Goal: Task Accomplishment & Management: Manage account settings

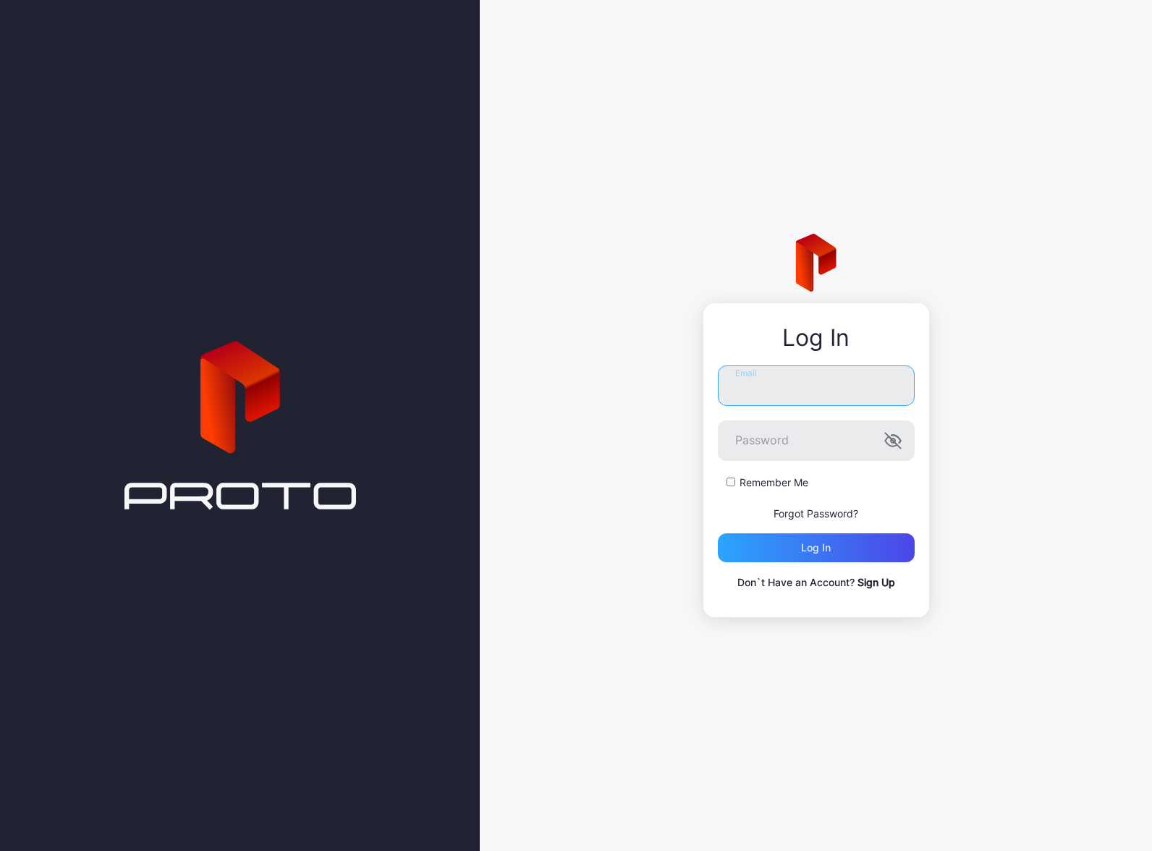
type input "**********"
click at [816, 548] on button "Log in" at bounding box center [816, 547] width 197 height 29
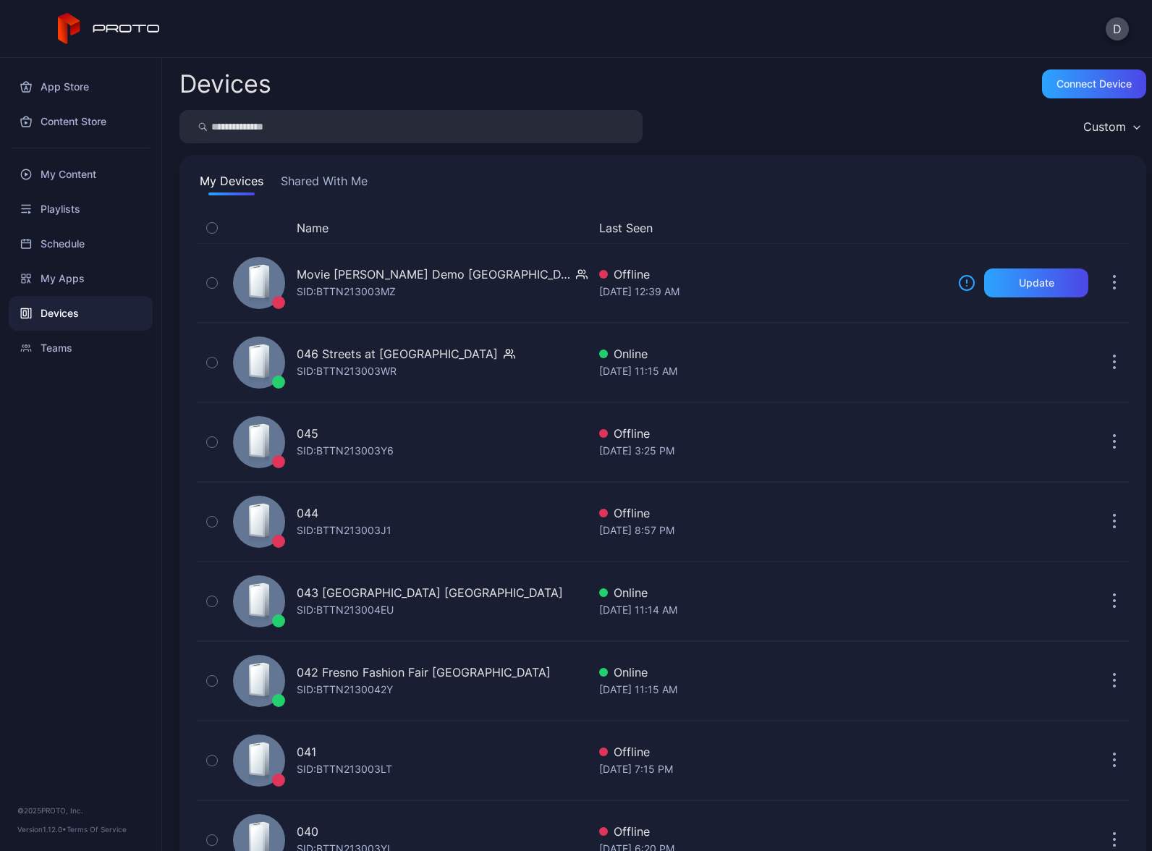
click at [92, 308] on div "Devices" at bounding box center [81, 313] width 144 height 35
click at [78, 347] on div "Teams" at bounding box center [81, 348] width 144 height 35
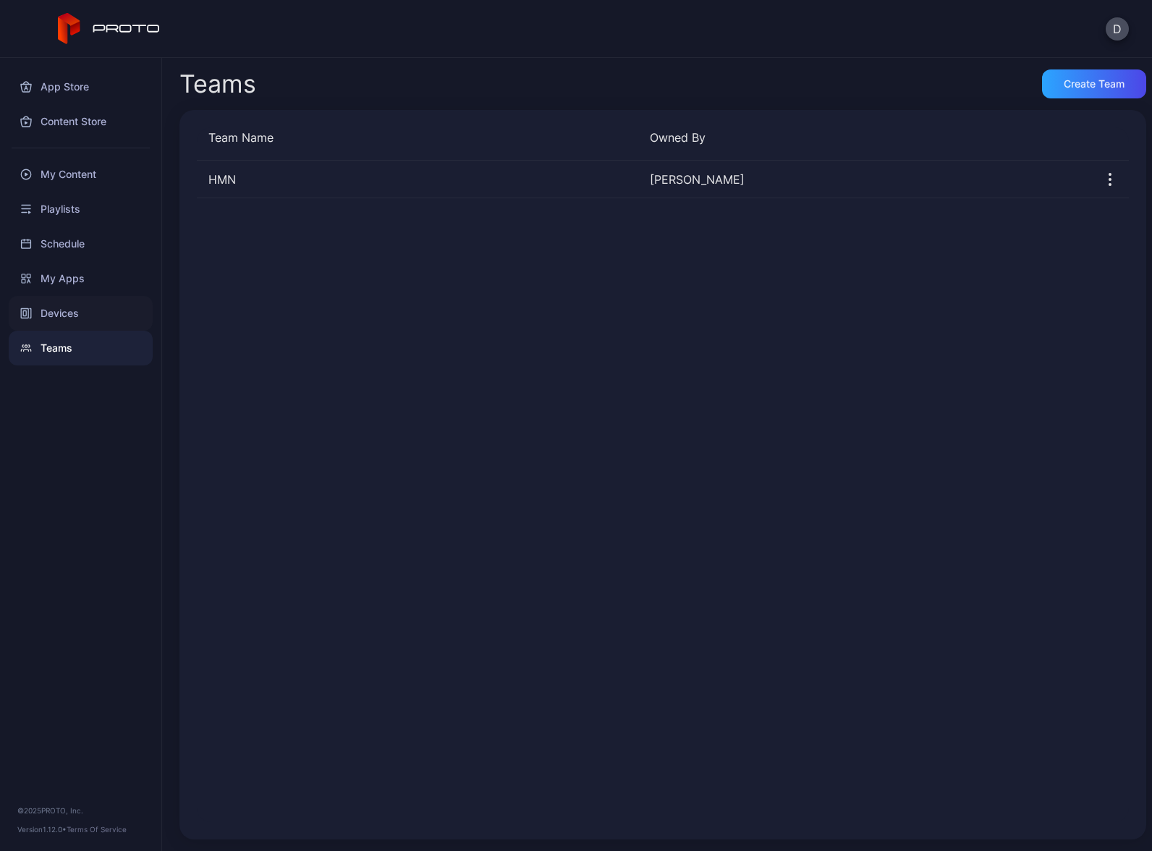
click at [87, 312] on div "Devices" at bounding box center [81, 313] width 144 height 35
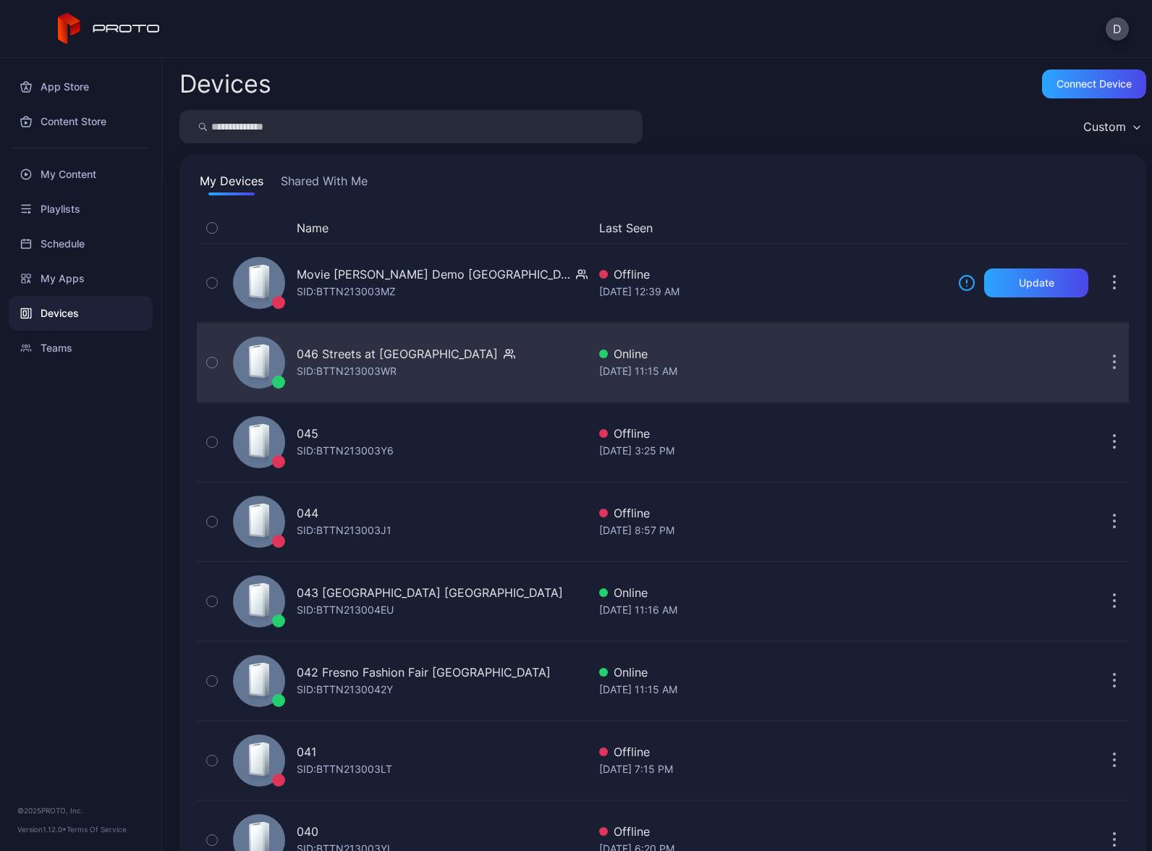
click at [413, 355] on div "046 Streets at [GEOGRAPHIC_DATA]" at bounding box center [397, 353] width 201 height 17
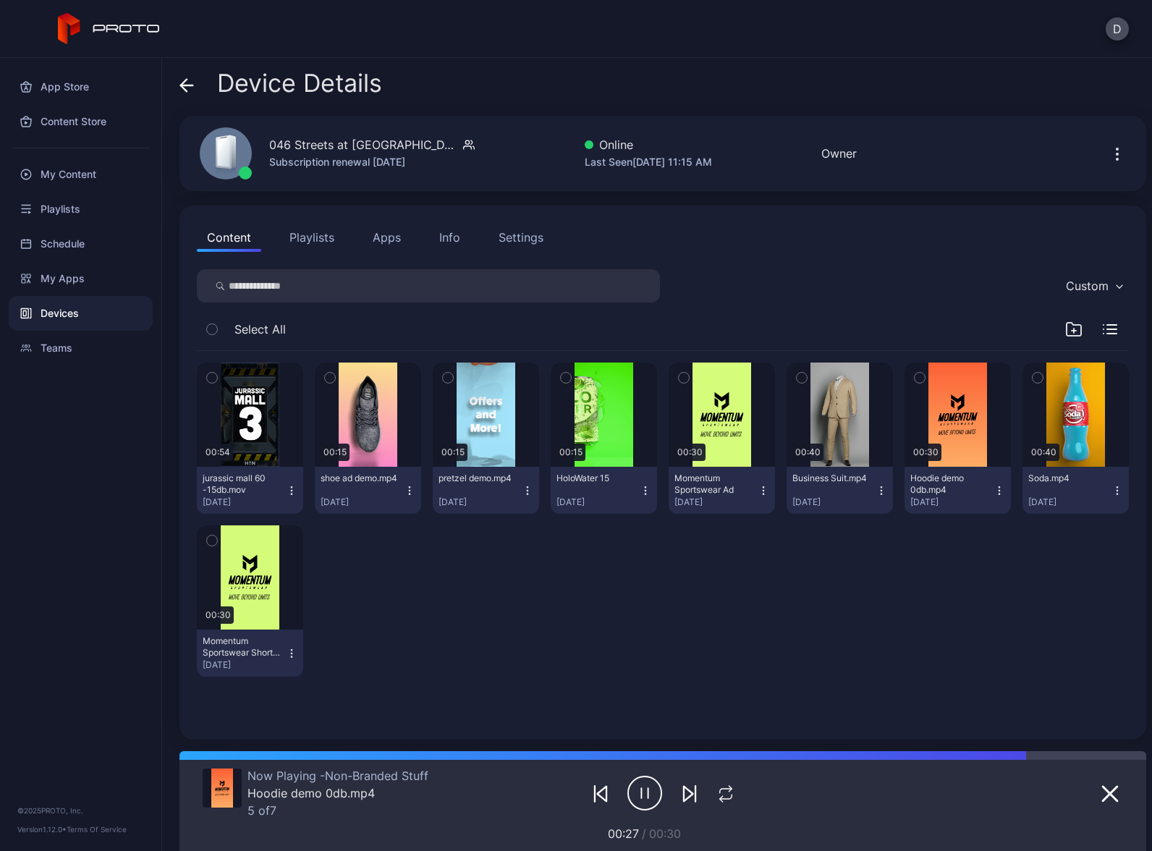
click at [394, 237] on button "Apps" at bounding box center [387, 237] width 48 height 29
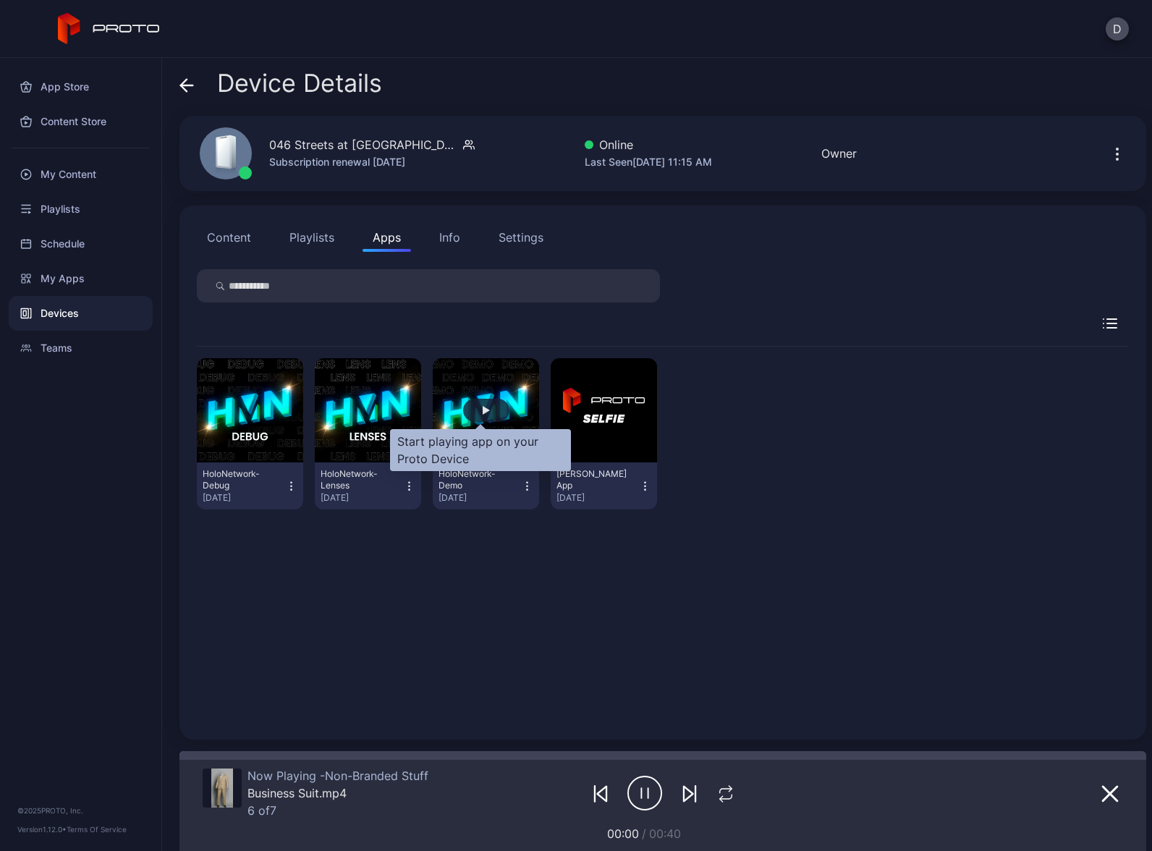
click at [486, 410] on div "button" at bounding box center [486, 410] width 46 height 23
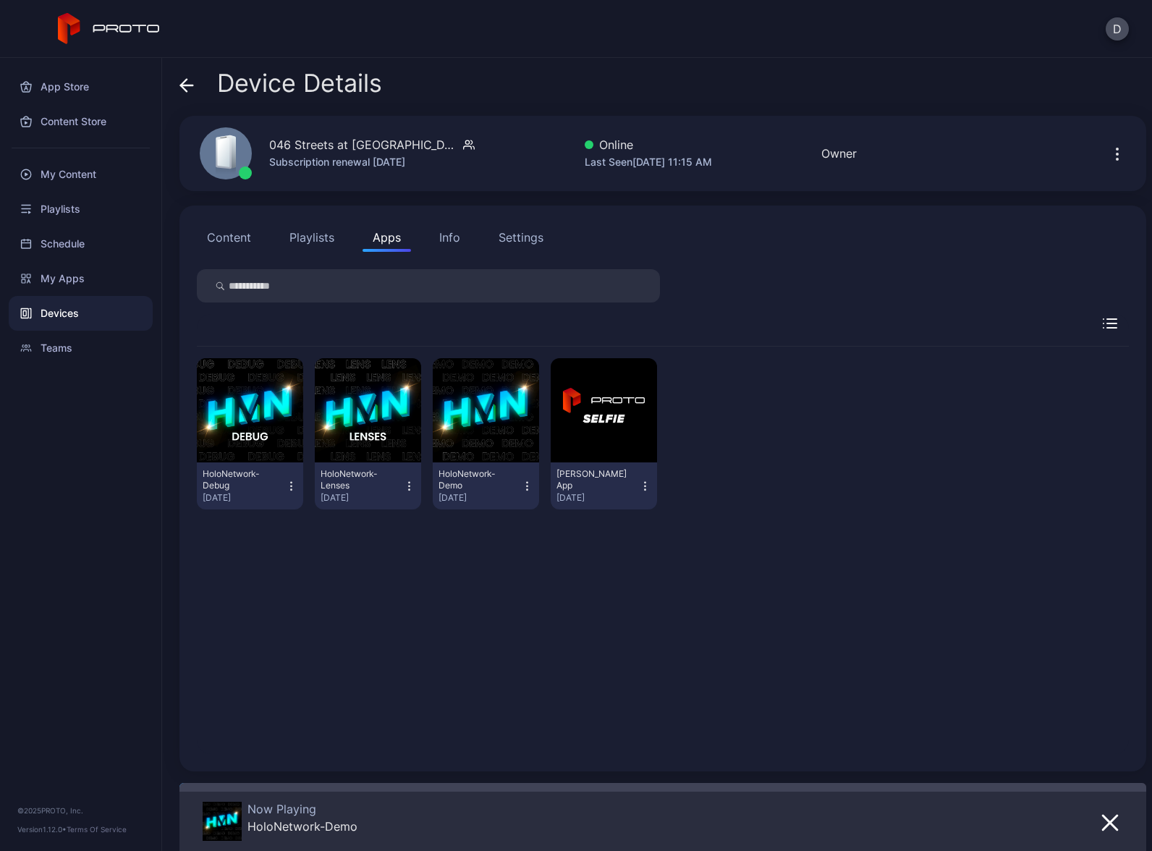
click at [100, 314] on div "Devices" at bounding box center [81, 313] width 144 height 35
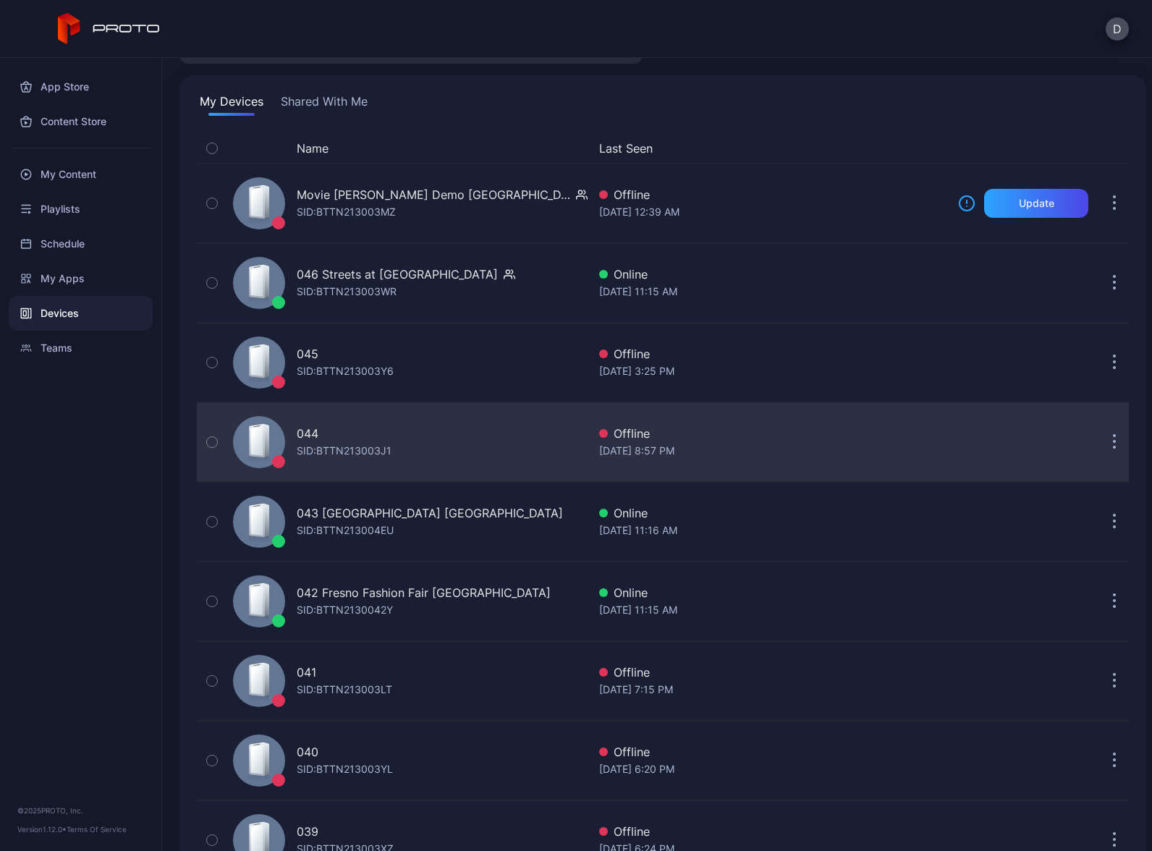
scroll to position [108, 0]
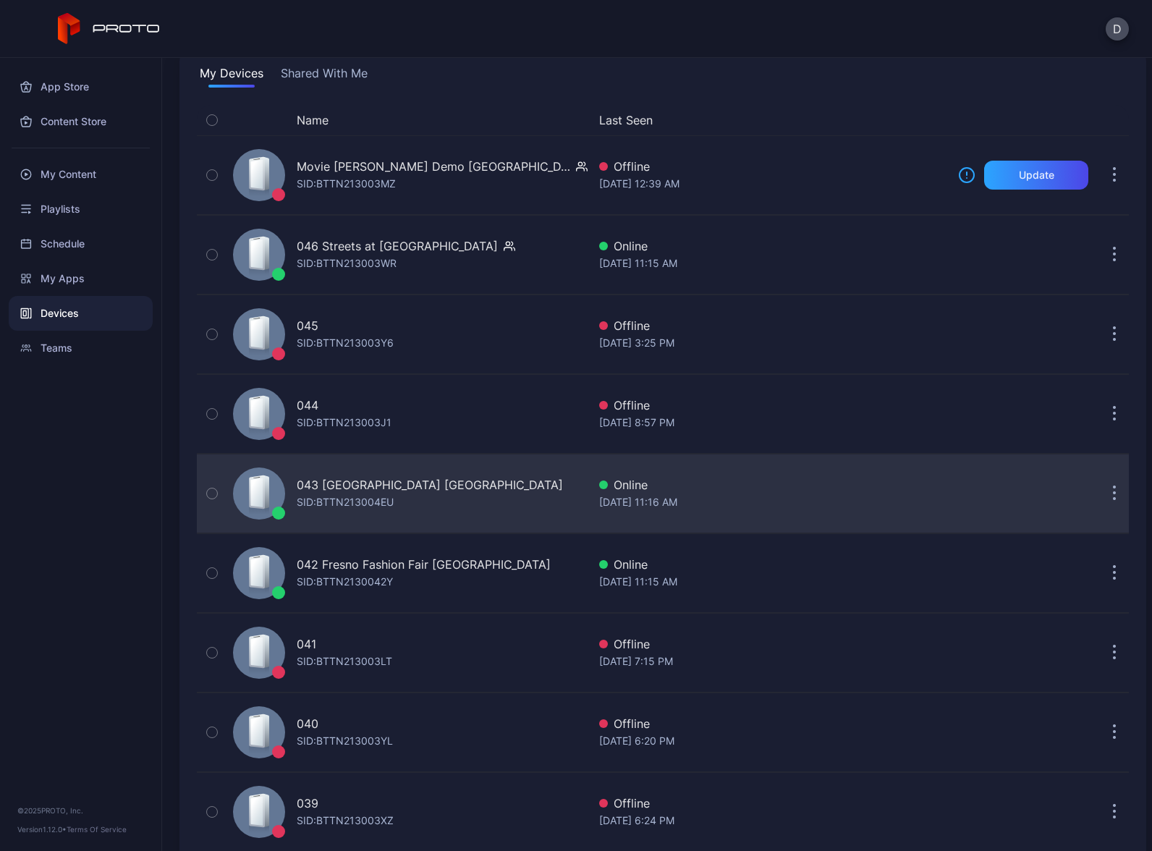
click at [463, 488] on div "043 North Star Mall TX SID: BTTN213004EU" at bounding box center [407, 493] width 360 height 72
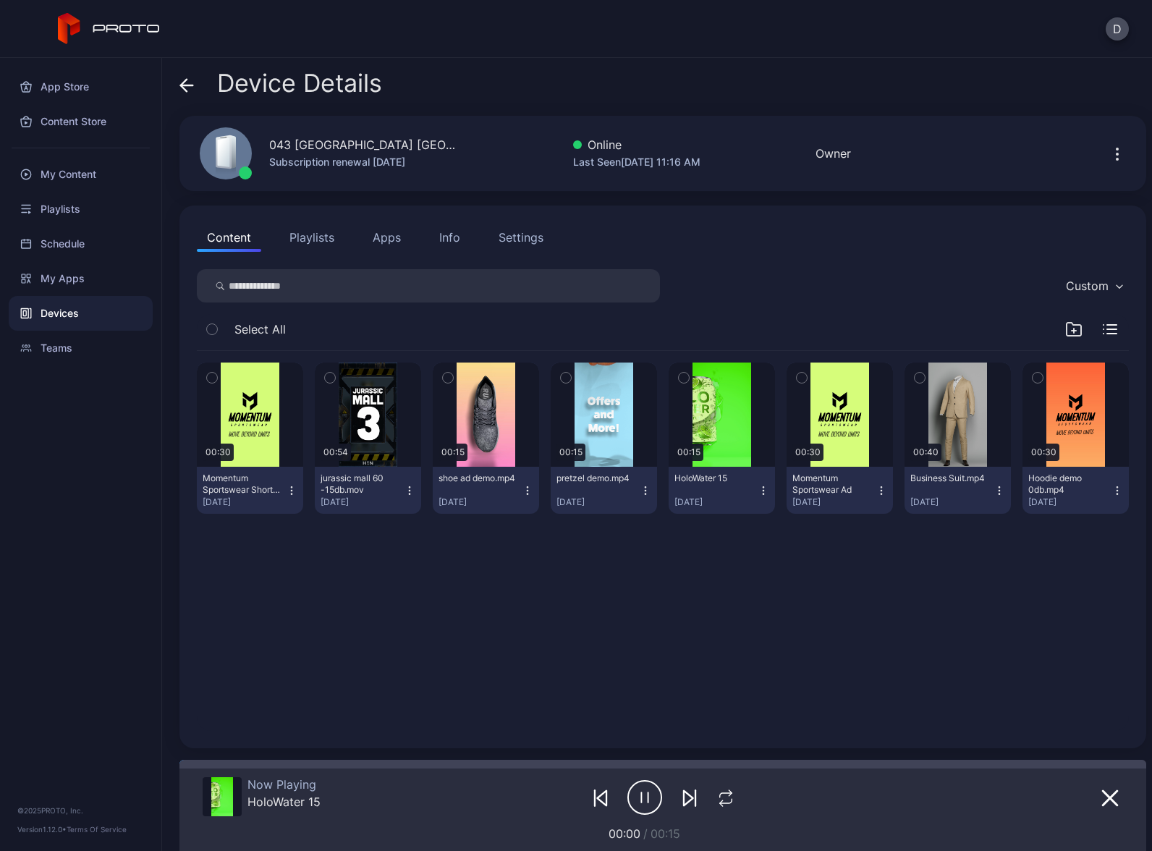
click at [394, 242] on button "Apps" at bounding box center [387, 237] width 48 height 29
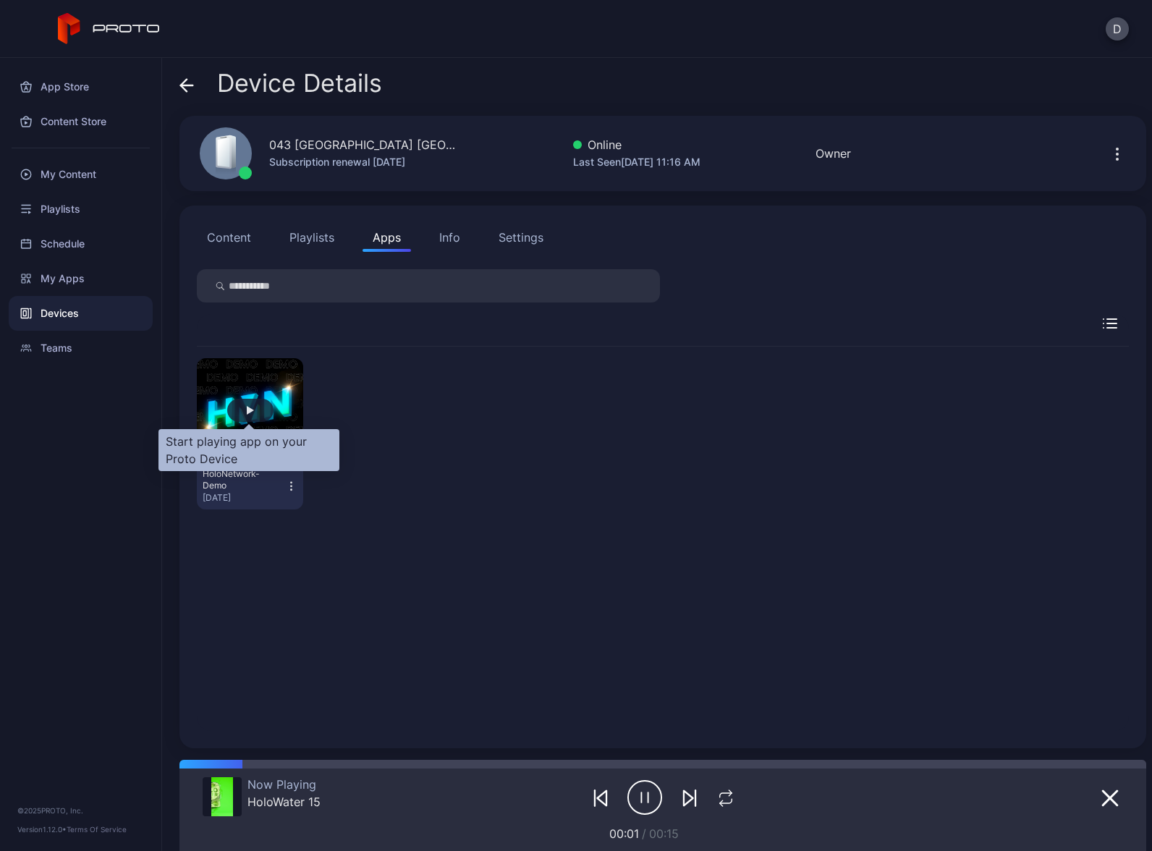
click at [250, 404] on div "button" at bounding box center [250, 410] width 46 height 23
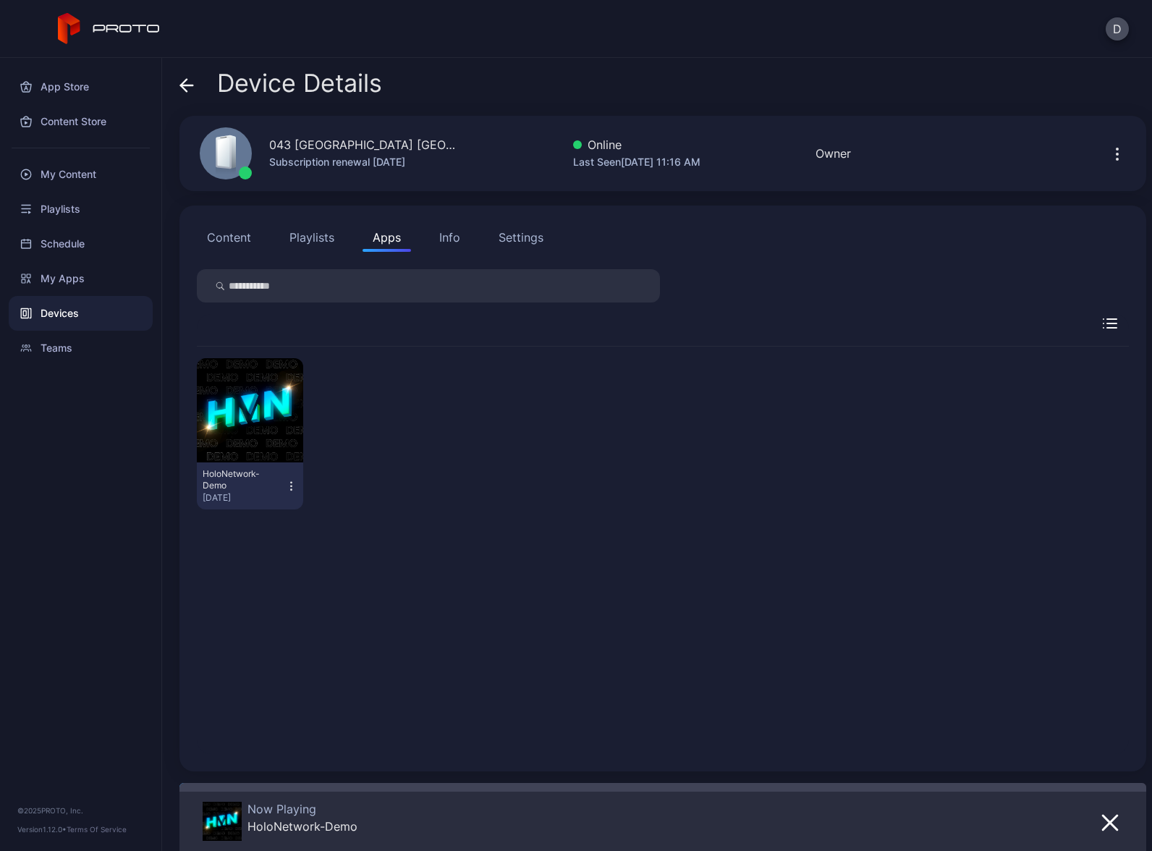
click at [107, 316] on div "Devices" at bounding box center [81, 313] width 144 height 35
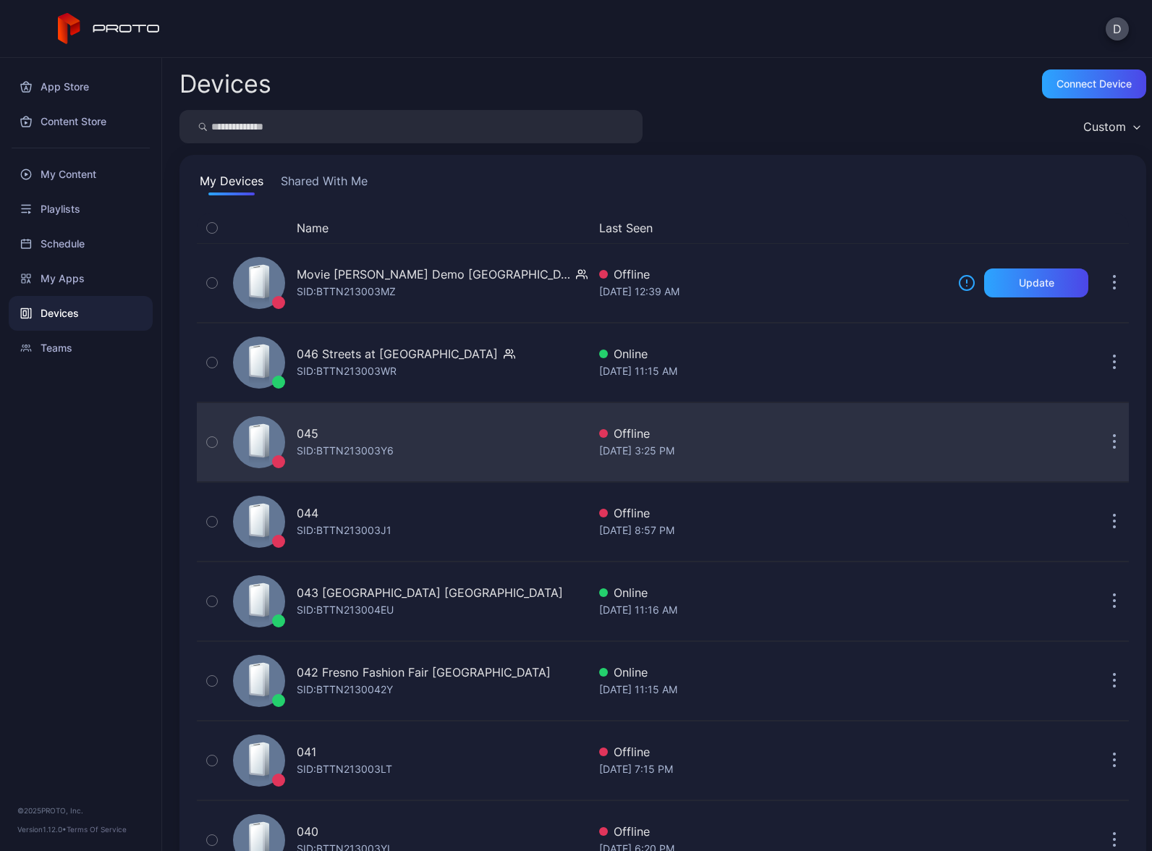
scroll to position [108, 0]
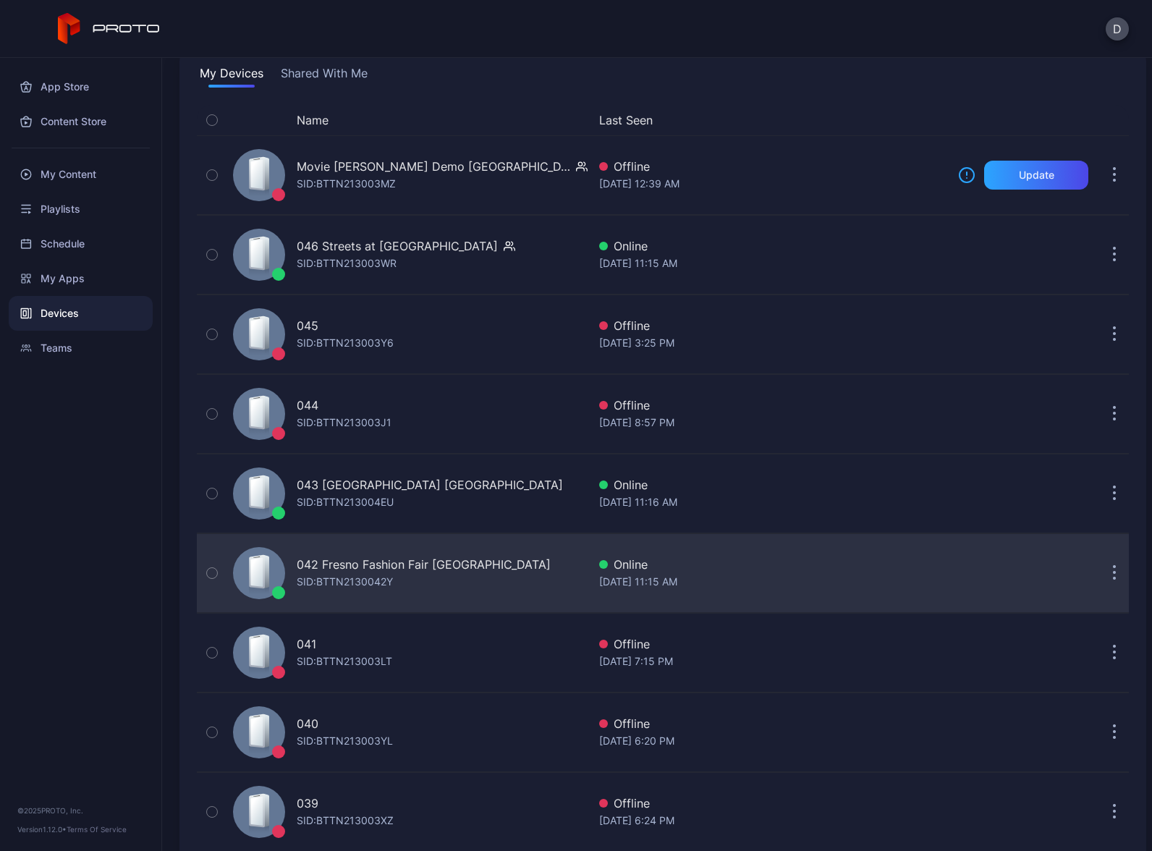
click at [474, 569] on div "042 Fresno Fashion Fair CA SID: BTTN2130042Y" at bounding box center [407, 573] width 360 height 72
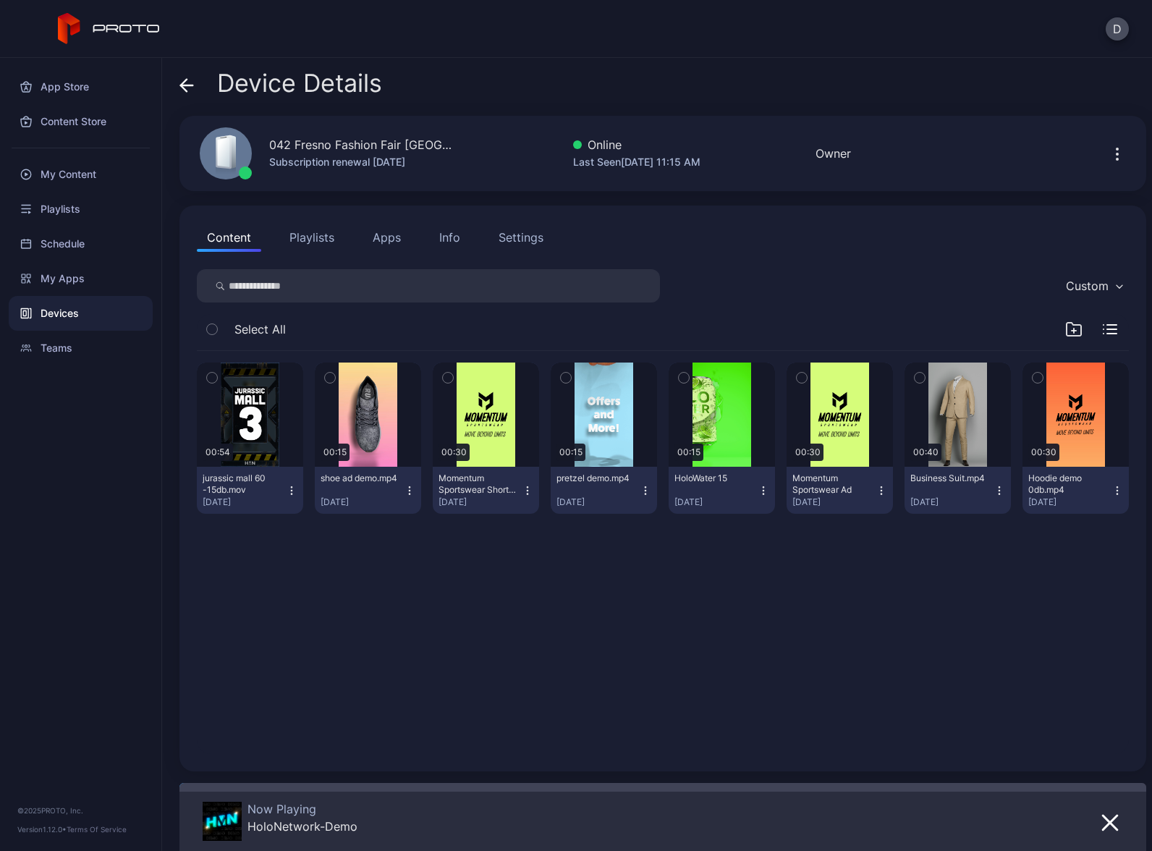
click at [98, 311] on div "Devices" at bounding box center [81, 313] width 144 height 35
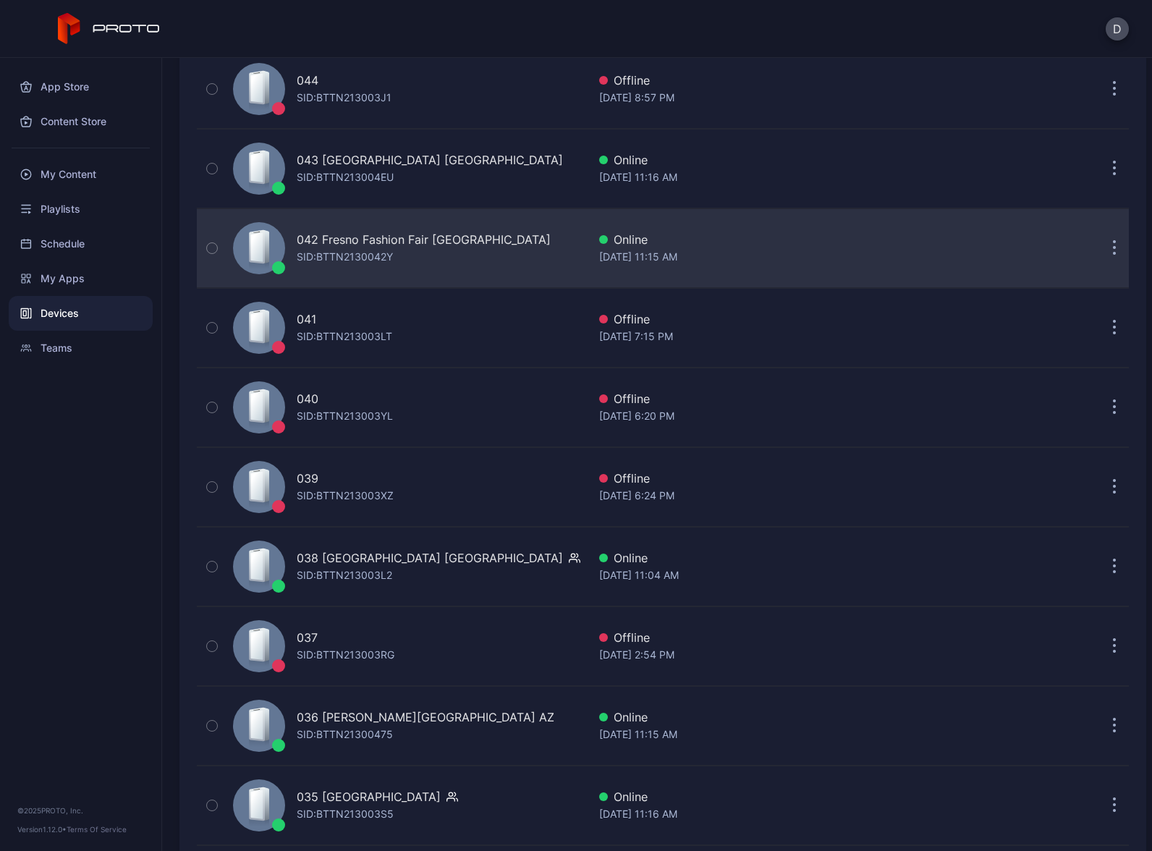
scroll to position [507, 0]
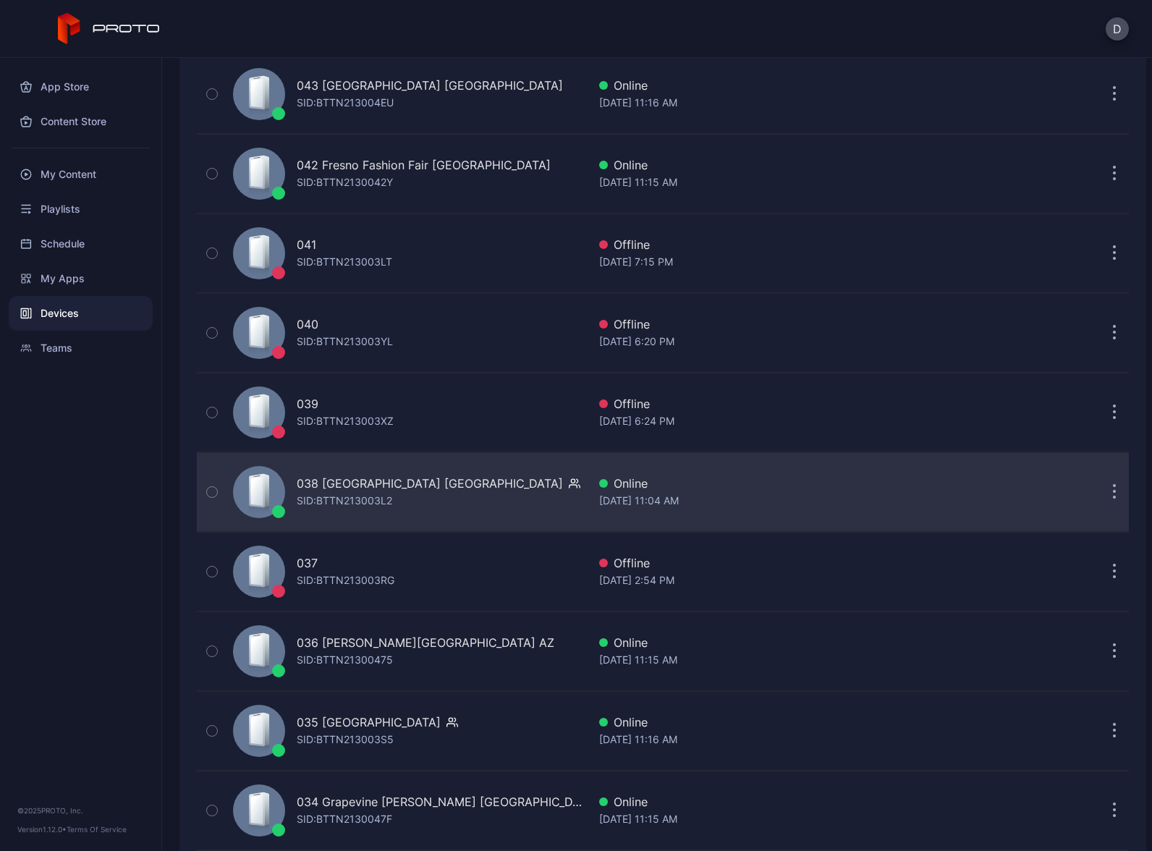
click at [446, 504] on div "038 Mayfair Mall WI SID: BTTN213003L2" at bounding box center [407, 492] width 360 height 72
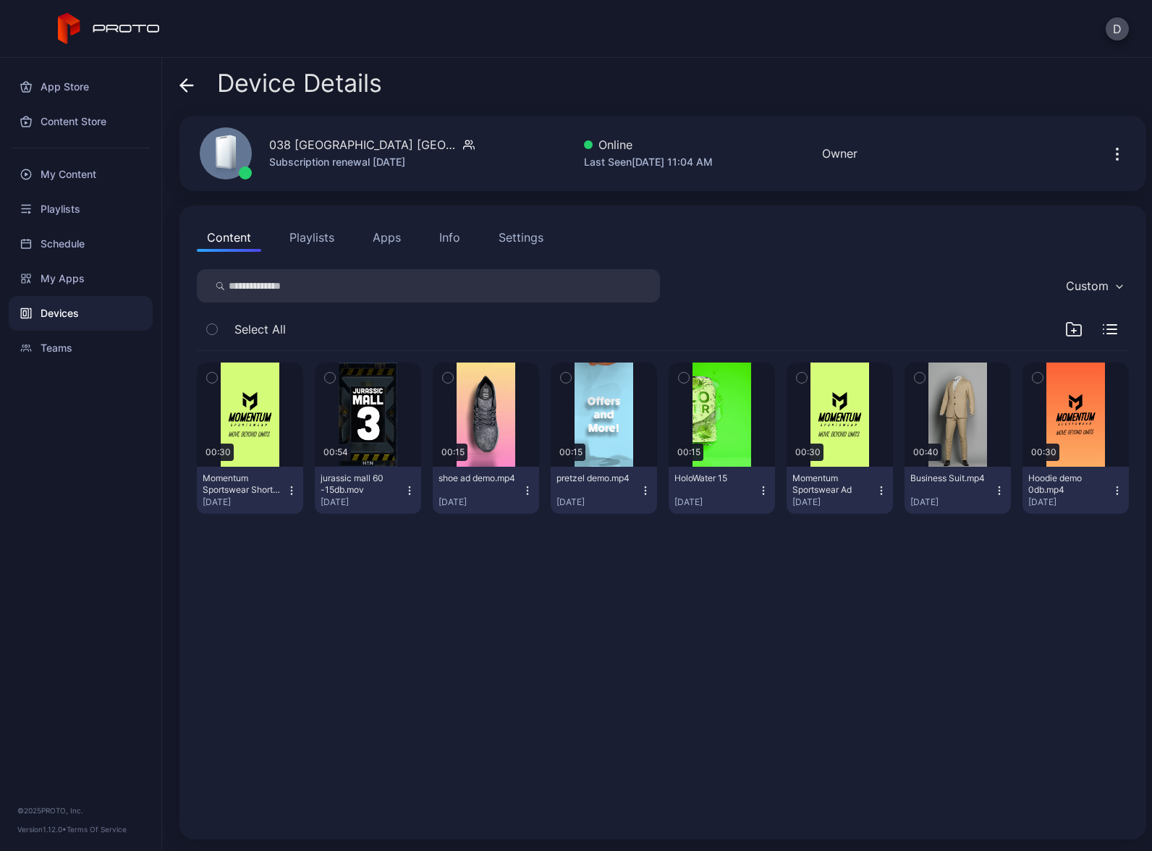
click at [388, 240] on button "Apps" at bounding box center [387, 237] width 48 height 29
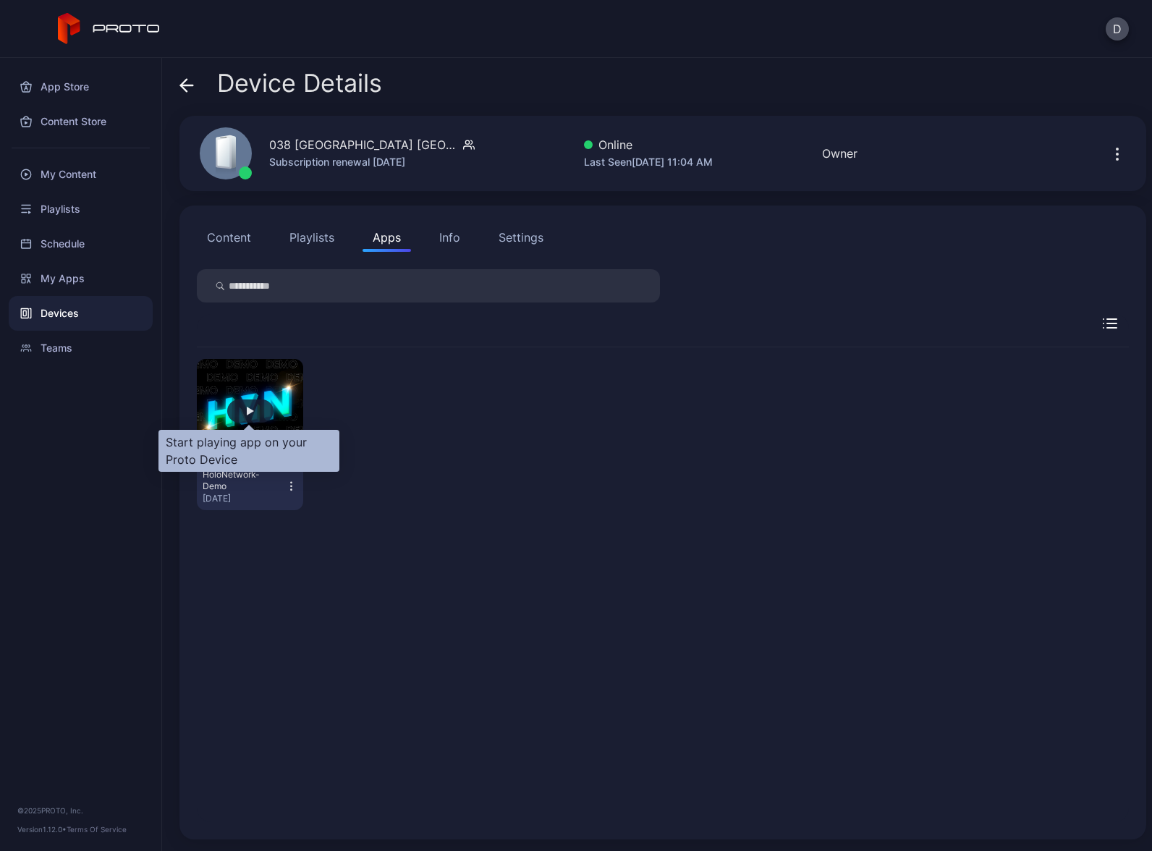
click at [242, 414] on div "button" at bounding box center [250, 410] width 46 height 23
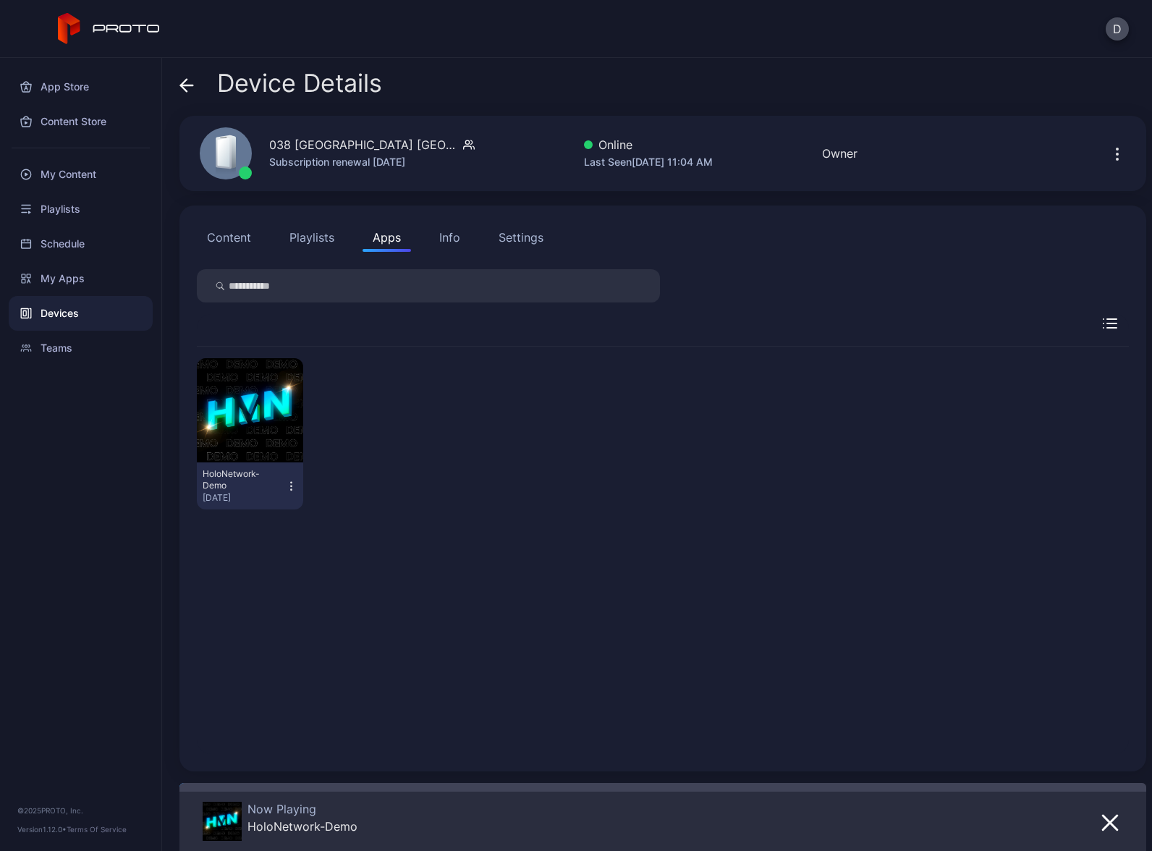
click at [103, 313] on div "Devices" at bounding box center [81, 313] width 144 height 35
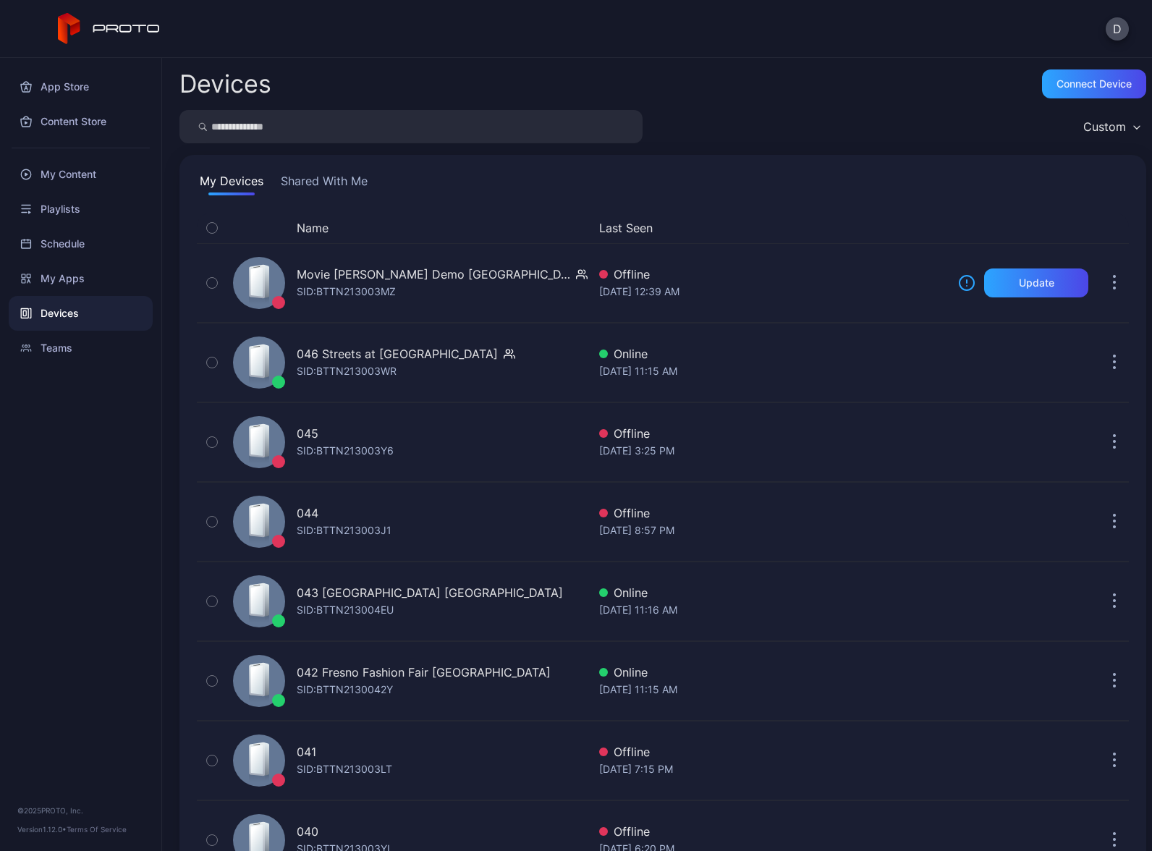
scroll to position [507, 0]
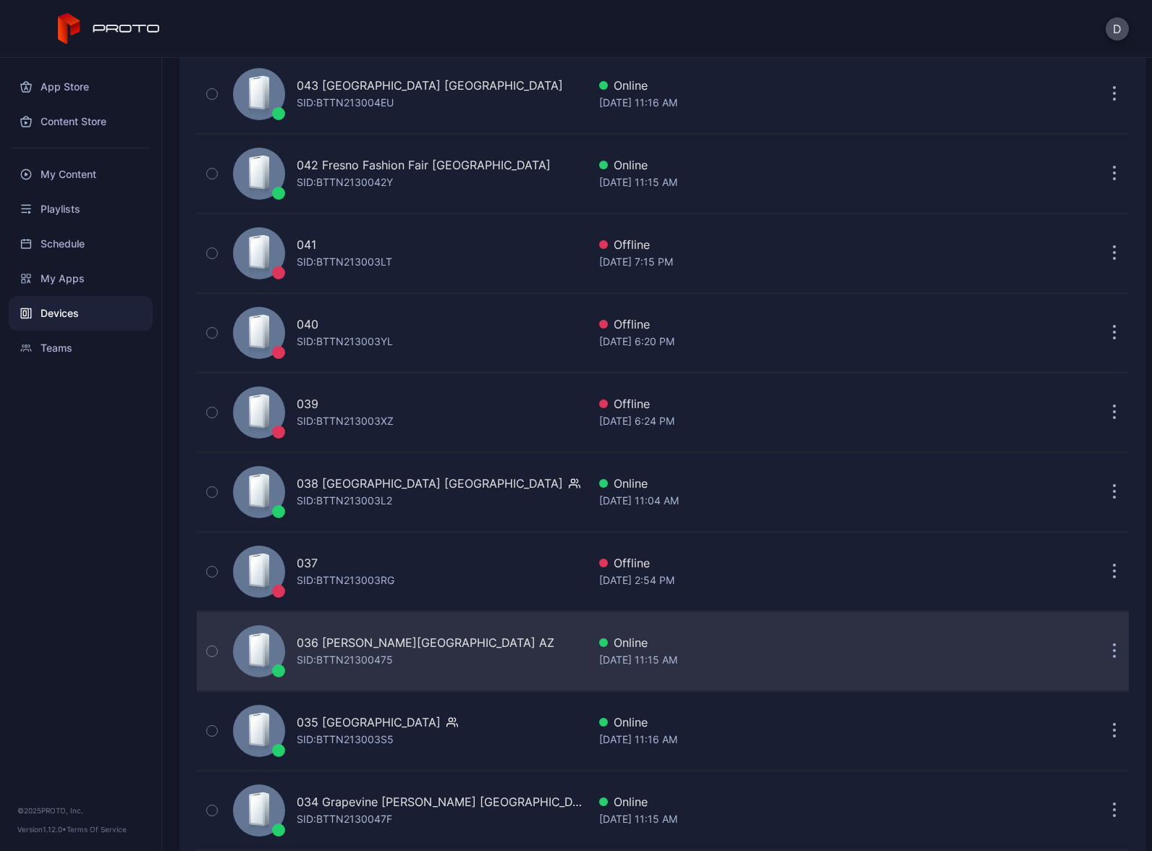
click at [525, 666] on div "036 Chandler Fashion Center AZ SID: BTTN21300475" at bounding box center [407, 651] width 360 height 72
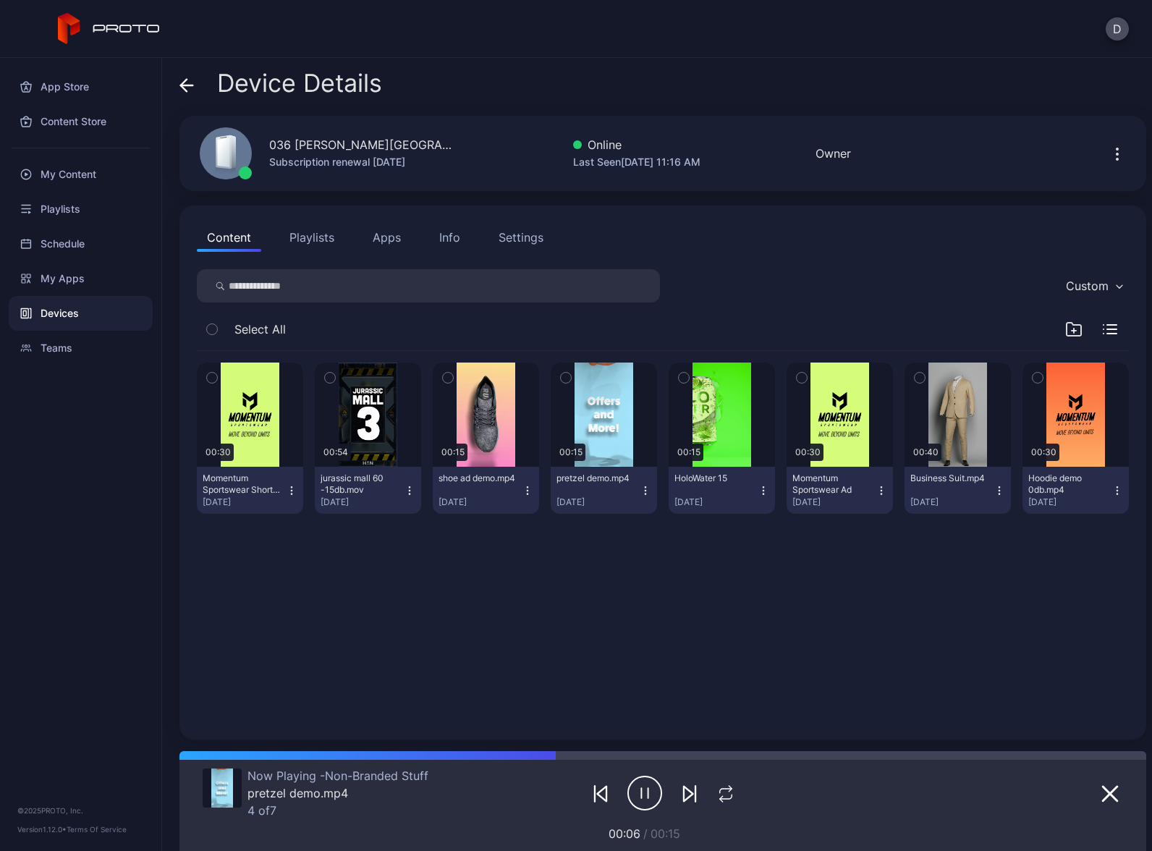
click at [374, 240] on button "Apps" at bounding box center [387, 237] width 48 height 29
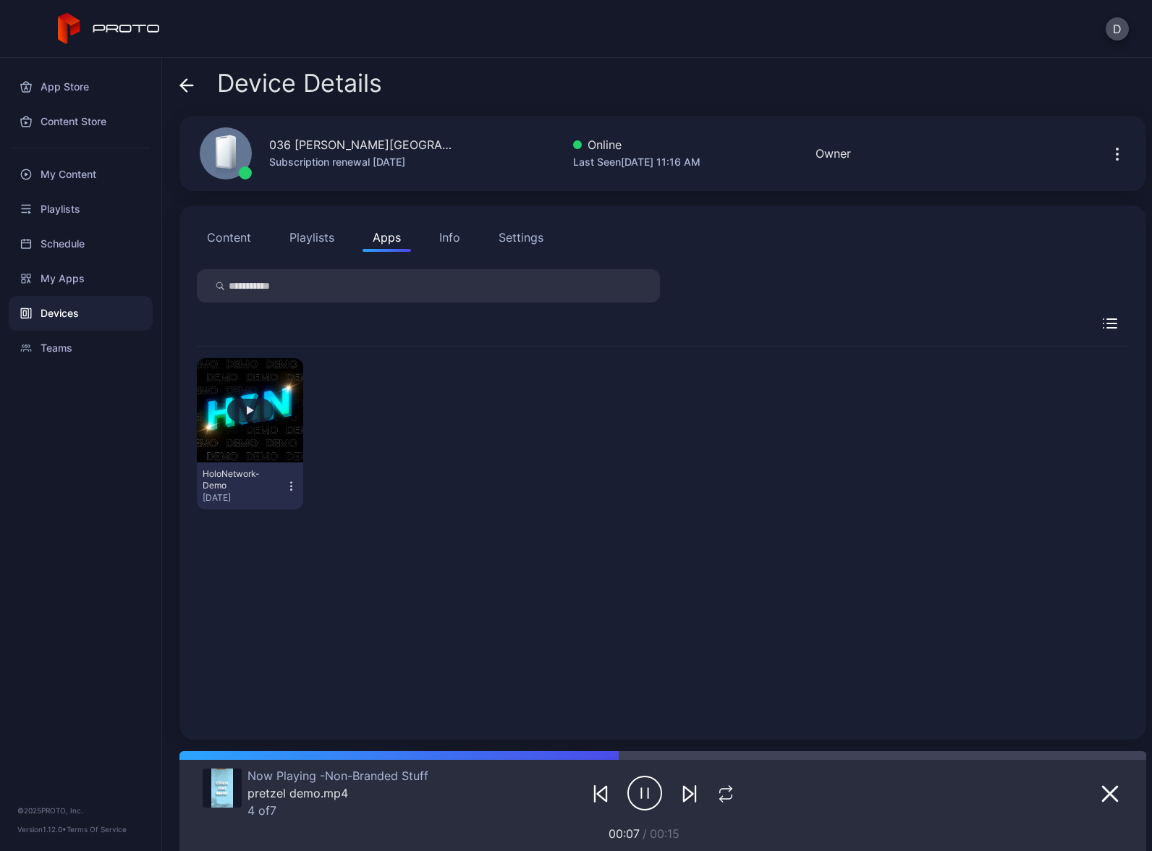
click at [255, 425] on button "button" at bounding box center [250, 410] width 106 height 104
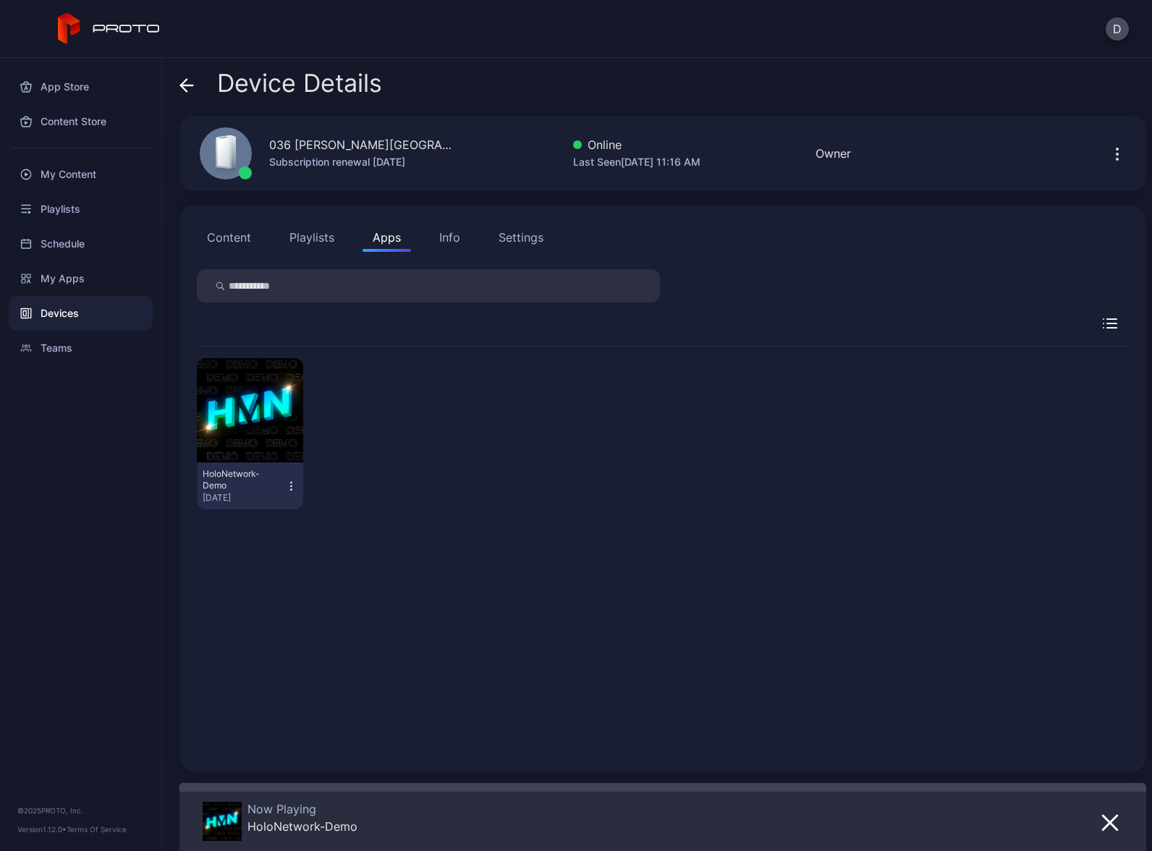
click at [67, 312] on div "Devices" at bounding box center [81, 313] width 144 height 35
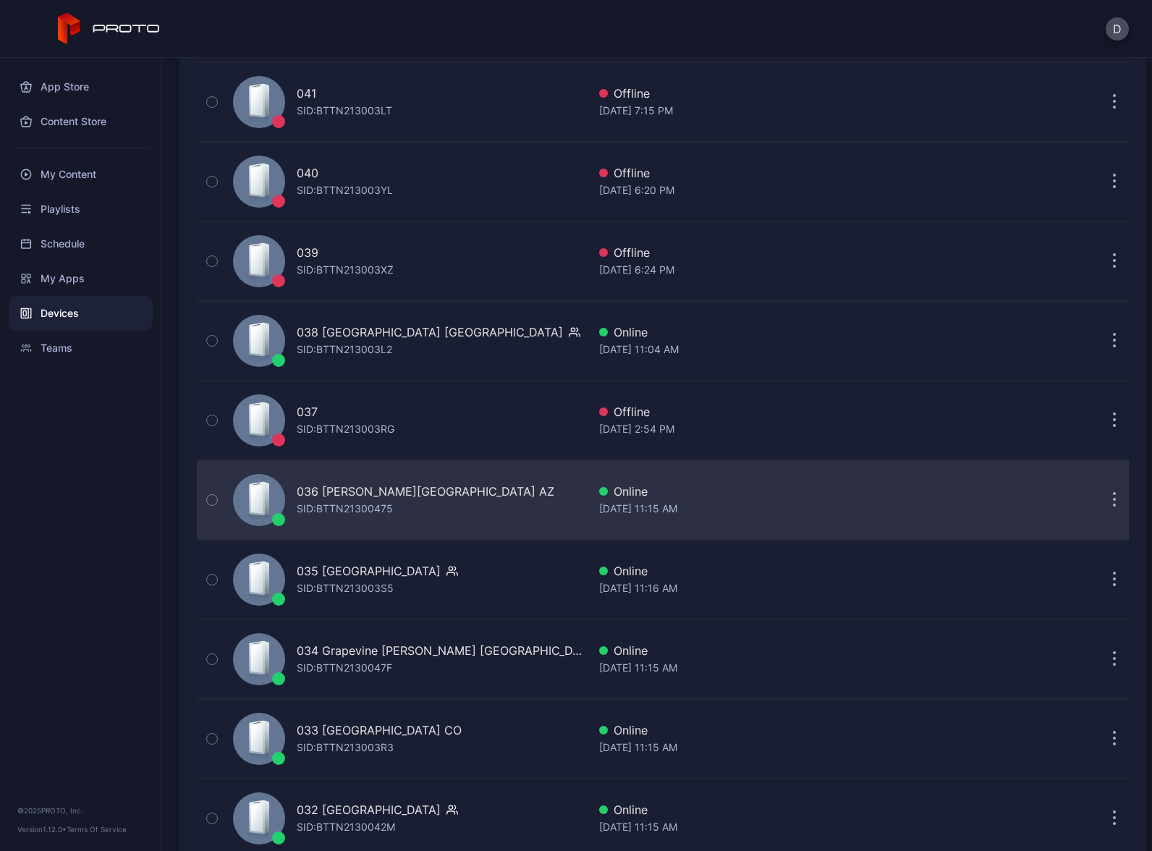
scroll to position [732, 0]
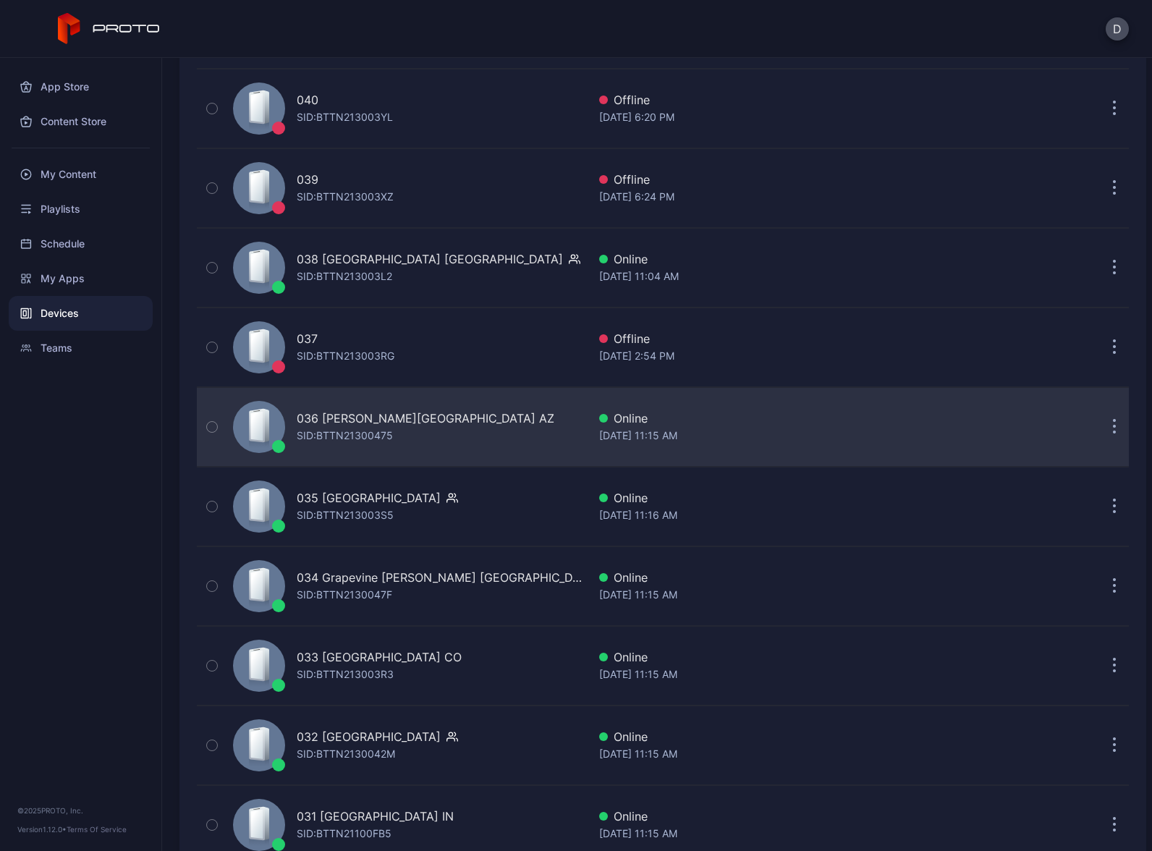
click at [489, 421] on div "036 Chandler Fashion Center AZ SID: BTTN21300475" at bounding box center [407, 427] width 360 height 72
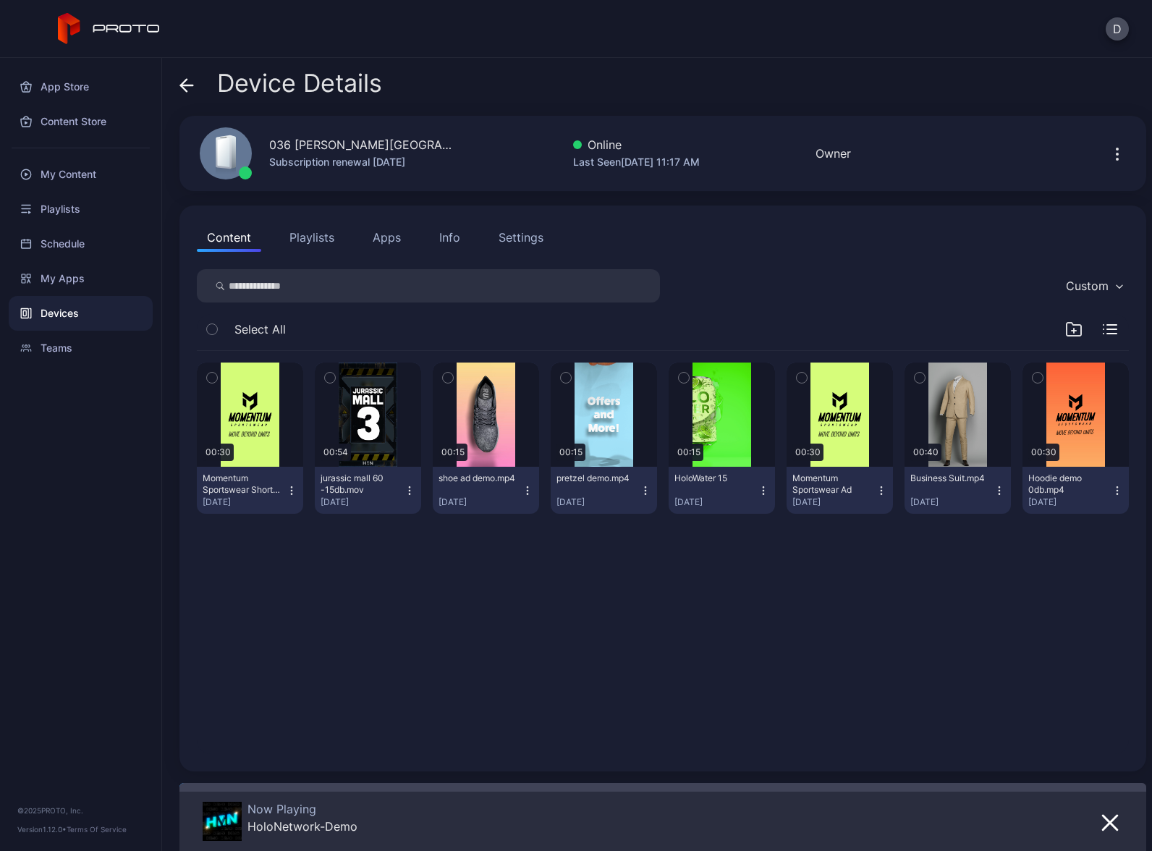
click at [62, 310] on div "Devices" at bounding box center [81, 313] width 144 height 35
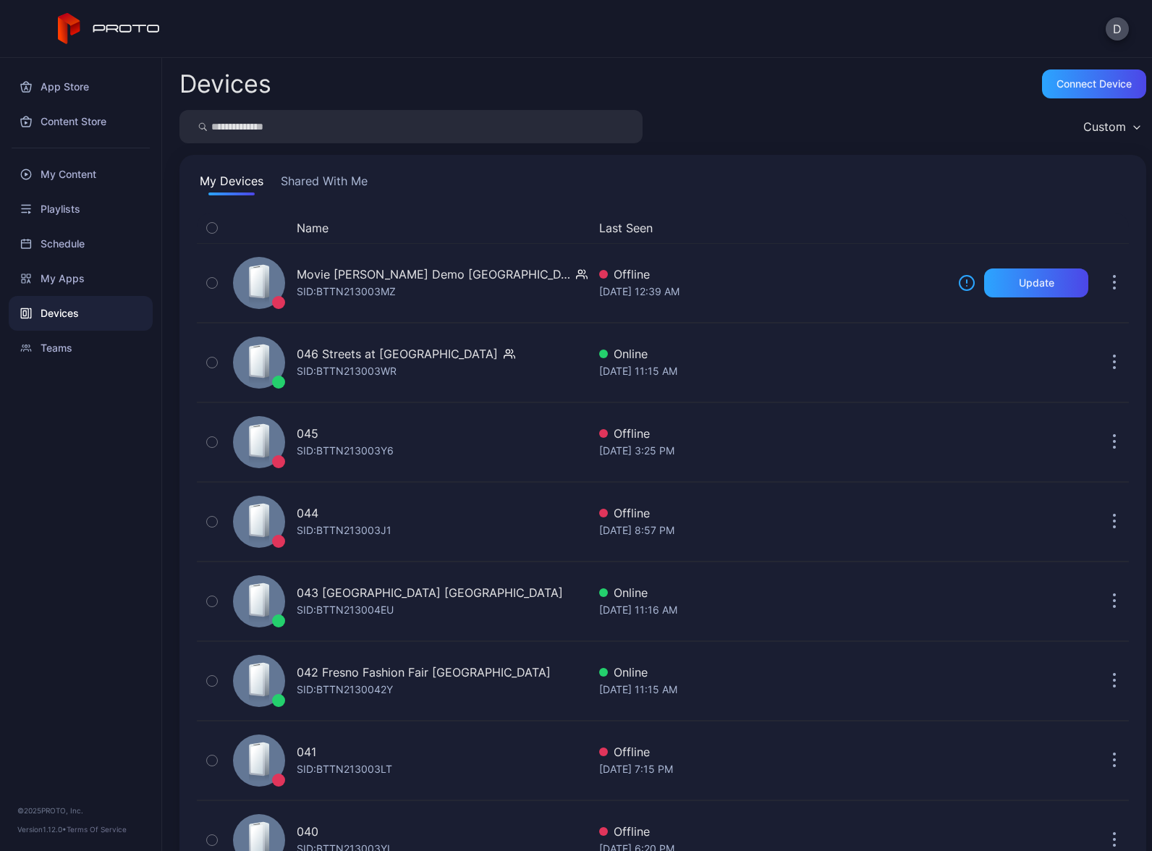
scroll to position [732, 0]
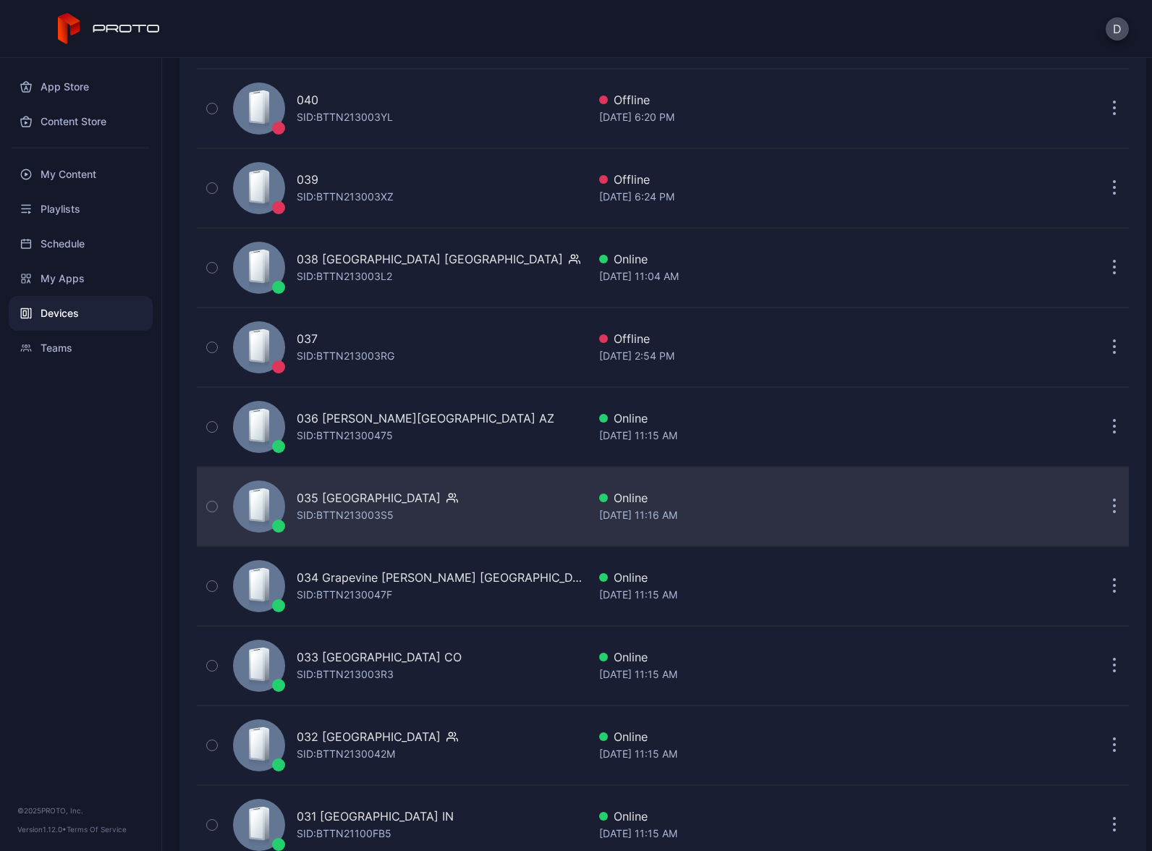
click at [515, 513] on div "035 Mission Viejo CA SID: BTTN213003S5" at bounding box center [407, 506] width 360 height 72
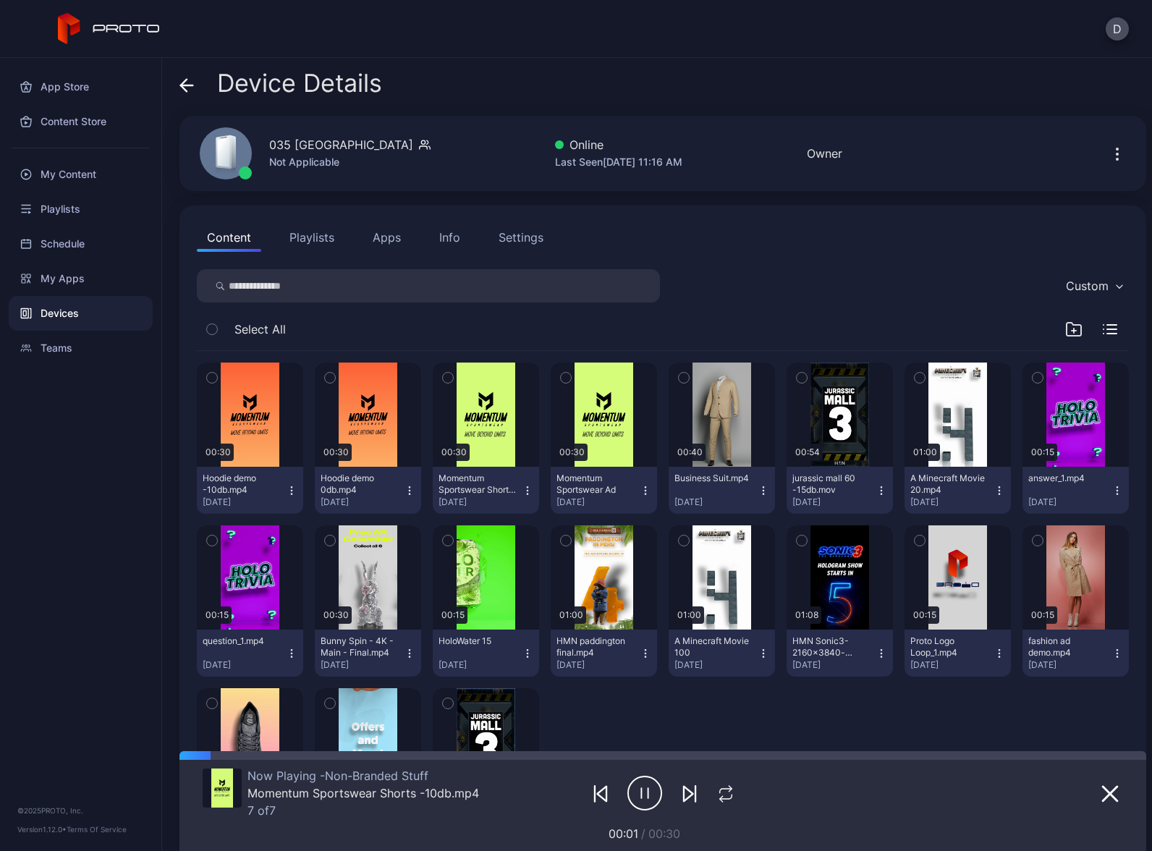
click at [391, 239] on button "Apps" at bounding box center [387, 237] width 48 height 29
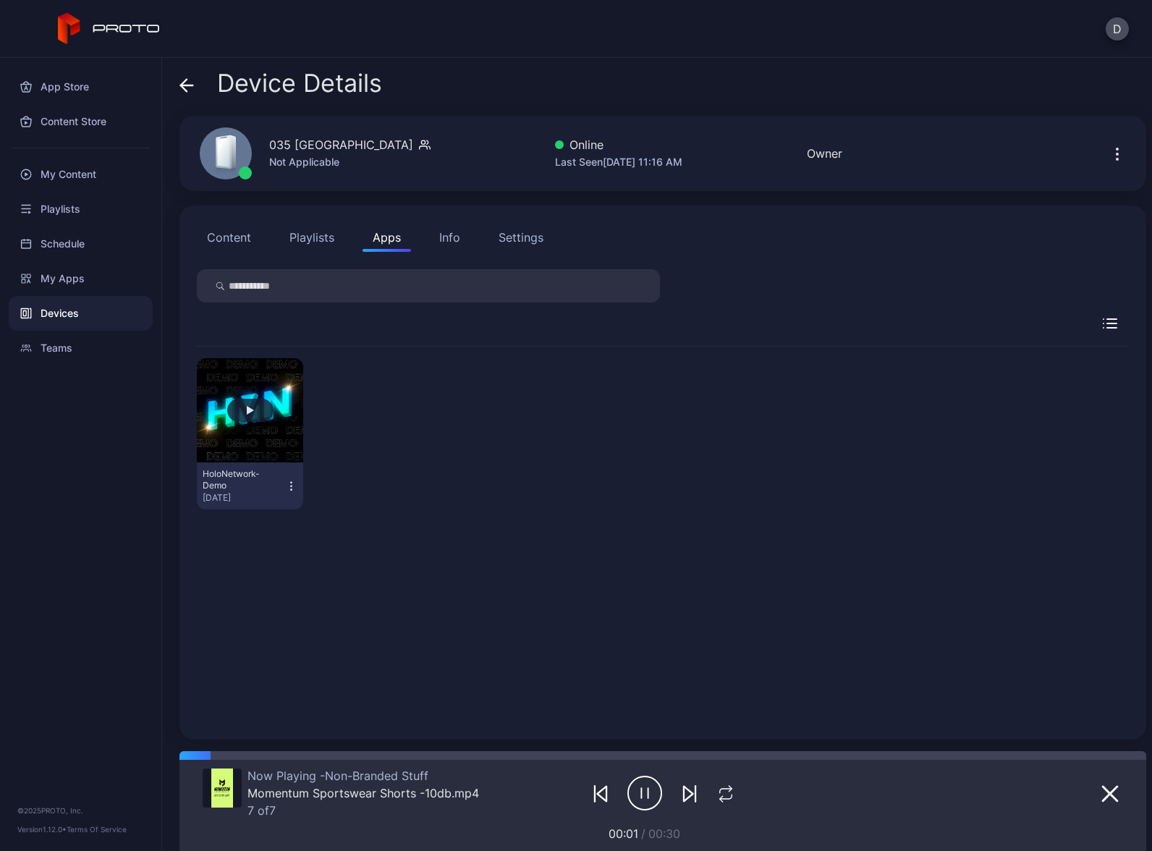
click at [263, 424] on button "button" at bounding box center [250, 410] width 106 height 104
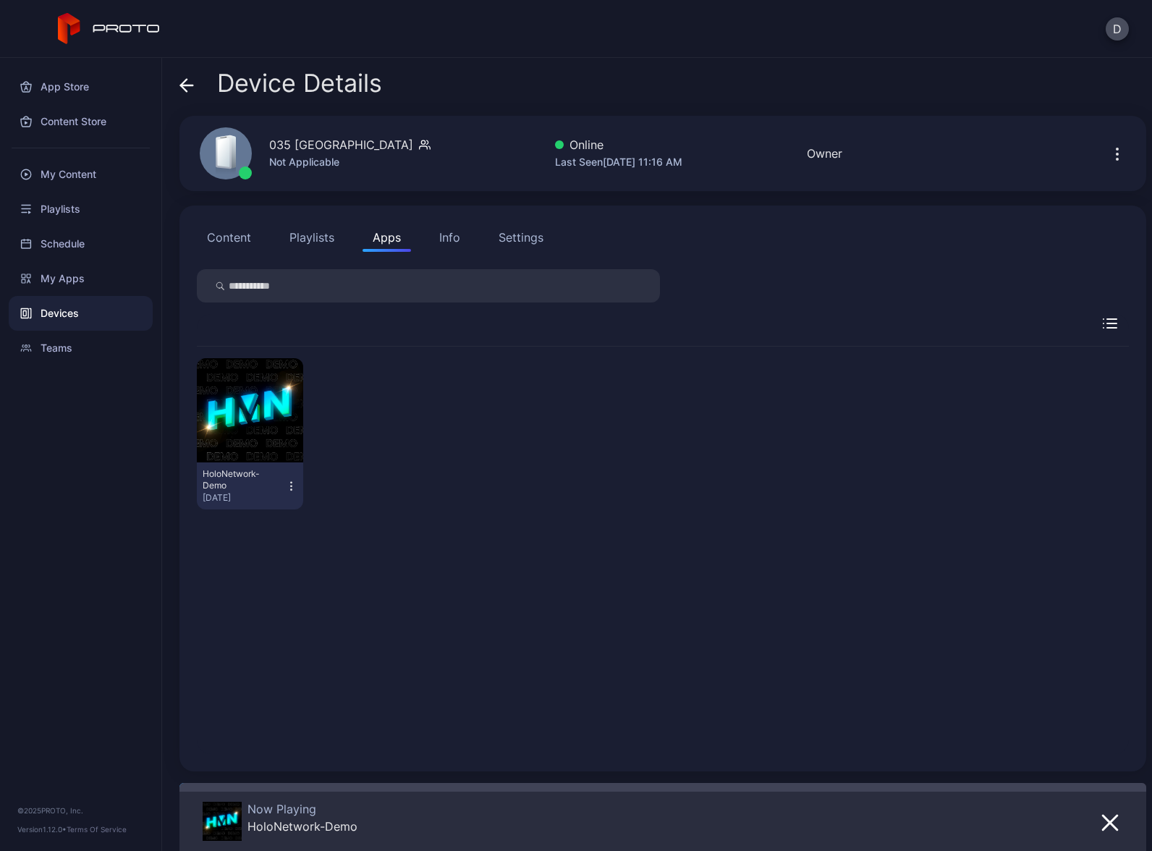
click at [80, 317] on div "Devices" at bounding box center [81, 313] width 144 height 35
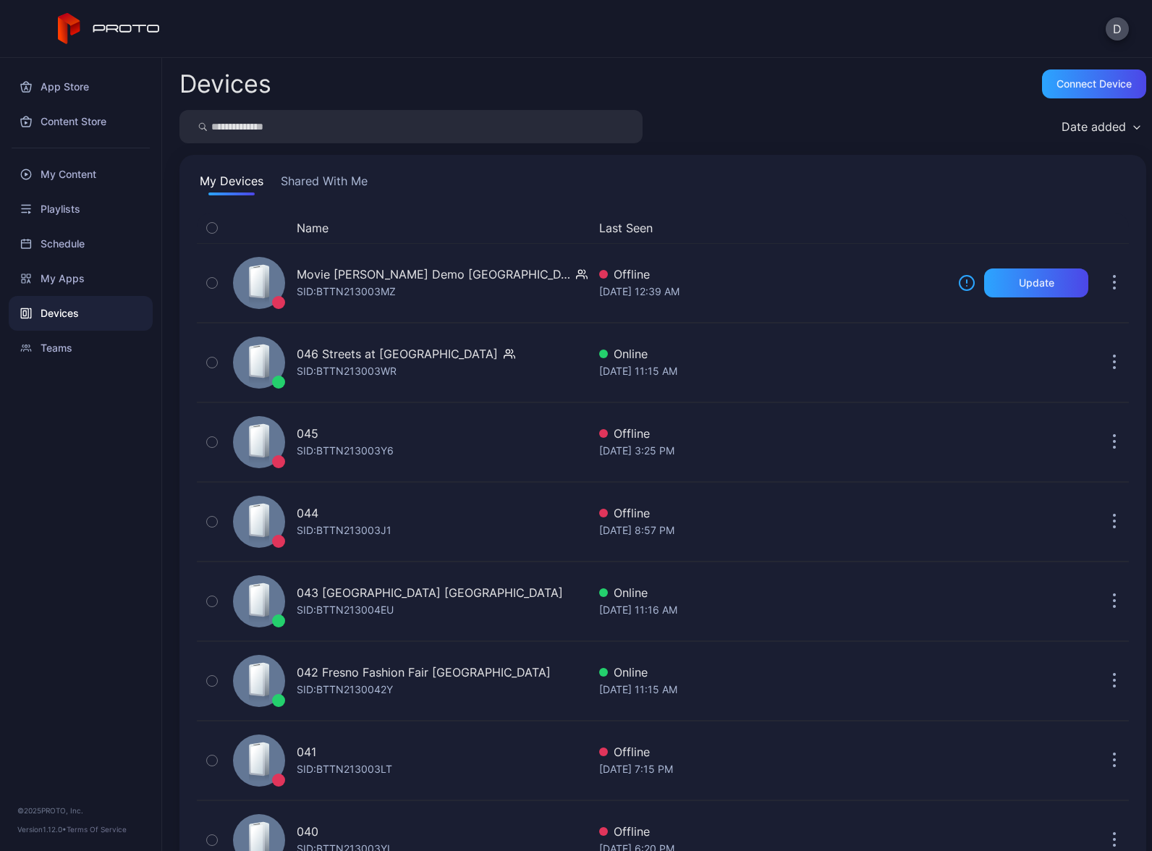
scroll to position [732, 0]
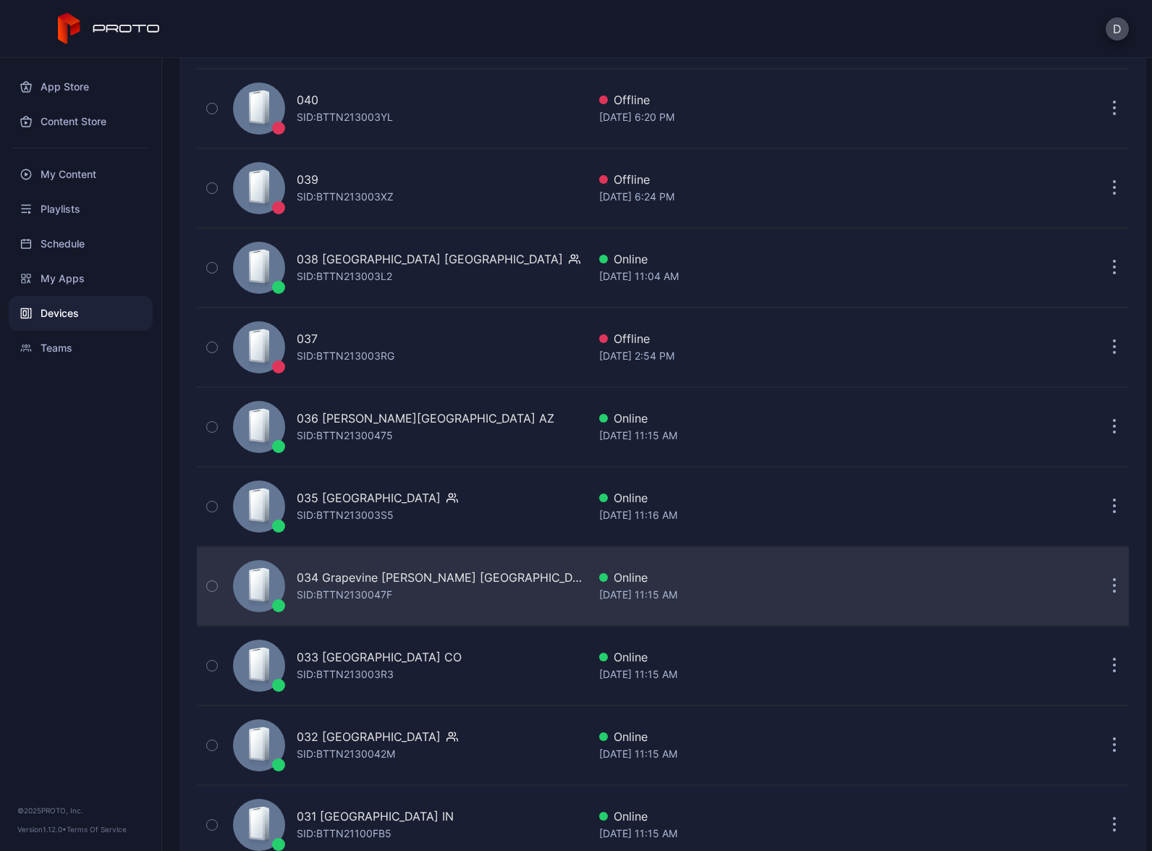
click at [475, 595] on div "034 Grapevine Mills TX SID: BTTN2130047F" at bounding box center [407, 586] width 360 height 72
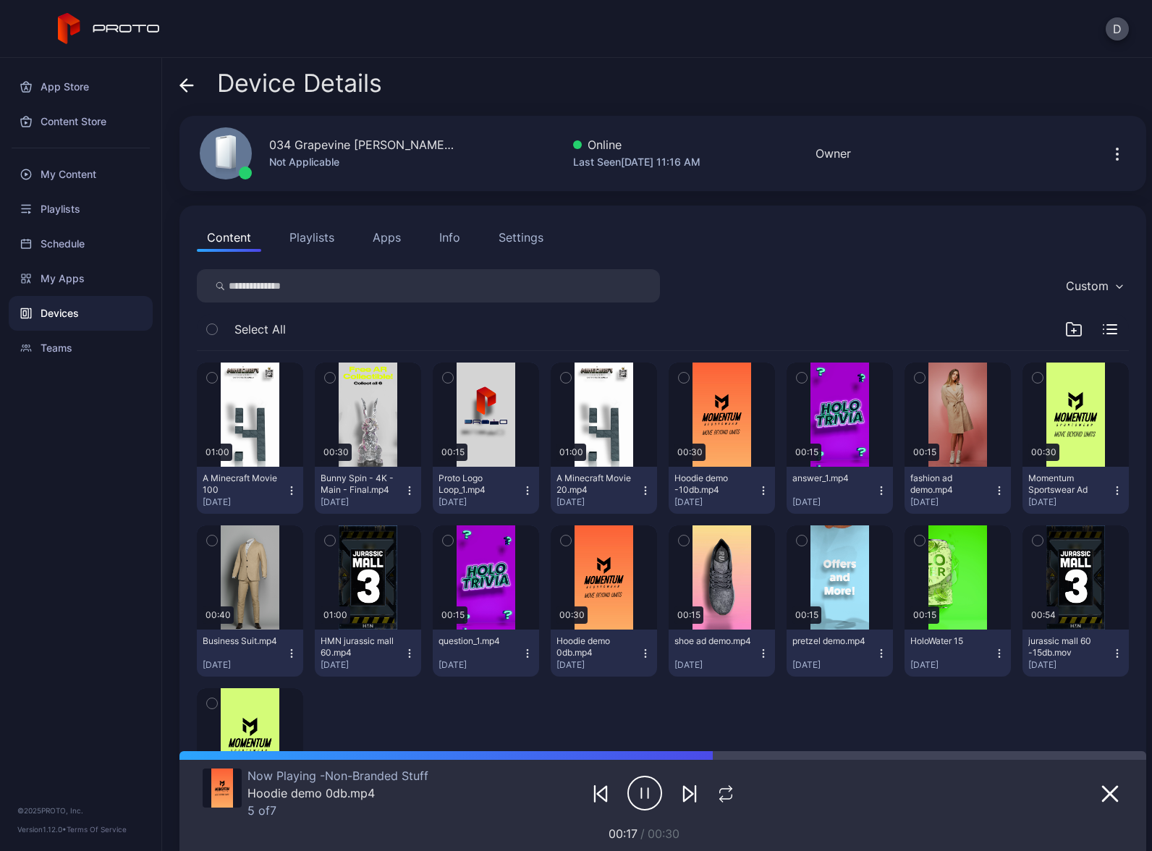
click at [381, 237] on button "Apps" at bounding box center [387, 237] width 48 height 29
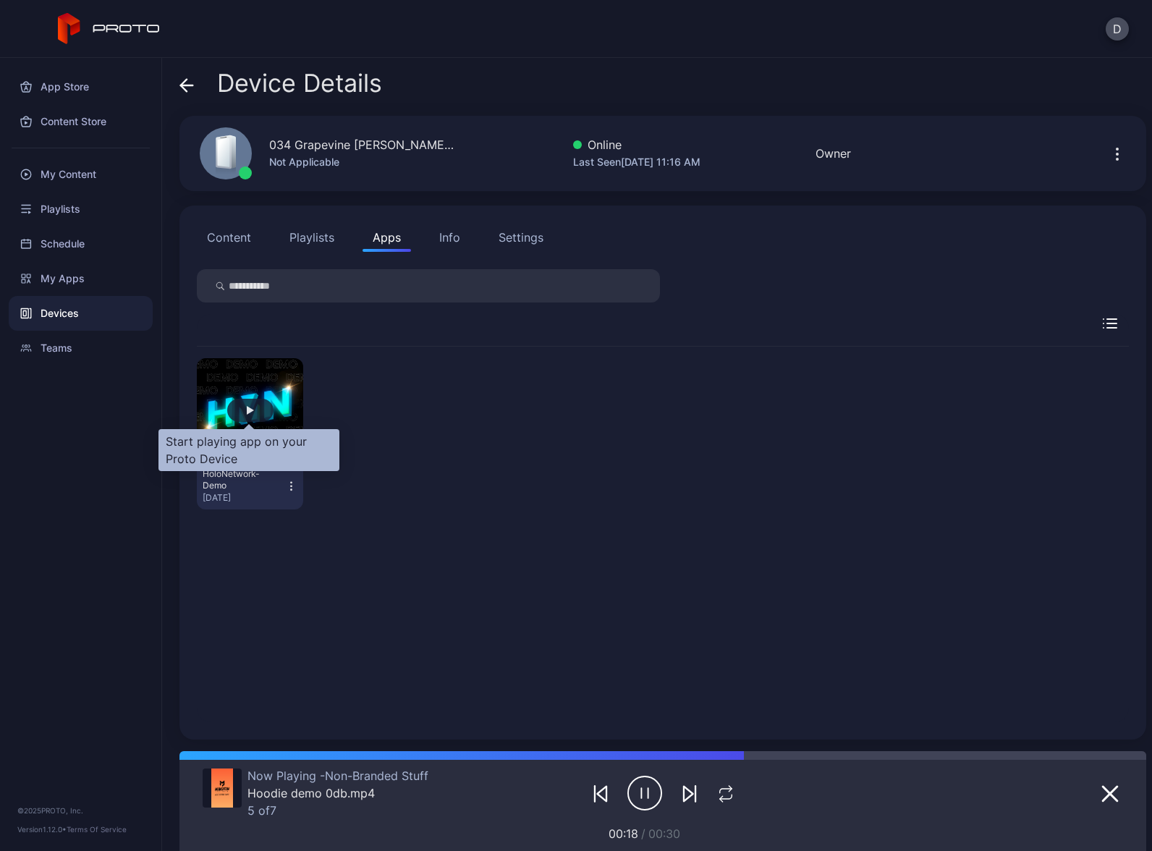
click at [258, 415] on div "button" at bounding box center [250, 410] width 46 height 23
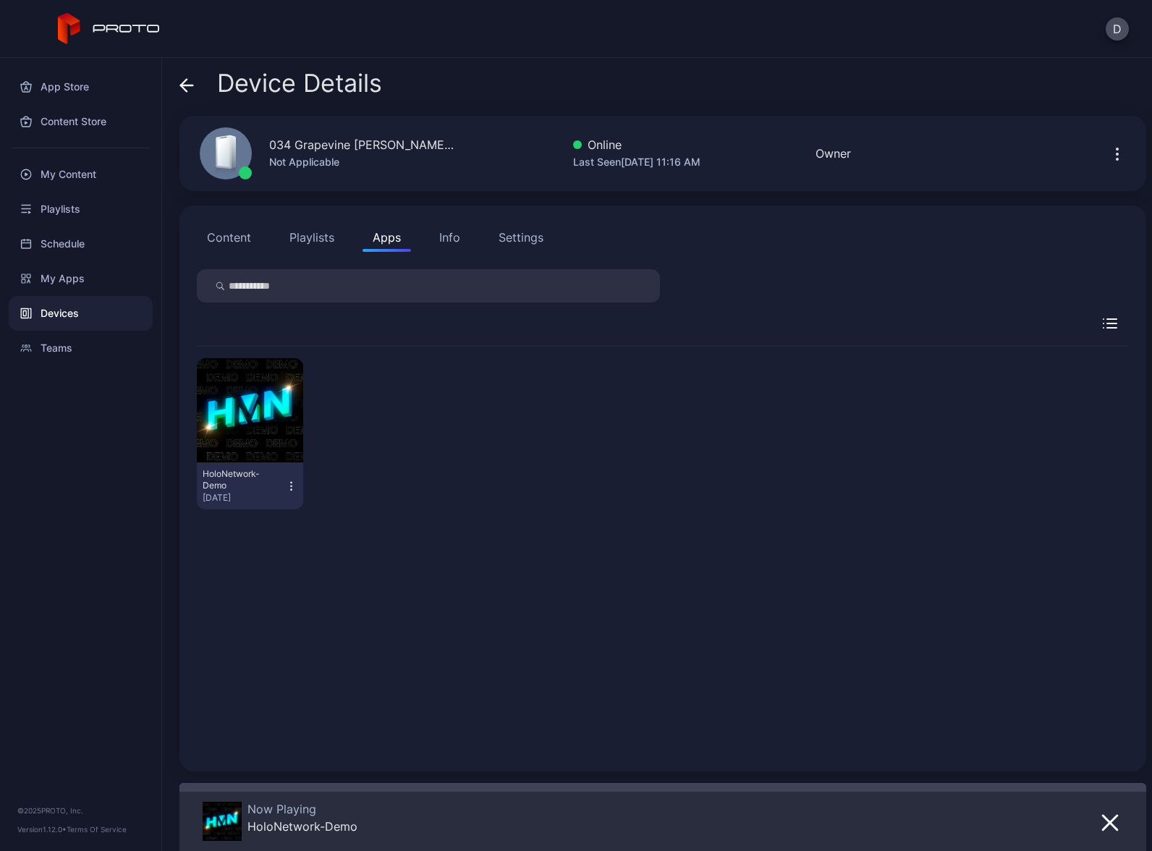
click at [81, 314] on div "Devices" at bounding box center [81, 313] width 144 height 35
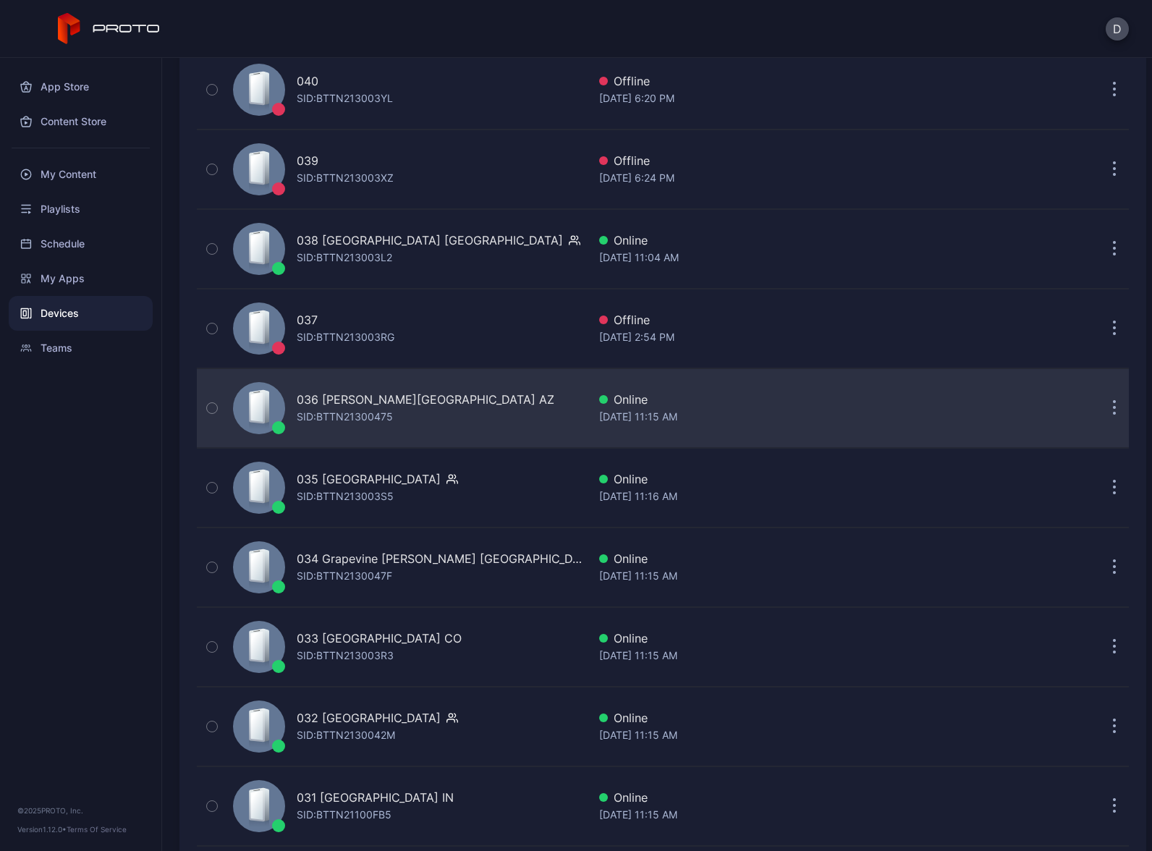
scroll to position [782, 0]
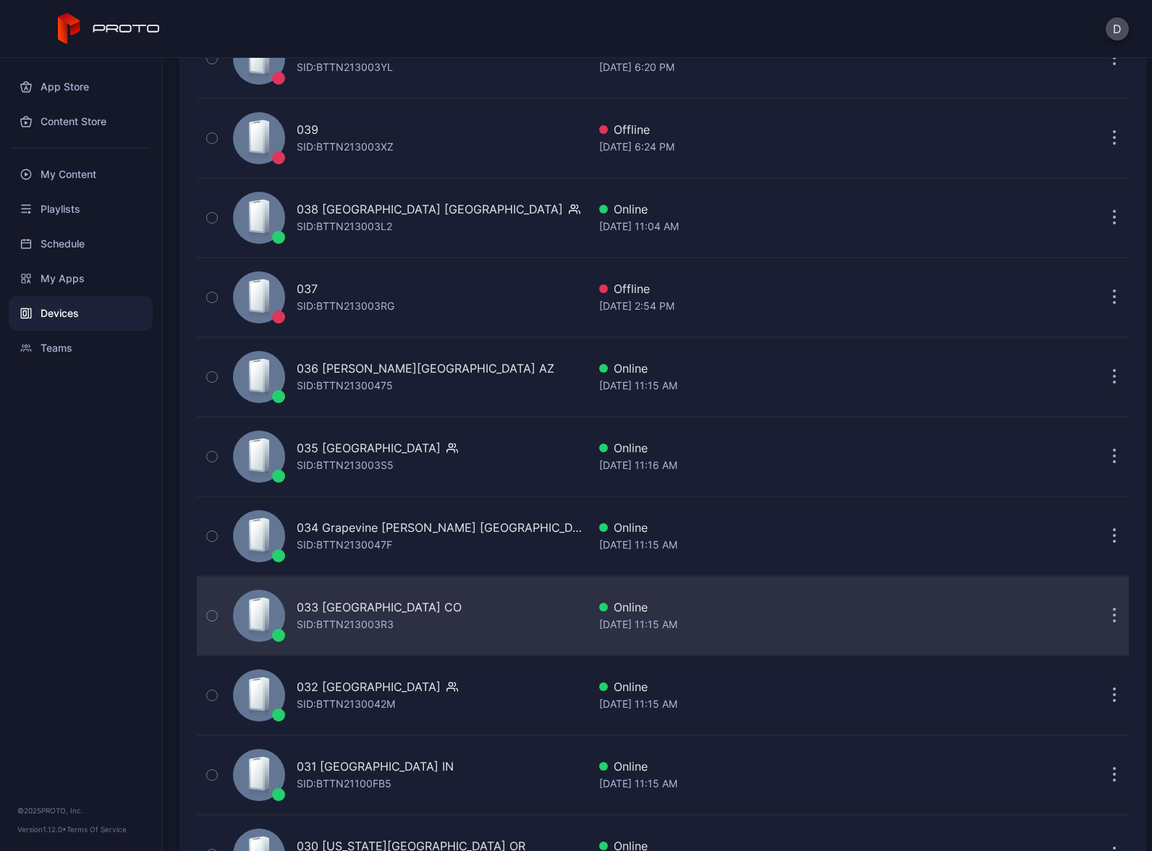
click at [467, 609] on div "033 FlatIron Crossing CO SID: BTTN213003R3" at bounding box center [407, 616] width 360 height 72
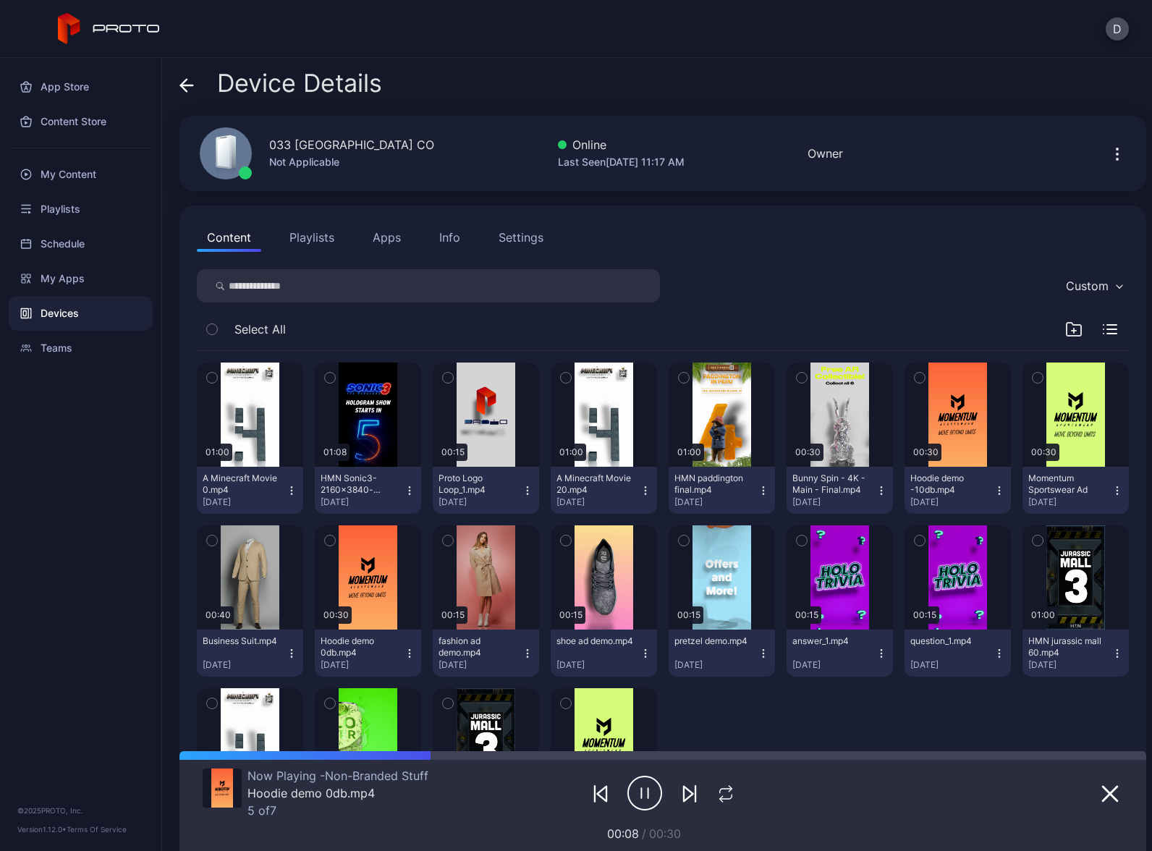
click at [383, 229] on button "Apps" at bounding box center [387, 237] width 48 height 29
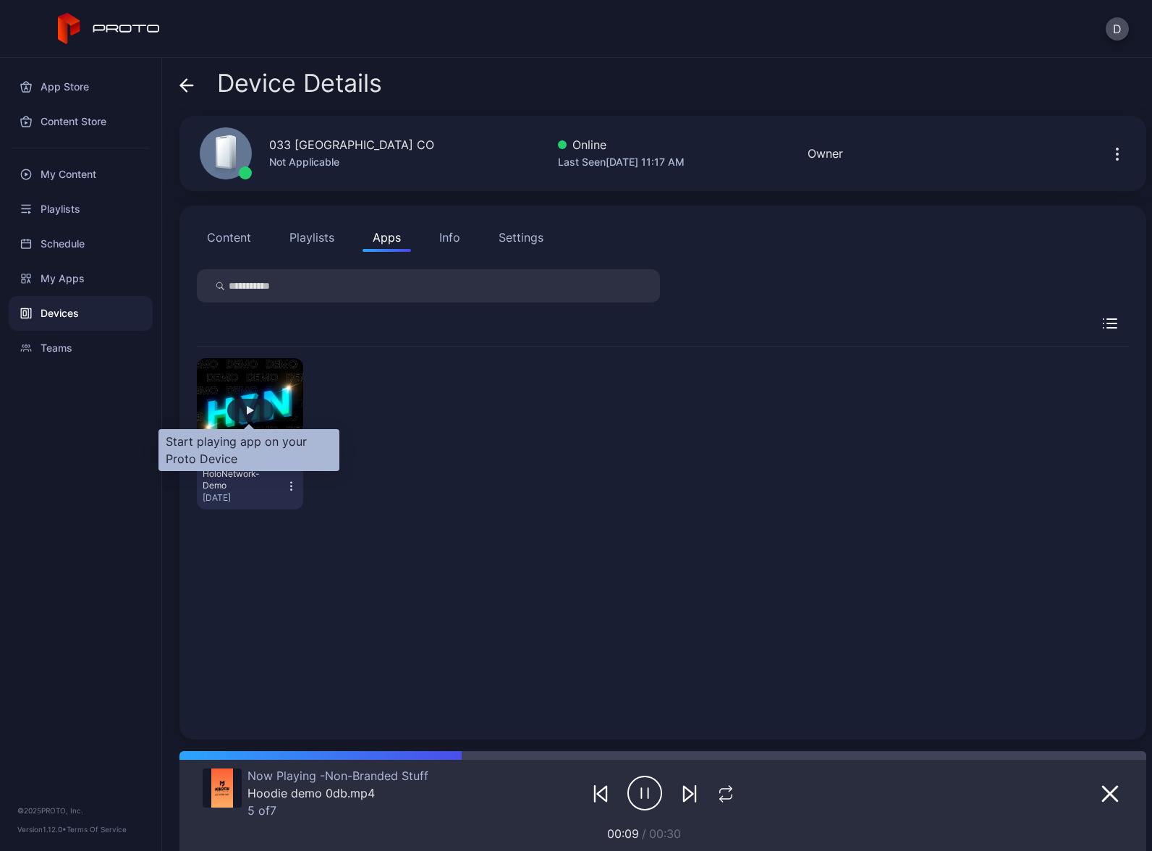
click at [251, 412] on div "button" at bounding box center [250, 410] width 7 height 9
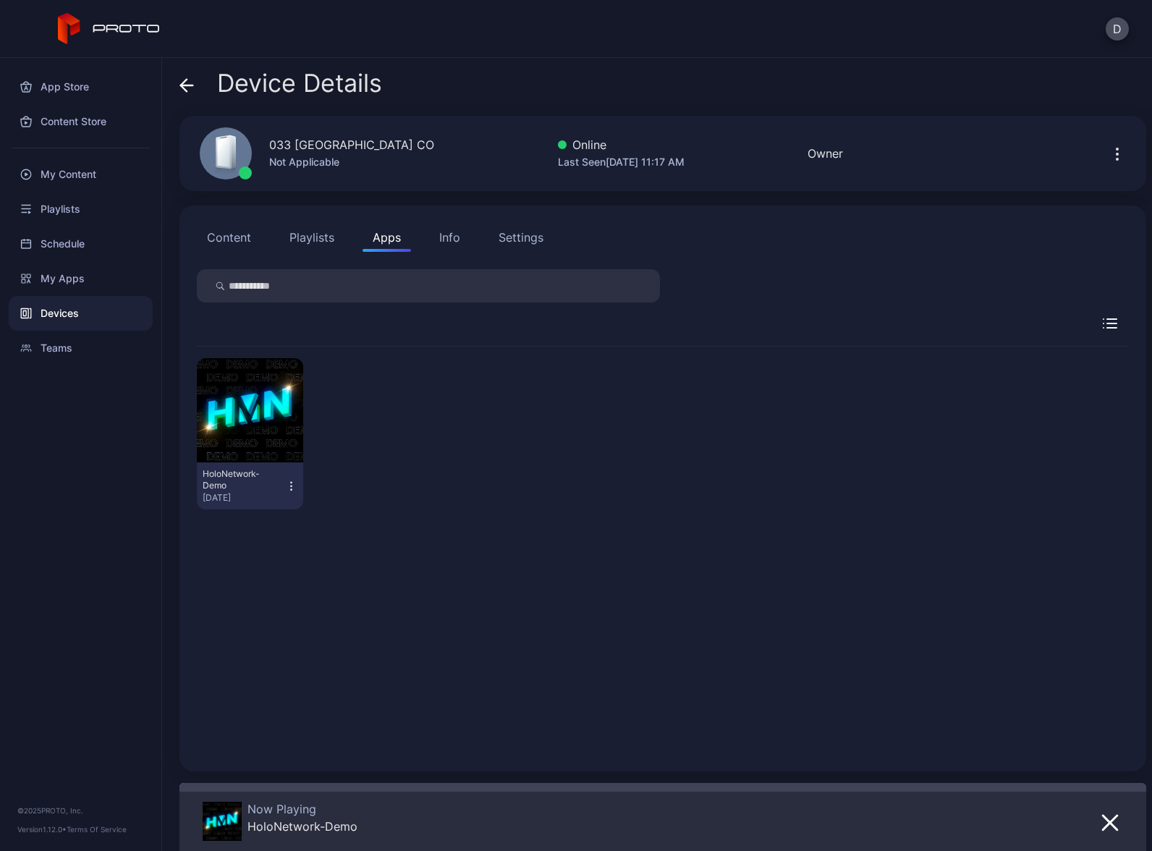
click at [93, 316] on div "Devices" at bounding box center [81, 313] width 144 height 35
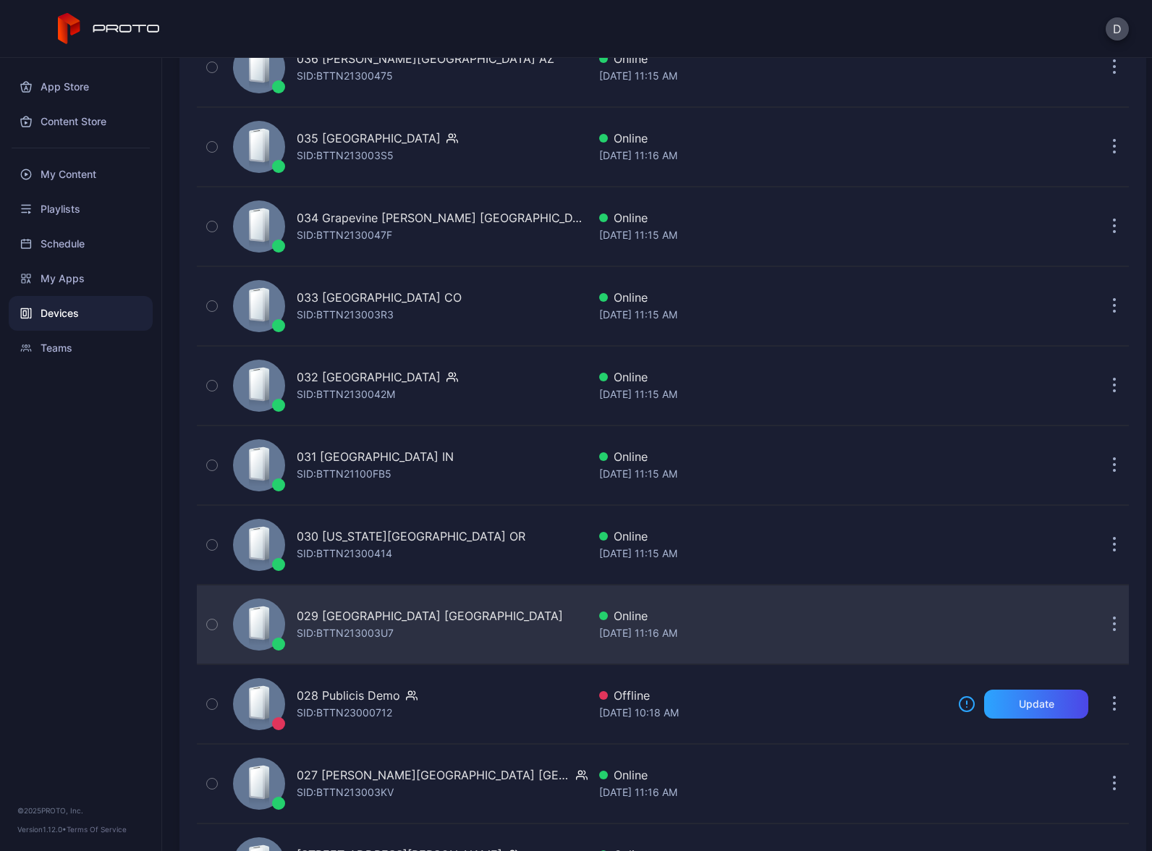
scroll to position [1101, 0]
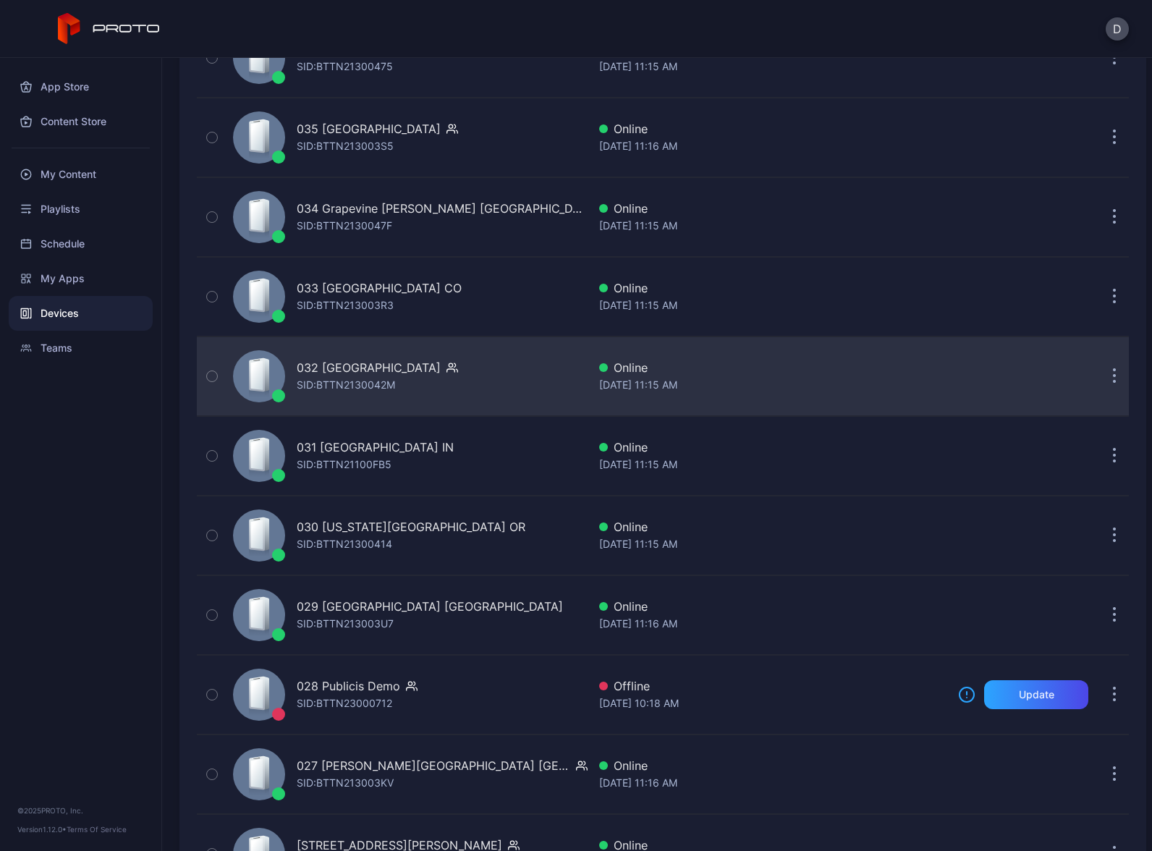
click at [461, 360] on div "032 Great Mall CA SID: BTTN2130042M" at bounding box center [407, 376] width 360 height 72
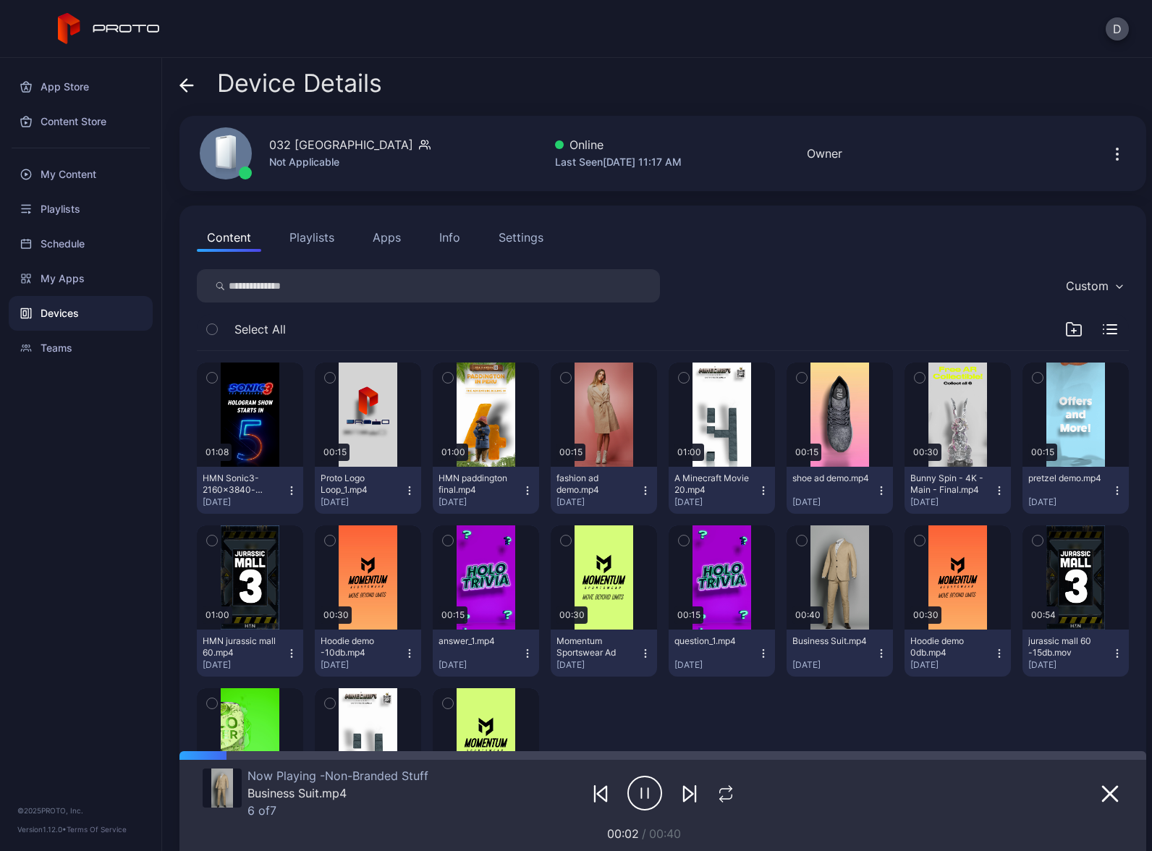
click at [398, 238] on button "Apps" at bounding box center [387, 237] width 48 height 29
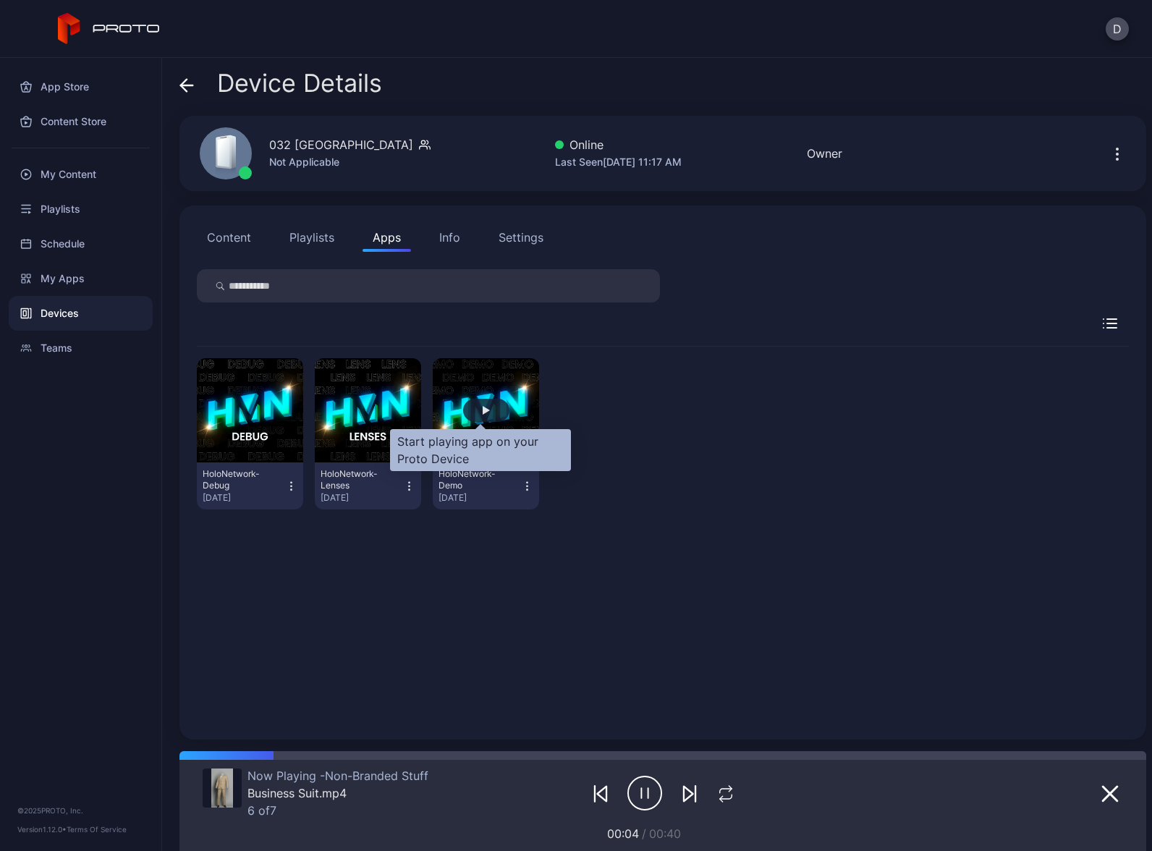
click at [483, 412] on div "button" at bounding box center [486, 410] width 7 height 9
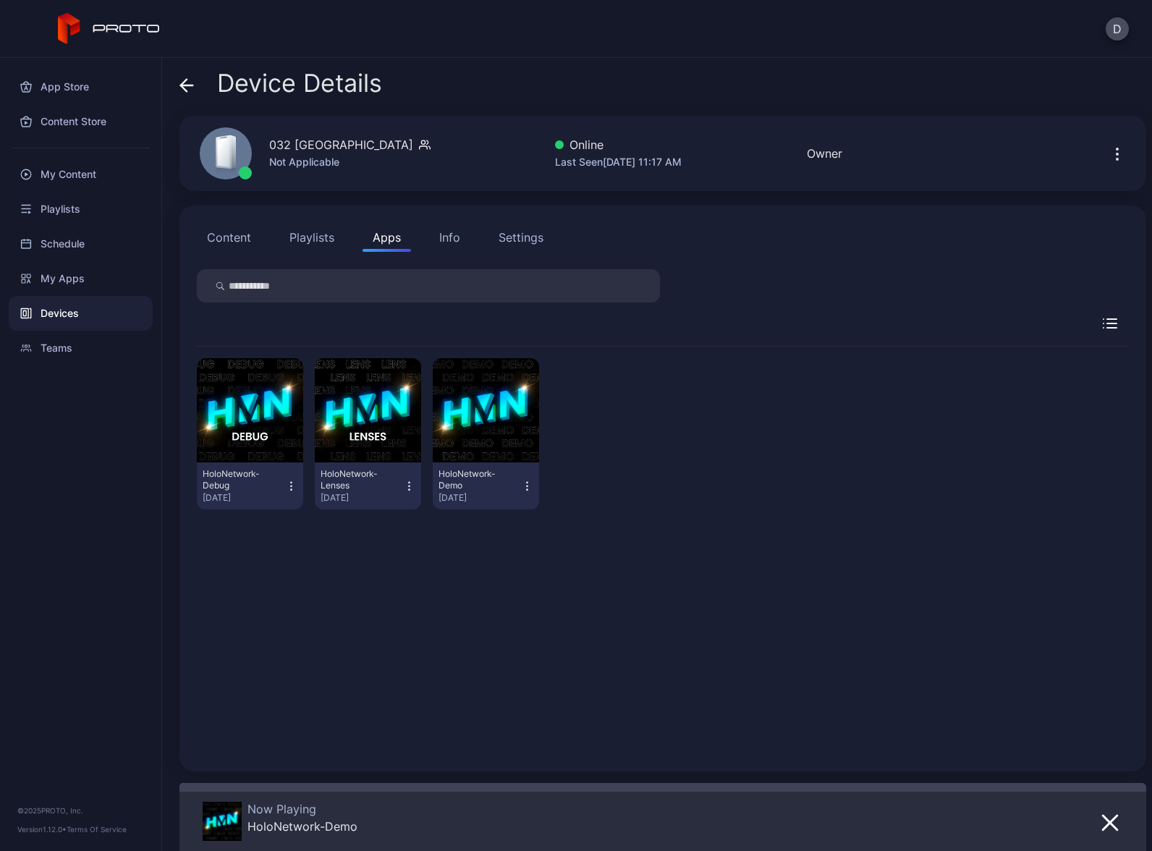
click at [96, 316] on div "Devices" at bounding box center [81, 313] width 144 height 35
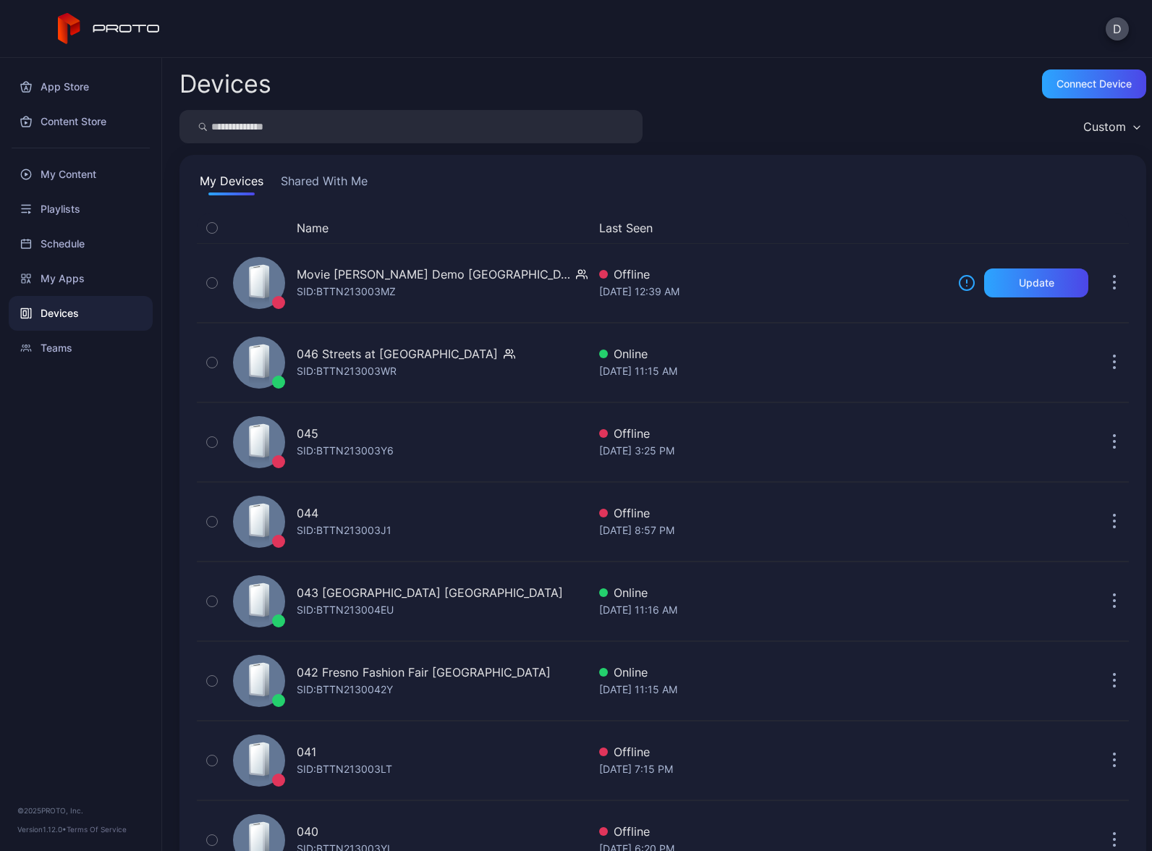
scroll to position [1101, 0]
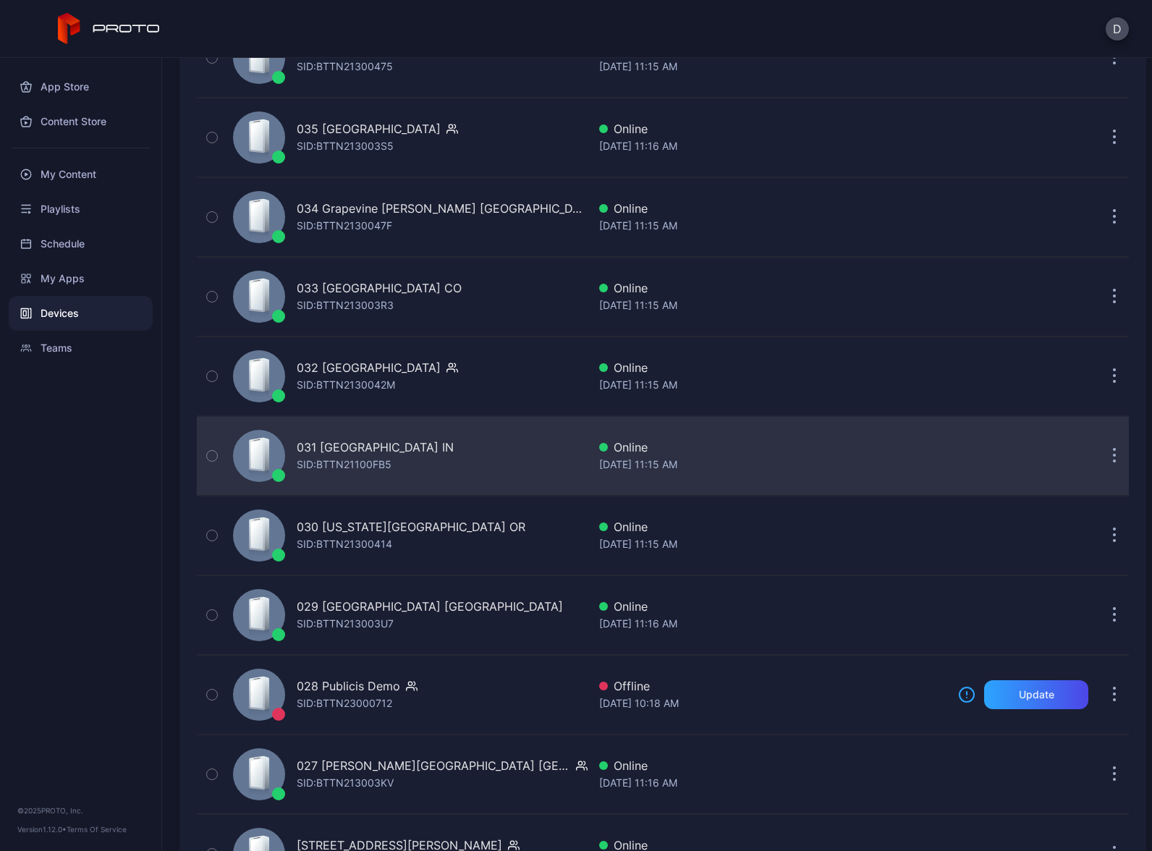
click at [468, 454] on div "031 Castleton Square IN SID: BTTN21100FB5" at bounding box center [407, 456] width 360 height 72
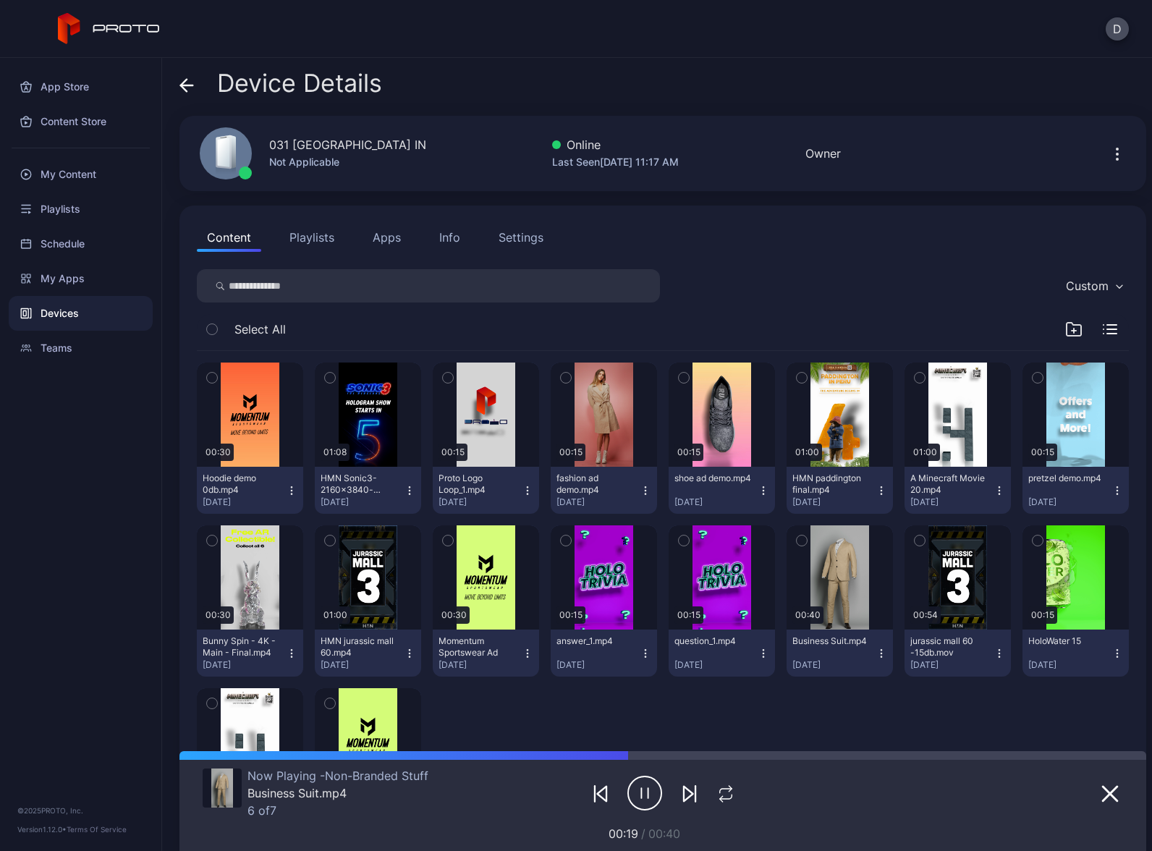
click at [384, 237] on button "Apps" at bounding box center [387, 237] width 48 height 29
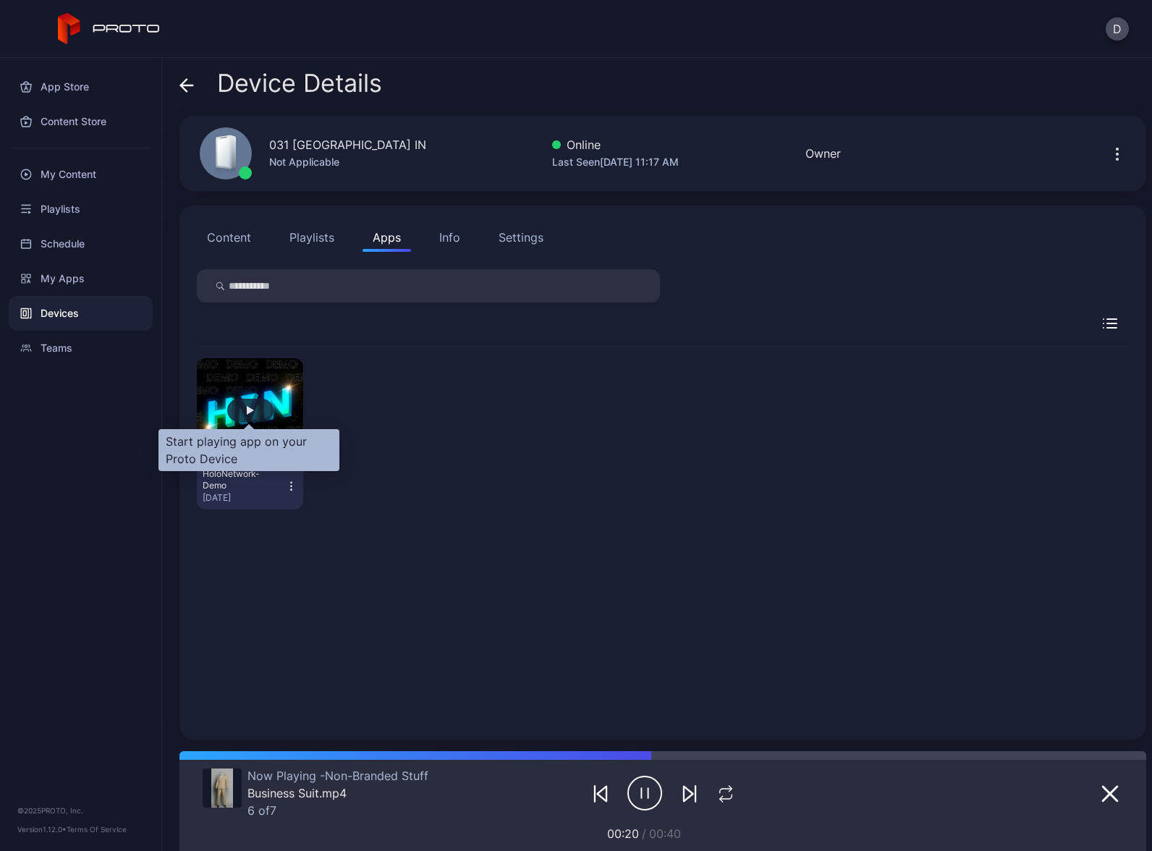
click at [255, 404] on div "button" at bounding box center [250, 410] width 46 height 23
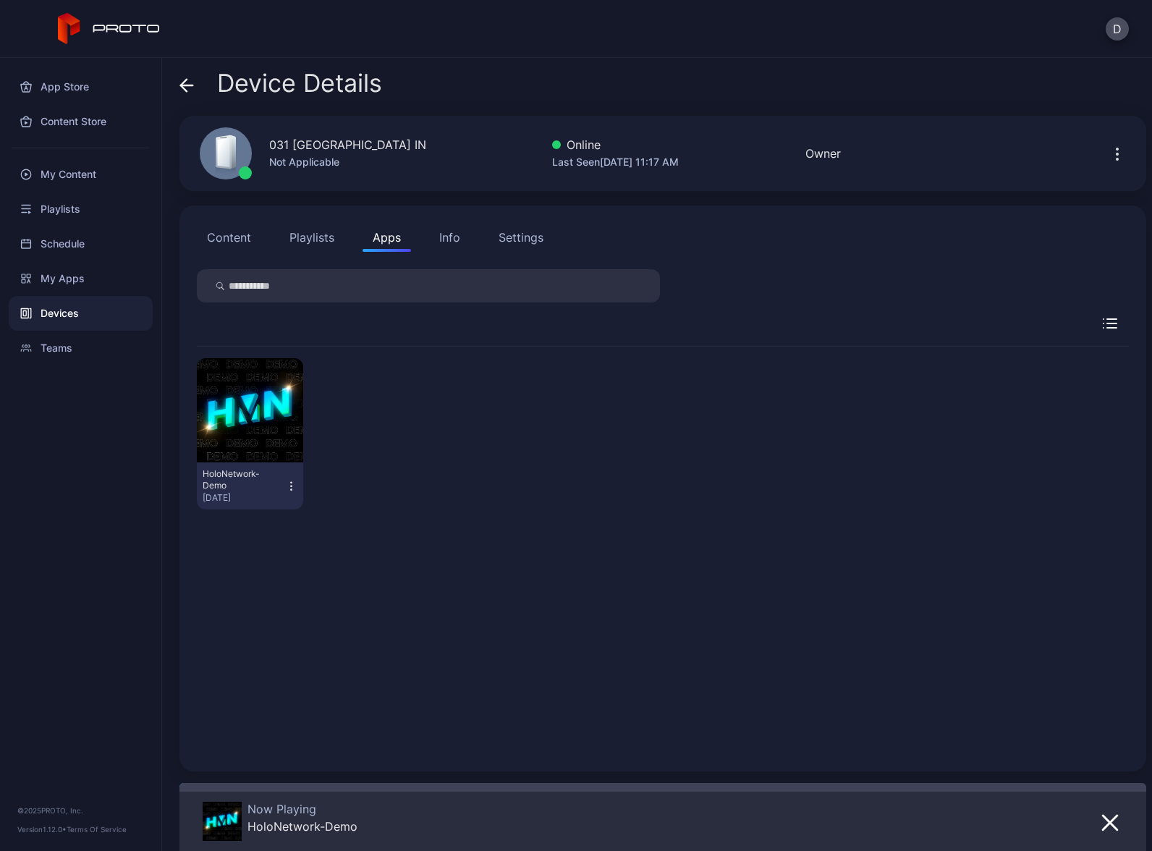
click at [84, 312] on div "Devices" at bounding box center [81, 313] width 144 height 35
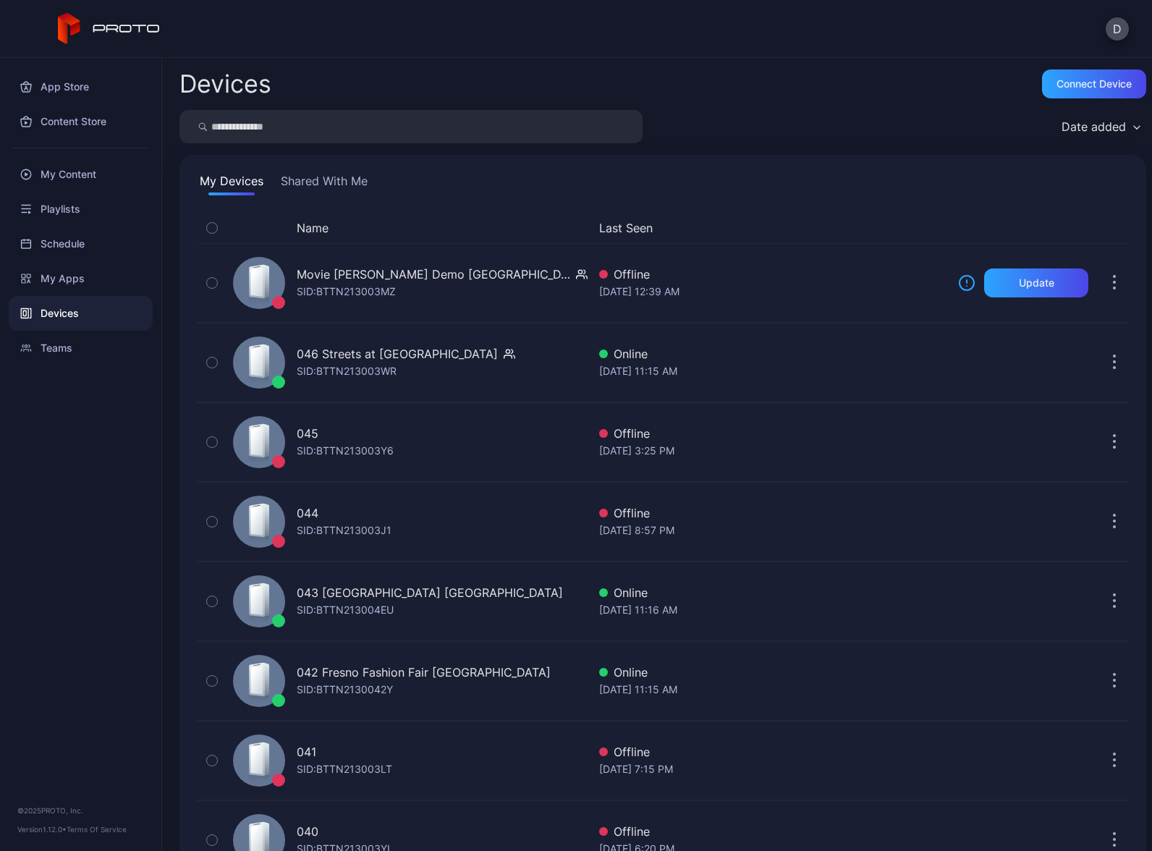
scroll to position [1101, 0]
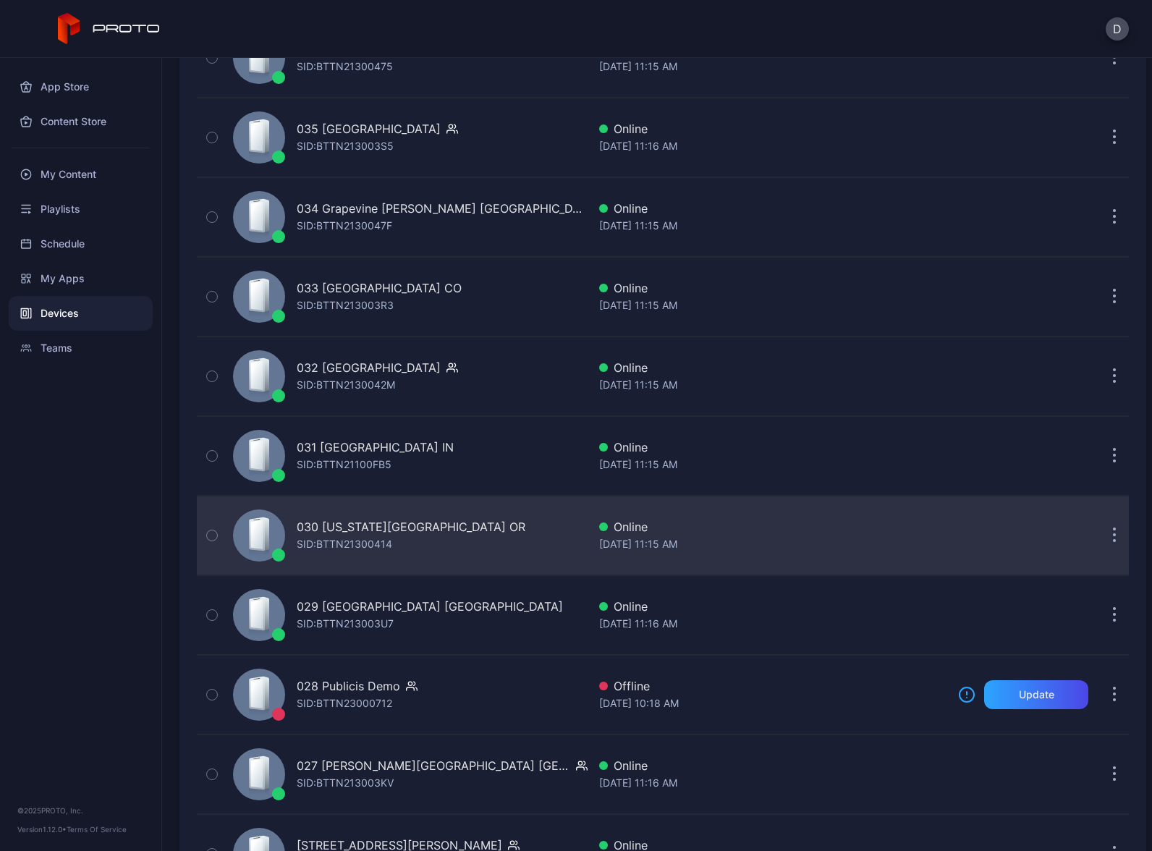
click at [483, 548] on div "030 Washington Square OR SID: BTTN21300414" at bounding box center [407, 535] width 360 height 72
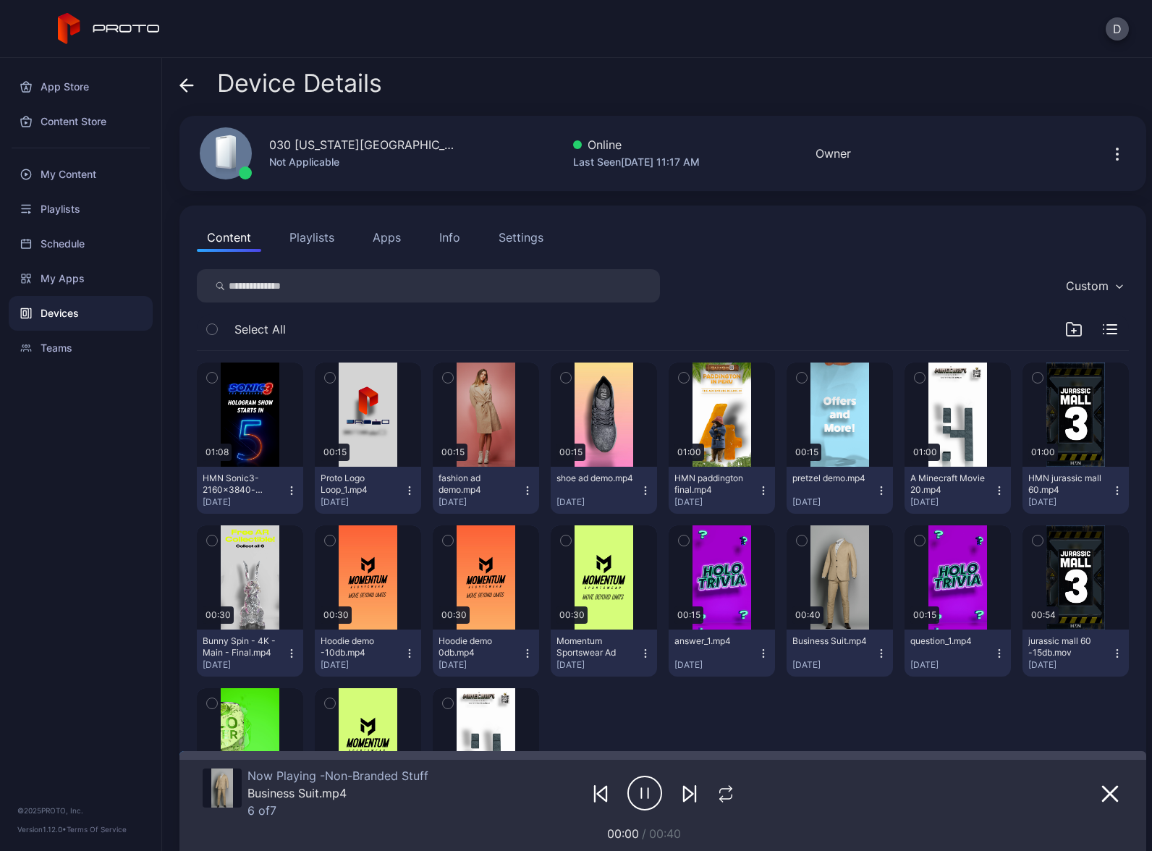
click at [403, 240] on button "Apps" at bounding box center [387, 237] width 48 height 29
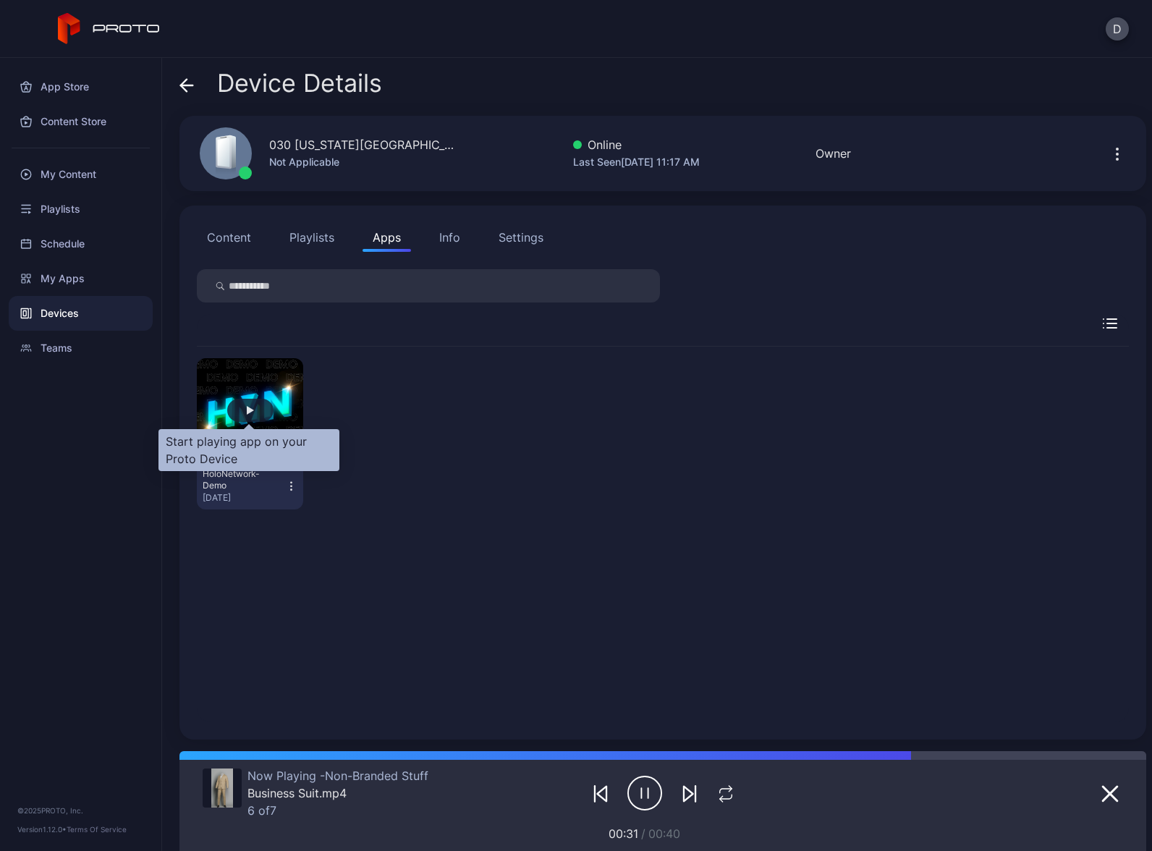
click at [258, 413] on div "button" at bounding box center [250, 410] width 46 height 23
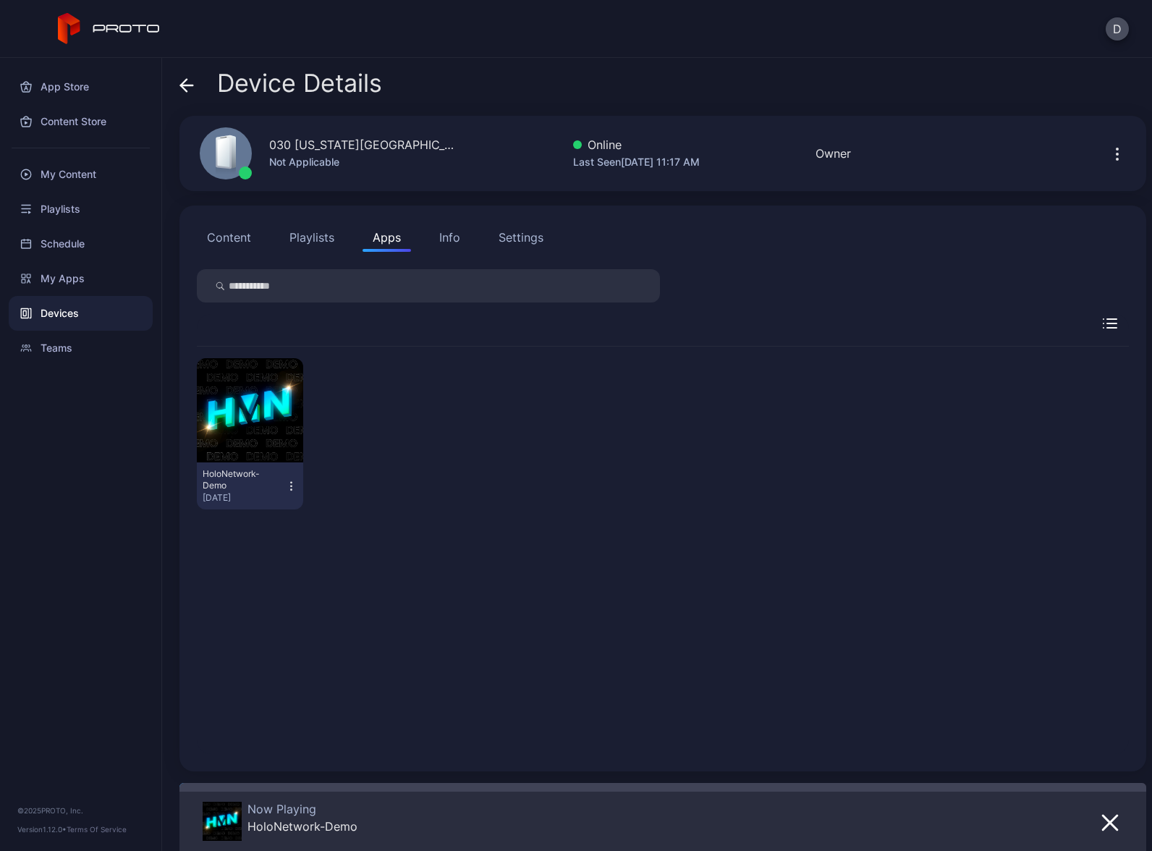
click at [81, 316] on div "Devices" at bounding box center [81, 313] width 144 height 35
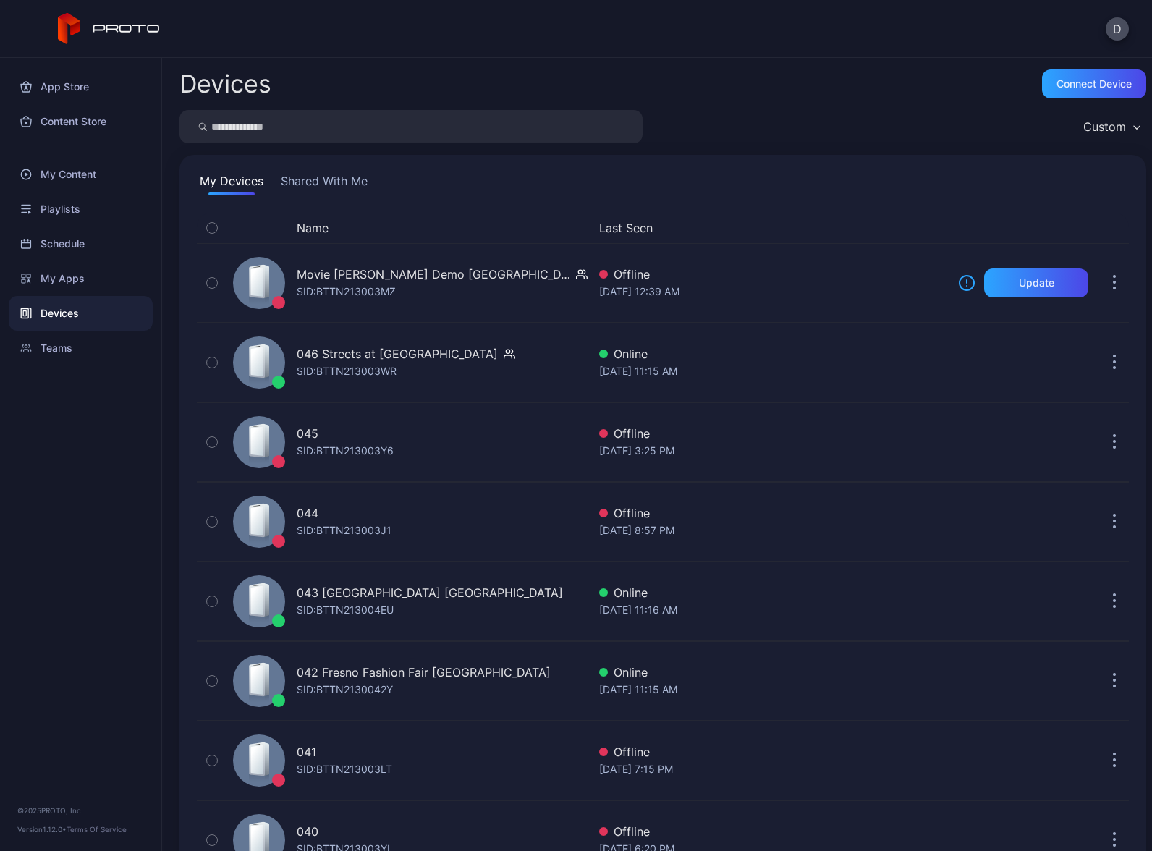
scroll to position [1101, 0]
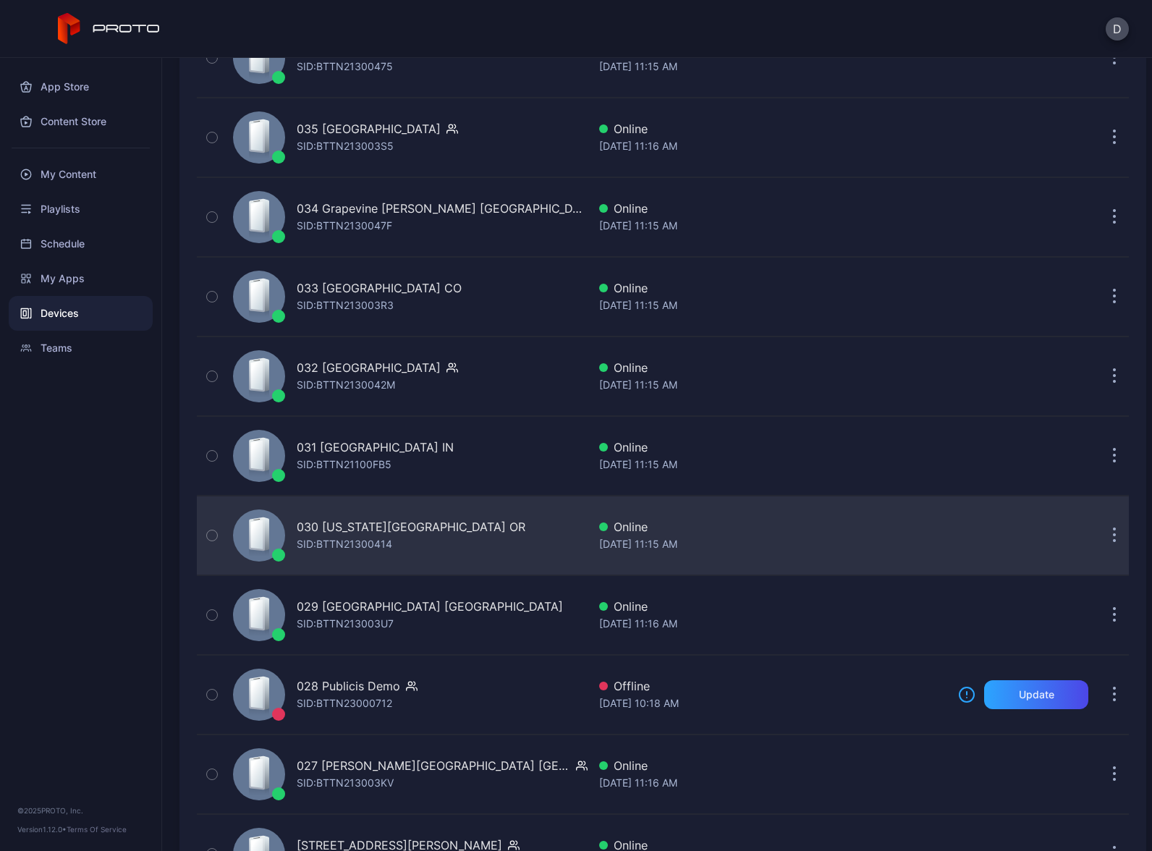
click at [468, 538] on div "030 Washington Square OR SID: BTTN21300414" at bounding box center [407, 535] width 360 height 72
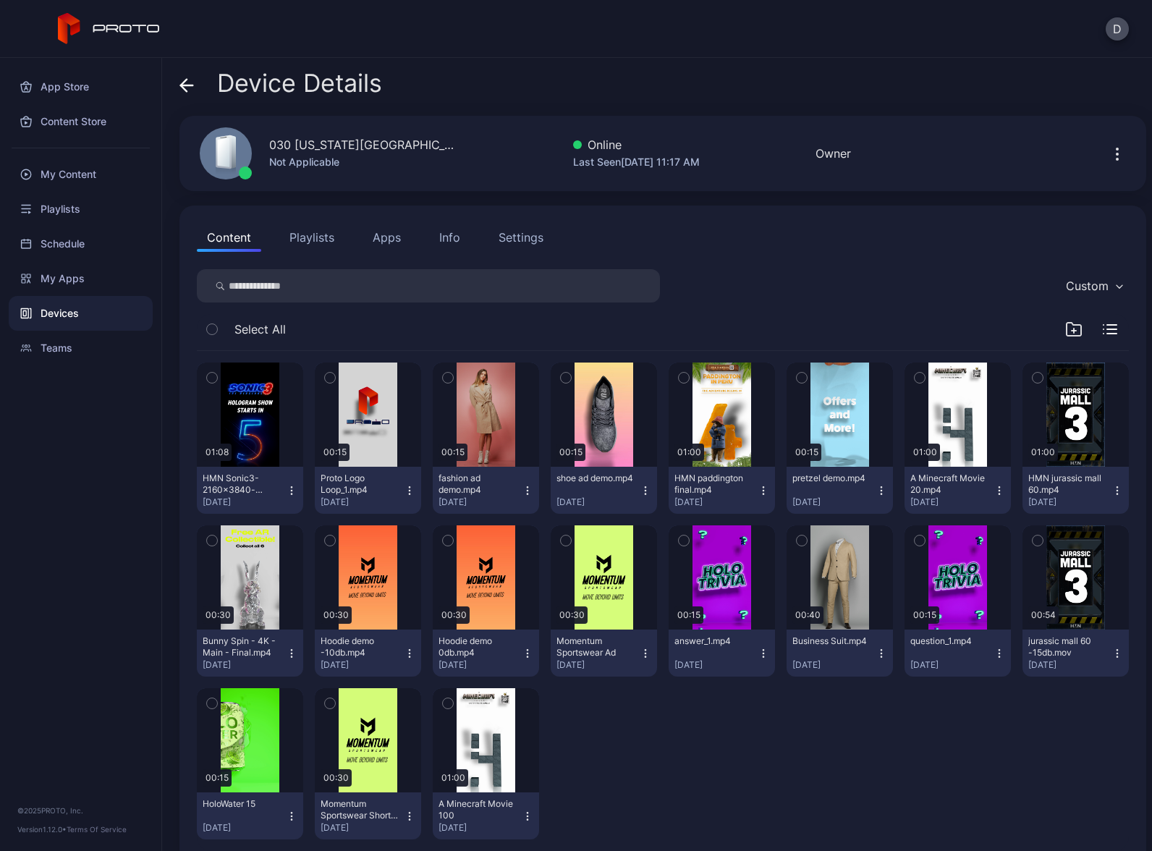
click at [399, 235] on button "Apps" at bounding box center [387, 237] width 48 height 29
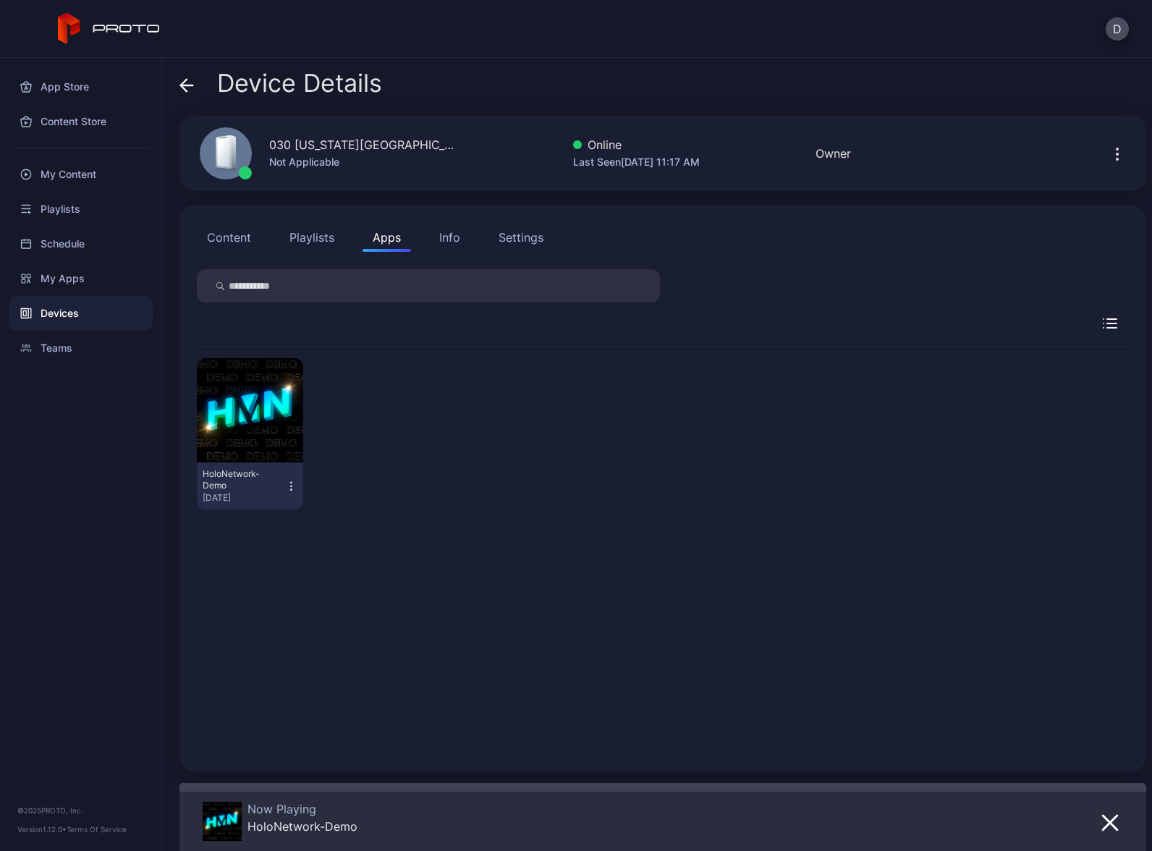
click at [94, 316] on div "Devices" at bounding box center [81, 313] width 144 height 35
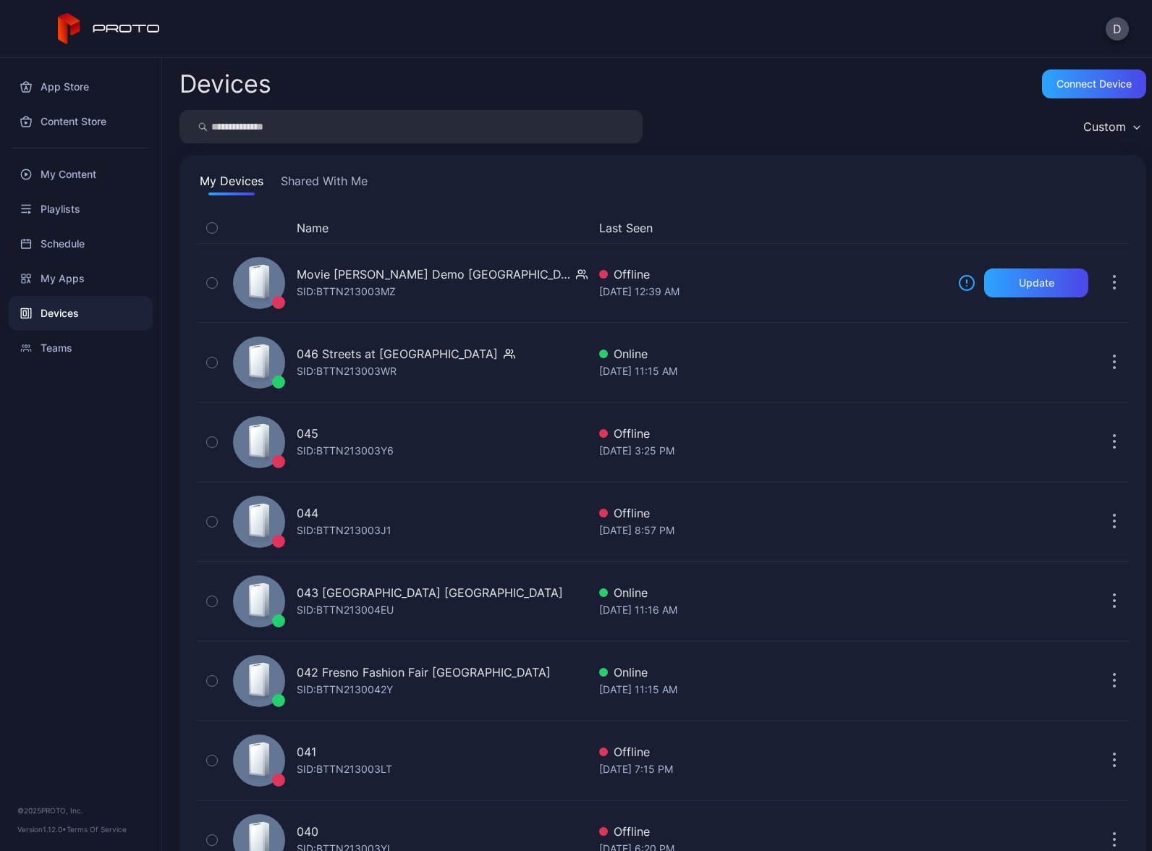
scroll to position [1101, 0]
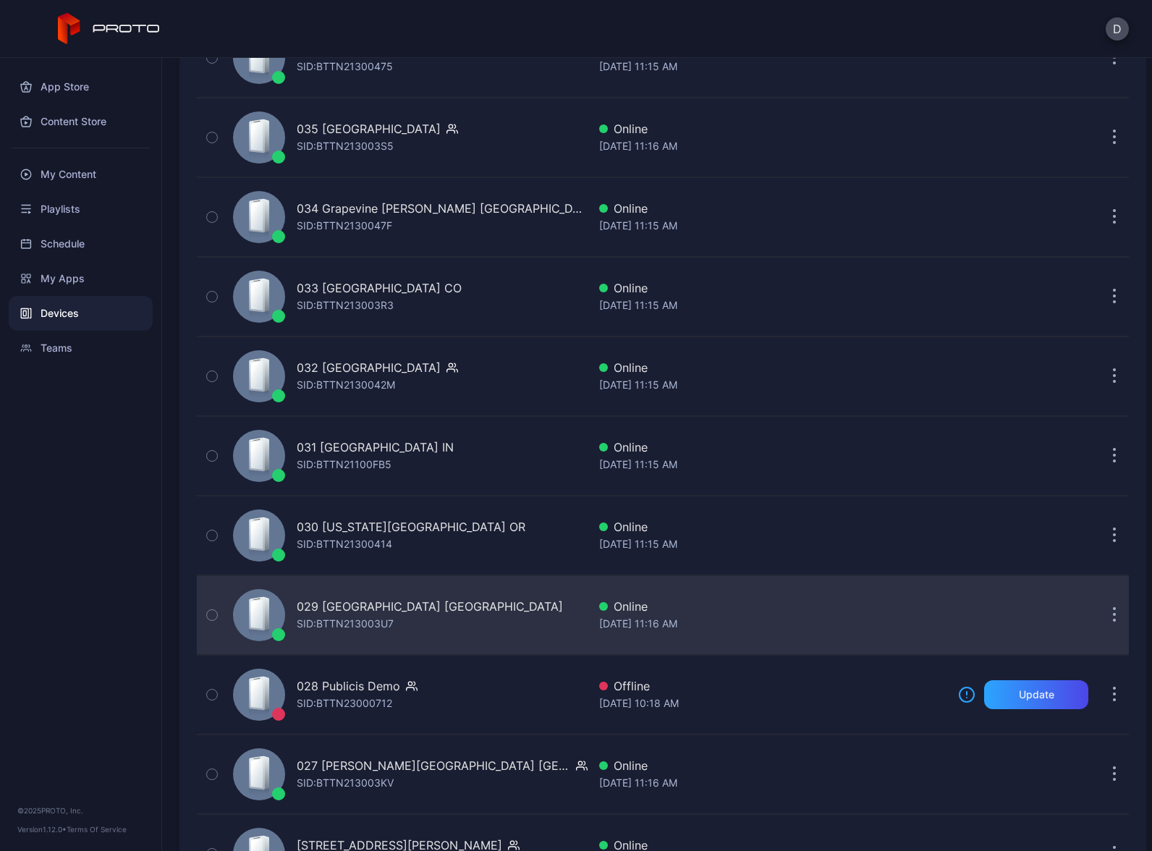
click at [444, 599] on div "029 Tacoma Mall WA SID: BTTN213003U7" at bounding box center [407, 615] width 360 height 72
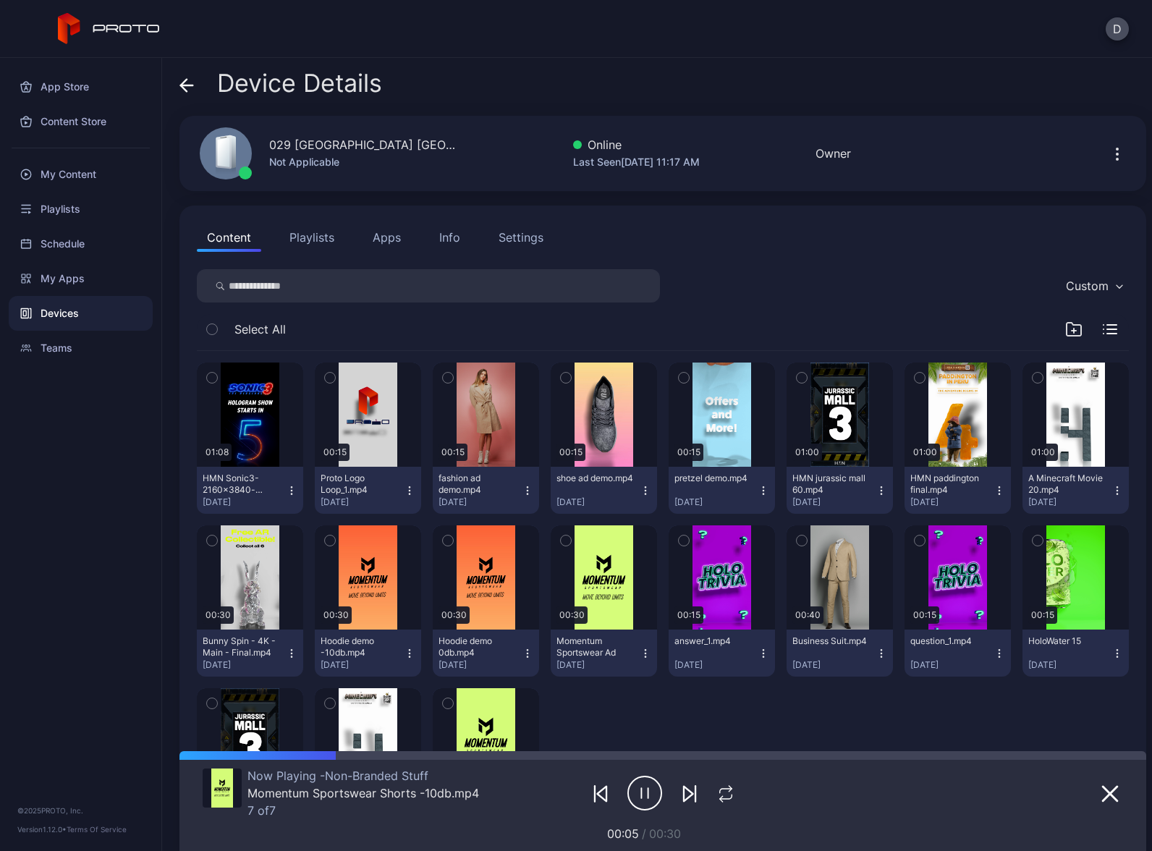
click at [391, 233] on button "Apps" at bounding box center [387, 237] width 48 height 29
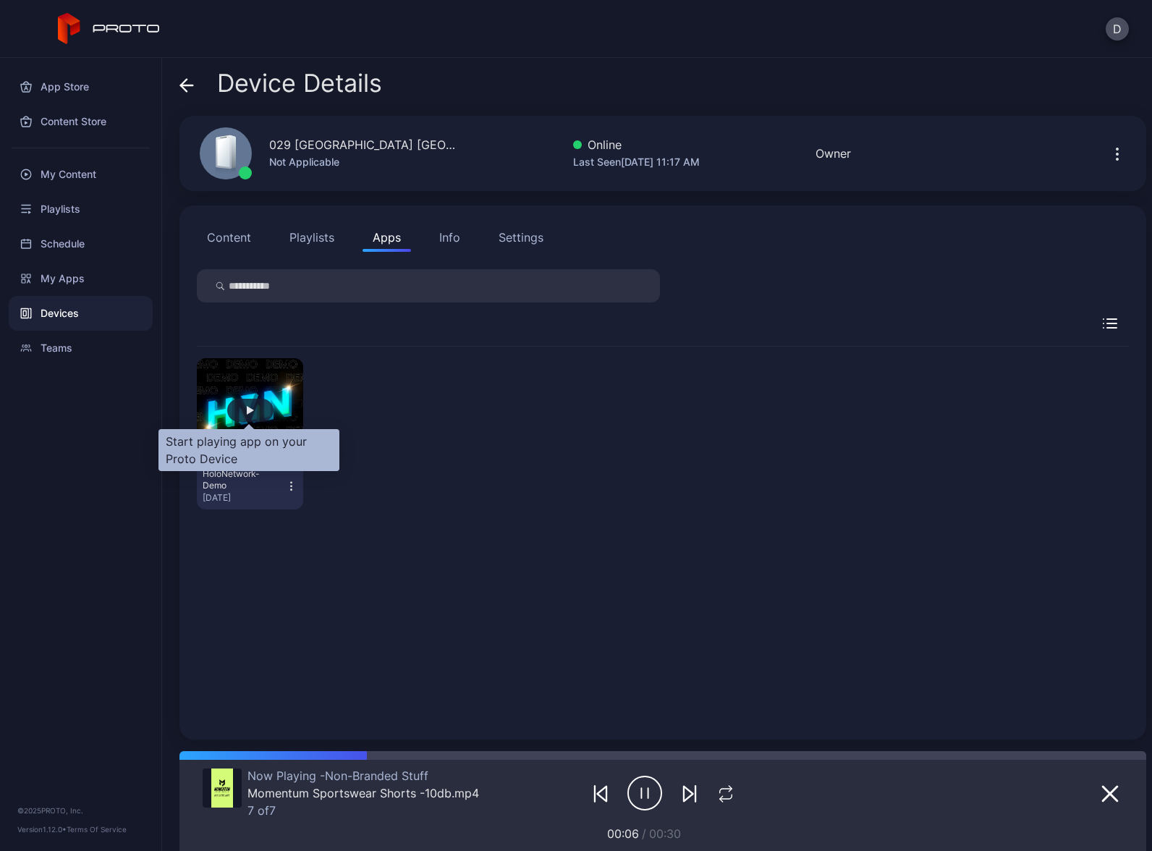
click at [250, 409] on div "button" at bounding box center [250, 410] width 7 height 9
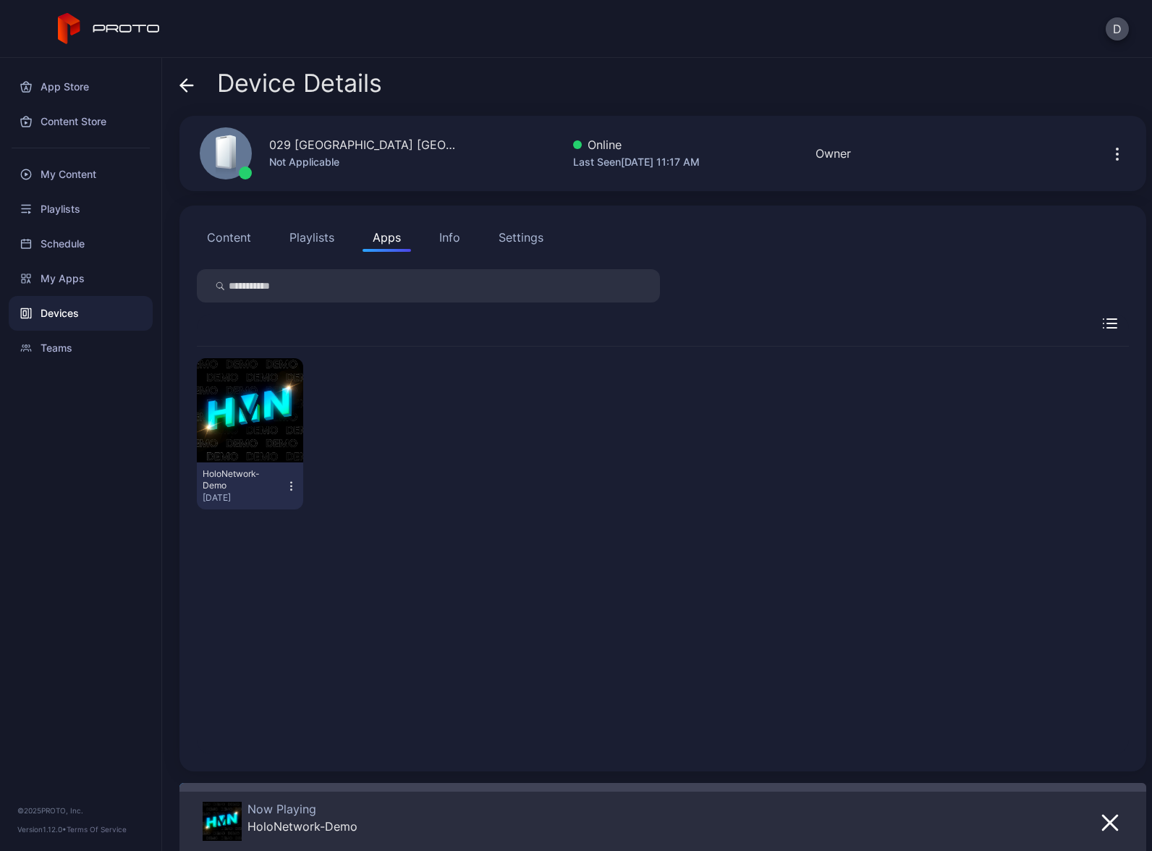
click at [66, 312] on div "Devices" at bounding box center [81, 313] width 144 height 35
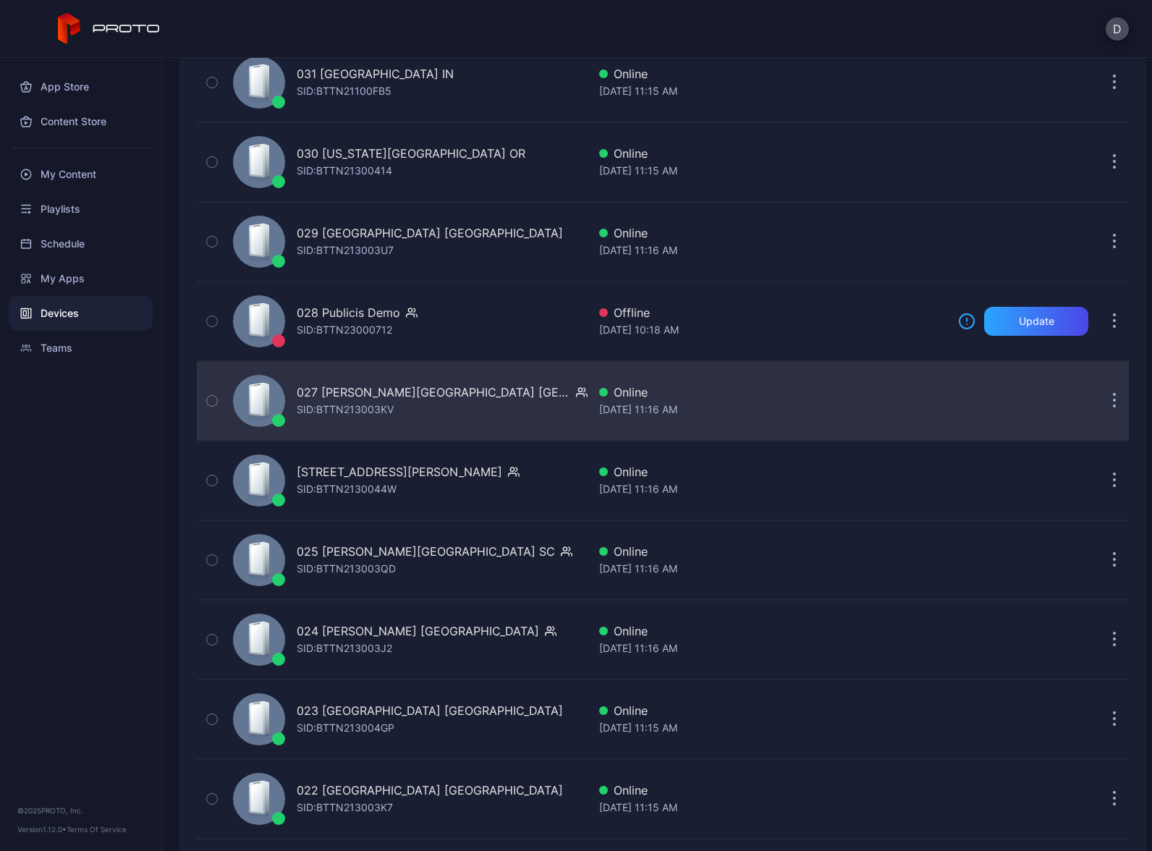
scroll to position [1484, 0]
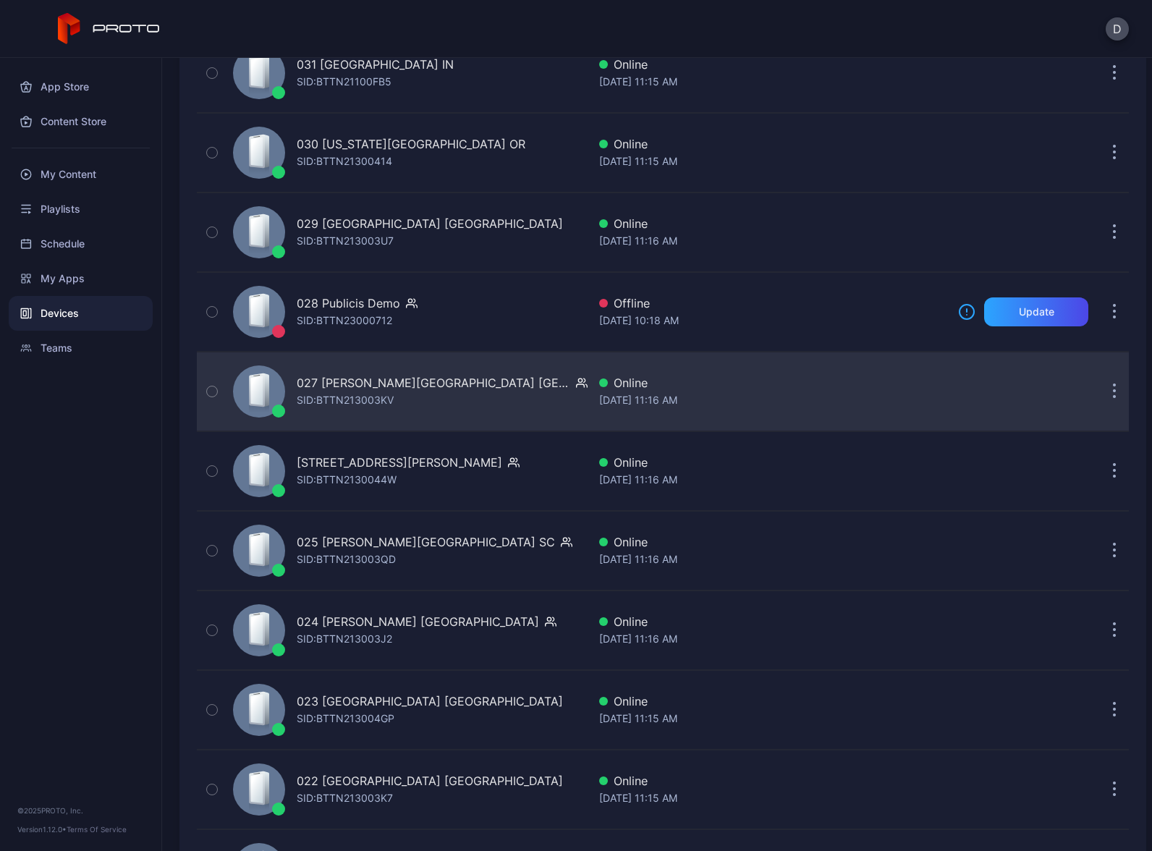
click at [513, 397] on div "027 Barton Creek Square TX SID: BTTN213003KV" at bounding box center [407, 391] width 360 height 72
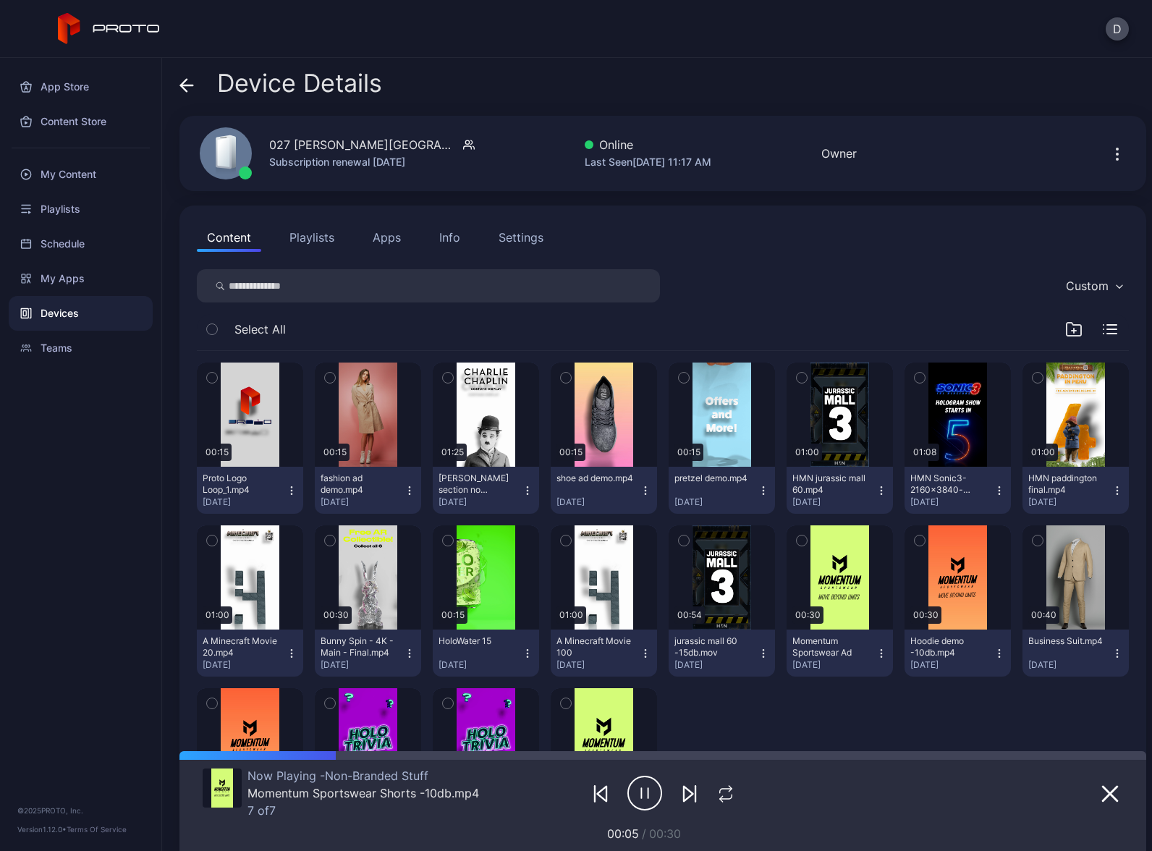
click at [385, 239] on button "Apps" at bounding box center [387, 237] width 48 height 29
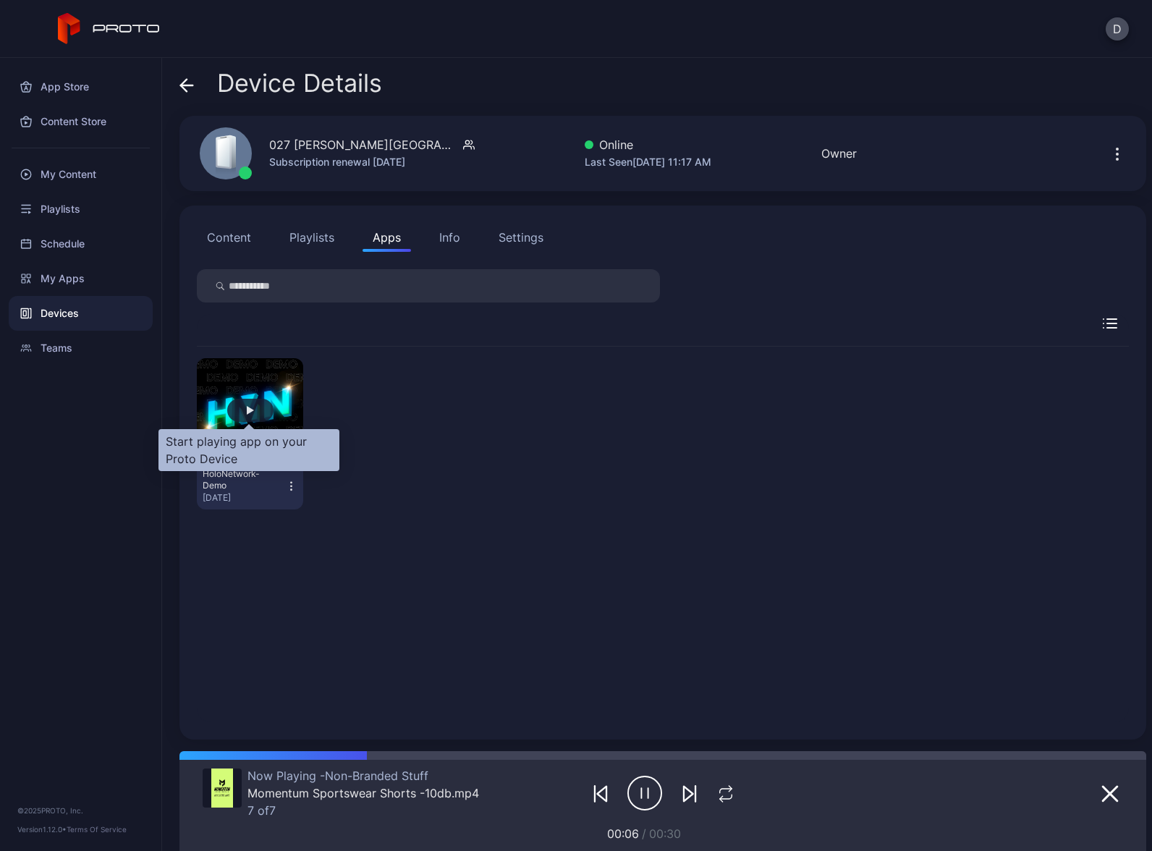
click at [256, 413] on div "button" at bounding box center [250, 410] width 46 height 23
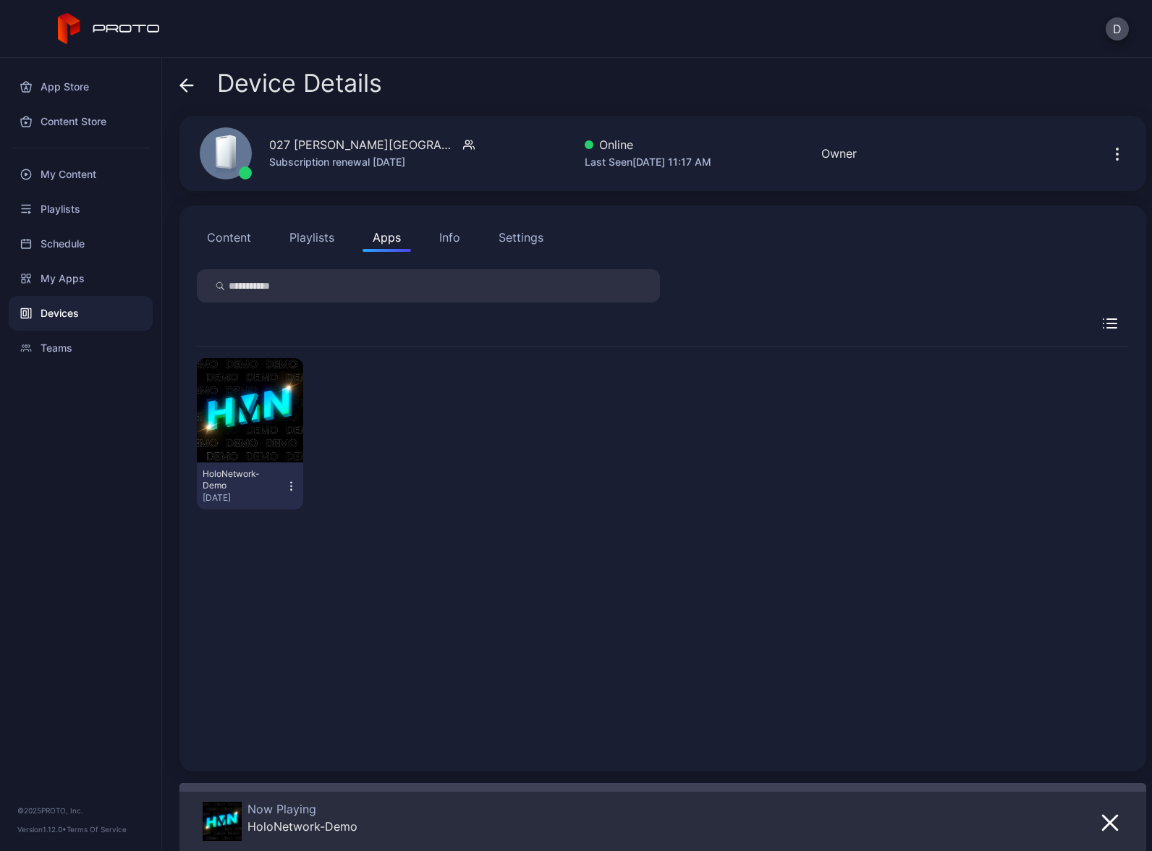
click at [92, 316] on div "Devices" at bounding box center [81, 313] width 144 height 35
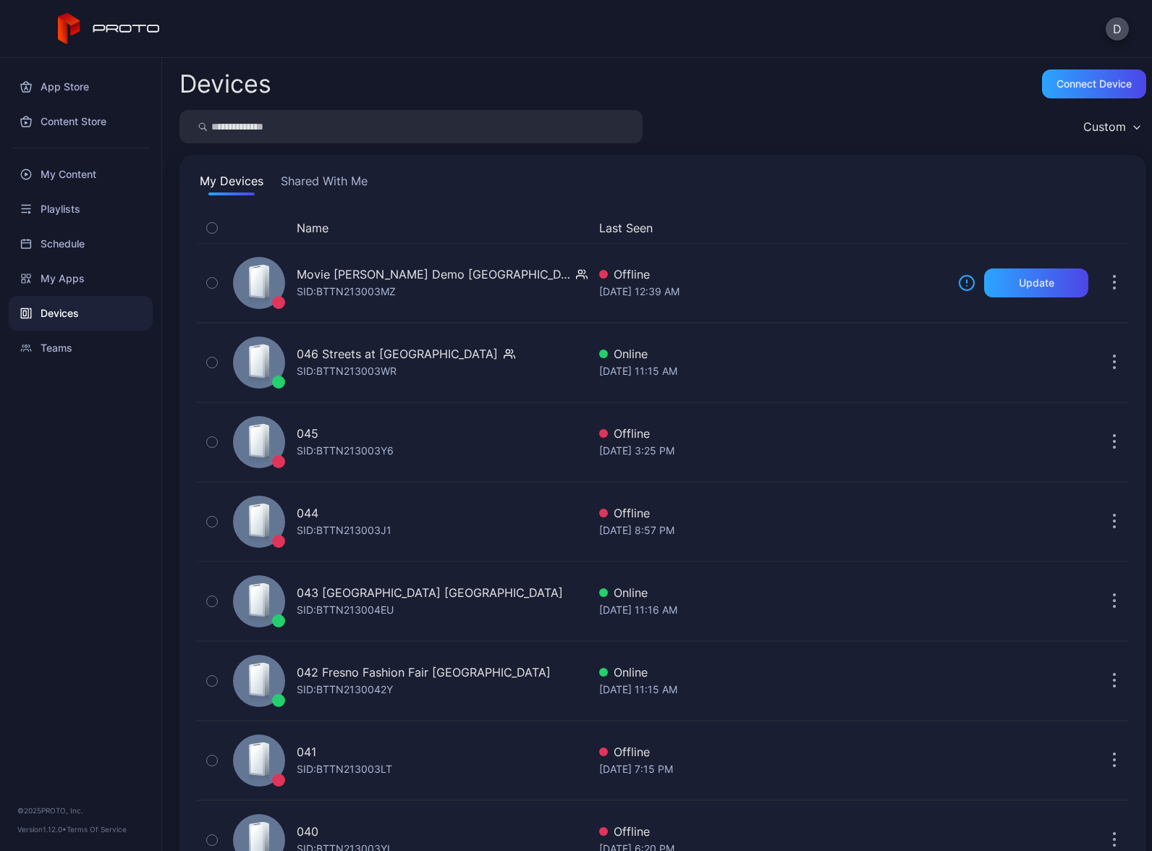
scroll to position [1484, 0]
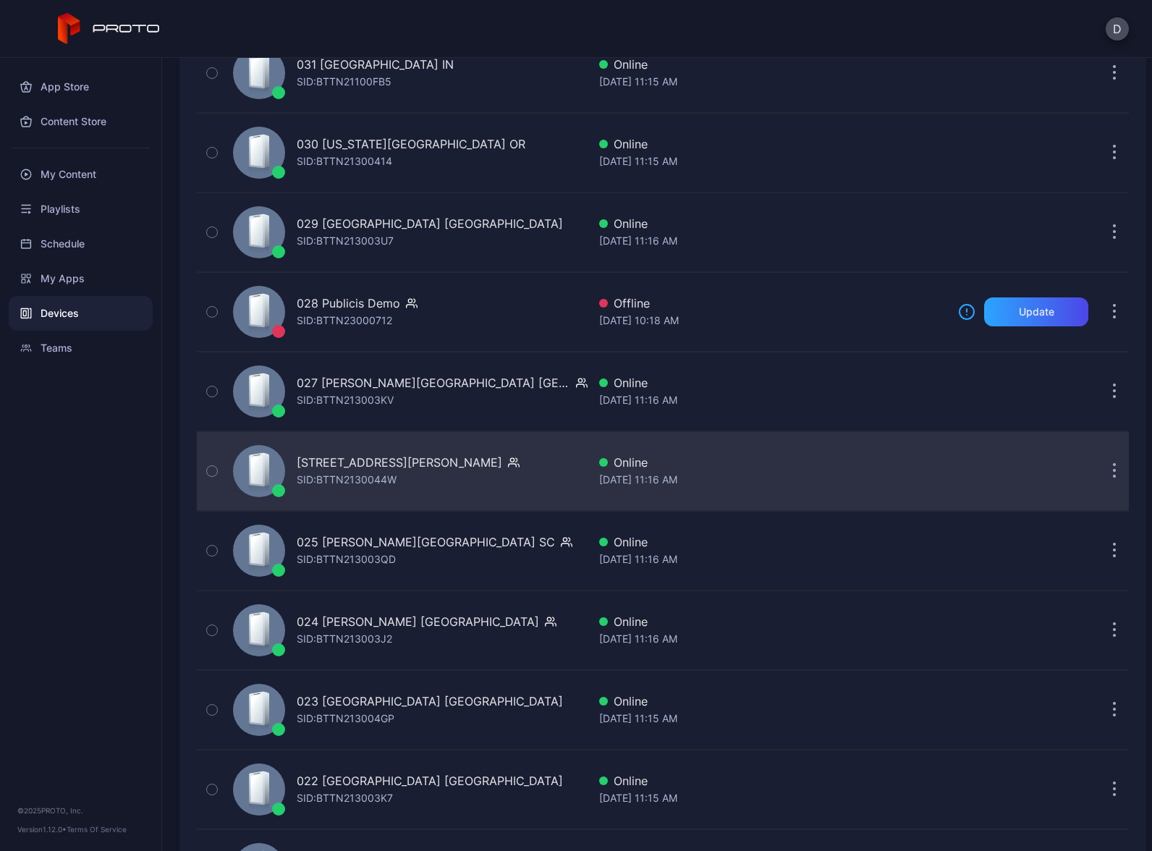
click at [484, 479] on div "026 Tyrone Square FL SID: BTTN2130044W" at bounding box center [407, 471] width 360 height 72
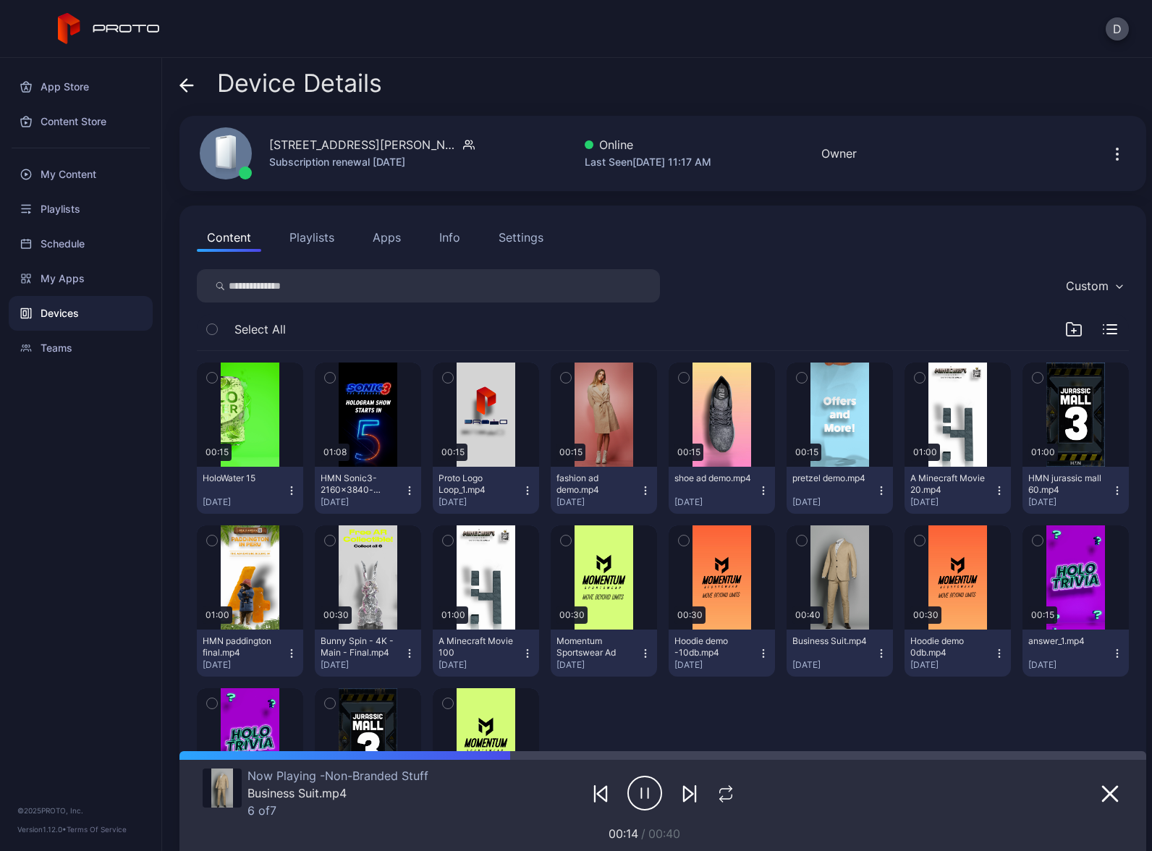
click at [388, 237] on button "Apps" at bounding box center [387, 237] width 48 height 29
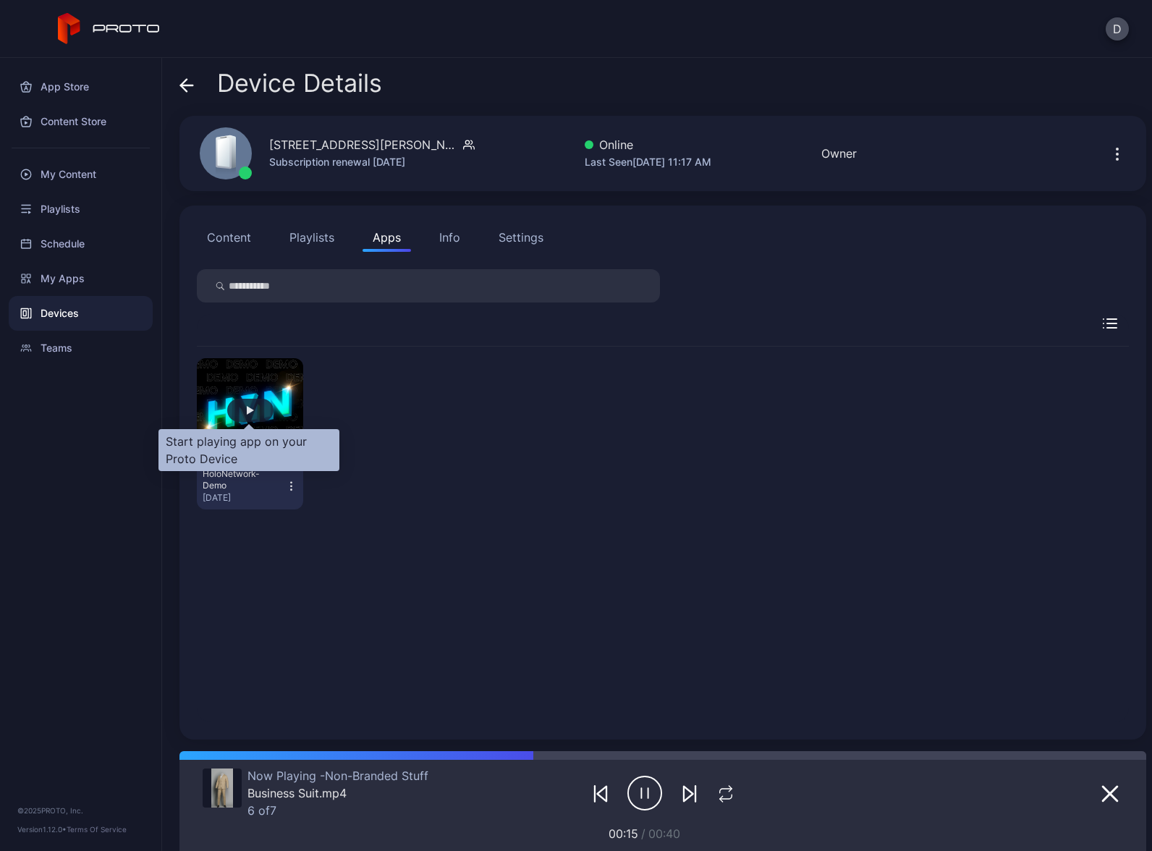
click at [252, 407] on div "button" at bounding box center [250, 410] width 7 height 9
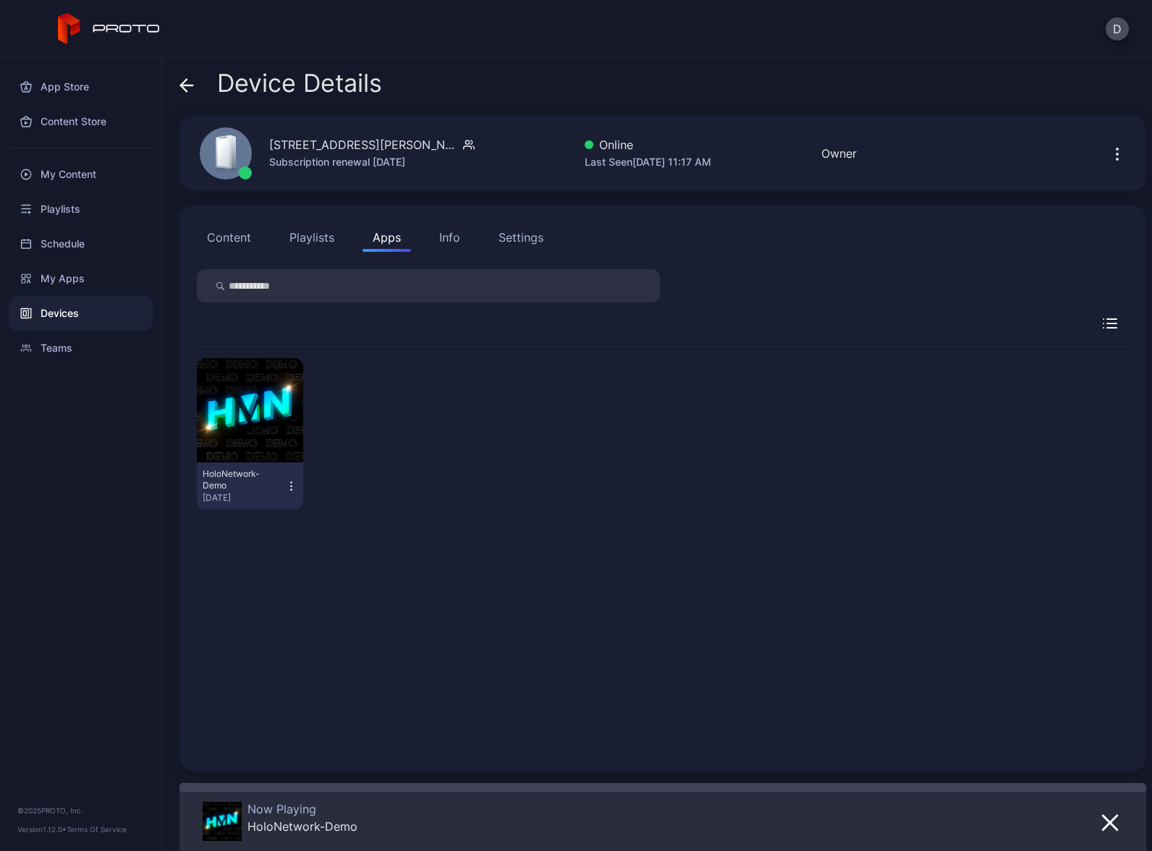
click at [88, 318] on div "Devices" at bounding box center [81, 313] width 144 height 35
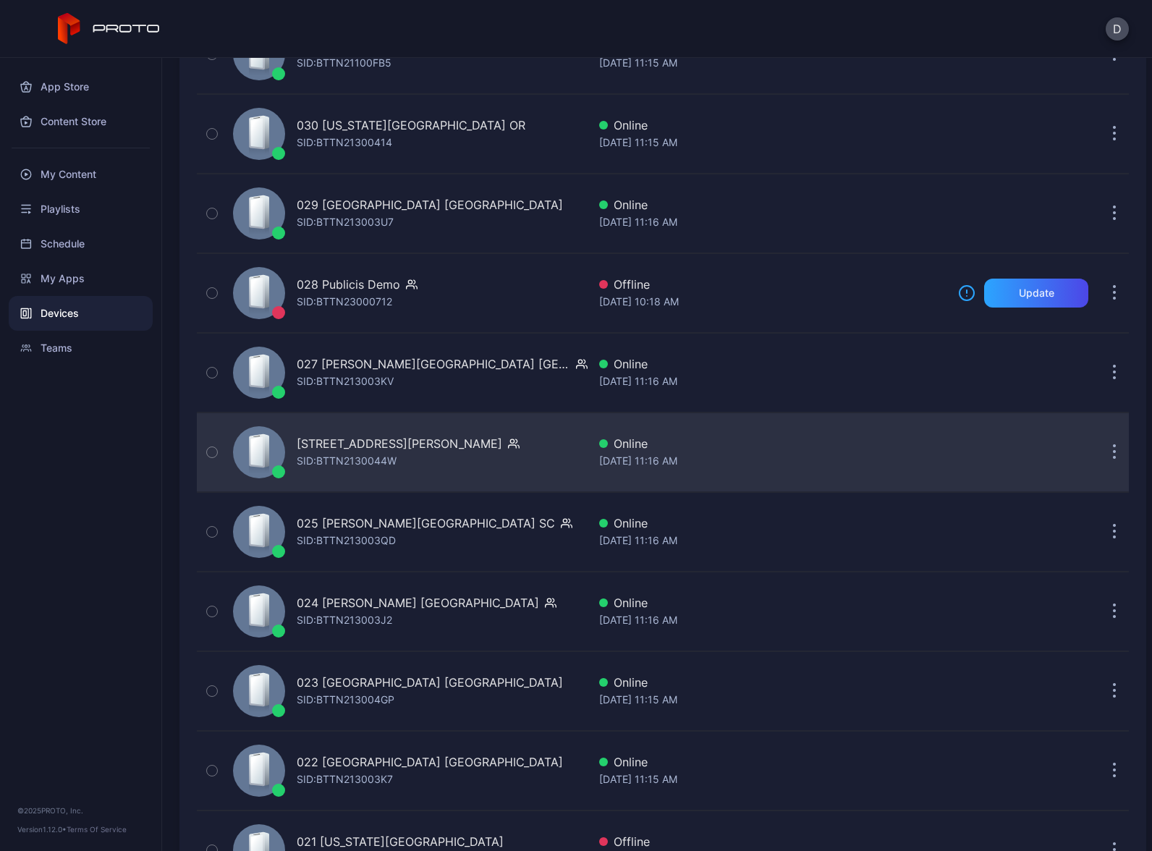
scroll to position [1523, 0]
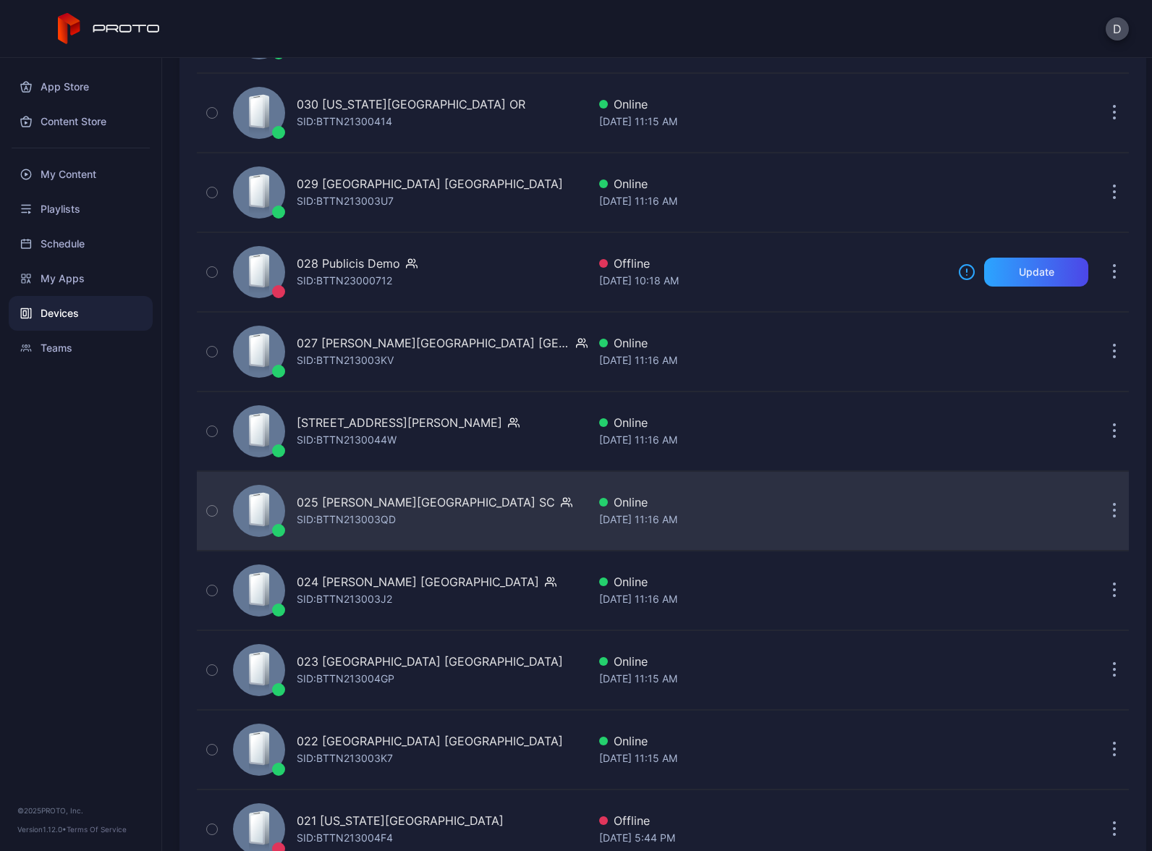
click at [510, 498] on div "025 Haywood Mall SC SID: BTTN213003QD" at bounding box center [407, 511] width 360 height 72
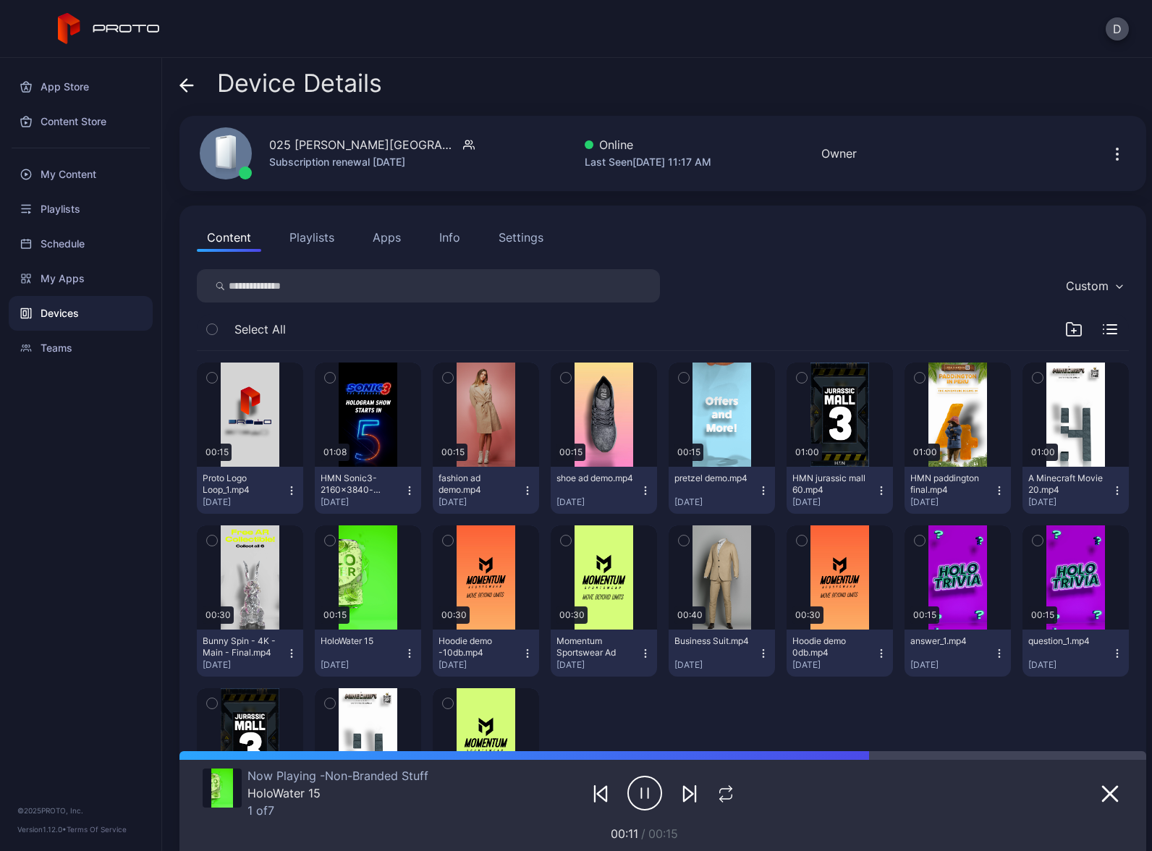
click at [386, 237] on button "Apps" at bounding box center [387, 237] width 48 height 29
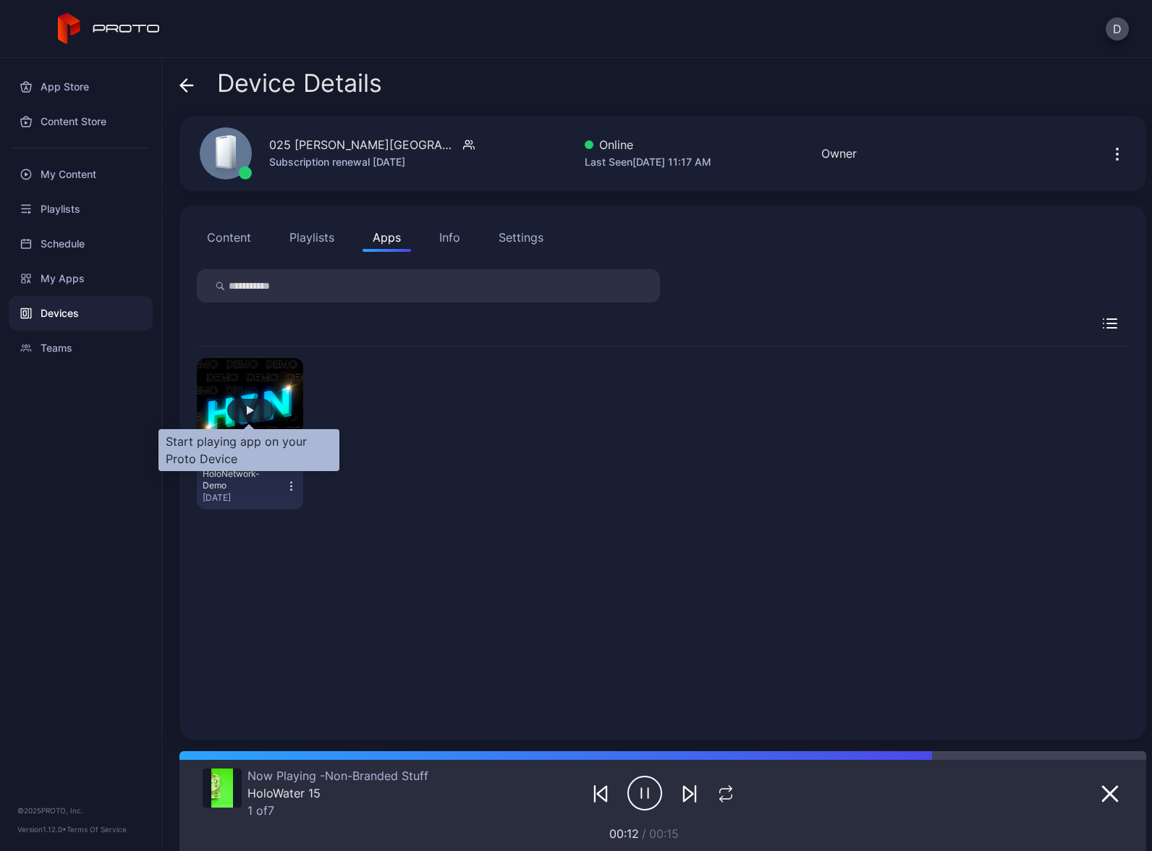
click at [251, 416] on div "button" at bounding box center [250, 410] width 46 height 23
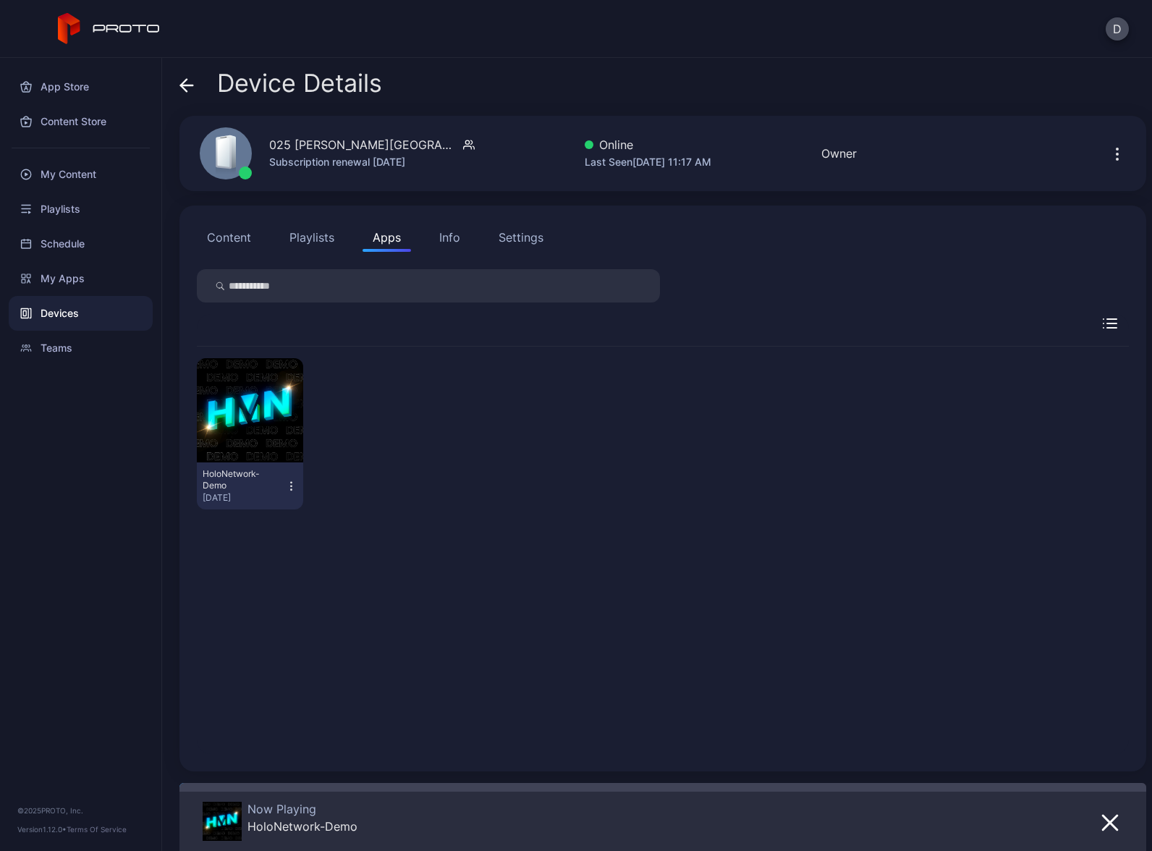
click at [85, 316] on div "Devices" at bounding box center [81, 313] width 144 height 35
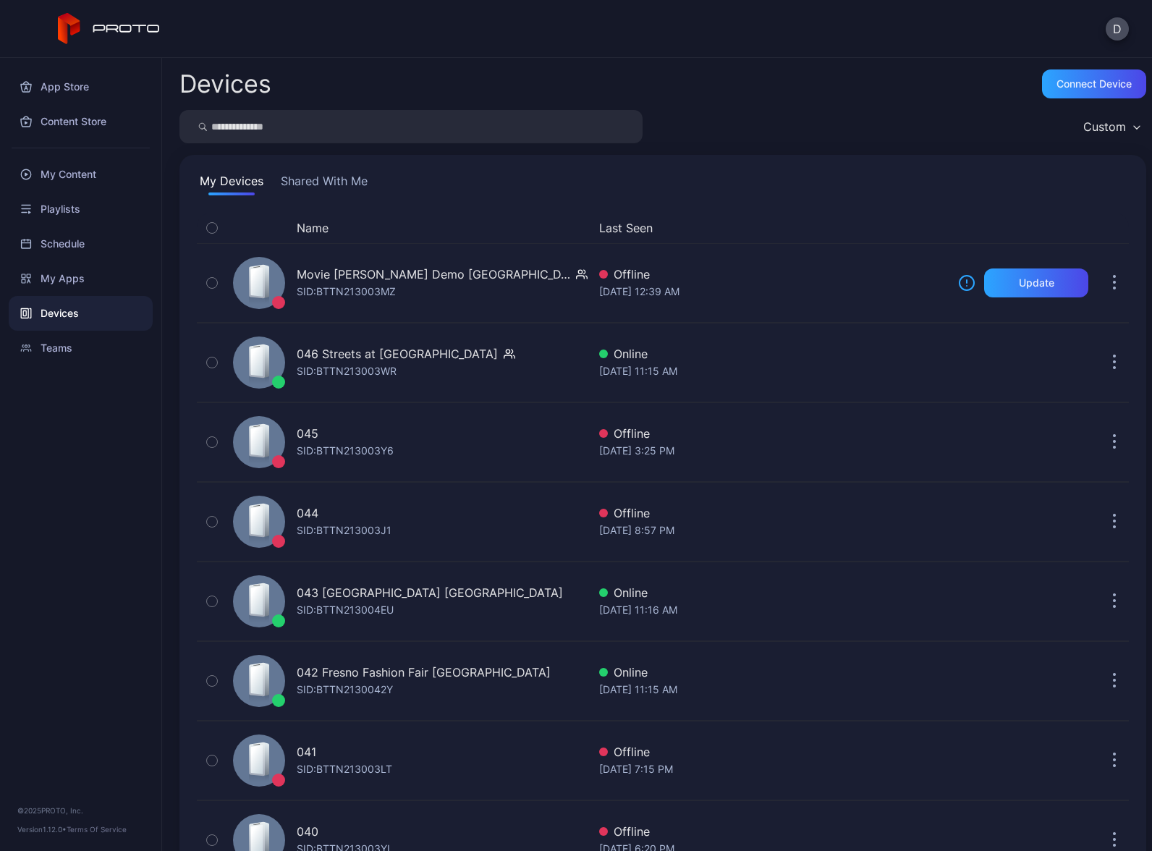
scroll to position [1523, 0]
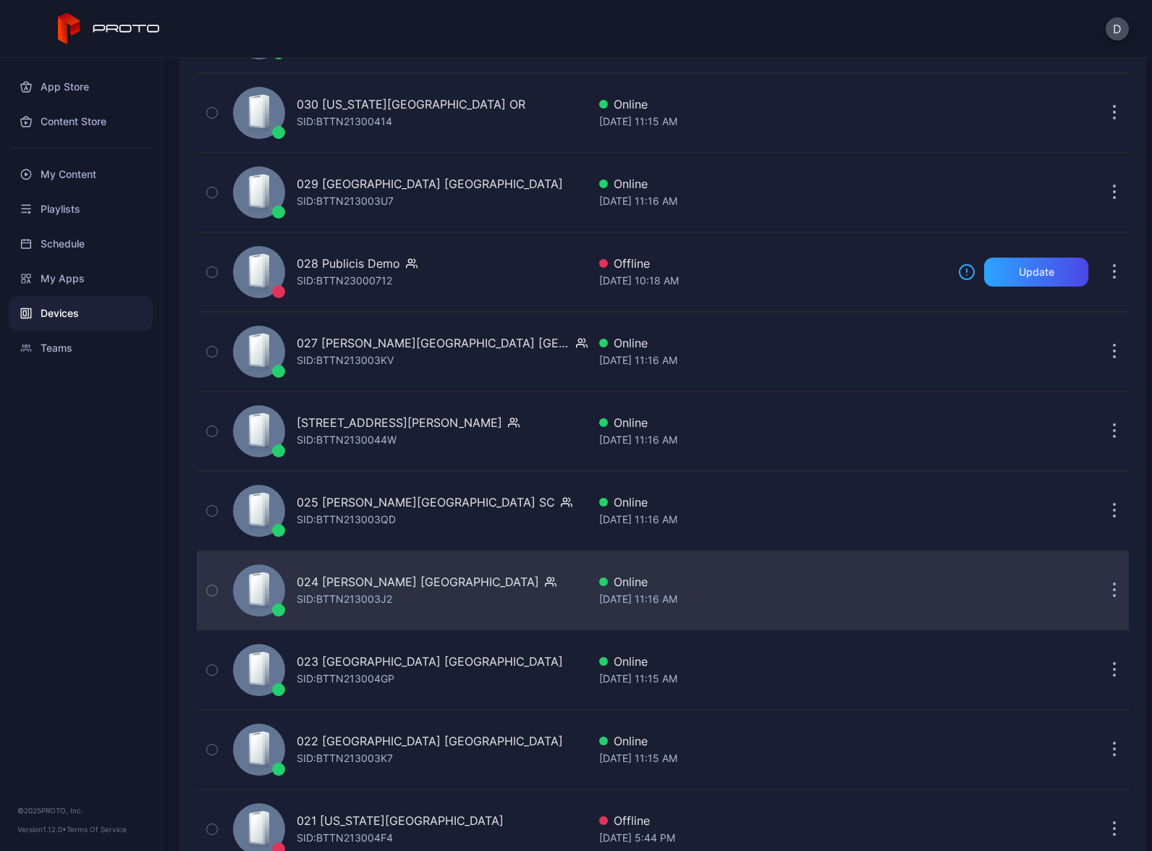
click at [465, 591] on div "024 Katy Mills TX SID: BTTN213003J2" at bounding box center [407, 590] width 360 height 72
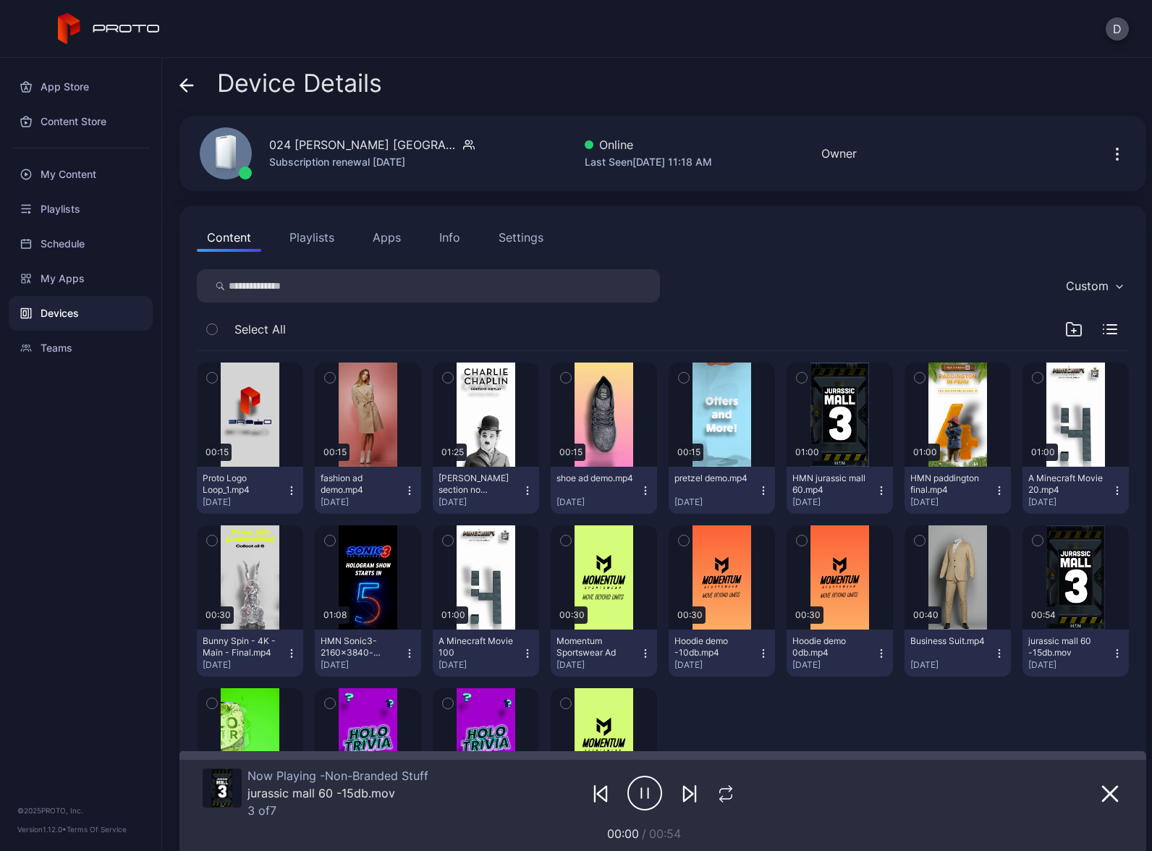
click at [396, 238] on button "Apps" at bounding box center [387, 237] width 48 height 29
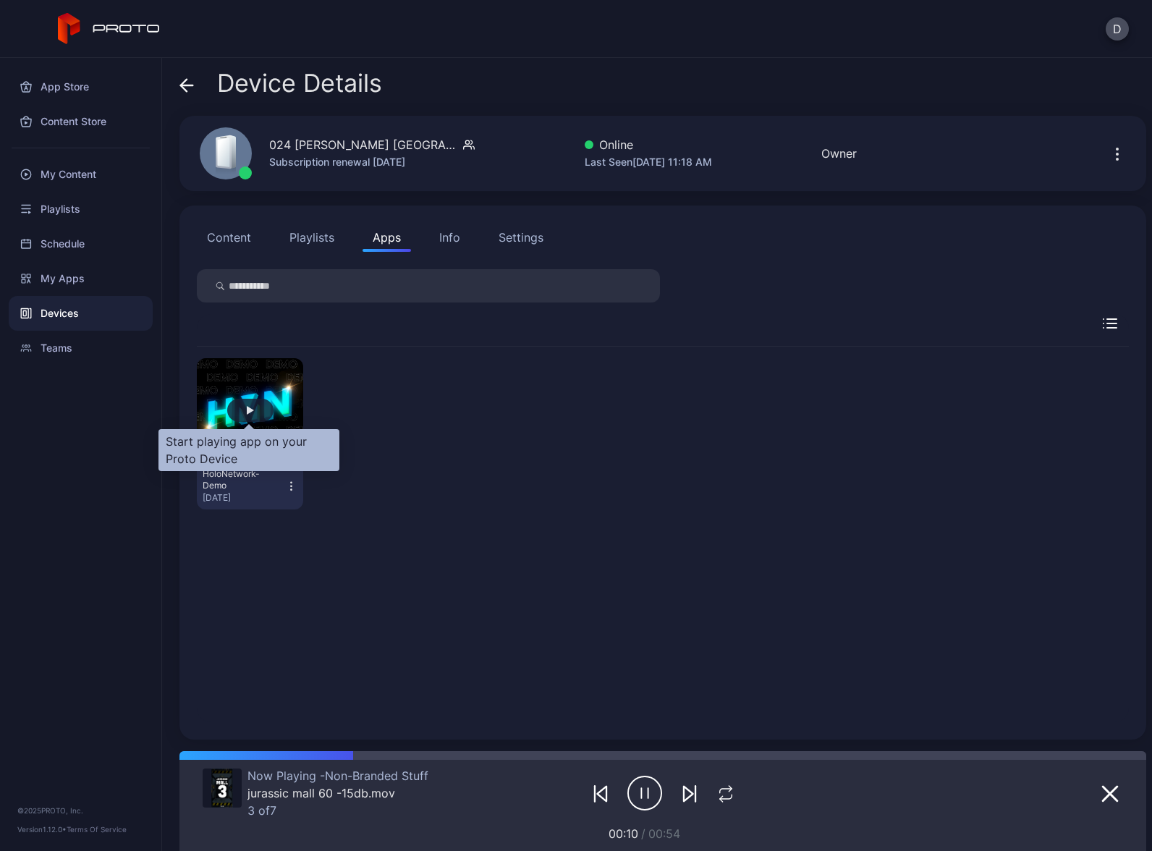
click at [256, 418] on div "button" at bounding box center [250, 410] width 46 height 23
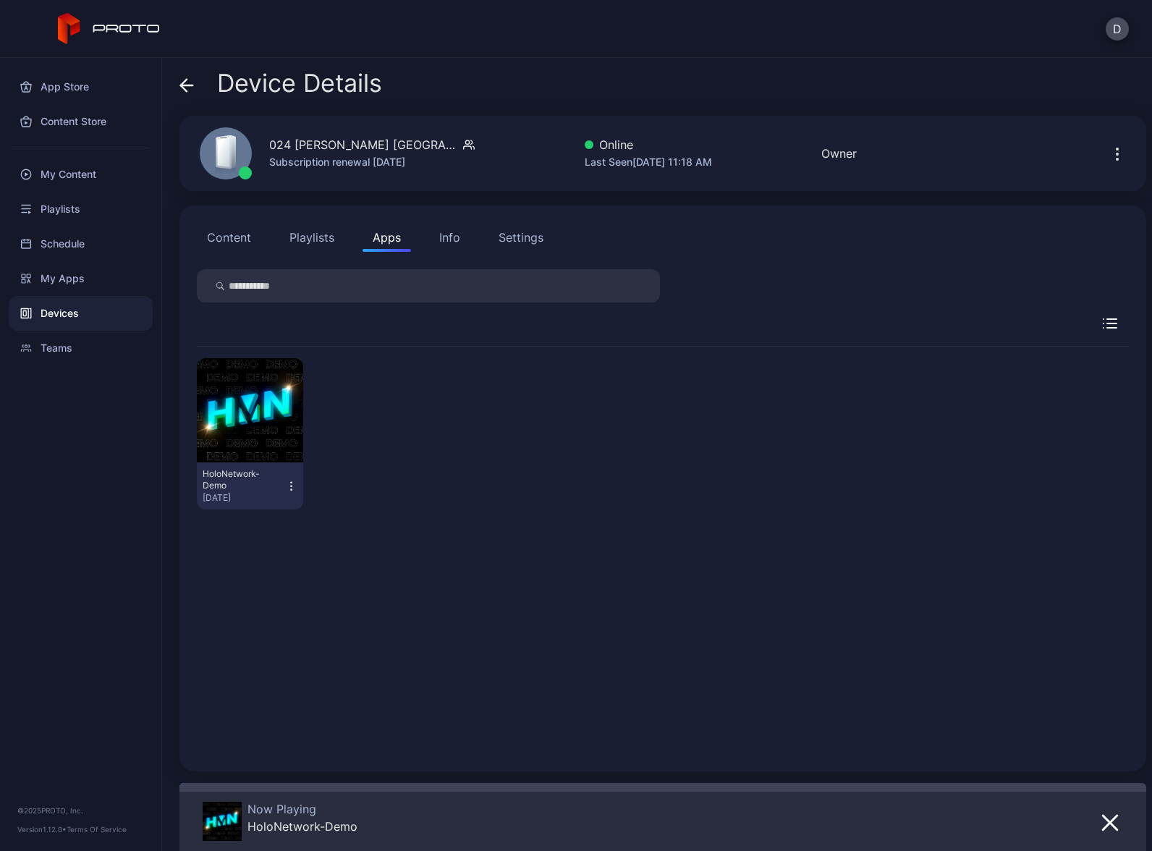
click at [90, 310] on div "Devices" at bounding box center [81, 313] width 144 height 35
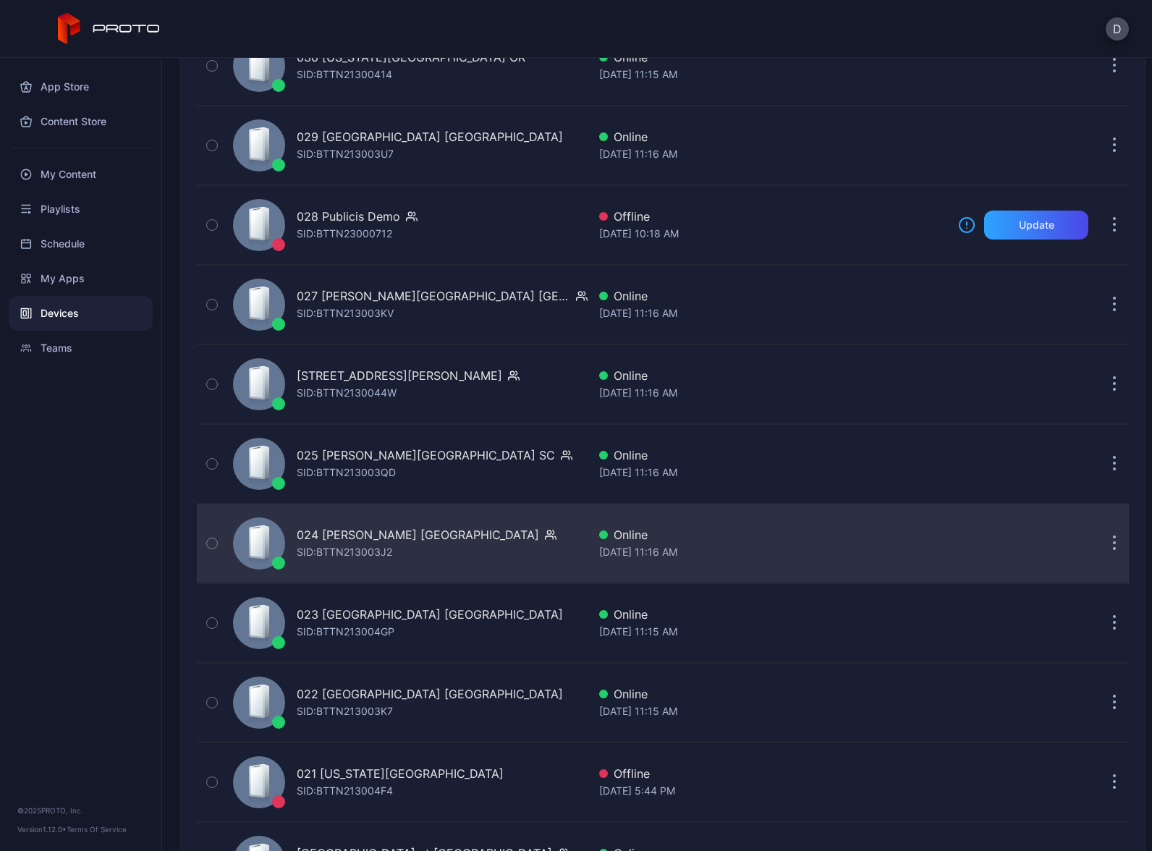
scroll to position [1589, 0]
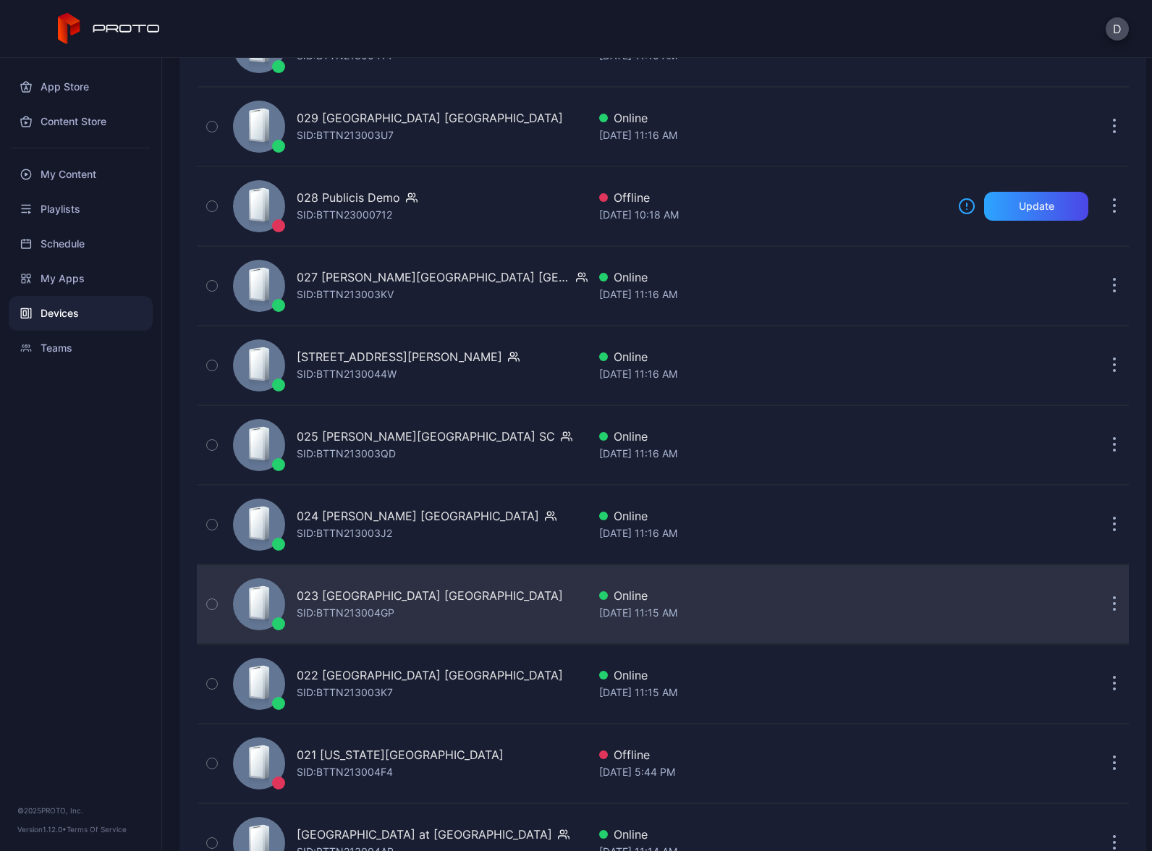
click at [475, 597] on div "023 Queens Center NY SID: BTTN213004GP" at bounding box center [407, 604] width 360 height 72
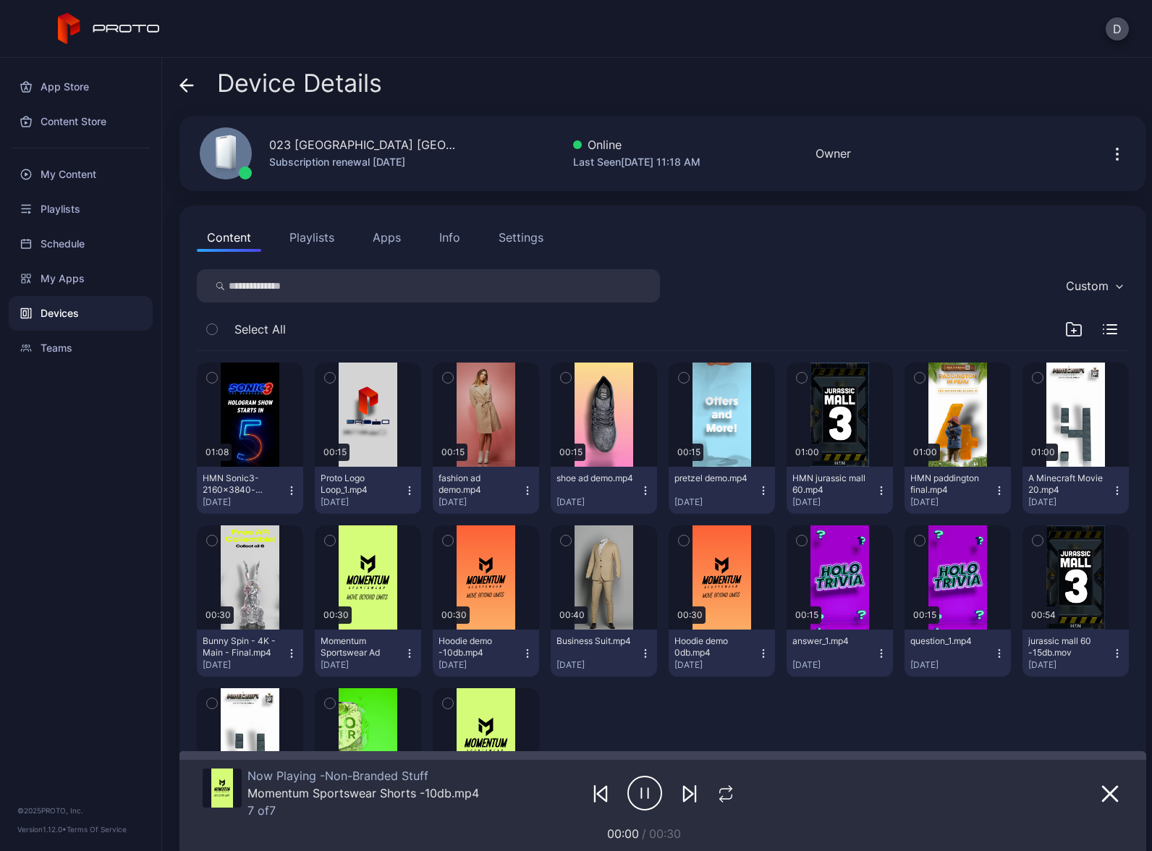
click at [396, 240] on button "Apps" at bounding box center [387, 237] width 48 height 29
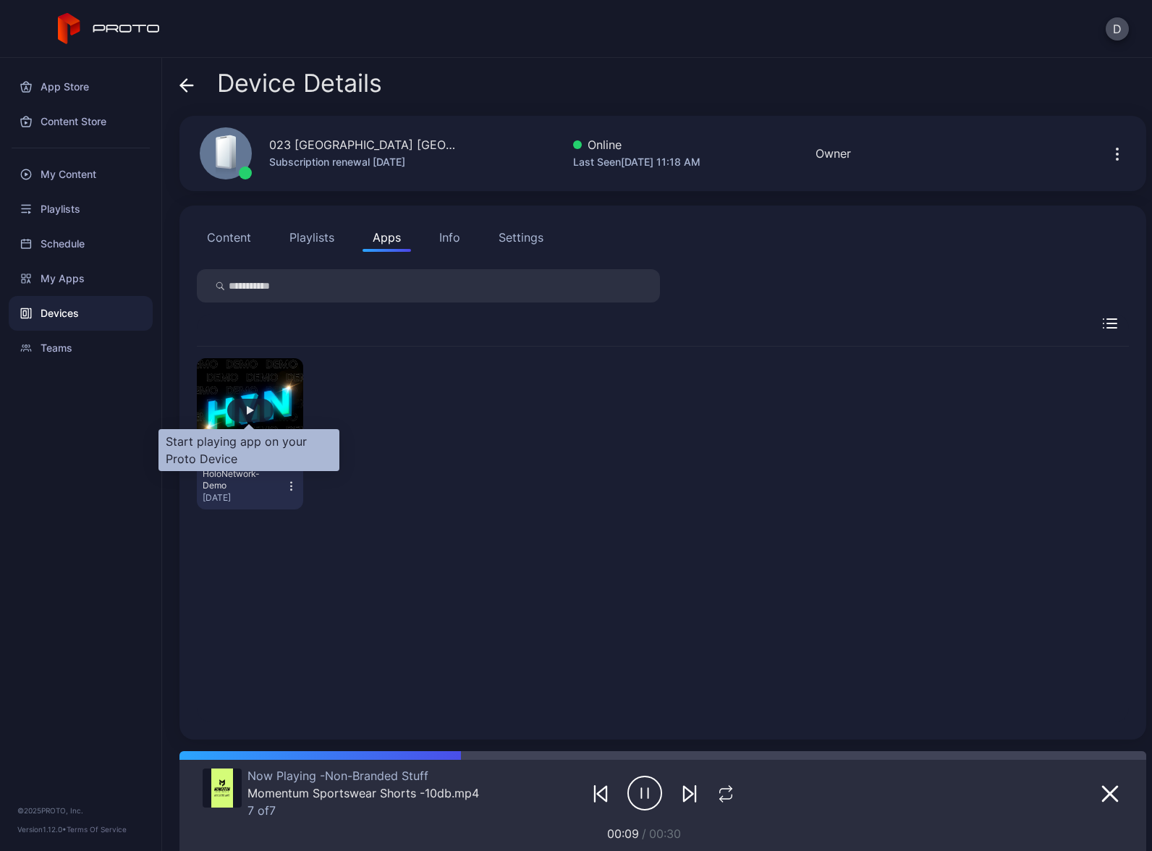
click at [243, 401] on div "button" at bounding box center [250, 410] width 46 height 23
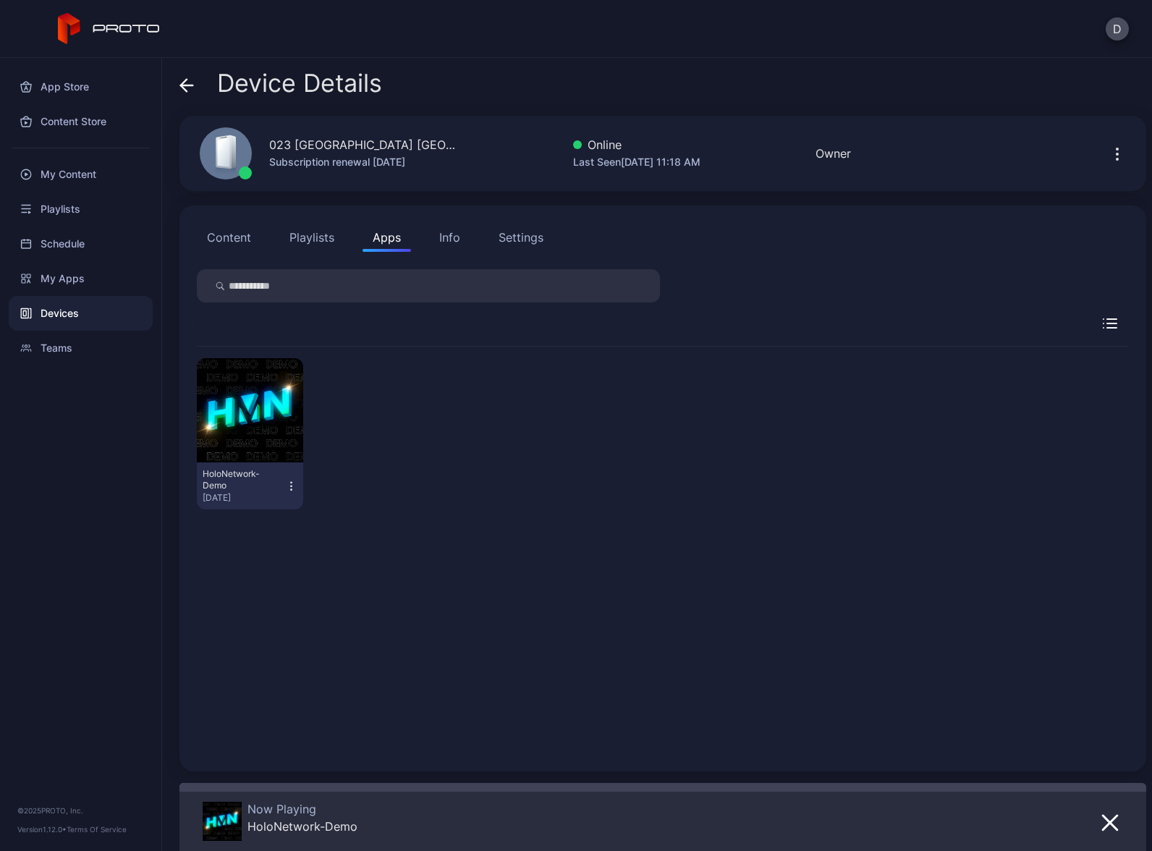
click at [76, 311] on div "Devices" at bounding box center [81, 313] width 144 height 35
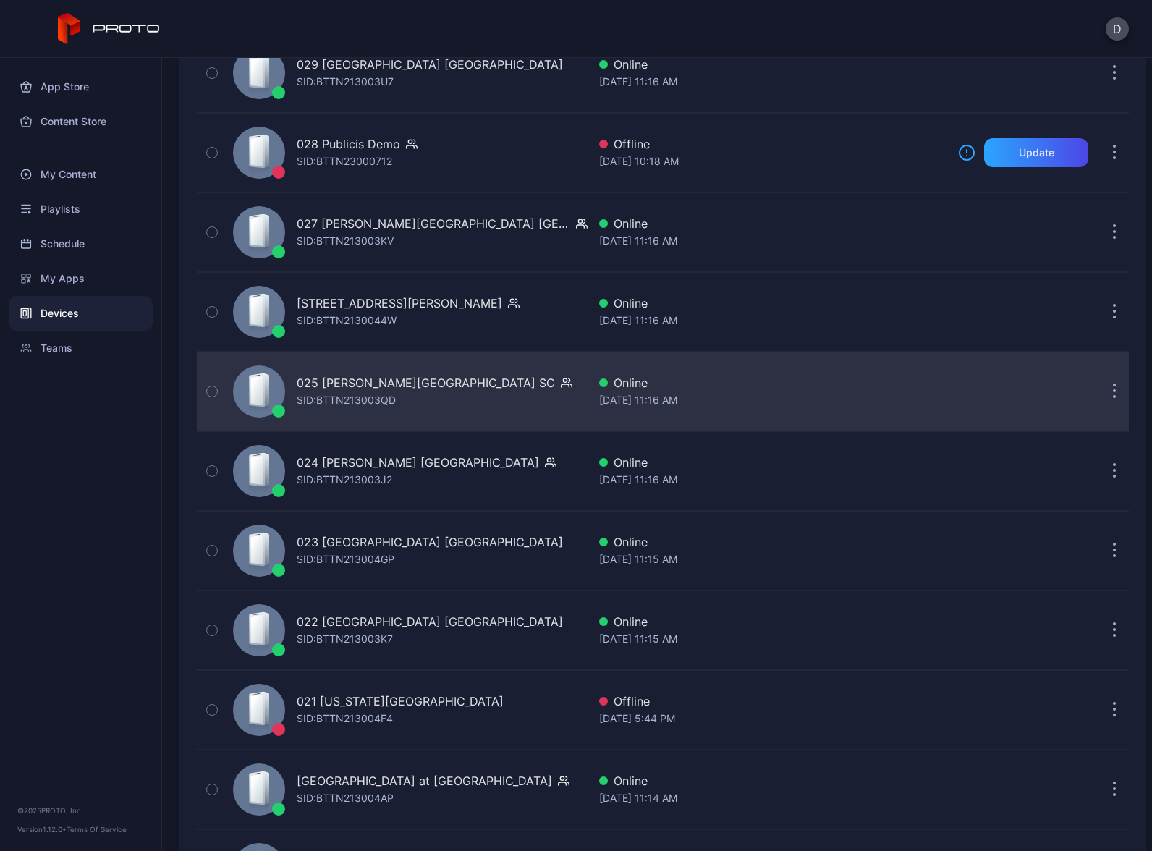
scroll to position [1671, 0]
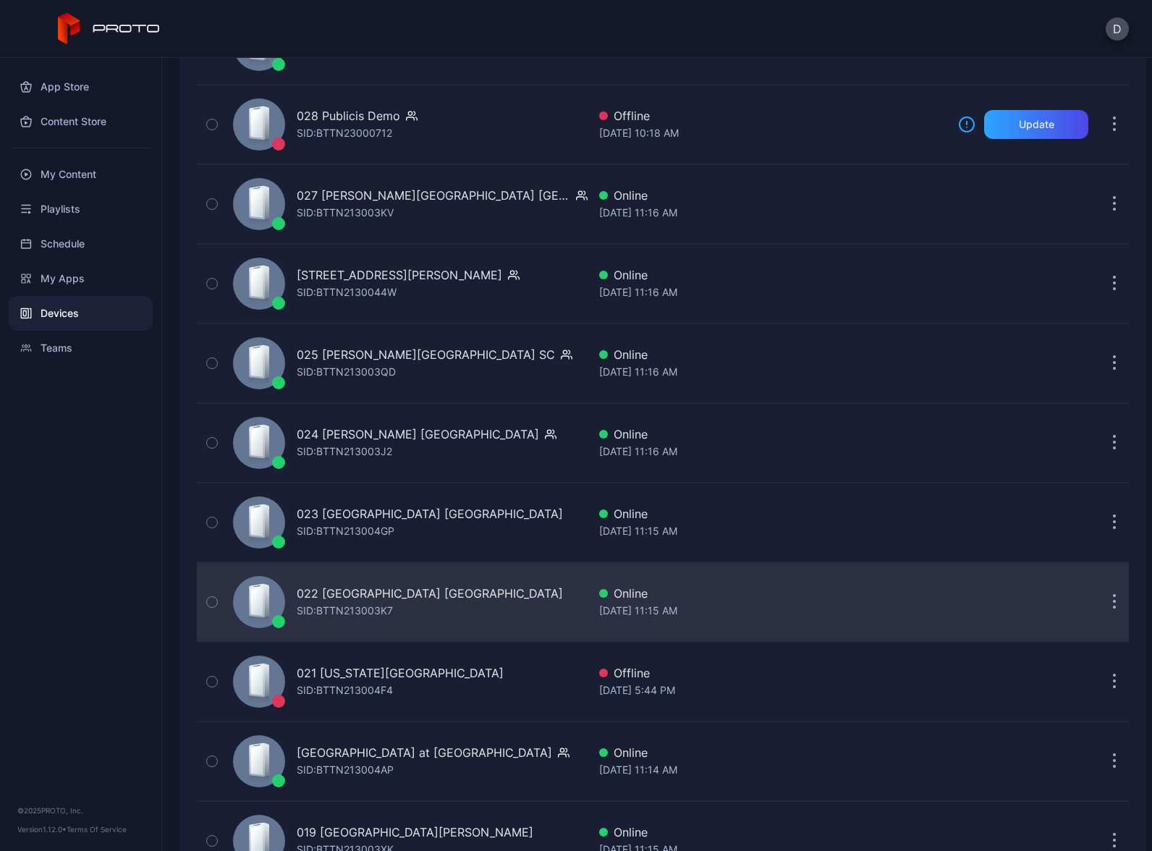
click at [469, 609] on div "022 Tysons Corner Center VA SID: BTTN213003K7" at bounding box center [407, 602] width 360 height 72
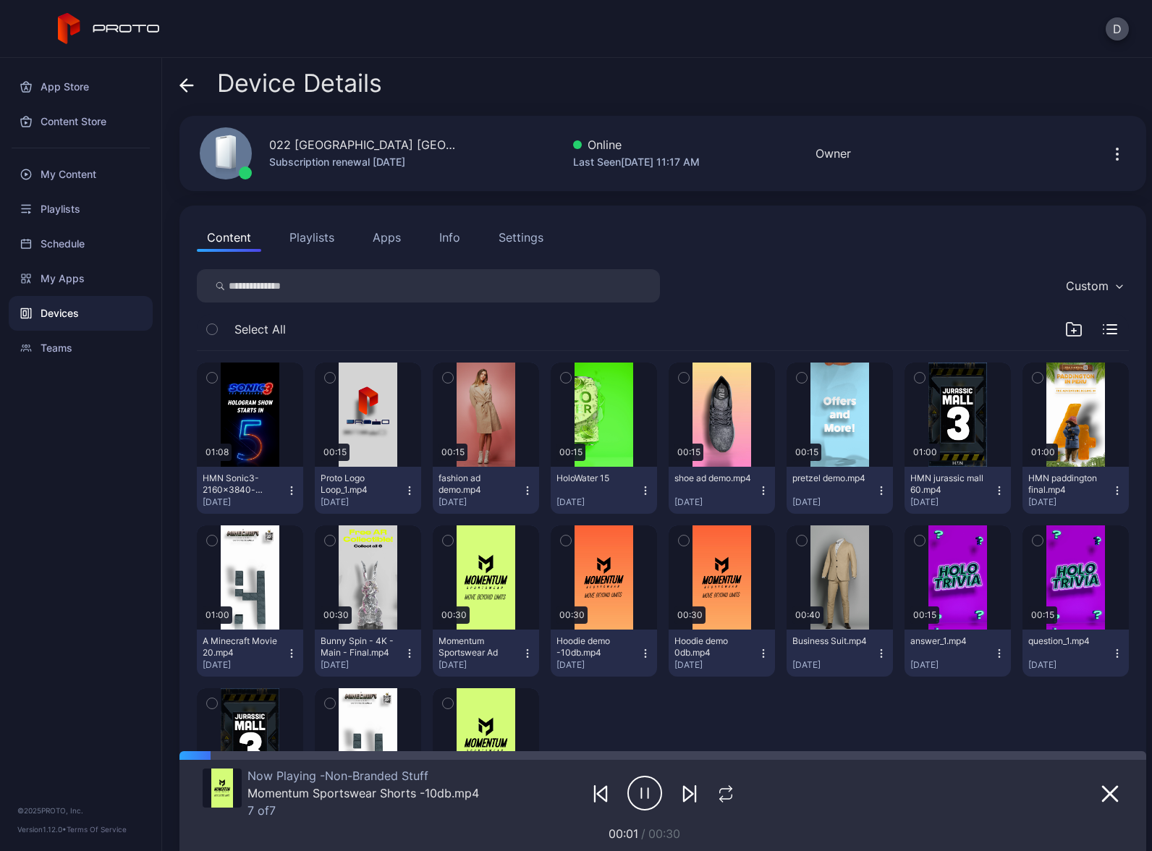
click at [389, 236] on button "Apps" at bounding box center [387, 237] width 48 height 29
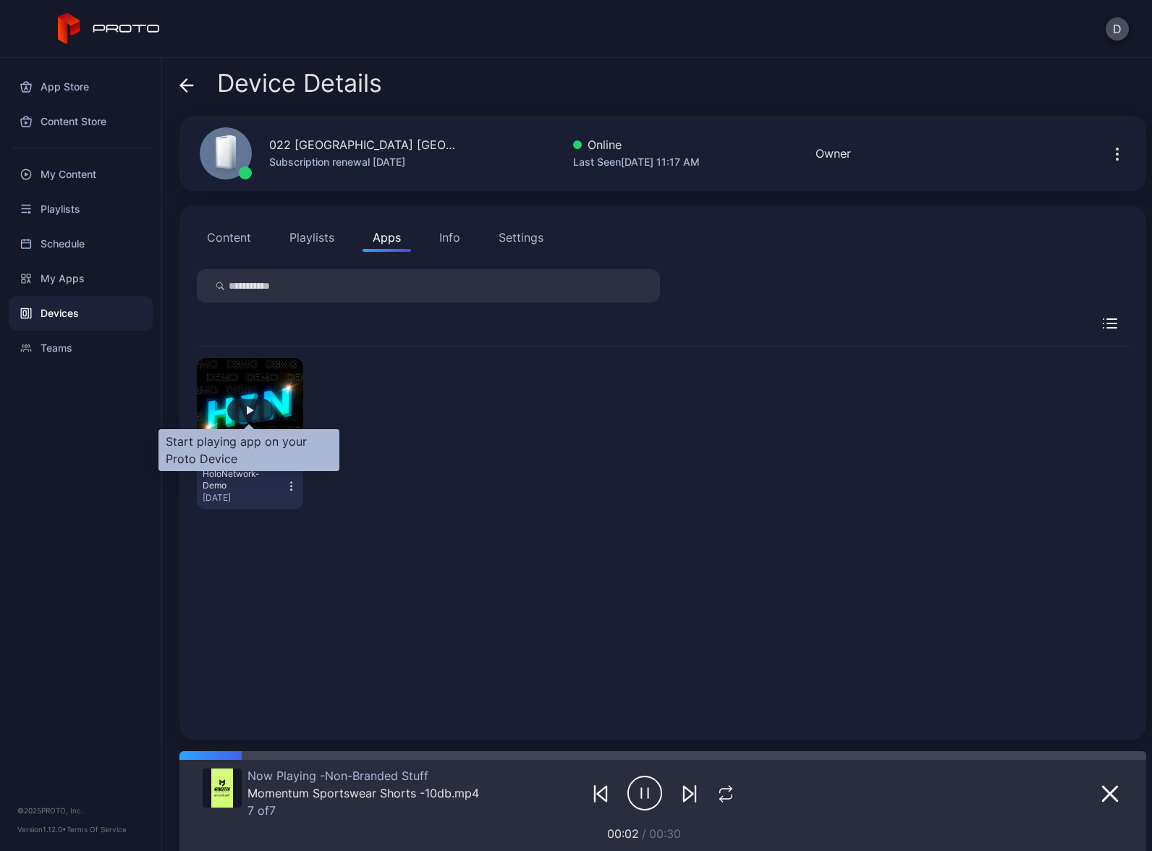
click at [248, 407] on div "button" at bounding box center [250, 410] width 7 height 9
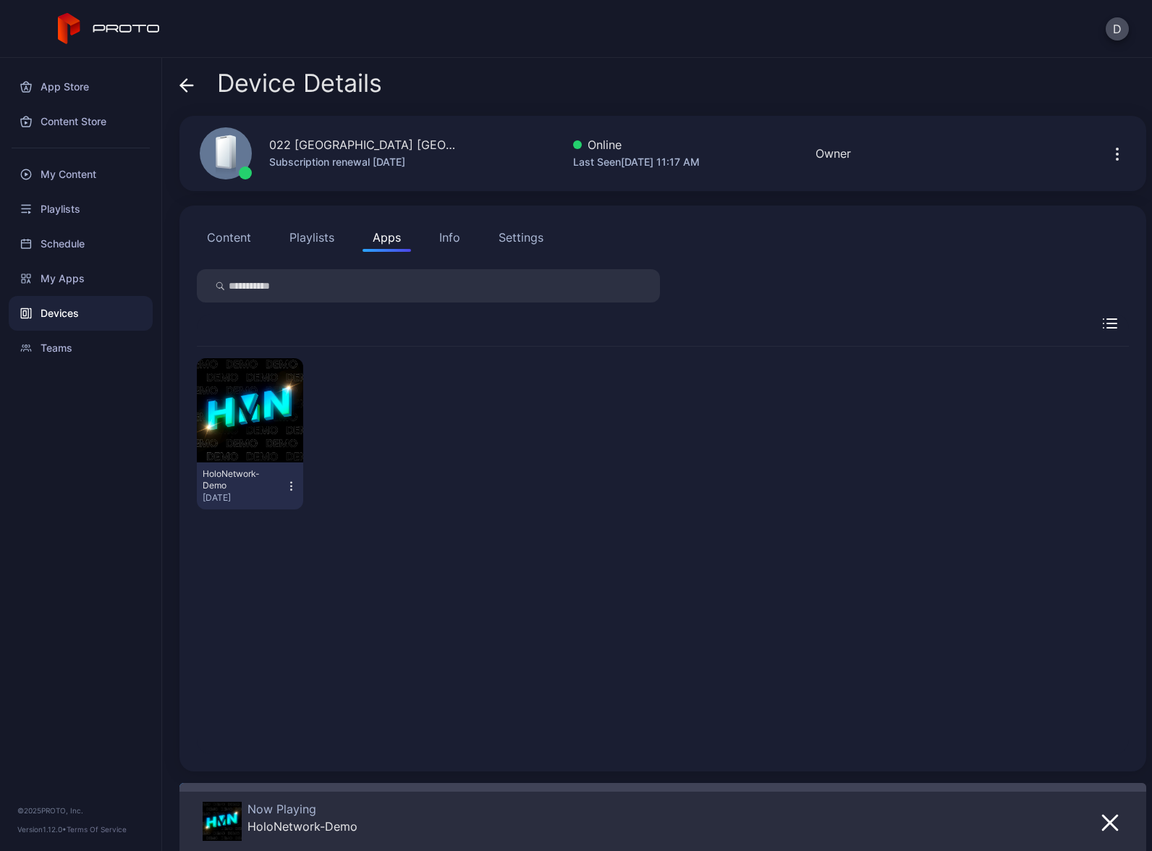
click at [97, 313] on div "Devices" at bounding box center [81, 313] width 144 height 35
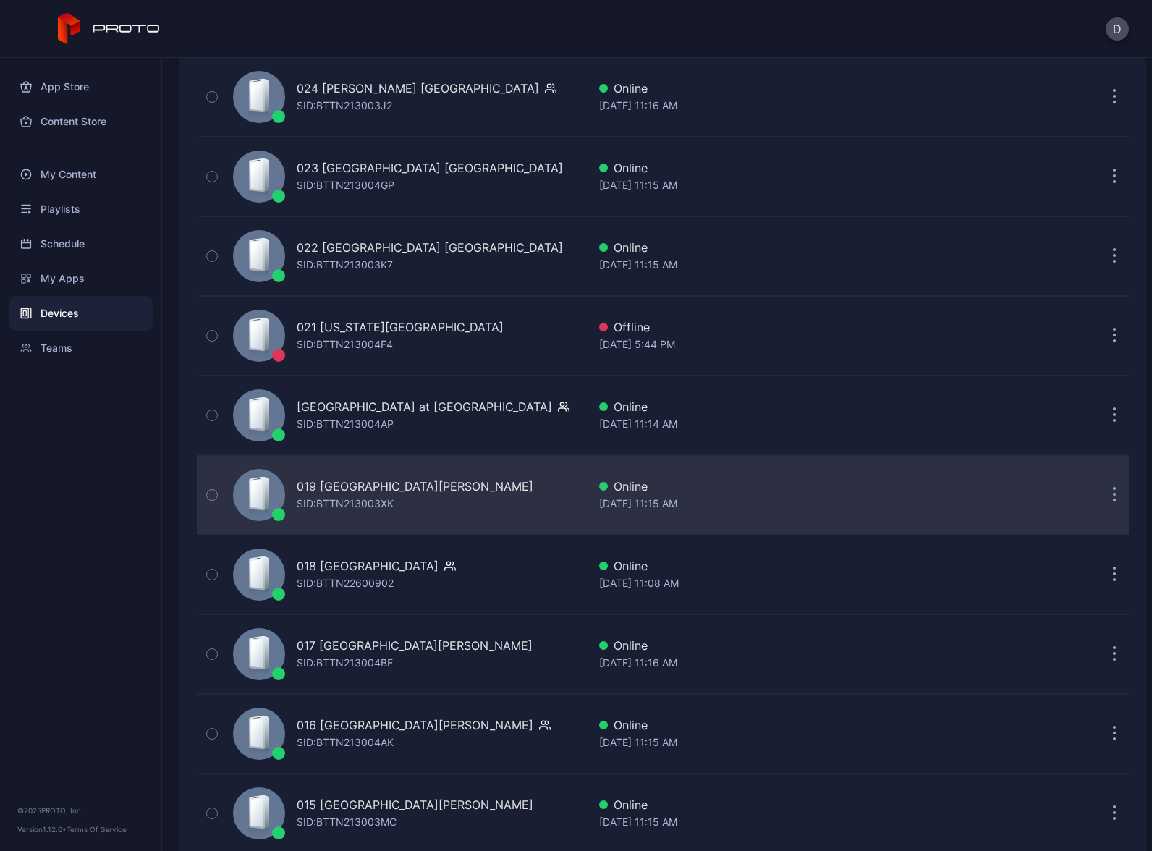
scroll to position [2036, 0]
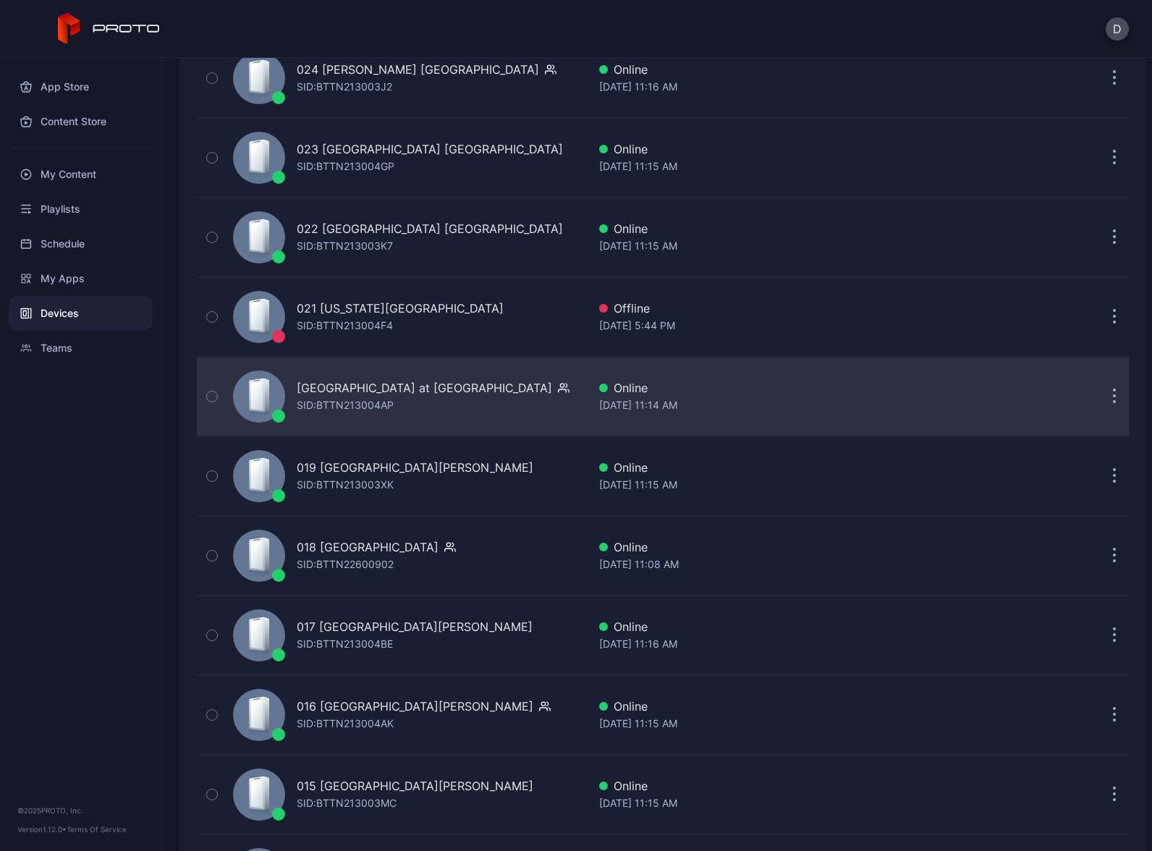
click at [400, 402] on div "020 Town Center at Boca Raton FL SID: BTTN213004AP" at bounding box center [433, 396] width 273 height 35
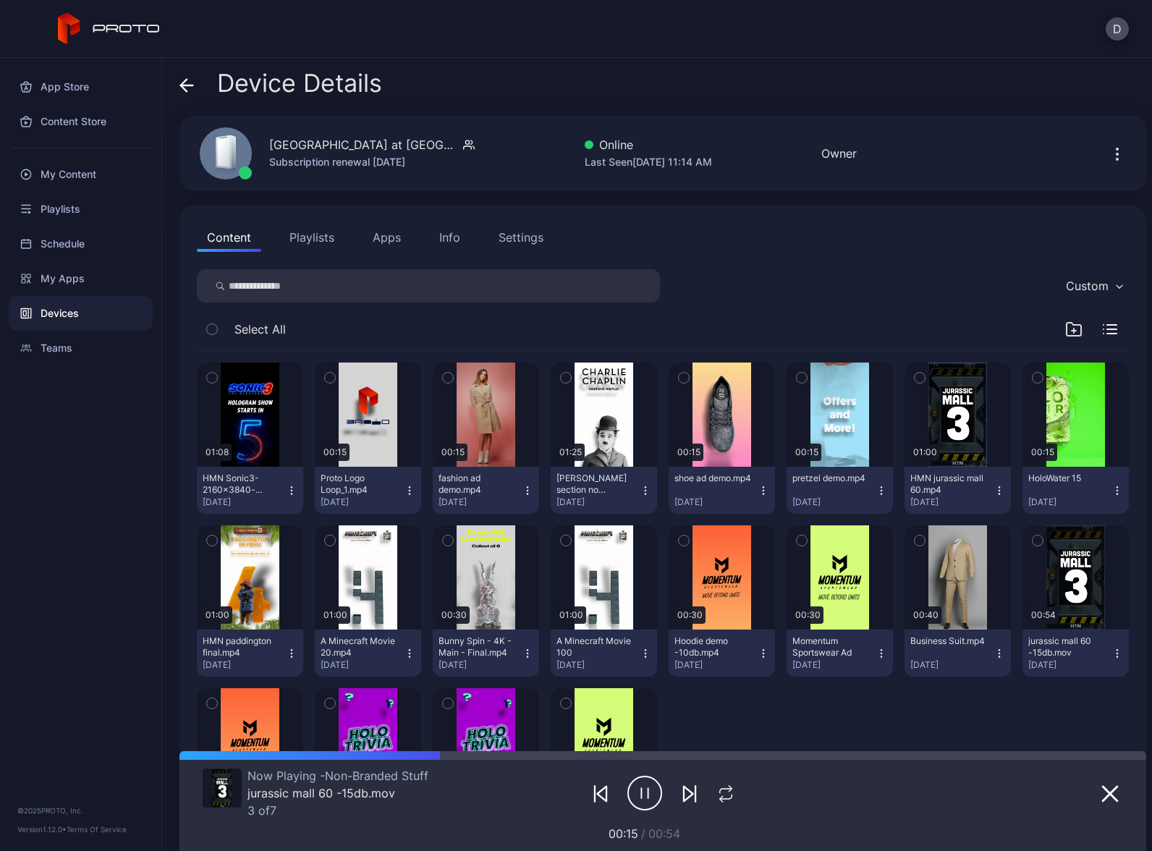
click at [388, 227] on button "Apps" at bounding box center [387, 237] width 48 height 29
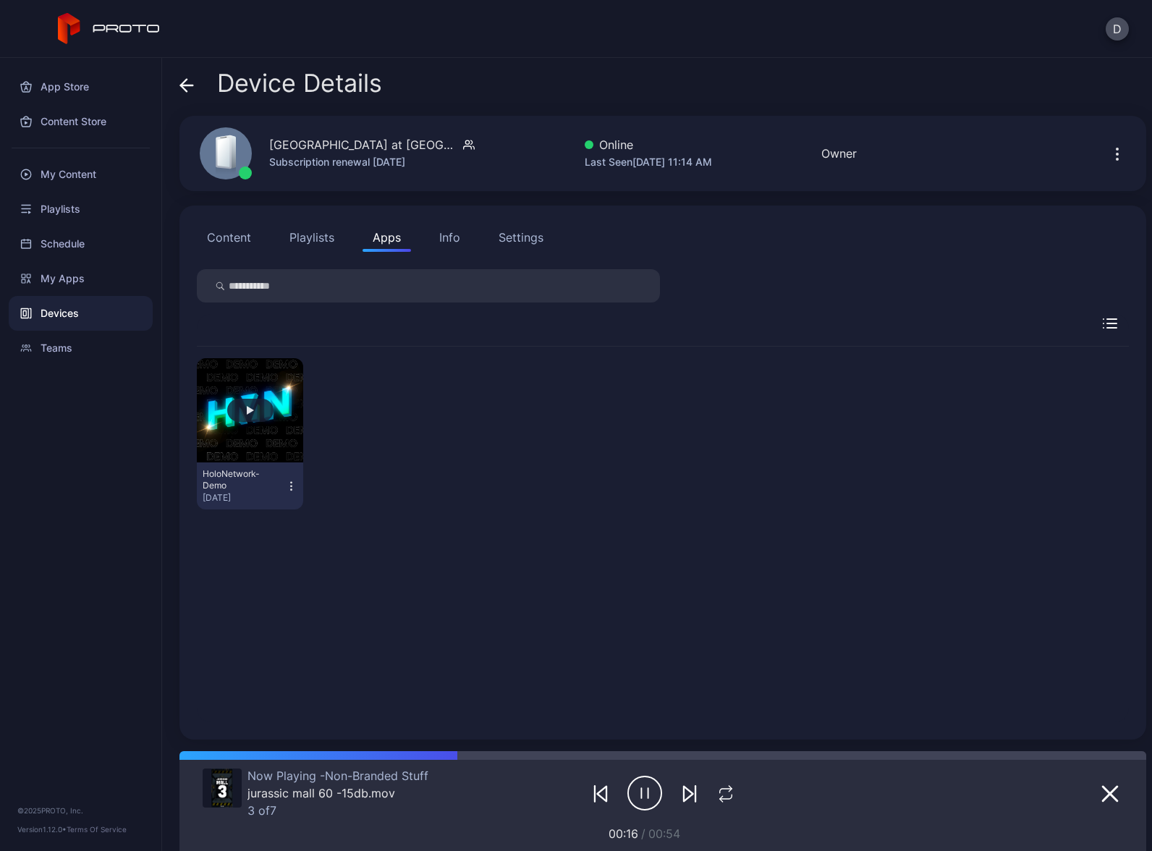
click at [265, 394] on button "button" at bounding box center [250, 410] width 106 height 104
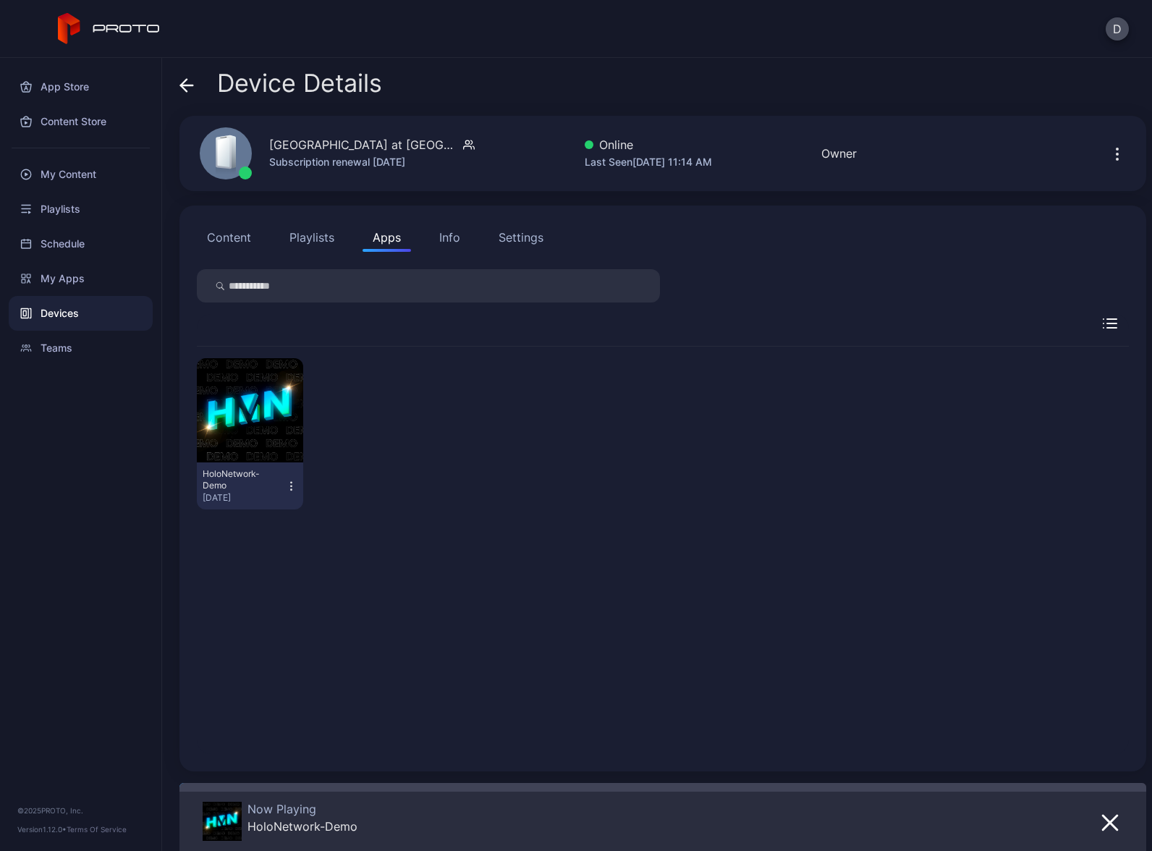
click at [90, 316] on div "Devices" at bounding box center [81, 313] width 144 height 35
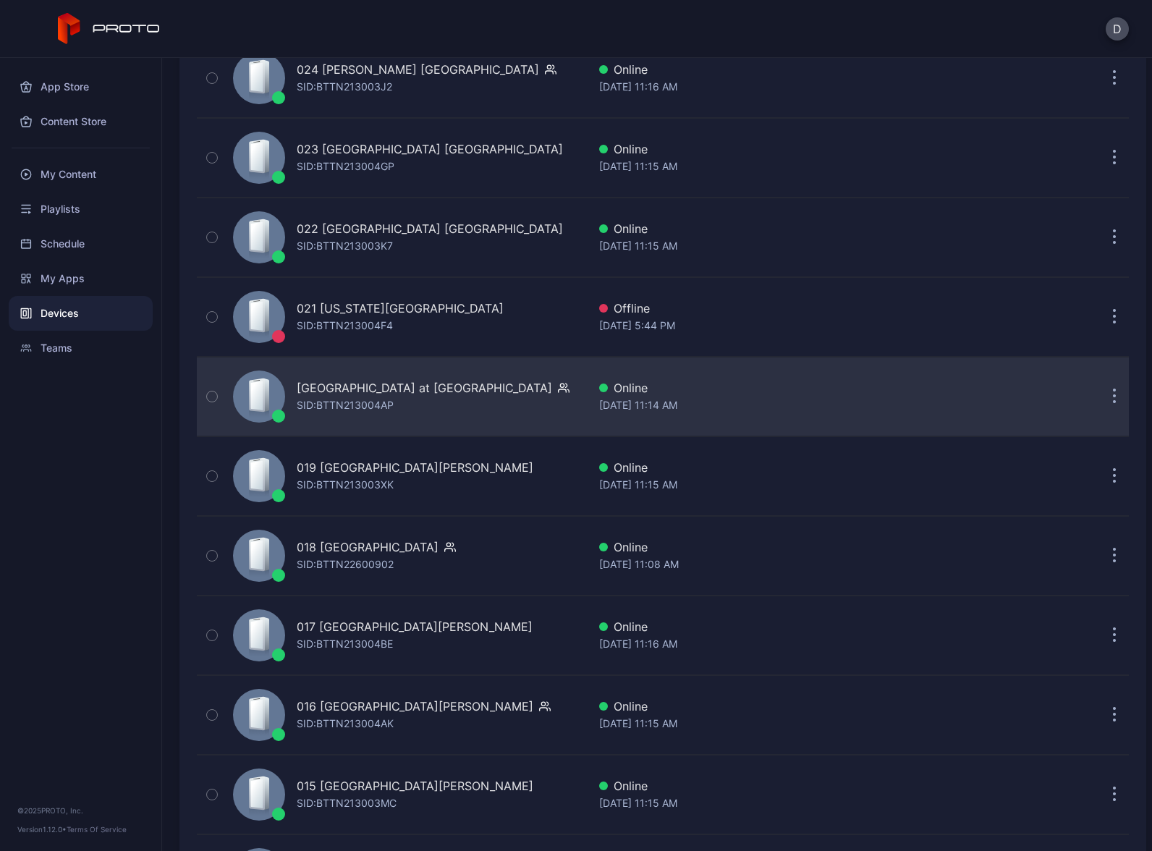
scroll to position [2078, 0]
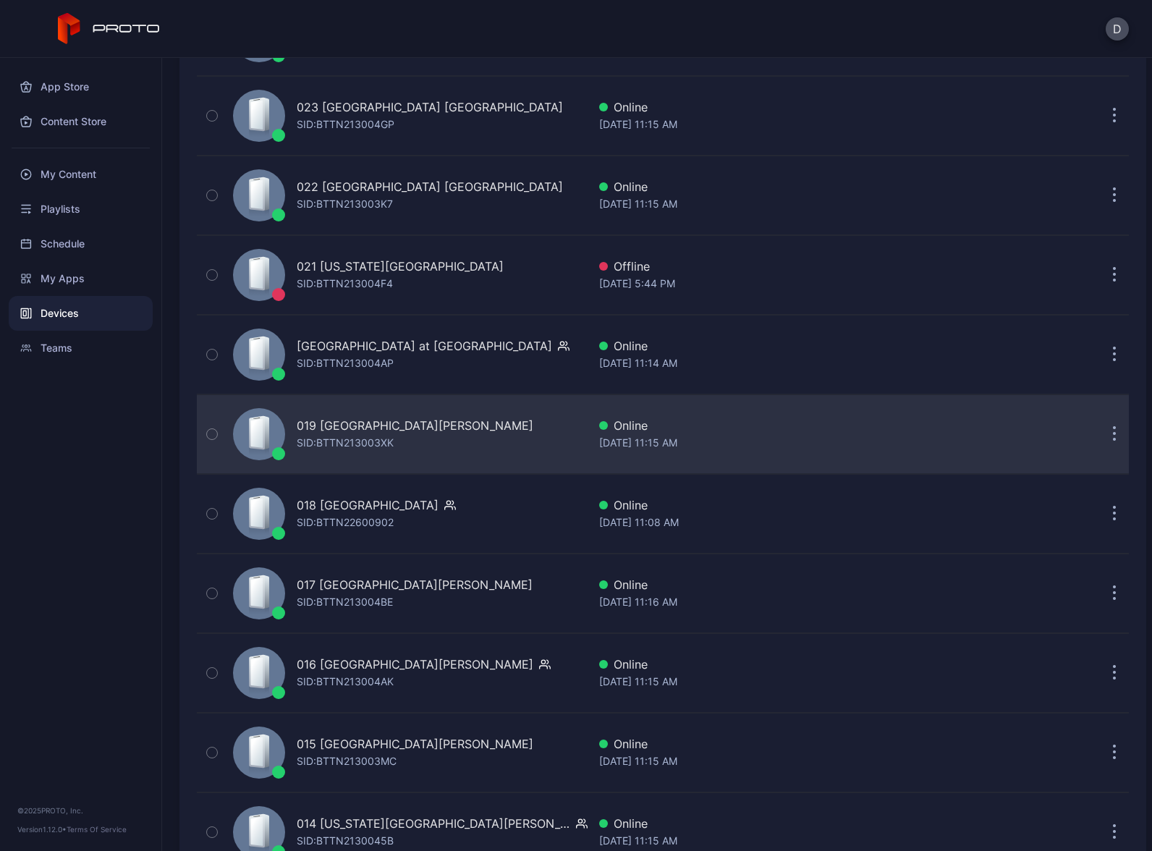
click at [473, 428] on div "019 Ontario Mills CA SID: BTTN213003XK" at bounding box center [407, 434] width 360 height 72
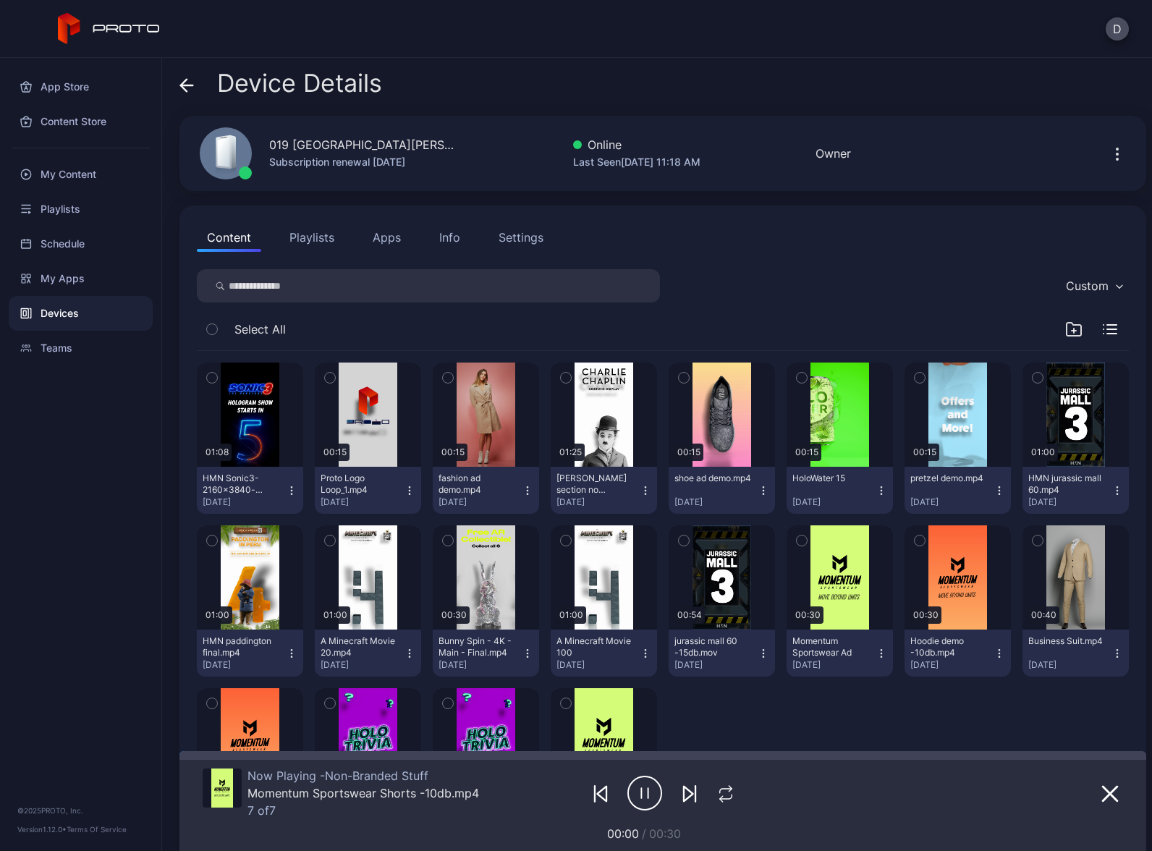
click at [381, 232] on button "Apps" at bounding box center [387, 237] width 48 height 29
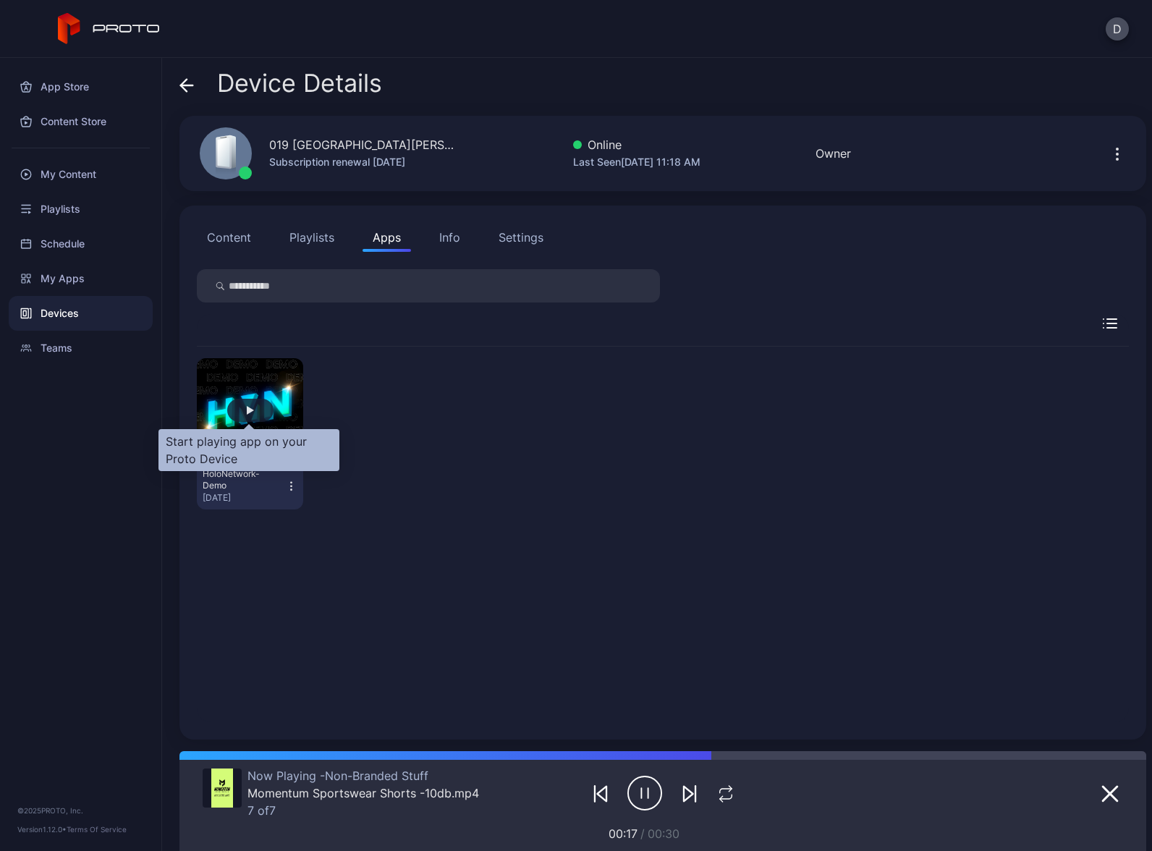
click at [245, 411] on div "button" at bounding box center [250, 410] width 46 height 23
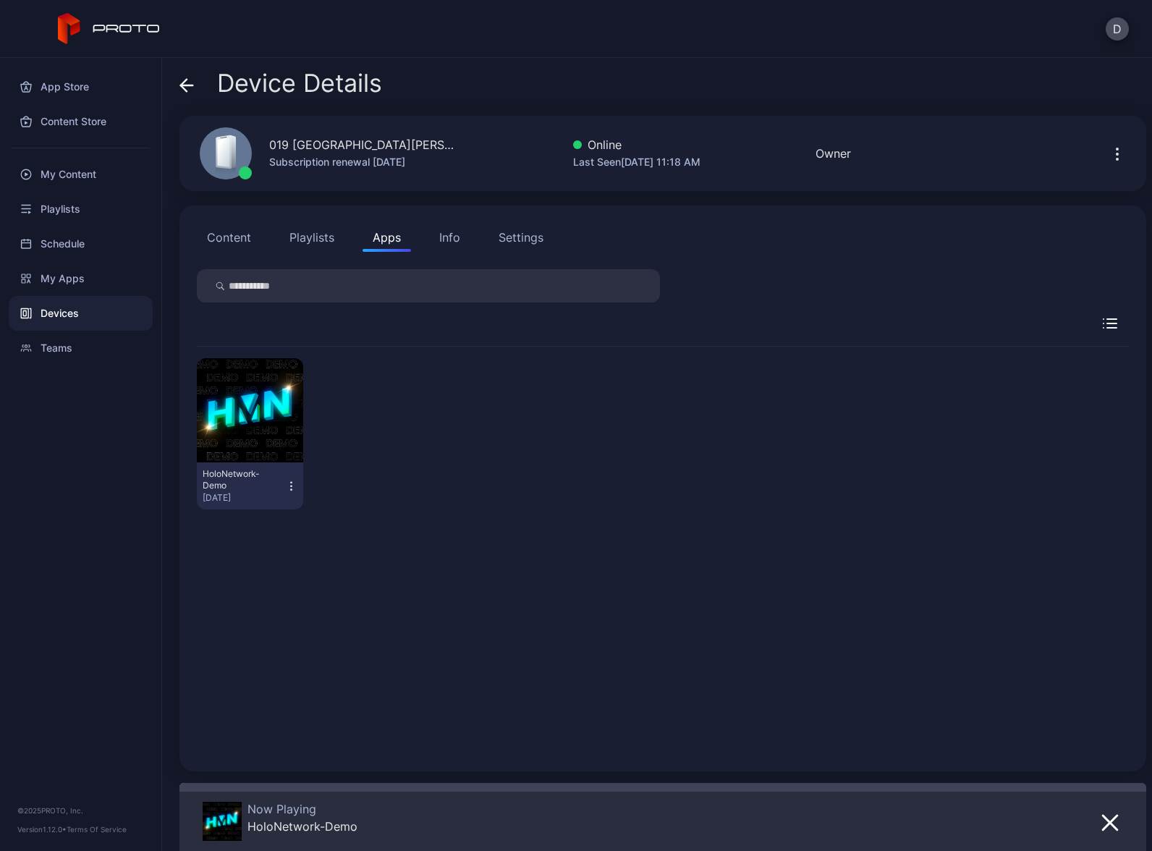
click at [60, 313] on div "Devices" at bounding box center [81, 313] width 144 height 35
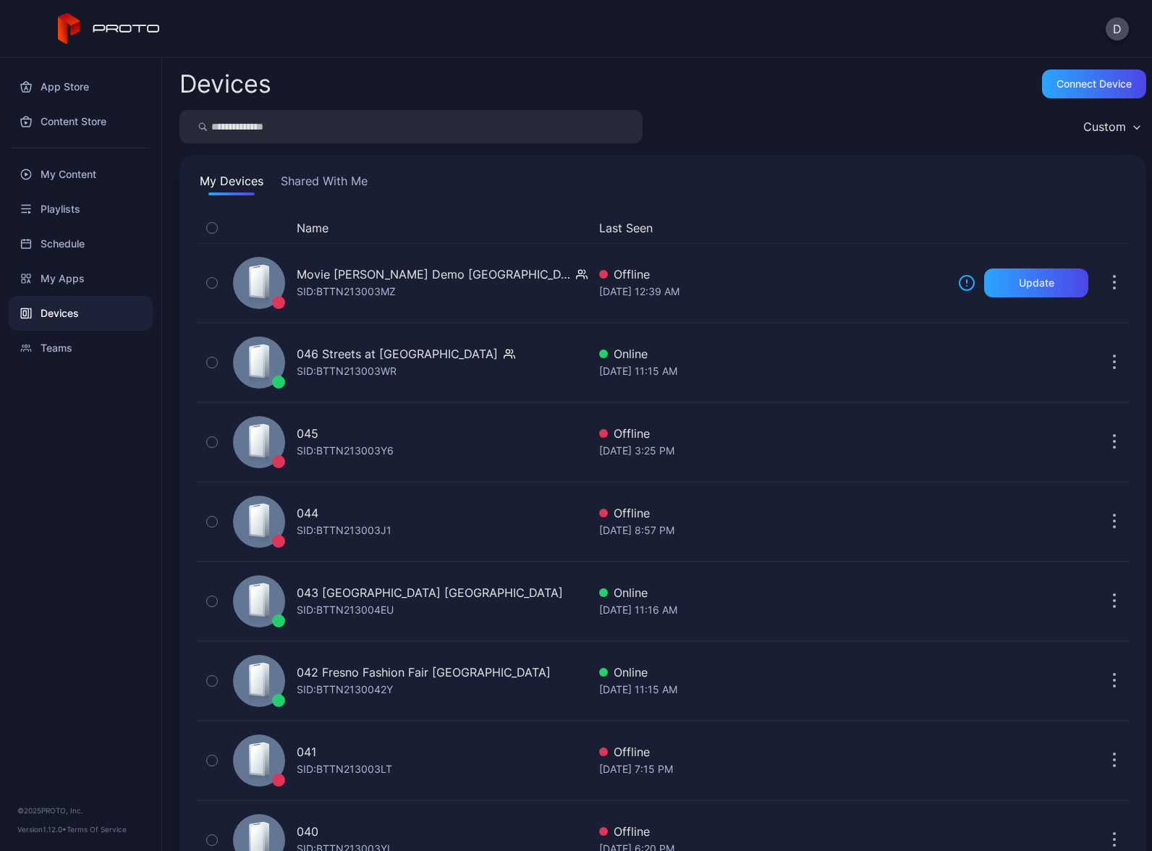
scroll to position [2078, 0]
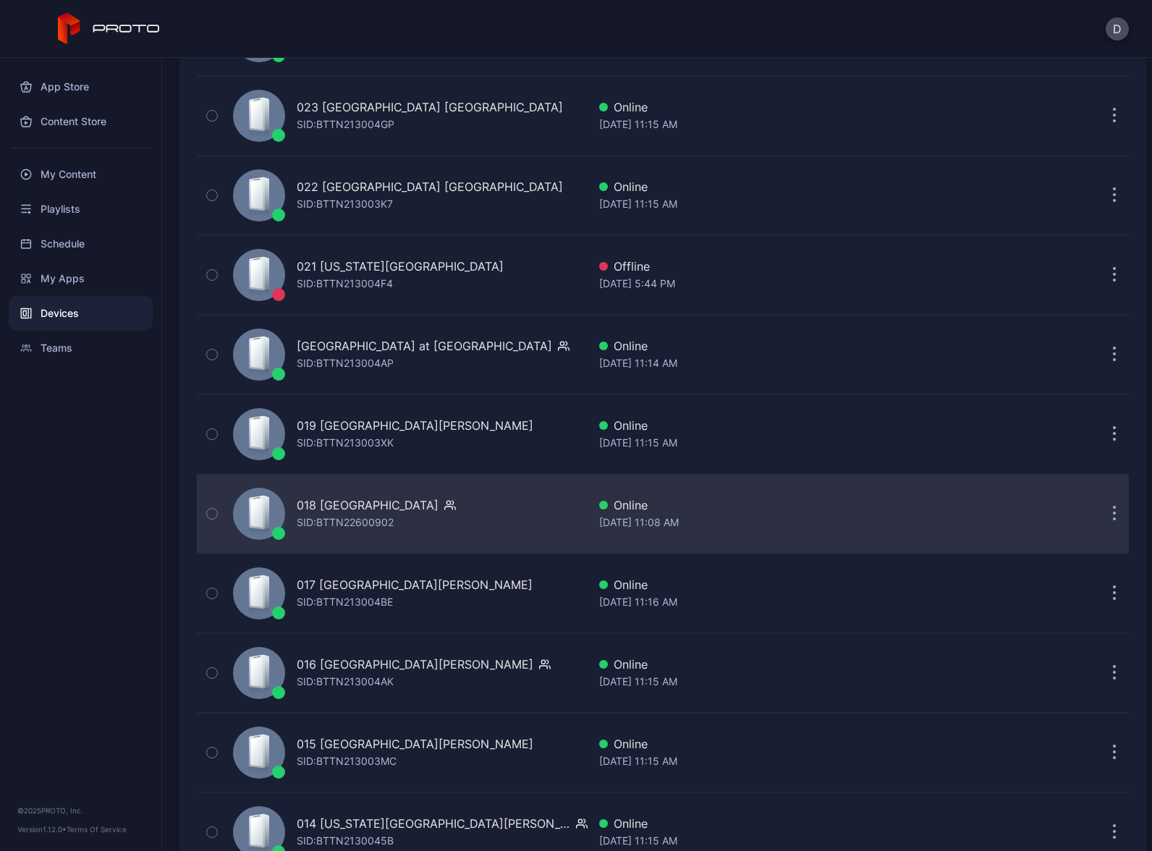
click at [465, 523] on div "018 Lenox Square GA SID: BTTN22600902" at bounding box center [407, 514] width 360 height 72
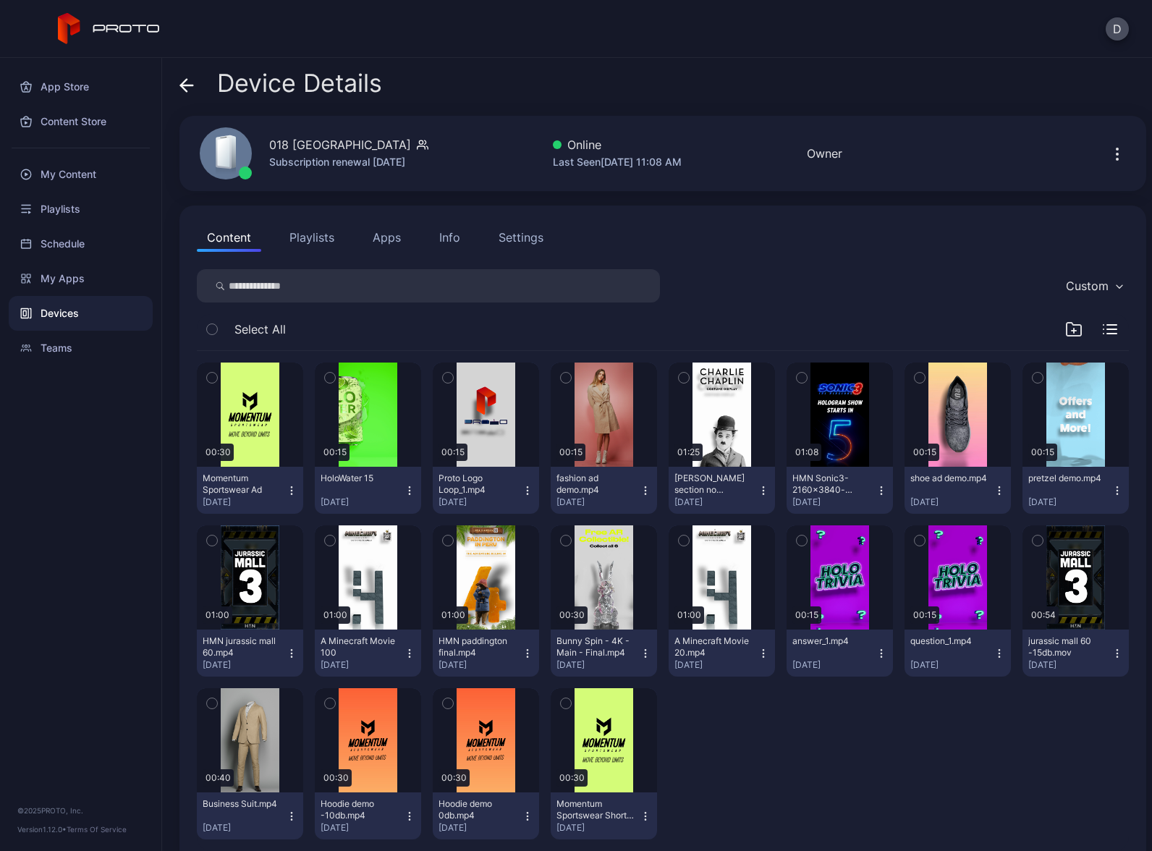
click at [385, 240] on button "Apps" at bounding box center [387, 237] width 48 height 29
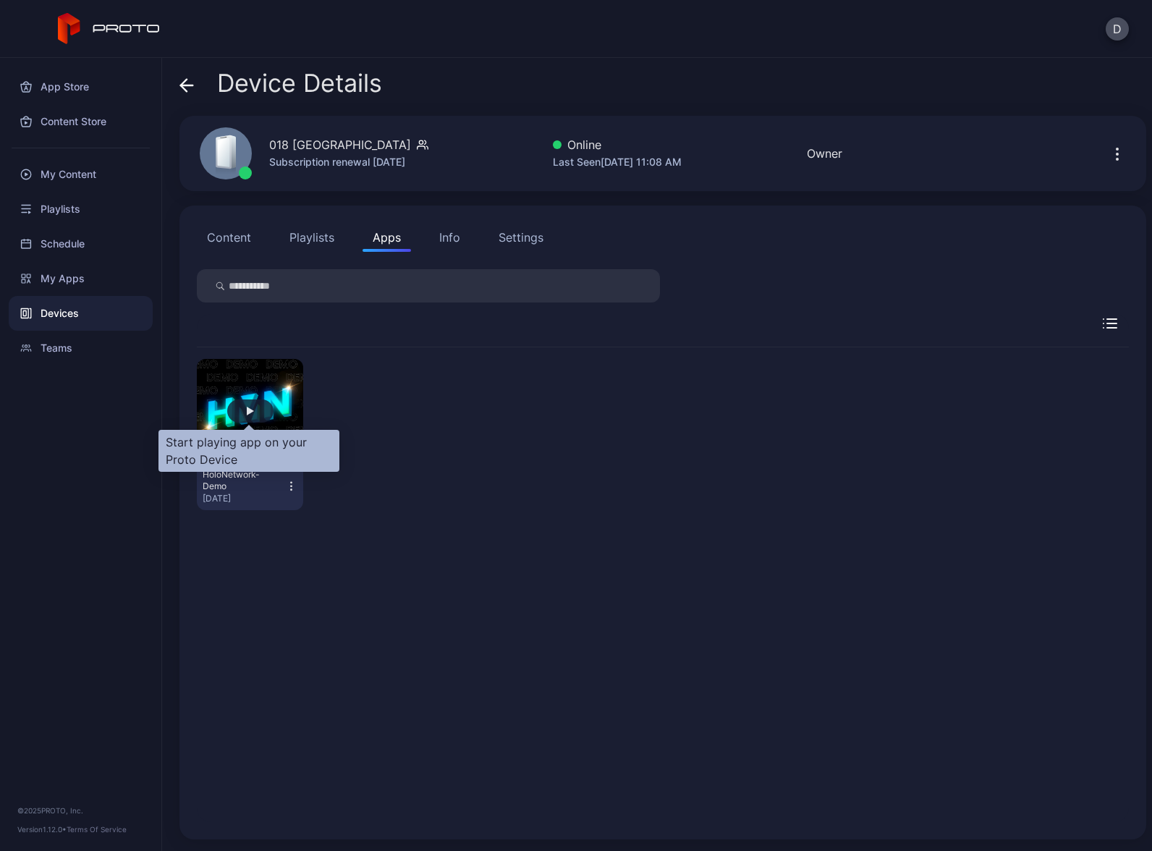
click at [250, 410] on div "button" at bounding box center [250, 411] width 7 height 9
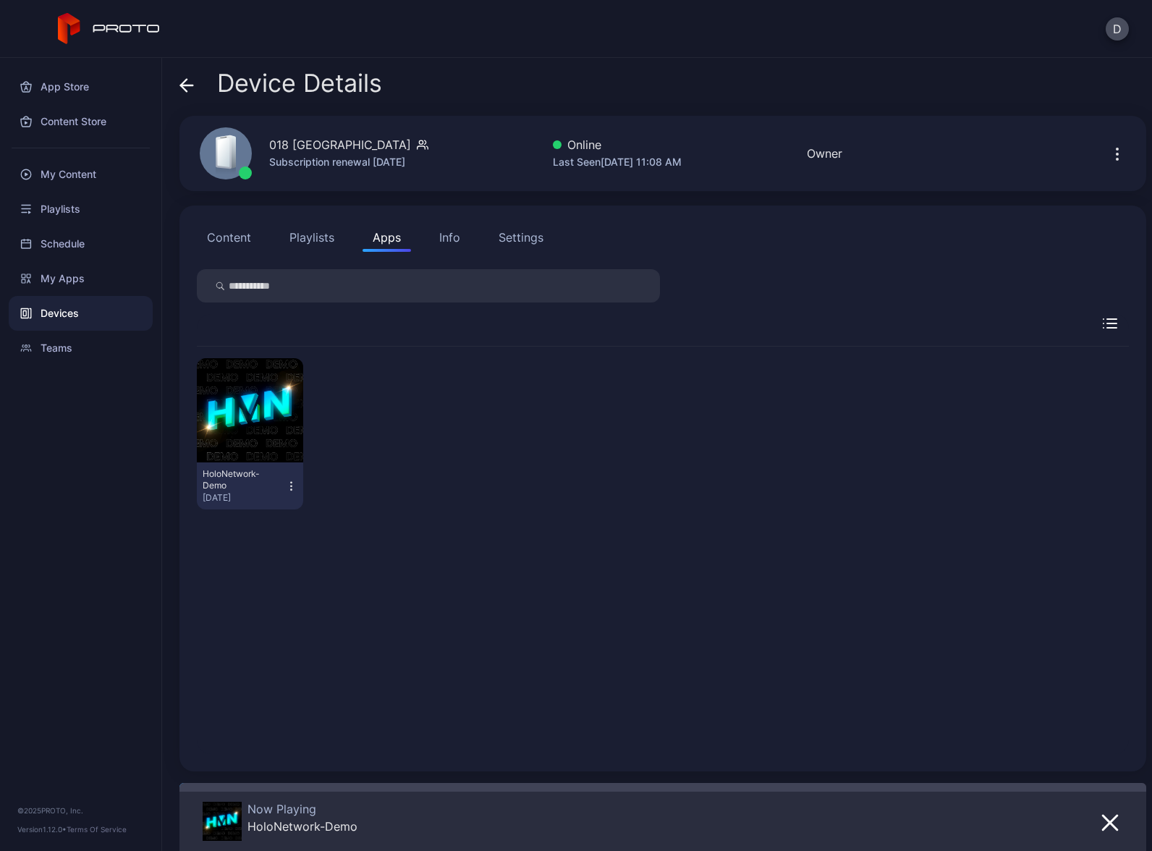
click at [77, 310] on div "Devices" at bounding box center [81, 313] width 144 height 35
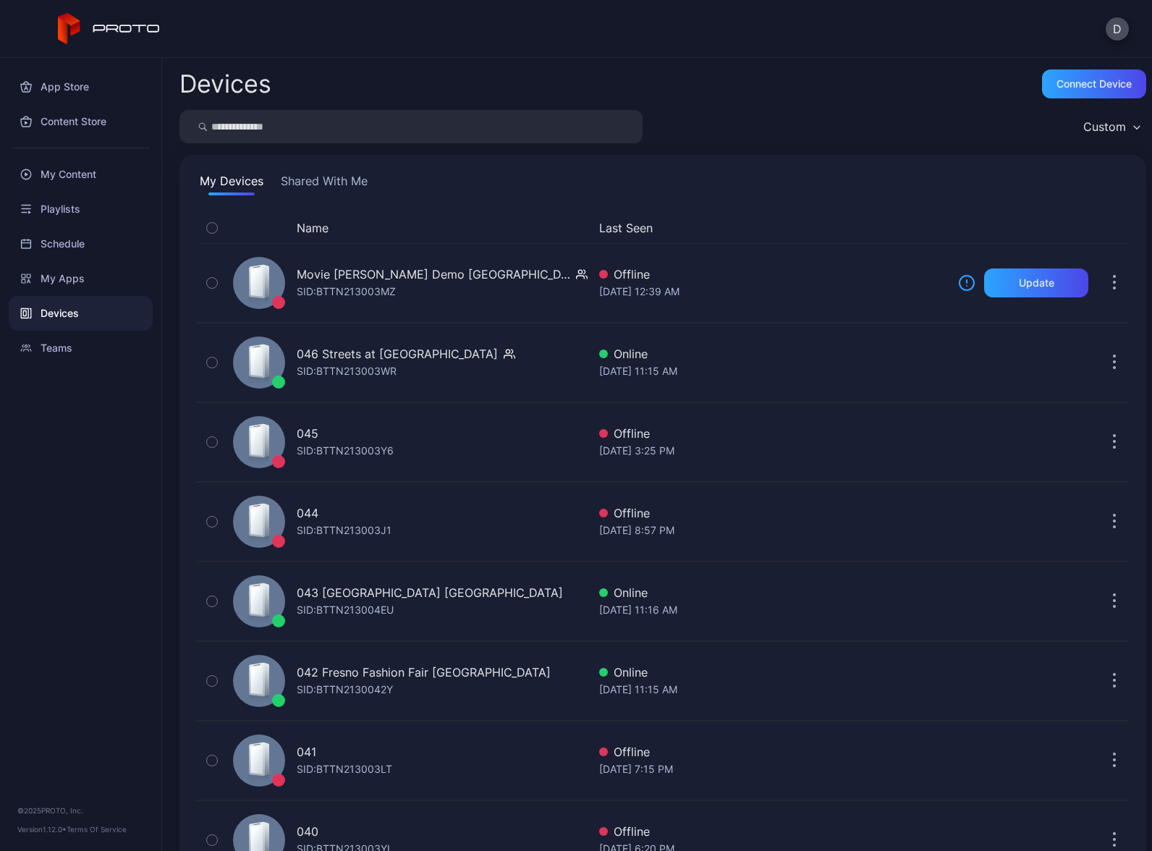
scroll to position [2078, 0]
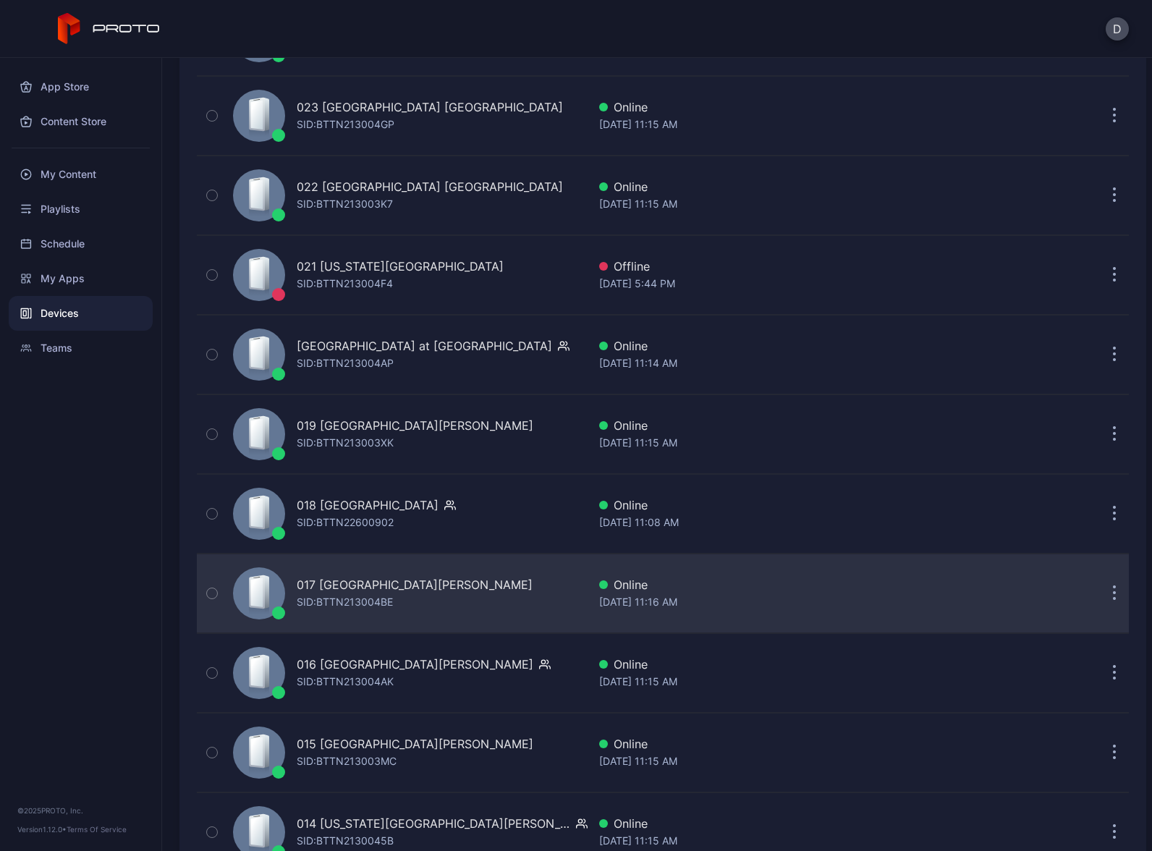
click at [442, 596] on div "017 Sawgrass Mills FL SID: BTTN213004BE" at bounding box center [407, 593] width 360 height 72
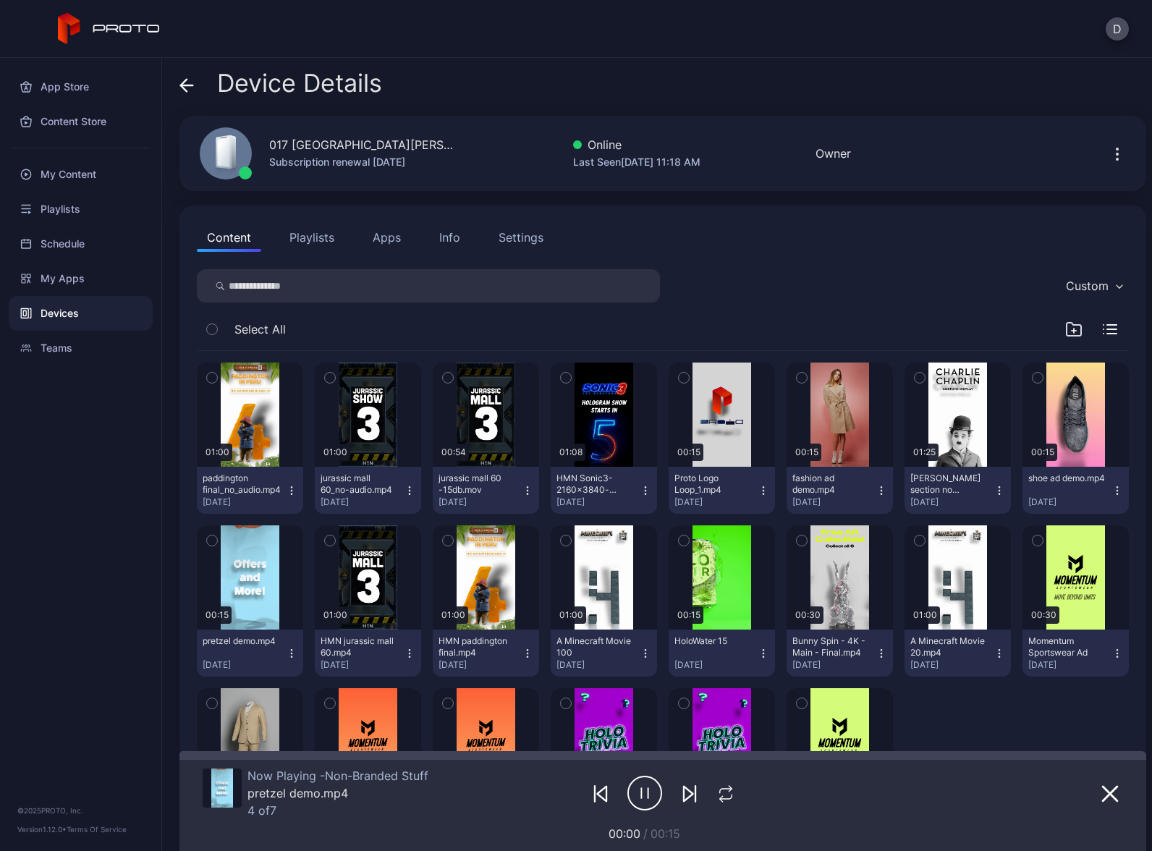
click at [394, 235] on button "Apps" at bounding box center [387, 237] width 48 height 29
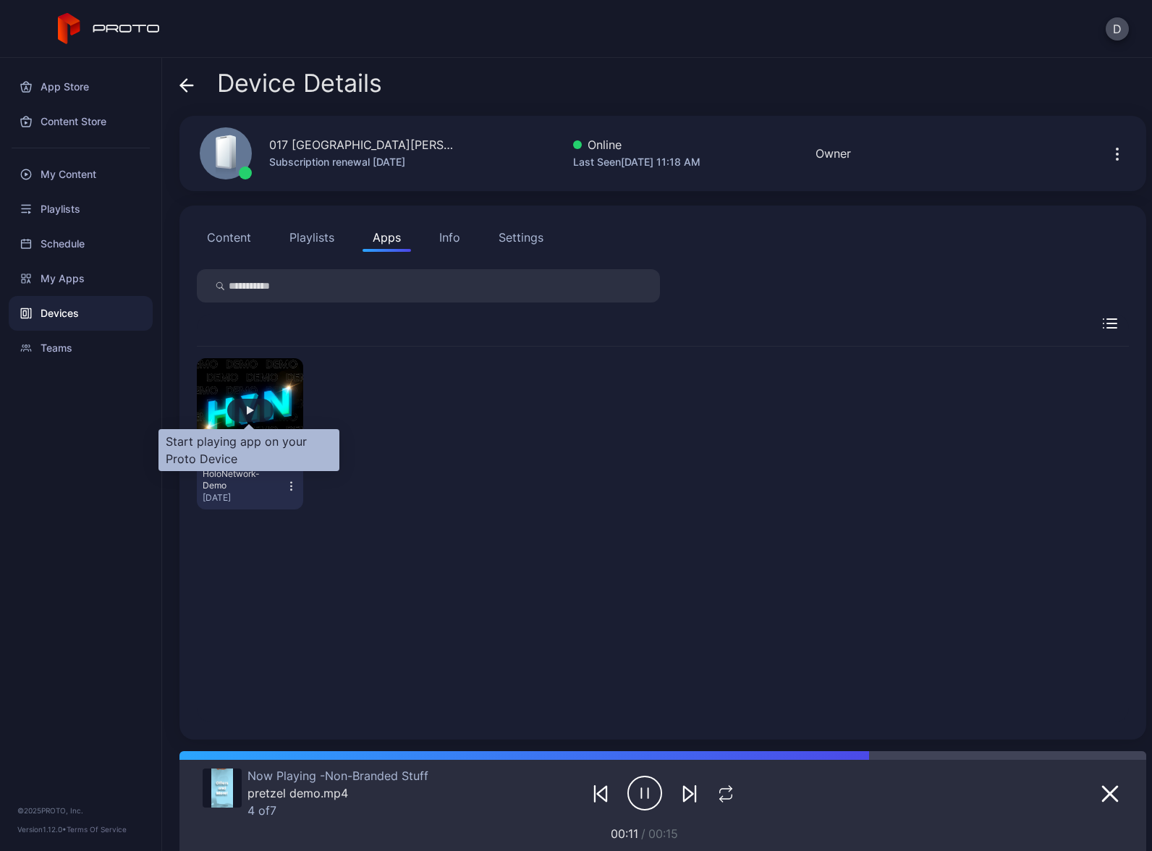
click at [262, 408] on div "button" at bounding box center [250, 410] width 46 height 23
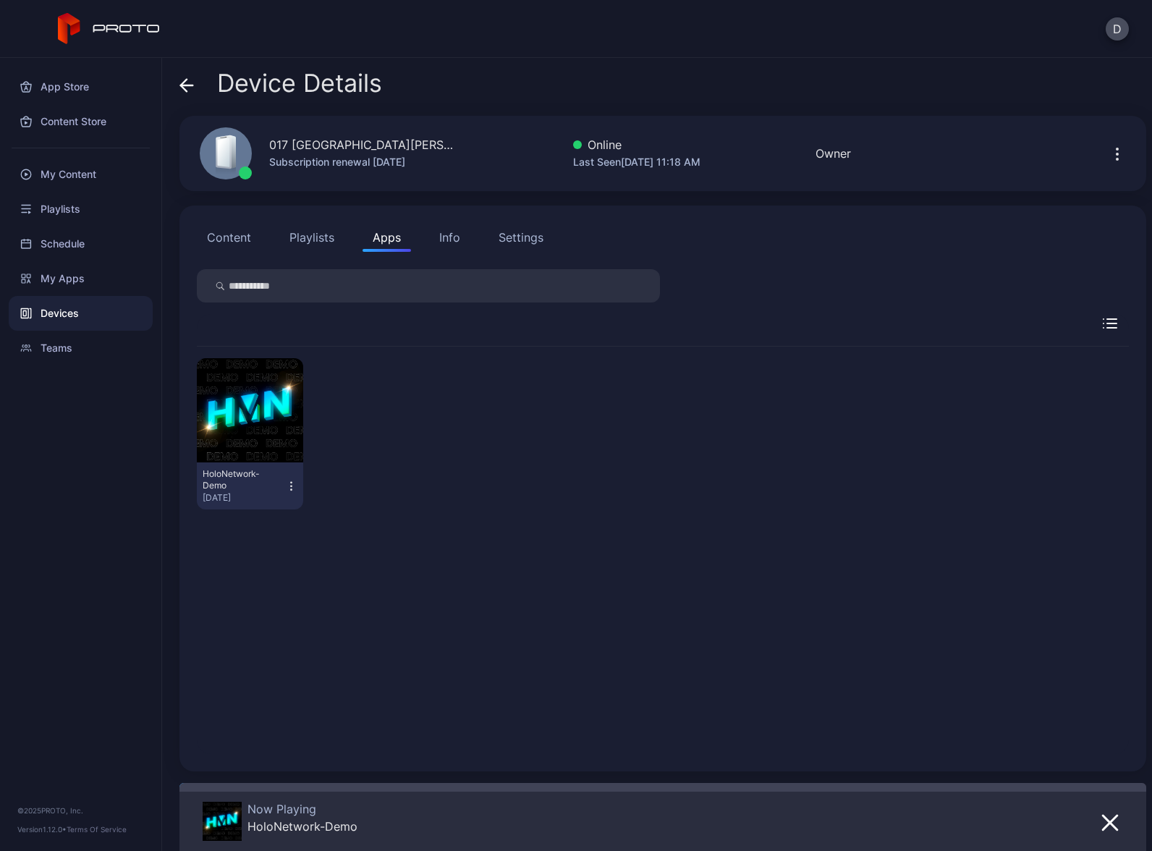
click at [64, 317] on div "Devices" at bounding box center [81, 313] width 144 height 35
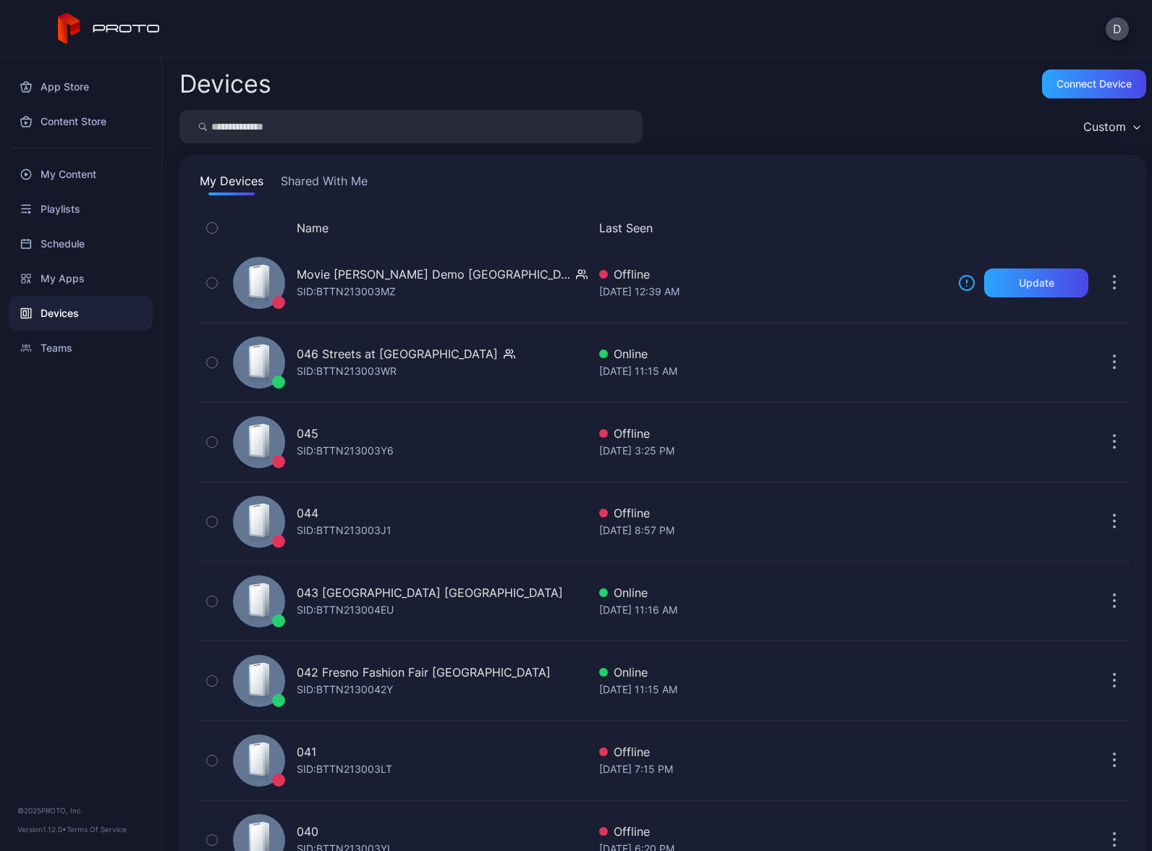
scroll to position [2078, 0]
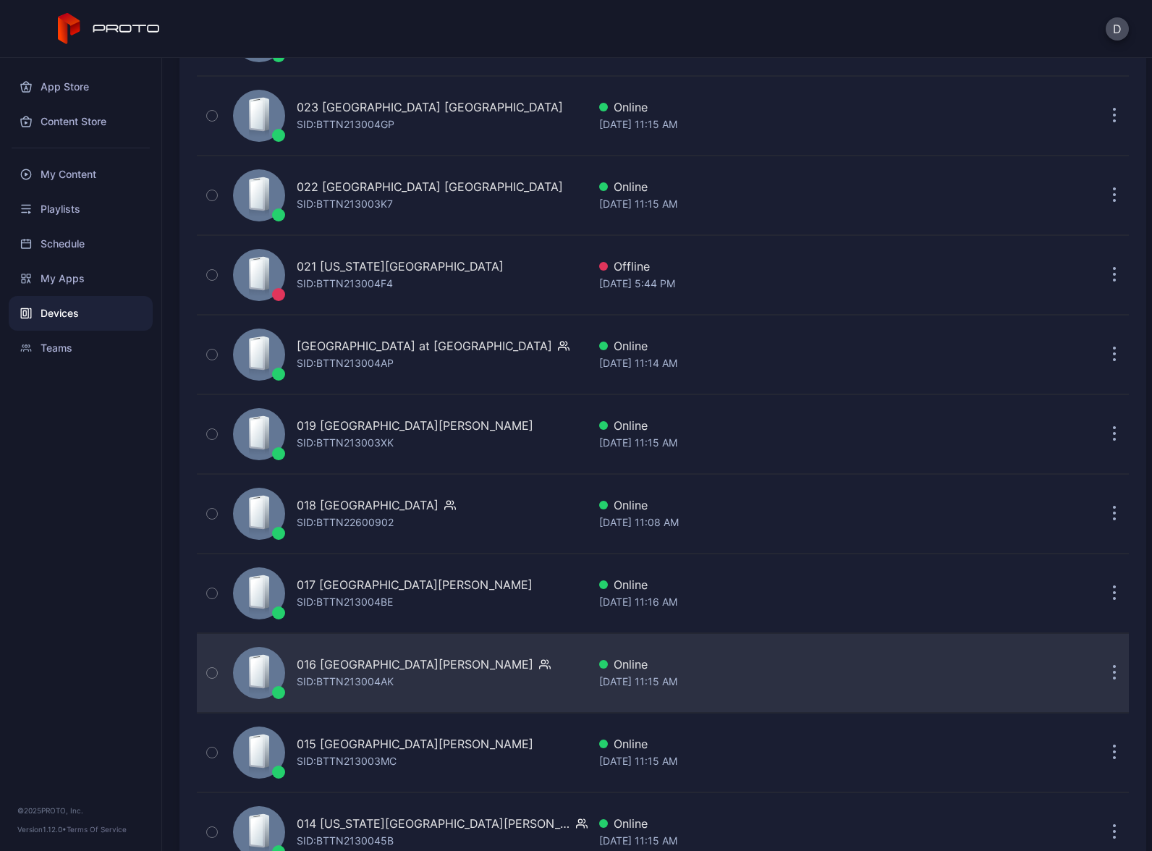
click at [455, 669] on div "016 Opry Mills TN SID: BTTN213004AK" at bounding box center [407, 673] width 360 height 72
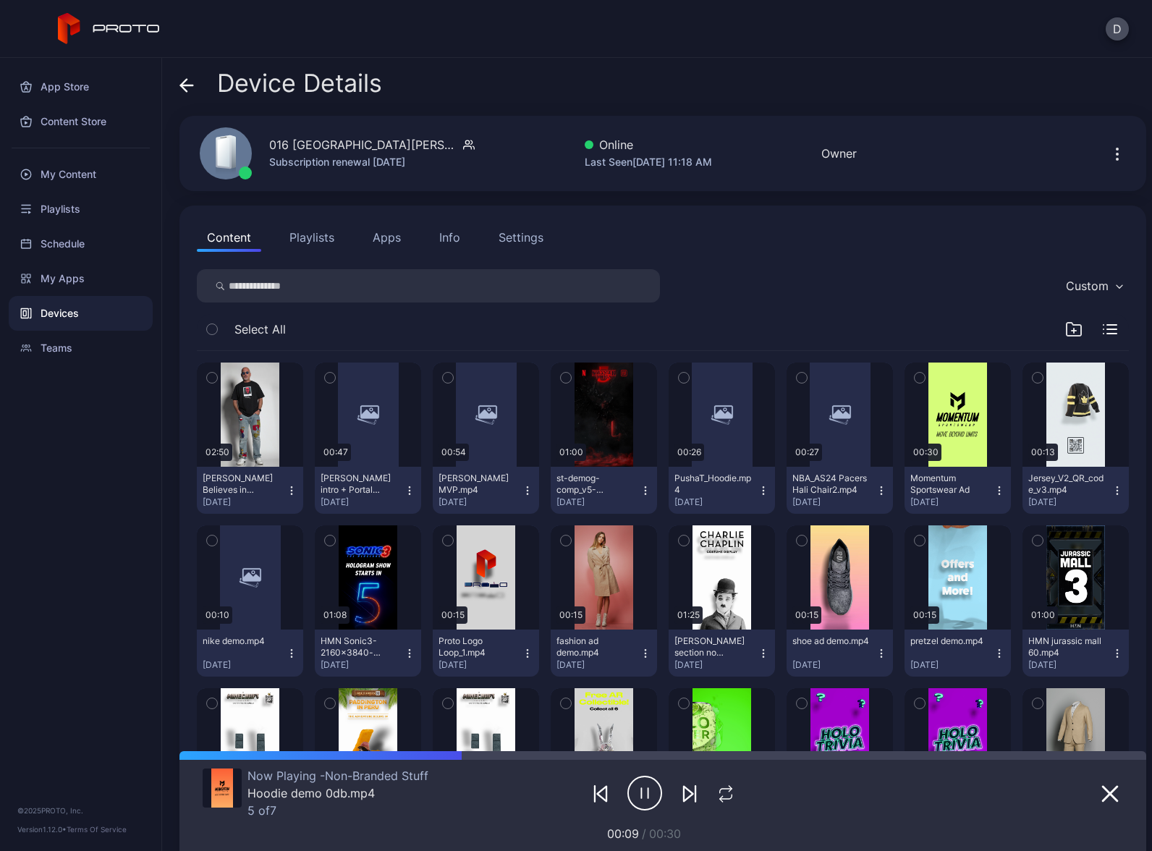
click at [395, 237] on button "Apps" at bounding box center [387, 237] width 48 height 29
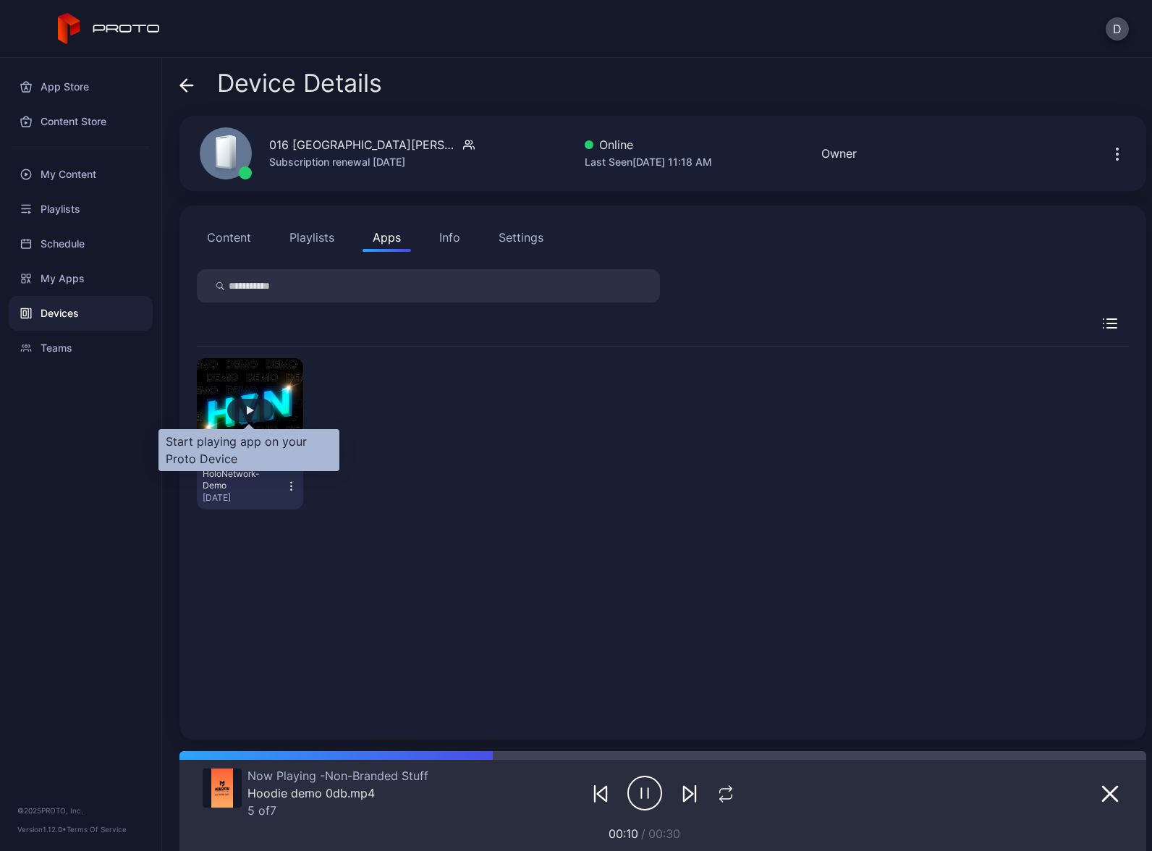
click at [247, 414] on div "button" at bounding box center [250, 410] width 7 height 9
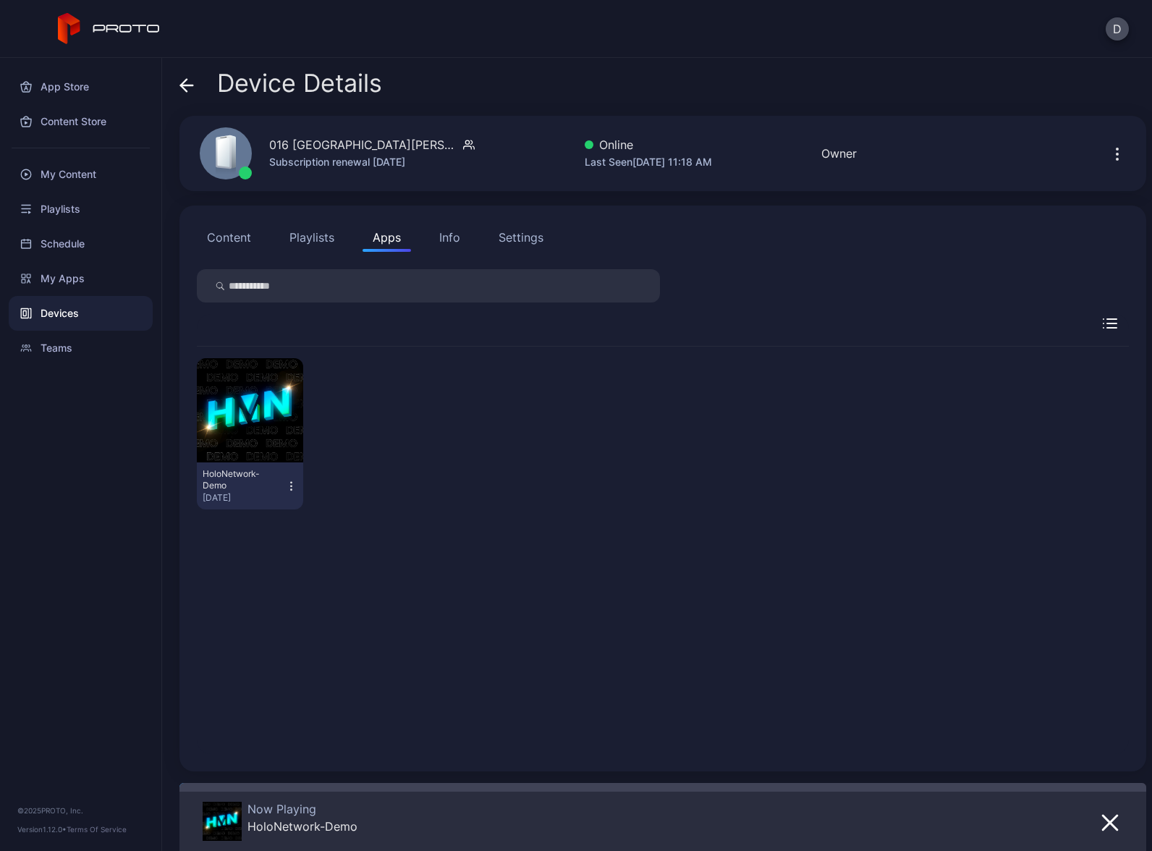
click at [84, 312] on div "Devices" at bounding box center [81, 313] width 144 height 35
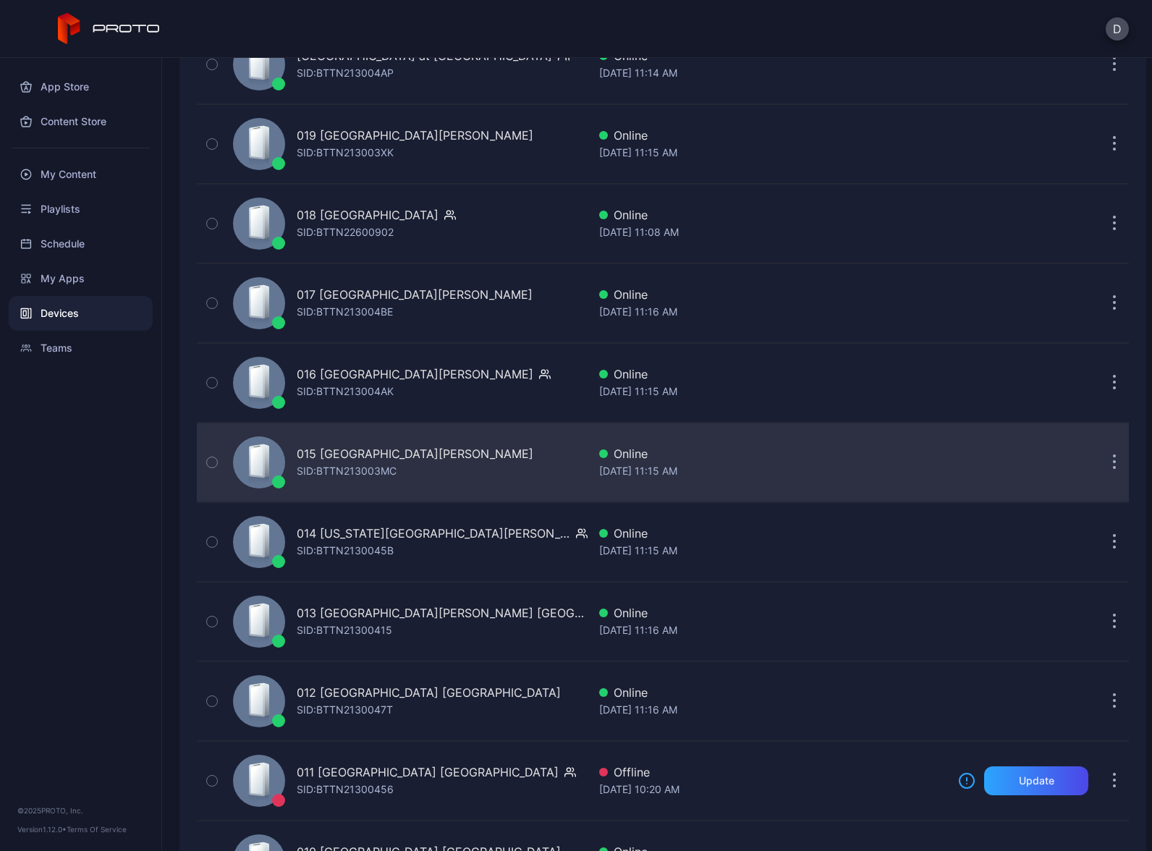
scroll to position [2377, 0]
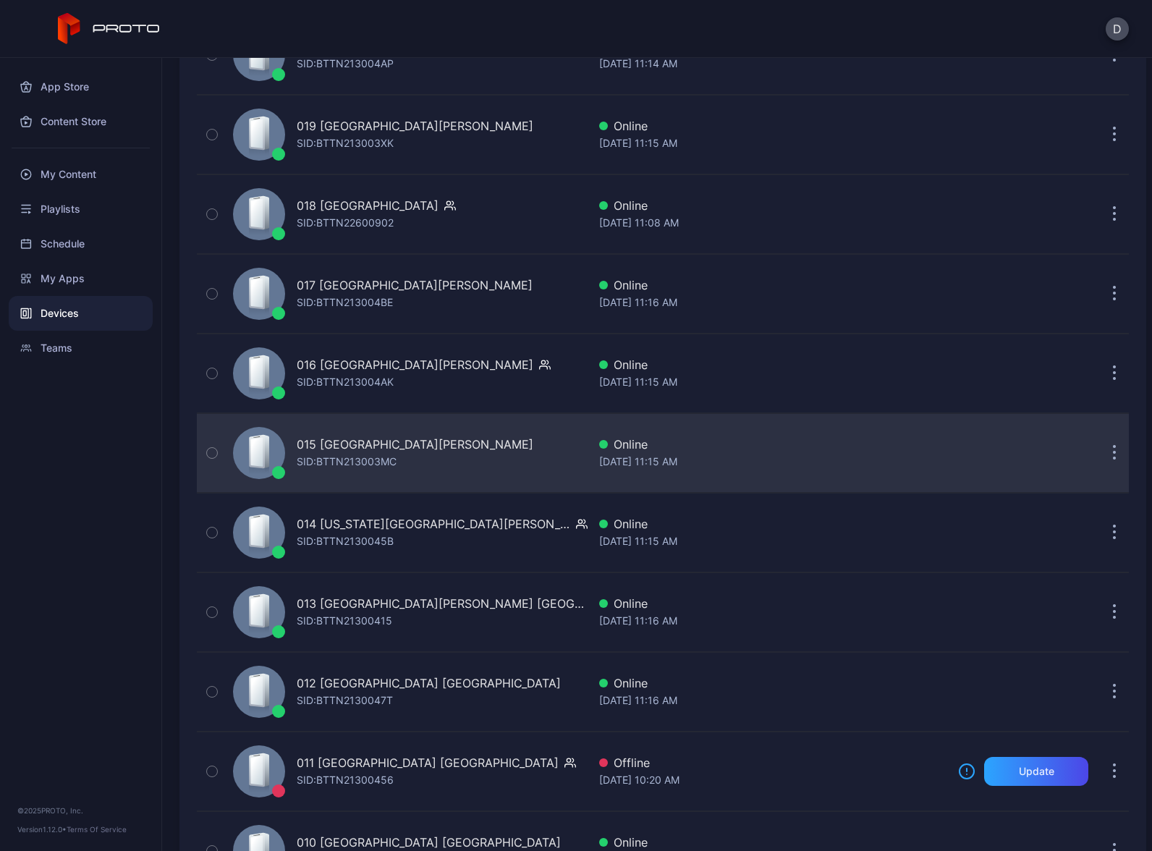
click at [467, 439] on div "015 Concord Mills NC SID: BTTN213003MC" at bounding box center [407, 453] width 360 height 72
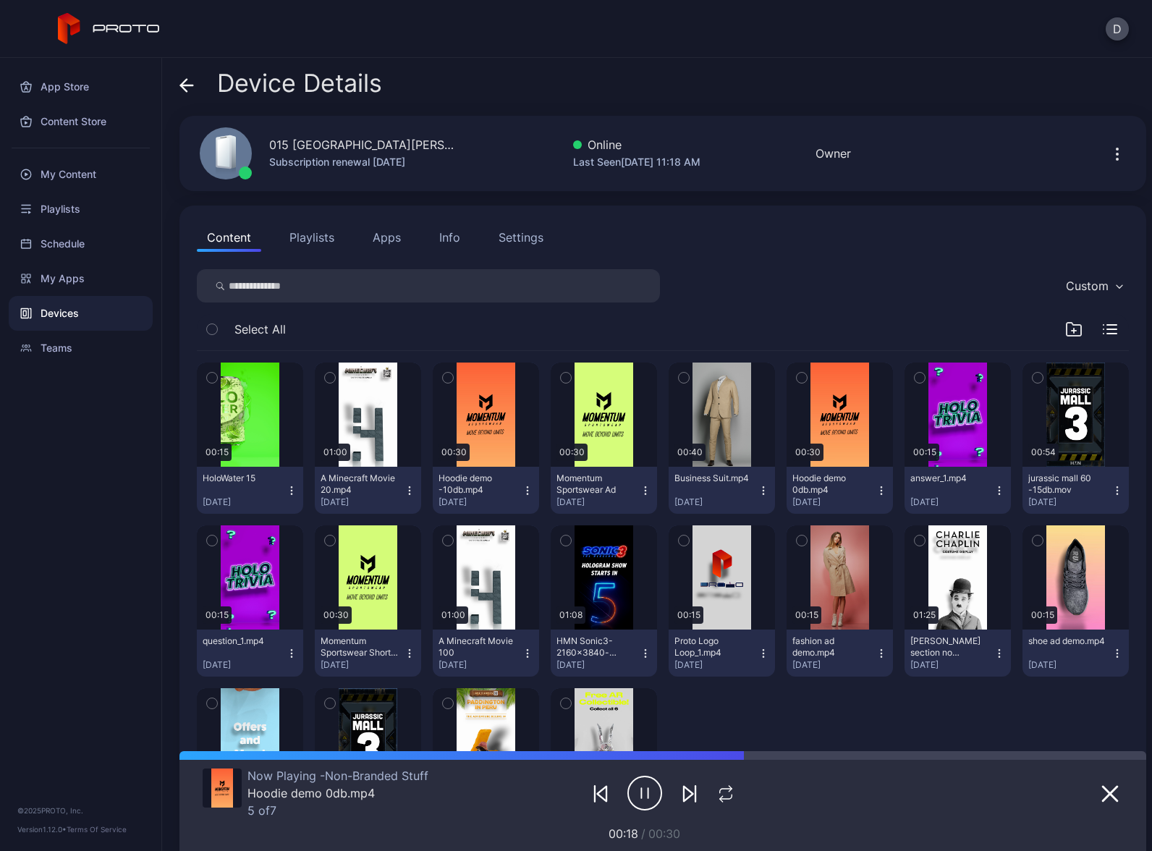
click at [392, 239] on button "Apps" at bounding box center [387, 237] width 48 height 29
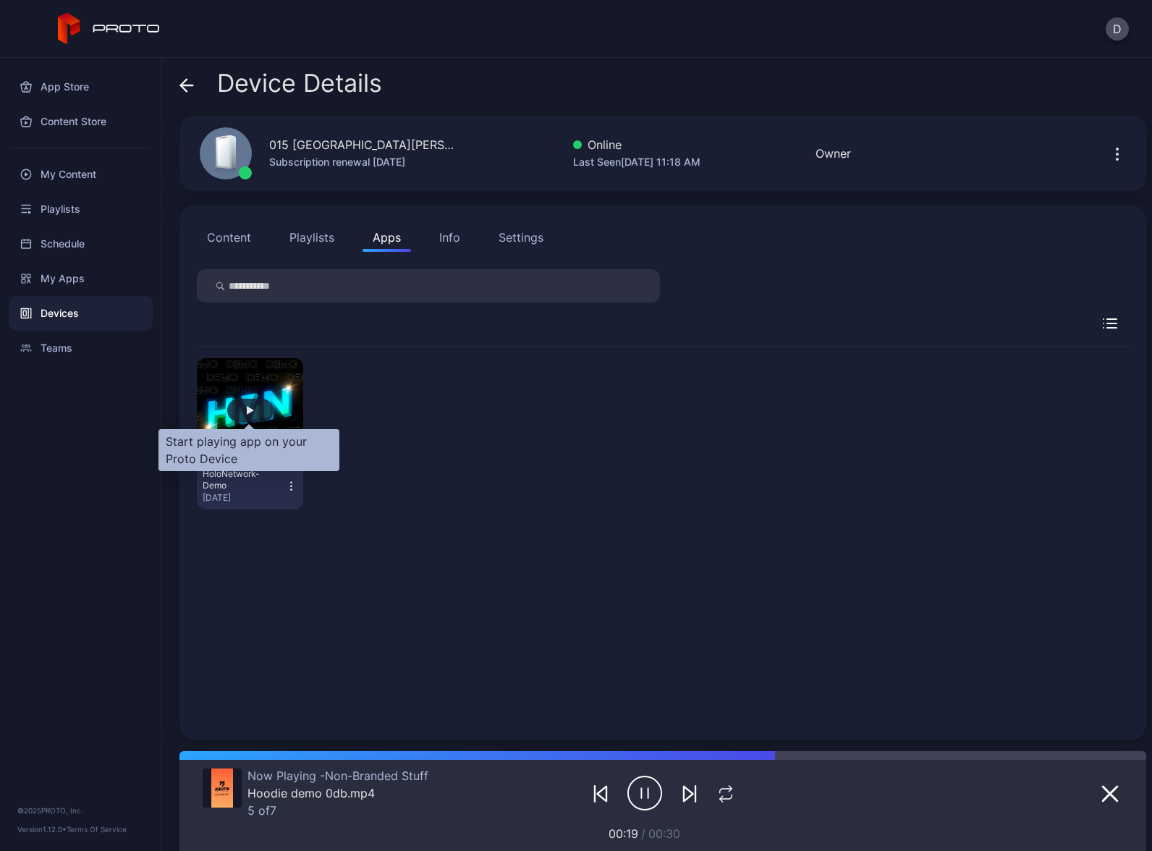
click at [253, 408] on div "button" at bounding box center [250, 410] width 46 height 23
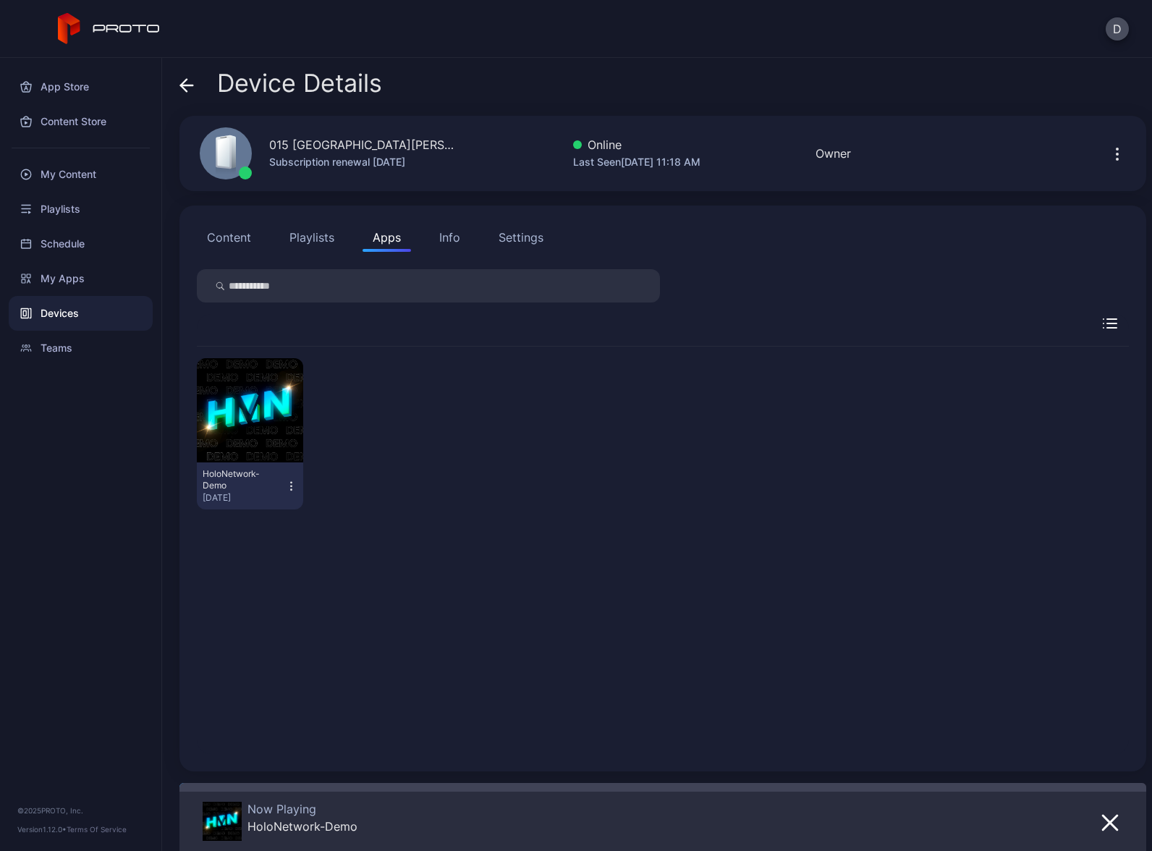
click at [98, 316] on div "Devices" at bounding box center [81, 313] width 144 height 35
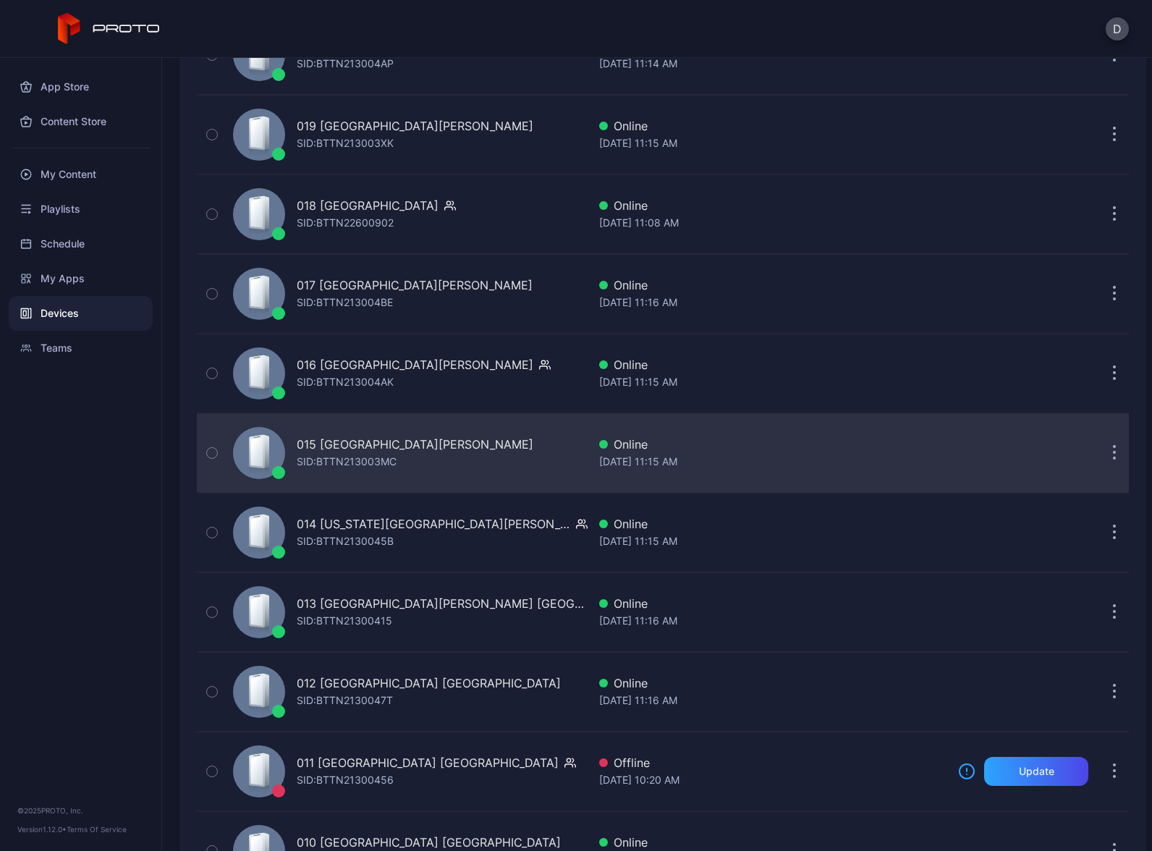
scroll to position [2437, 0]
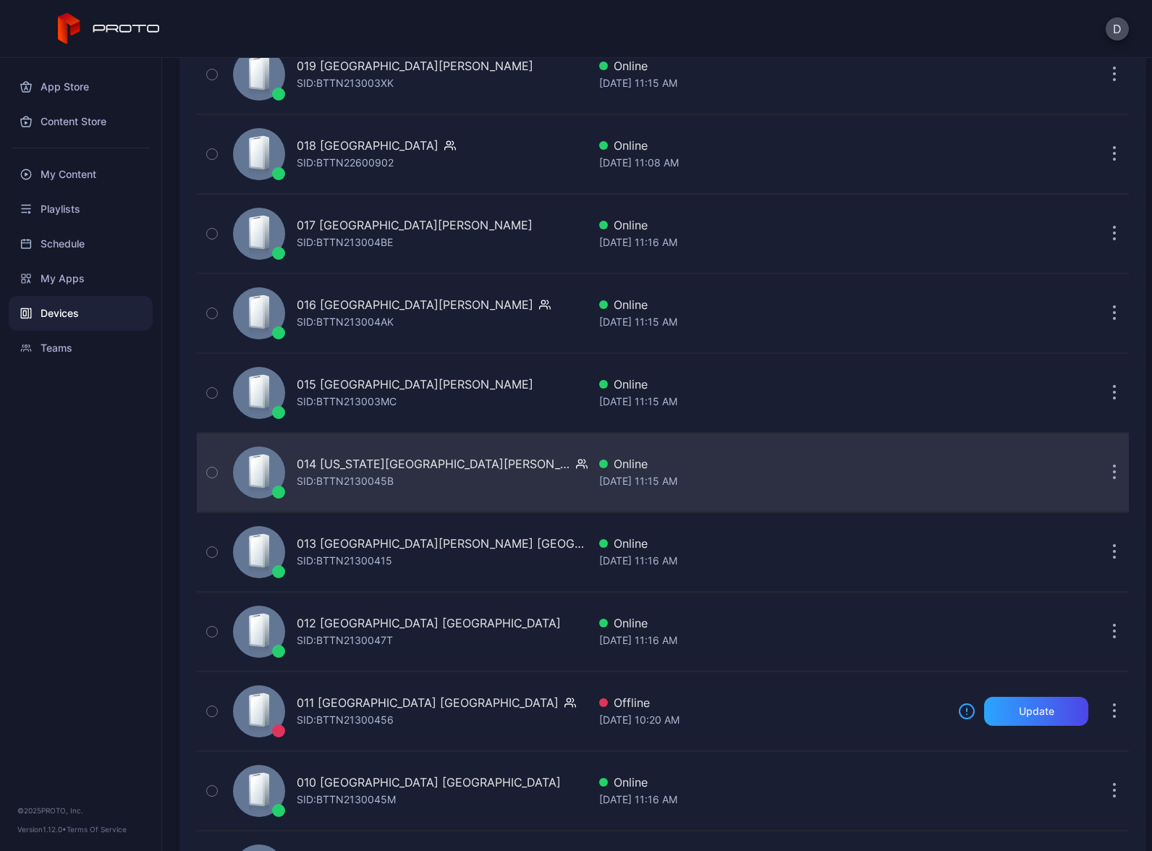
click at [448, 470] on div "014 Arizona Mills AZ SID: BTTN2130045B" at bounding box center [407, 472] width 360 height 72
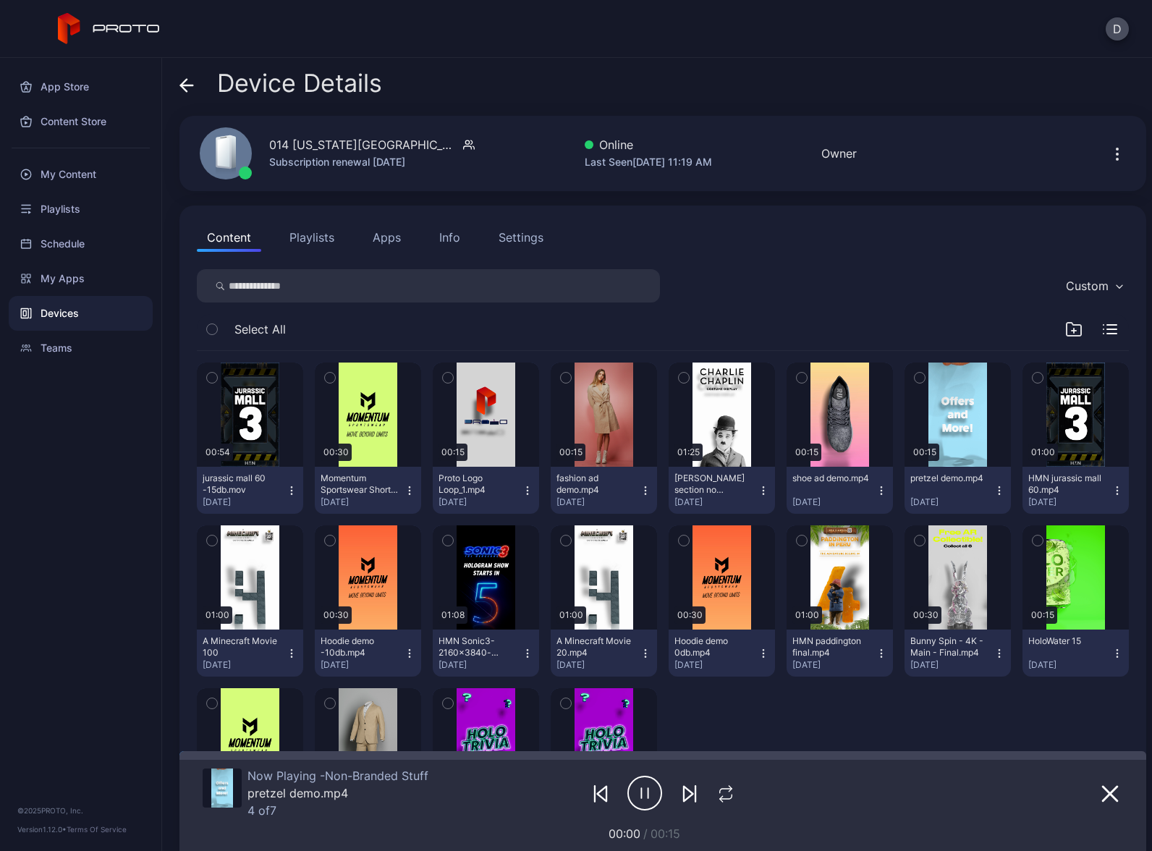
click at [386, 239] on button "Apps" at bounding box center [387, 237] width 48 height 29
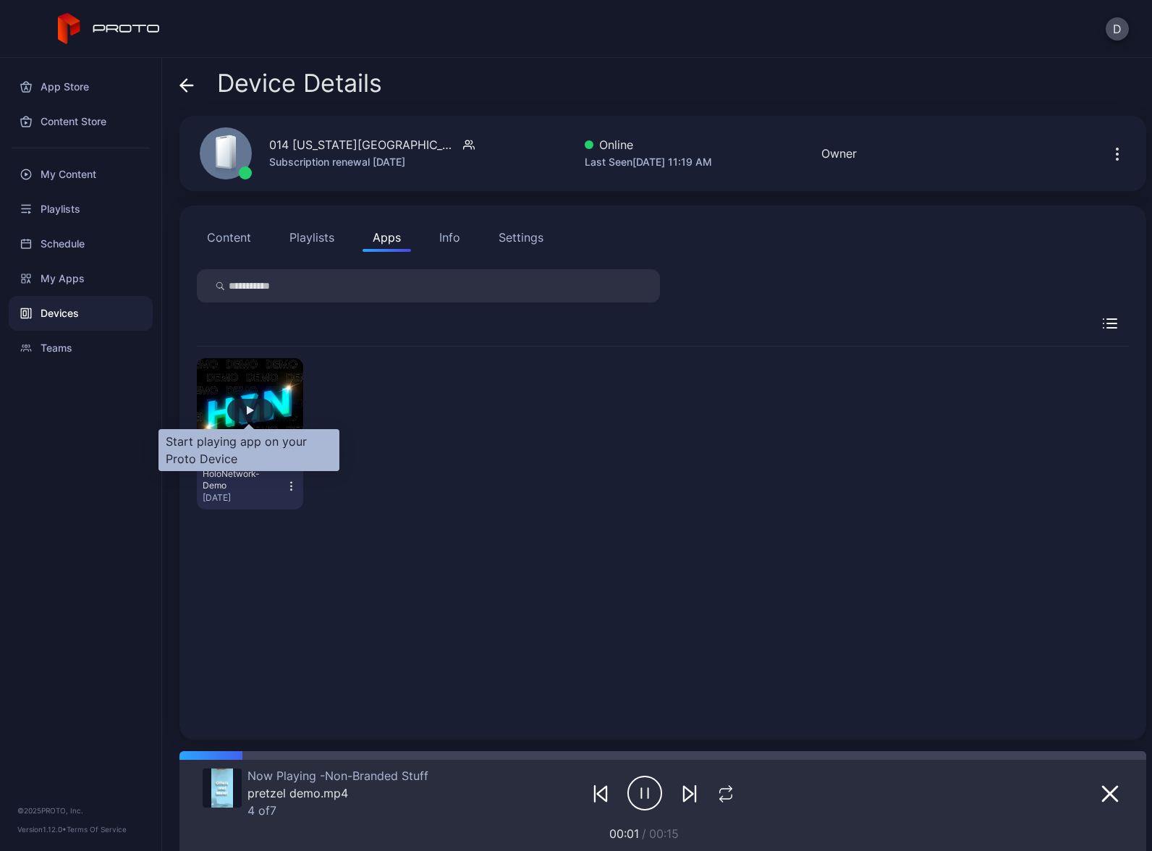
click at [248, 409] on div "button" at bounding box center [250, 410] width 7 height 9
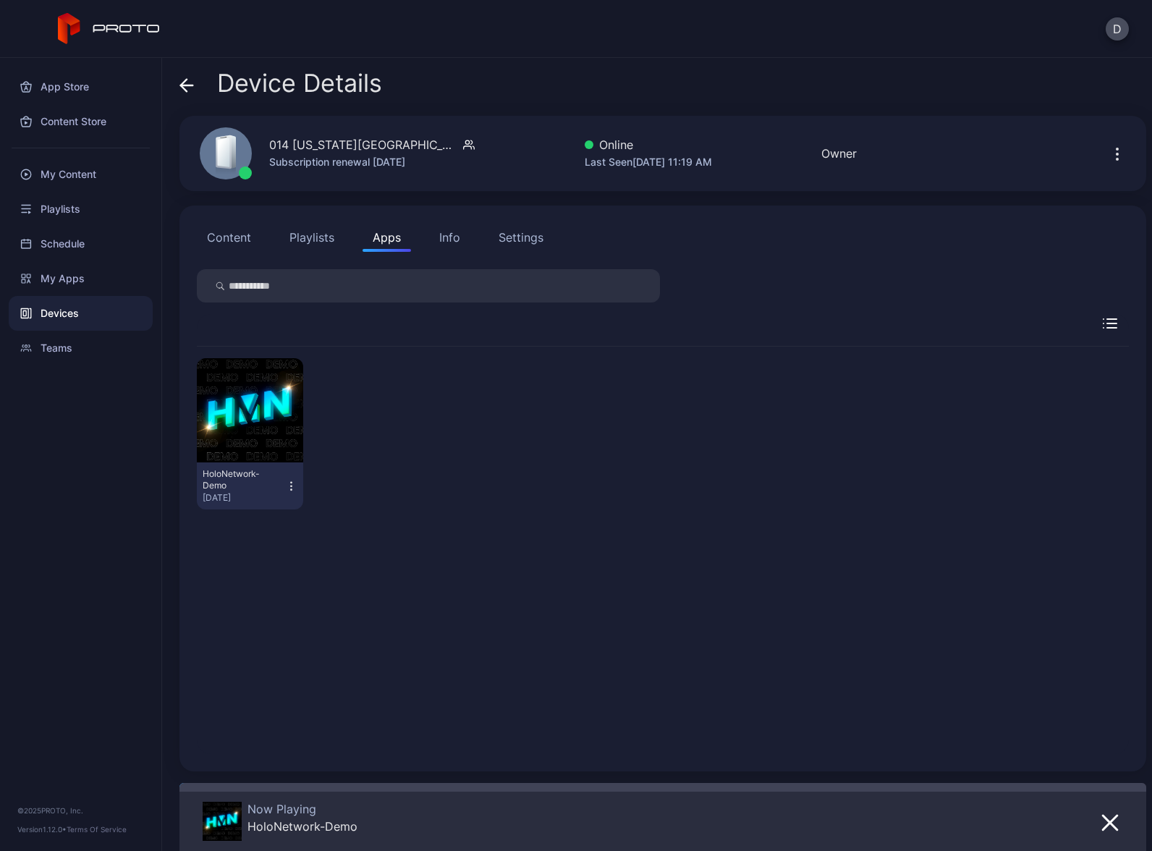
click at [88, 314] on div "Devices" at bounding box center [81, 313] width 144 height 35
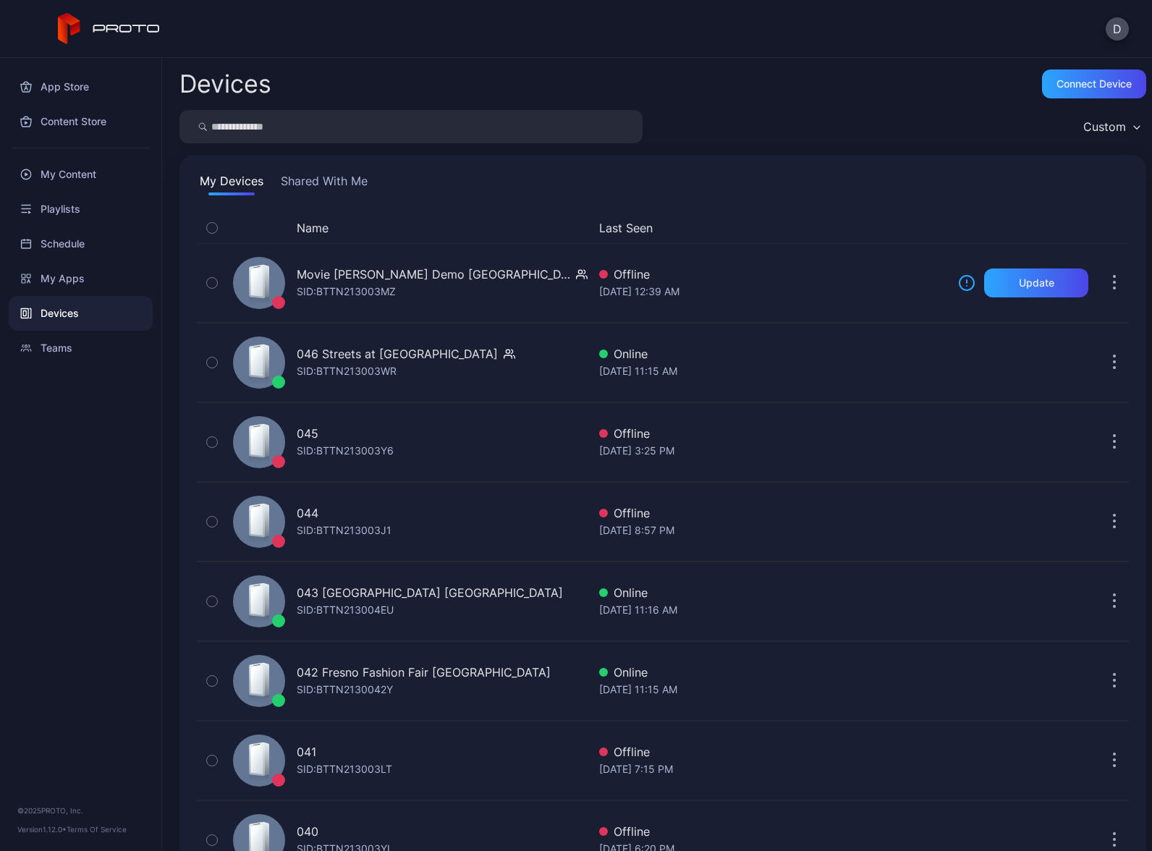
scroll to position [2437, 0]
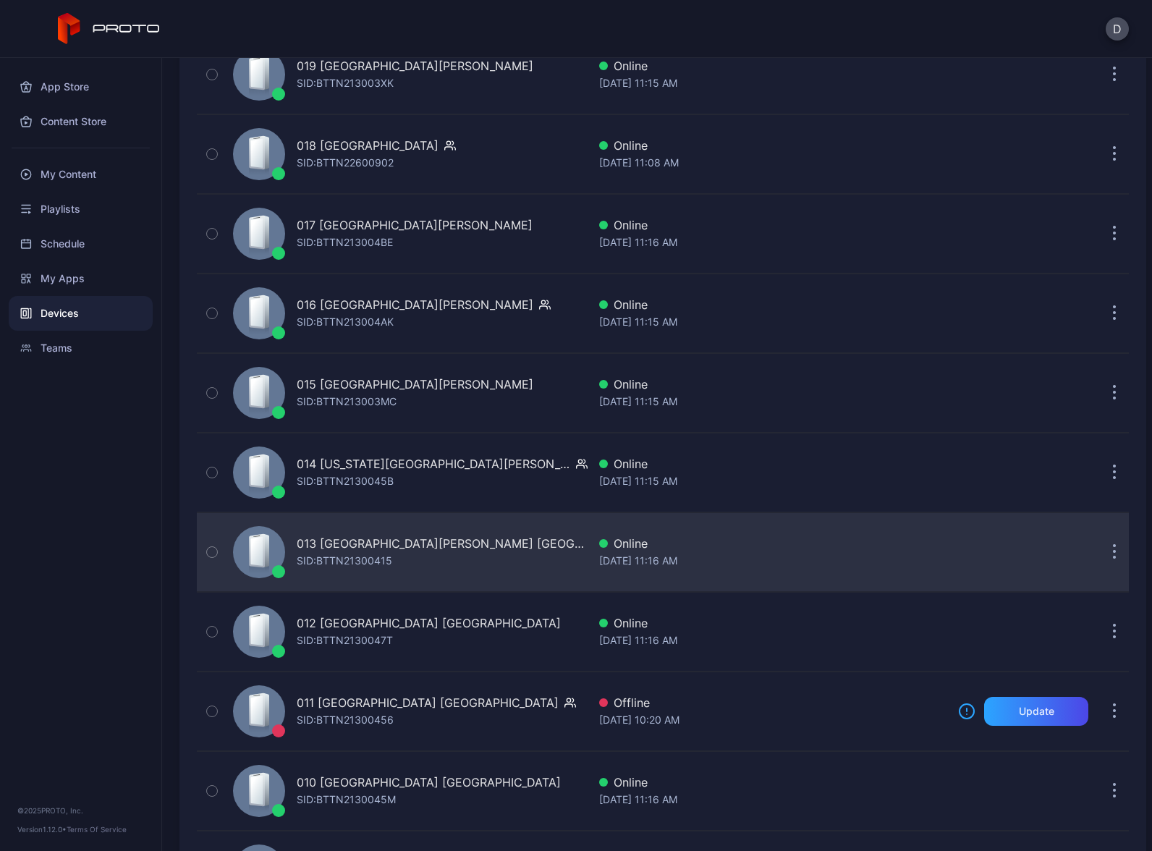
click at [463, 562] on div "013 Potomac Mills VA SID: BTTN21300415" at bounding box center [407, 552] width 360 height 72
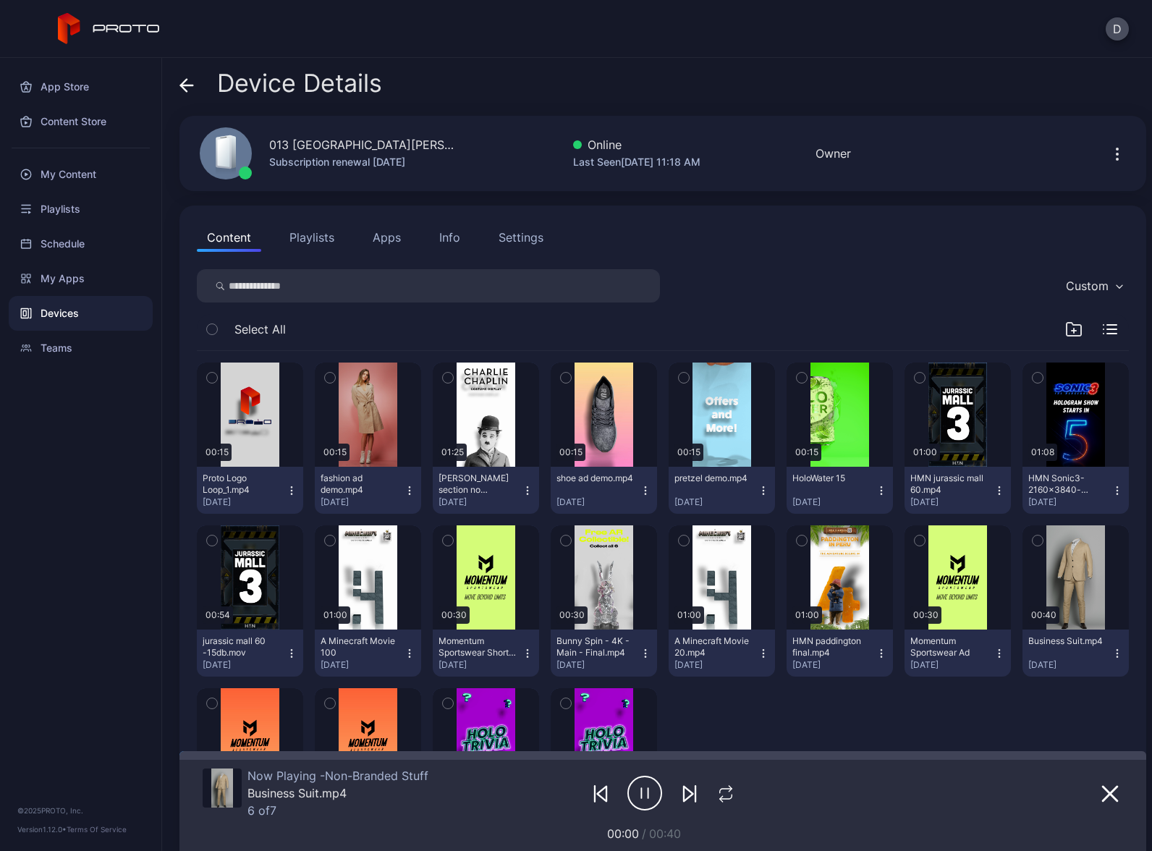
click at [382, 241] on button "Apps" at bounding box center [387, 237] width 48 height 29
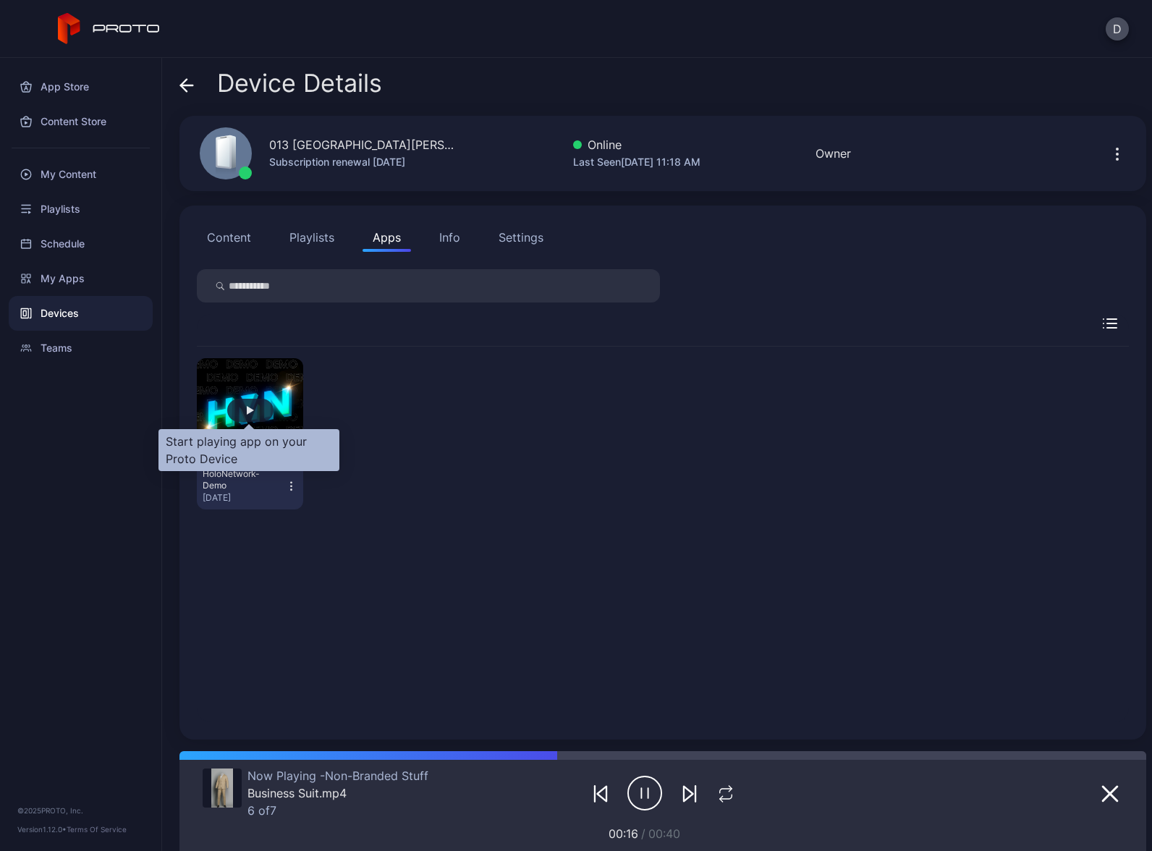
click at [256, 407] on div "button" at bounding box center [250, 410] width 46 height 23
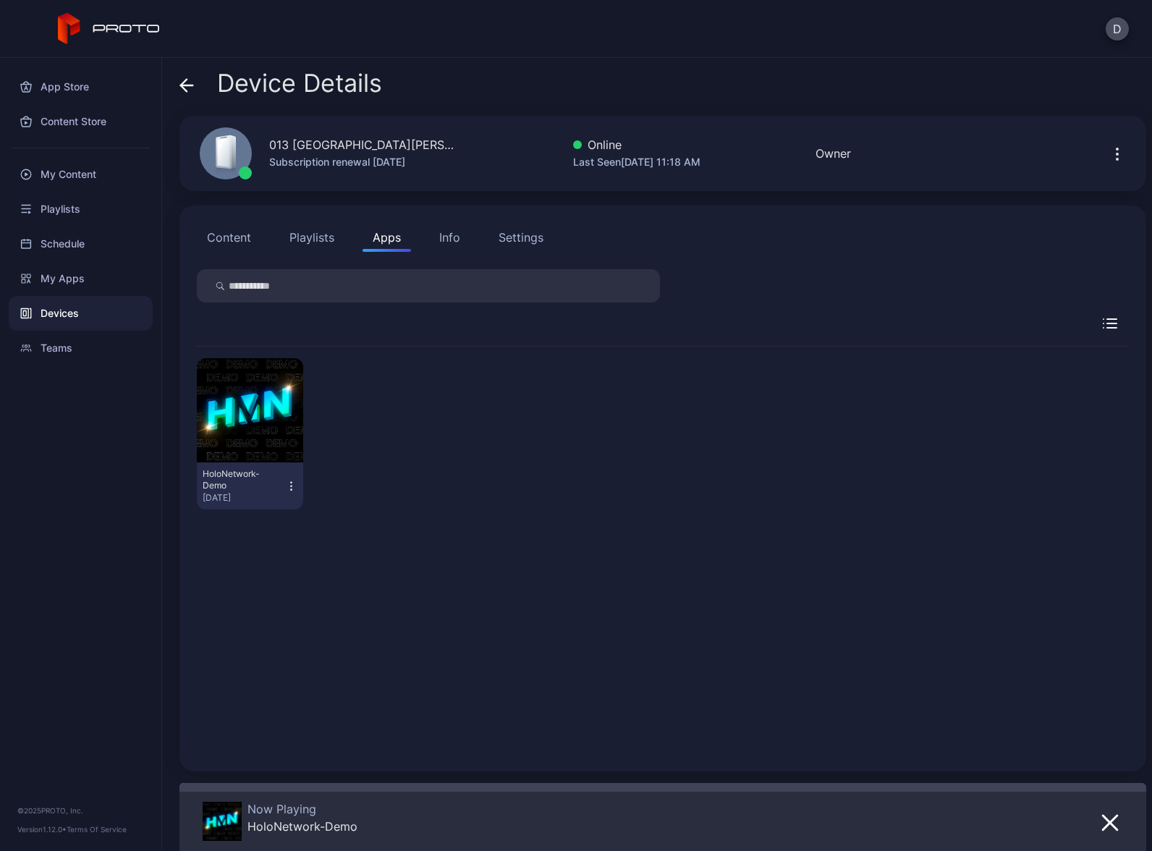
click at [289, 485] on icon "button" at bounding box center [291, 486] width 12 height 14
click at [271, 579] on button "Launch on Start" at bounding box center [248, 580] width 123 height 46
click at [89, 317] on div "Devices" at bounding box center [81, 313] width 144 height 35
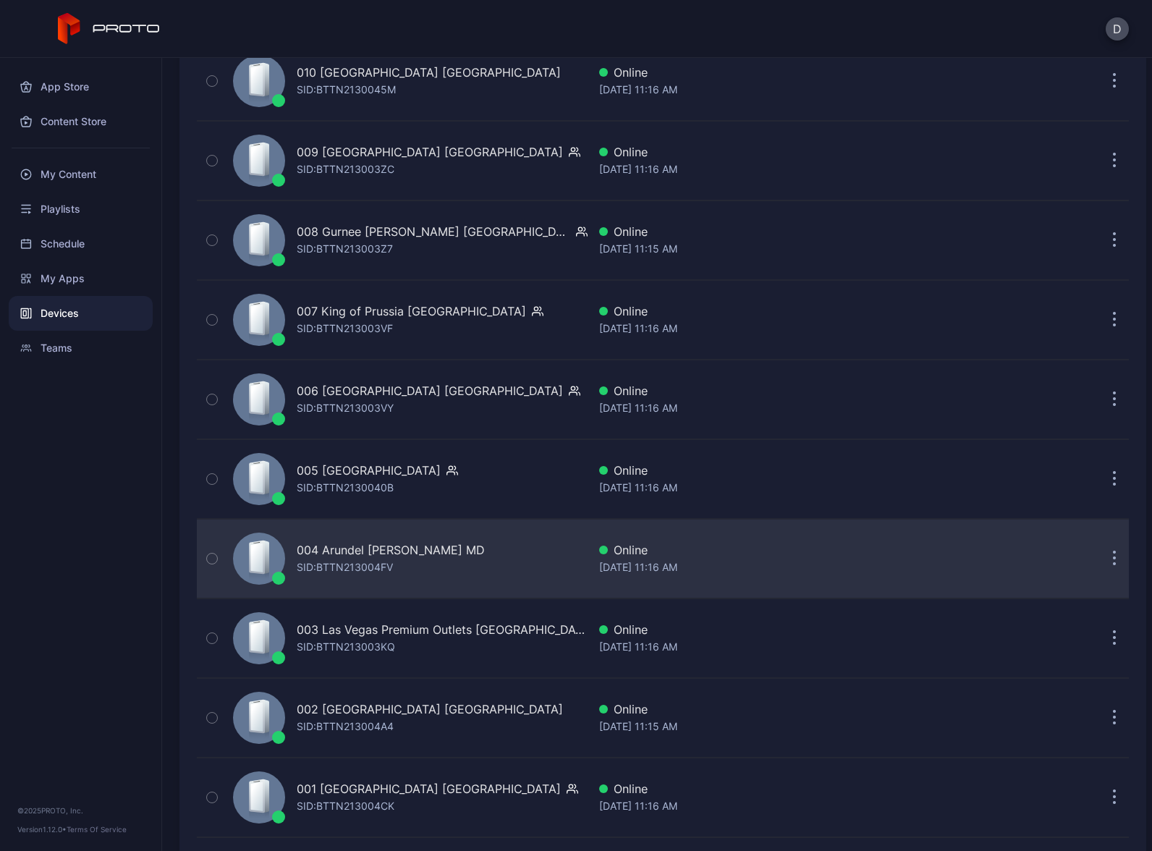
scroll to position [3242, 0]
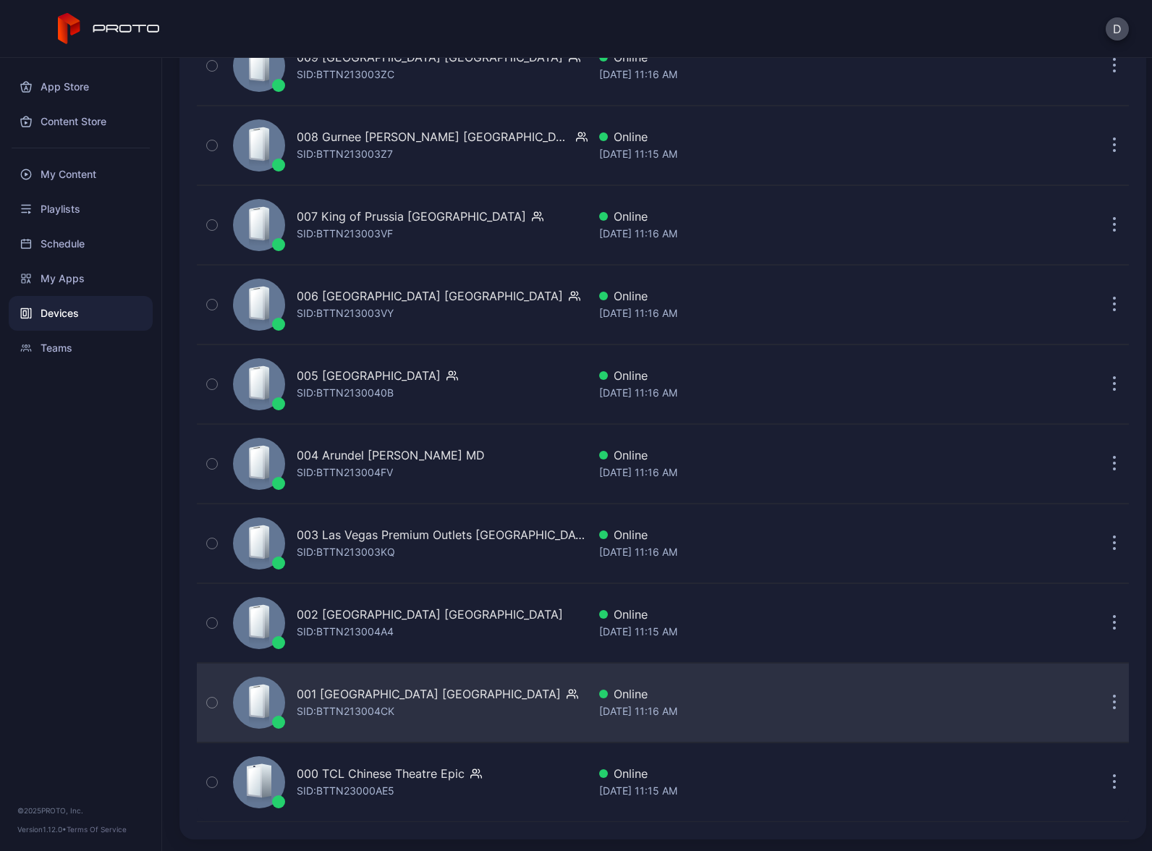
click at [515, 701] on div "001 Del Amo Fashion Center CA SID: BTTN213004CK" at bounding box center [407, 703] width 360 height 72
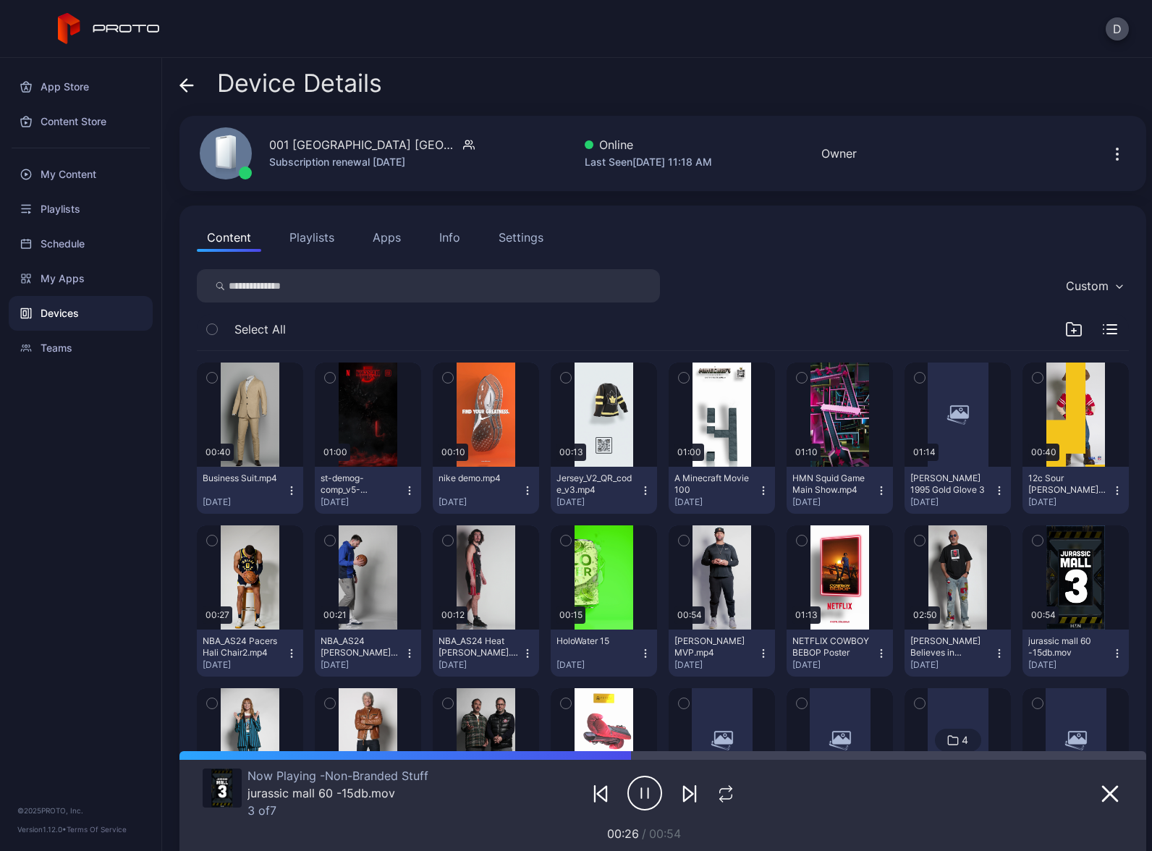
click at [382, 240] on button "Apps" at bounding box center [387, 237] width 48 height 29
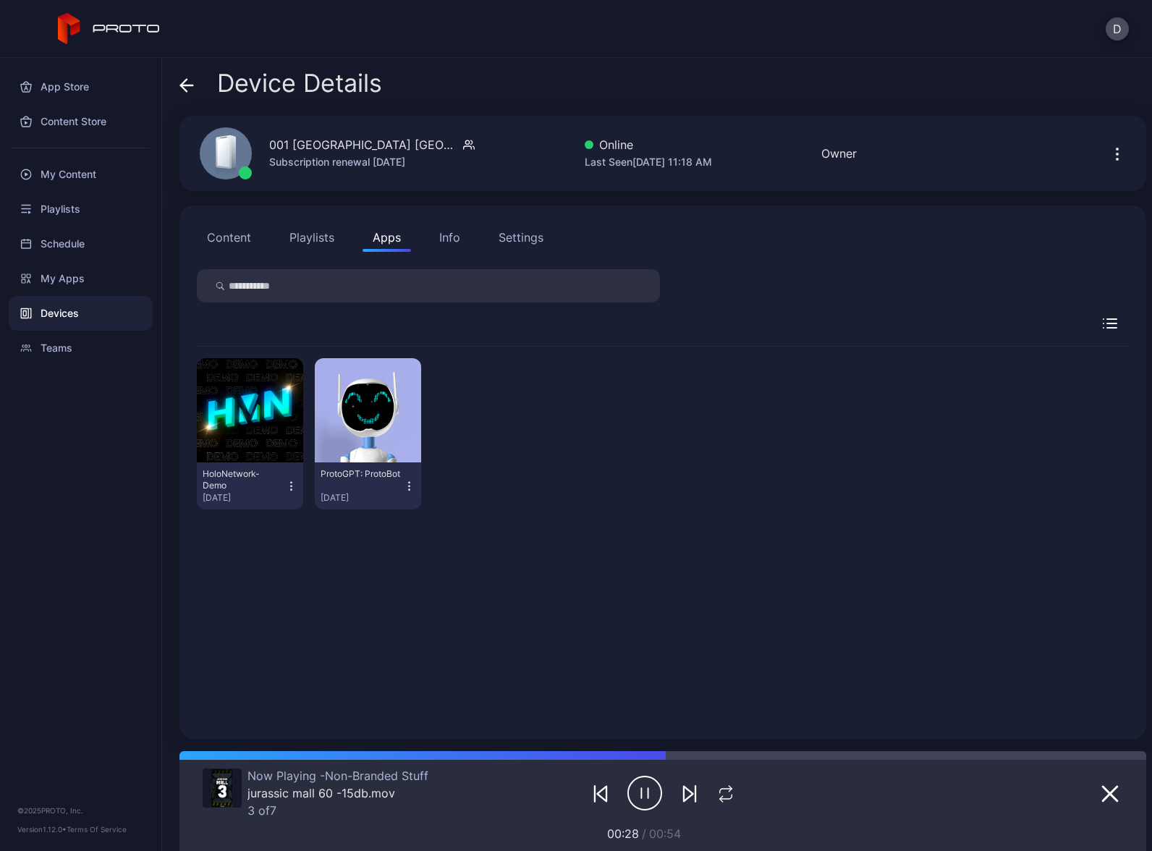
click at [288, 486] on icon "button" at bounding box center [291, 486] width 12 height 14
click at [263, 583] on button "Launch on Start" at bounding box center [248, 580] width 123 height 46
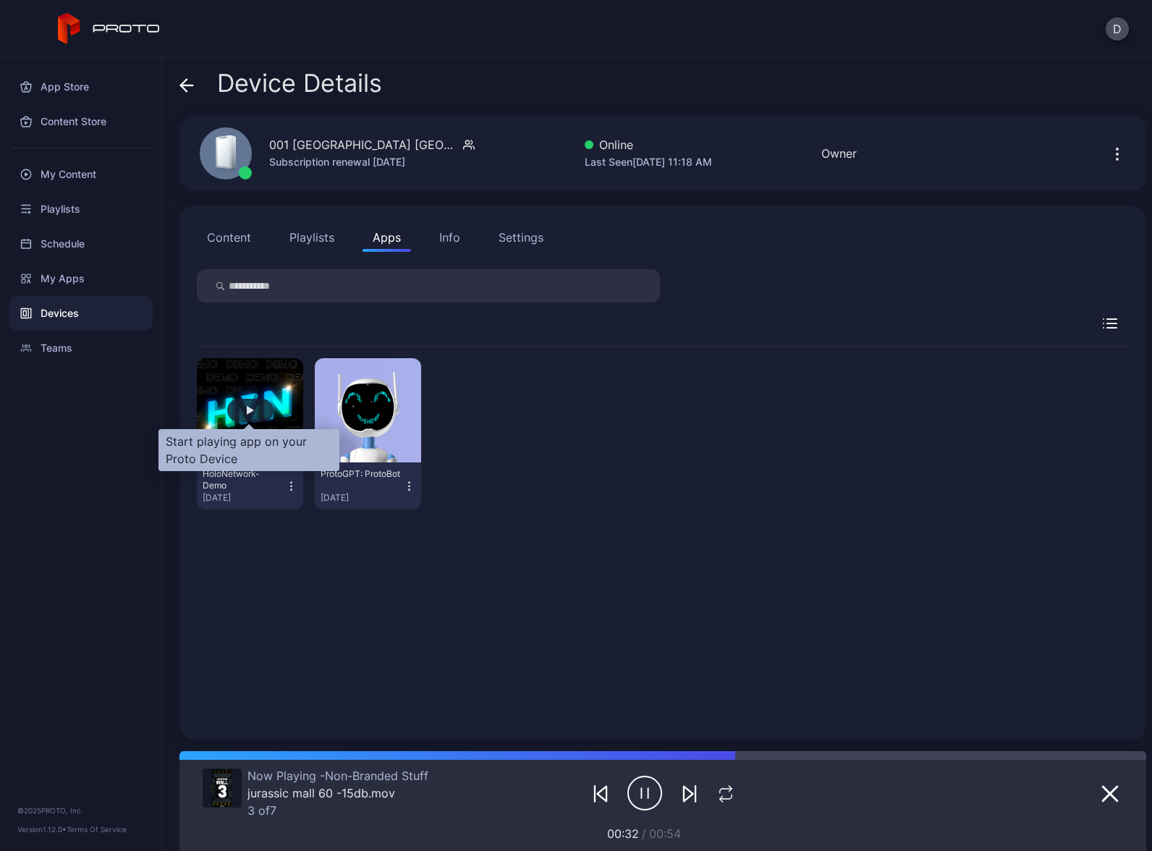
click at [248, 412] on div "button" at bounding box center [250, 410] width 7 height 9
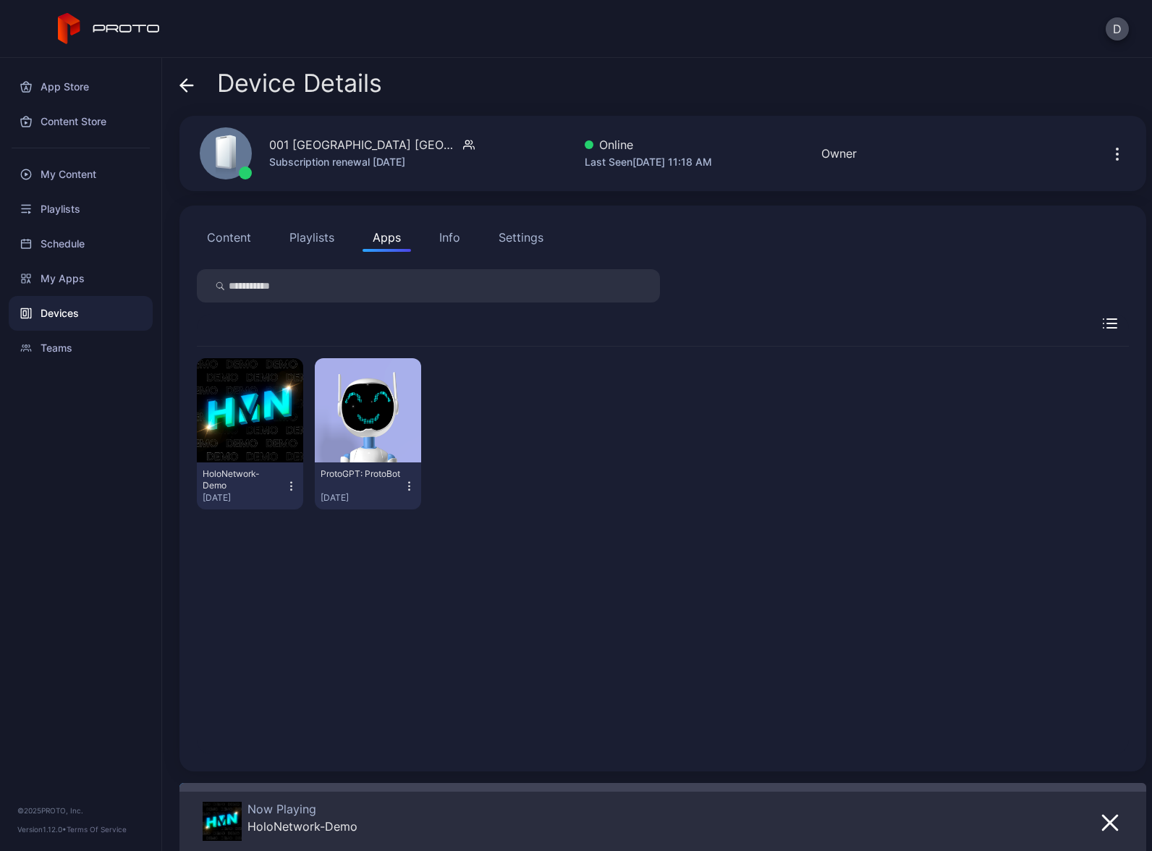
click at [57, 308] on div "Devices" at bounding box center [81, 313] width 144 height 35
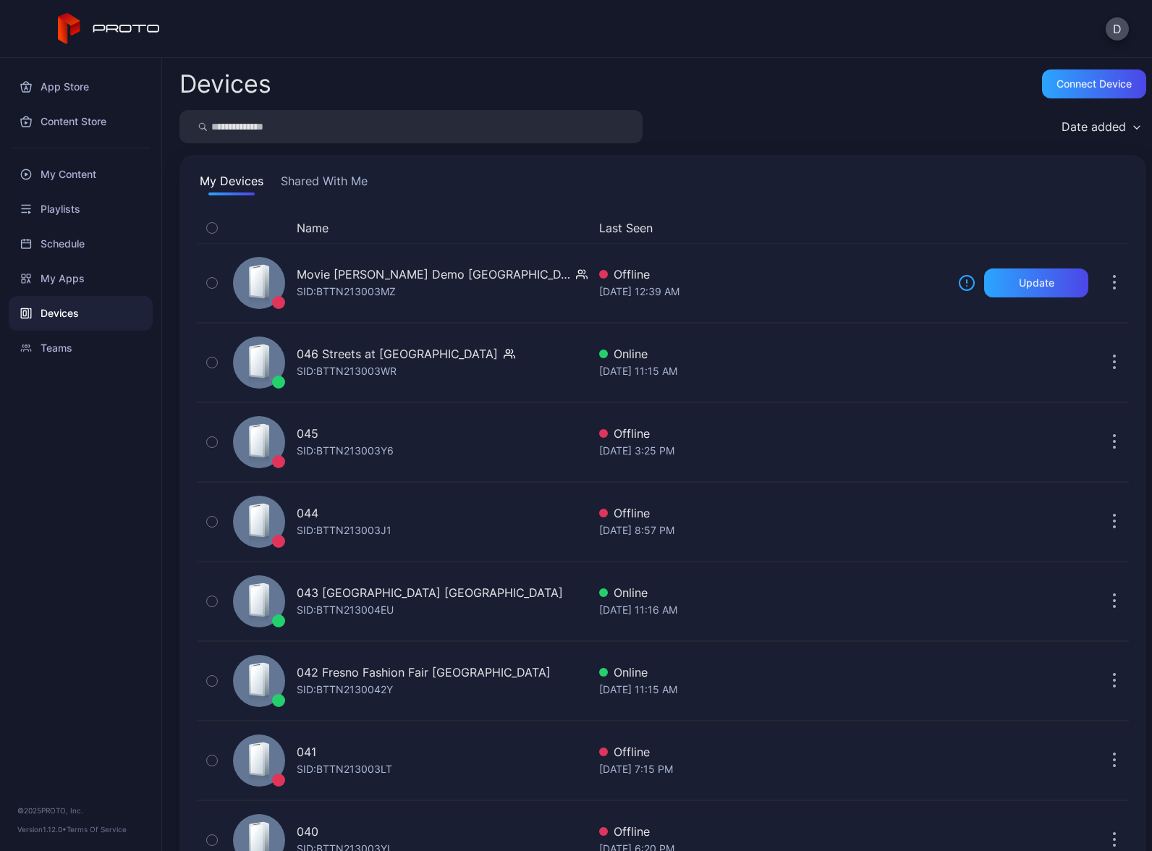
scroll to position [3242, 0]
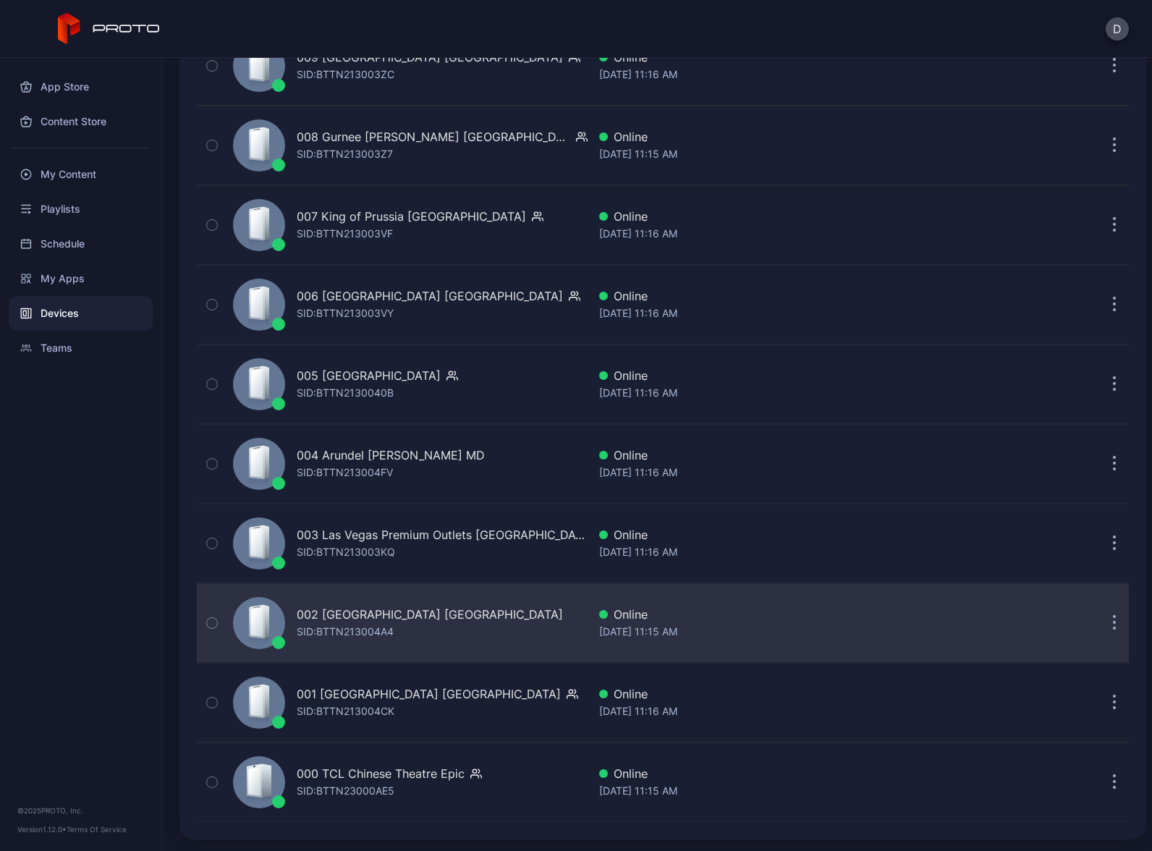
click at [468, 620] on div "002 Roosevelt Field Mall NY SID: BTTN213004A4" at bounding box center [407, 623] width 360 height 72
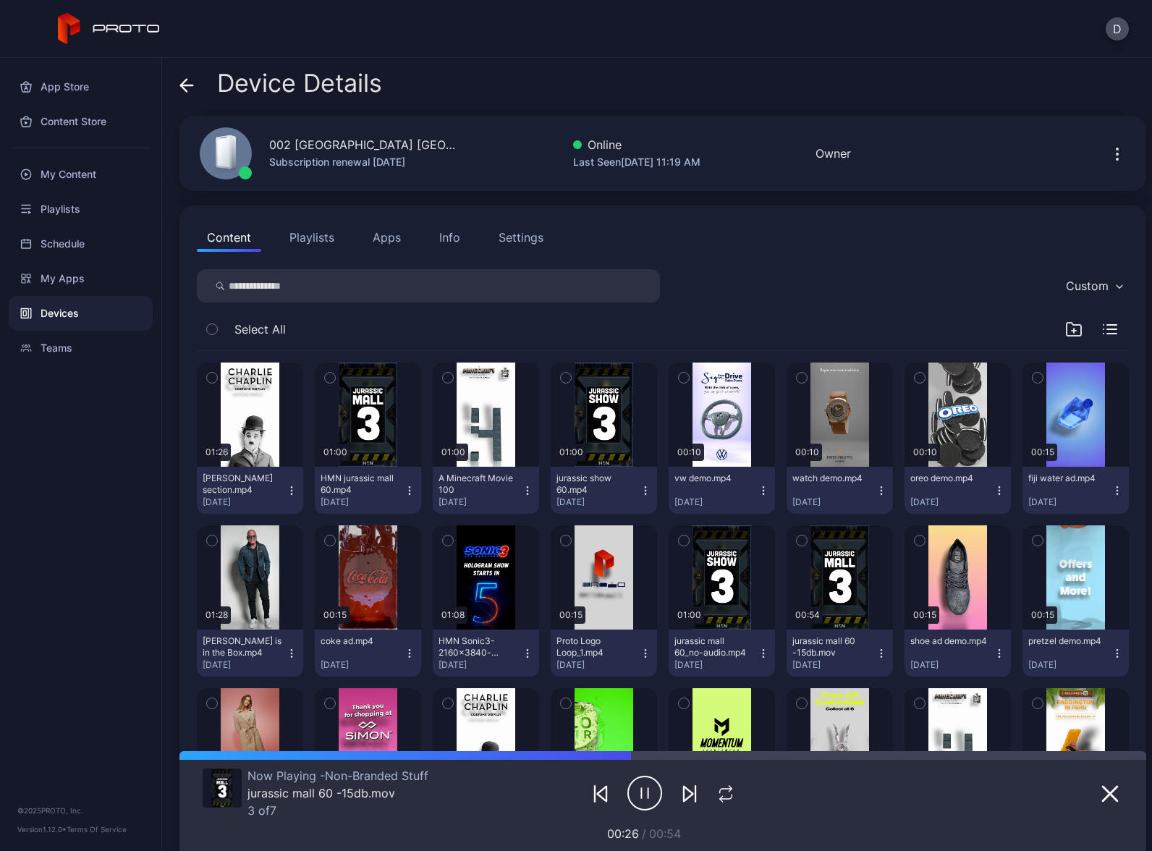
click at [386, 234] on button "Apps" at bounding box center [387, 237] width 48 height 29
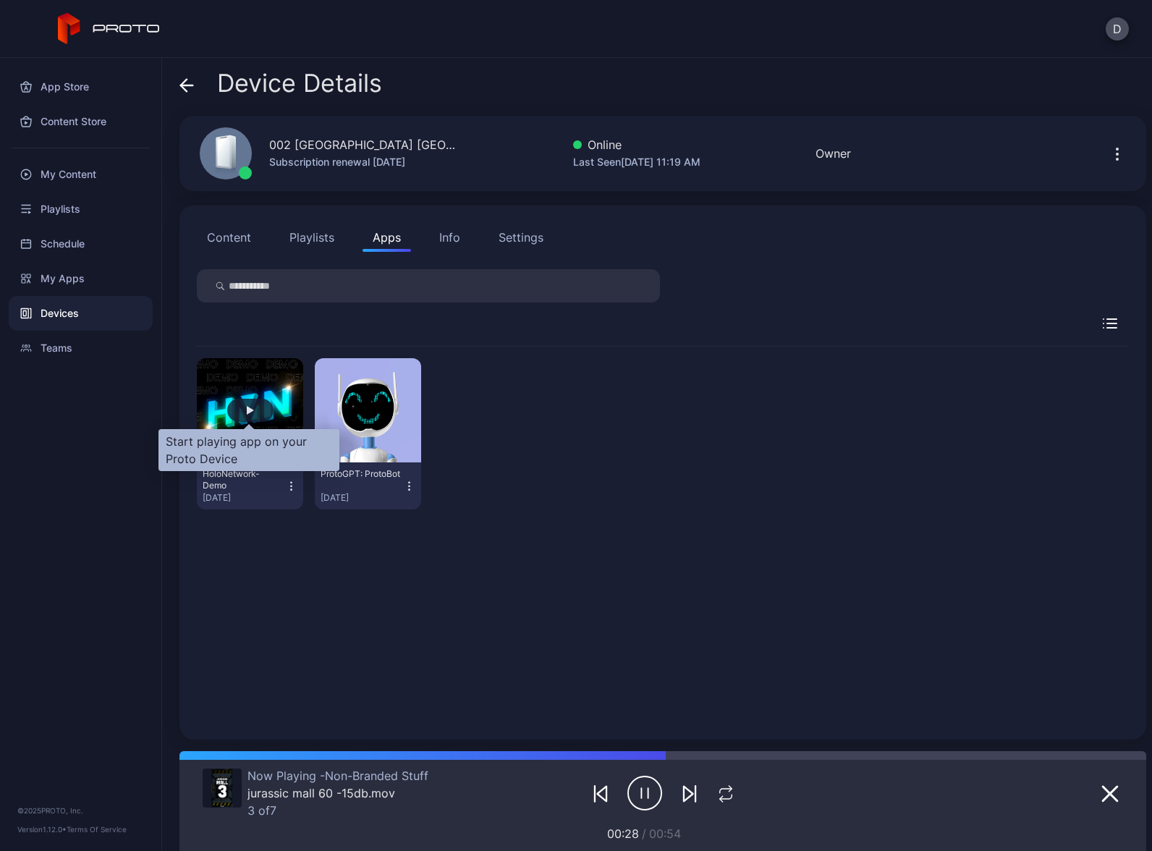
click at [247, 410] on div "button" at bounding box center [250, 410] width 7 height 9
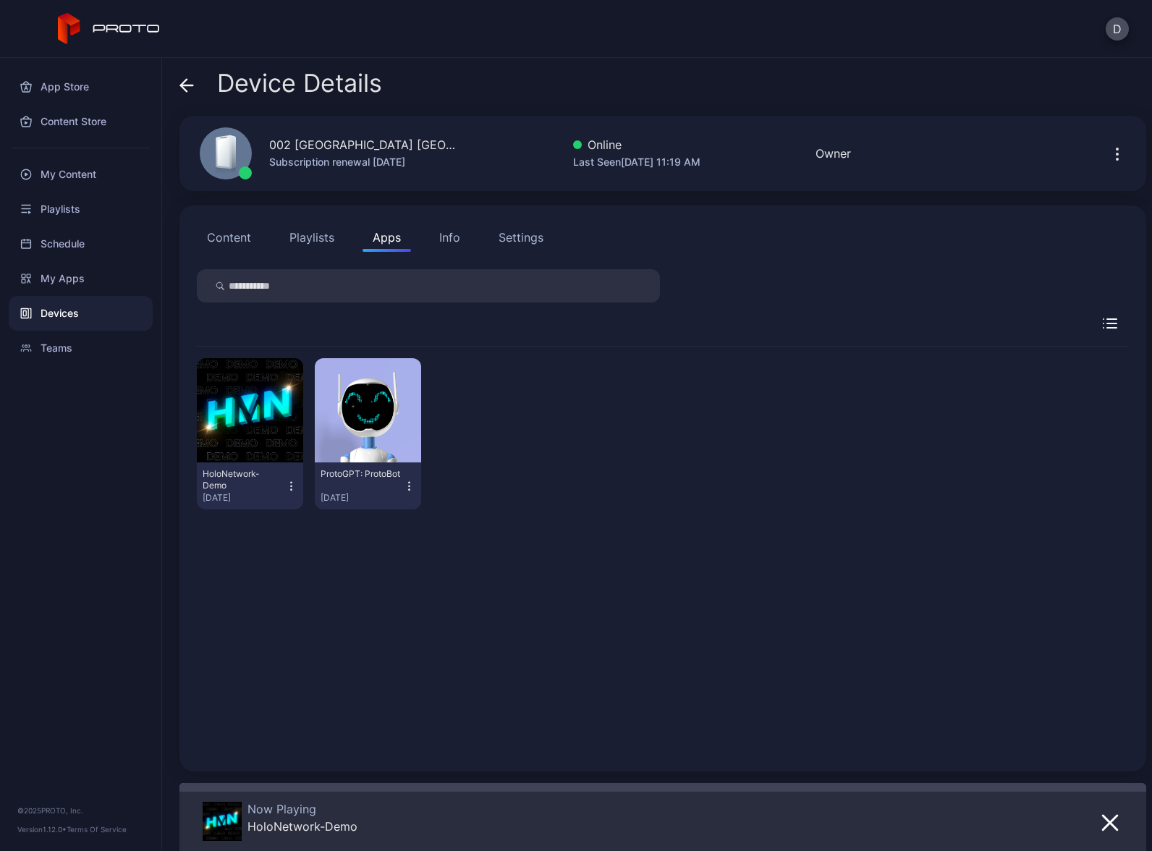
click at [291, 486] on icon "button" at bounding box center [291, 486] width 1 height 1
click at [271, 578] on button "Launch on Start" at bounding box center [248, 580] width 123 height 46
click at [92, 311] on div "Devices" at bounding box center [81, 313] width 144 height 35
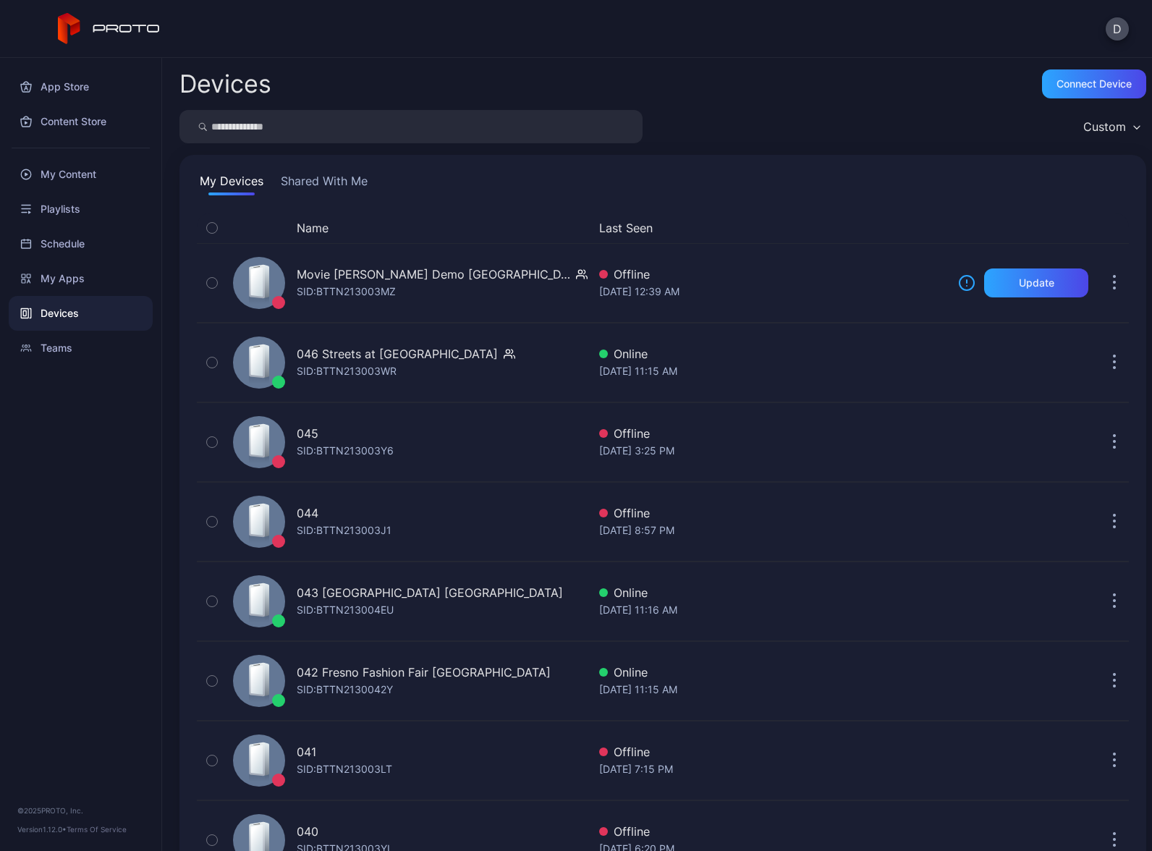
scroll to position [3242, 0]
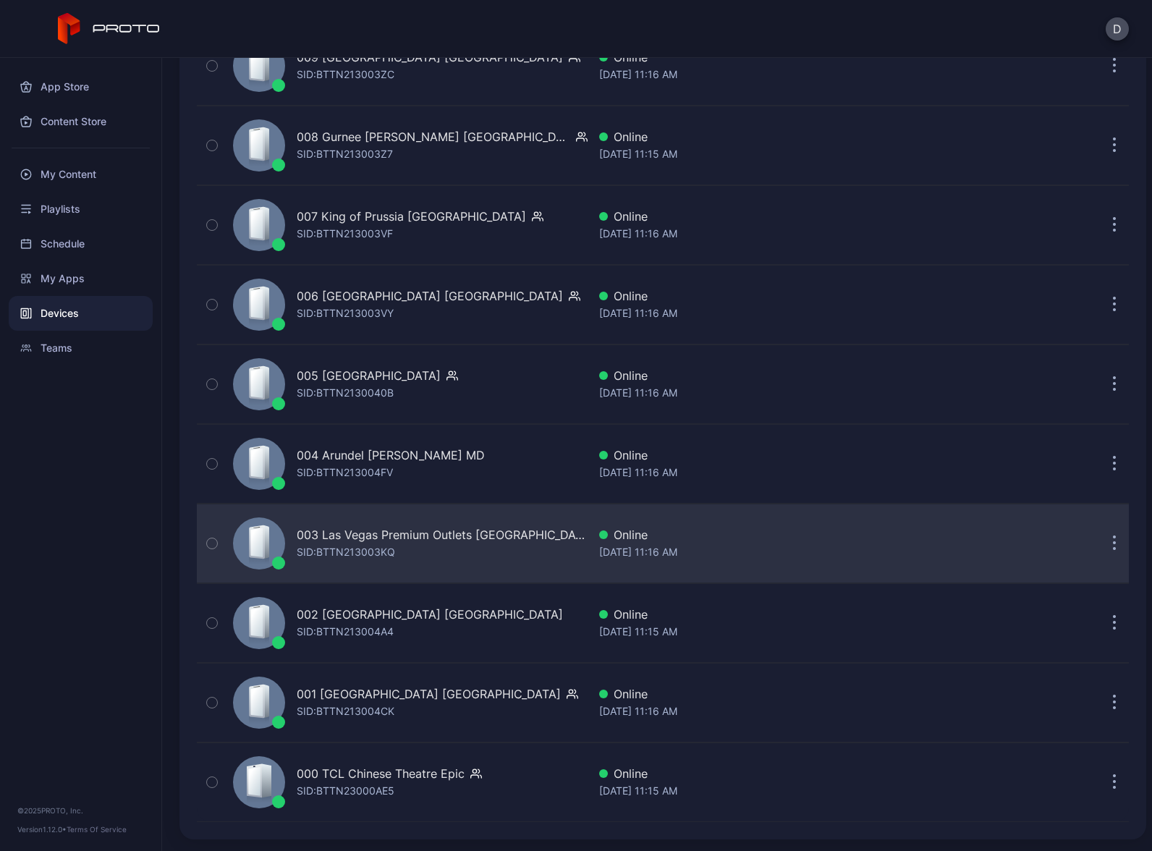
click at [414, 562] on div "003 Las Vegas Premium Outlets South CA SID: BTTN213003KQ" at bounding box center [407, 543] width 360 height 72
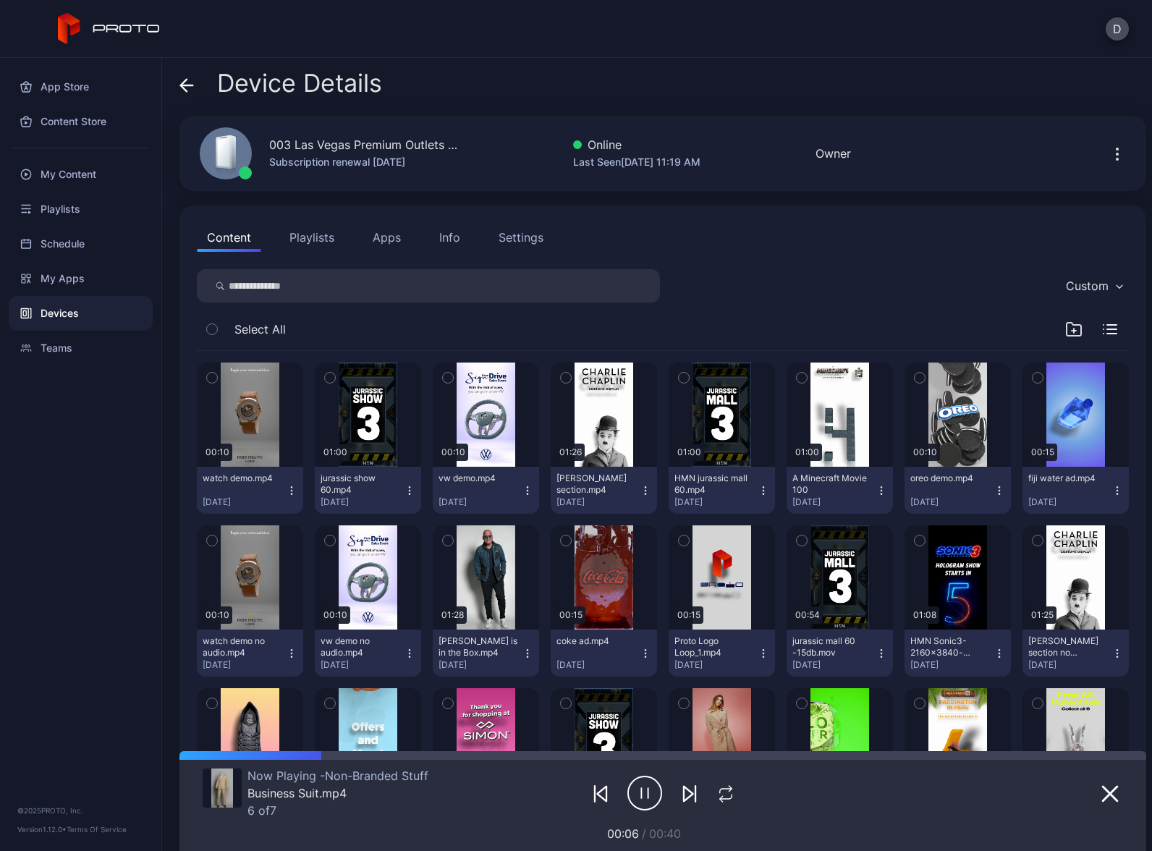
click at [380, 236] on button "Apps" at bounding box center [387, 237] width 48 height 29
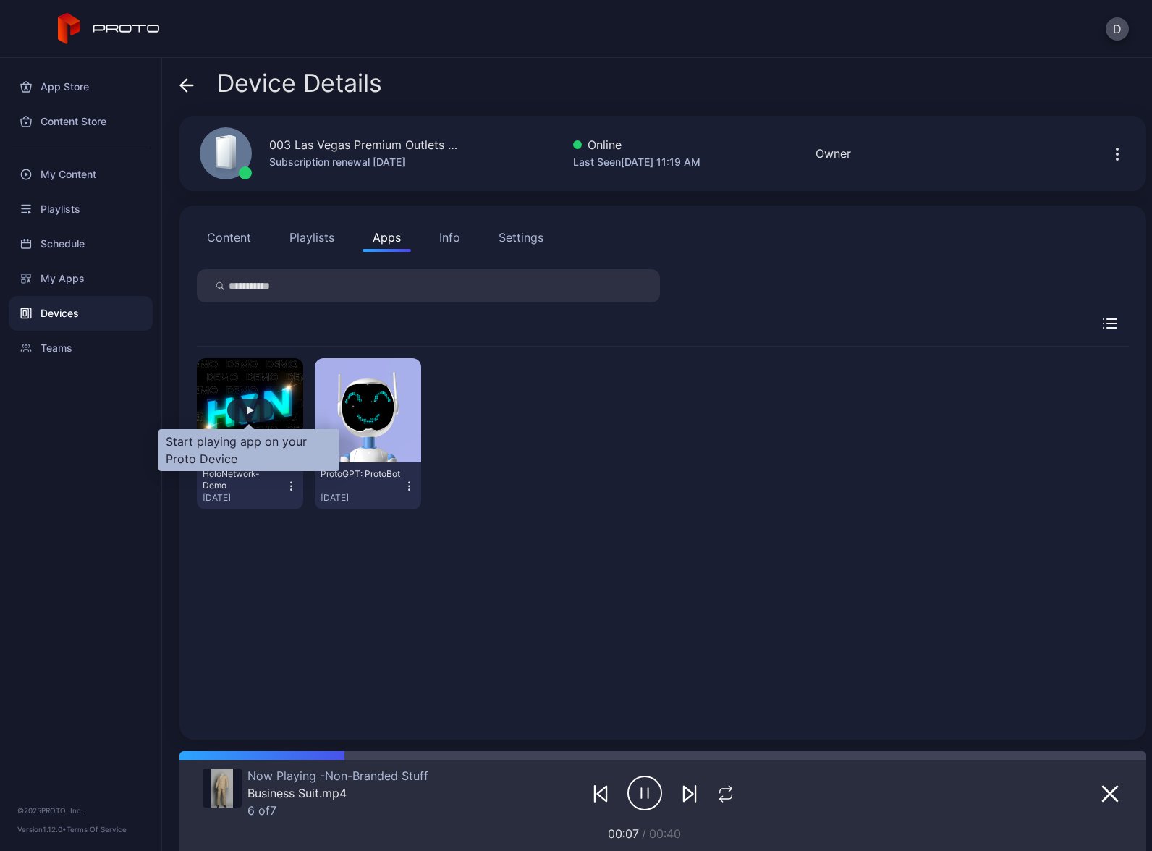
click at [252, 410] on div "button" at bounding box center [250, 410] width 7 height 9
click at [289, 484] on icon "button" at bounding box center [291, 486] width 12 height 14
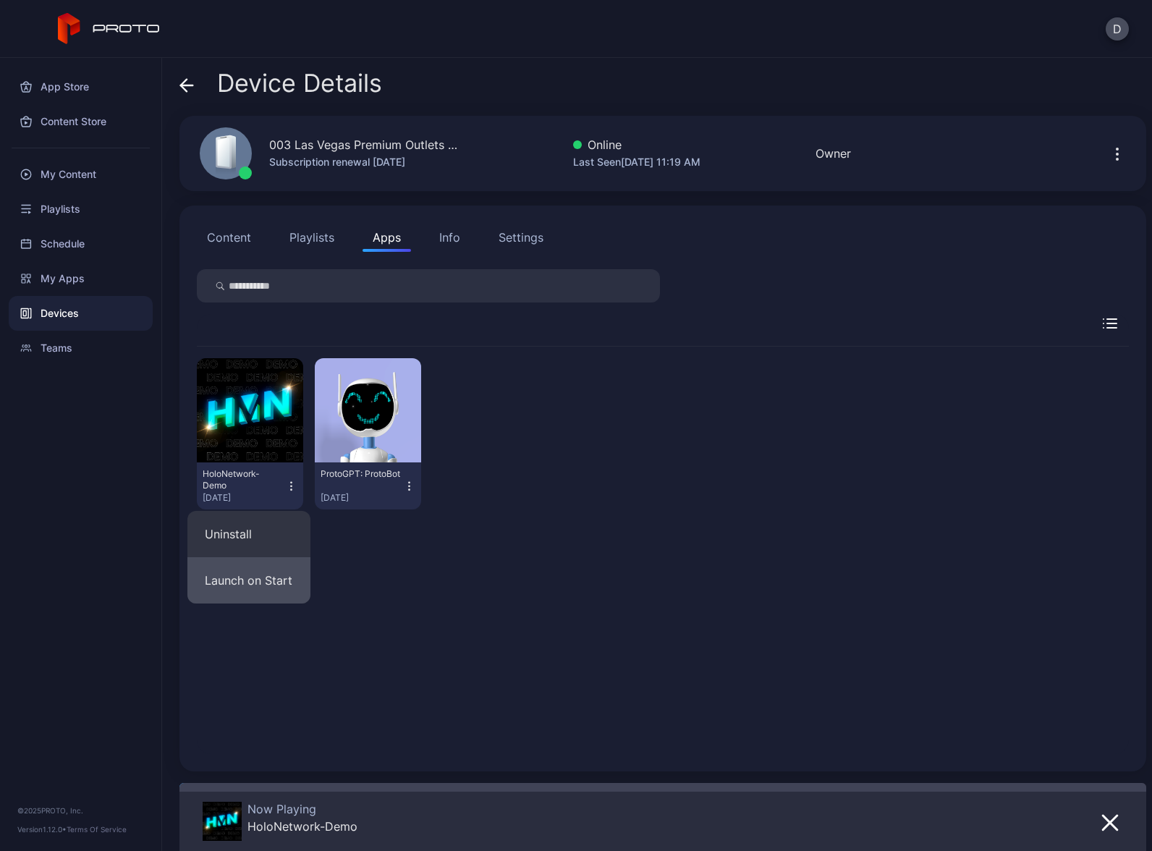
click at [266, 577] on button "Launch on Start" at bounding box center [248, 580] width 123 height 46
click at [83, 317] on div "Devices" at bounding box center [81, 313] width 144 height 35
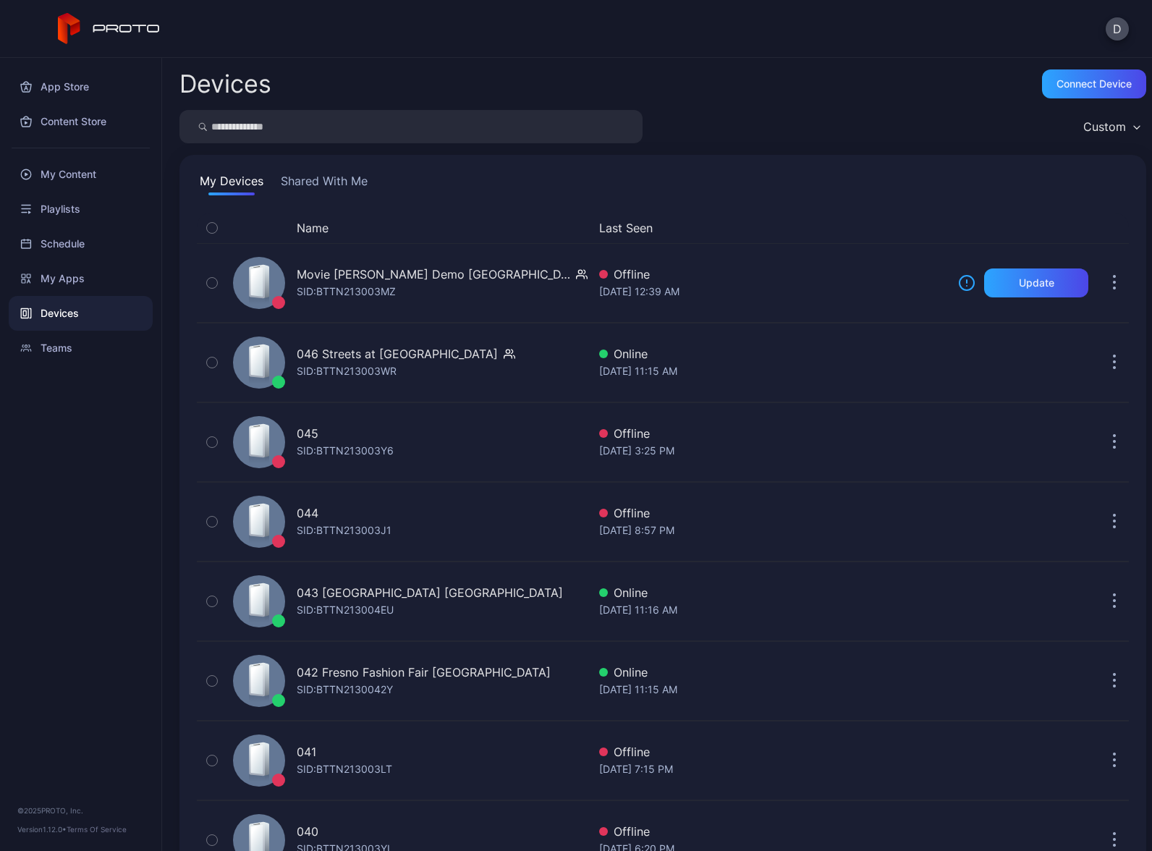
scroll to position [3242, 0]
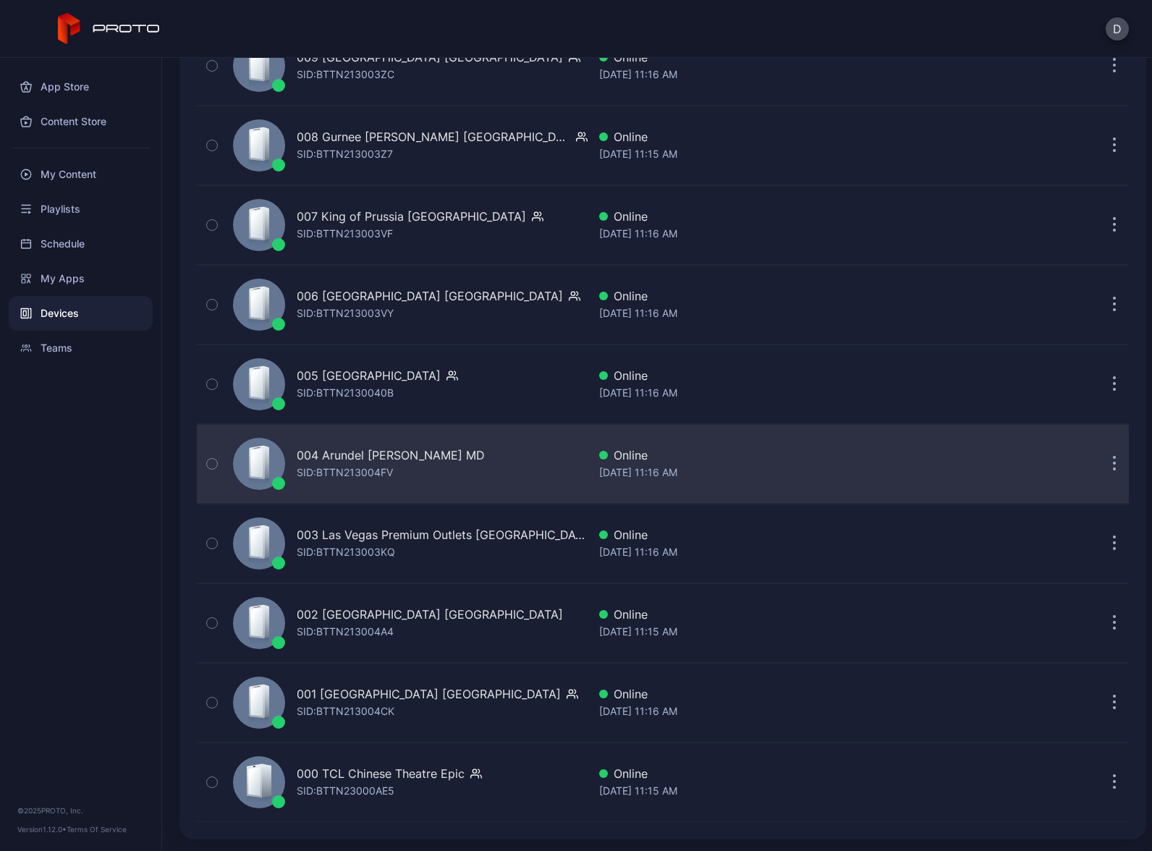
click at [439, 471] on div "004 Arundel Mills MD SID: BTTN213004FV" at bounding box center [407, 464] width 360 height 72
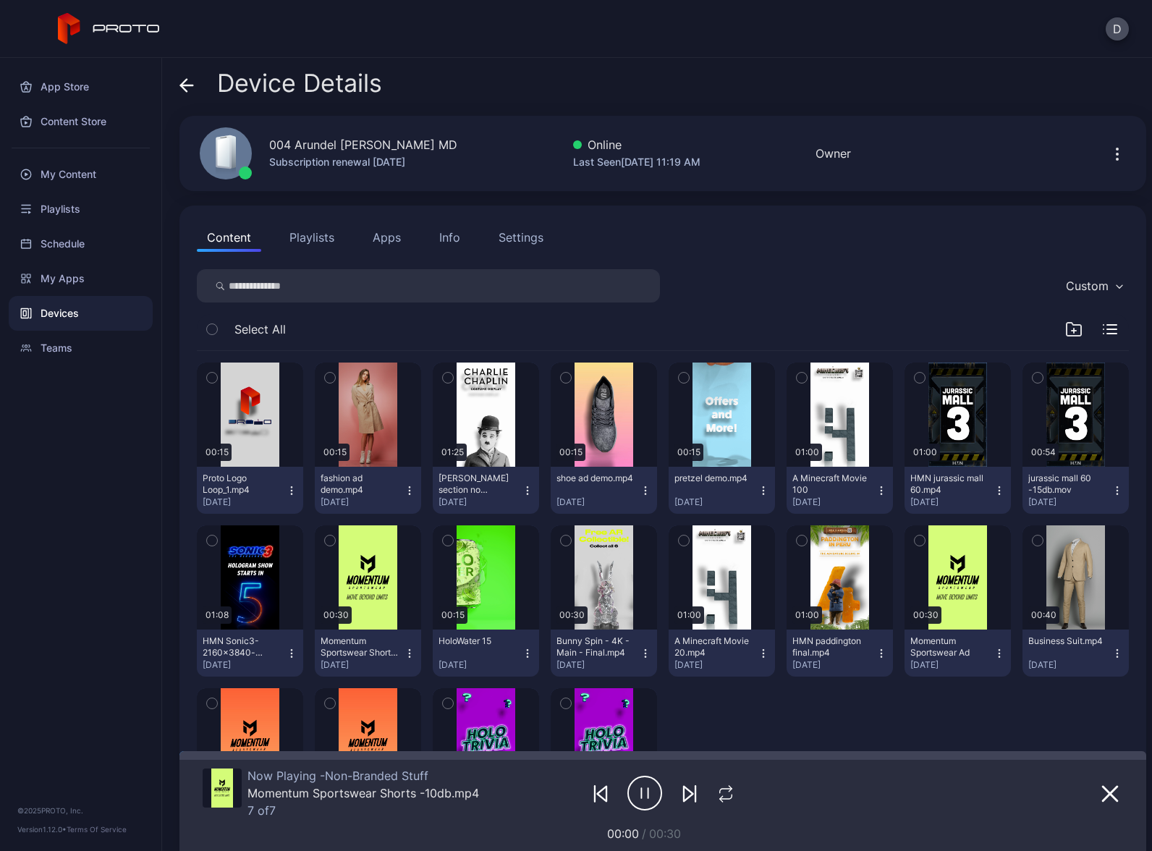
click at [389, 237] on button "Apps" at bounding box center [387, 237] width 48 height 29
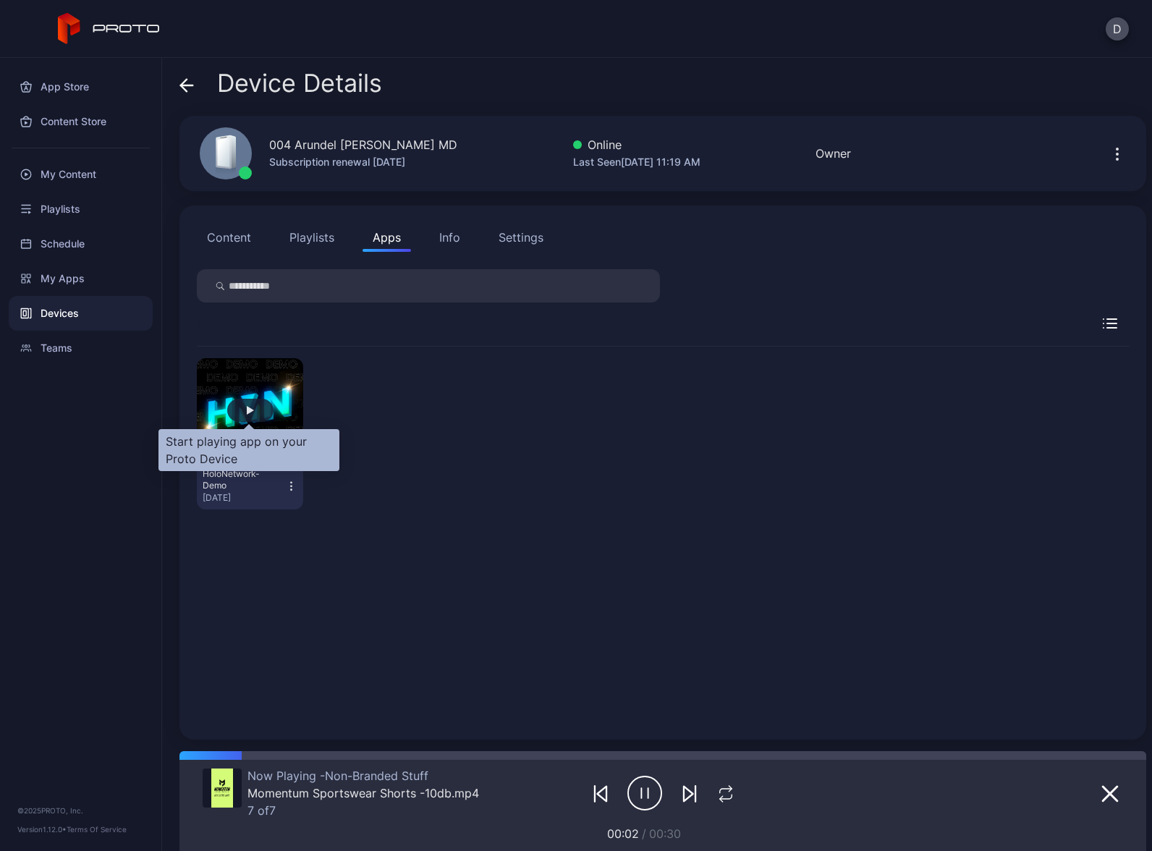
click at [249, 404] on div "button" at bounding box center [250, 410] width 46 height 23
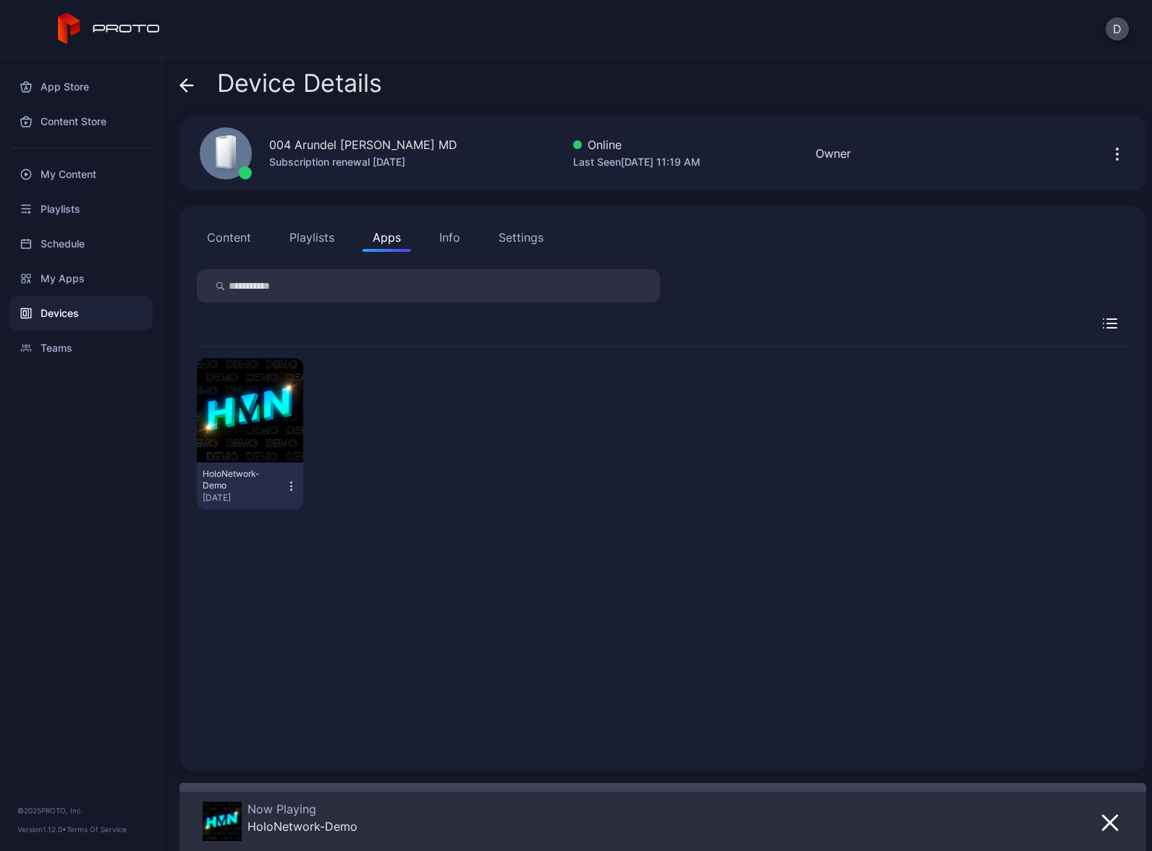
click at [288, 487] on icon "button" at bounding box center [291, 486] width 12 height 14
click at [256, 578] on button "Launch on Start" at bounding box center [248, 580] width 123 height 46
click at [288, 489] on icon "button" at bounding box center [291, 486] width 12 height 14
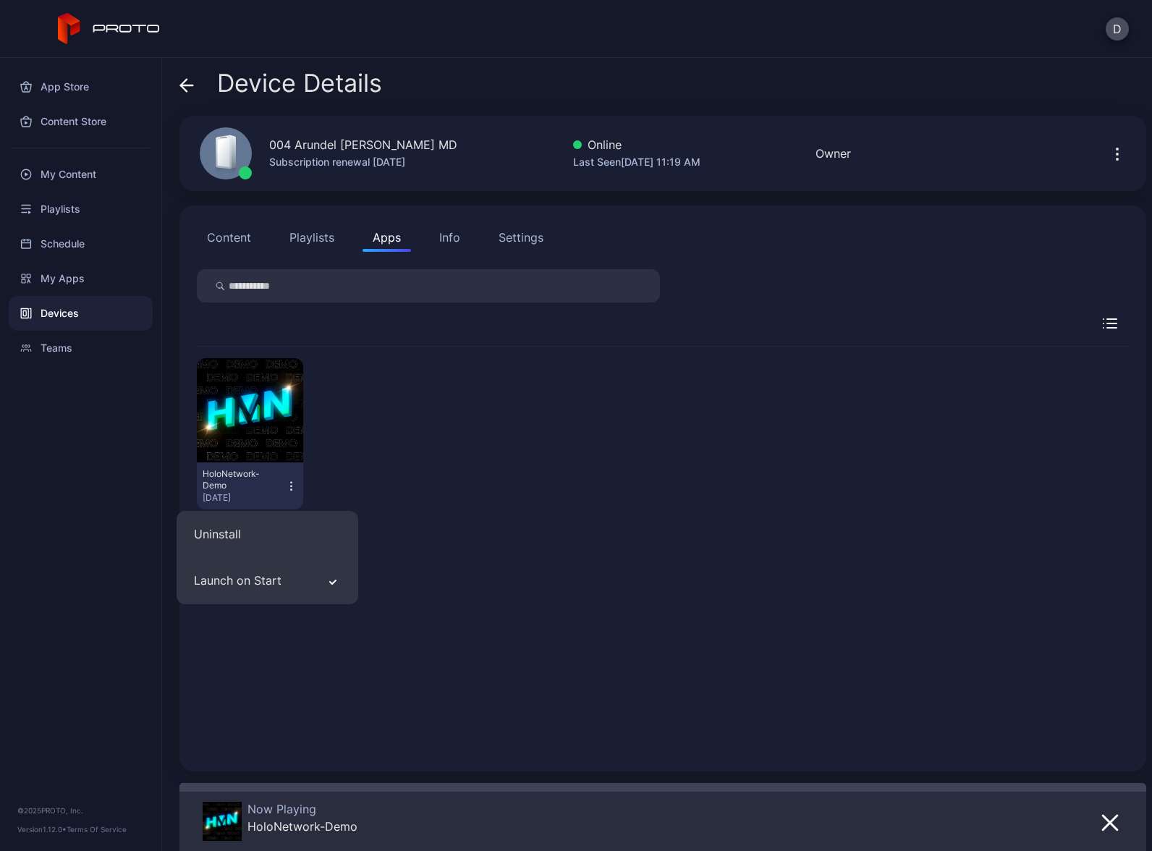
click at [288, 489] on icon "button" at bounding box center [291, 486] width 12 height 14
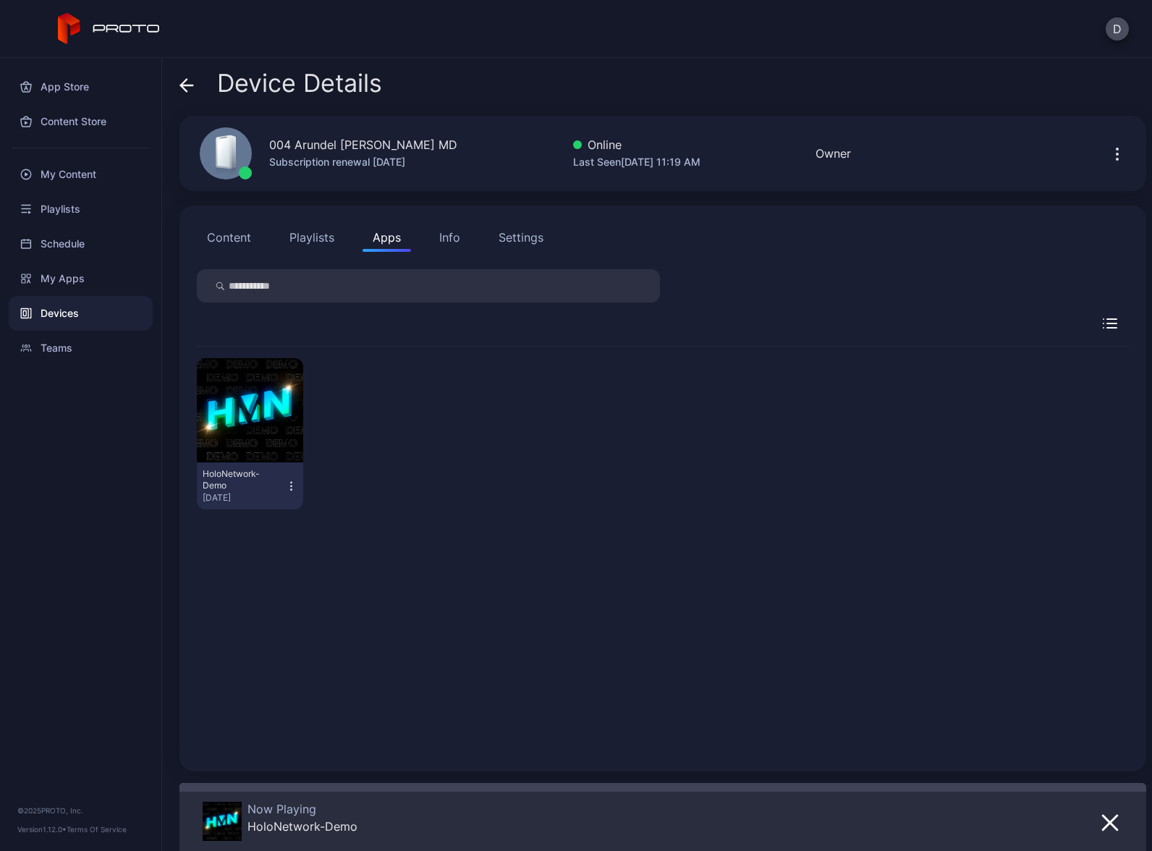
click at [78, 313] on div "Devices" at bounding box center [81, 313] width 144 height 35
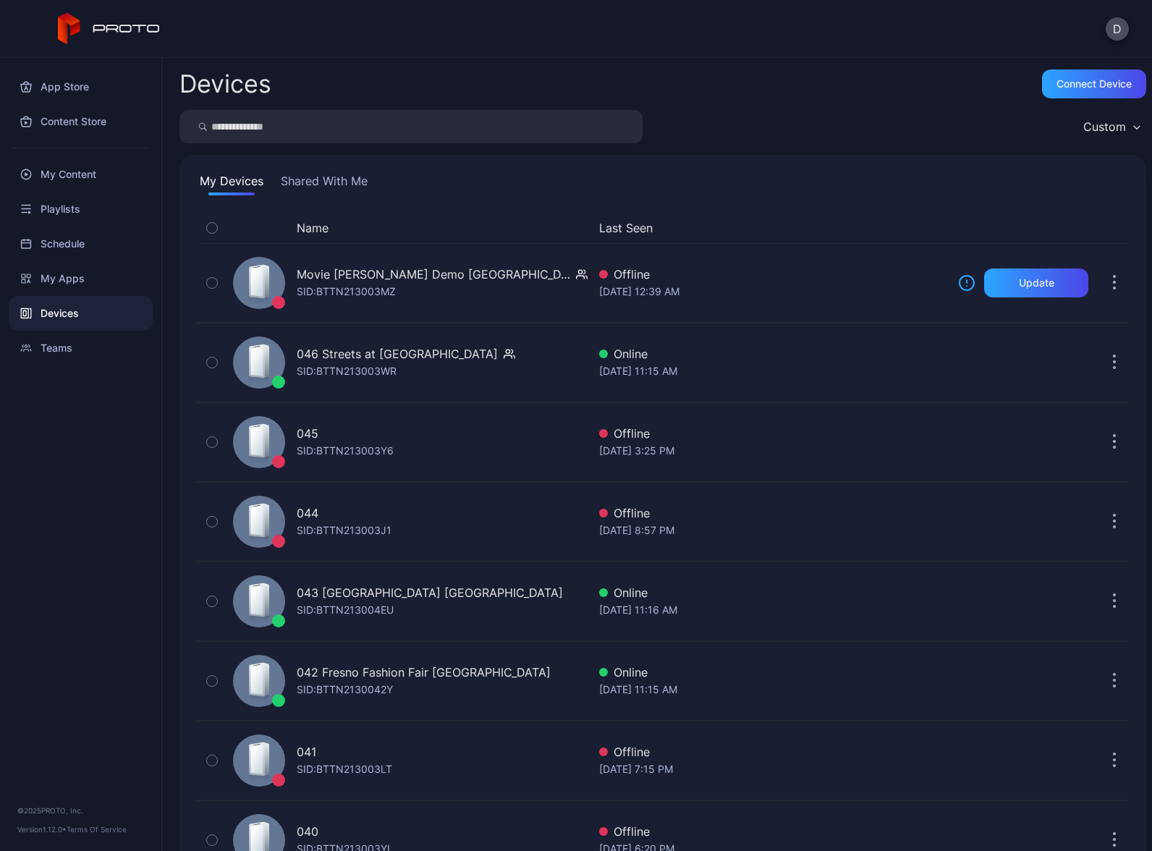
scroll to position [3242, 0]
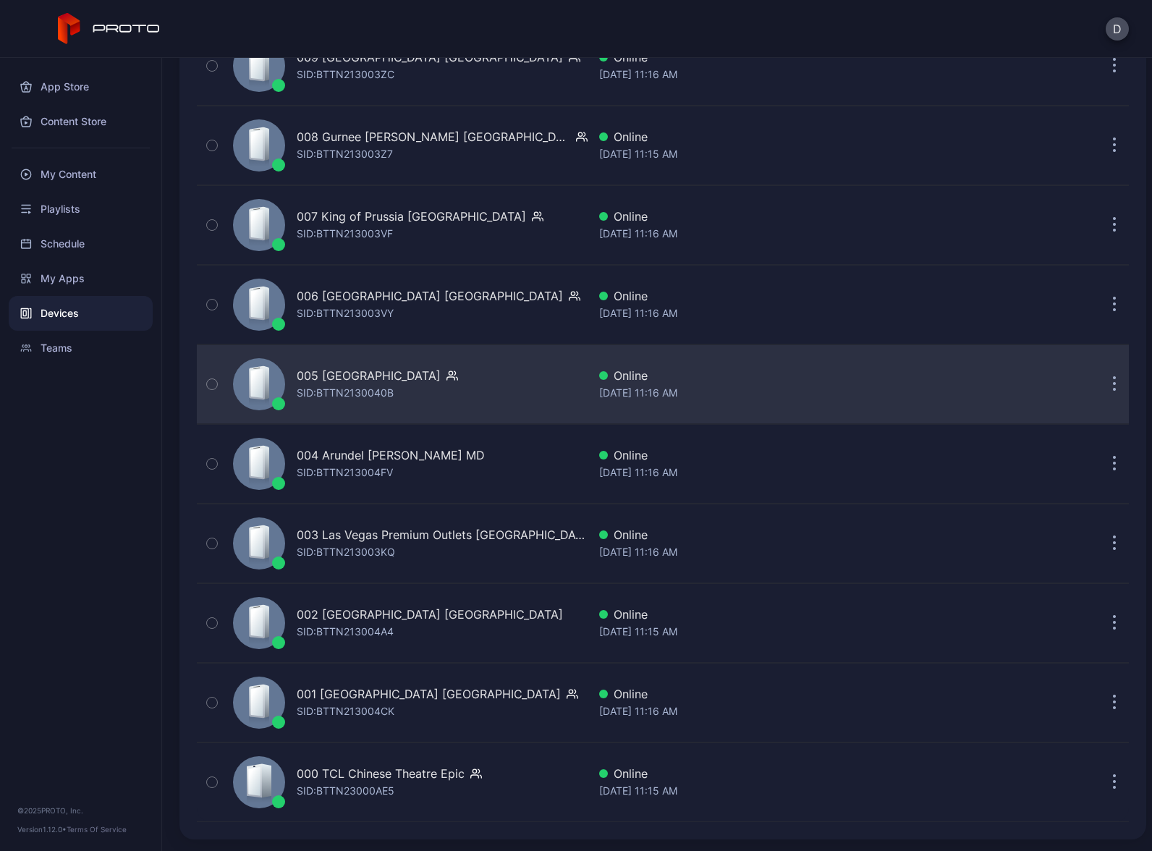
click at [458, 392] on div "005 Newport Centre NJ SID: BTTN2130040B" at bounding box center [407, 384] width 360 height 72
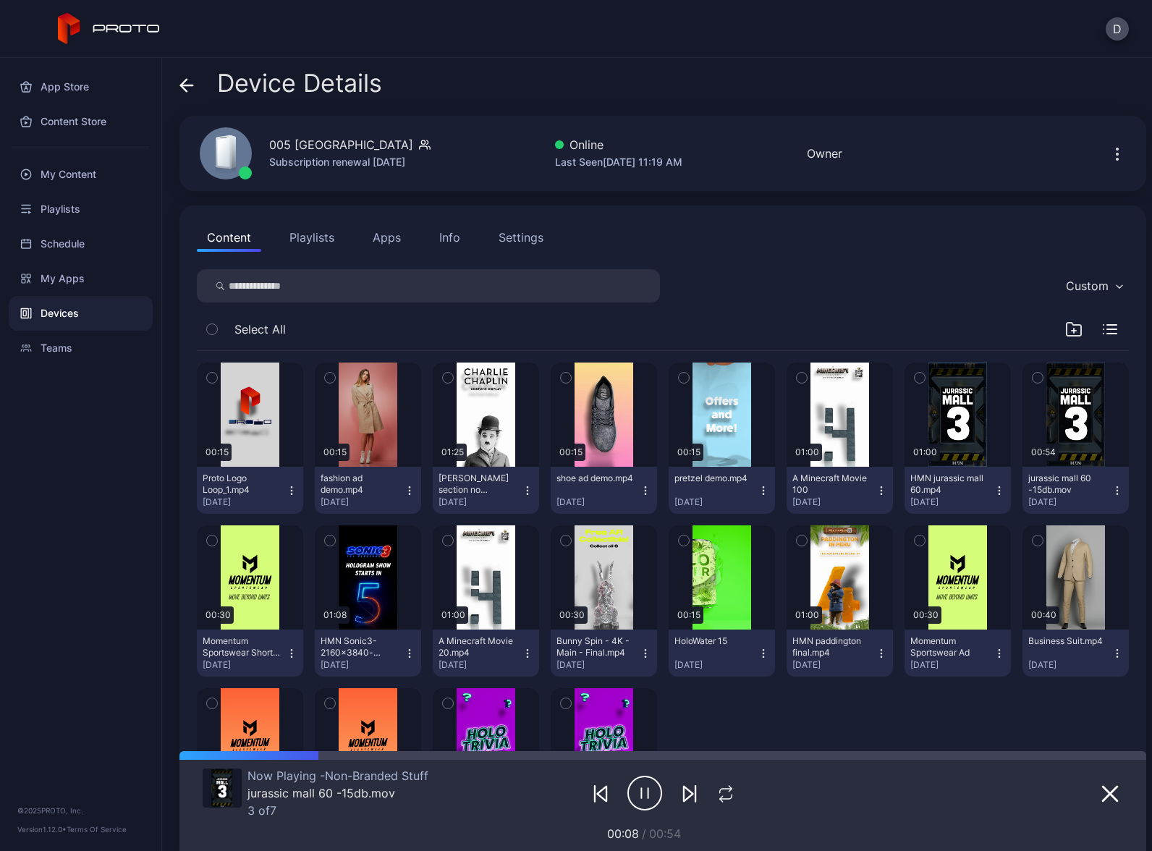
click at [384, 239] on button "Apps" at bounding box center [387, 237] width 48 height 29
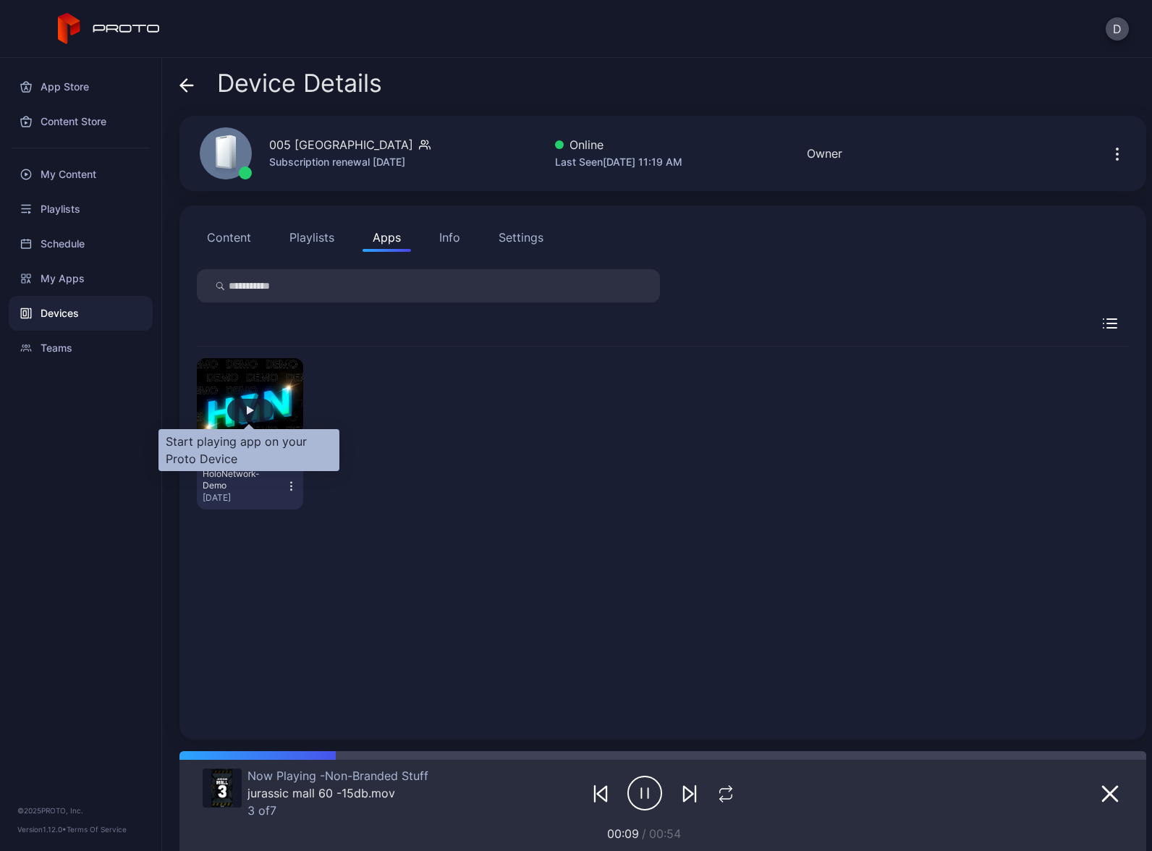
click at [250, 408] on div "button" at bounding box center [250, 410] width 7 height 9
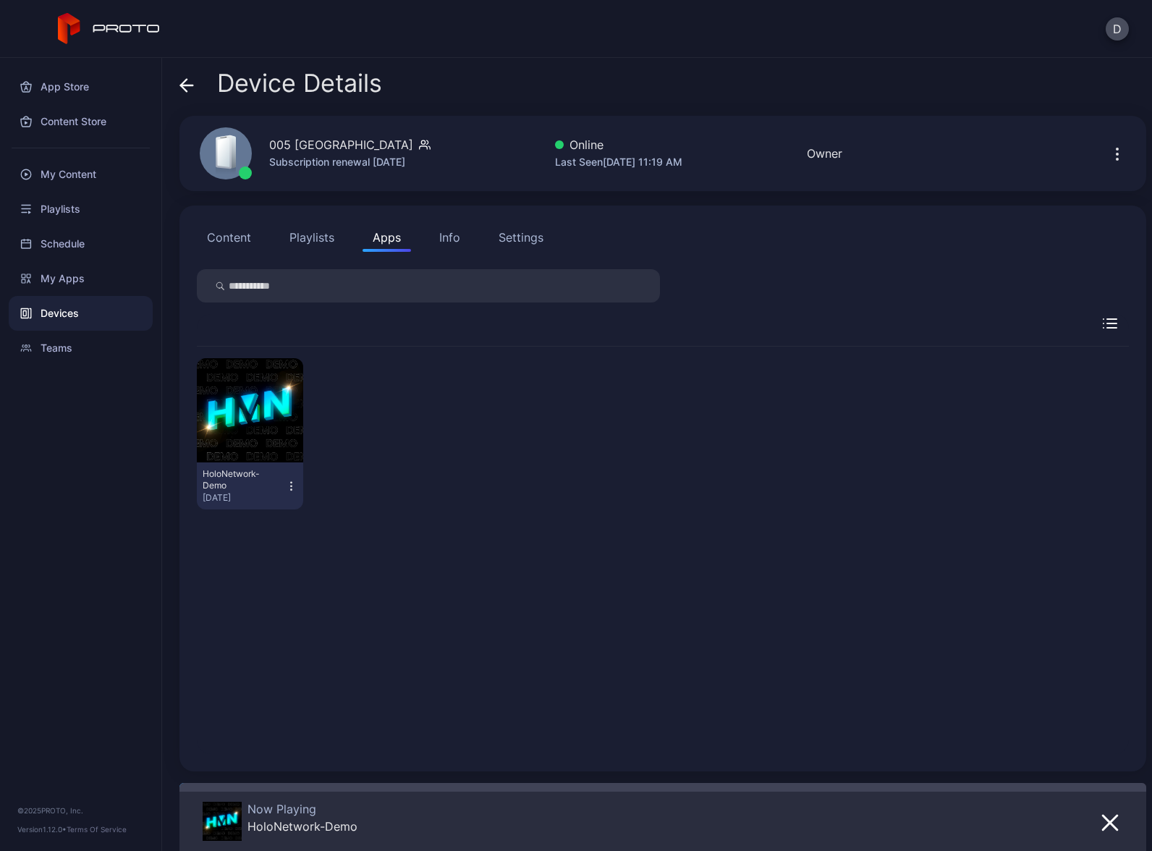
click at [291, 486] on icon "button" at bounding box center [291, 486] width 1 height 1
click at [253, 573] on button "Launch on Start" at bounding box center [248, 580] width 123 height 46
click at [78, 313] on div "Devices" at bounding box center [81, 313] width 144 height 35
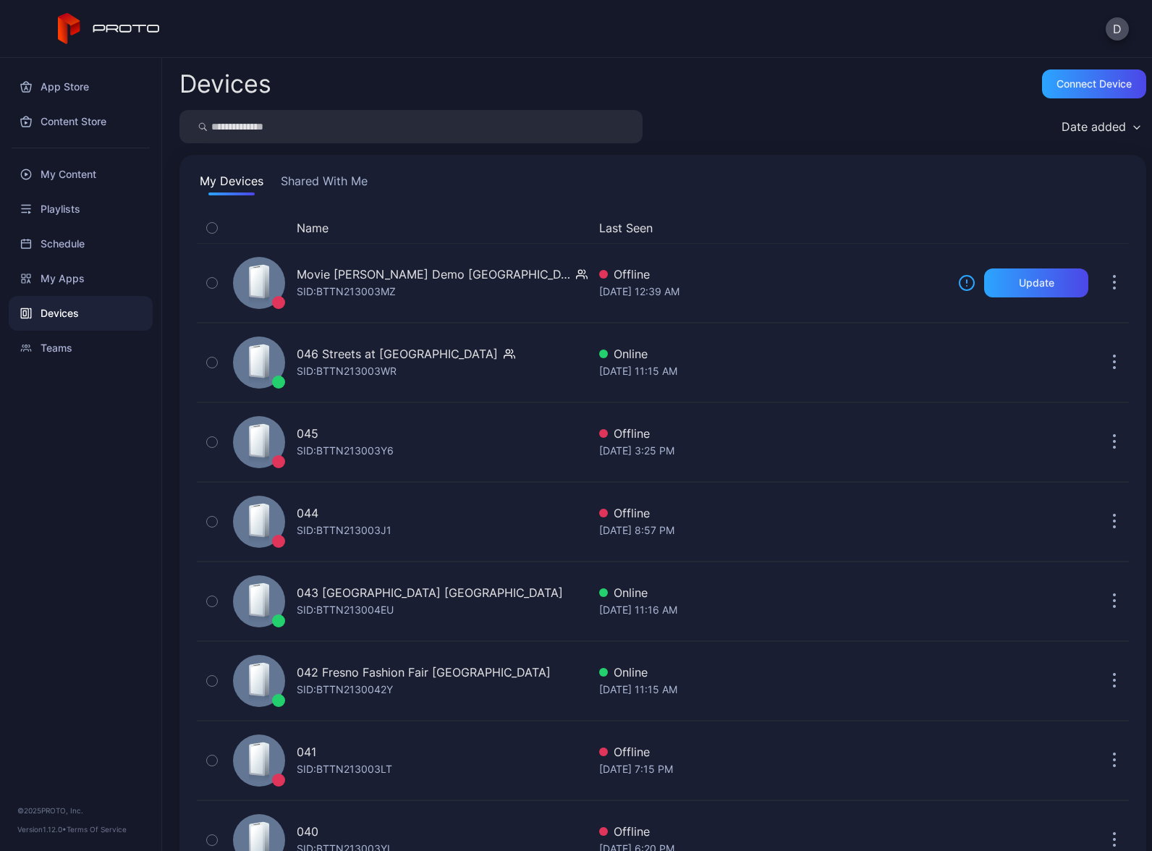
scroll to position [3242, 0]
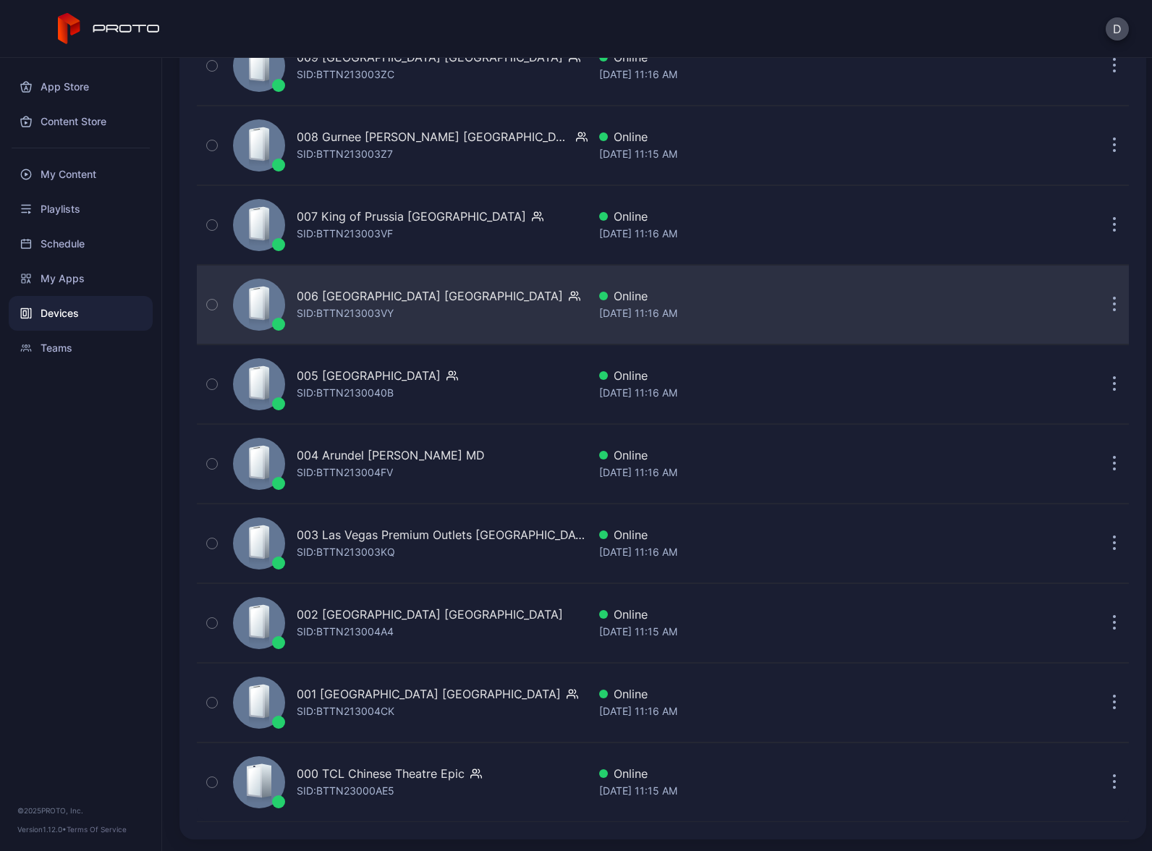
click at [463, 300] on div "006 Menlo Park Mall NJ SID: BTTN213003VY" at bounding box center [407, 304] width 360 height 72
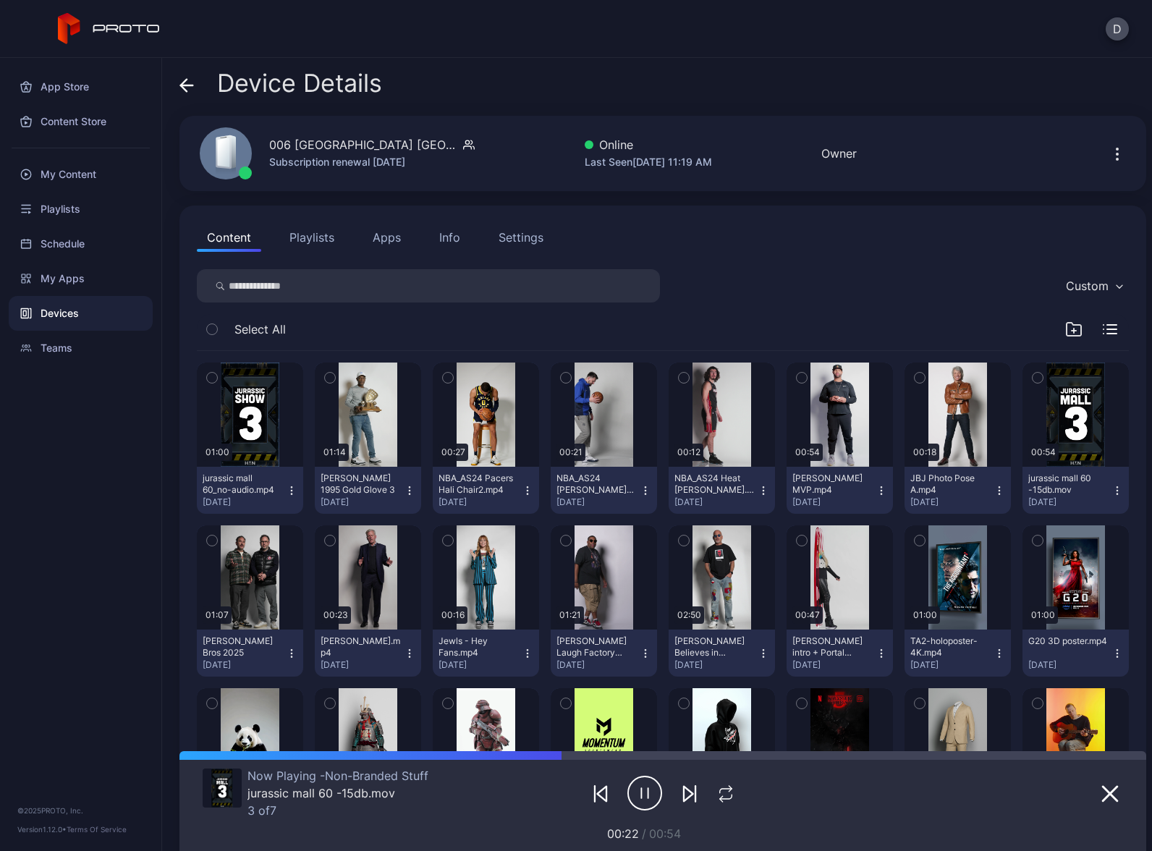
click at [378, 239] on button "Apps" at bounding box center [387, 237] width 48 height 29
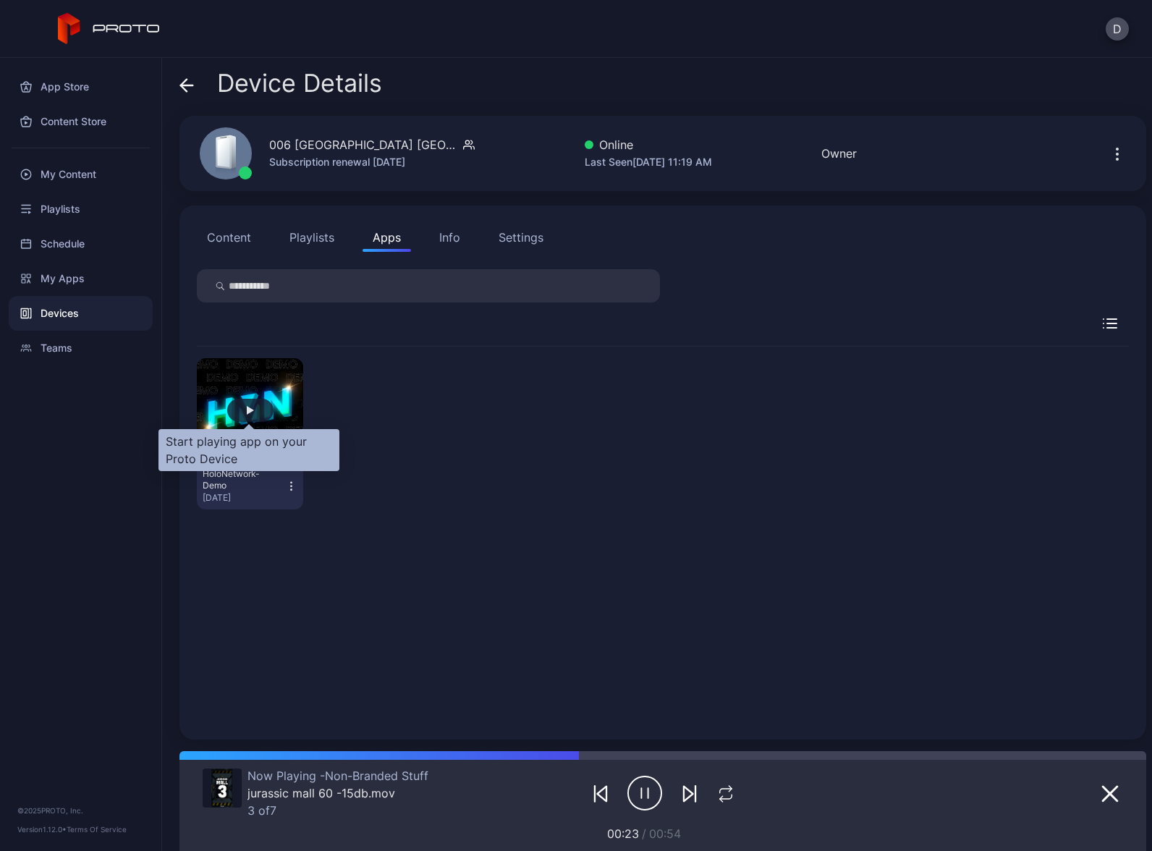
click at [250, 407] on div "button" at bounding box center [250, 410] width 7 height 9
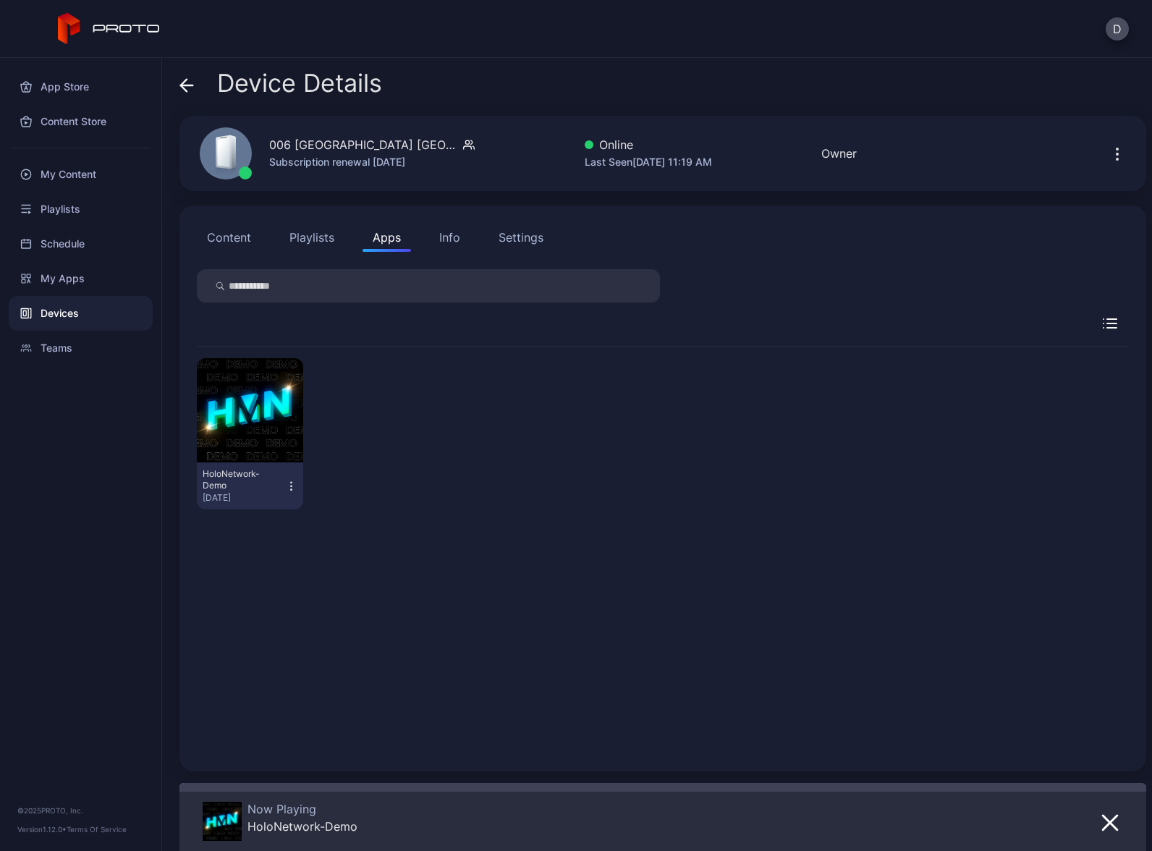
click at [289, 489] on icon "button" at bounding box center [291, 486] width 12 height 14
click at [250, 577] on button "Launch on Start" at bounding box center [248, 580] width 123 height 46
click at [96, 308] on div "Devices" at bounding box center [81, 313] width 144 height 35
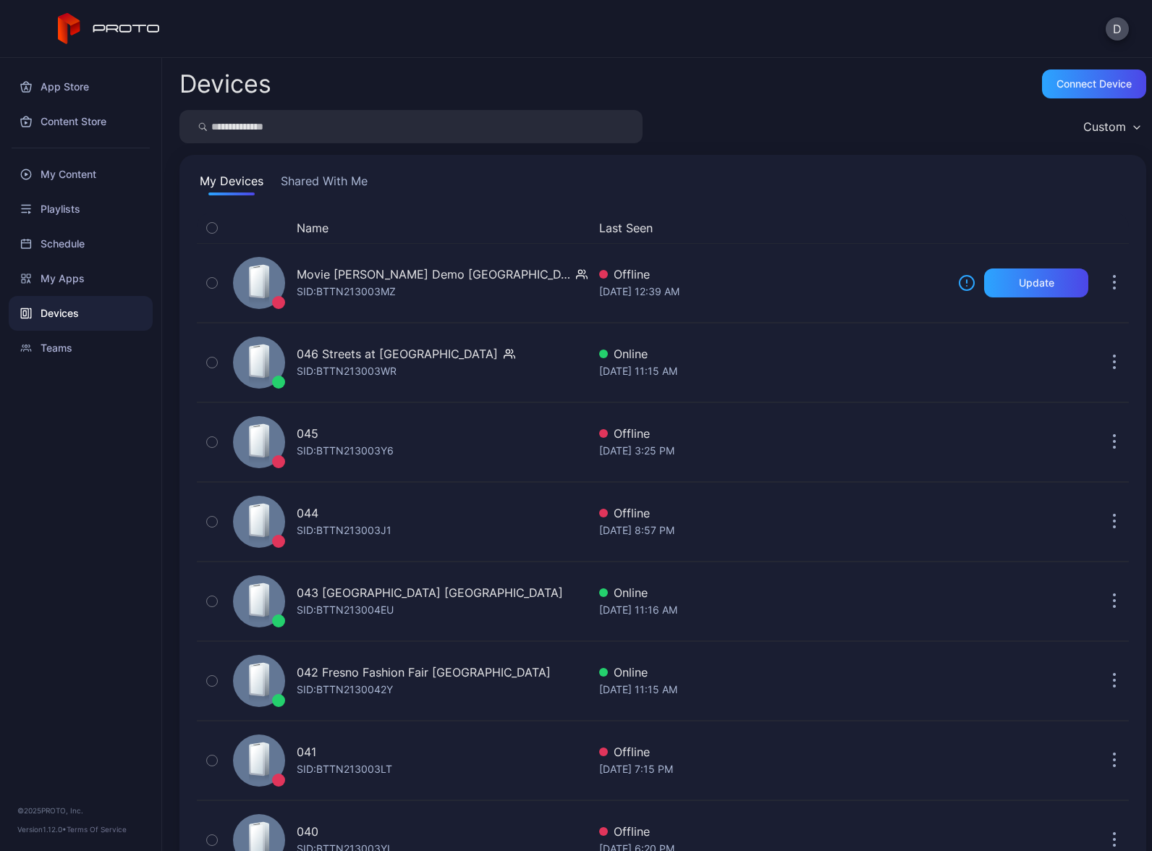
scroll to position [3242, 0]
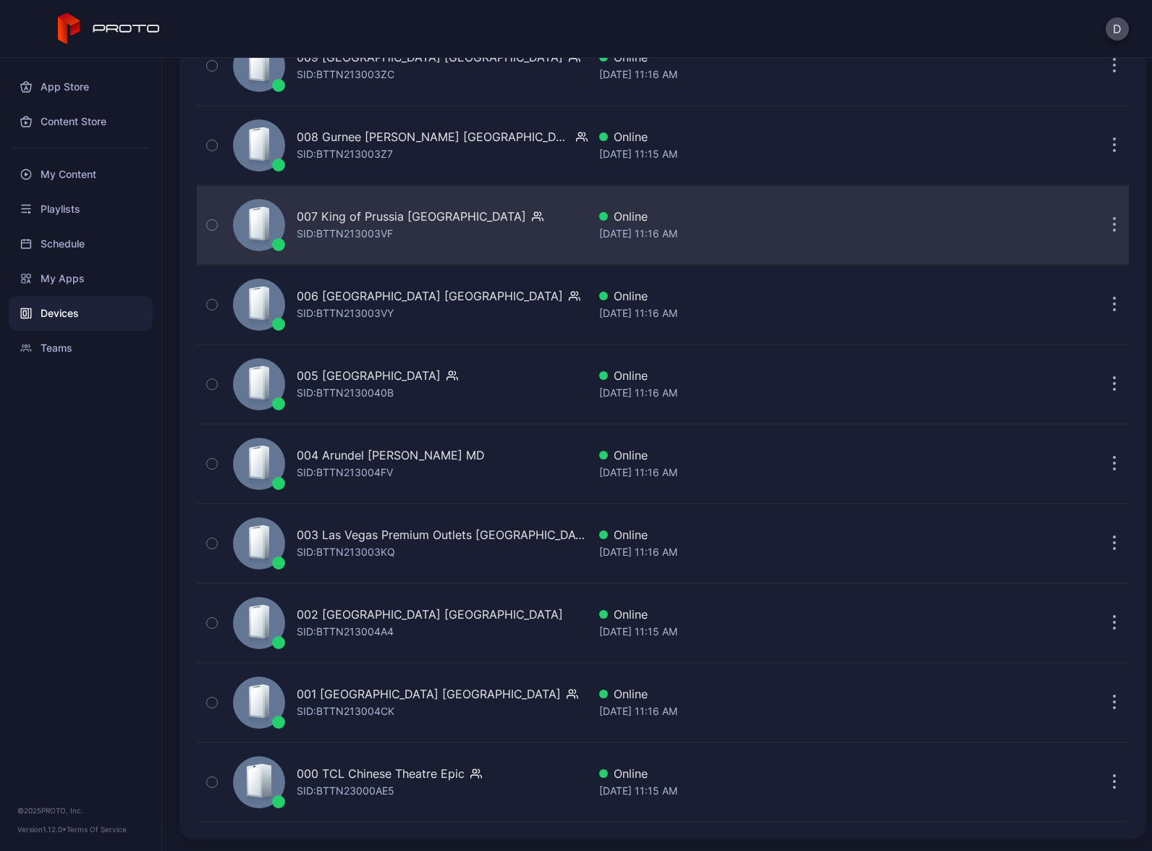
click at [491, 232] on div "007 King of Prussia PA SID: BTTN213003VF" at bounding box center [407, 225] width 360 height 72
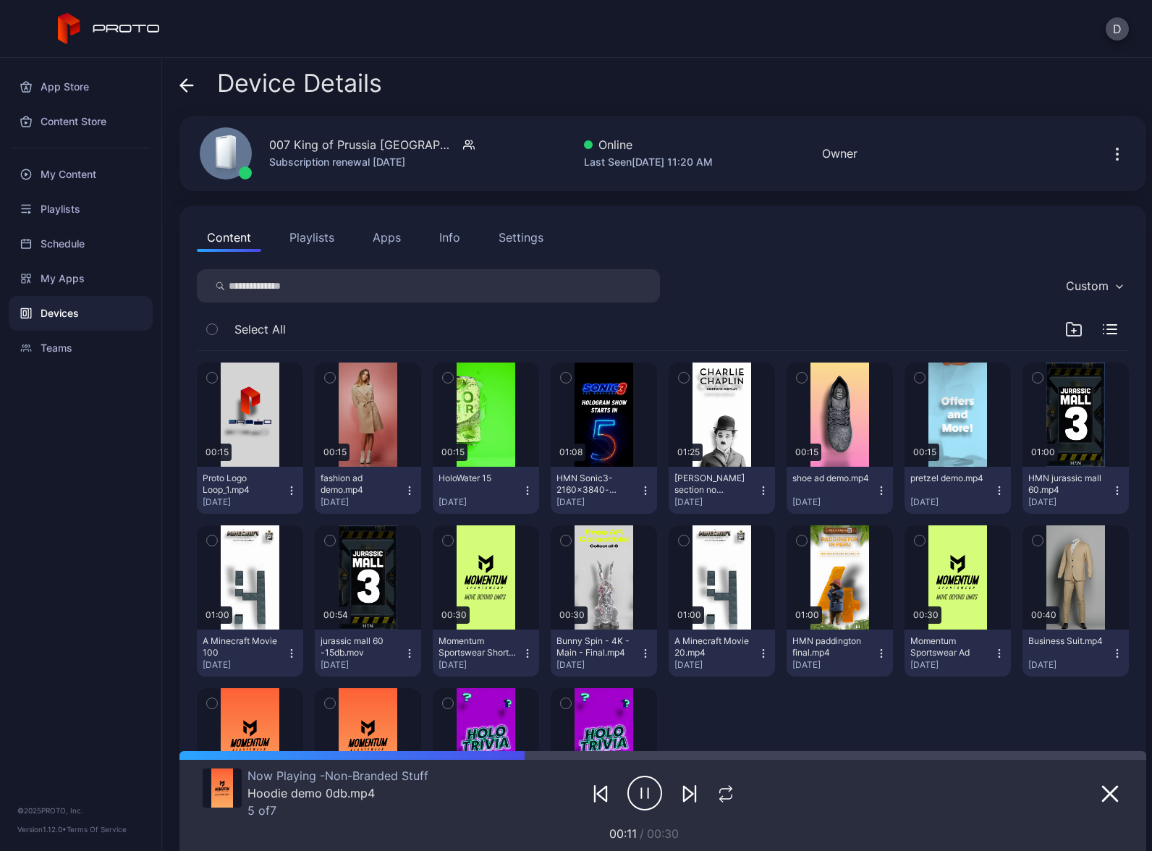
click at [390, 240] on button "Apps" at bounding box center [387, 237] width 48 height 29
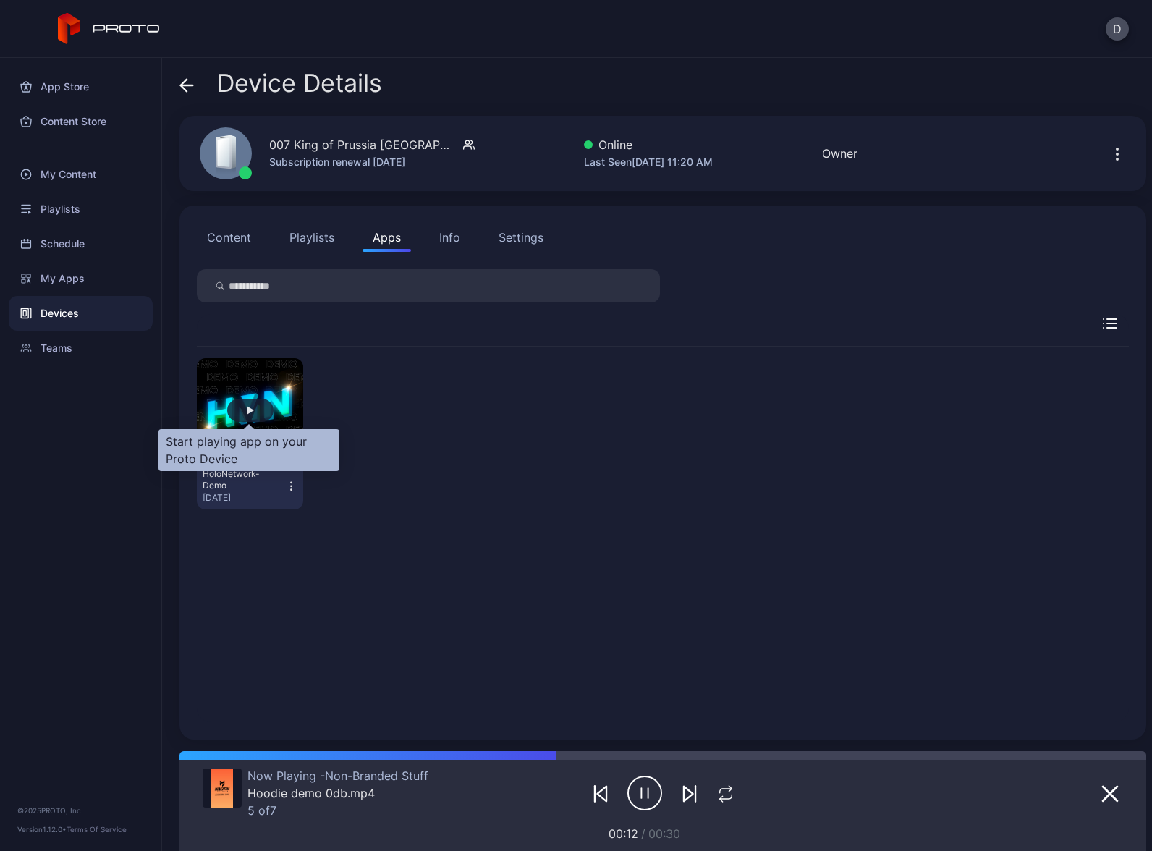
click at [252, 408] on div "button" at bounding box center [250, 410] width 7 height 9
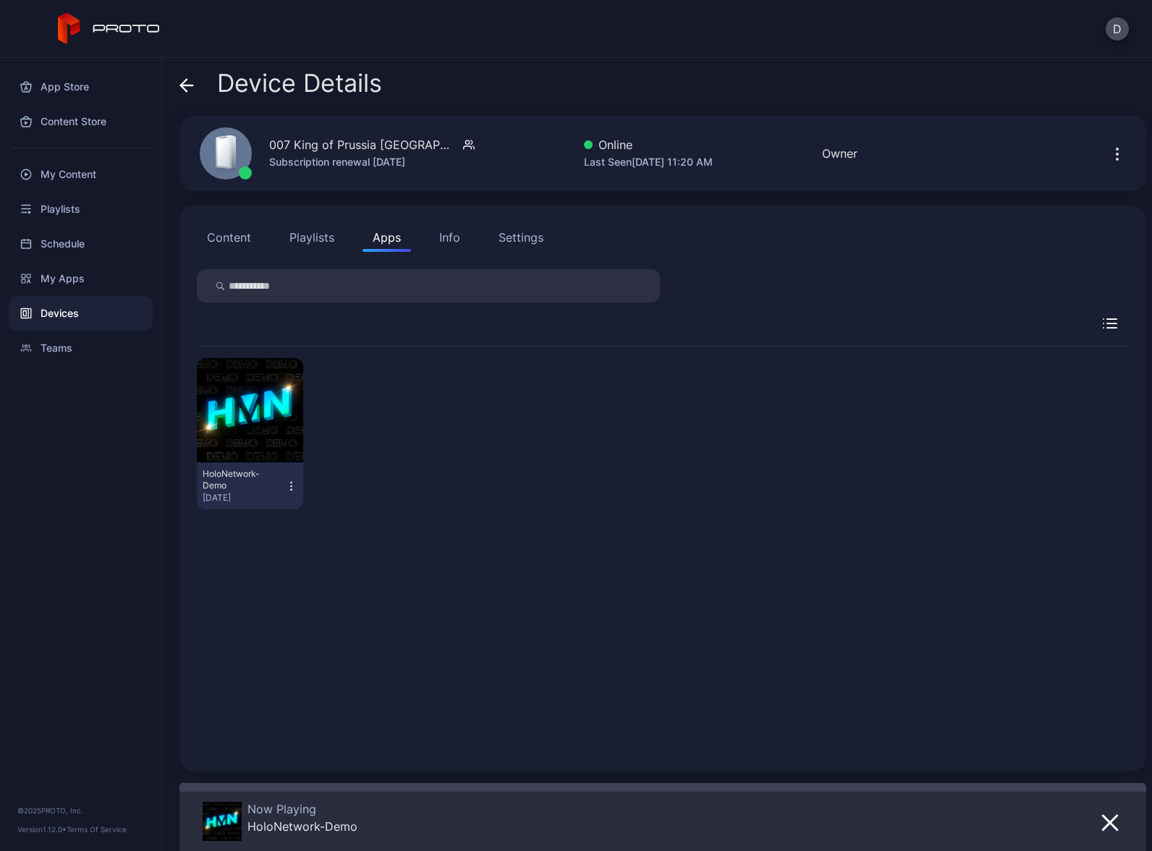
click at [291, 486] on icon "button" at bounding box center [291, 486] width 1 height 1
click at [254, 575] on button "Launch on Start" at bounding box center [248, 580] width 123 height 46
click at [91, 311] on div "Devices" at bounding box center [81, 313] width 144 height 35
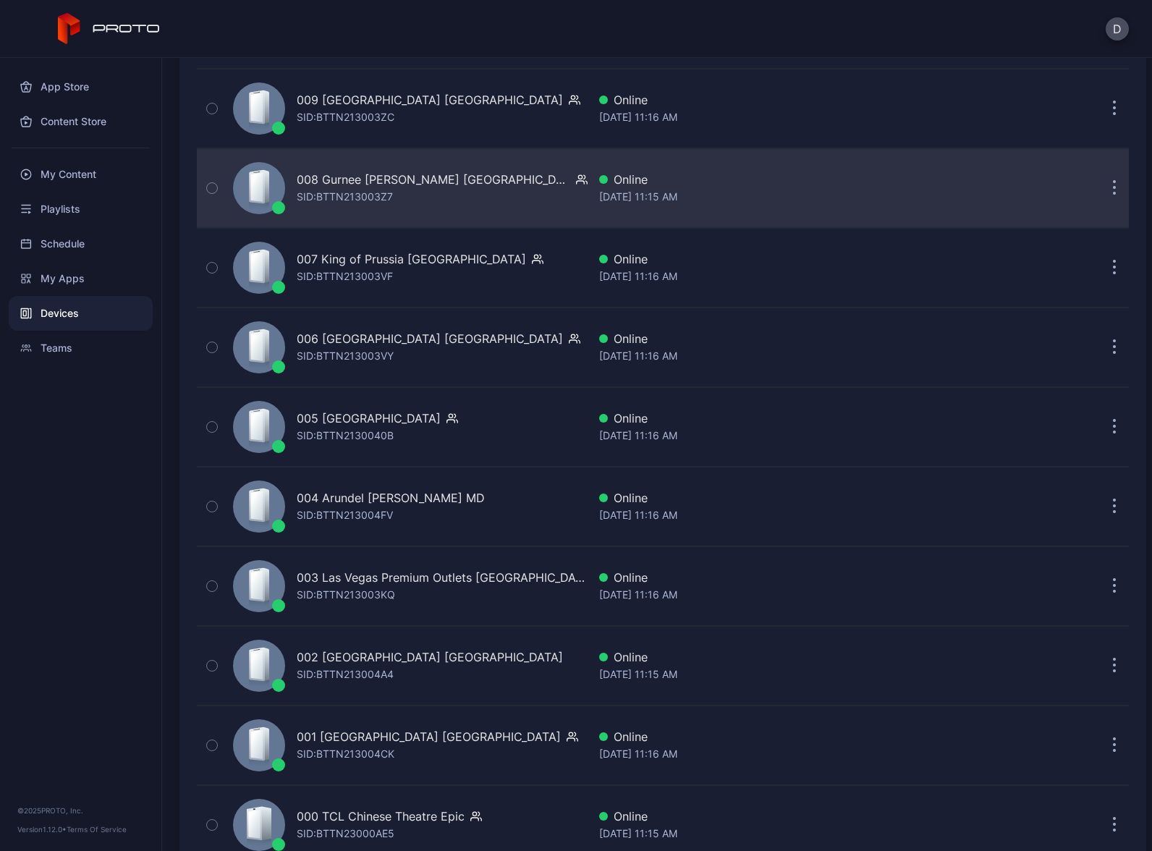
scroll to position [3181, 0]
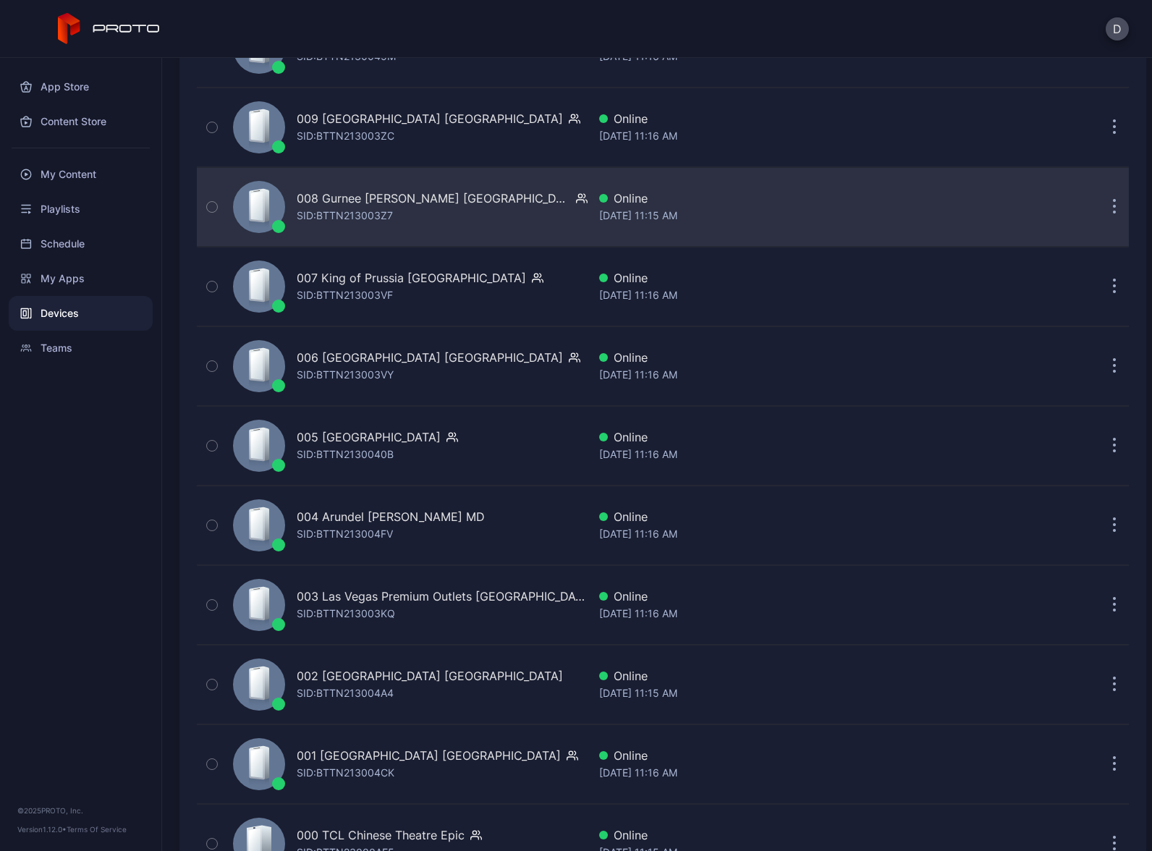
click at [455, 211] on div "008 Gurnee Mills IL SID: BTTN213003Z7" at bounding box center [407, 207] width 360 height 72
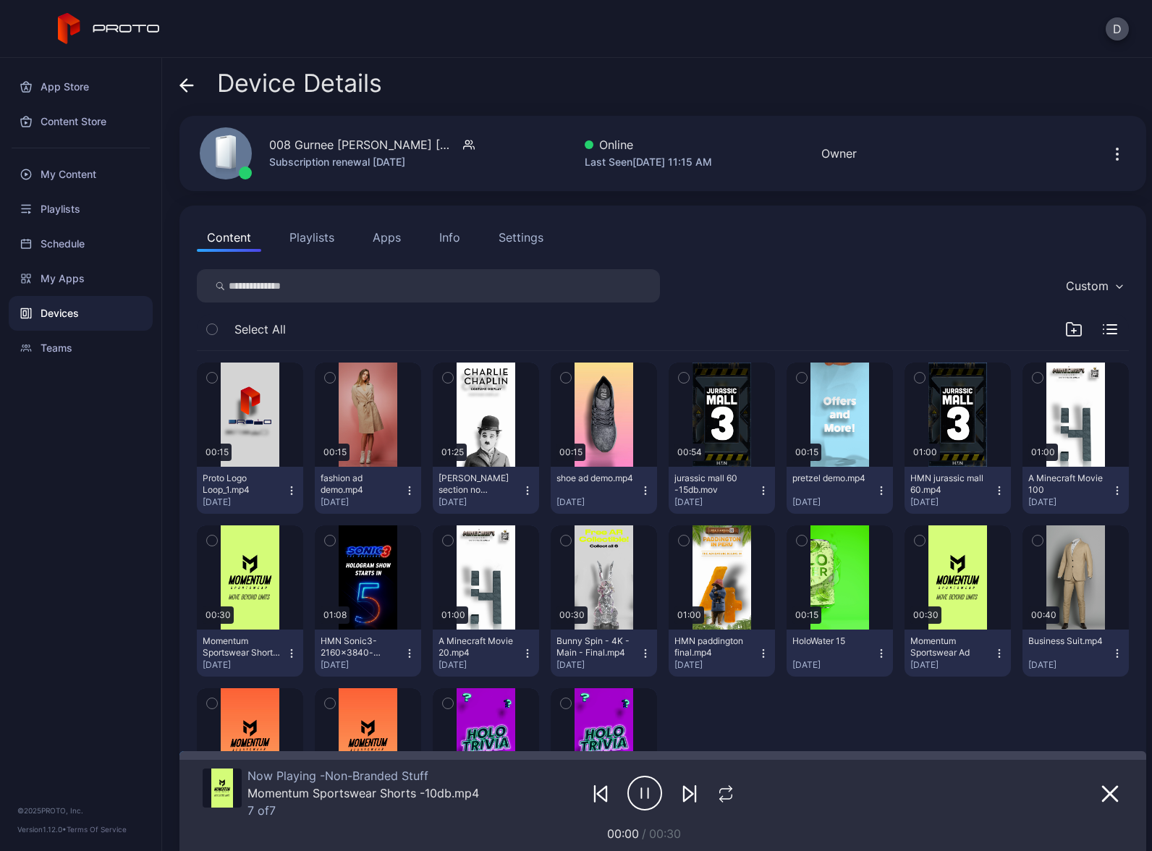
click at [399, 234] on button "Apps" at bounding box center [387, 237] width 48 height 29
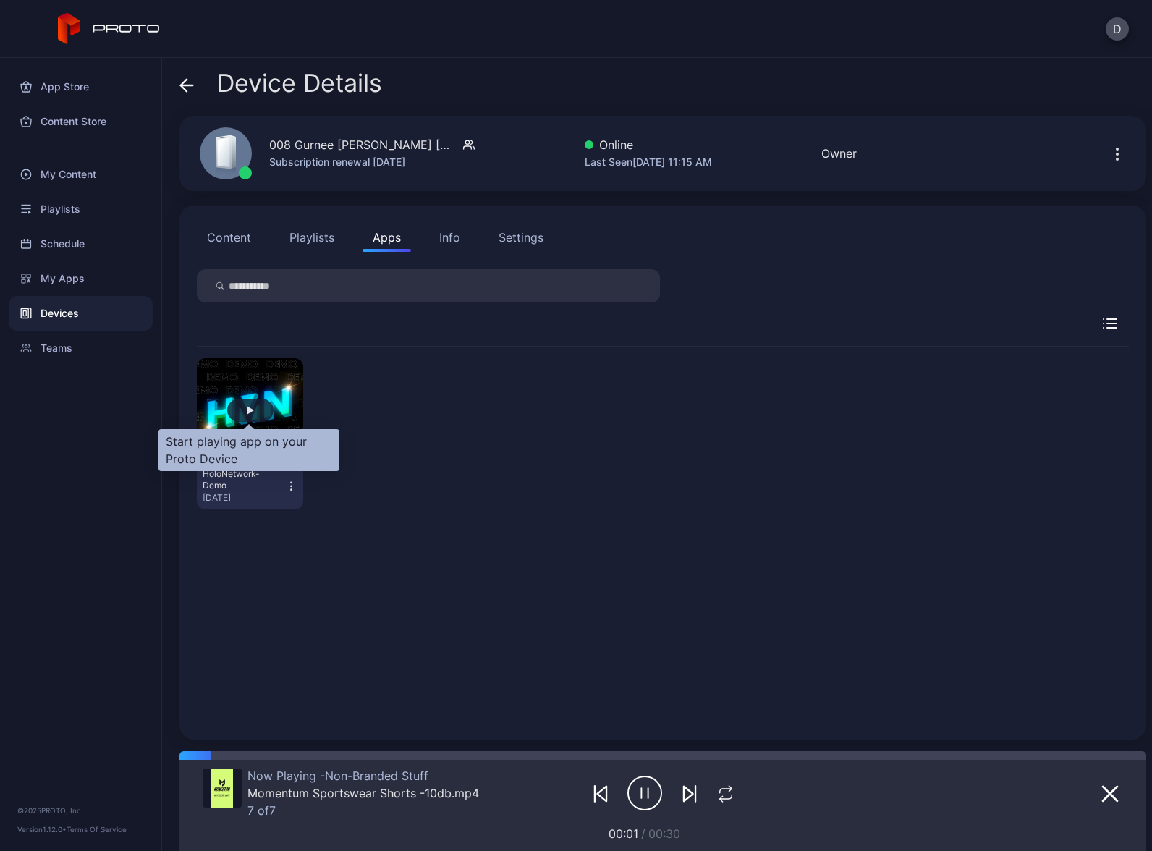
click at [252, 412] on div "button" at bounding box center [250, 410] width 7 height 9
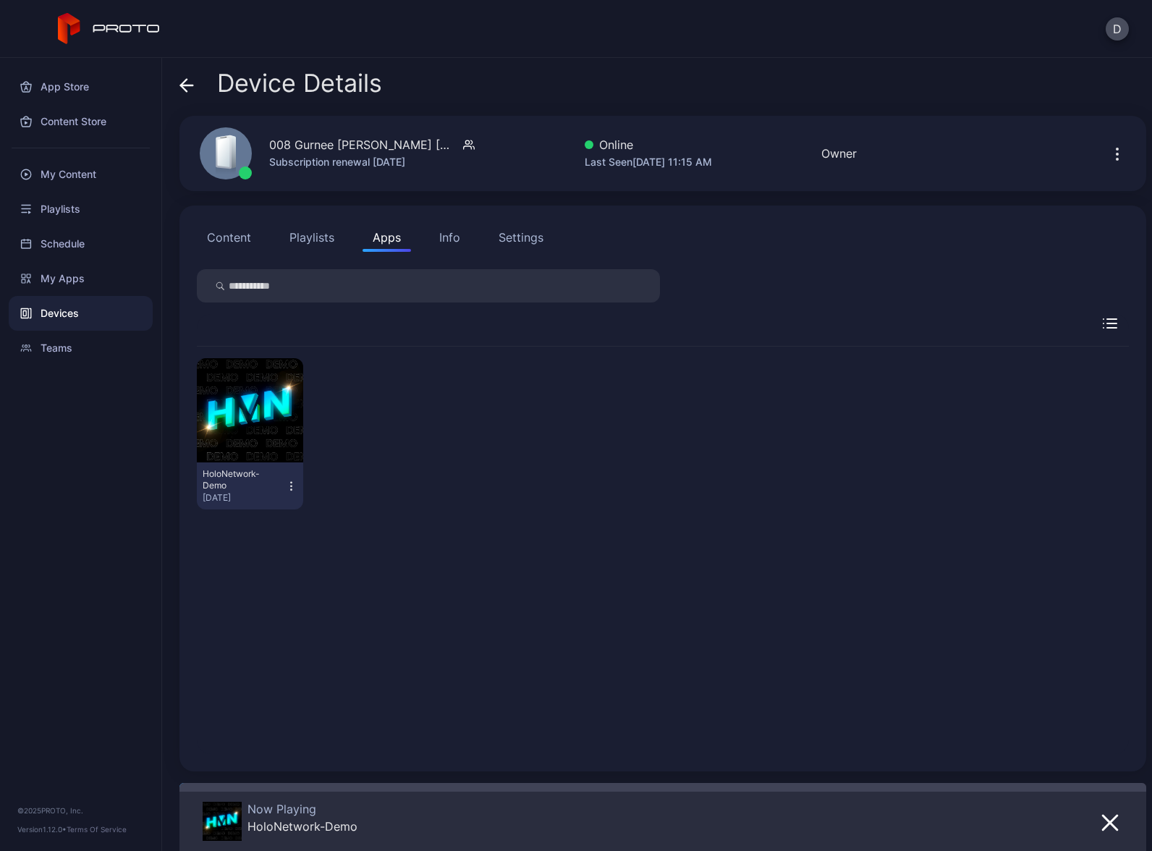
click at [289, 489] on icon "button" at bounding box center [291, 486] width 12 height 14
click at [263, 577] on button "Launch on Start" at bounding box center [248, 580] width 123 height 46
click at [98, 310] on div "Devices" at bounding box center [81, 313] width 144 height 35
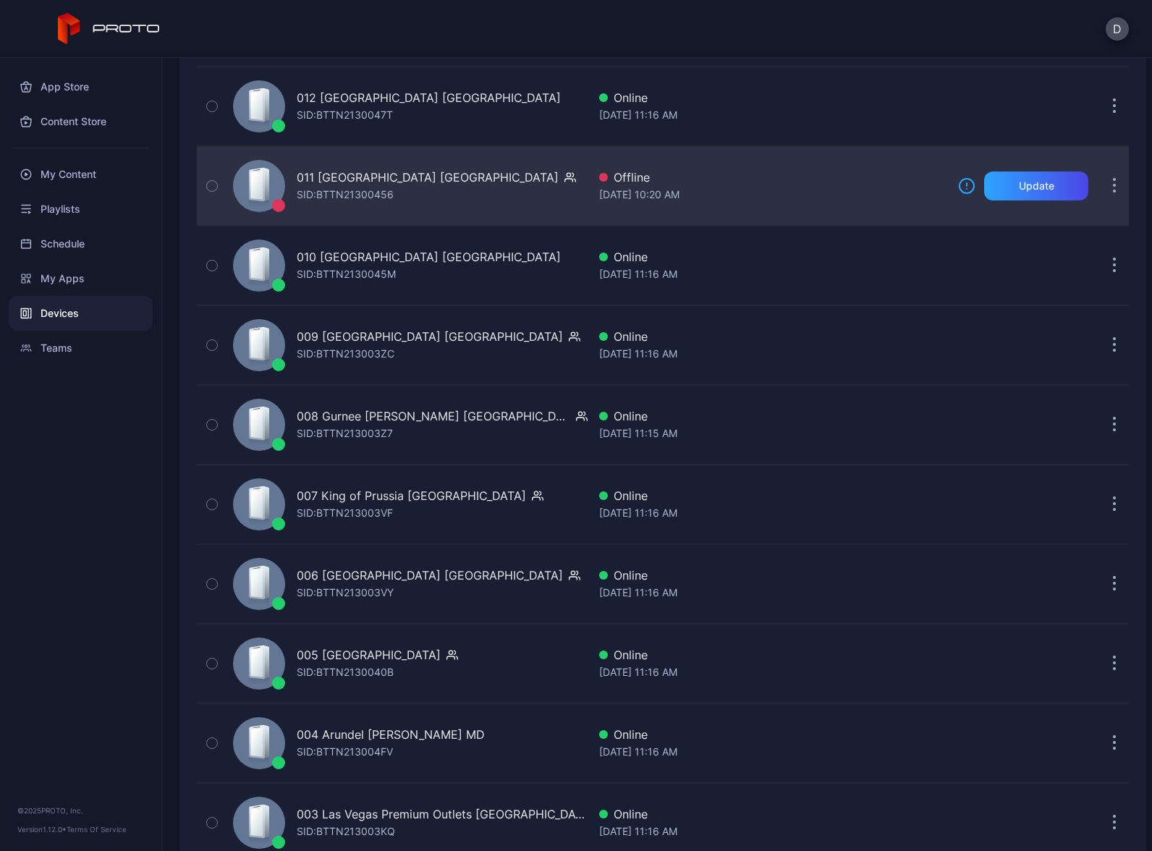
scroll to position [2807, 0]
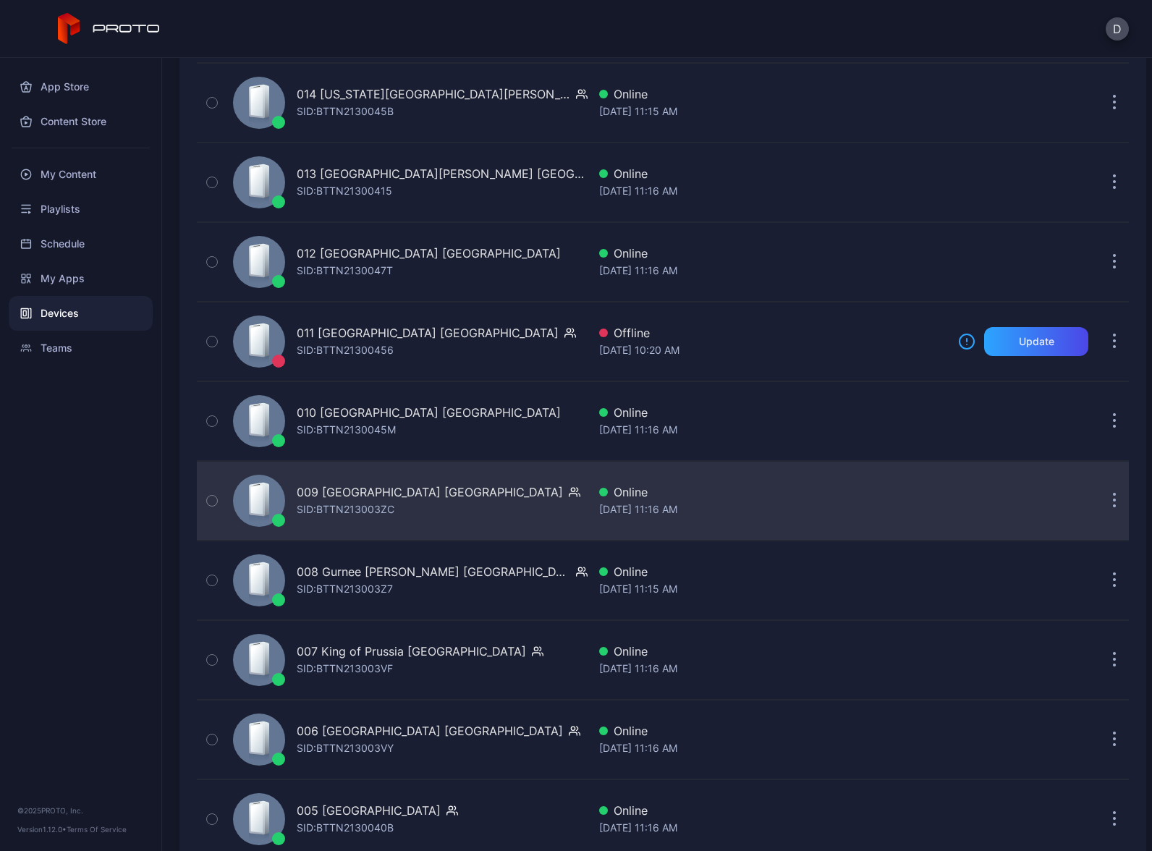
click at [478, 500] on div "009 Woodfield Mall IL SID: BTTN213003ZC" at bounding box center [407, 501] width 360 height 72
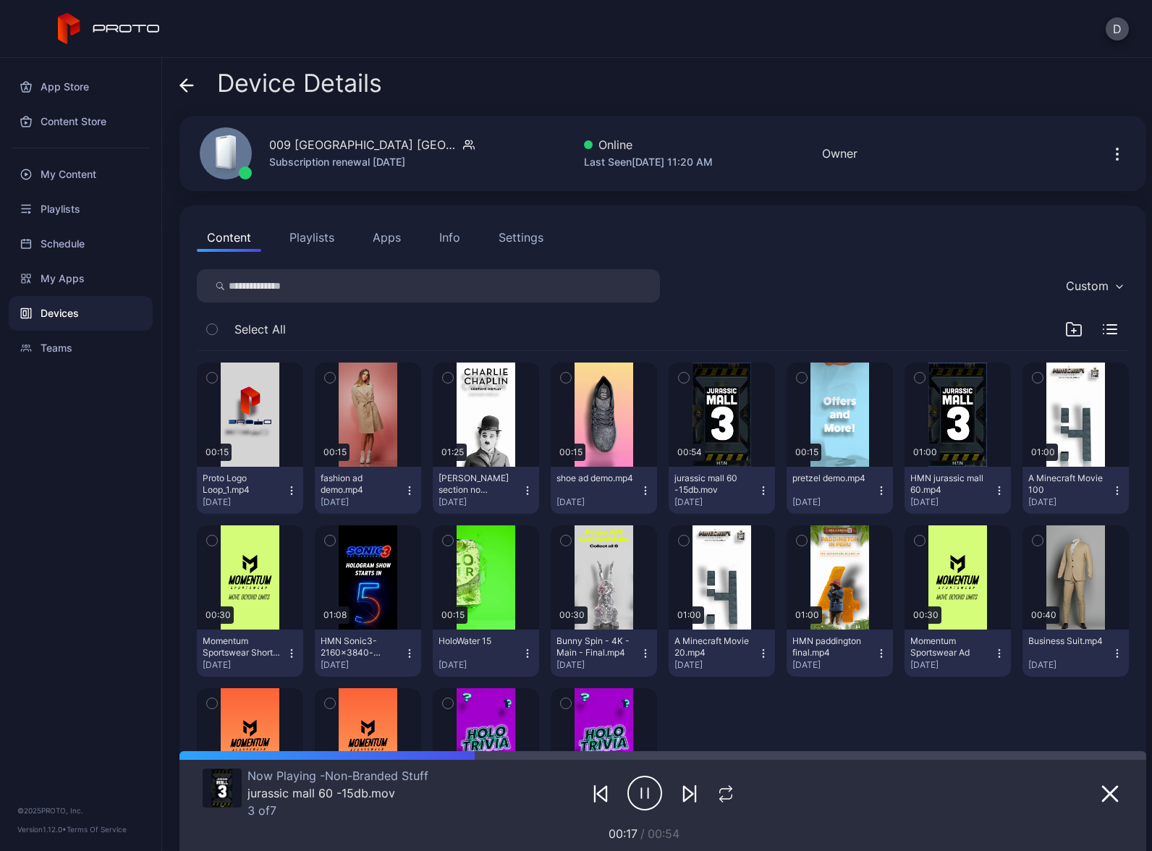
click at [376, 237] on button "Apps" at bounding box center [387, 237] width 48 height 29
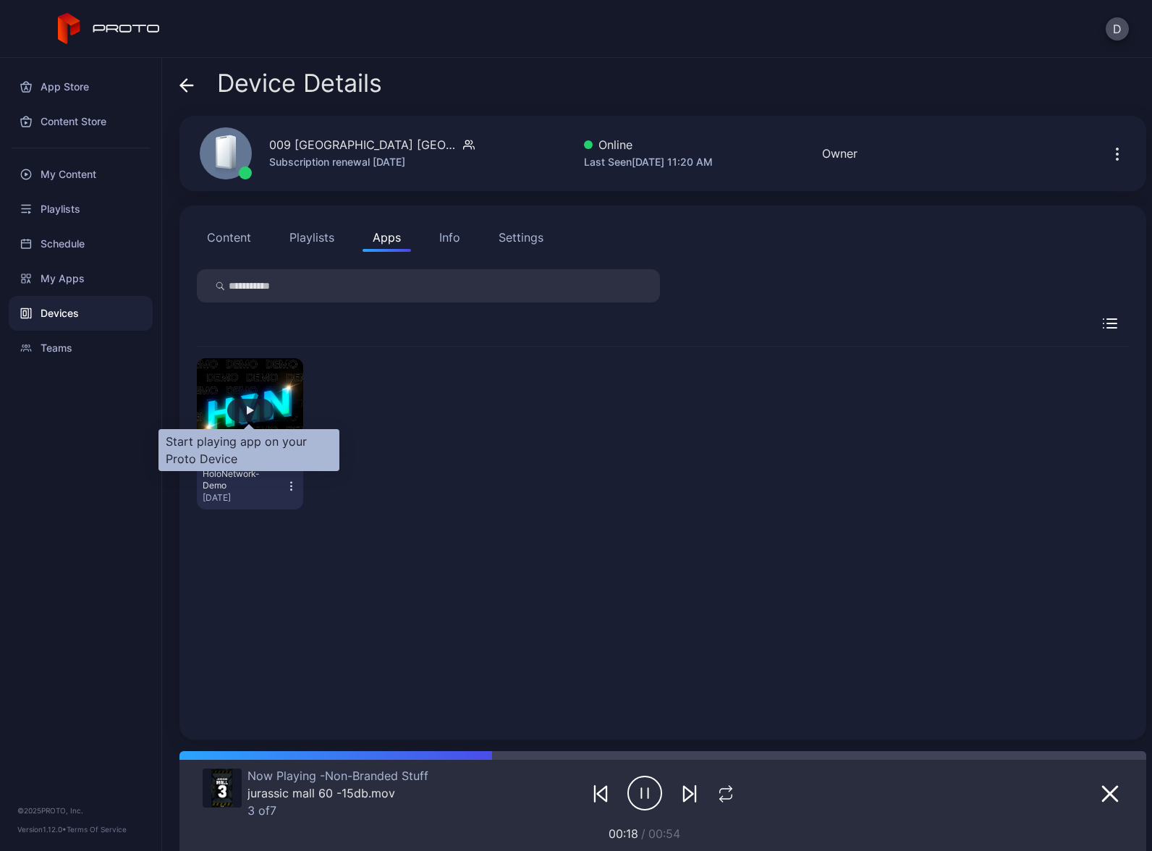
click at [255, 410] on div "button" at bounding box center [250, 410] width 46 height 23
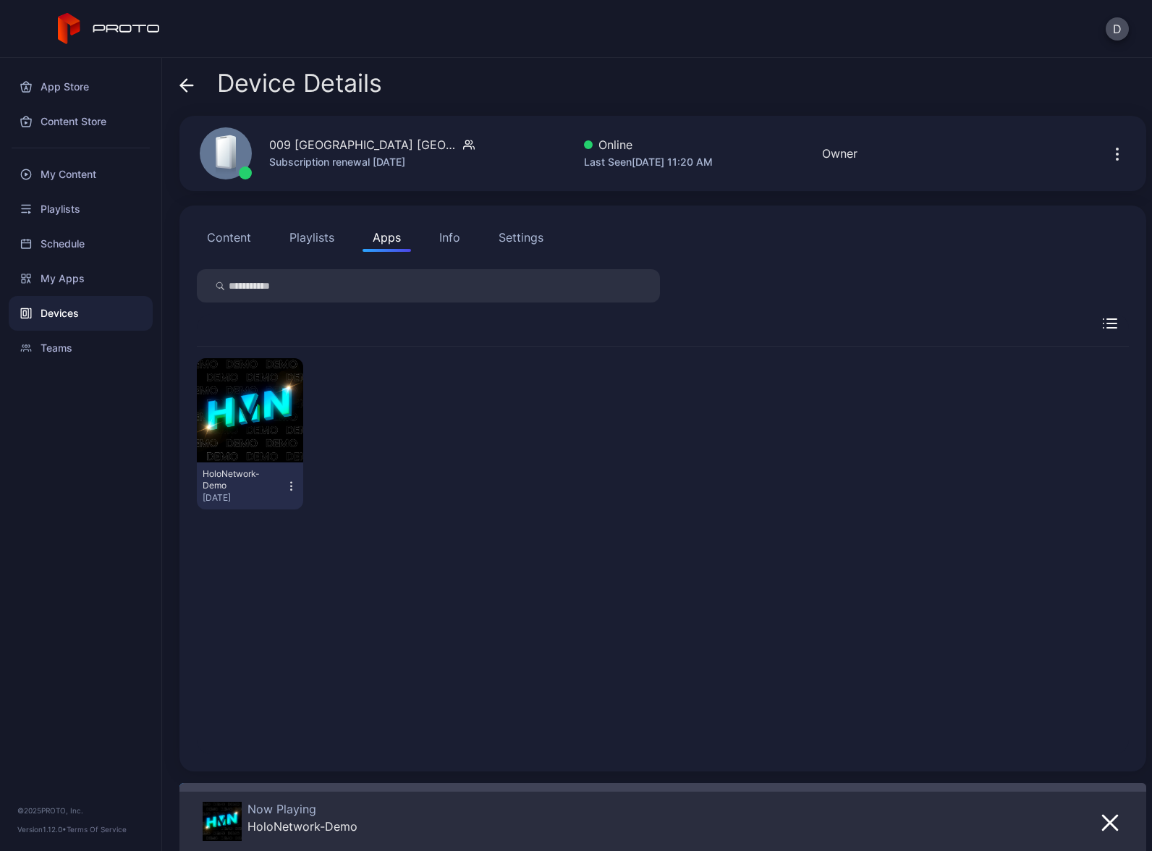
click at [287, 485] on icon "button" at bounding box center [291, 486] width 12 height 14
click at [254, 576] on button "Launch on Start" at bounding box center [248, 580] width 123 height 46
click at [96, 312] on div "Devices" at bounding box center [81, 313] width 144 height 35
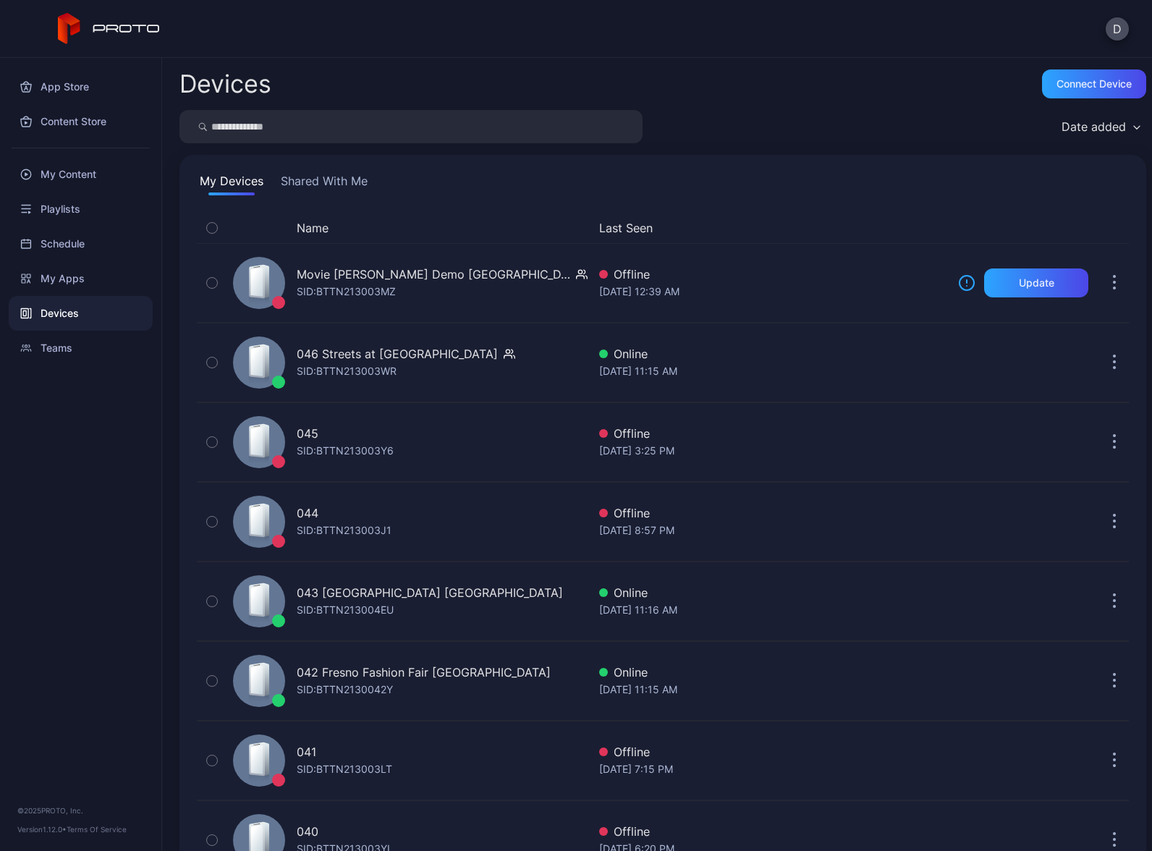
scroll to position [2807, 0]
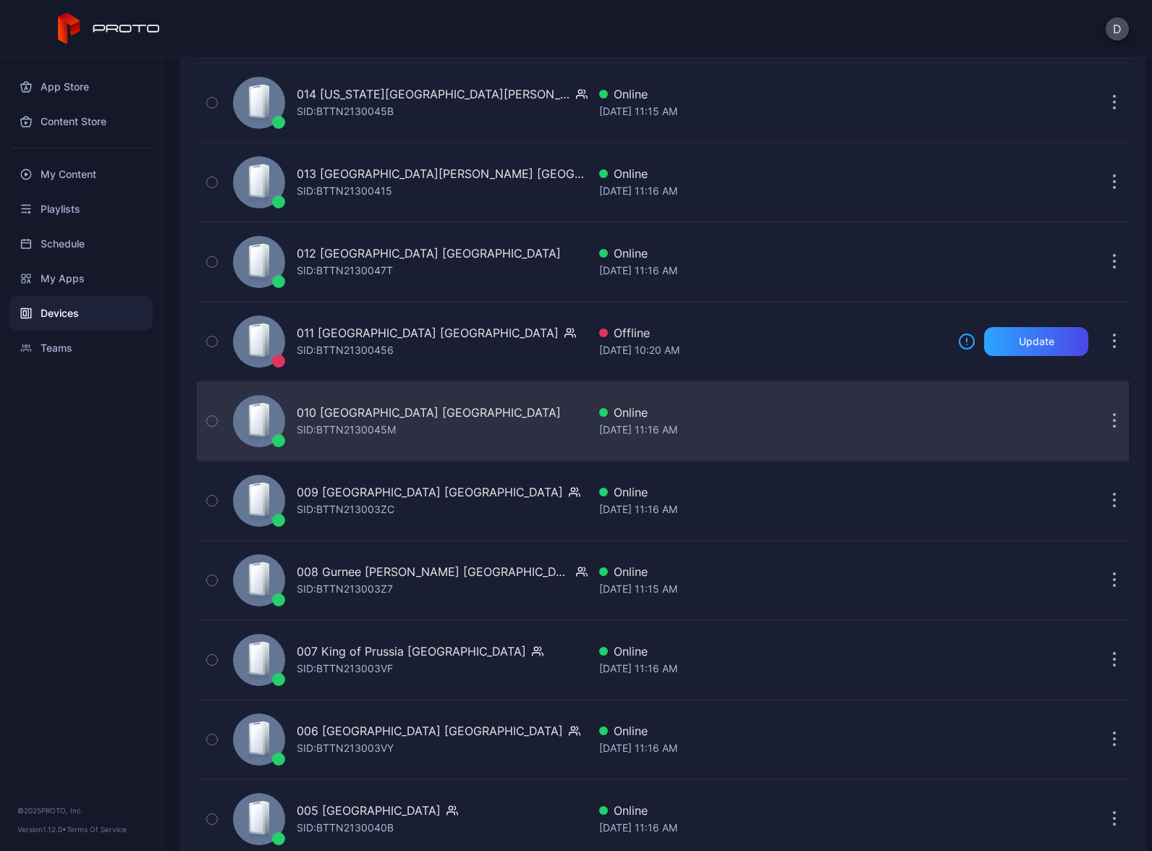
click at [494, 415] on div "010 Southdale Center MN SID: BTTN2130045M" at bounding box center [407, 421] width 360 height 72
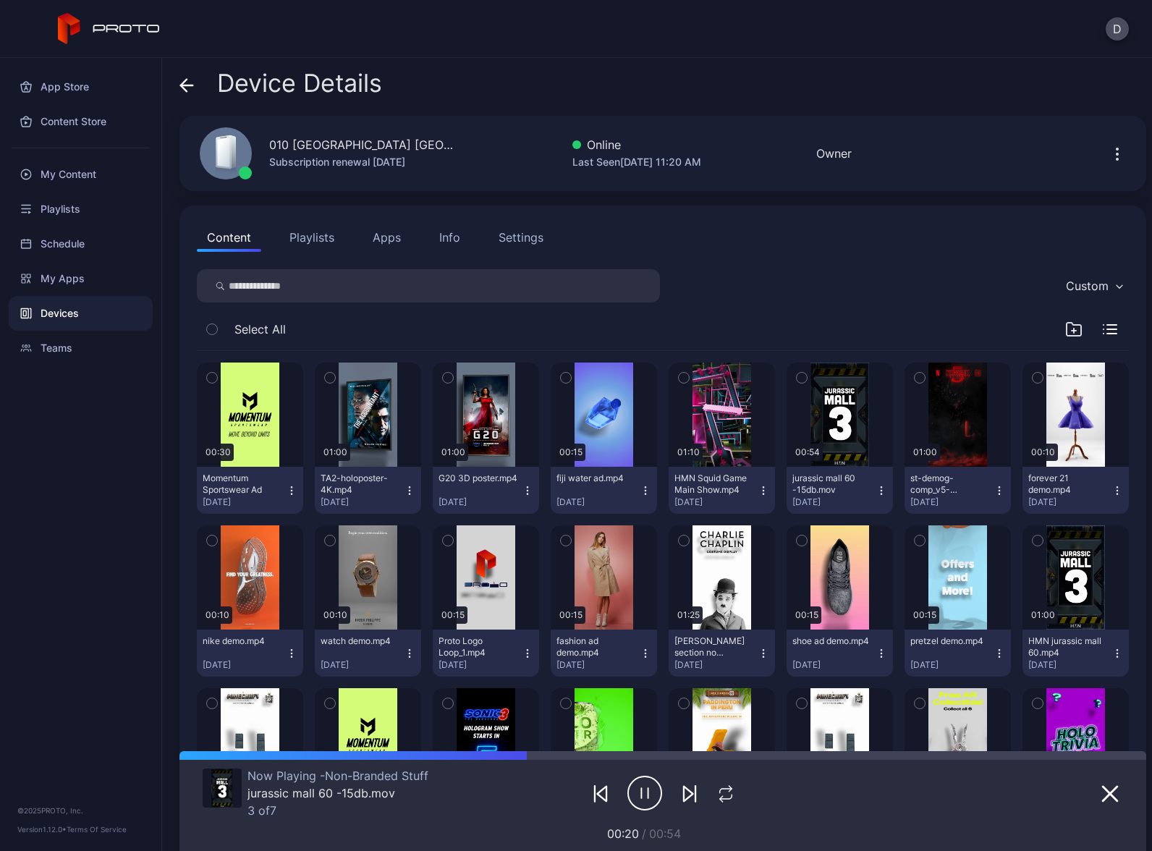
click at [384, 237] on button "Apps" at bounding box center [387, 237] width 48 height 29
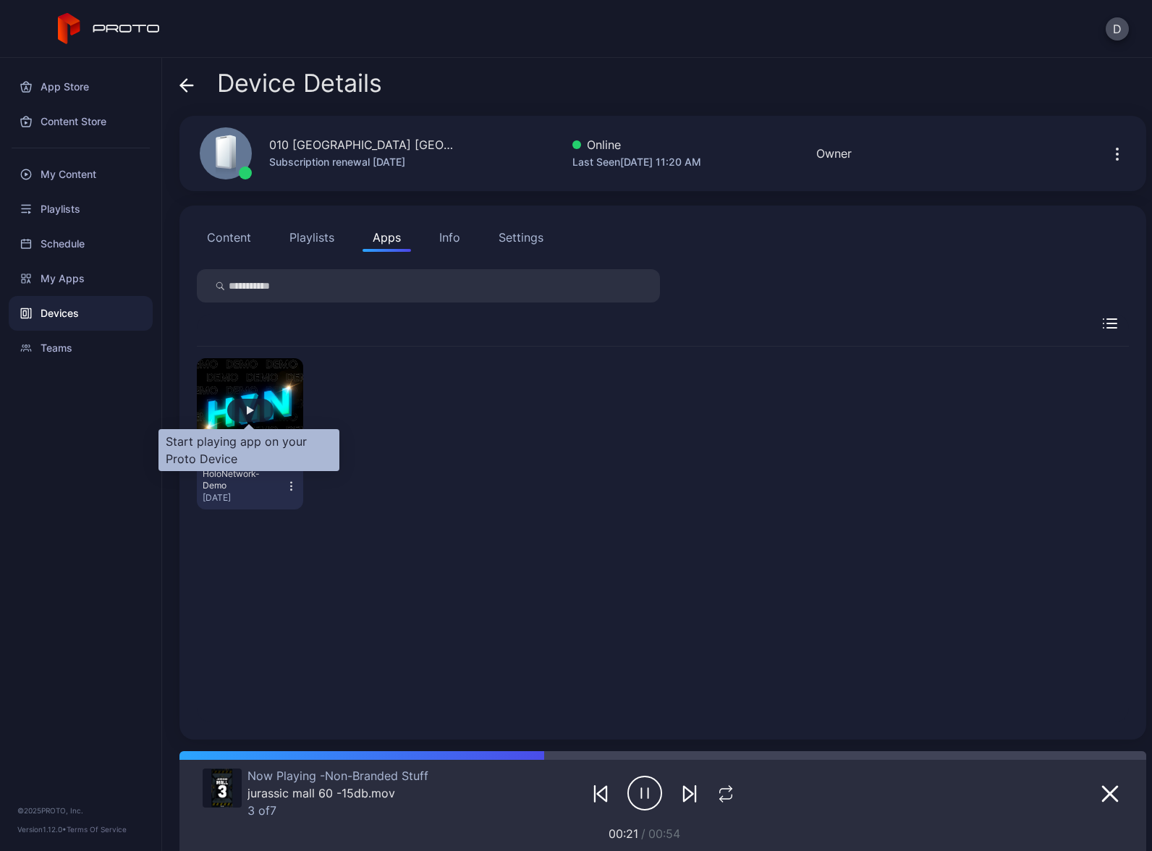
click at [259, 410] on div "button" at bounding box center [250, 410] width 46 height 23
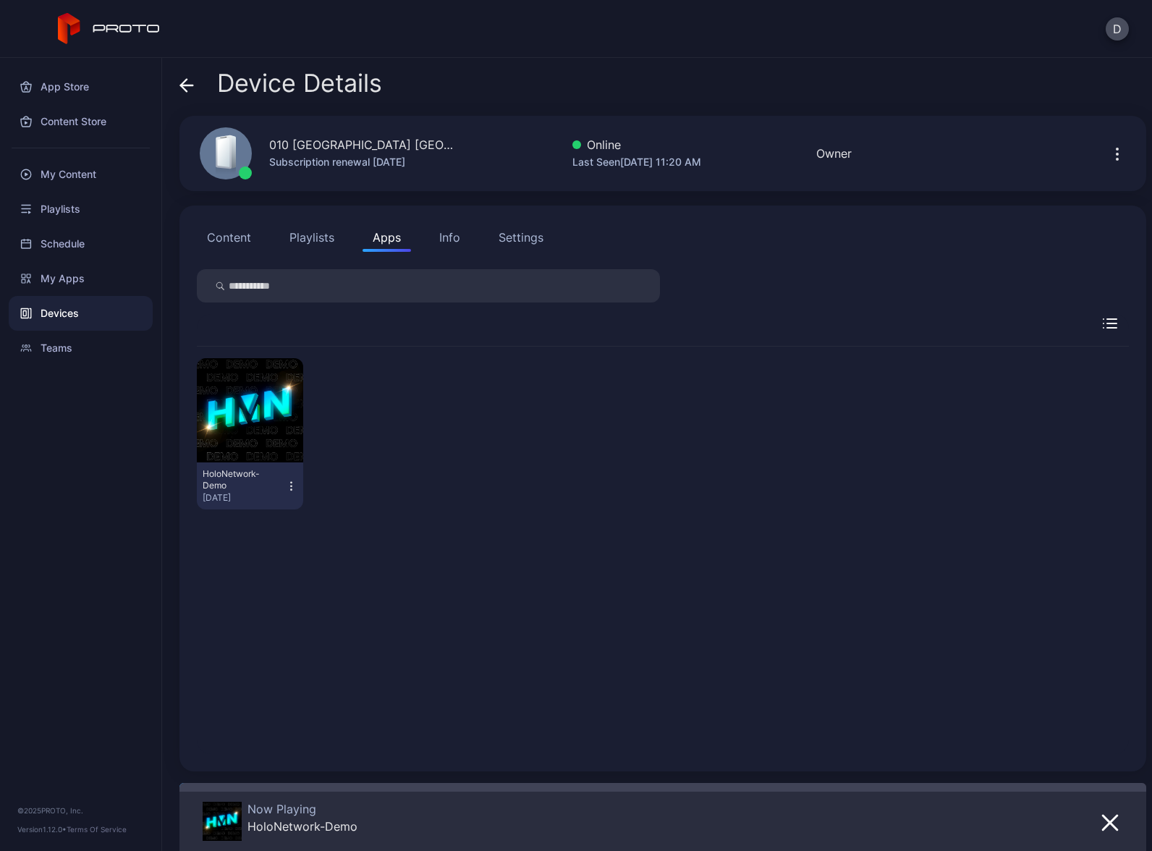
click at [288, 486] on icon "button" at bounding box center [291, 486] width 12 height 14
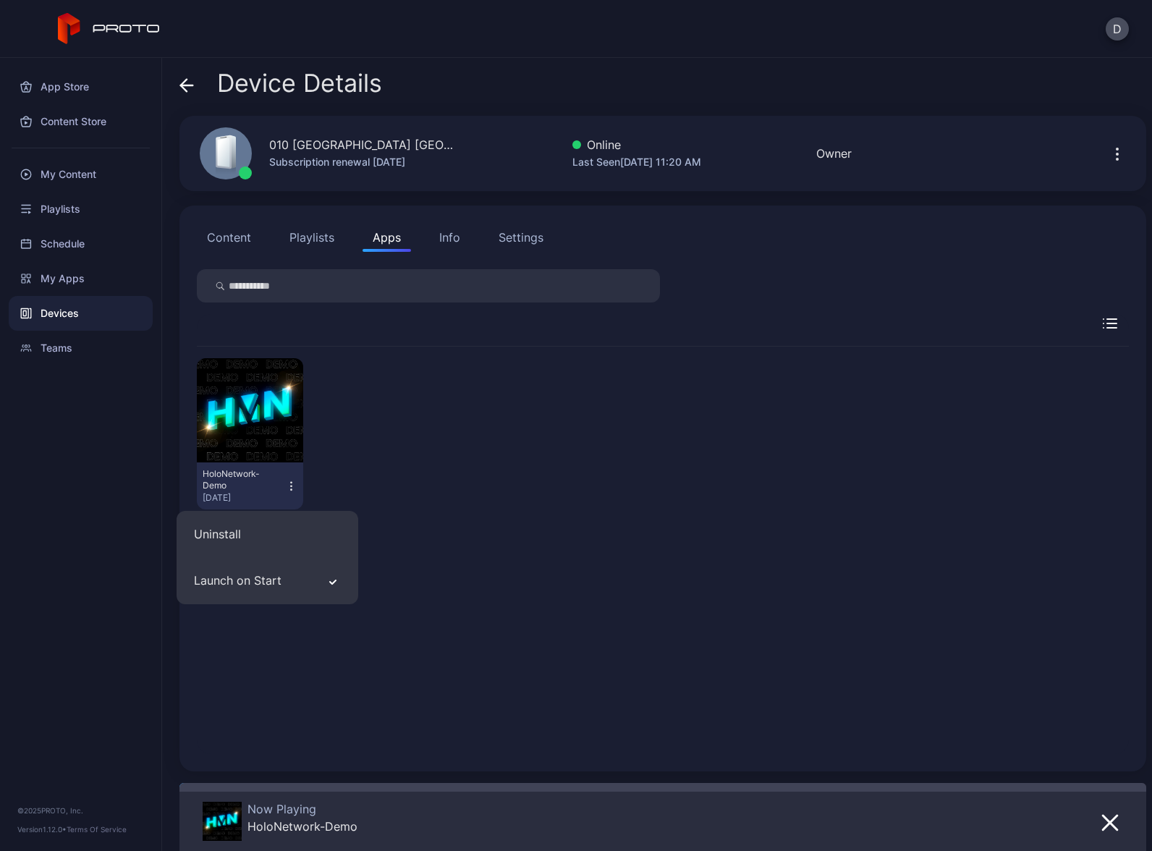
click at [88, 310] on div "Devices" at bounding box center [81, 313] width 144 height 35
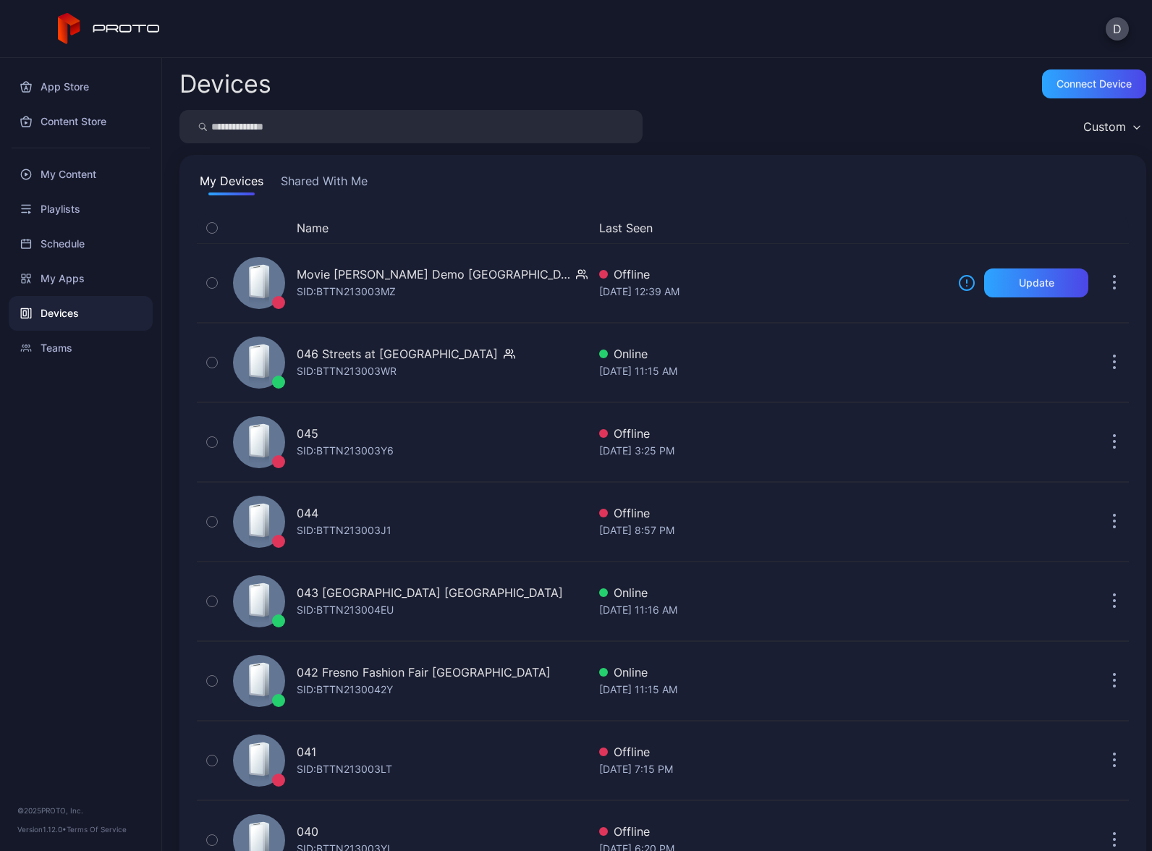
scroll to position [2807, 0]
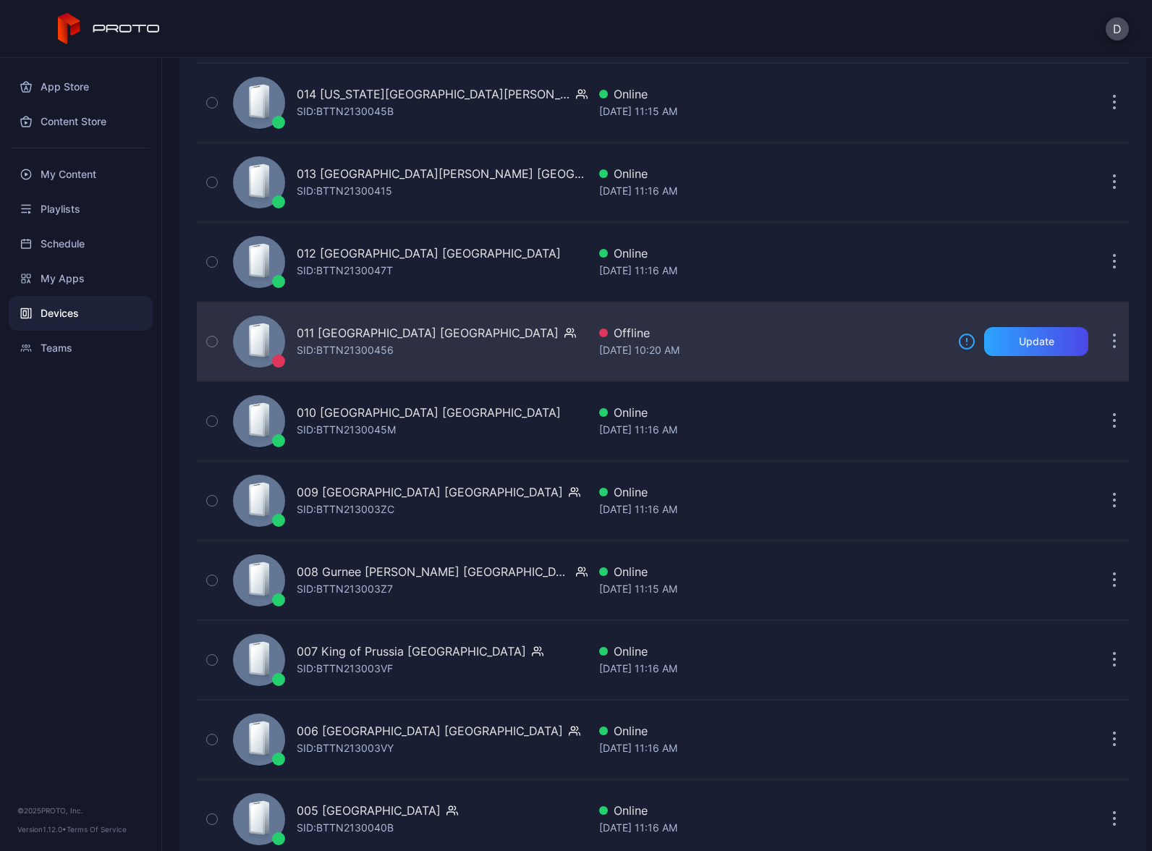
click at [459, 347] on div "011 Briarwood Mall MI SID: BTTN21300456" at bounding box center [407, 341] width 360 height 72
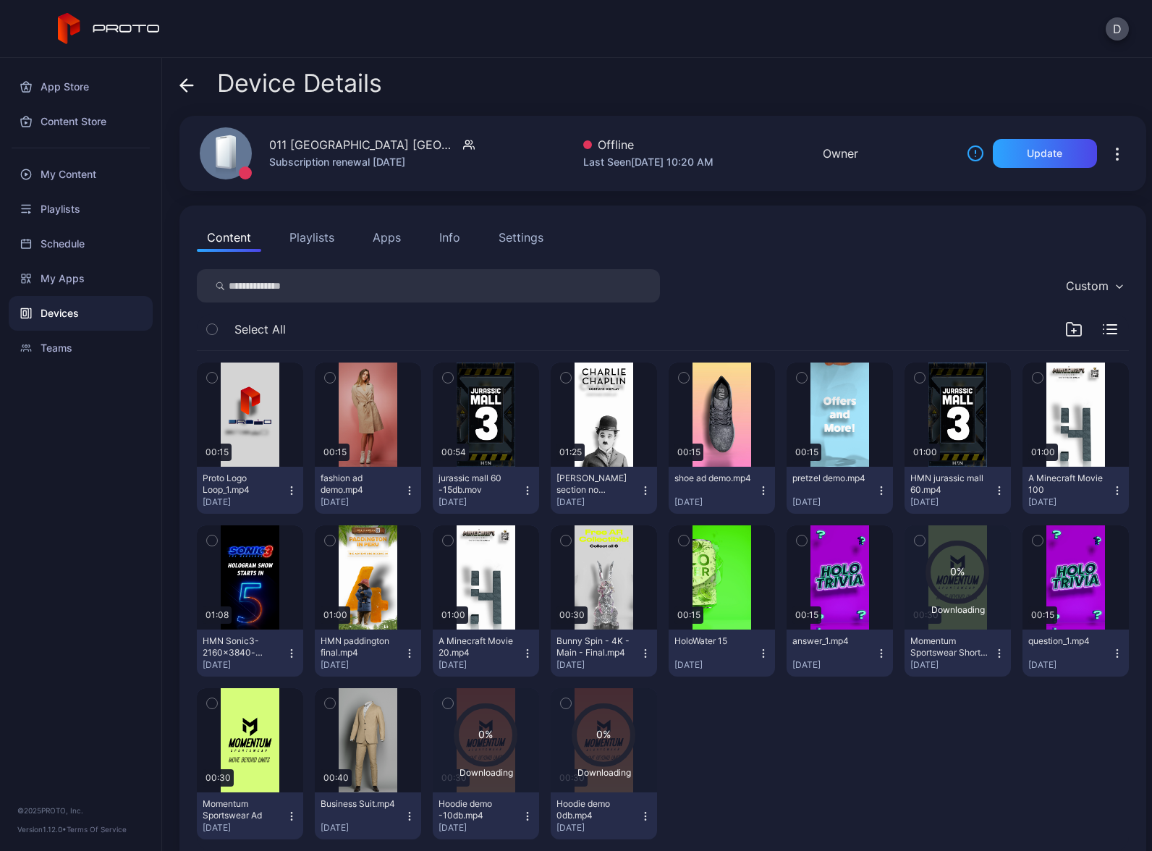
click at [390, 242] on button "Apps" at bounding box center [387, 237] width 48 height 29
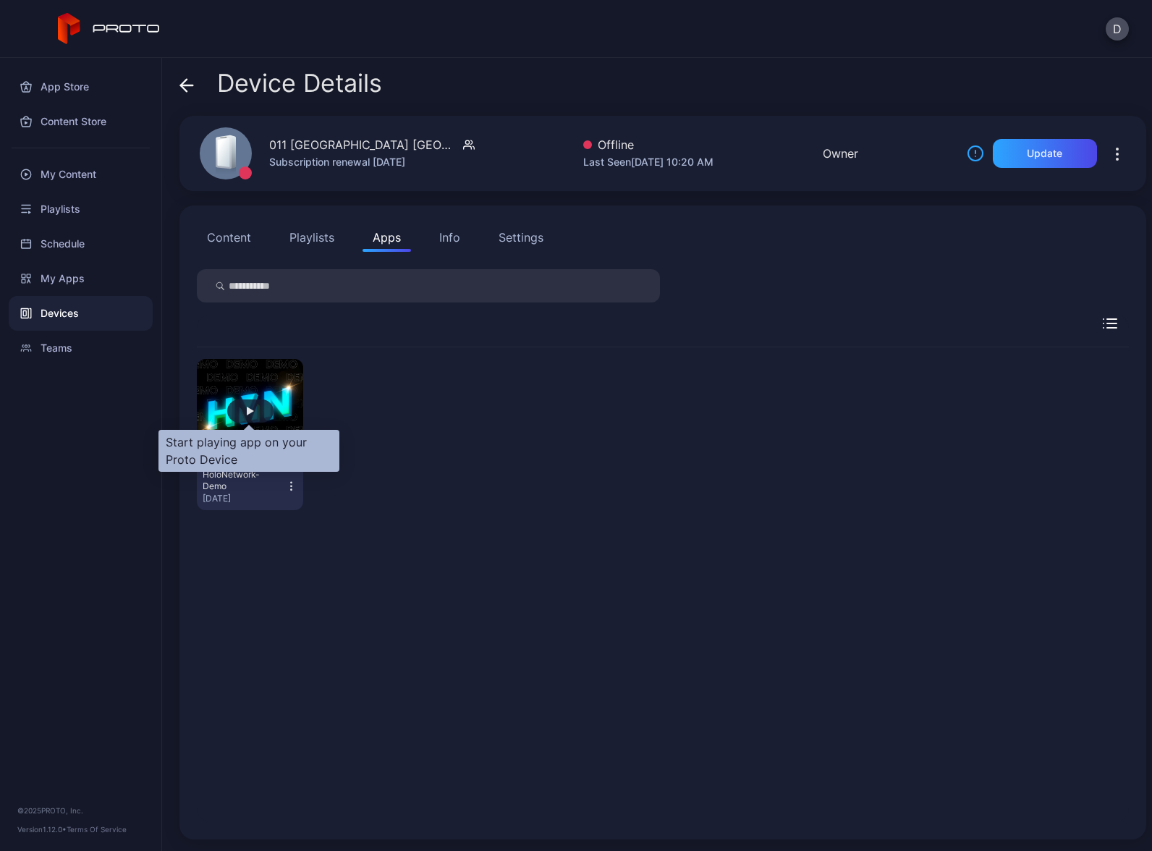
click at [253, 413] on div "button" at bounding box center [250, 410] width 46 height 23
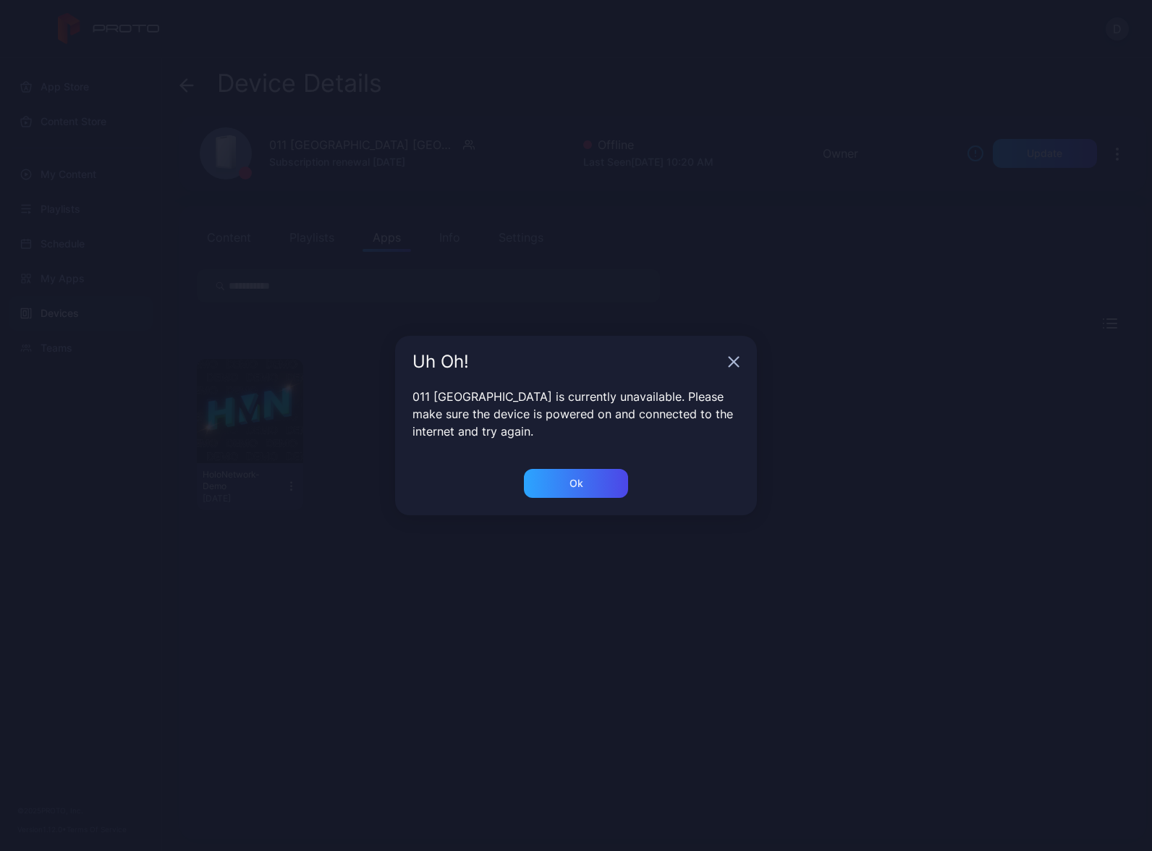
click at [598, 481] on div "Ok" at bounding box center [576, 483] width 104 height 29
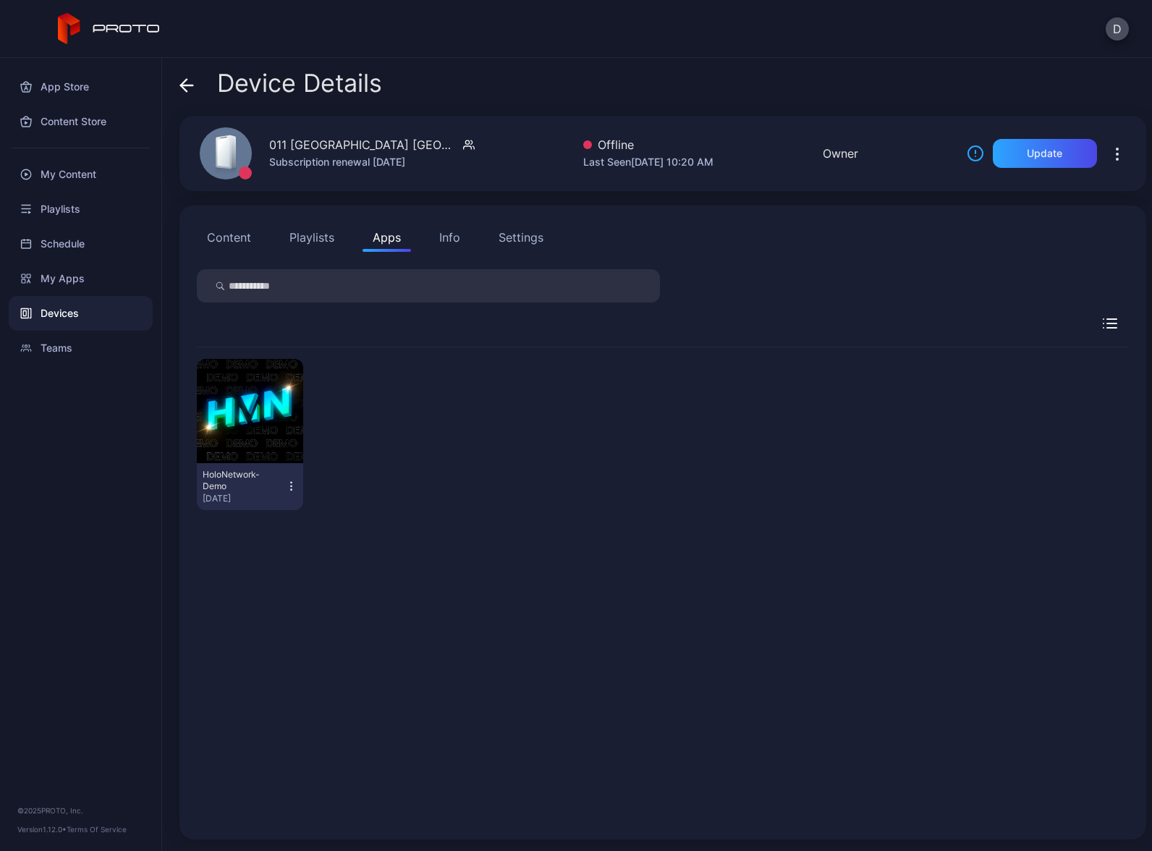
click at [101, 313] on div "Devices" at bounding box center [81, 313] width 144 height 35
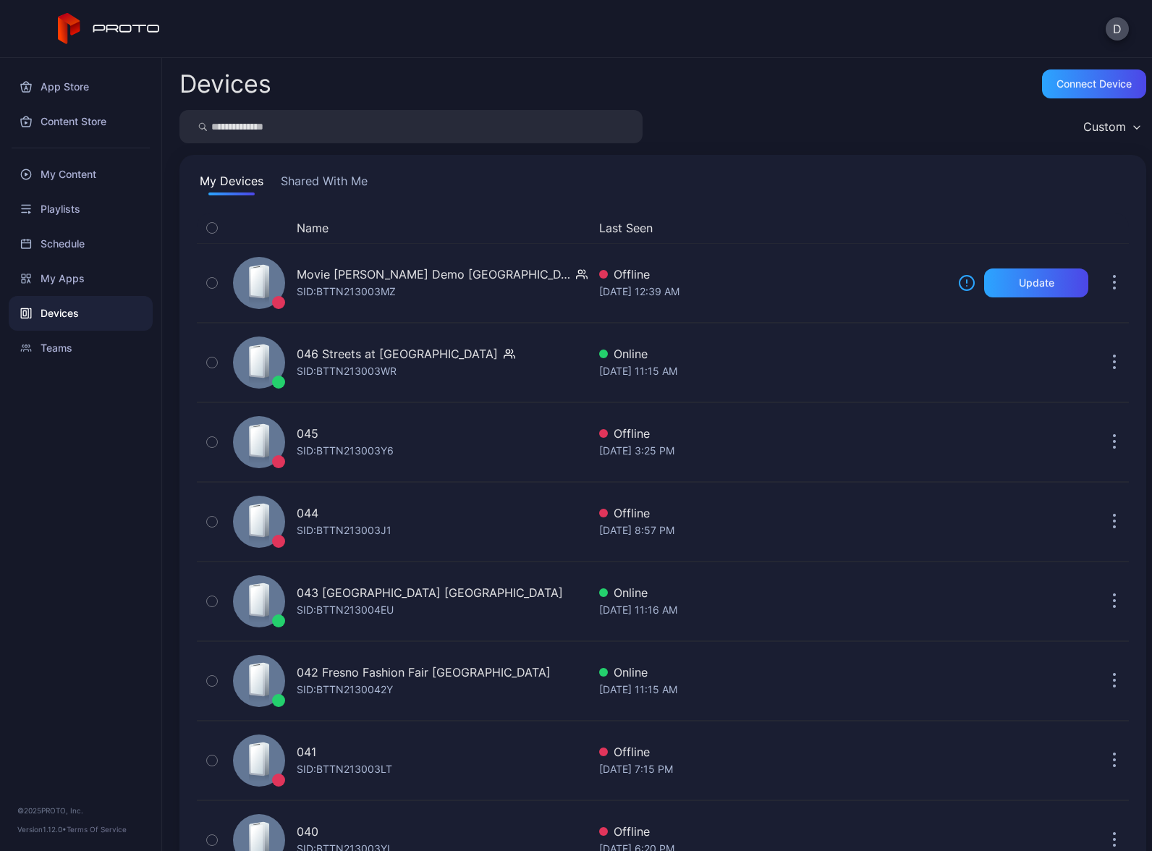
scroll to position [2807, 0]
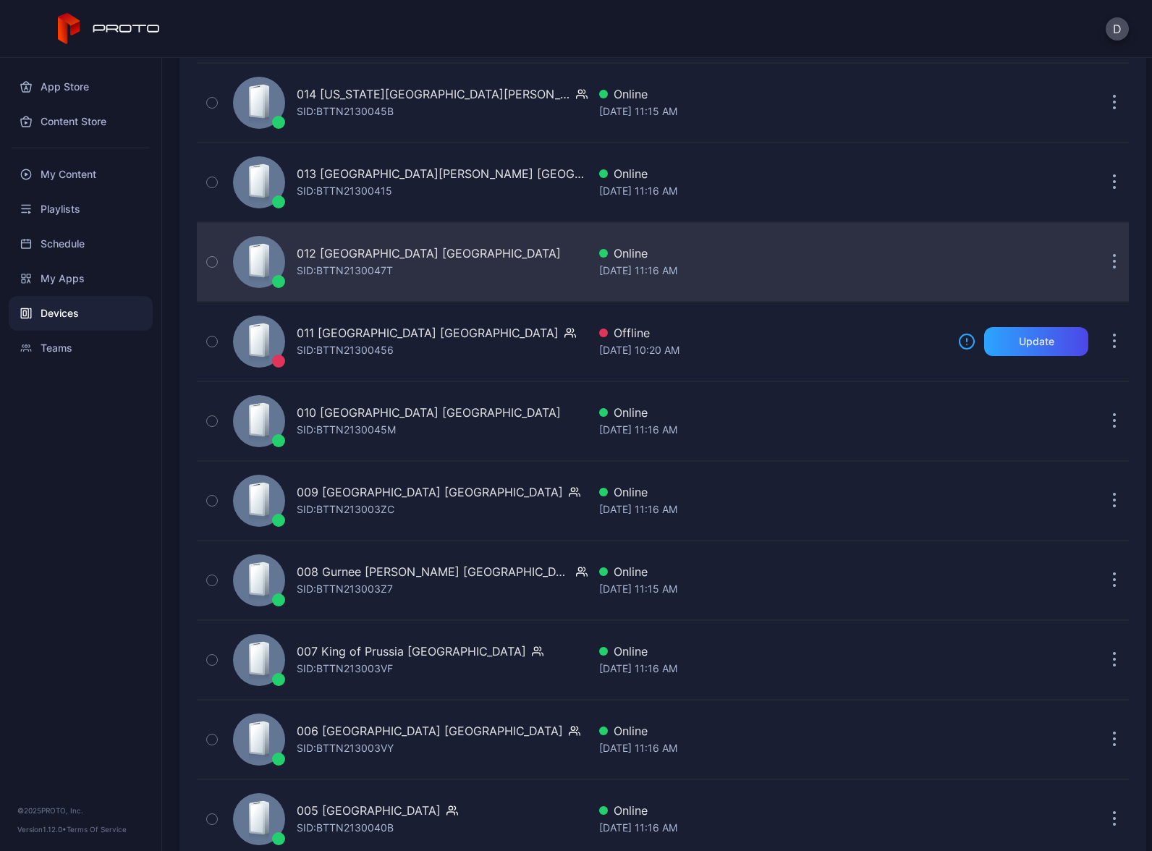
click at [461, 258] on div "012 Burlington Mall MA SID: BTTN2130047T" at bounding box center [407, 262] width 360 height 72
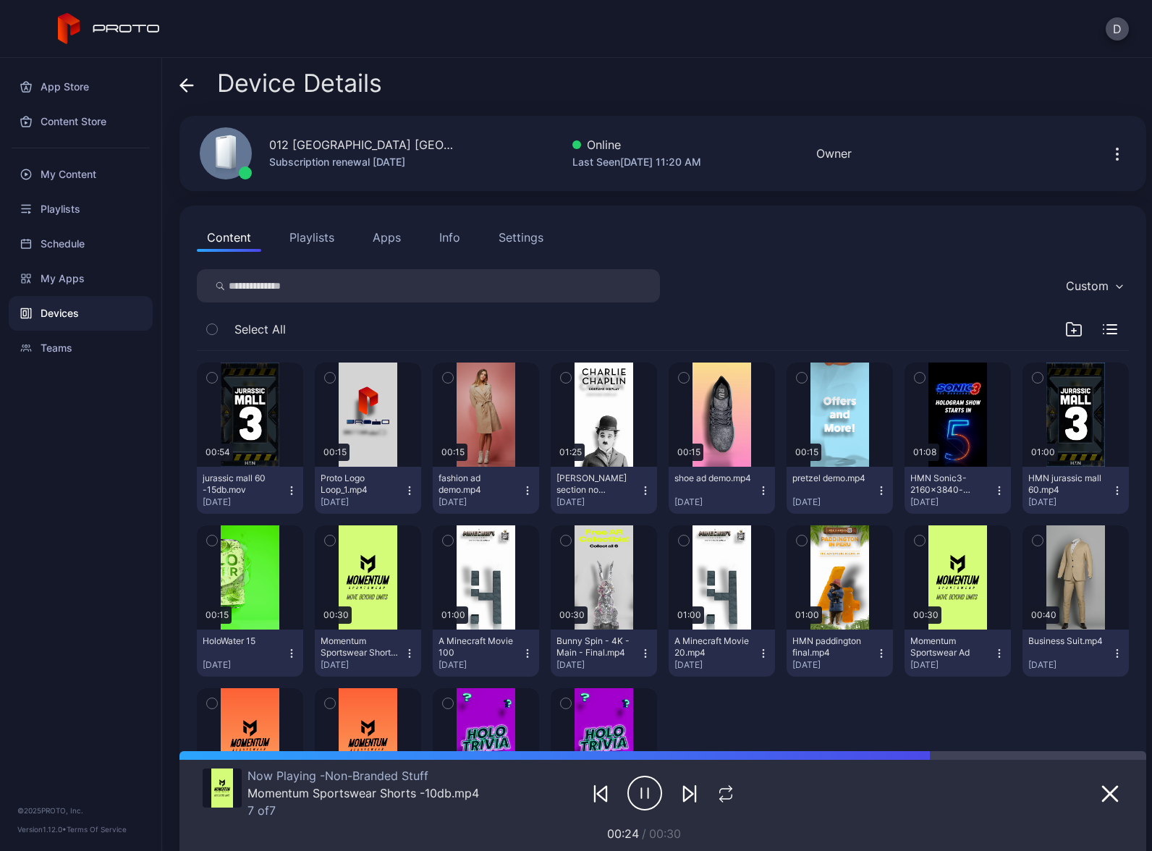
click at [401, 237] on button "Apps" at bounding box center [387, 237] width 48 height 29
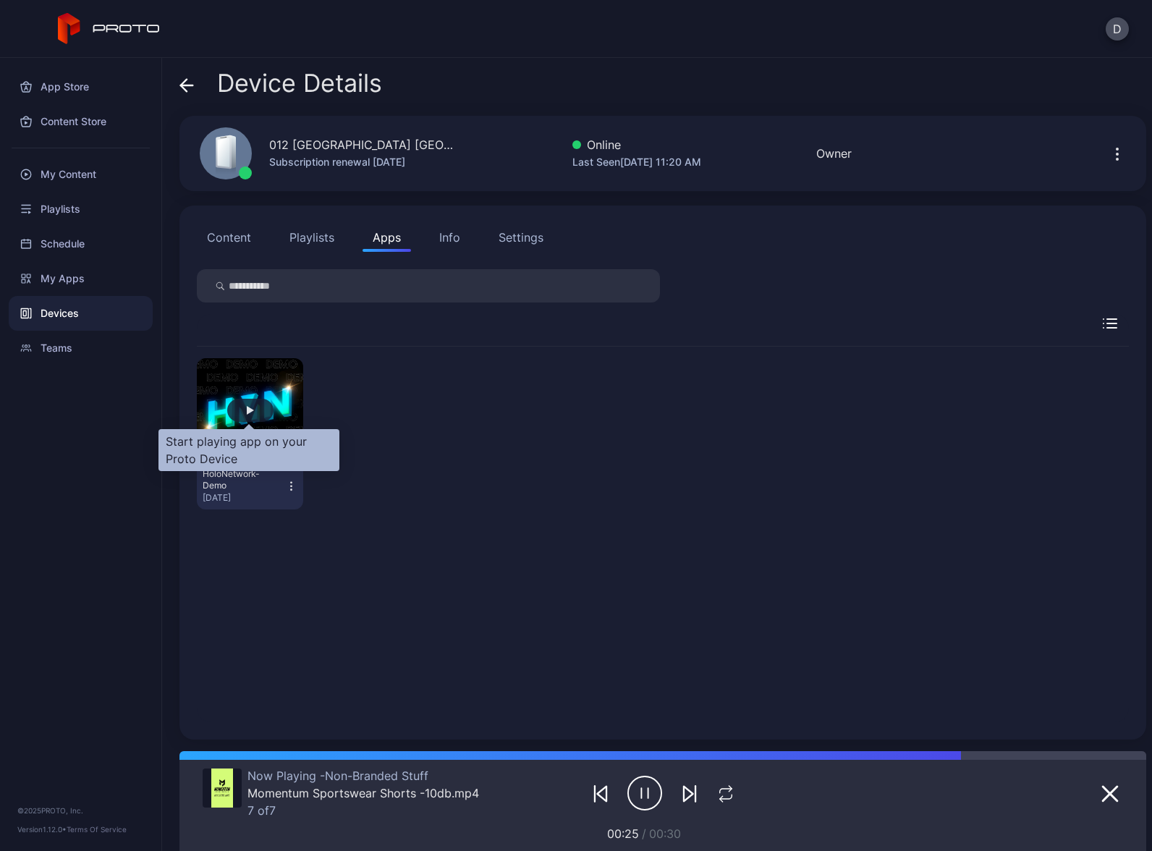
click at [250, 412] on div "button" at bounding box center [250, 410] width 7 height 9
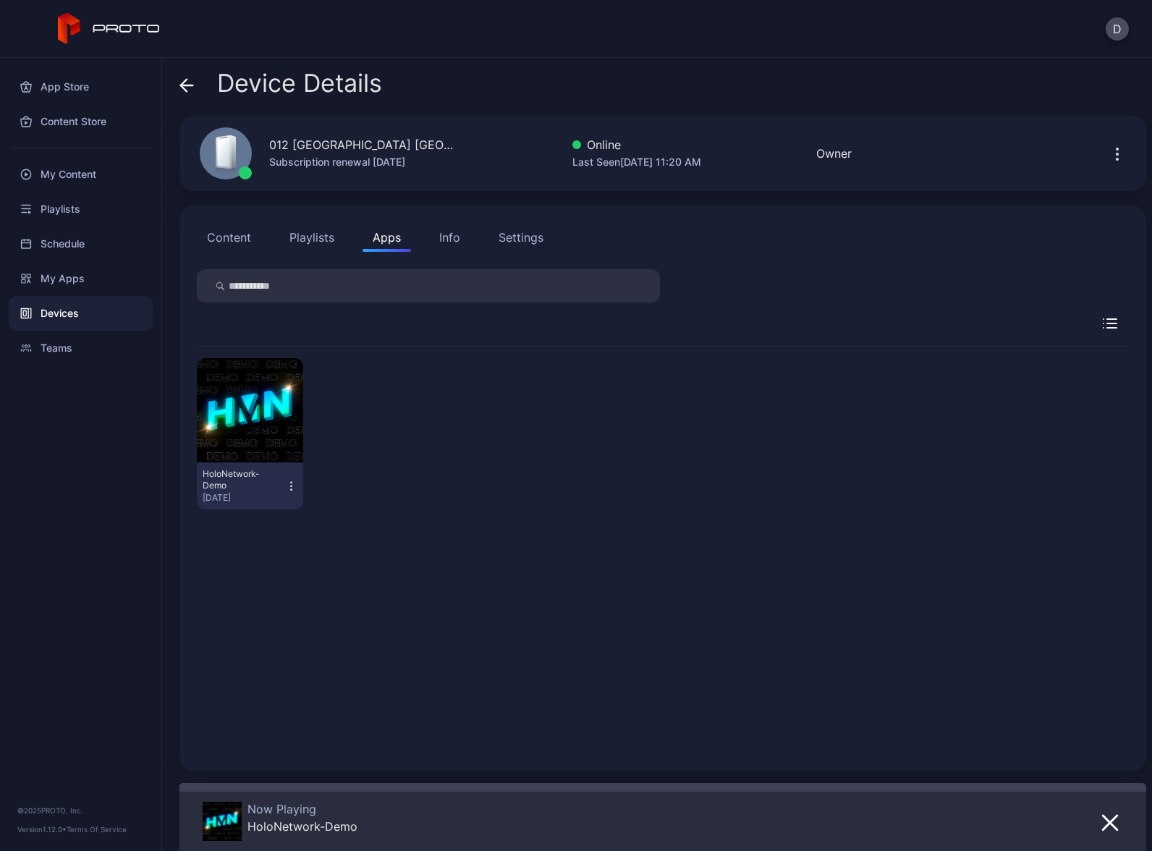
click at [287, 487] on icon "button" at bounding box center [291, 486] width 12 height 14
click at [276, 584] on button "Launch on Start" at bounding box center [248, 580] width 123 height 46
click at [92, 310] on div "Devices" at bounding box center [81, 313] width 144 height 35
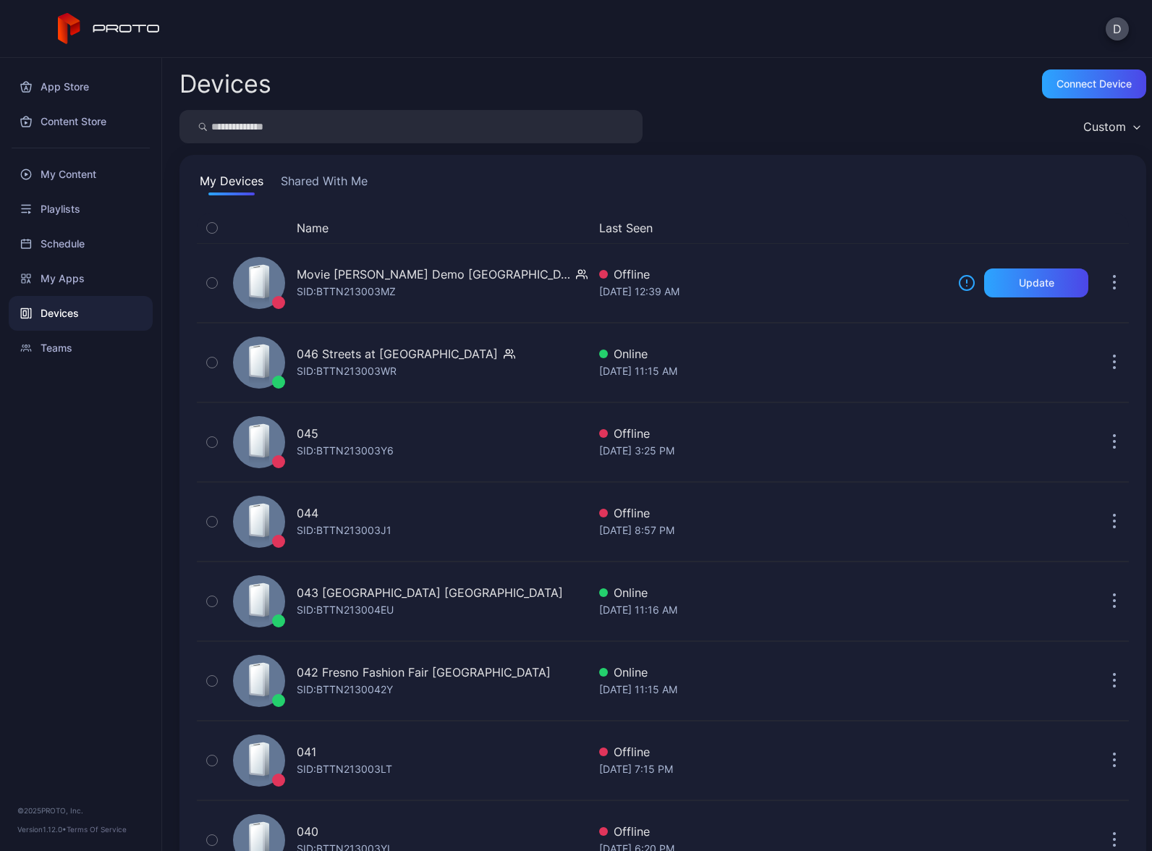
scroll to position [2807, 0]
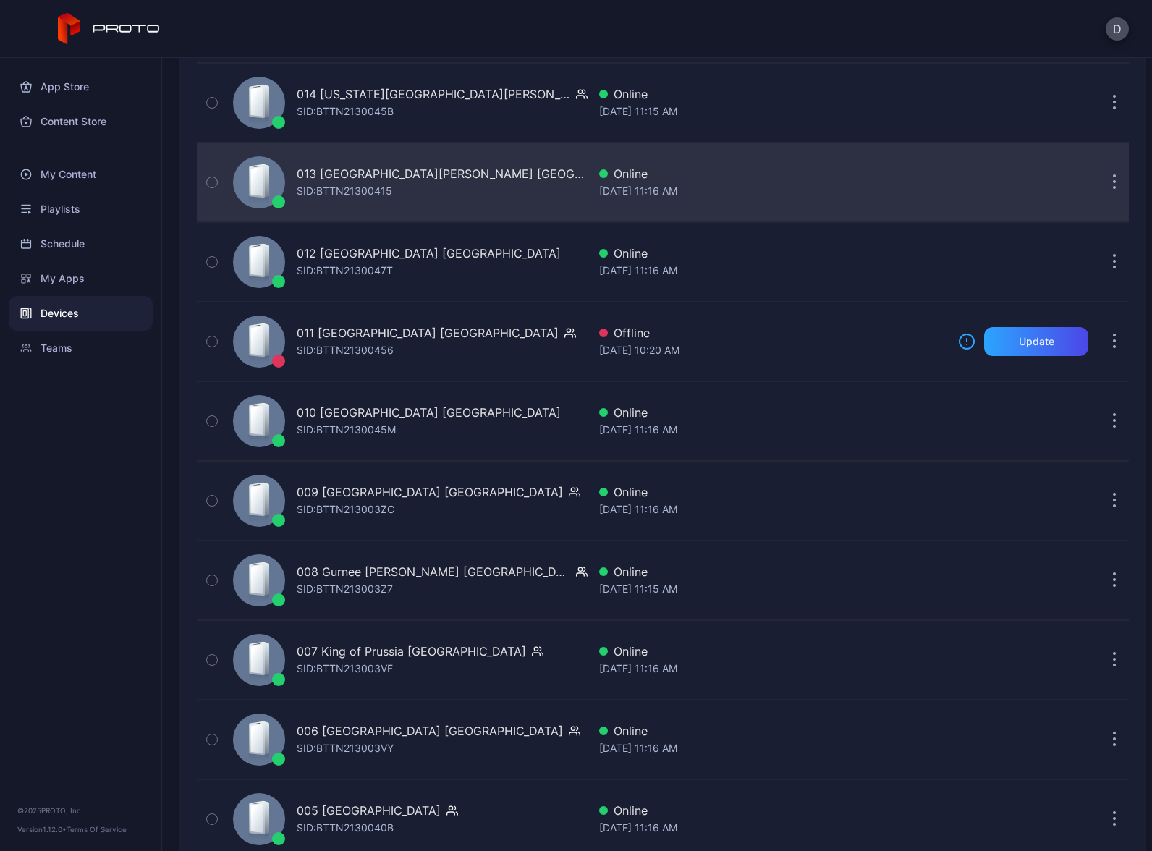
click at [455, 193] on div "013 Potomac Mills VA SID: BTTN21300415" at bounding box center [407, 182] width 360 height 72
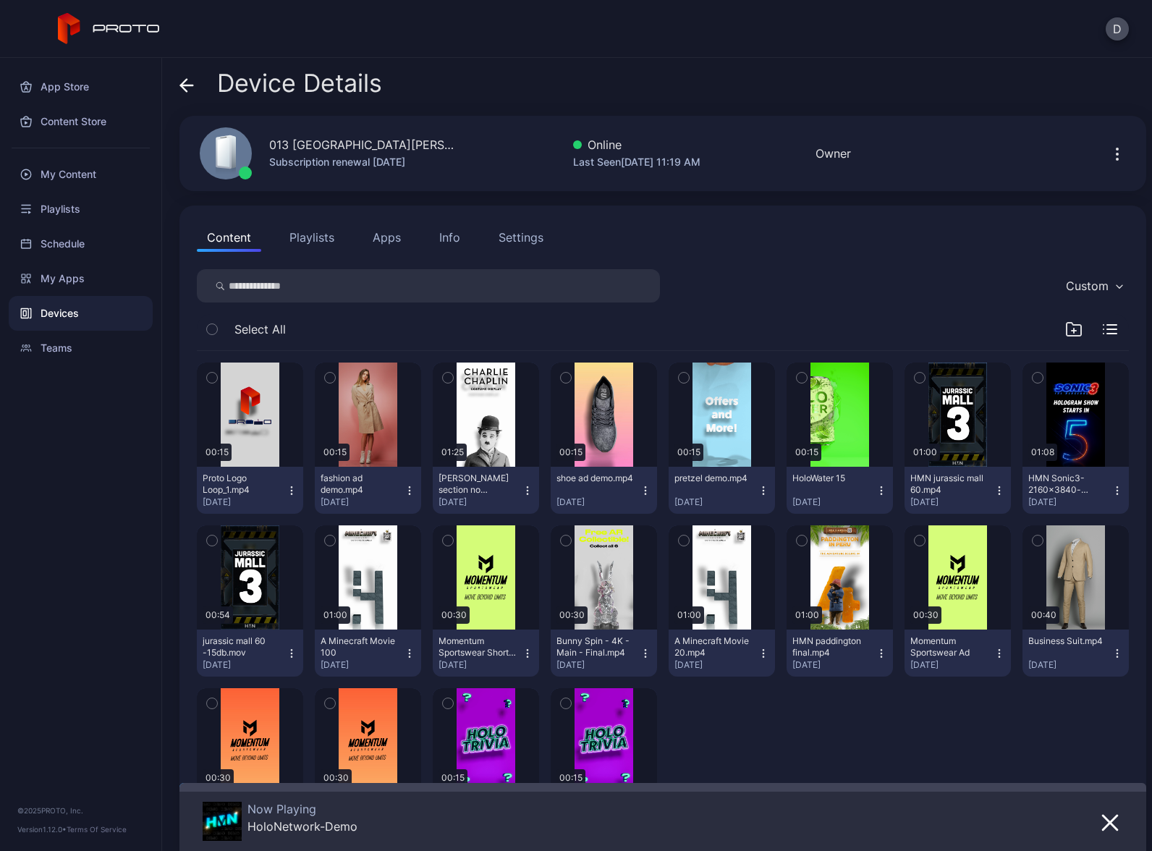
click at [394, 234] on button "Apps" at bounding box center [387, 237] width 48 height 29
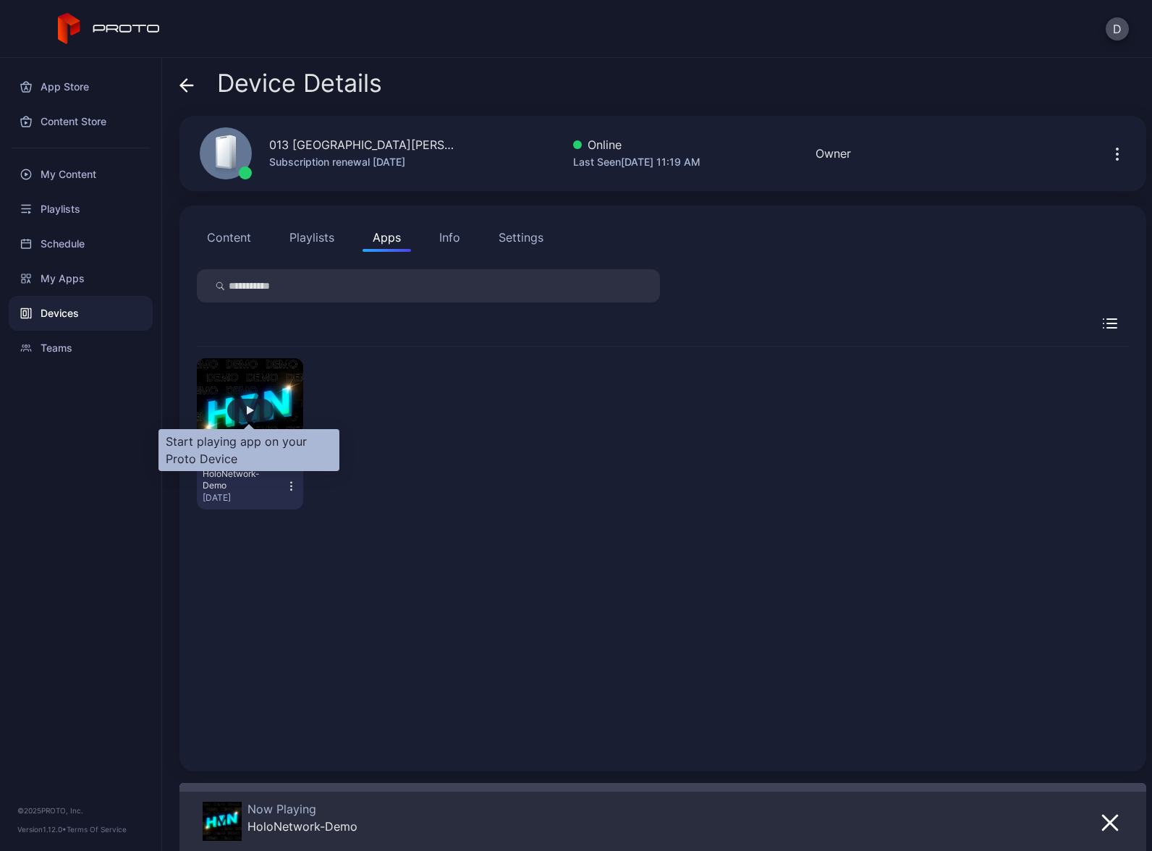
click at [248, 407] on div "button" at bounding box center [250, 410] width 7 height 9
click at [289, 484] on icon "button" at bounding box center [291, 486] width 12 height 14
click at [85, 314] on div "Devices" at bounding box center [81, 313] width 144 height 35
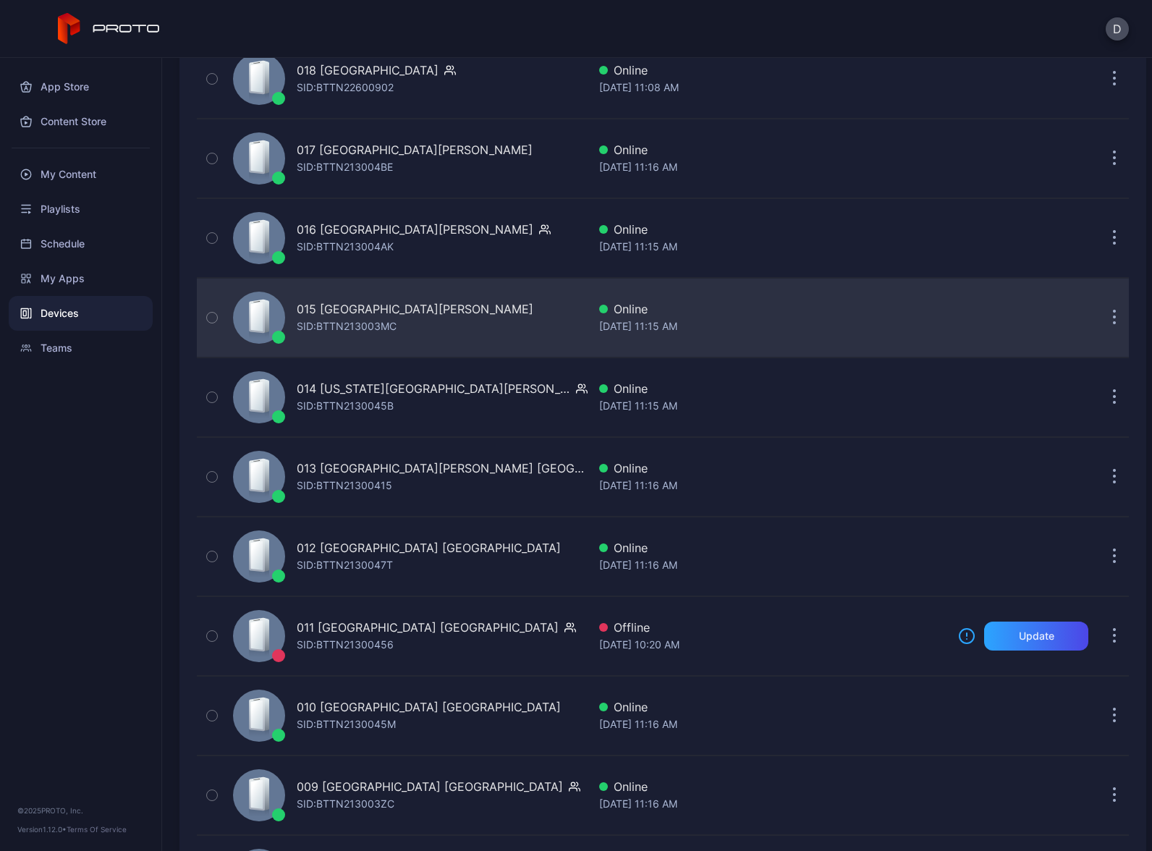
scroll to position [2463, 0]
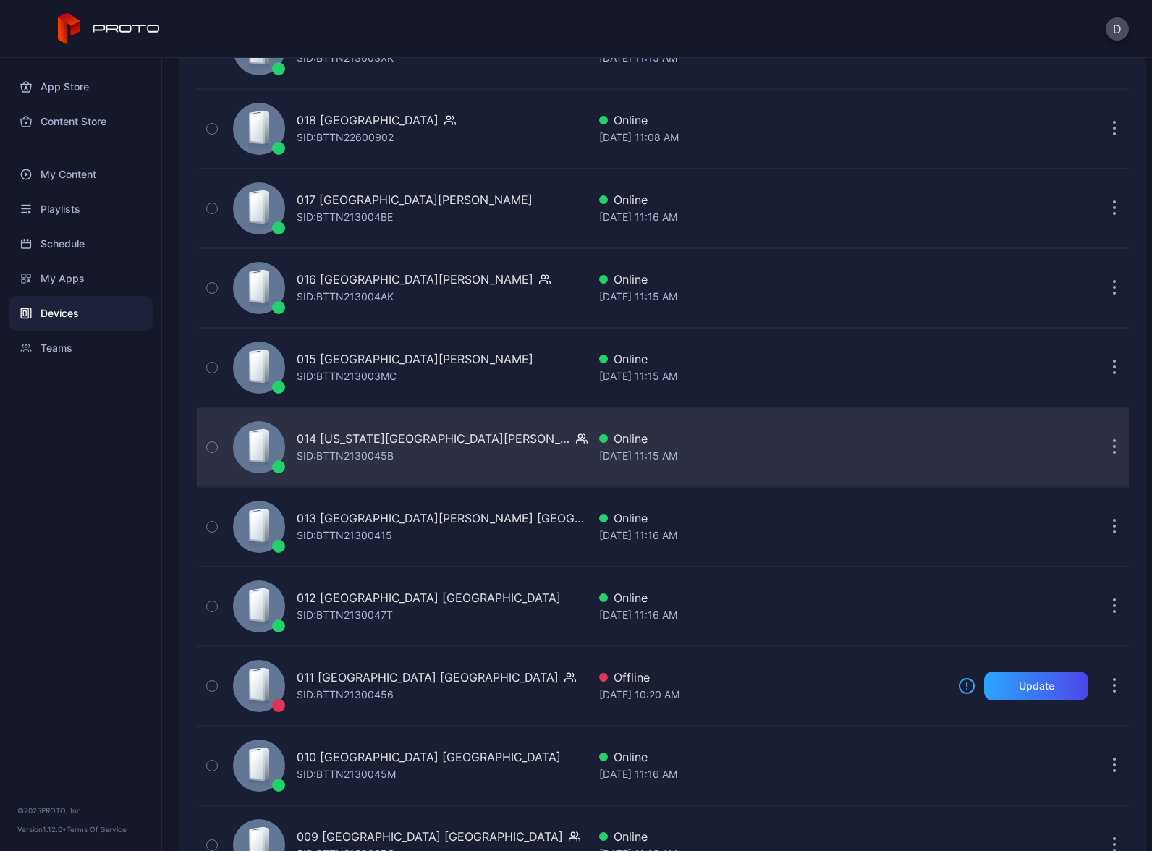
click at [460, 458] on div "014 Arizona Mills AZ SID: BTTN2130045B" at bounding box center [407, 447] width 360 height 72
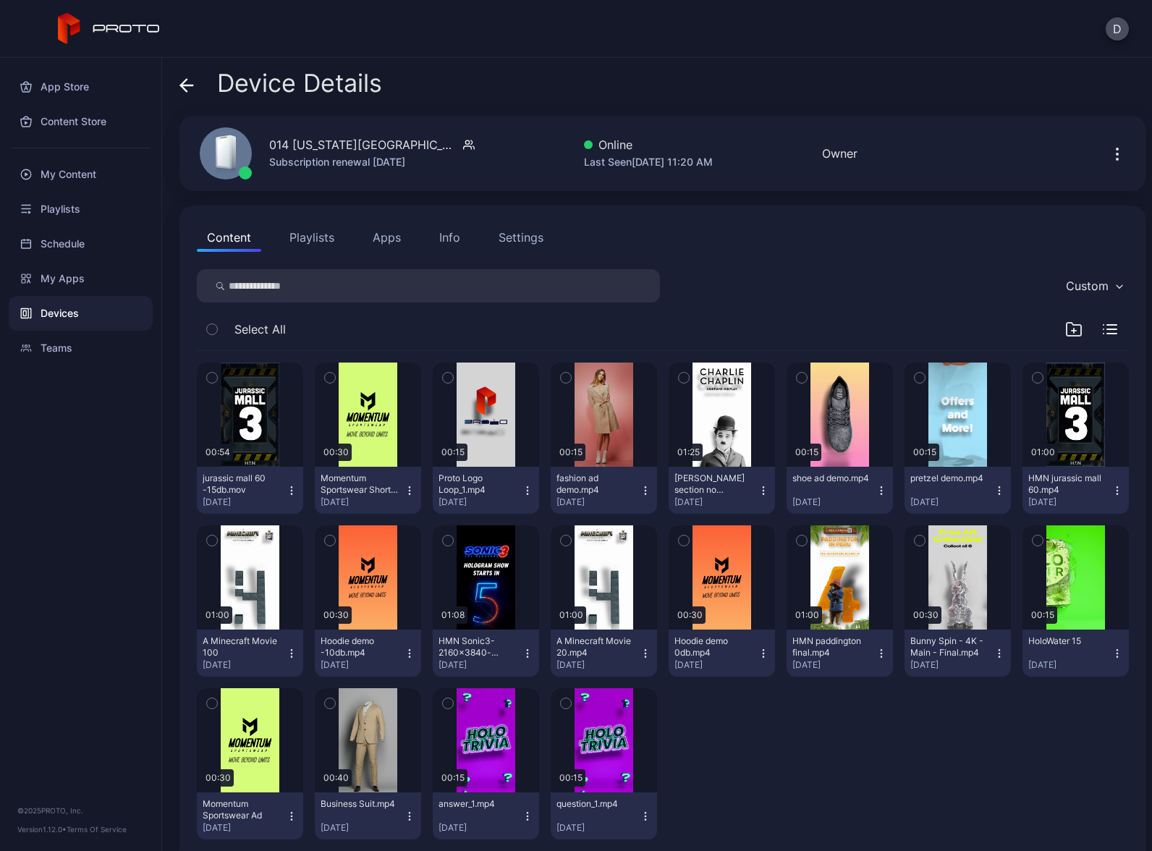
click at [394, 244] on button "Apps" at bounding box center [387, 237] width 48 height 29
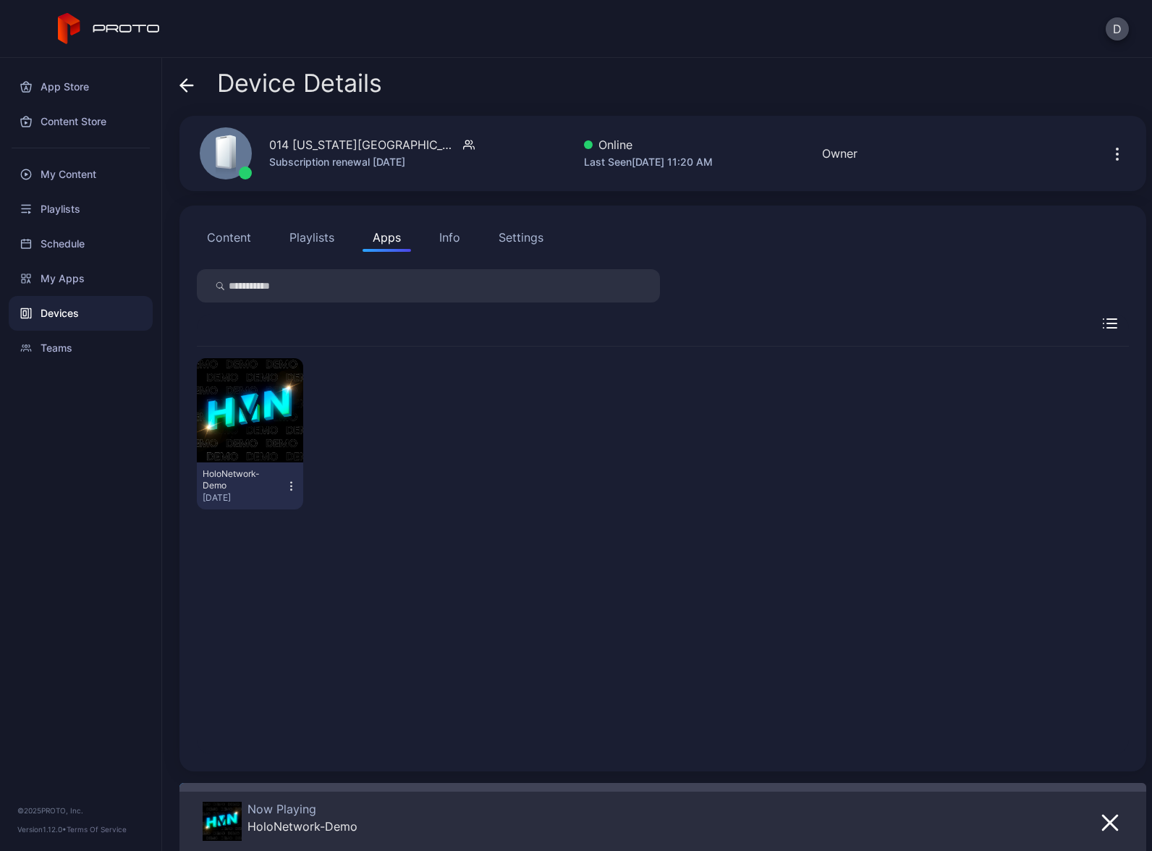
click at [289, 481] on icon "button" at bounding box center [291, 486] width 12 height 14
click at [283, 583] on button "Launch on Start" at bounding box center [248, 580] width 123 height 46
click at [108, 316] on div "Devices" at bounding box center [81, 313] width 144 height 35
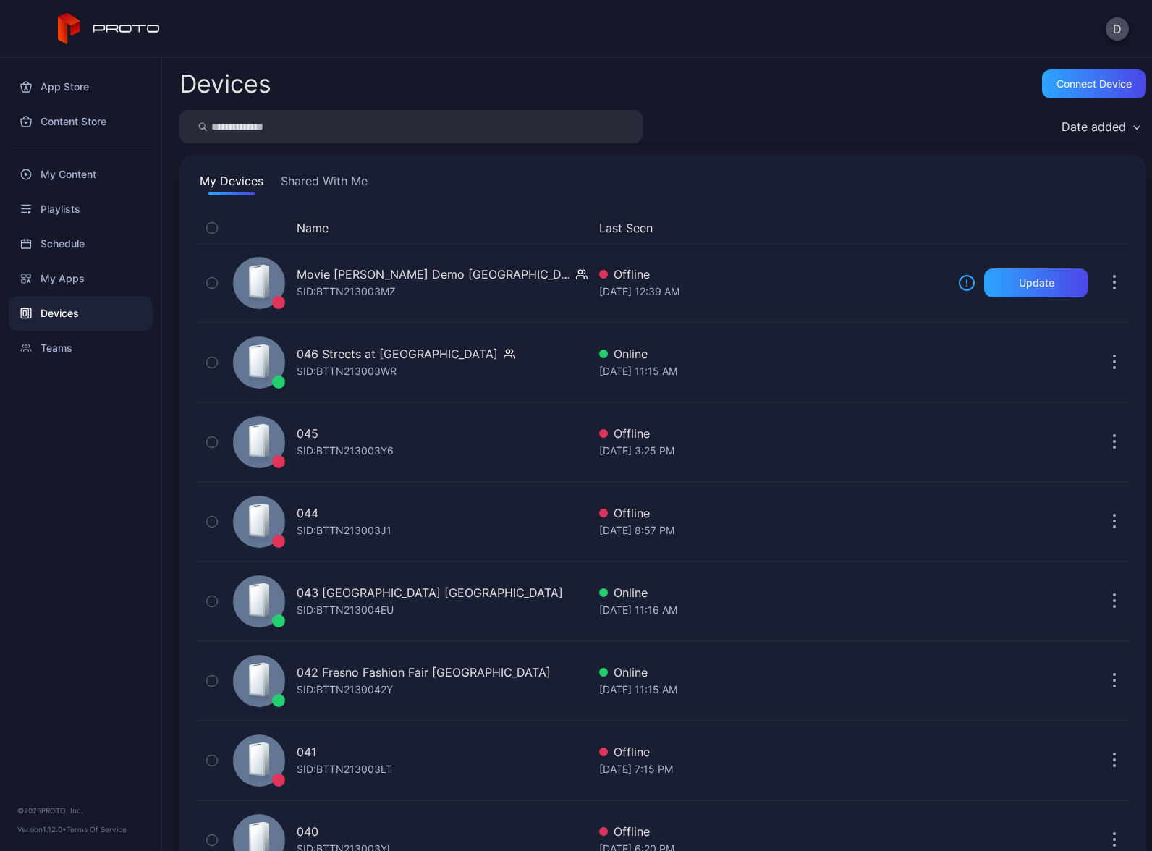
scroll to position [2463, 0]
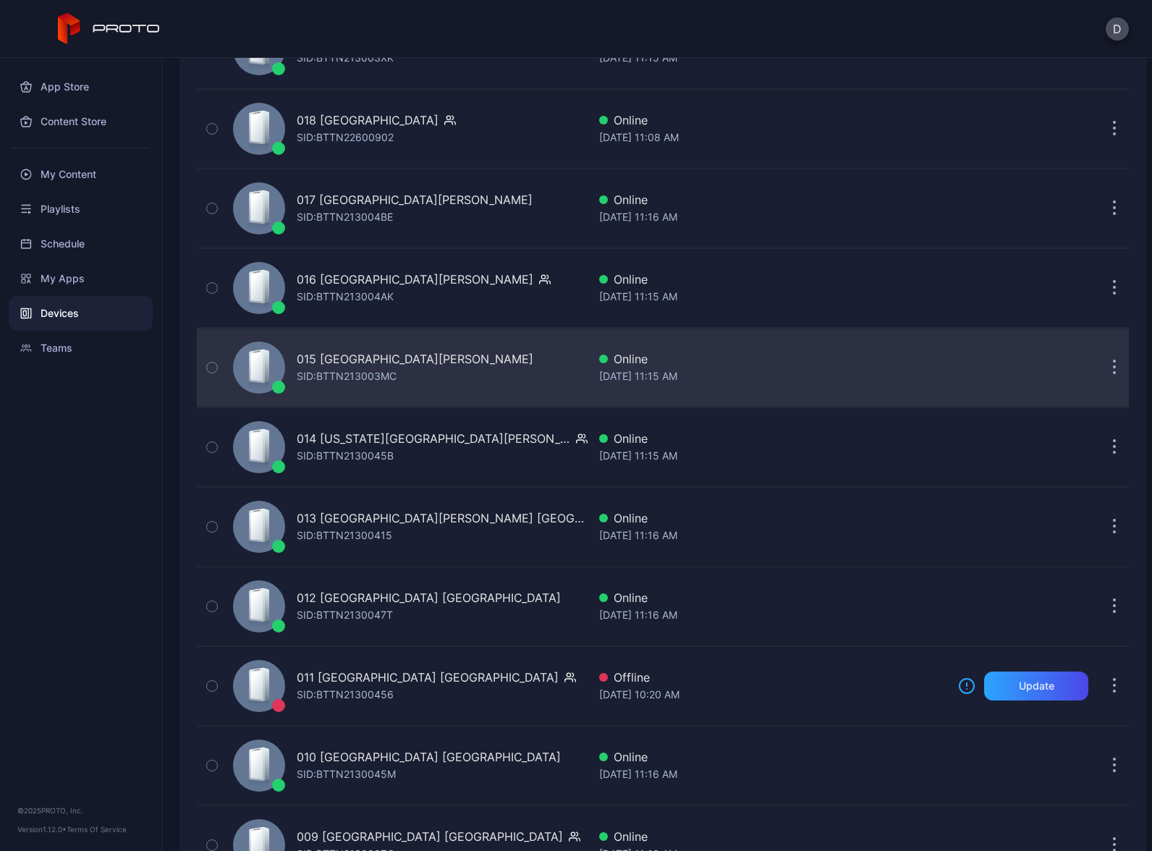
click at [459, 359] on div "015 Concord Mills NC SID: BTTN213003MC" at bounding box center [407, 367] width 360 height 72
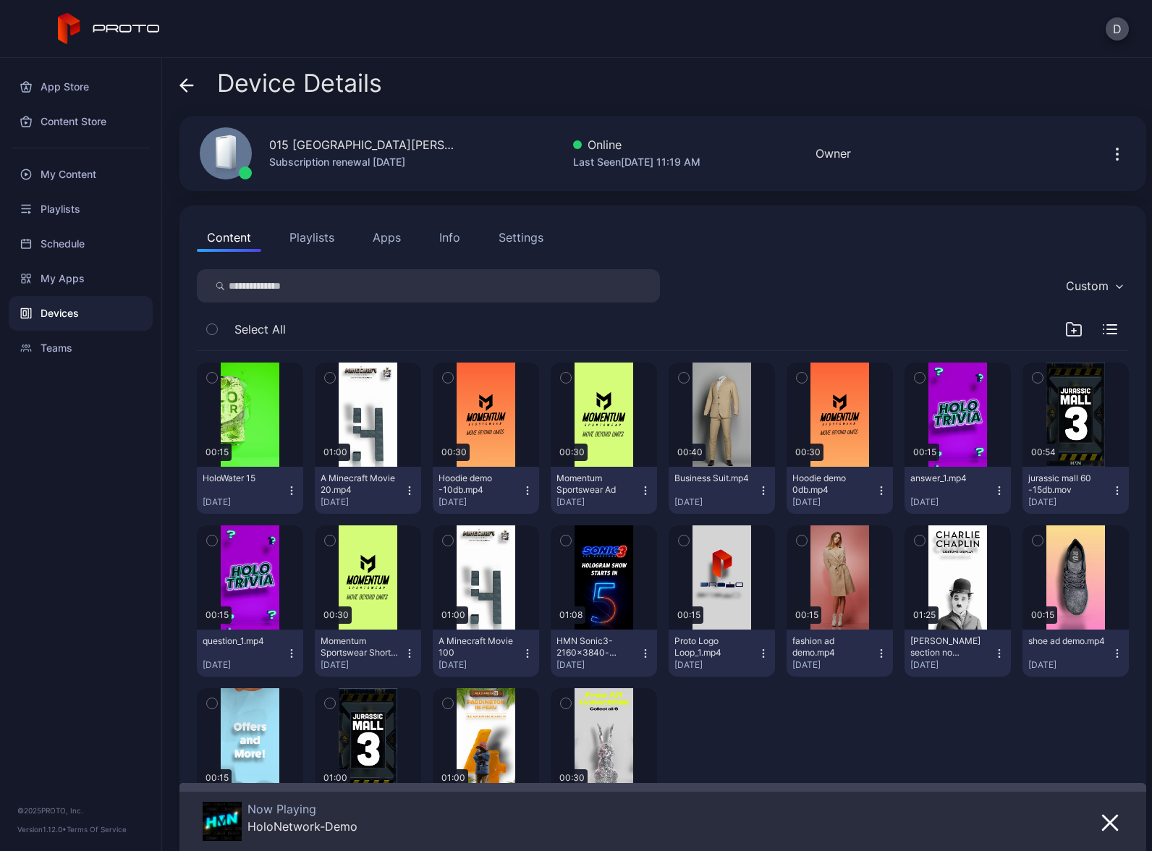
click at [389, 232] on button "Apps" at bounding box center [387, 237] width 48 height 29
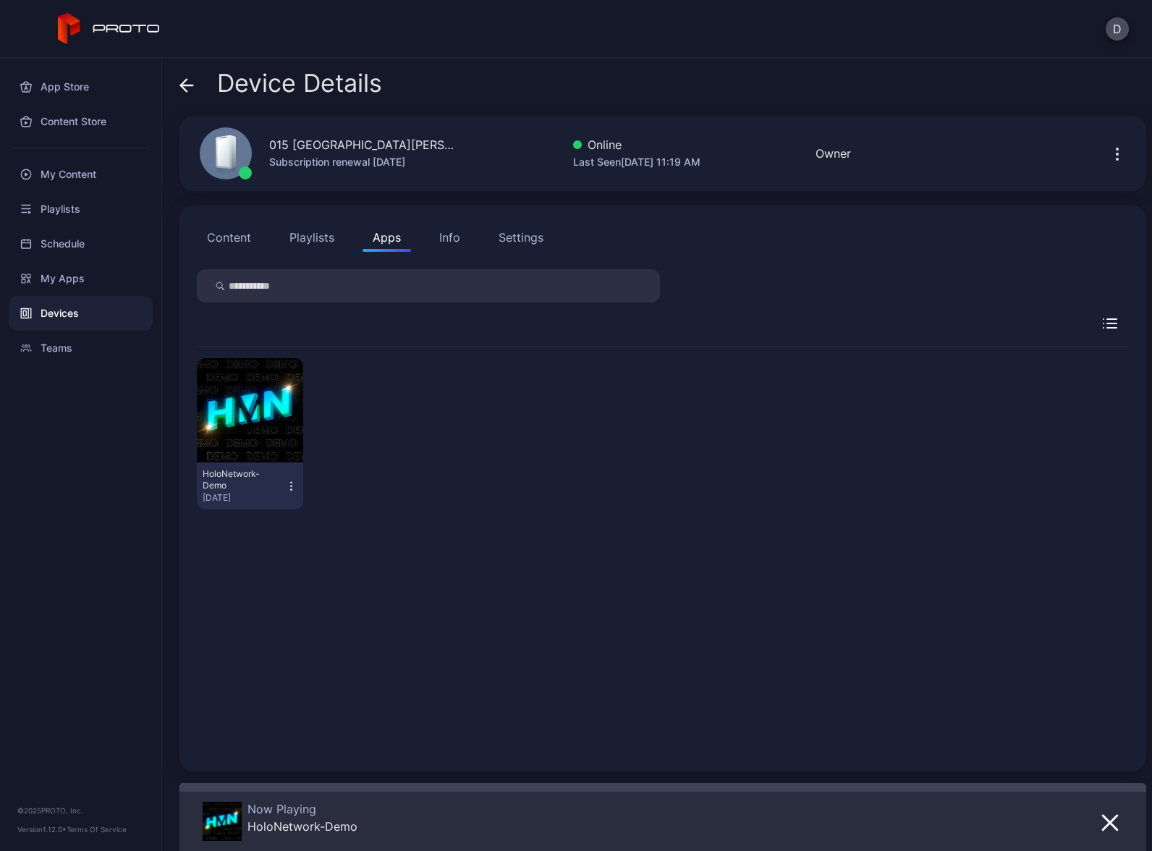
click at [286, 486] on icon "button" at bounding box center [291, 486] width 12 height 14
click at [268, 579] on button "Launch on Start" at bounding box center [248, 580] width 123 height 46
click at [98, 311] on div "Devices" at bounding box center [81, 313] width 144 height 35
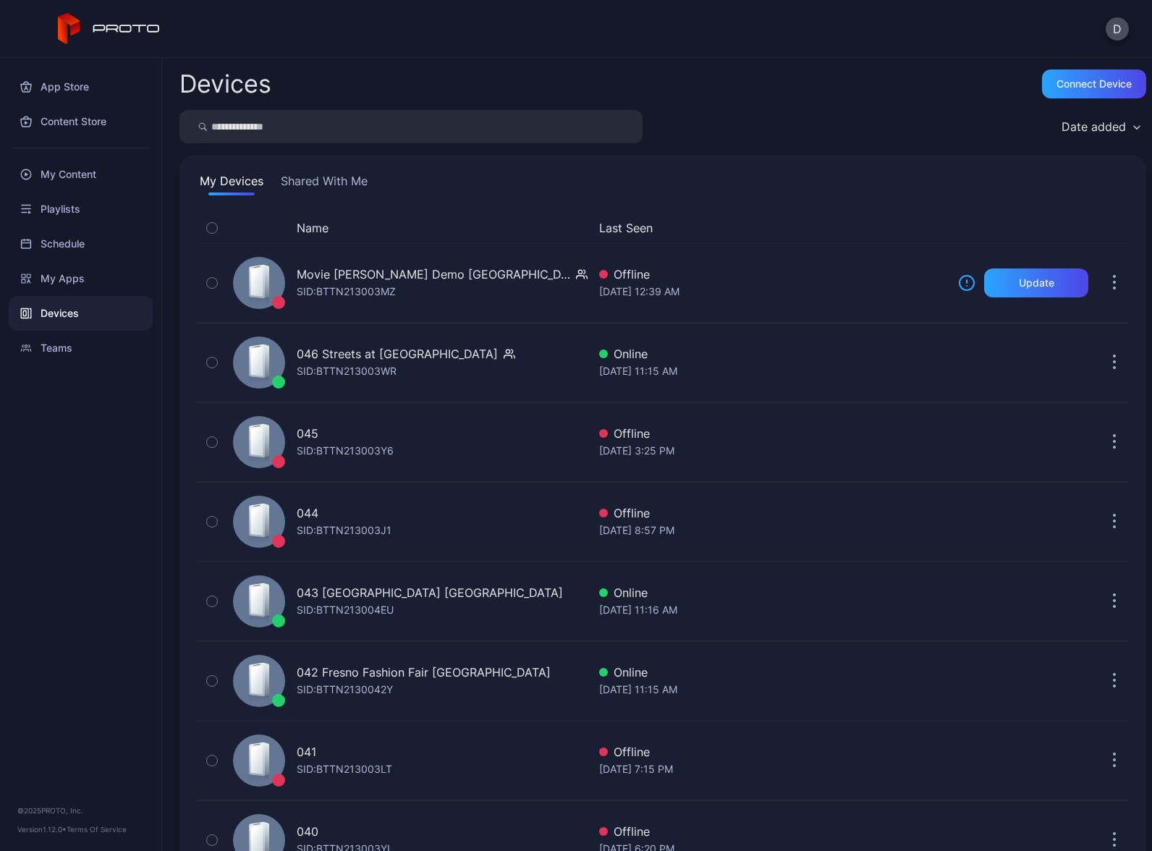
scroll to position [2463, 0]
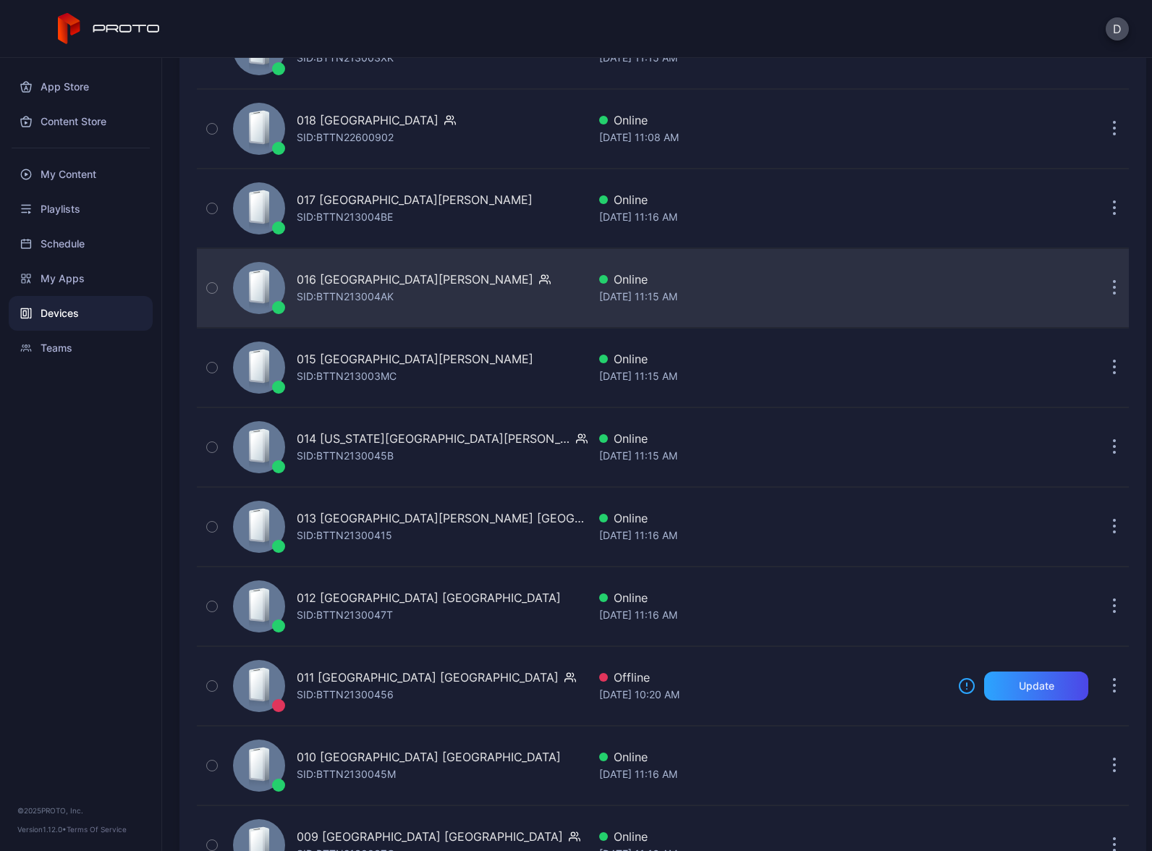
click at [436, 287] on div "016 Opry Mills TN SID: BTTN213004AK" at bounding box center [407, 288] width 360 height 72
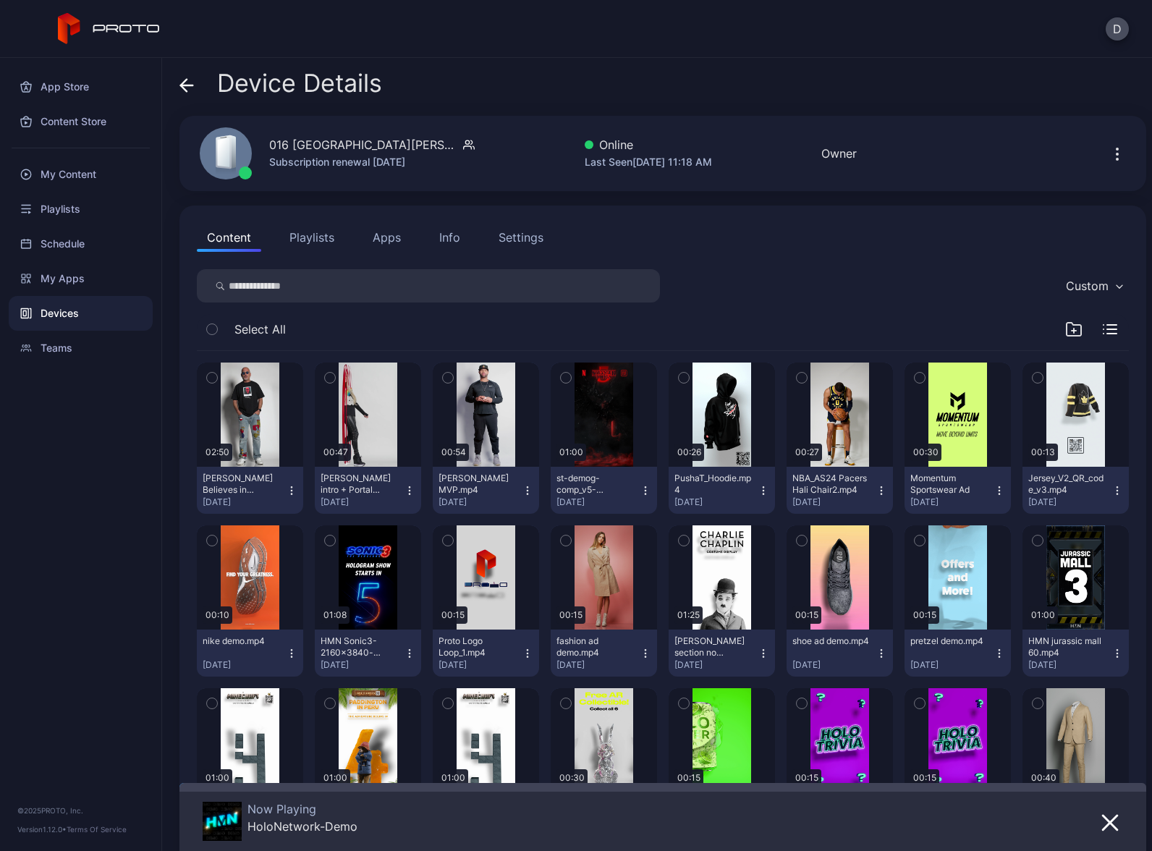
click at [392, 234] on button "Apps" at bounding box center [387, 237] width 48 height 29
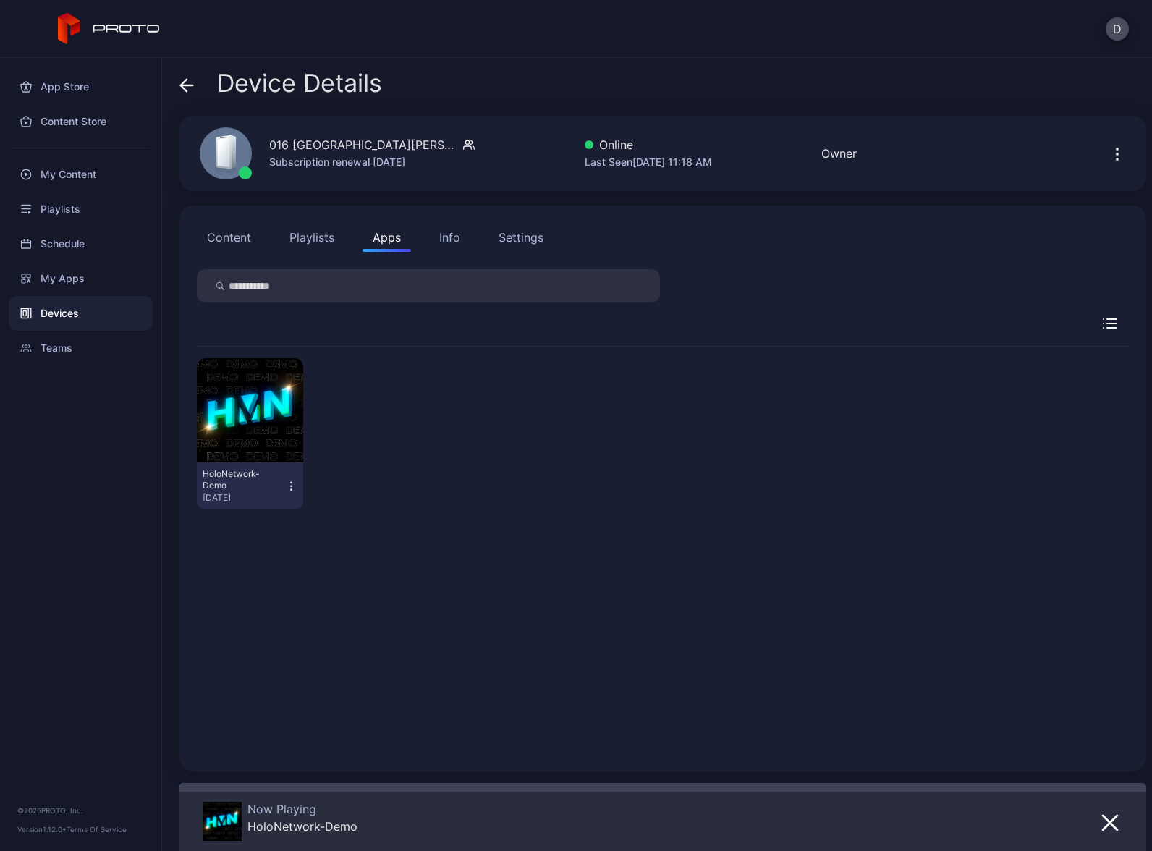
click at [291, 491] on icon "button" at bounding box center [291, 486] width 12 height 14
click at [283, 572] on button "Launch on Start" at bounding box center [248, 580] width 123 height 46
click at [100, 308] on div "Devices" at bounding box center [81, 313] width 144 height 35
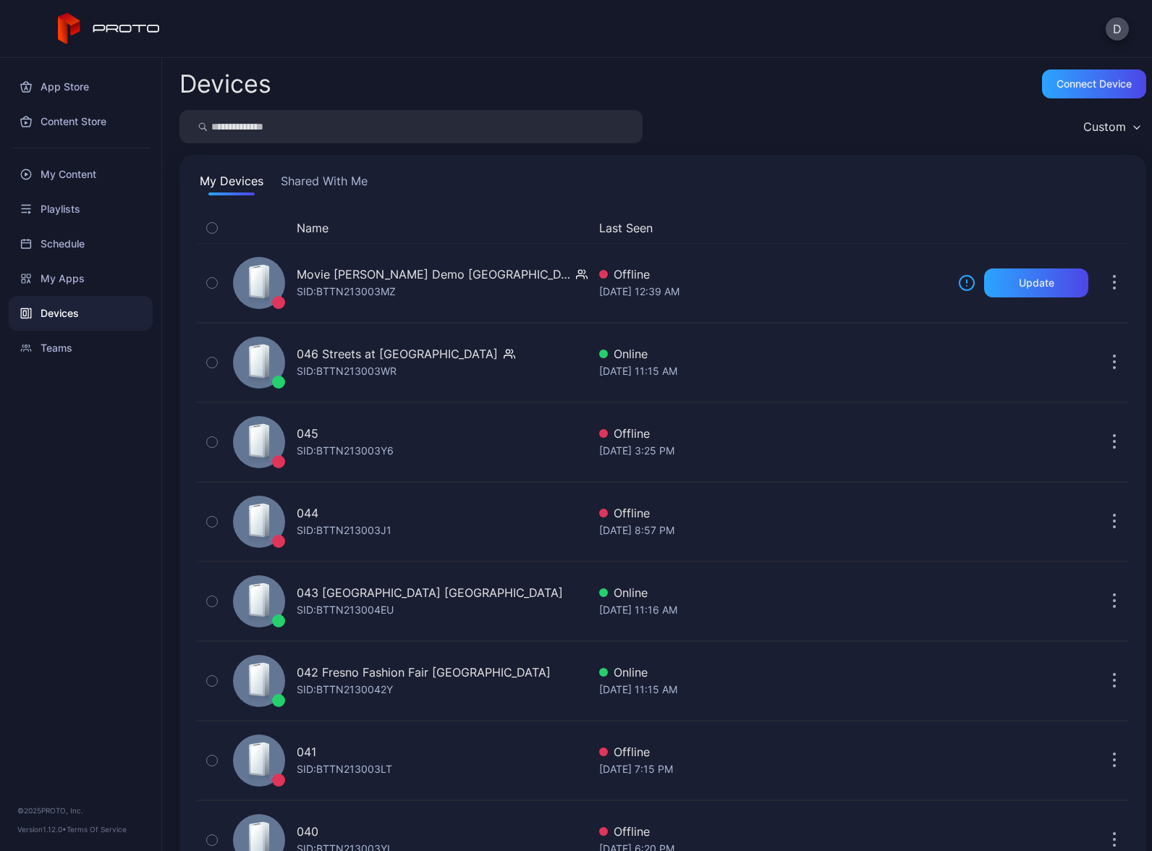
scroll to position [2463, 0]
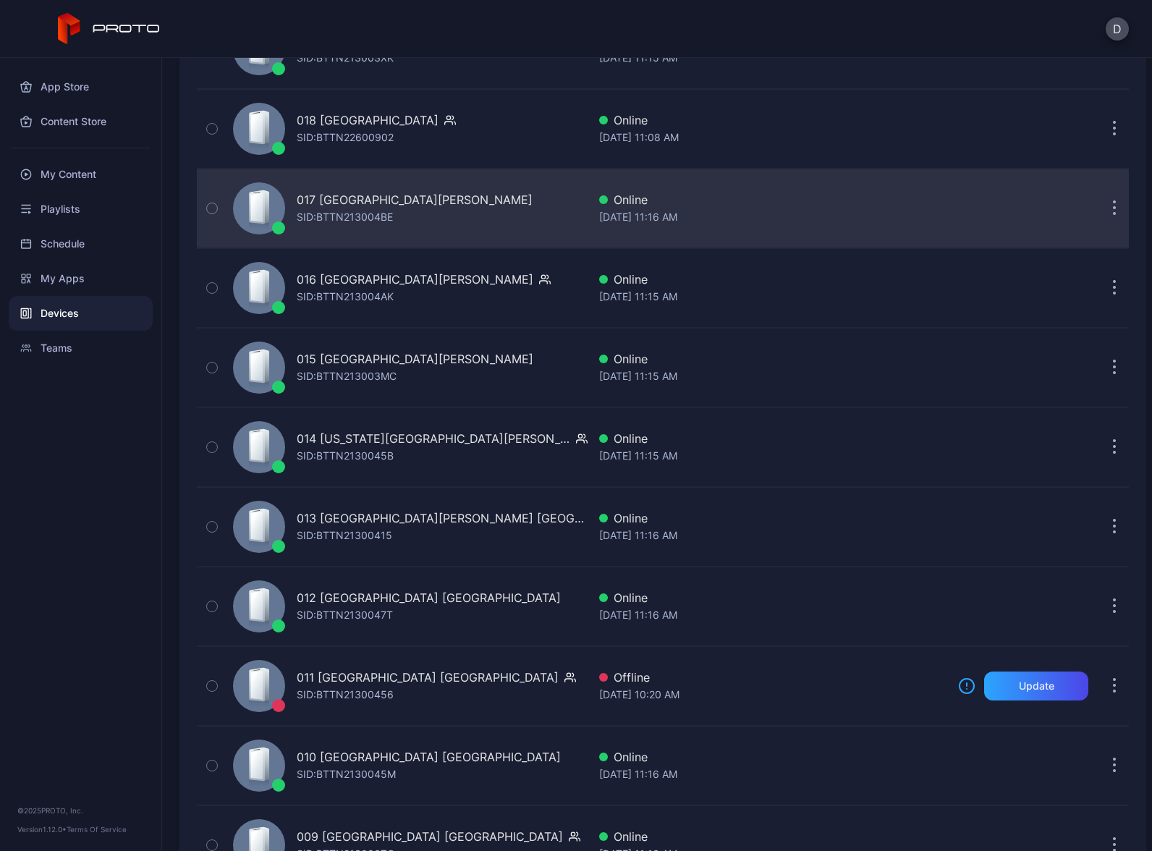
click at [499, 201] on div "017 Sawgrass Mills FL SID: BTTN213004BE" at bounding box center [407, 208] width 360 height 72
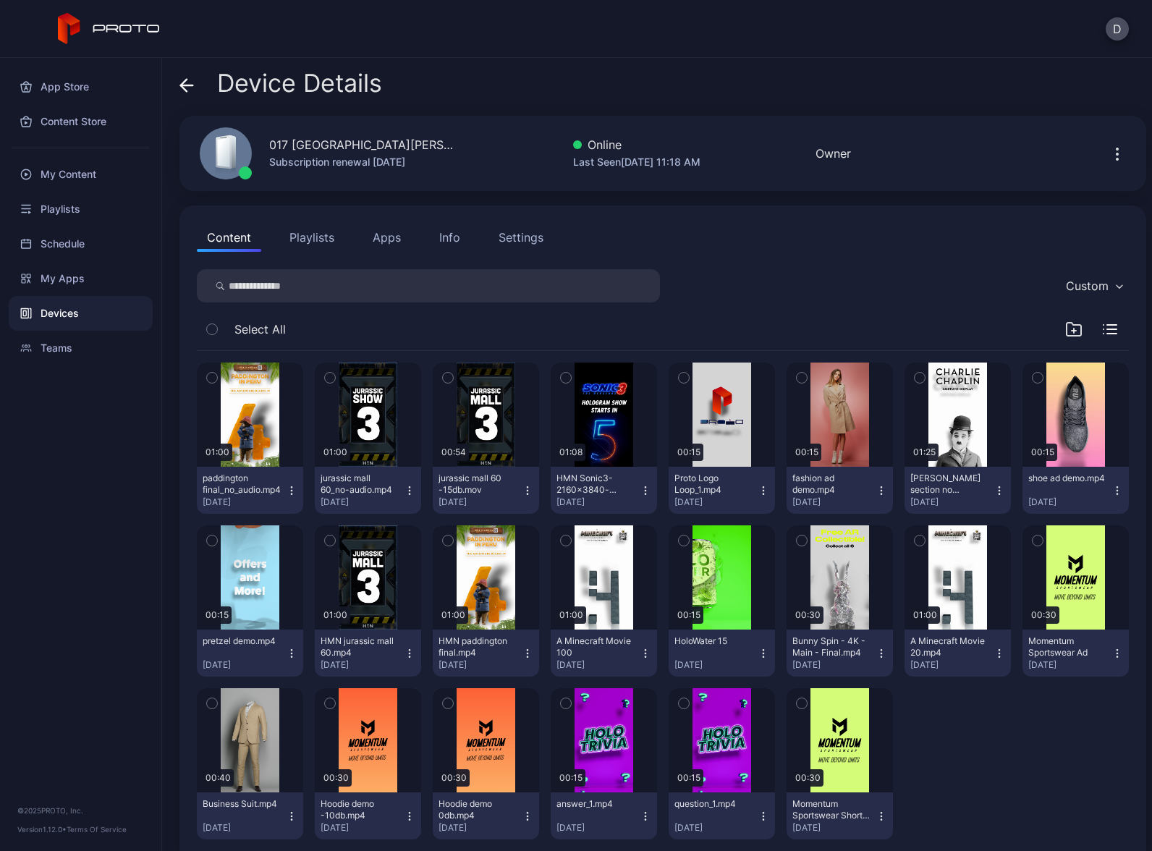
click at [393, 237] on button "Apps" at bounding box center [387, 237] width 48 height 29
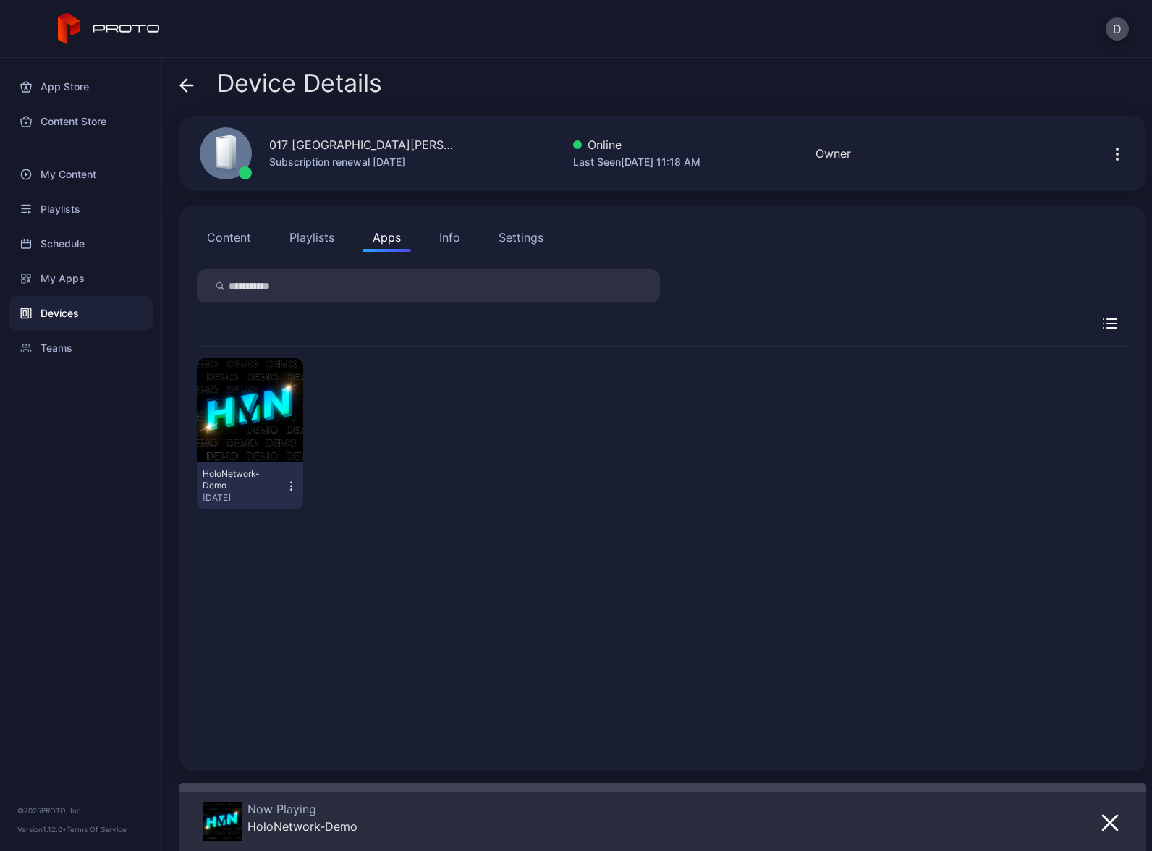
click at [291, 486] on icon "button" at bounding box center [291, 486] width 1 height 1
click at [267, 578] on button "Launch on Start" at bounding box center [248, 580] width 123 height 46
click at [97, 308] on div "Devices" at bounding box center [81, 313] width 144 height 35
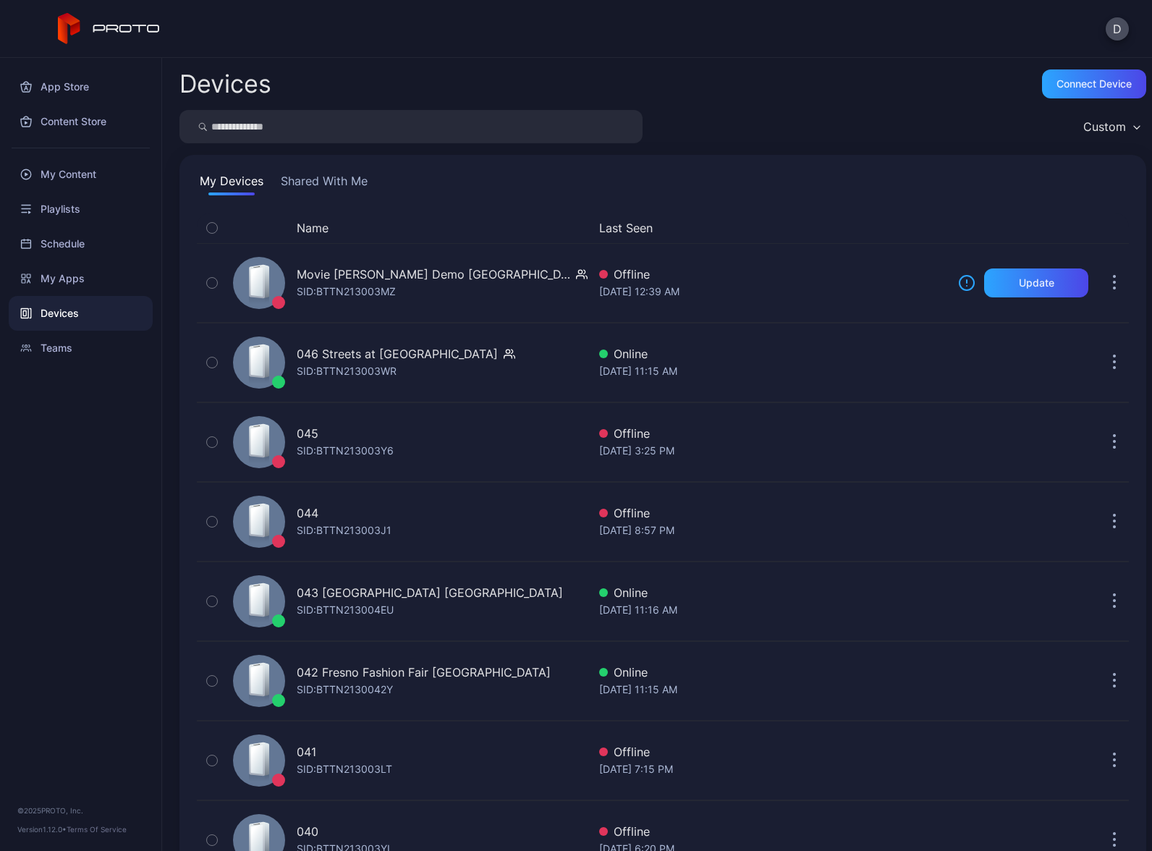
scroll to position [2463, 0]
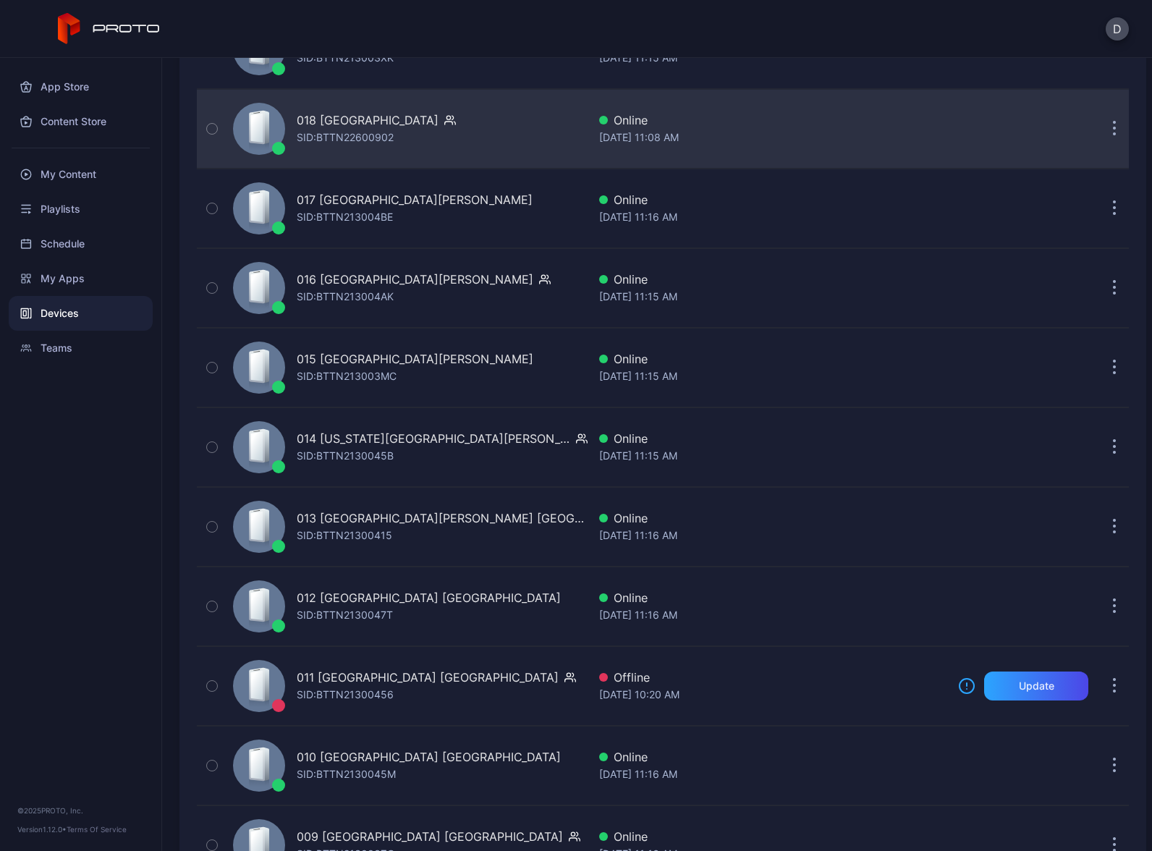
click at [465, 134] on div "018 Lenox Square GA SID: BTTN22600902" at bounding box center [407, 129] width 360 height 72
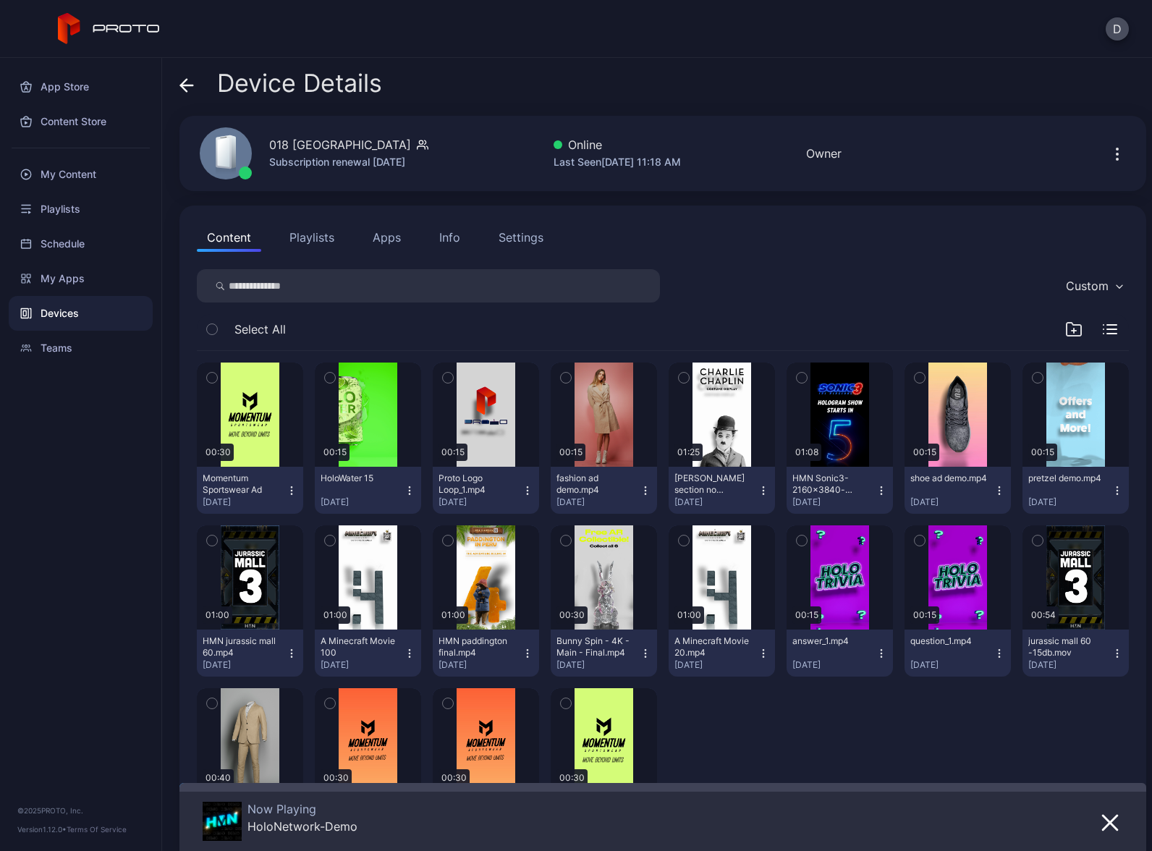
click at [388, 240] on button "Apps" at bounding box center [387, 237] width 48 height 29
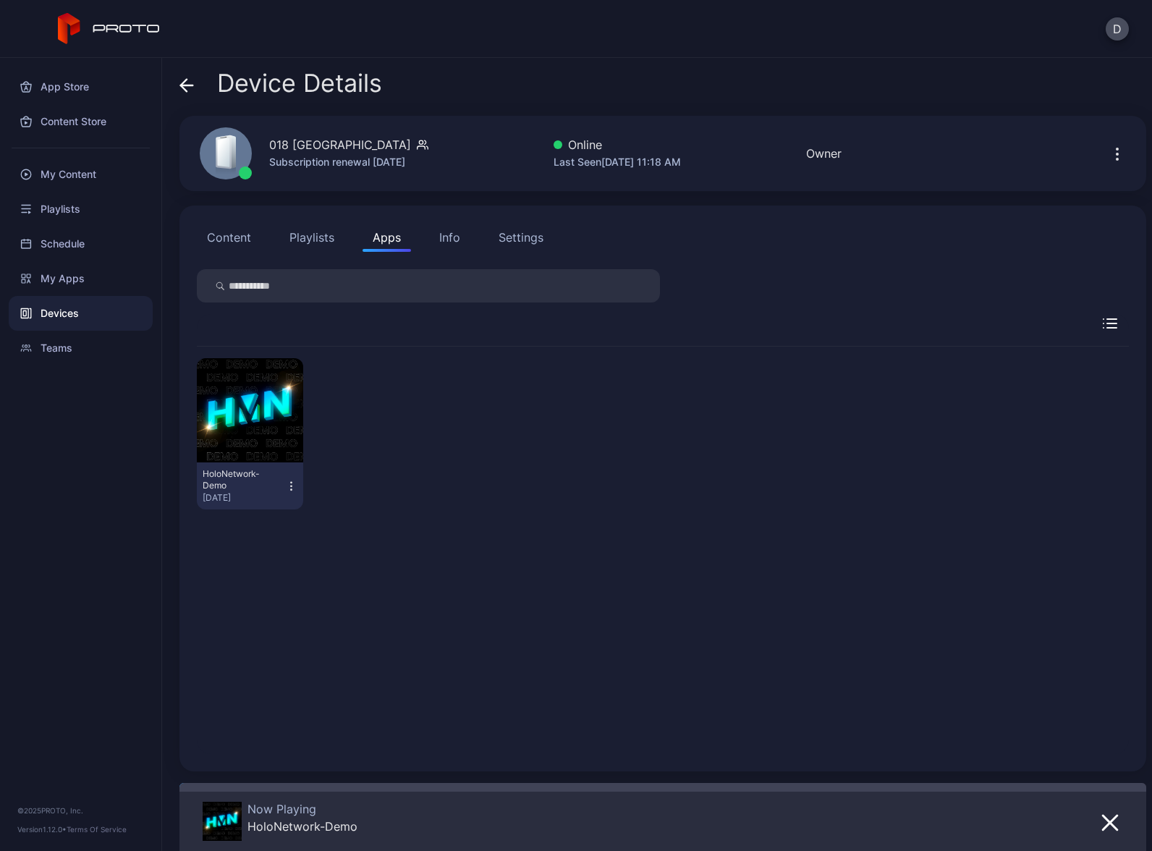
click at [289, 493] on icon "button" at bounding box center [291, 486] width 12 height 14
click at [277, 582] on button "Launch on Start" at bounding box center [248, 580] width 123 height 46
click at [69, 318] on div "Devices" at bounding box center [81, 313] width 144 height 35
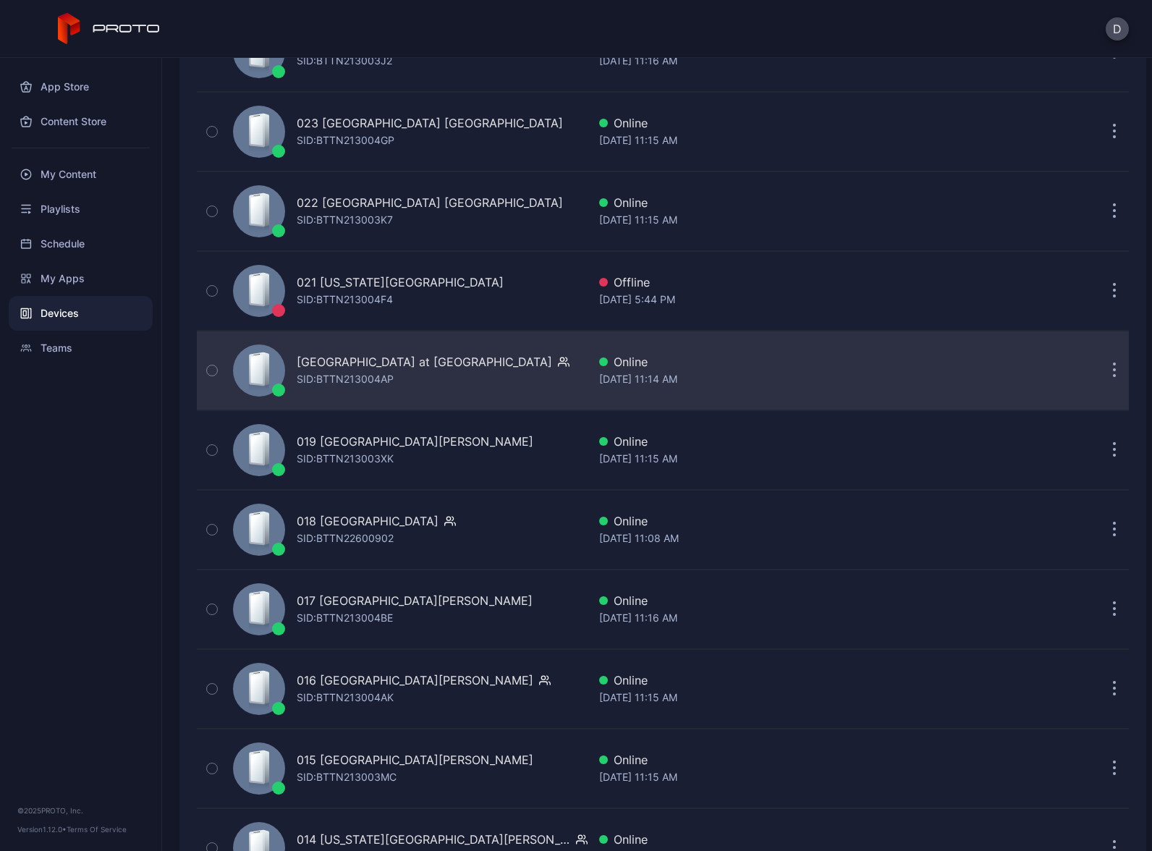
scroll to position [1923, 0]
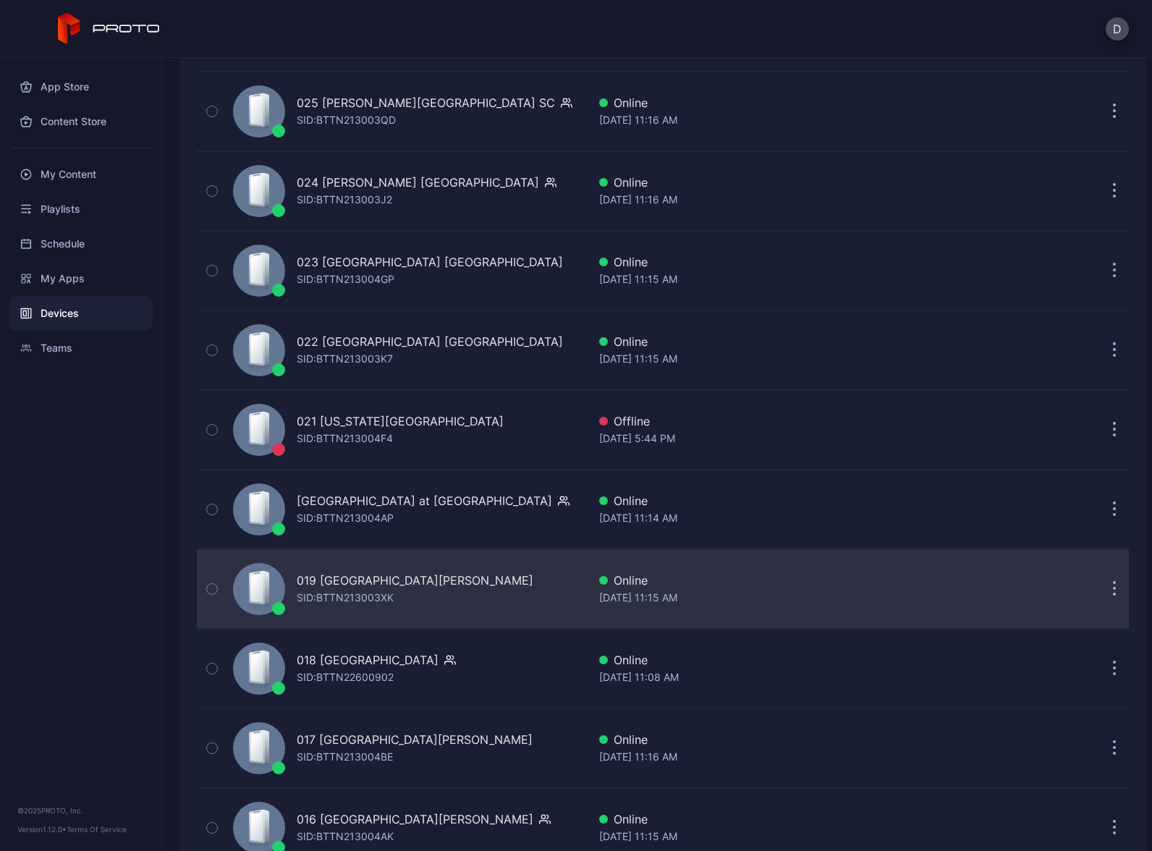
click at [452, 596] on div "019 Ontario Mills CA SID: BTTN213003XK" at bounding box center [407, 589] width 360 height 72
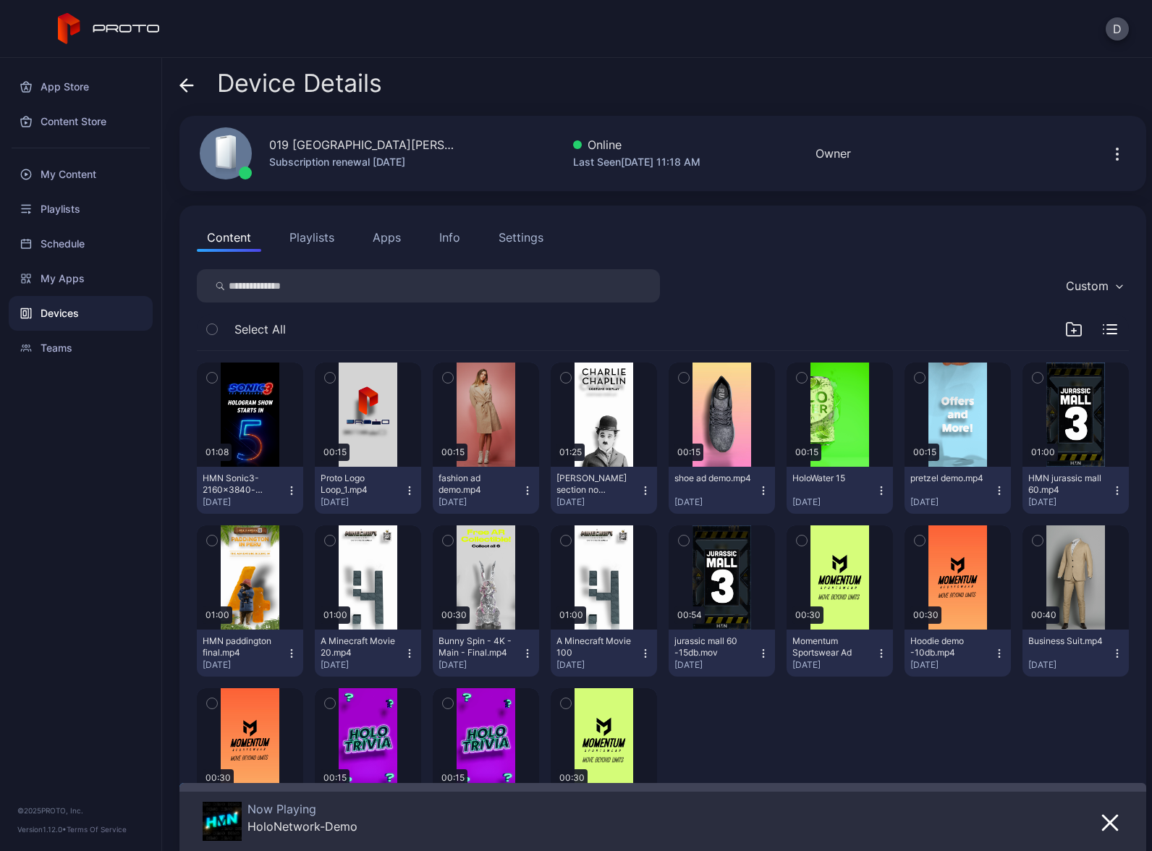
click at [390, 241] on button "Apps" at bounding box center [387, 237] width 48 height 29
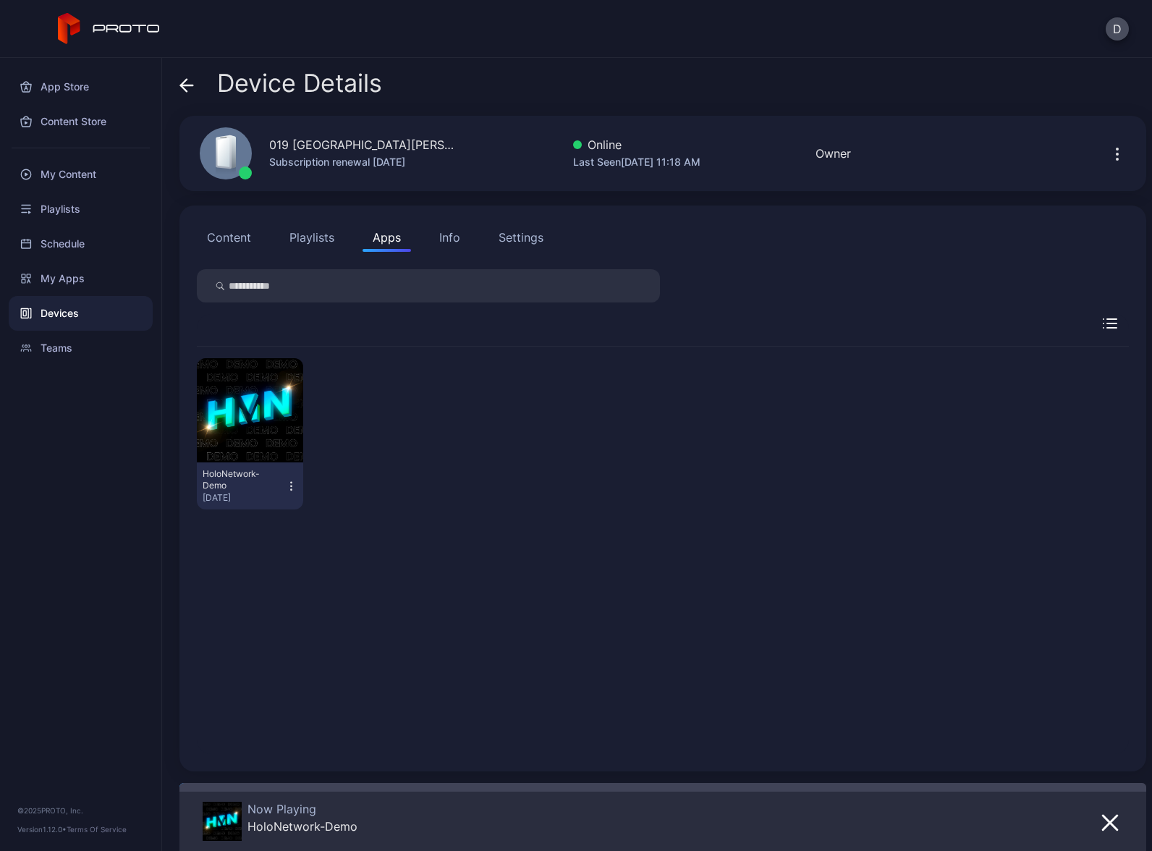
click at [288, 487] on icon "button" at bounding box center [291, 486] width 12 height 14
click at [266, 583] on button "Launch on Start" at bounding box center [248, 580] width 123 height 46
click at [86, 314] on div "Devices" at bounding box center [81, 313] width 144 height 35
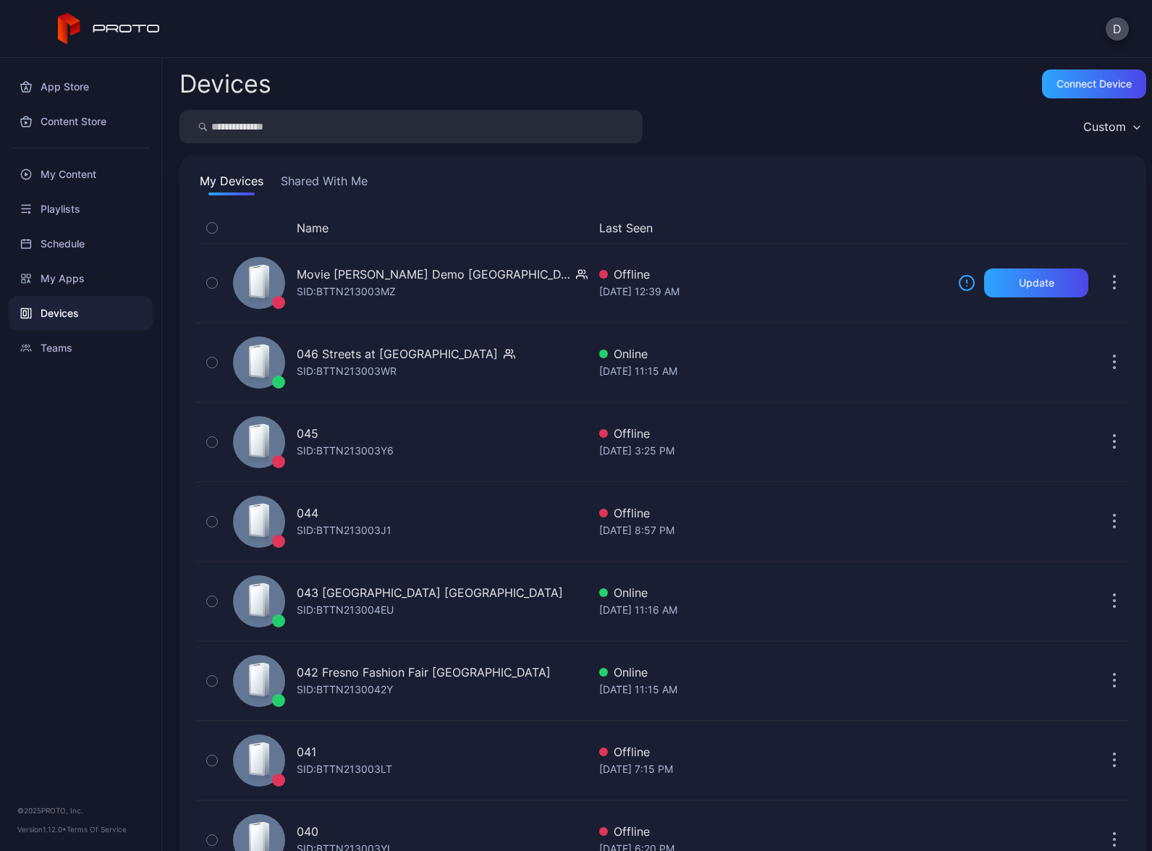
scroll to position [1923, 0]
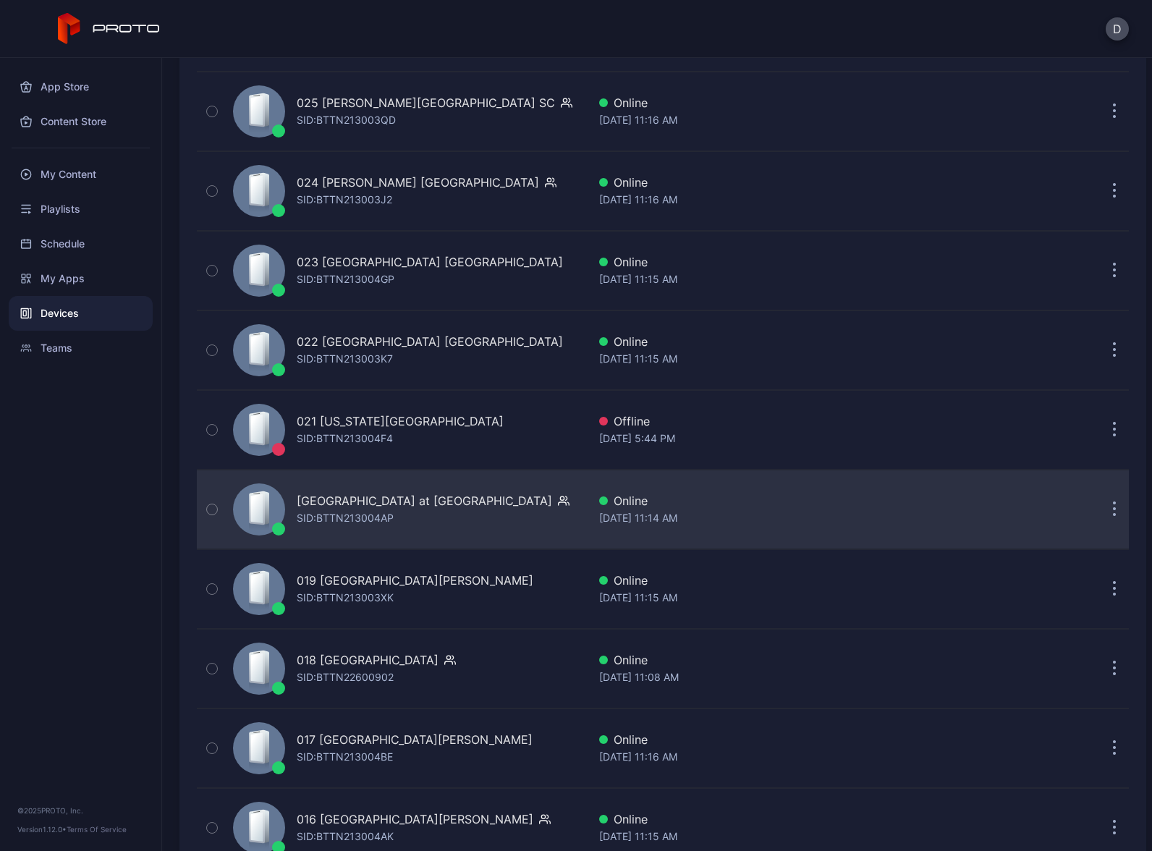
click at [477, 525] on div "020 Town Center at Boca Raton FL SID: BTTN213004AP" at bounding box center [433, 509] width 273 height 35
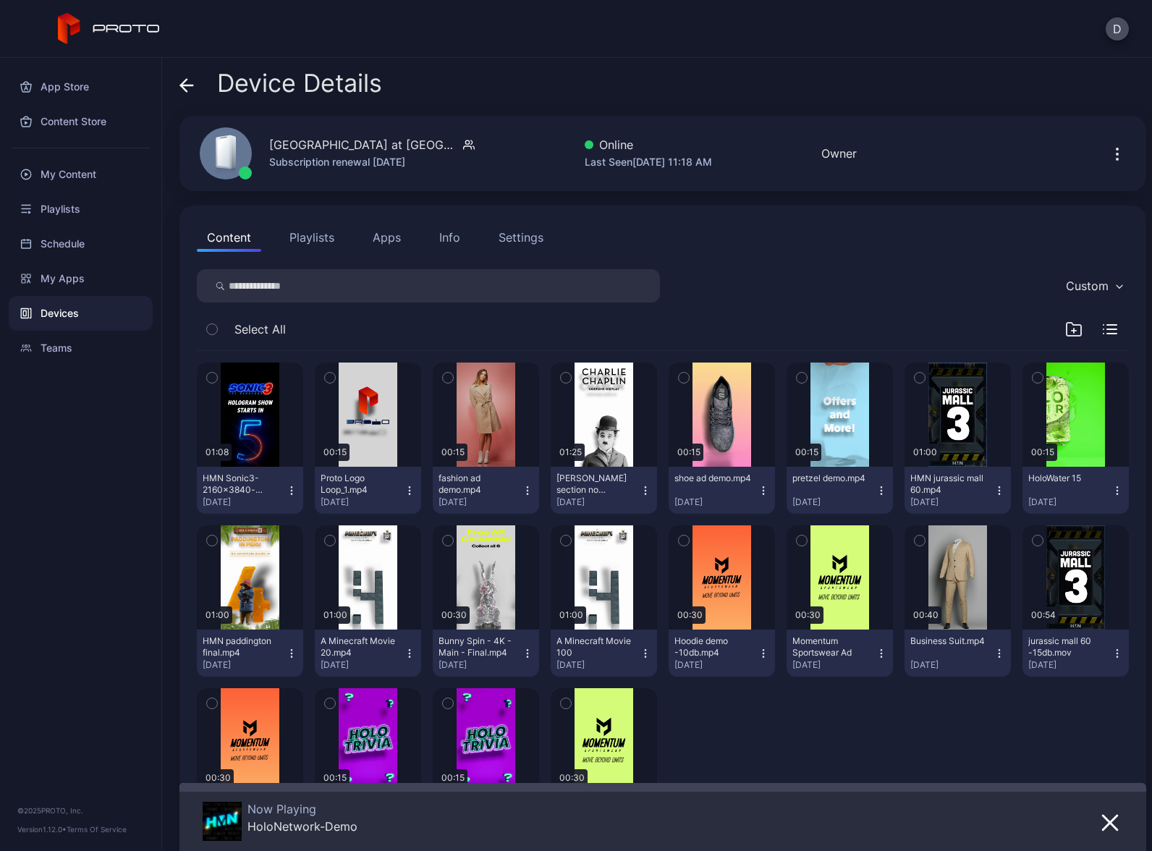
click at [386, 235] on button "Apps" at bounding box center [387, 237] width 48 height 29
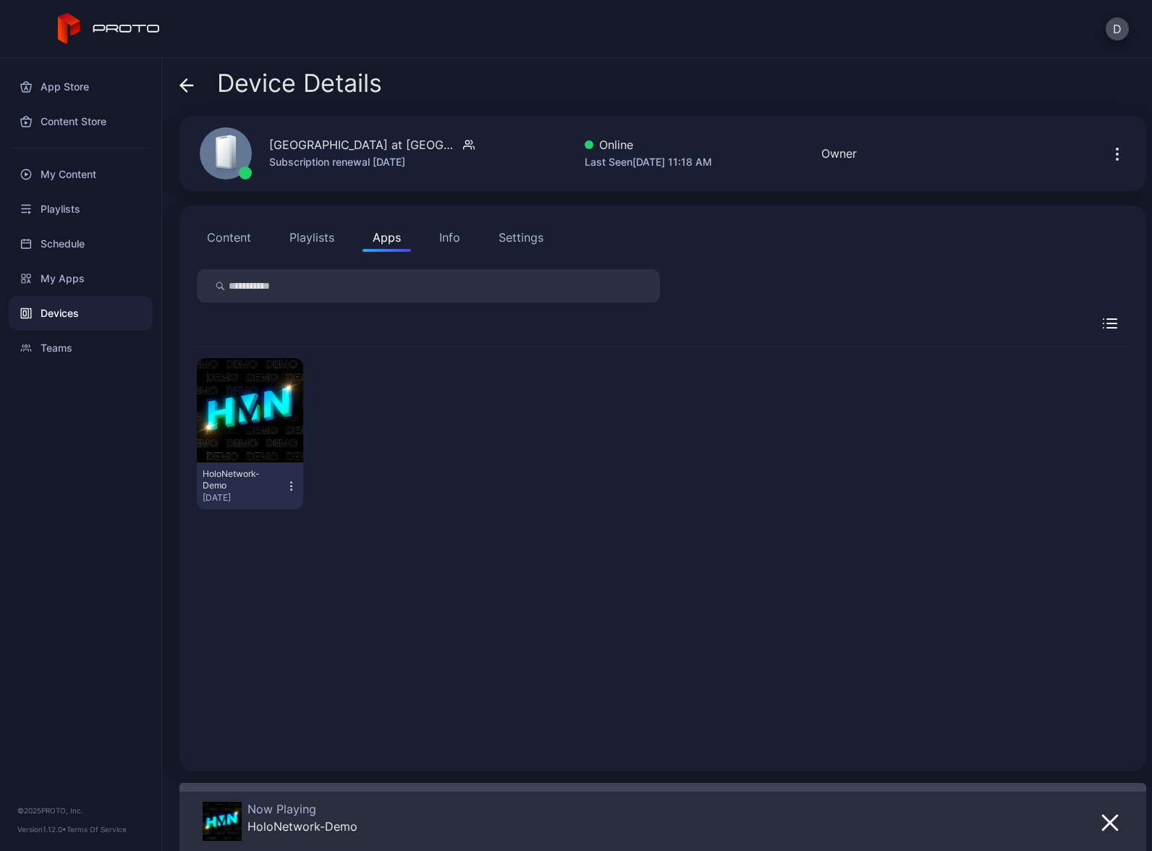
click at [287, 488] on icon "button" at bounding box center [291, 486] width 12 height 14
click at [267, 575] on button "Launch on Start" at bounding box center [248, 580] width 123 height 46
click at [101, 314] on div "Devices" at bounding box center [81, 313] width 144 height 35
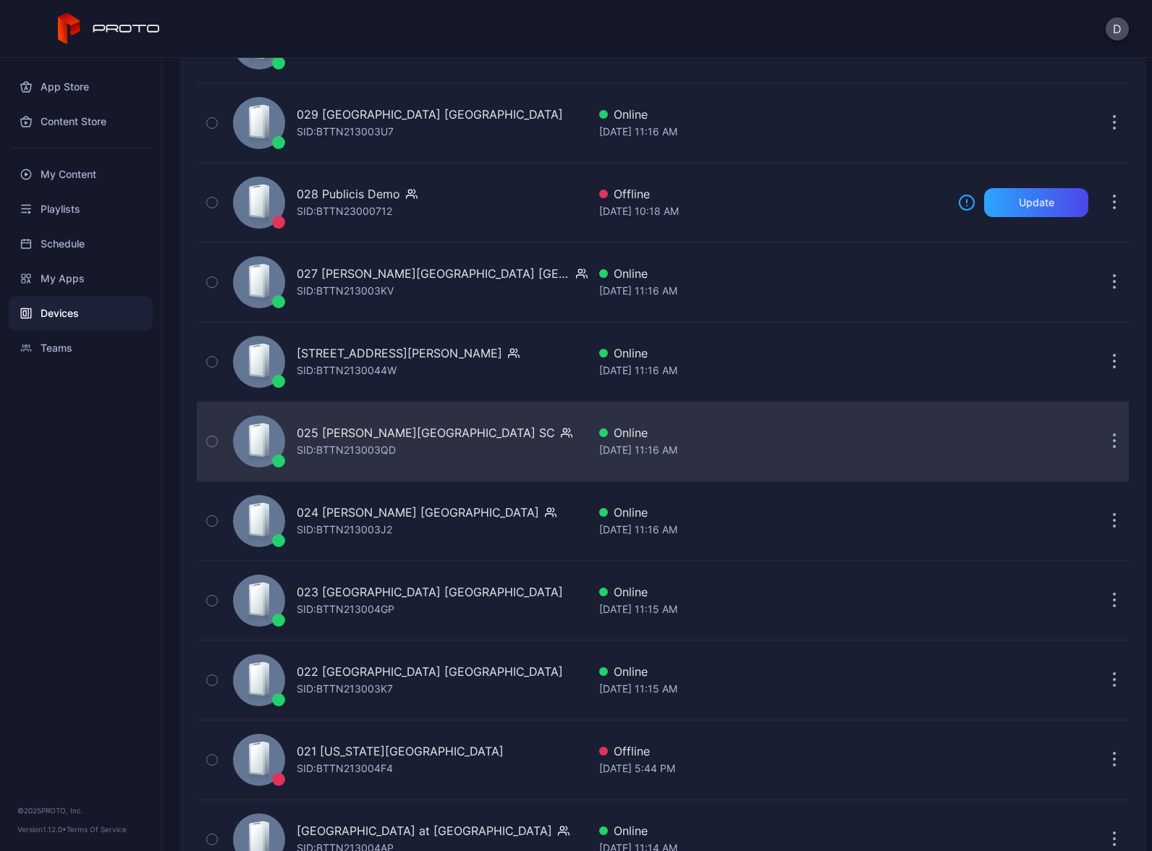
scroll to position [1541, 0]
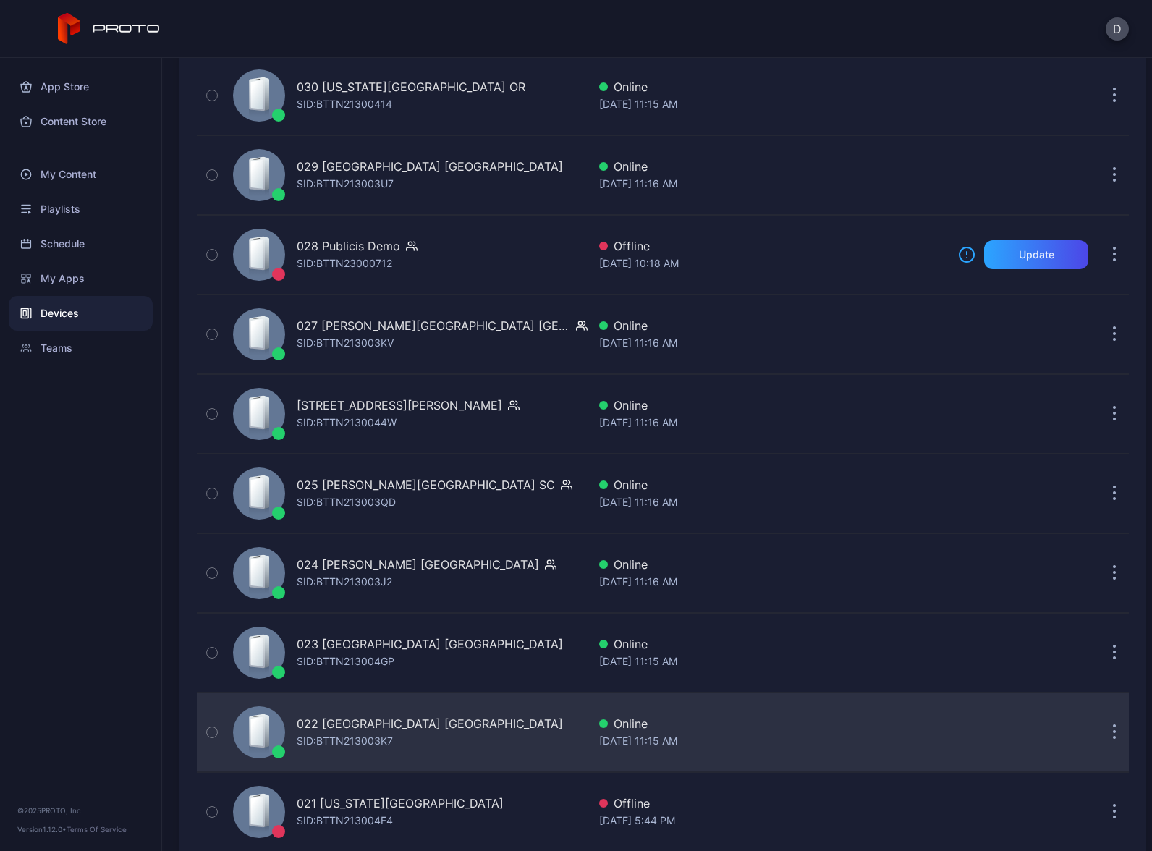
click at [480, 745] on div "022 Tysons Corner Center VA SID: BTTN213003K7" at bounding box center [407, 732] width 360 height 72
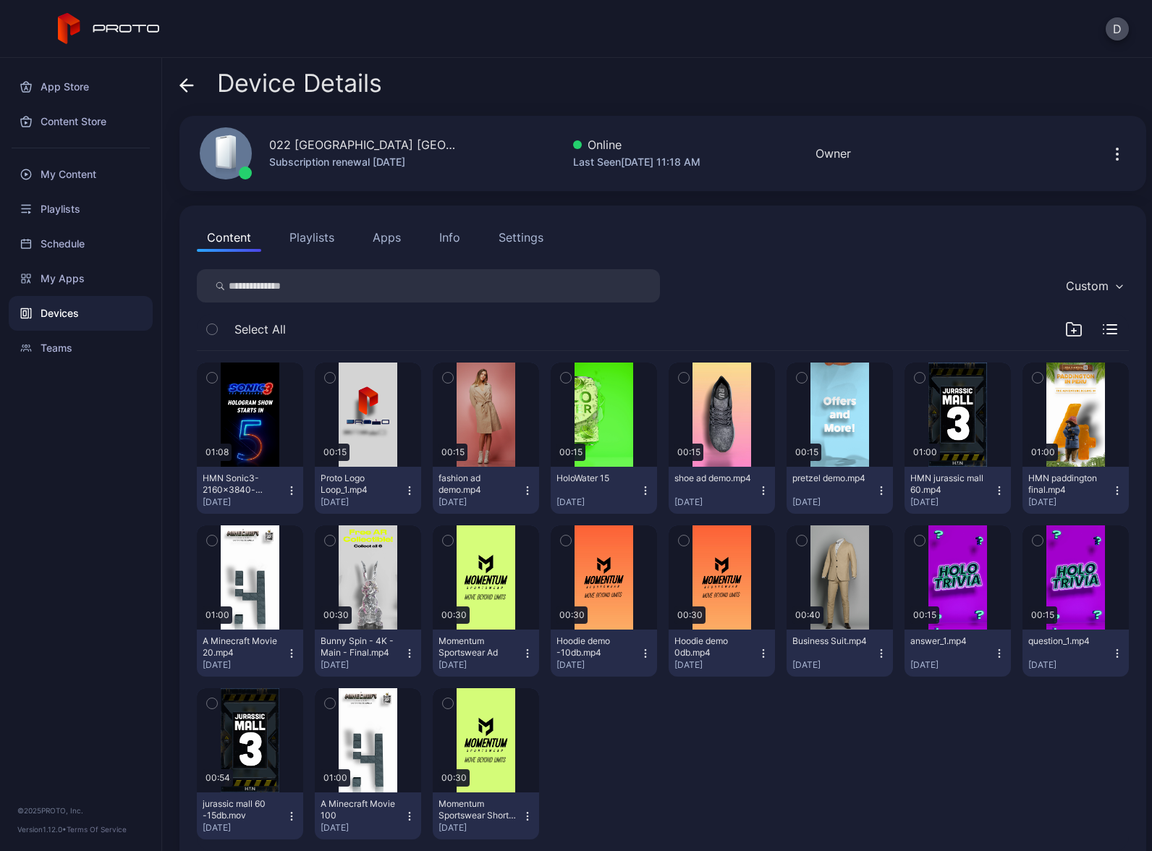
click at [387, 228] on button "Apps" at bounding box center [387, 237] width 48 height 29
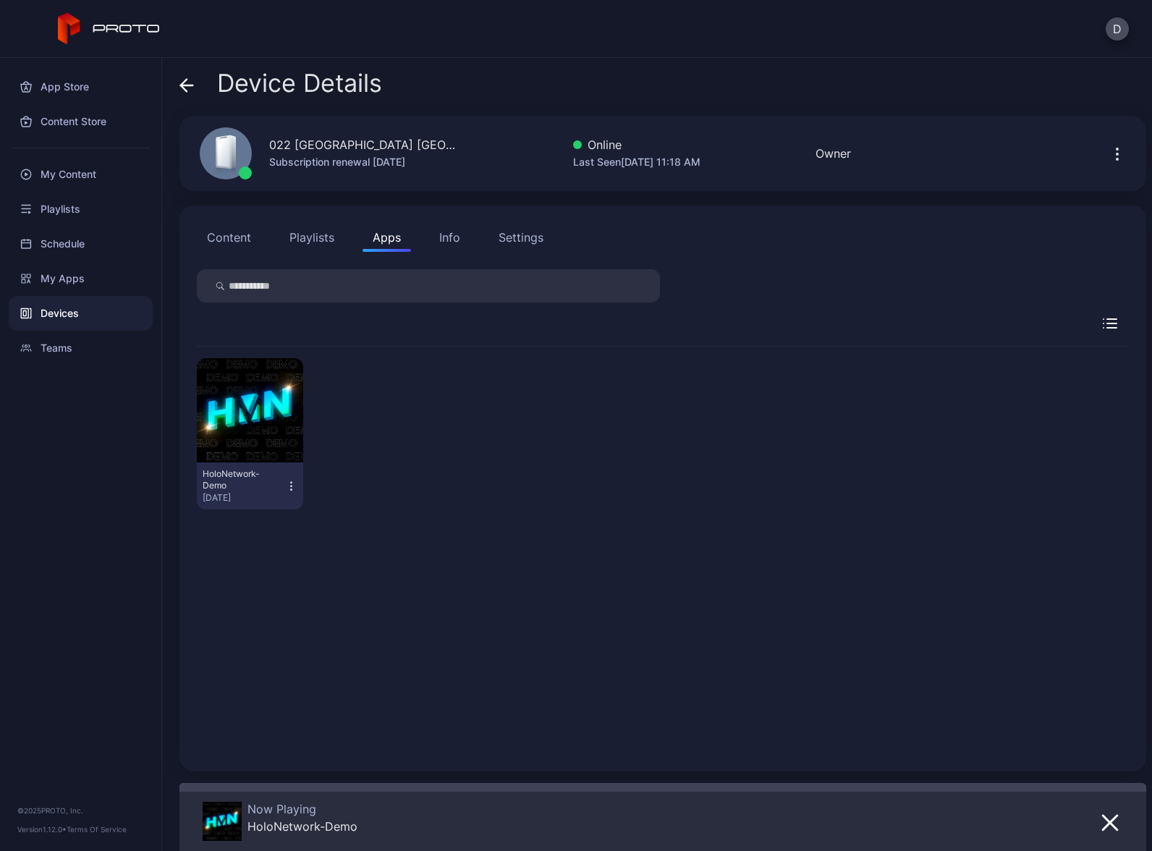
click at [289, 485] on icon "button" at bounding box center [291, 486] width 12 height 14
click at [274, 581] on button "Launch on Start" at bounding box center [248, 580] width 123 height 46
click at [81, 315] on div "Devices" at bounding box center [81, 313] width 144 height 35
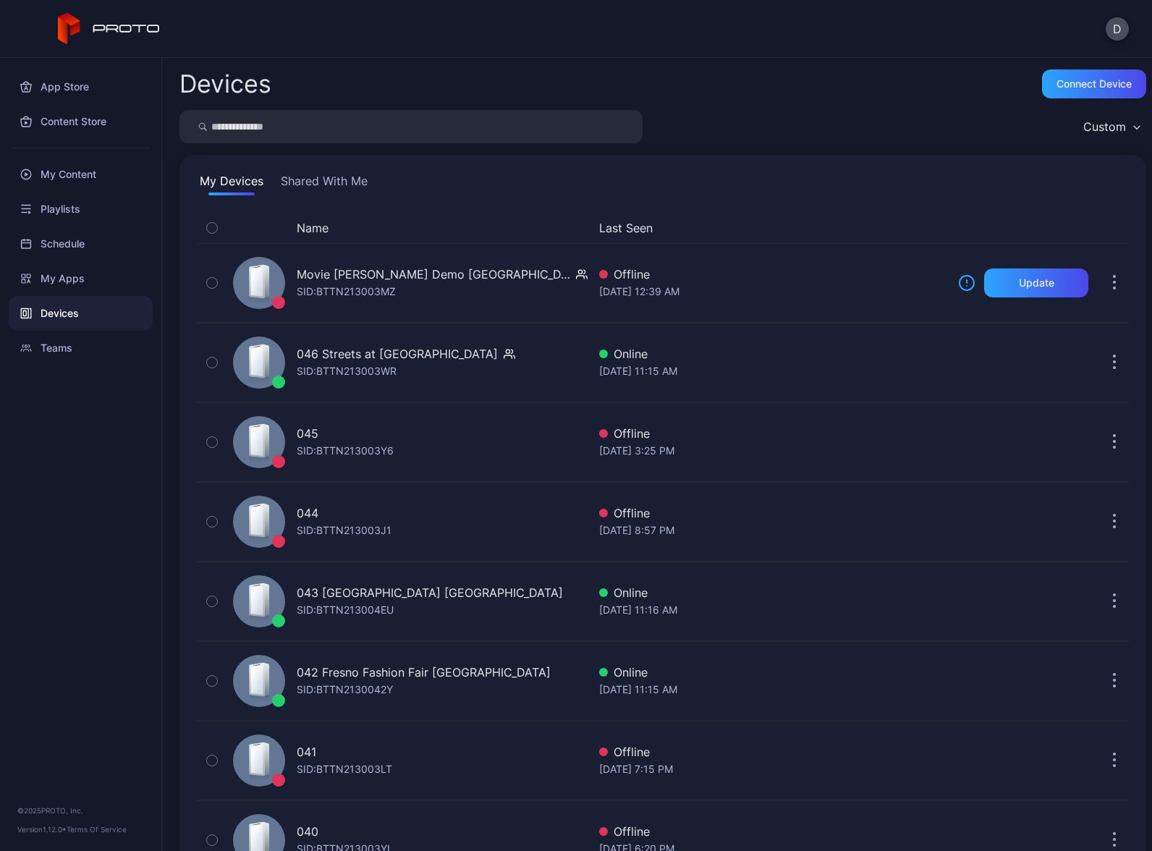
scroll to position [1541, 0]
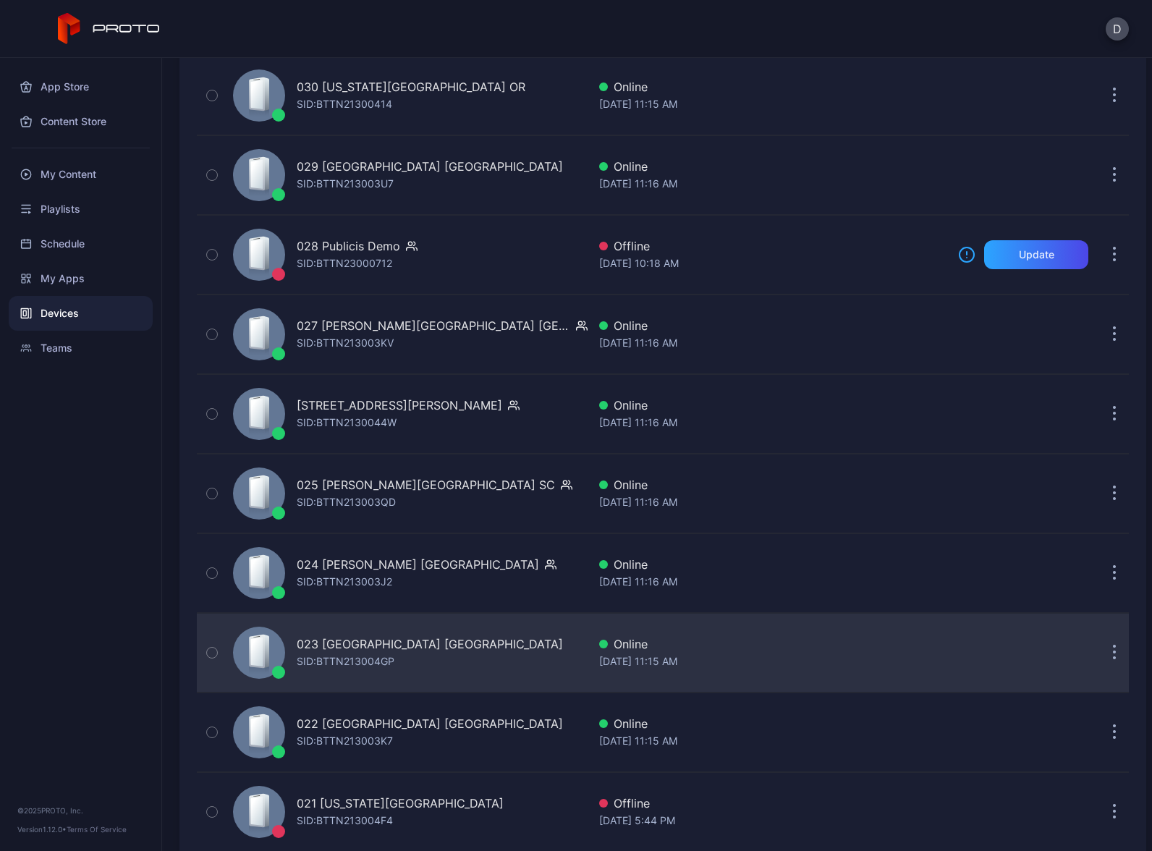
click at [459, 644] on div "023 Queens Center NY SID: BTTN213004GP" at bounding box center [407, 653] width 360 height 72
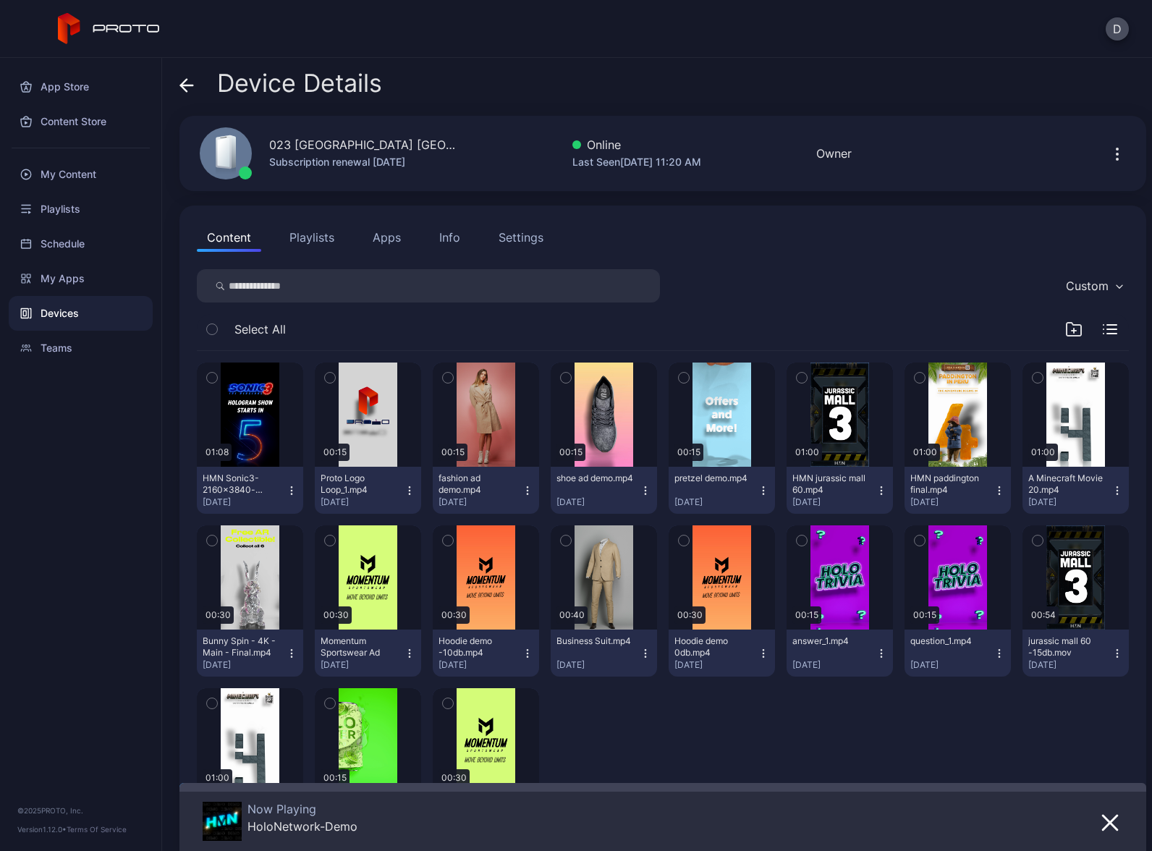
click at [378, 238] on button "Apps" at bounding box center [387, 237] width 48 height 29
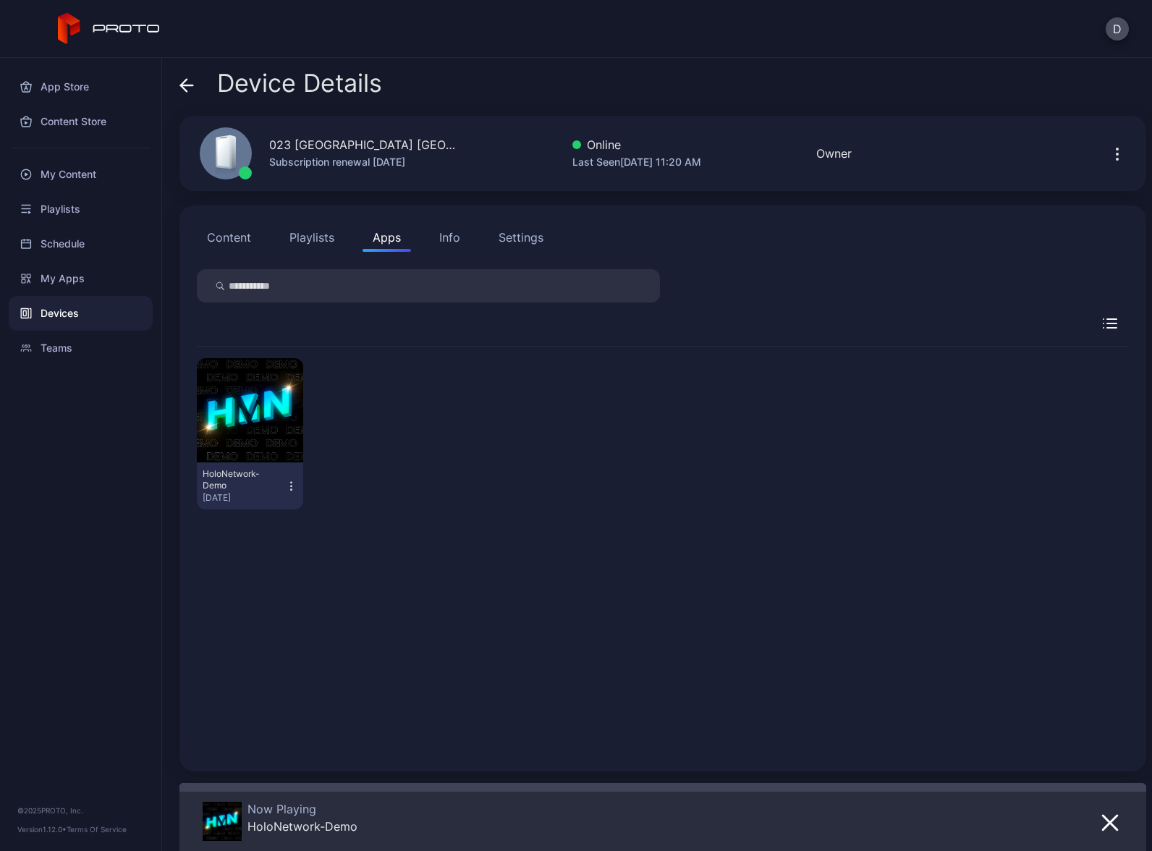
click at [288, 487] on icon "button" at bounding box center [291, 486] width 12 height 14
click at [260, 585] on button "Launch on Start" at bounding box center [248, 580] width 123 height 46
click at [93, 313] on div "Devices" at bounding box center [81, 313] width 144 height 35
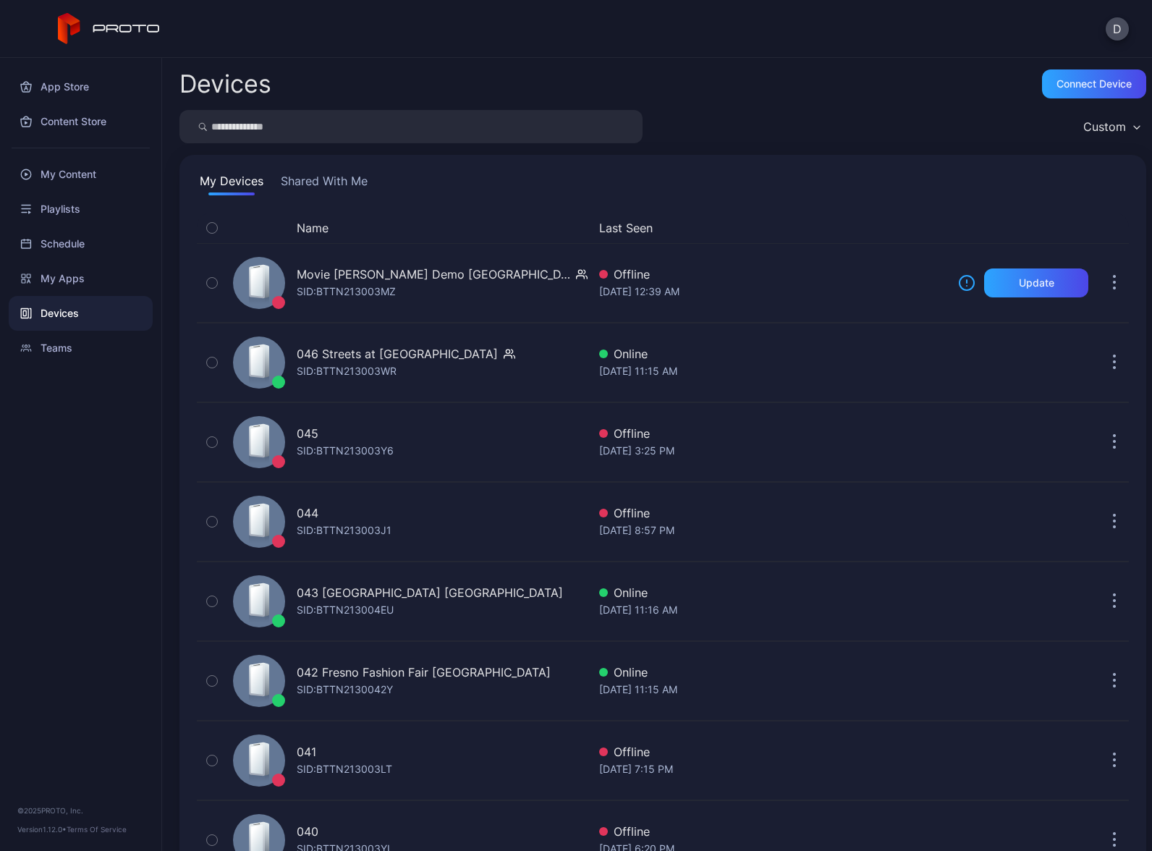
scroll to position [1541, 0]
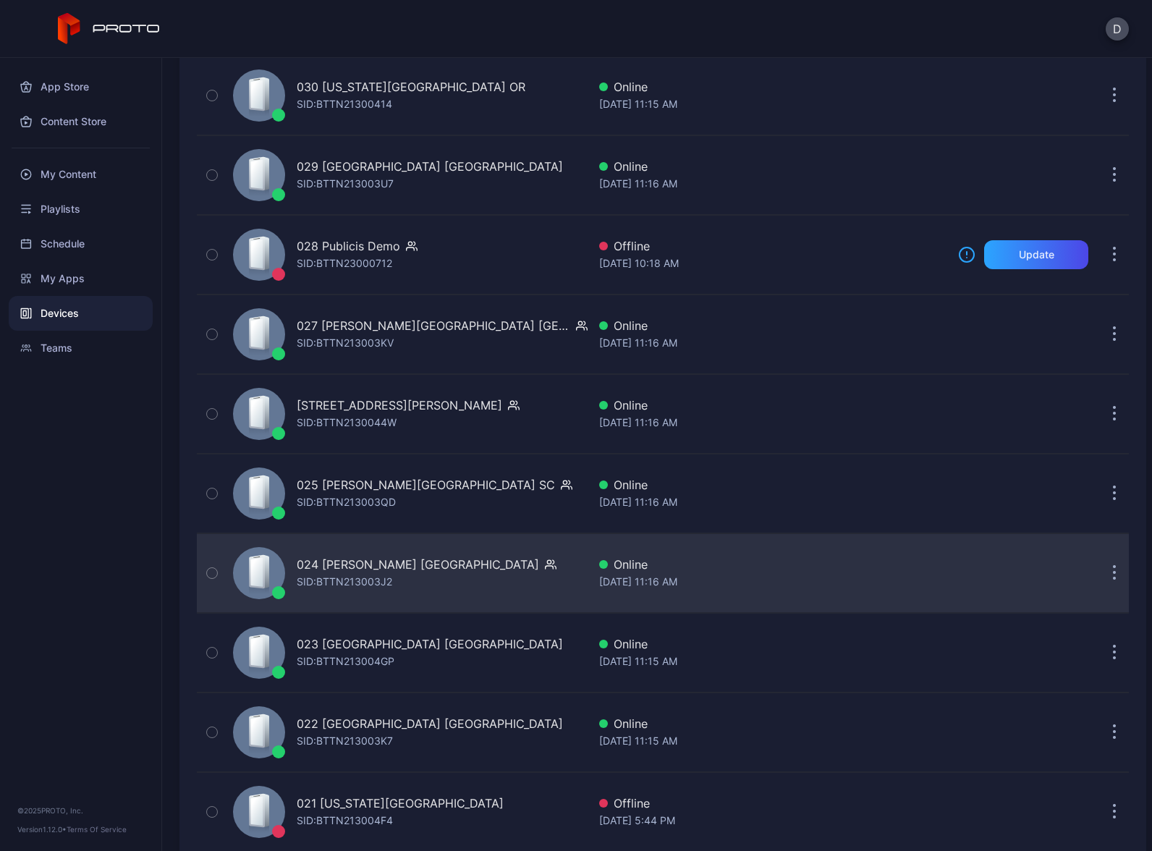
click at [468, 557] on div "024 Katy Mills TX SID: BTTN213003J2" at bounding box center [407, 573] width 360 height 72
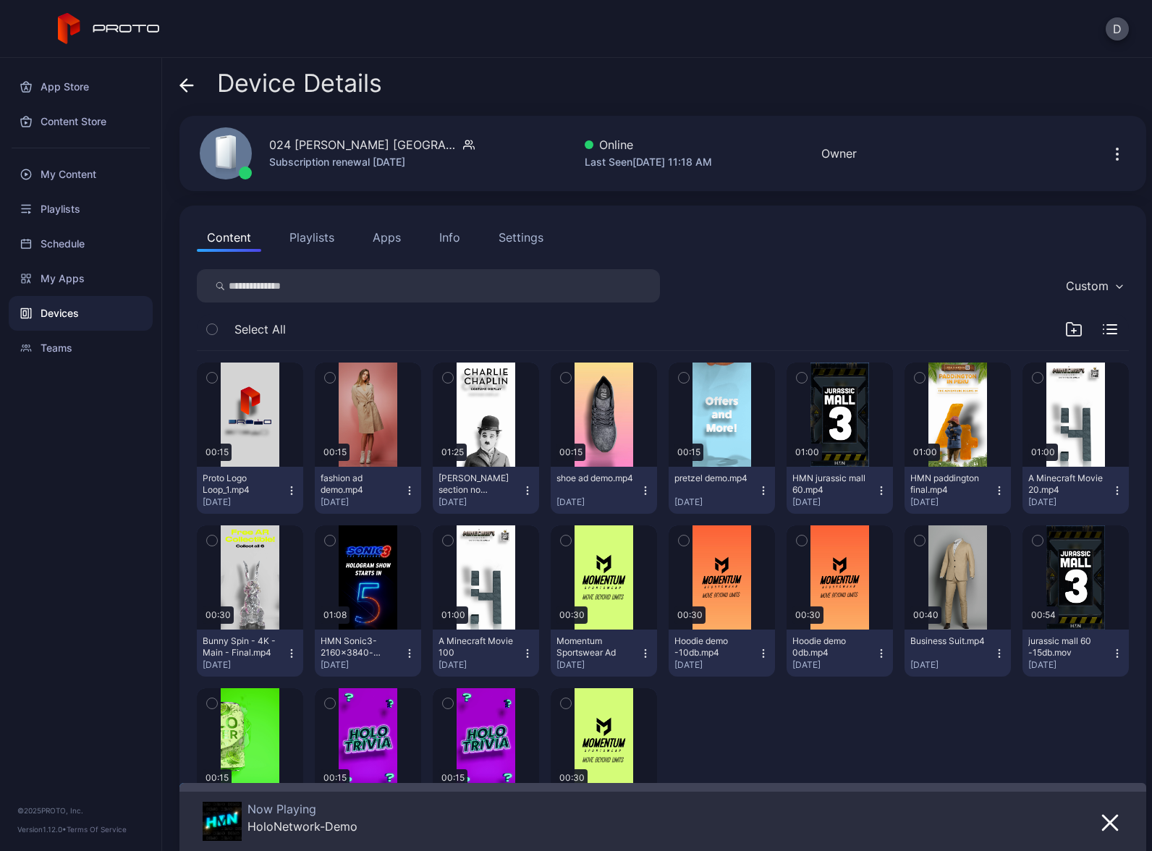
click at [389, 247] on button "Apps" at bounding box center [387, 237] width 48 height 29
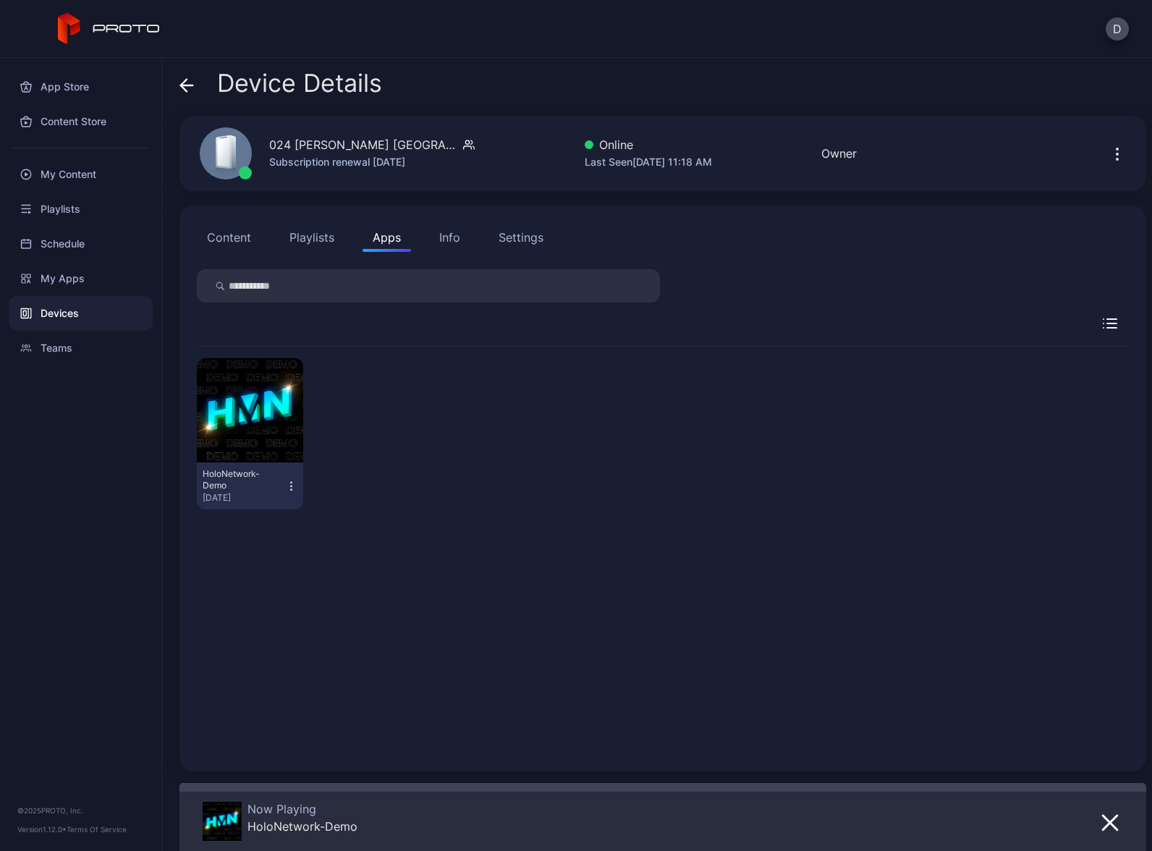
click at [287, 481] on icon "button" at bounding box center [291, 486] width 12 height 14
click at [267, 577] on button "Launch on Start" at bounding box center [248, 580] width 123 height 46
click at [85, 319] on div "Devices" at bounding box center [81, 313] width 144 height 35
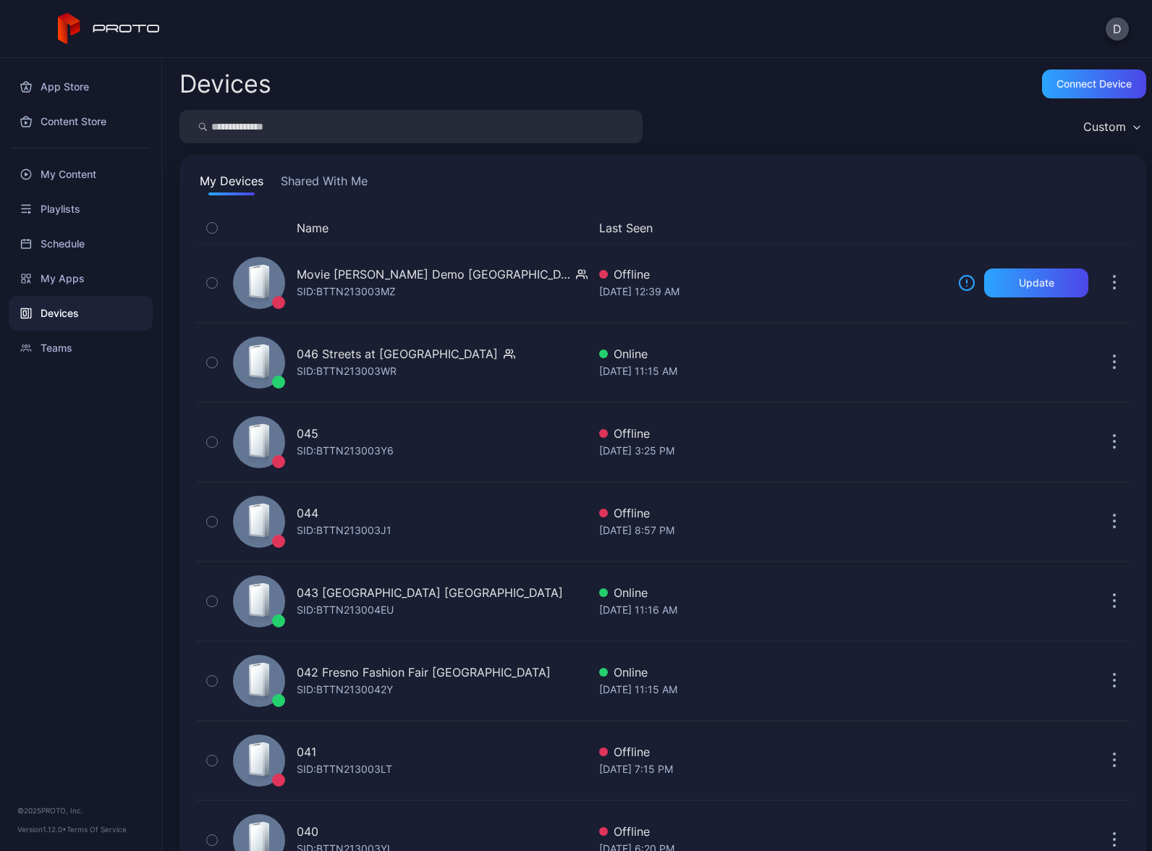
scroll to position [1541, 0]
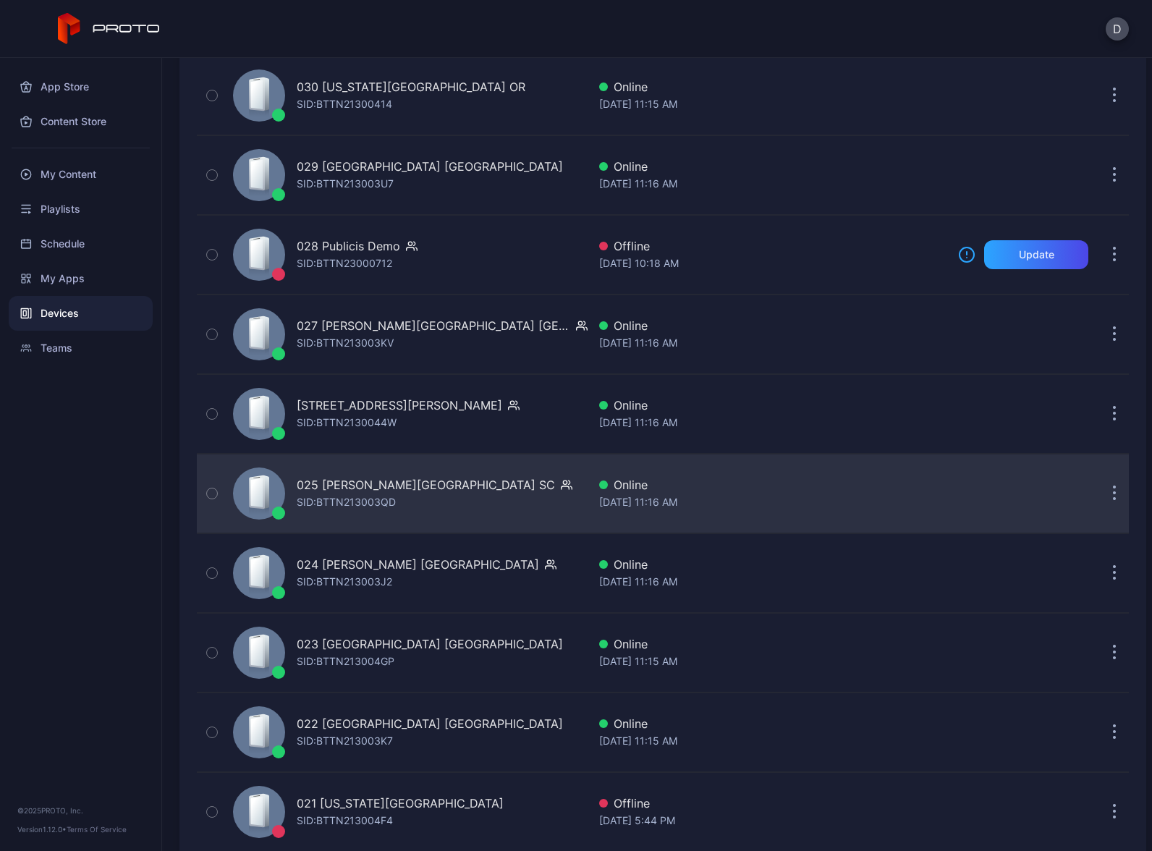
click at [499, 488] on div "025 Haywood Mall SC SID: BTTN213003QD" at bounding box center [407, 493] width 360 height 72
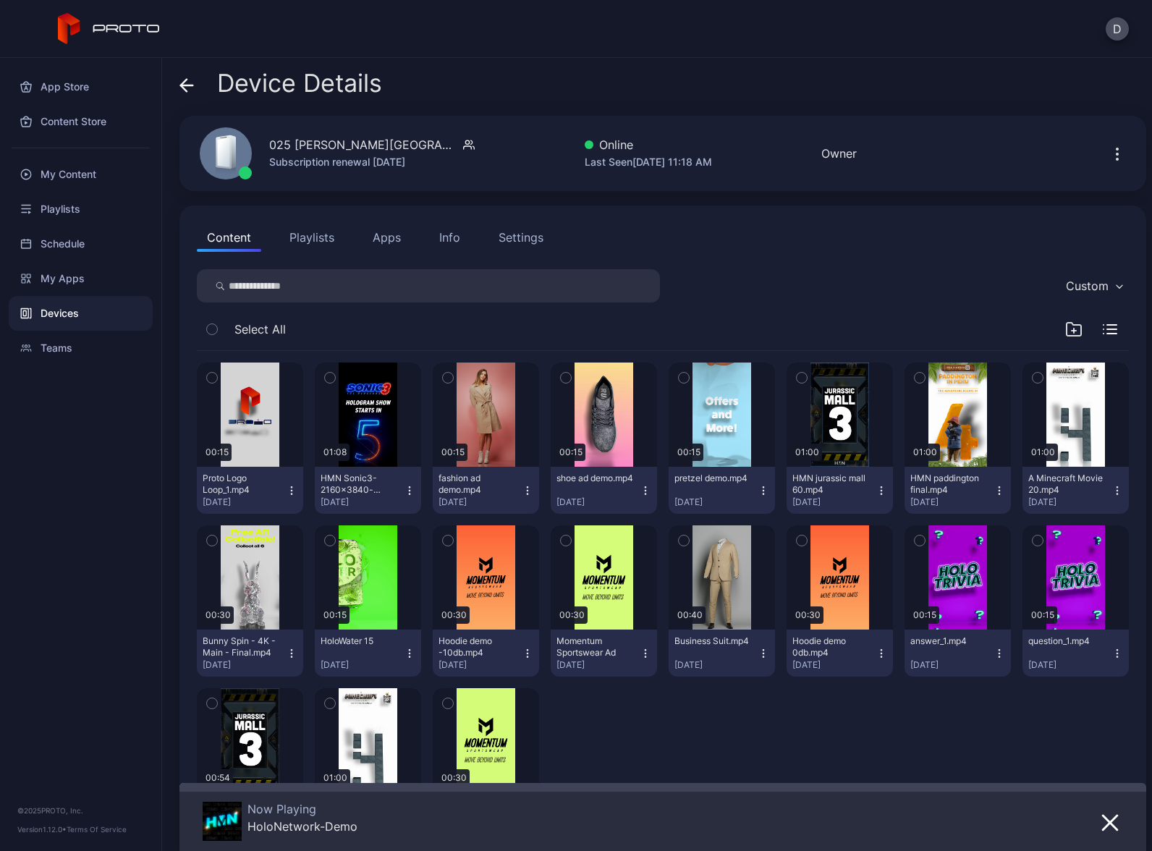
click at [389, 242] on button "Apps" at bounding box center [387, 237] width 48 height 29
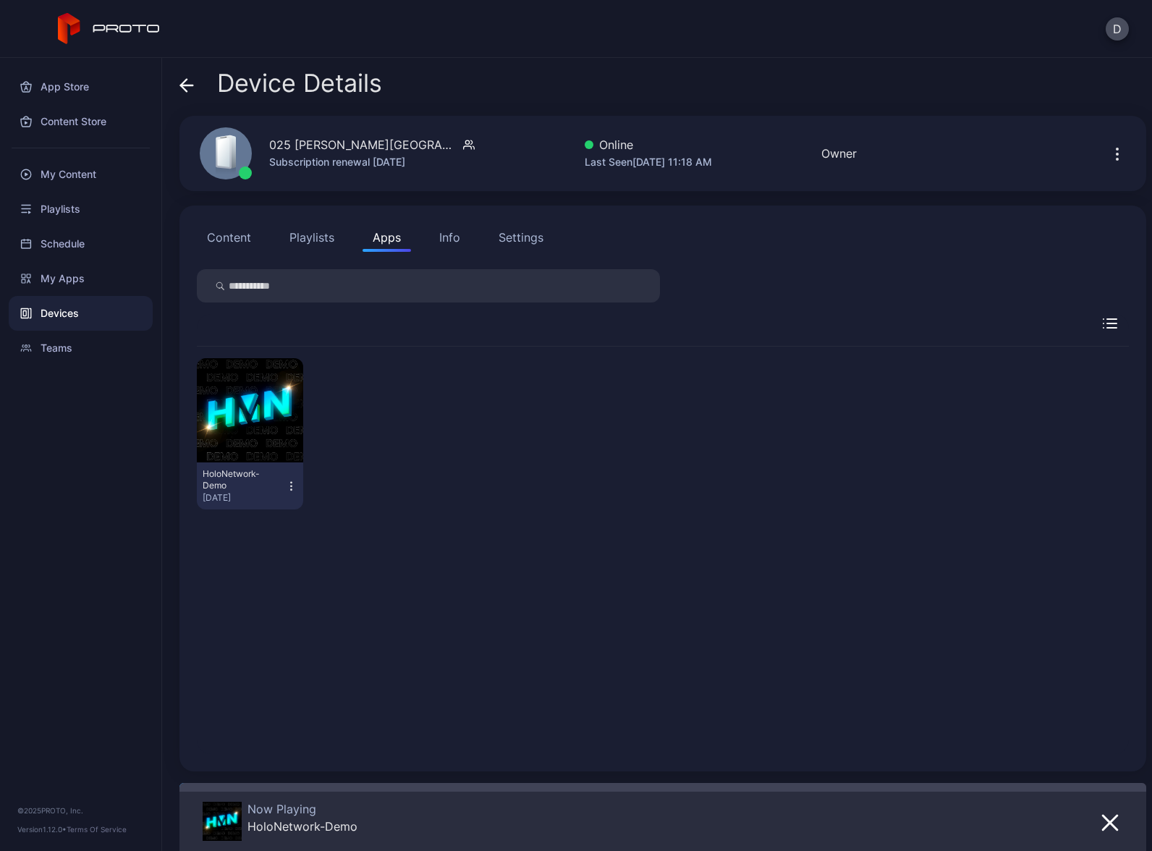
click at [289, 485] on icon "button" at bounding box center [291, 486] width 12 height 14
click at [270, 583] on button "Launch on Start" at bounding box center [248, 580] width 123 height 46
click at [100, 316] on div "Devices" at bounding box center [81, 313] width 144 height 35
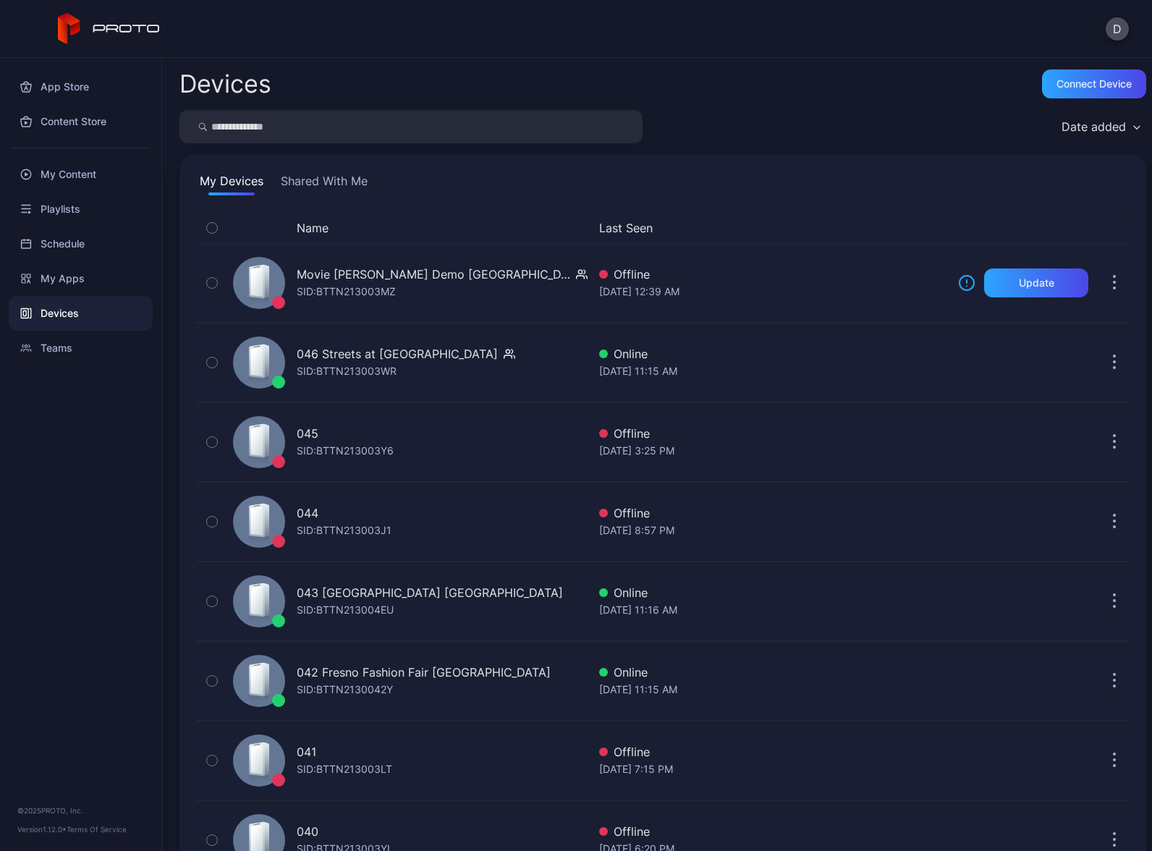
scroll to position [1541, 0]
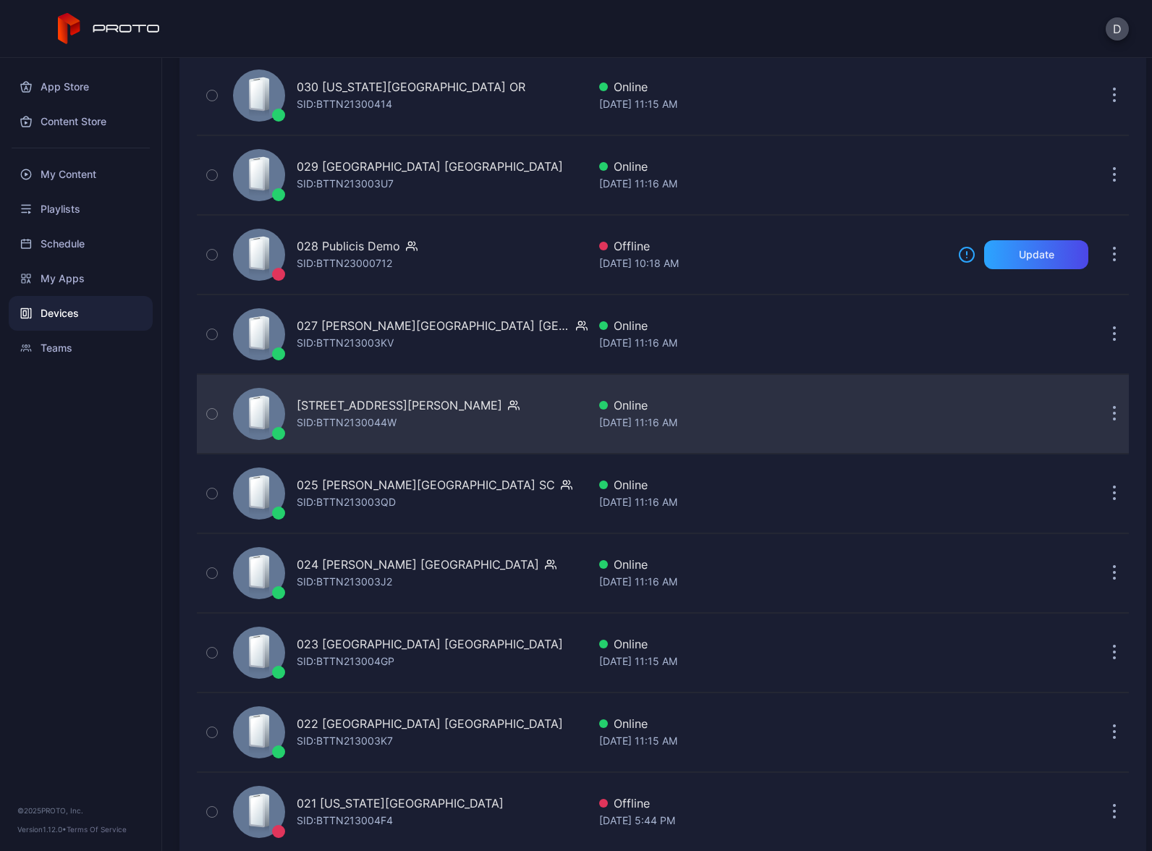
click at [492, 427] on div "026 Tyrone Square FL SID: BTTN2130044W" at bounding box center [407, 414] width 360 height 72
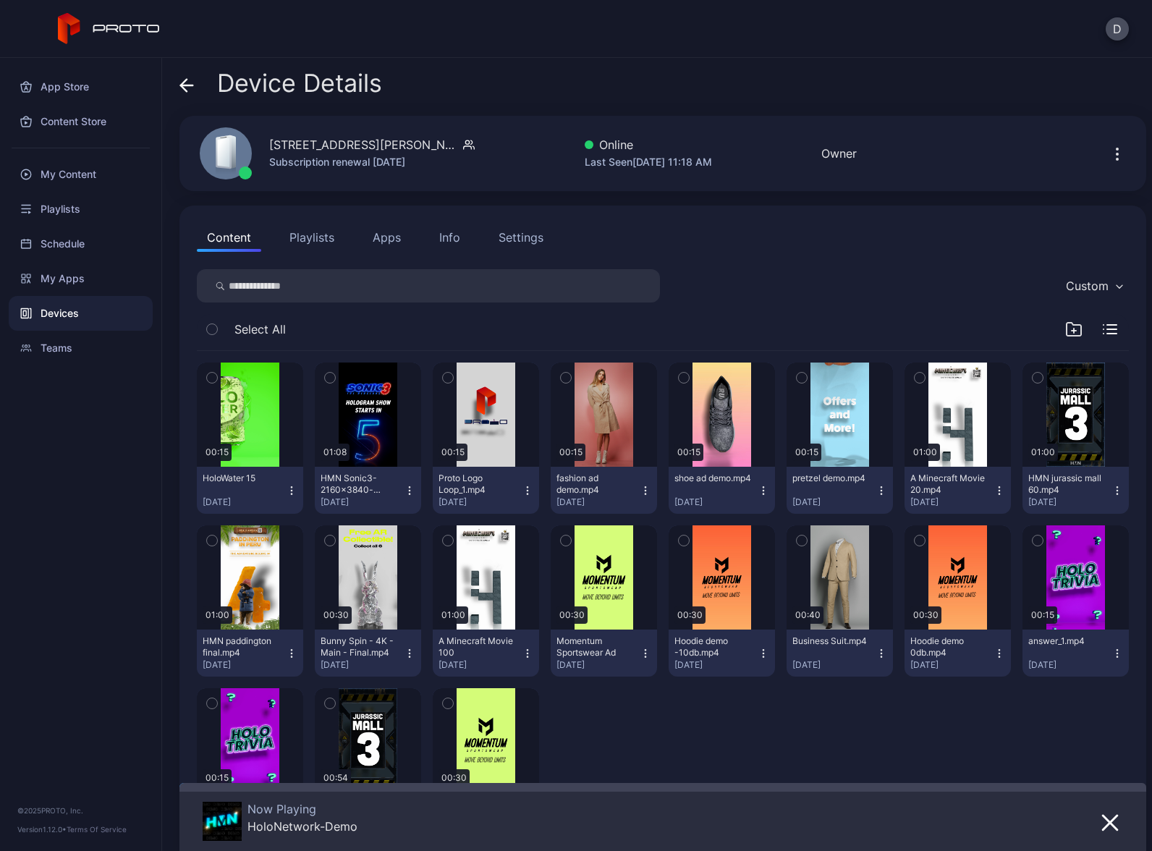
click at [400, 228] on button "Apps" at bounding box center [387, 237] width 48 height 29
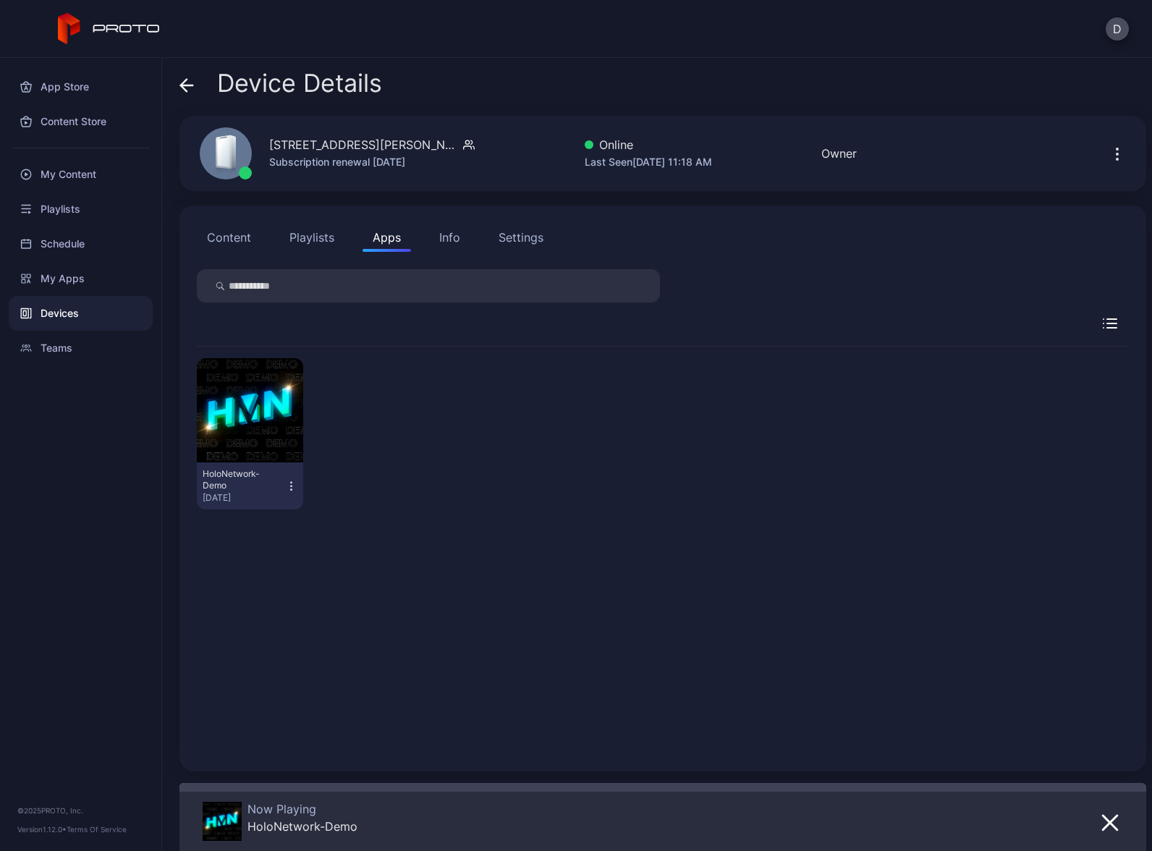
click at [287, 486] on icon "button" at bounding box center [291, 486] width 12 height 14
click at [271, 585] on button "Launch on Start" at bounding box center [248, 580] width 123 height 46
click at [94, 309] on div "Devices" at bounding box center [81, 313] width 144 height 35
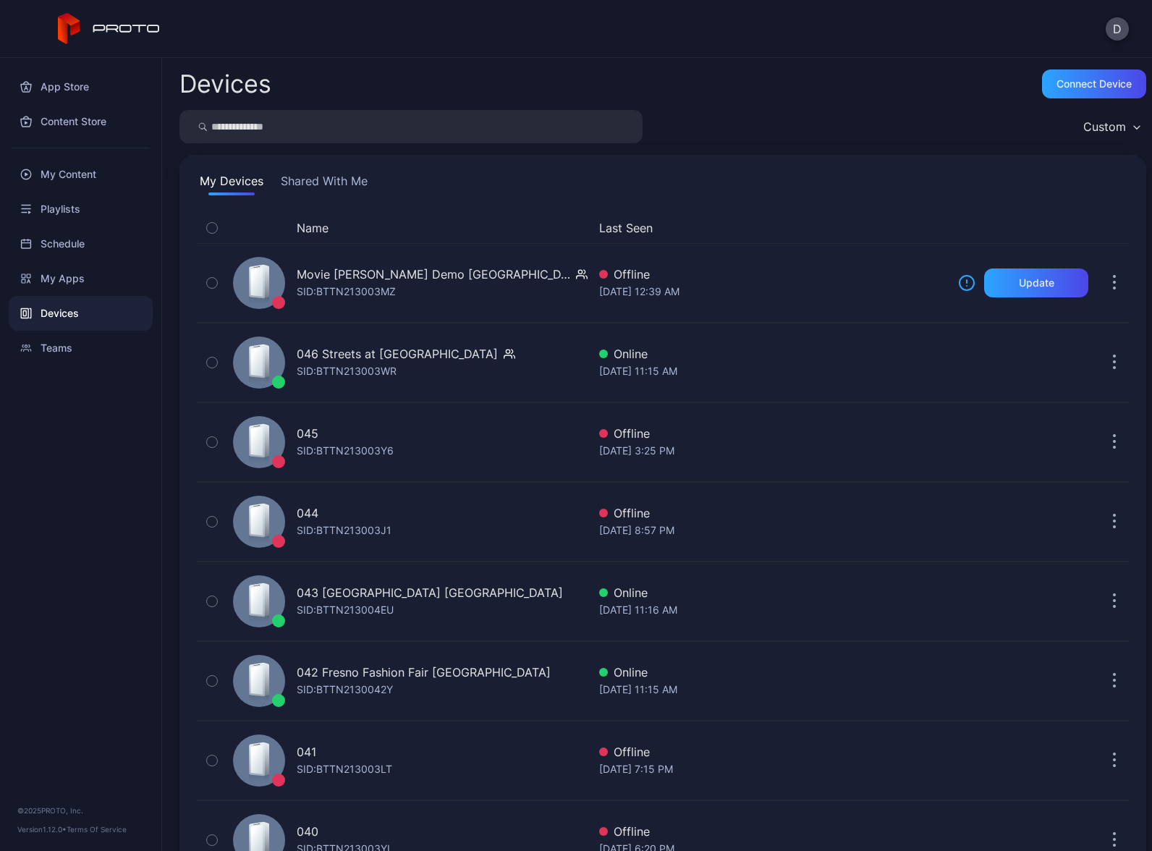
scroll to position [1541, 0]
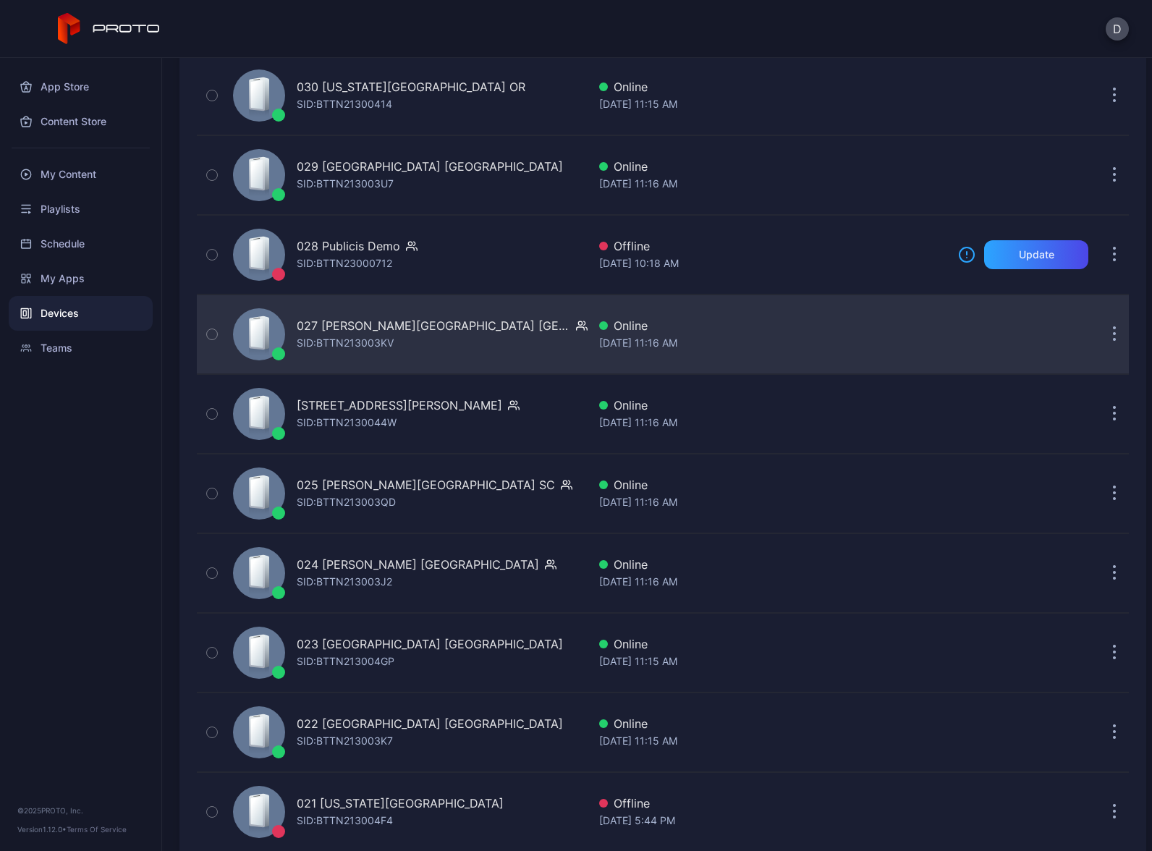
click at [496, 323] on div "027 Barton Creek Square TX SID: BTTN213003KV" at bounding box center [407, 334] width 360 height 72
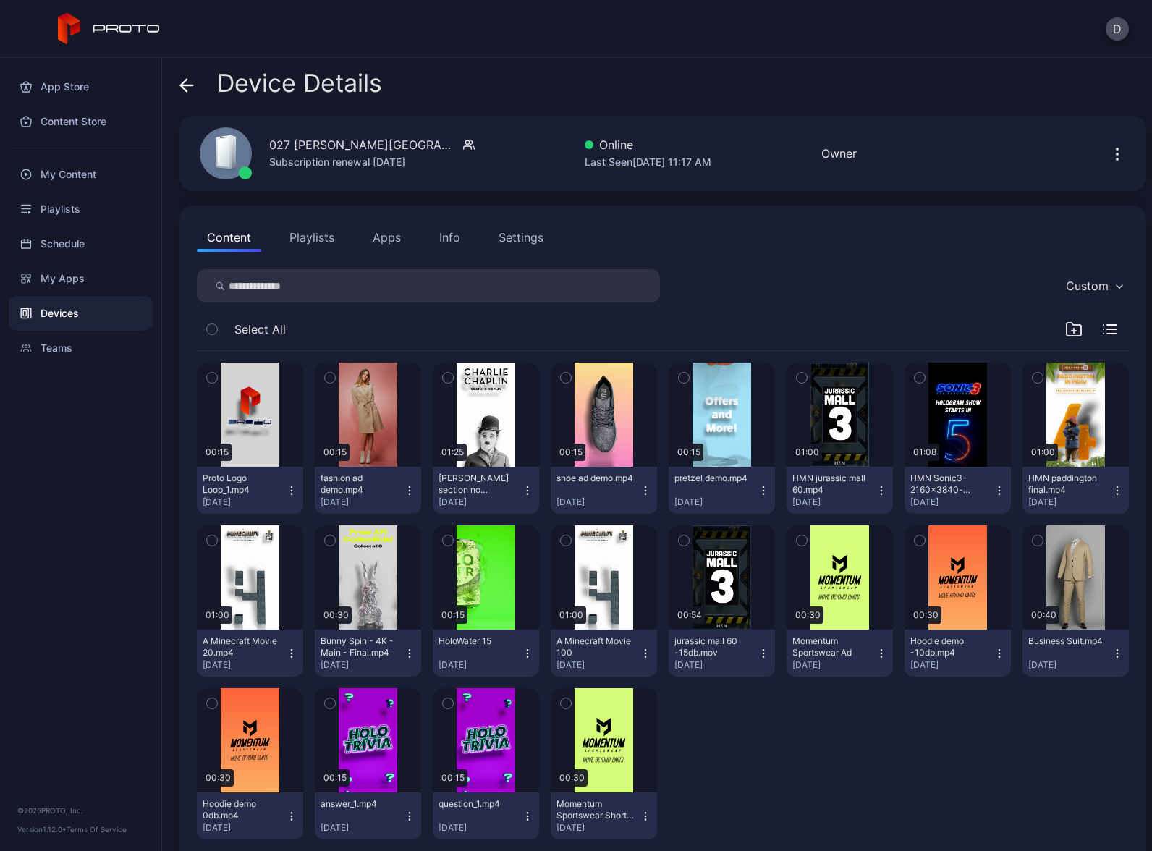
click at [392, 227] on button "Apps" at bounding box center [387, 237] width 48 height 29
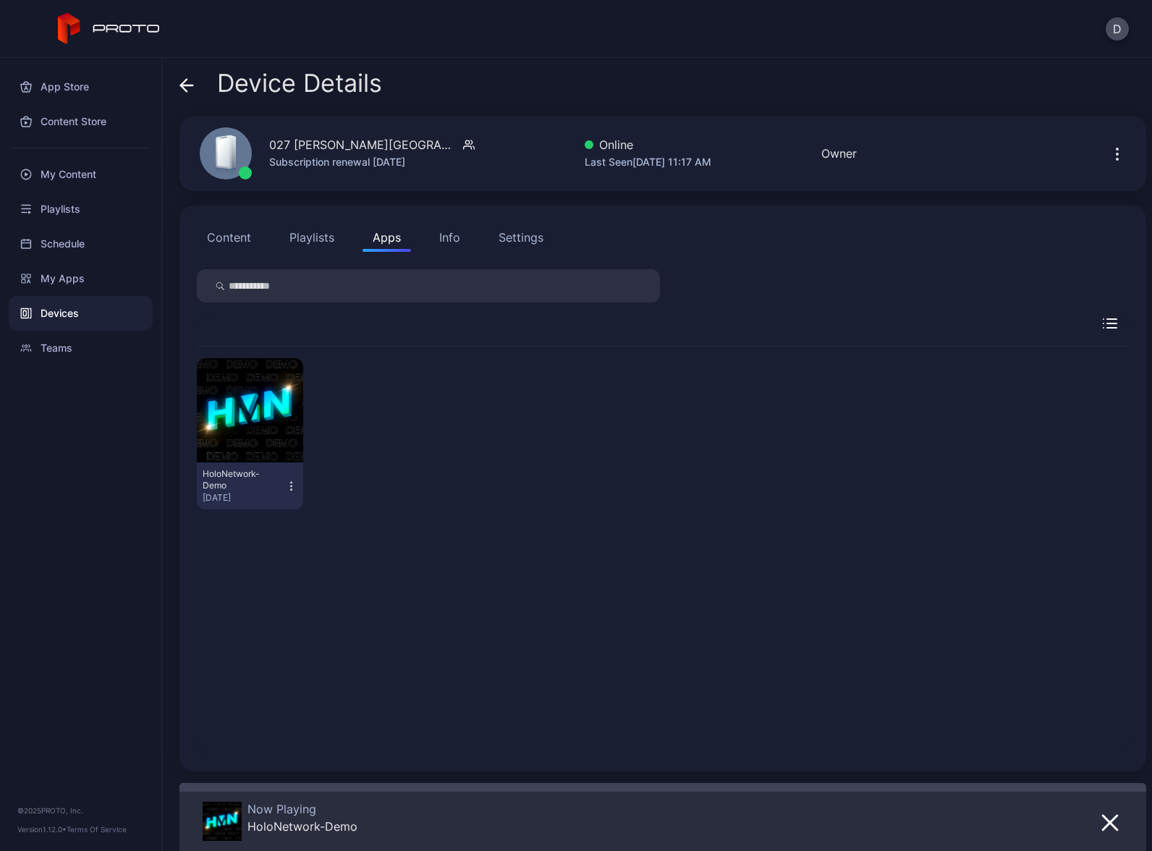
click at [289, 485] on icon "button" at bounding box center [291, 486] width 12 height 14
click at [258, 575] on button "Launch on Start" at bounding box center [248, 580] width 123 height 46
click at [96, 312] on div "Devices" at bounding box center [81, 313] width 144 height 35
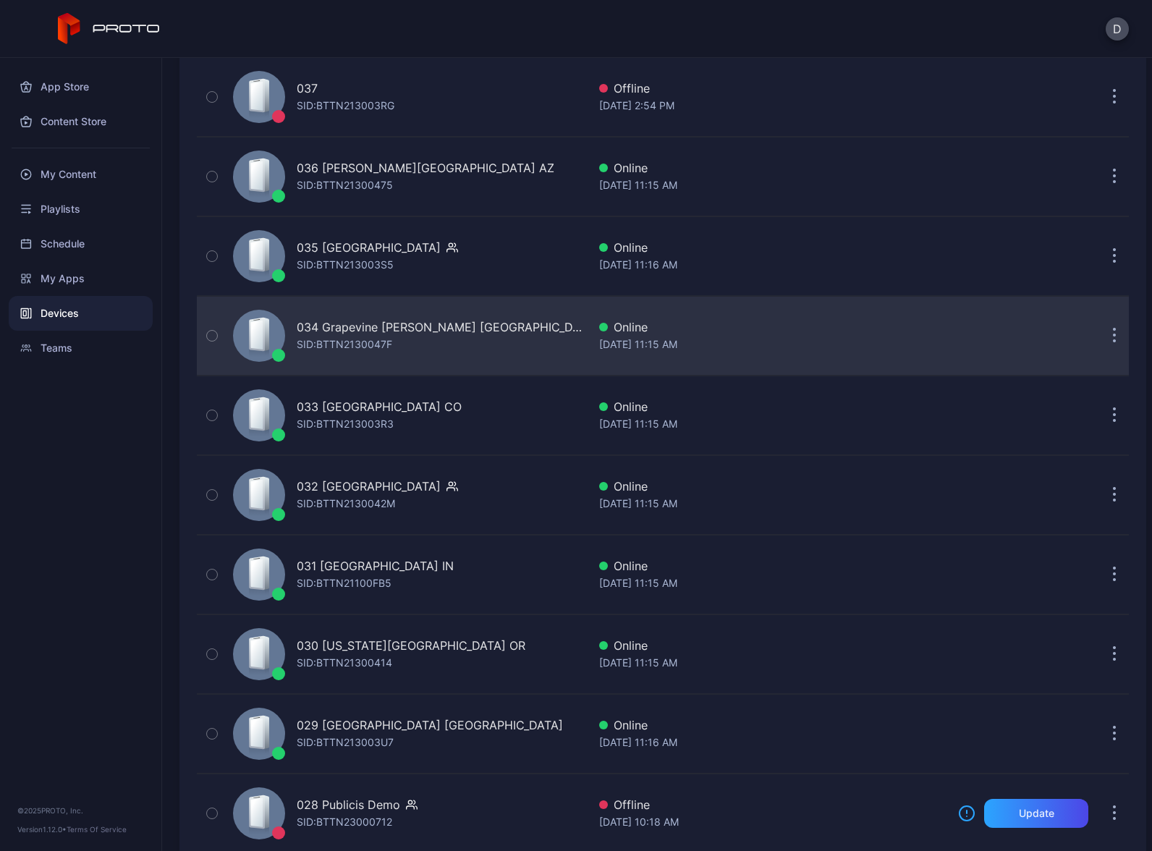
scroll to position [949, 0]
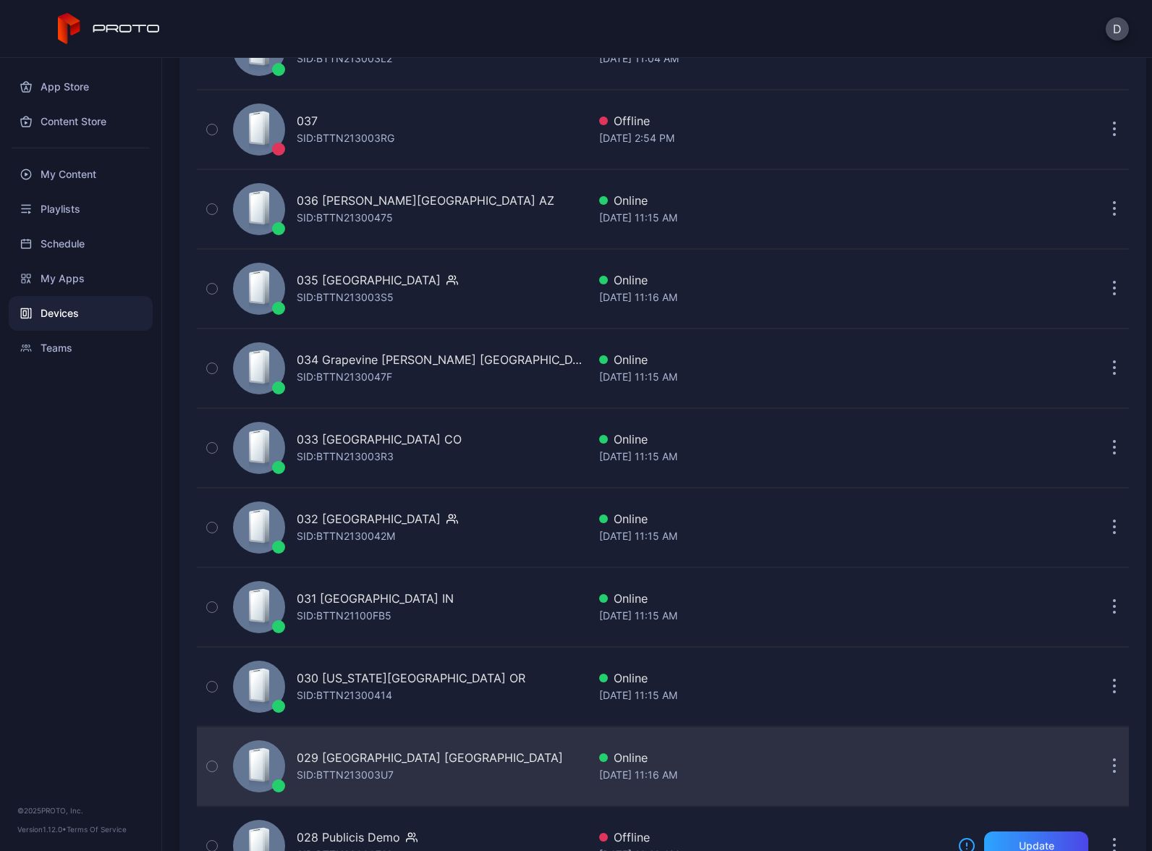
click at [451, 769] on div "029 Tacoma Mall WA SID: BTTN213003U7" at bounding box center [407, 766] width 360 height 72
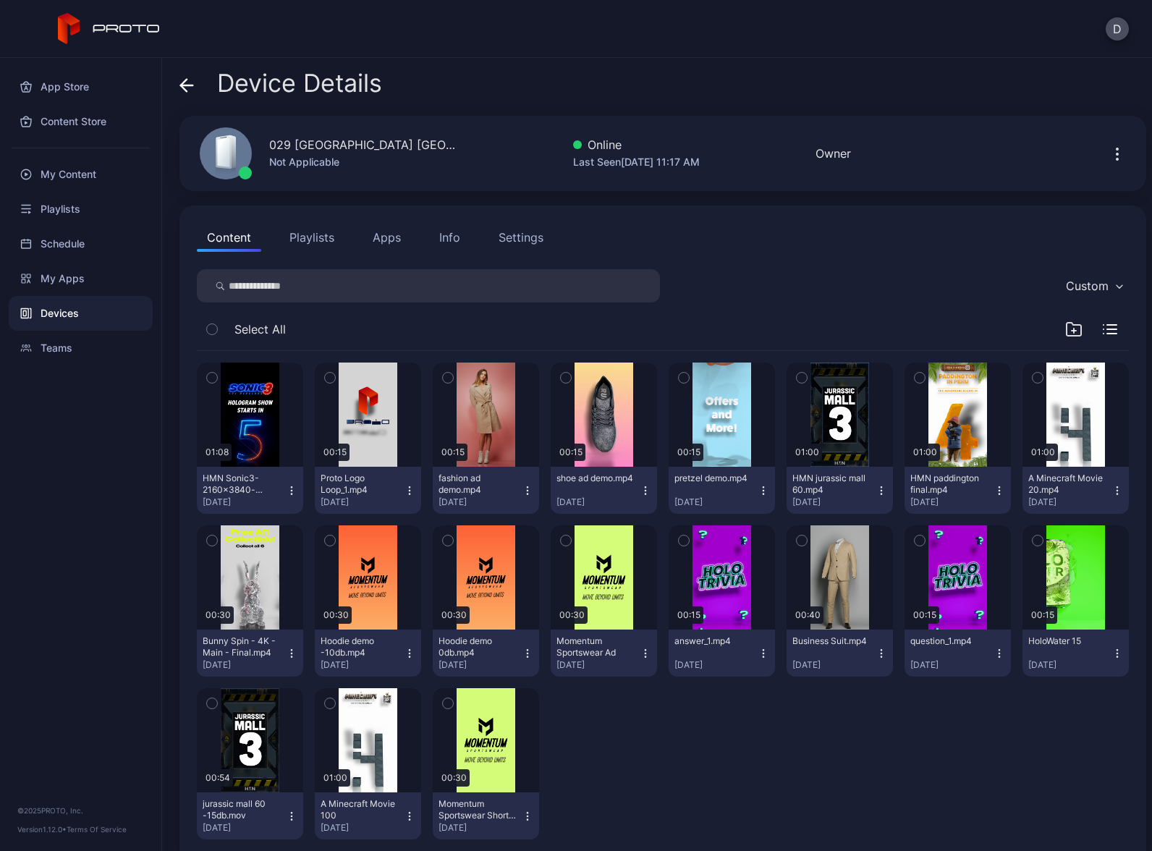
click at [382, 232] on button "Apps" at bounding box center [387, 237] width 48 height 29
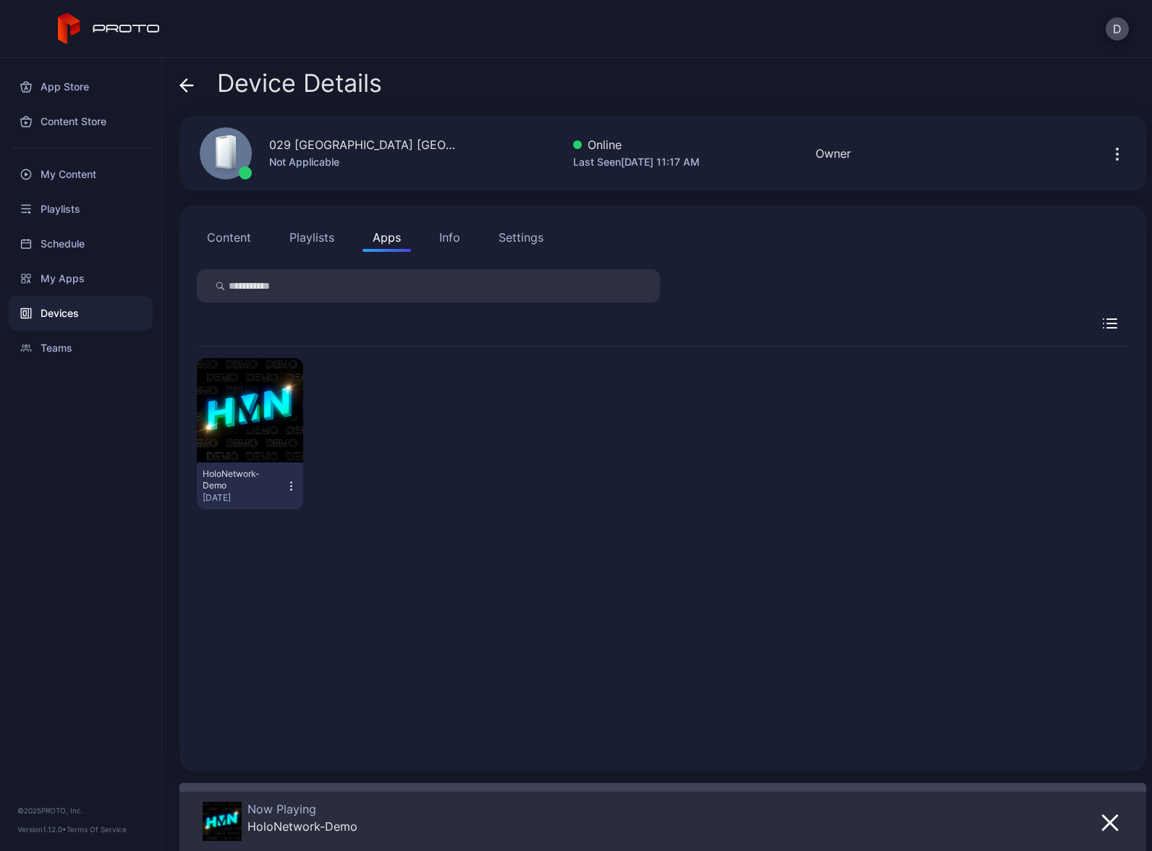
click at [285, 490] on icon "button" at bounding box center [291, 486] width 12 height 14
click at [253, 583] on button "Launch on Start" at bounding box center [248, 580] width 123 height 46
click at [79, 311] on div "Devices" at bounding box center [81, 313] width 144 height 35
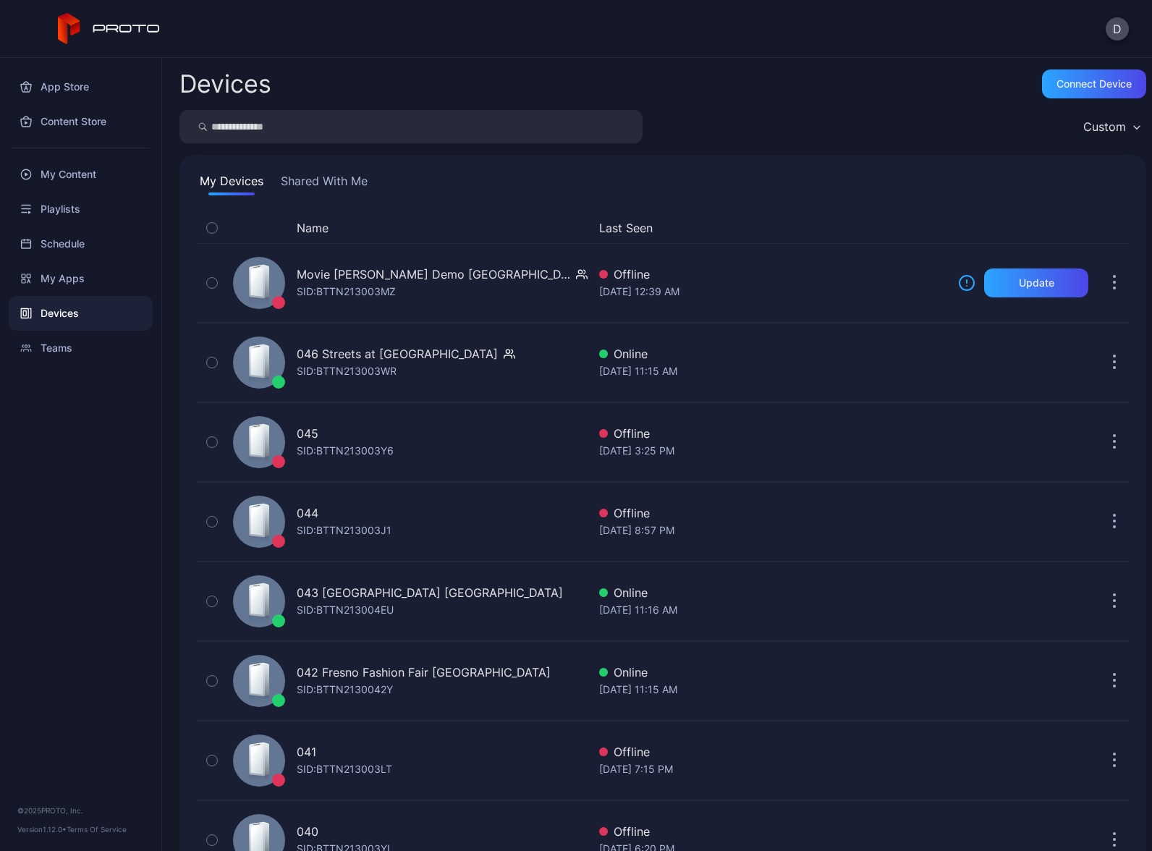
scroll to position [949, 0]
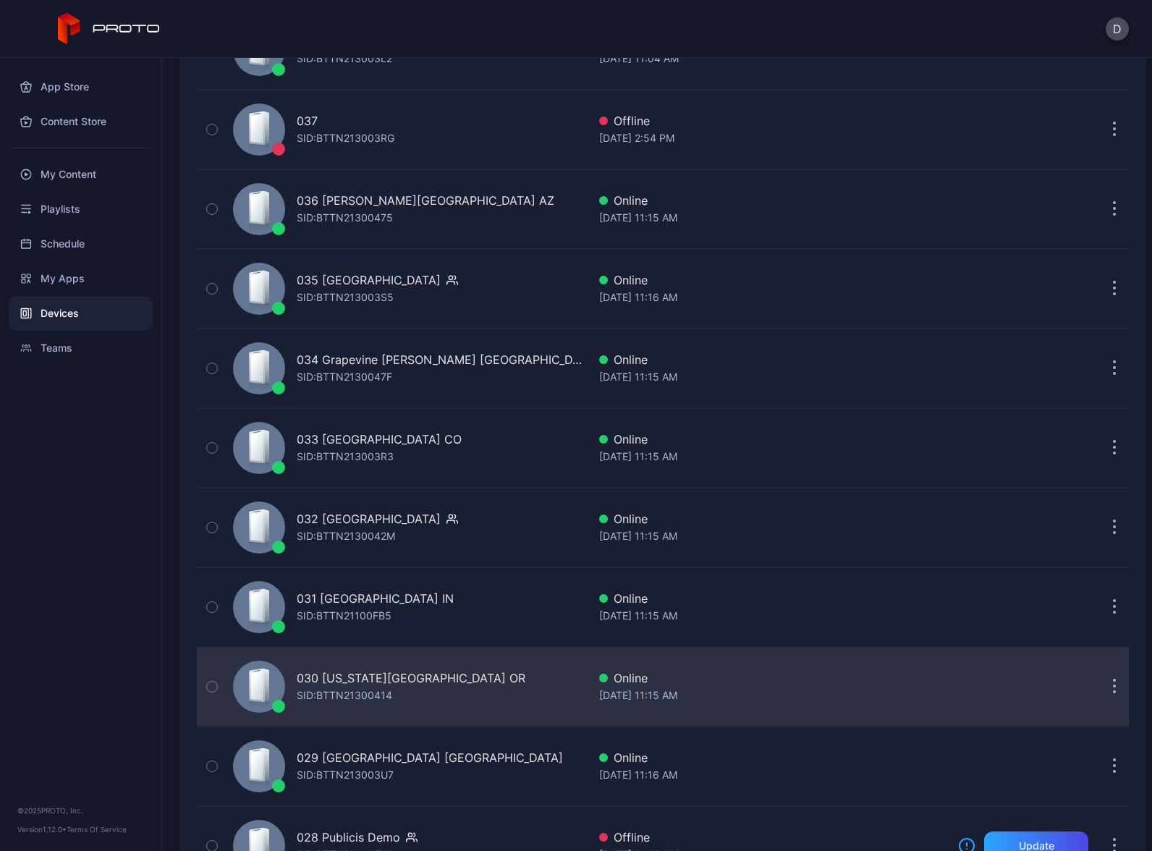
click at [478, 683] on div "030 Washington Square OR SID: BTTN21300414" at bounding box center [407, 687] width 360 height 72
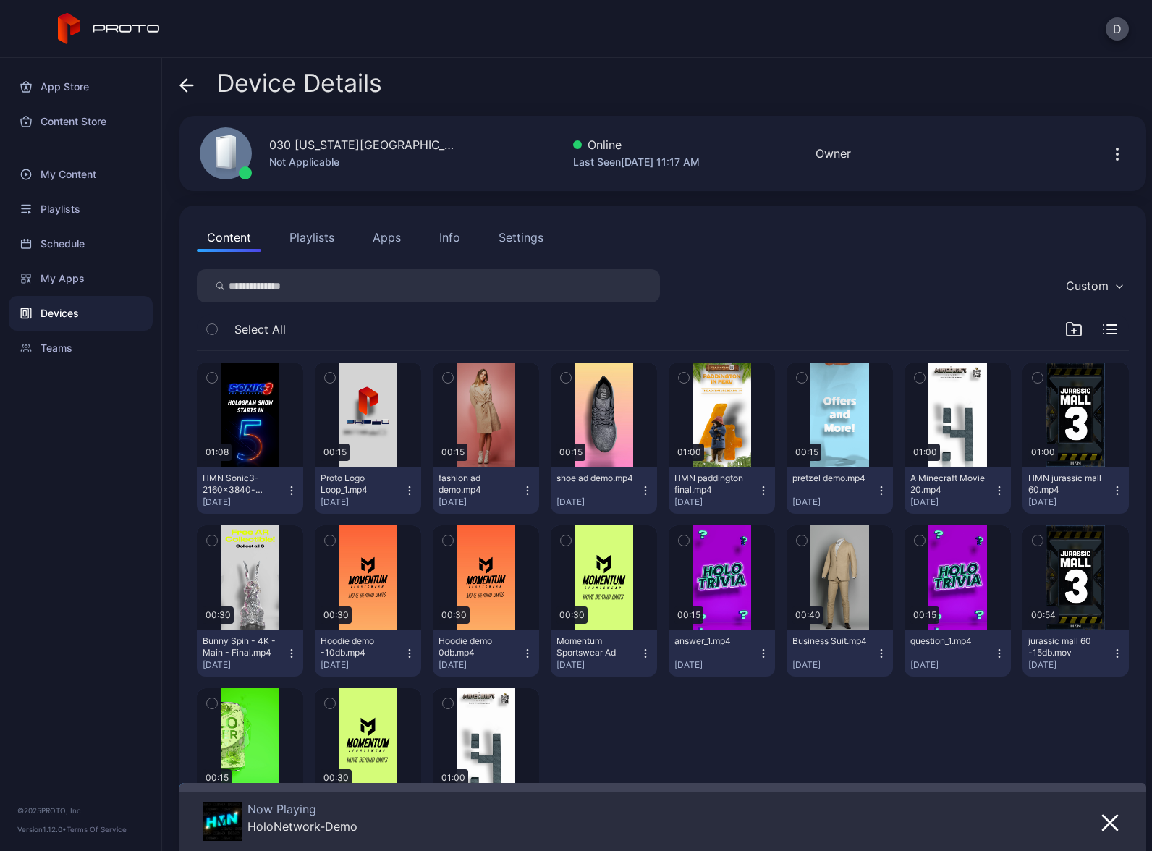
click at [387, 235] on button "Apps" at bounding box center [387, 237] width 48 height 29
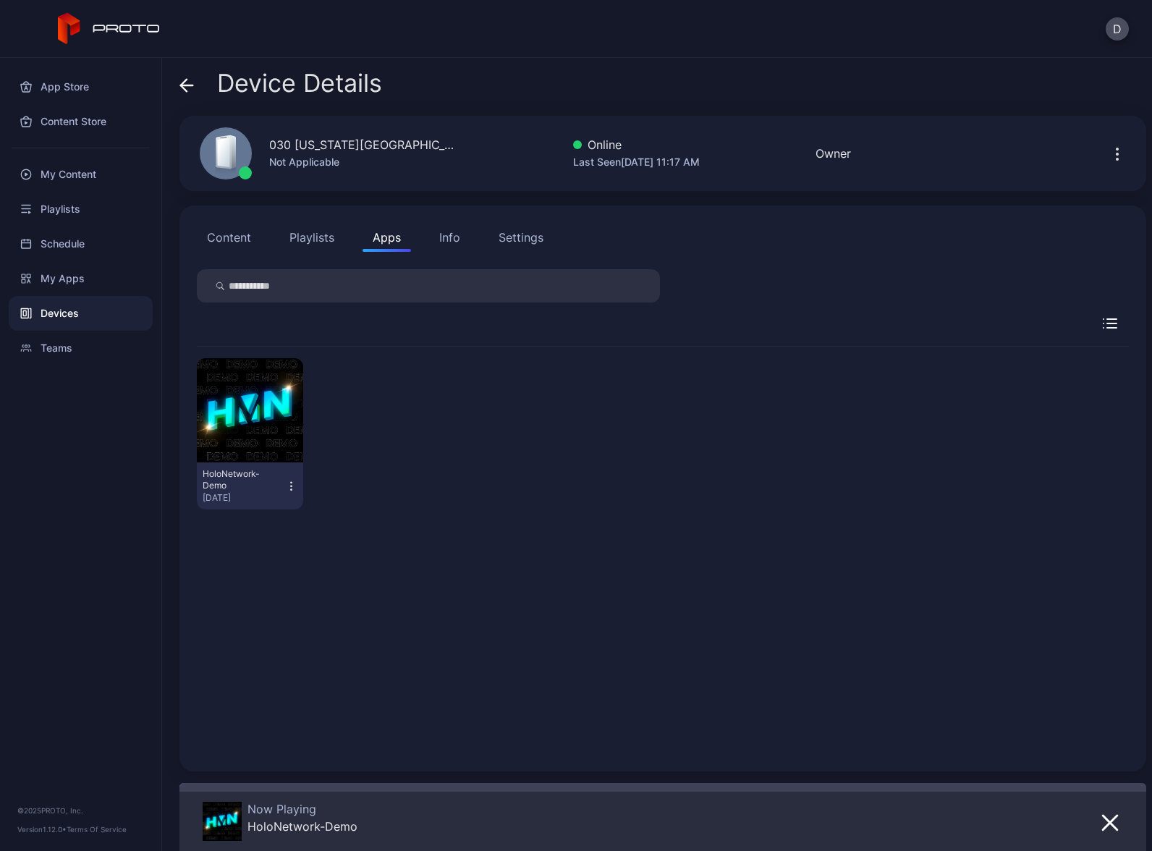
click at [292, 488] on icon "button" at bounding box center [291, 486] width 12 height 14
click at [255, 588] on button "Launch on Start" at bounding box center [248, 580] width 123 height 46
click at [291, 483] on icon "button" at bounding box center [291, 482] width 1 height 1
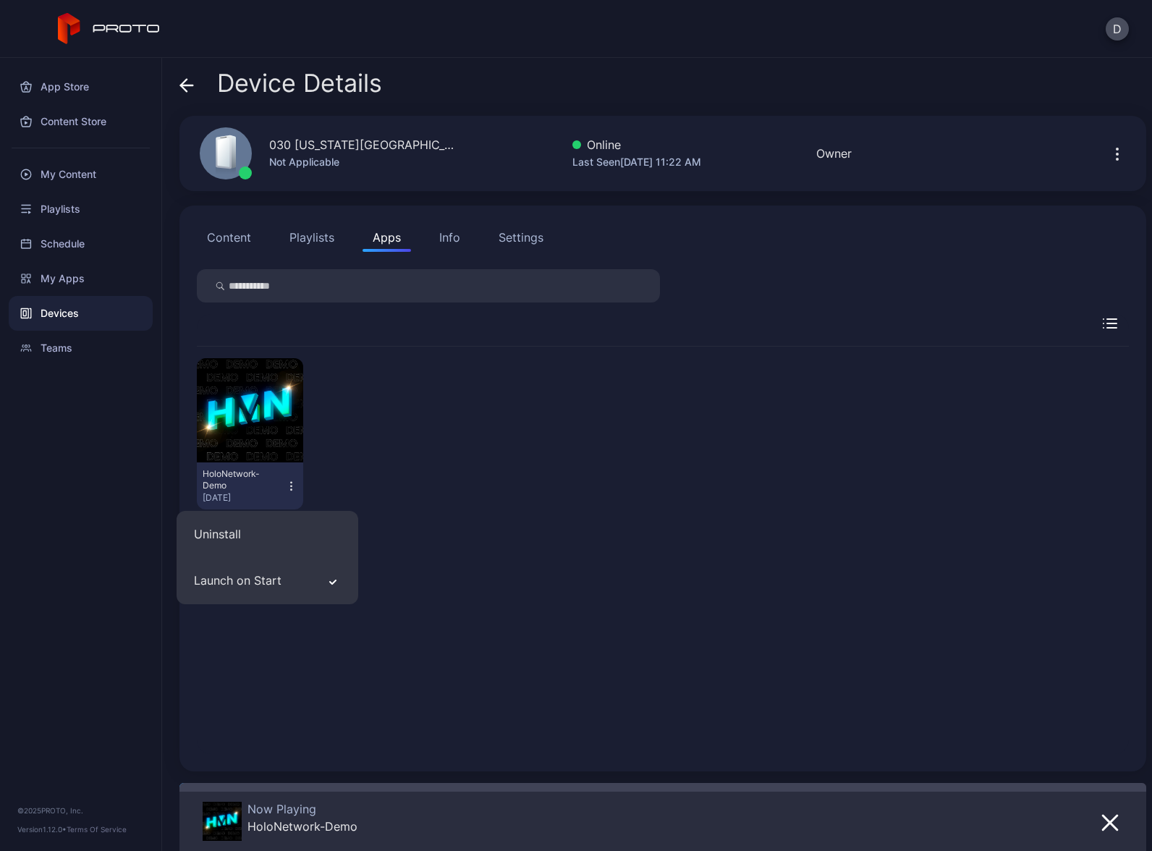
click at [90, 314] on div "Devices" at bounding box center [81, 313] width 144 height 35
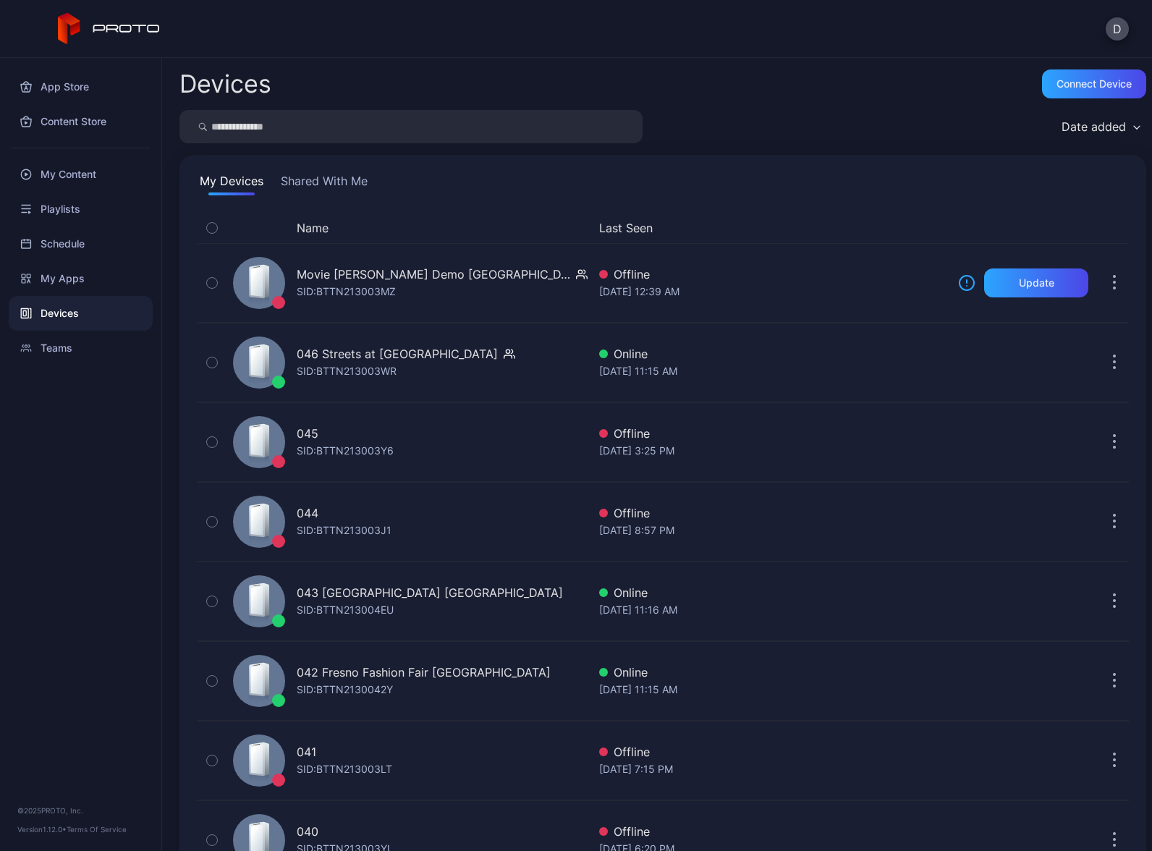
scroll to position [949, 0]
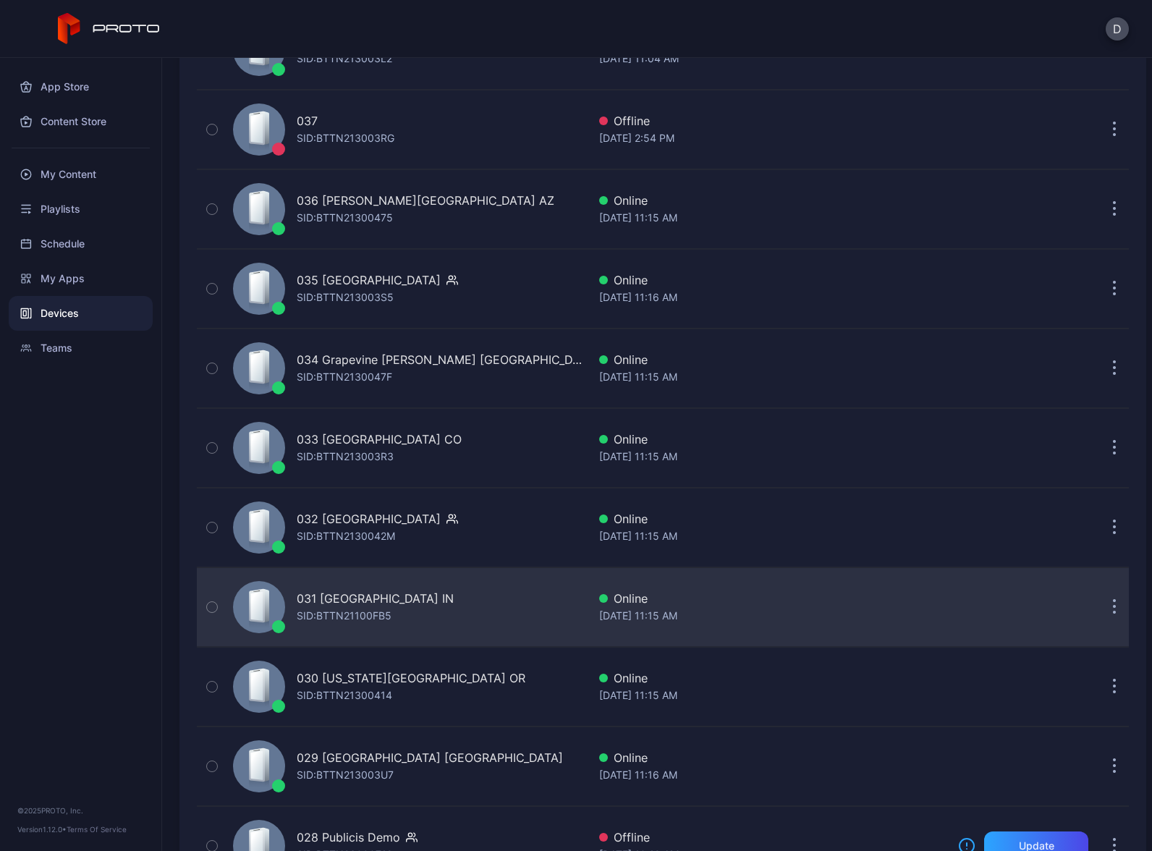
click at [472, 606] on div "031 Castleton Square IN SID: BTTN21100FB5" at bounding box center [407, 607] width 360 height 72
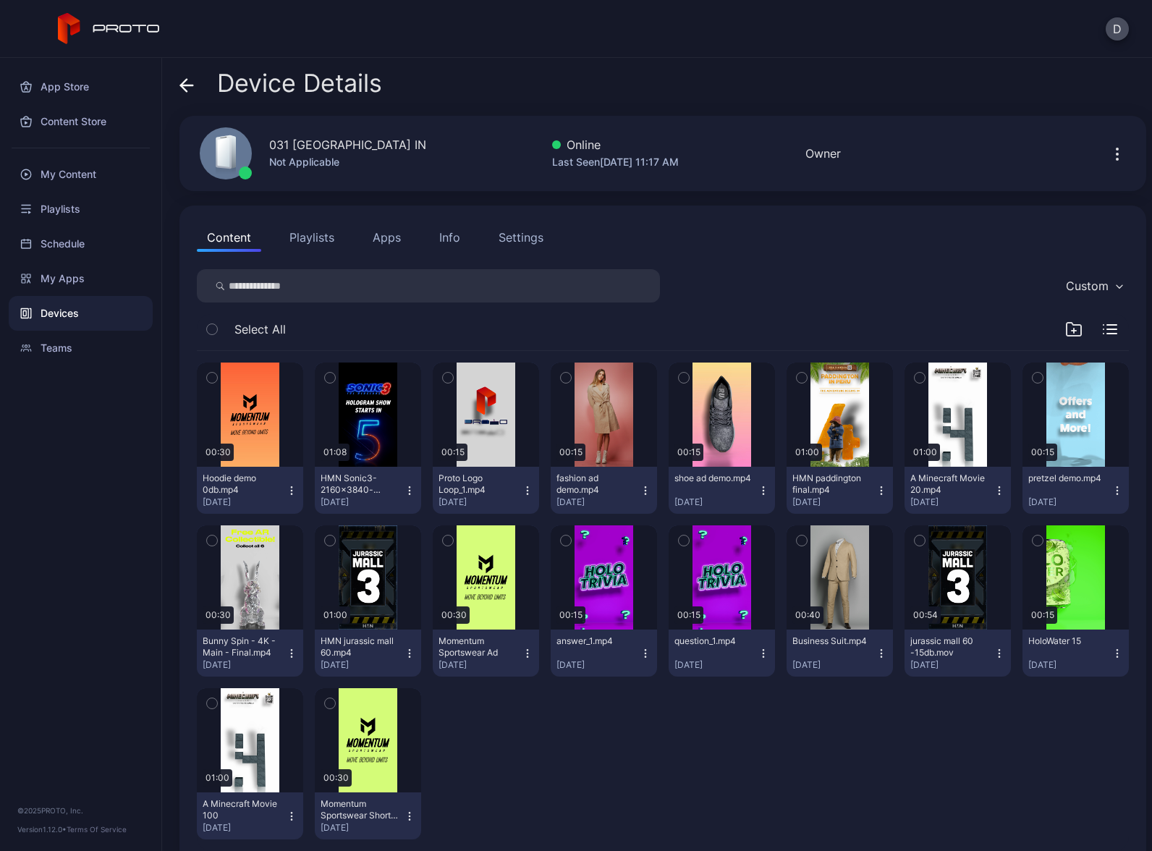
click at [373, 240] on button "Apps" at bounding box center [387, 237] width 48 height 29
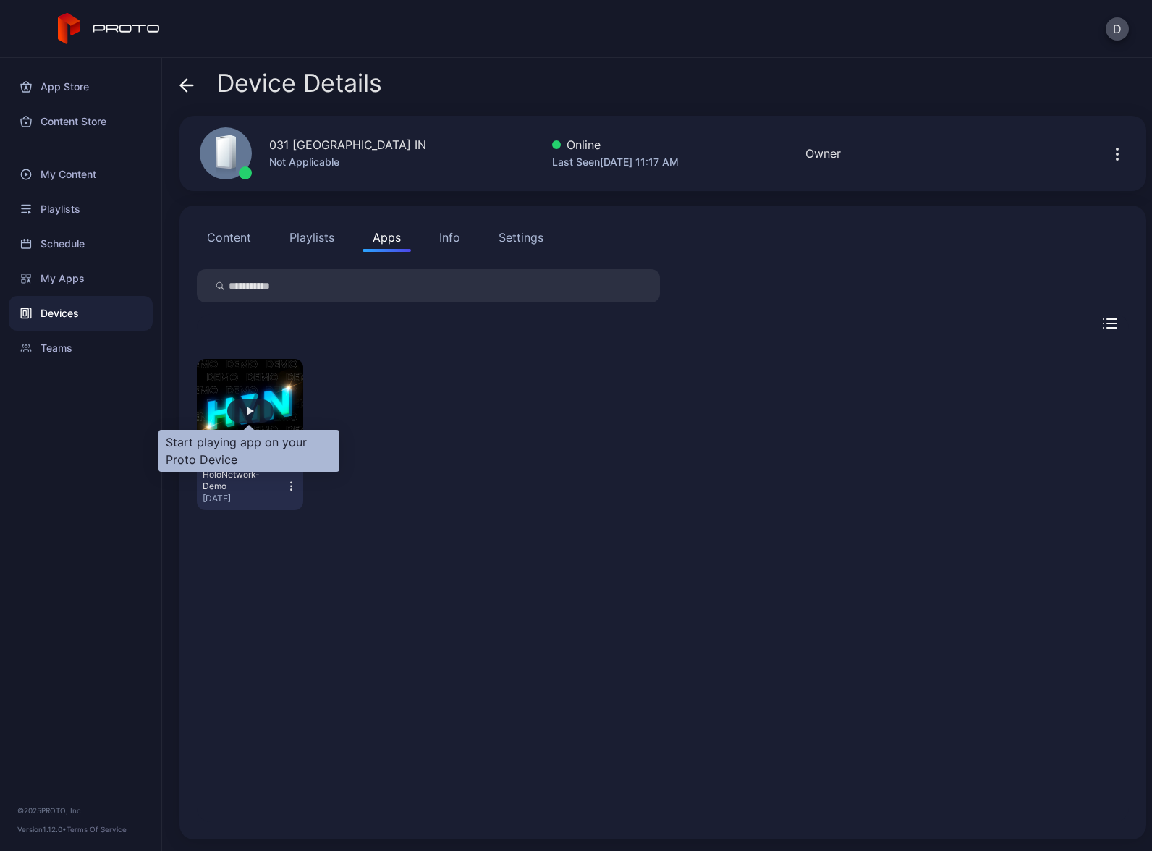
click at [245, 406] on div "button" at bounding box center [250, 410] width 46 height 23
click at [289, 485] on icon "button" at bounding box center [291, 486] width 12 height 14
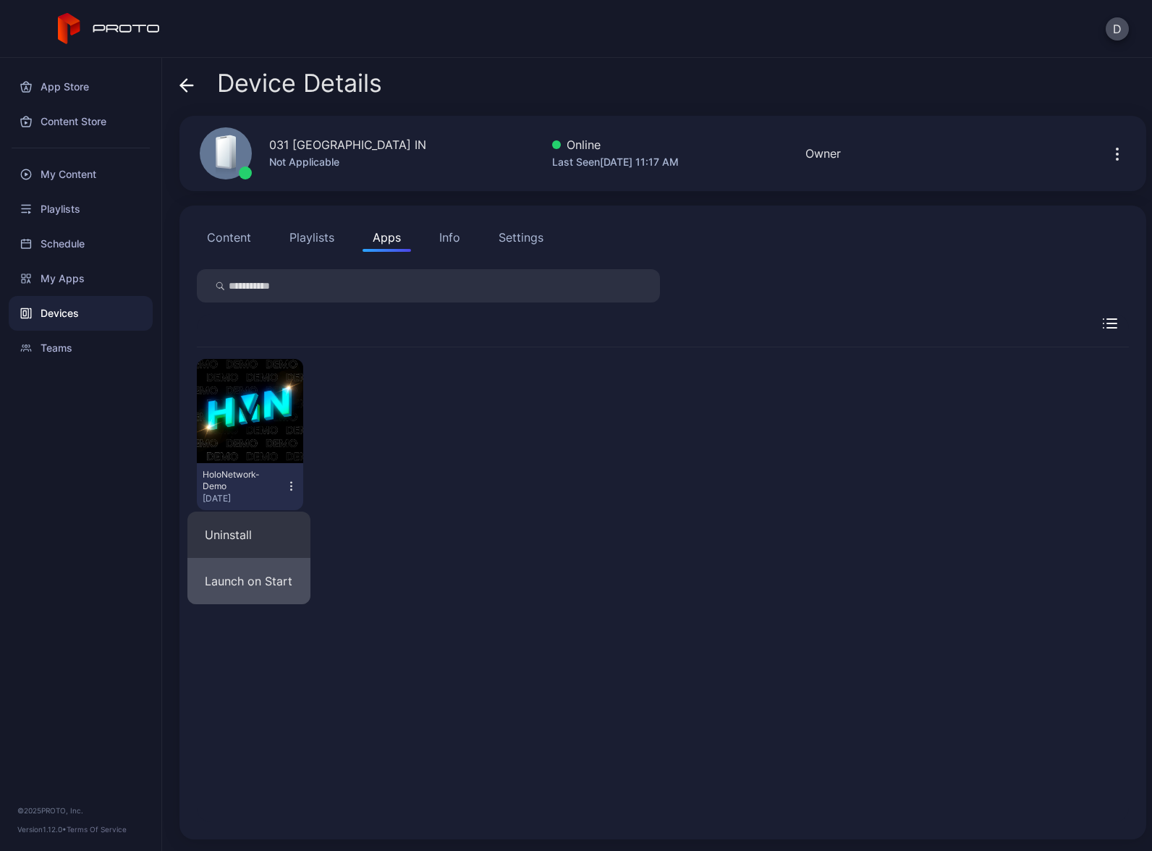
click at [271, 584] on button "Launch on Start" at bounding box center [248, 581] width 123 height 46
click at [245, 242] on button "Content" at bounding box center [229, 237] width 64 height 29
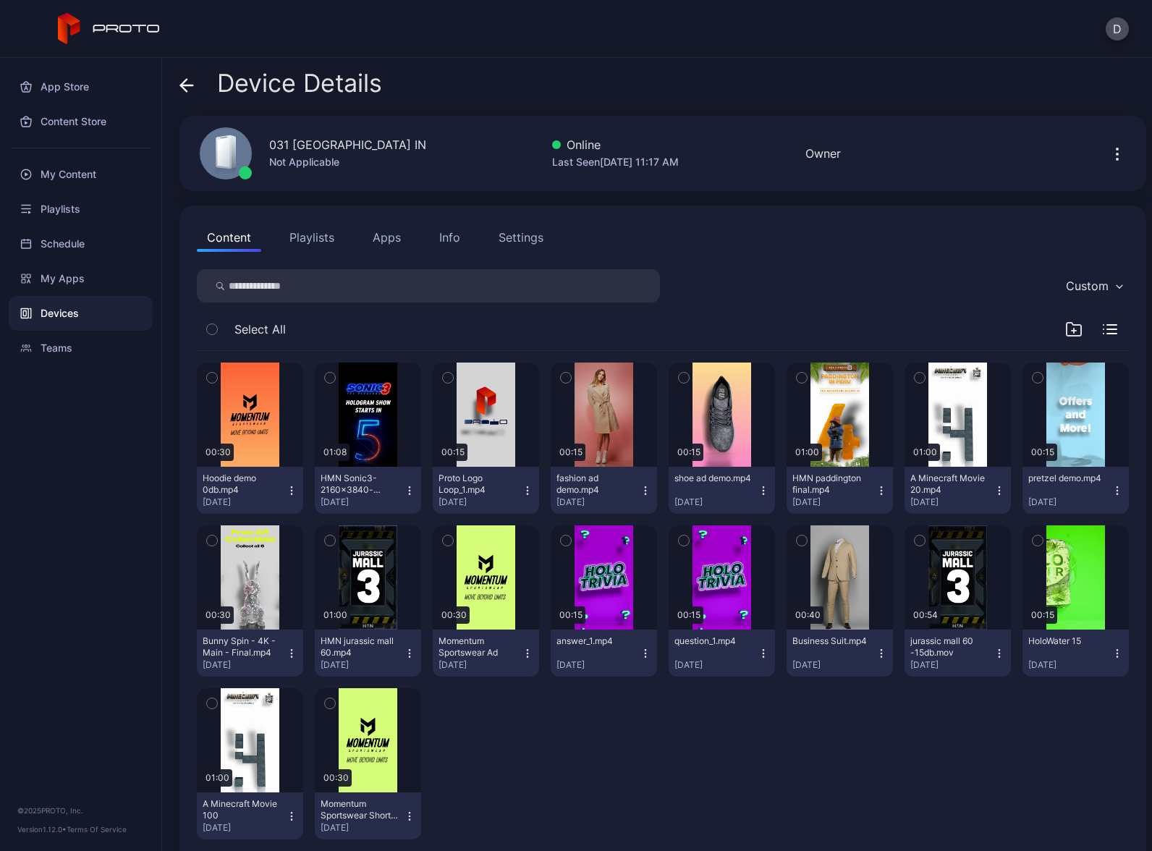
click at [379, 239] on button "Apps" at bounding box center [387, 237] width 48 height 29
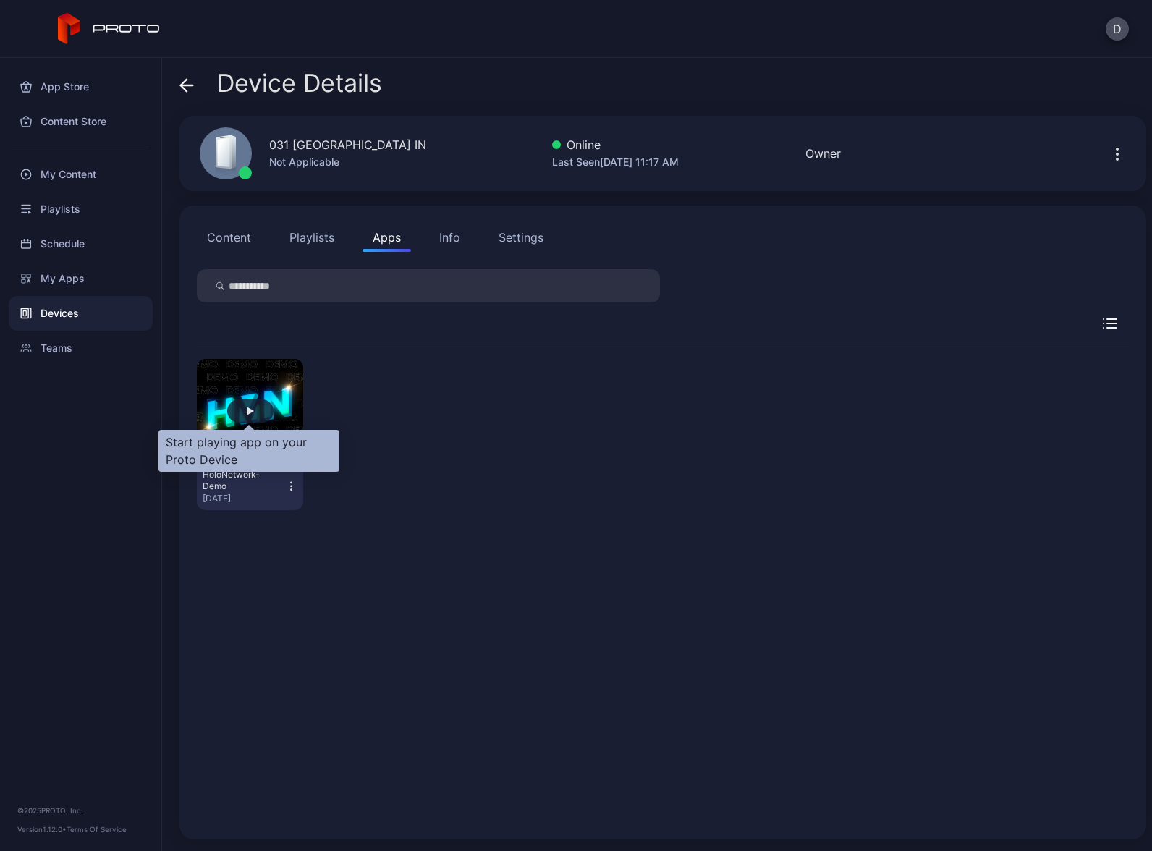
click at [253, 409] on div "button" at bounding box center [250, 410] width 46 height 23
click at [518, 233] on div "Settings" at bounding box center [521, 237] width 45 height 17
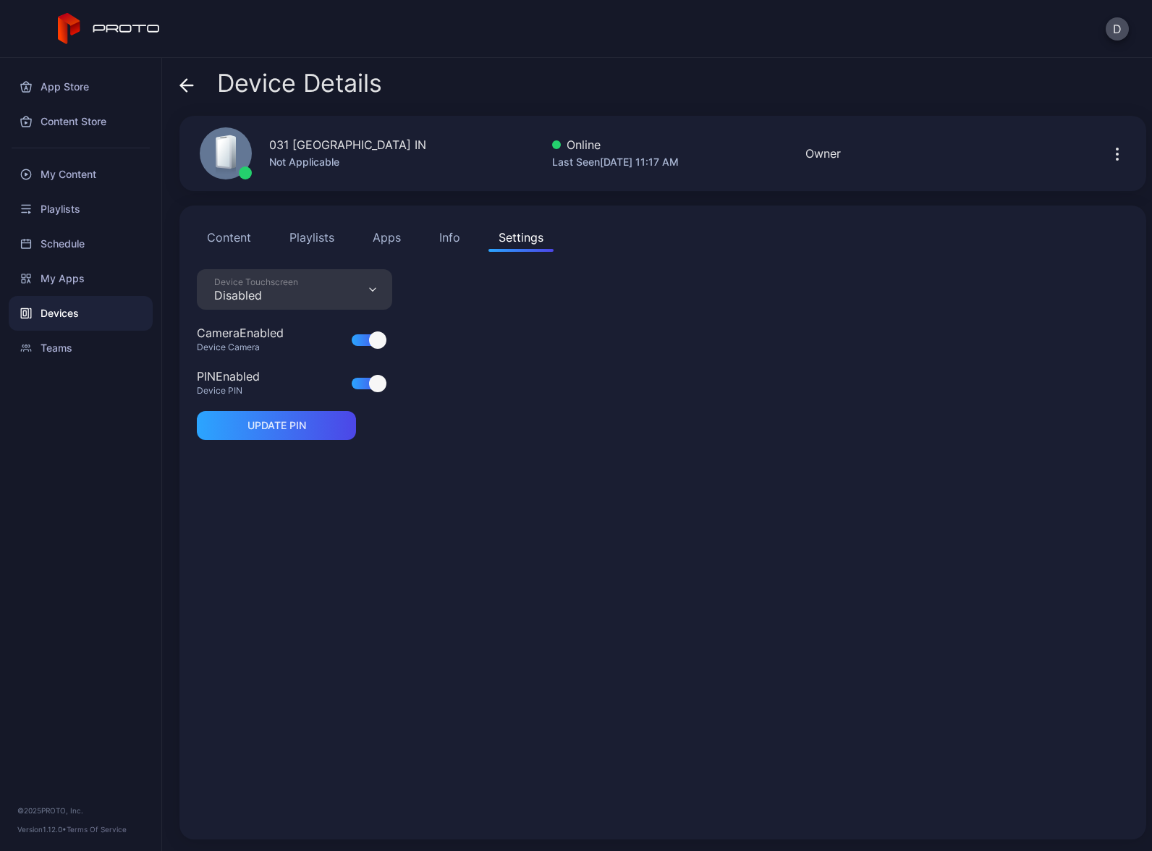
click at [448, 233] on div "Info" at bounding box center [449, 237] width 21 height 17
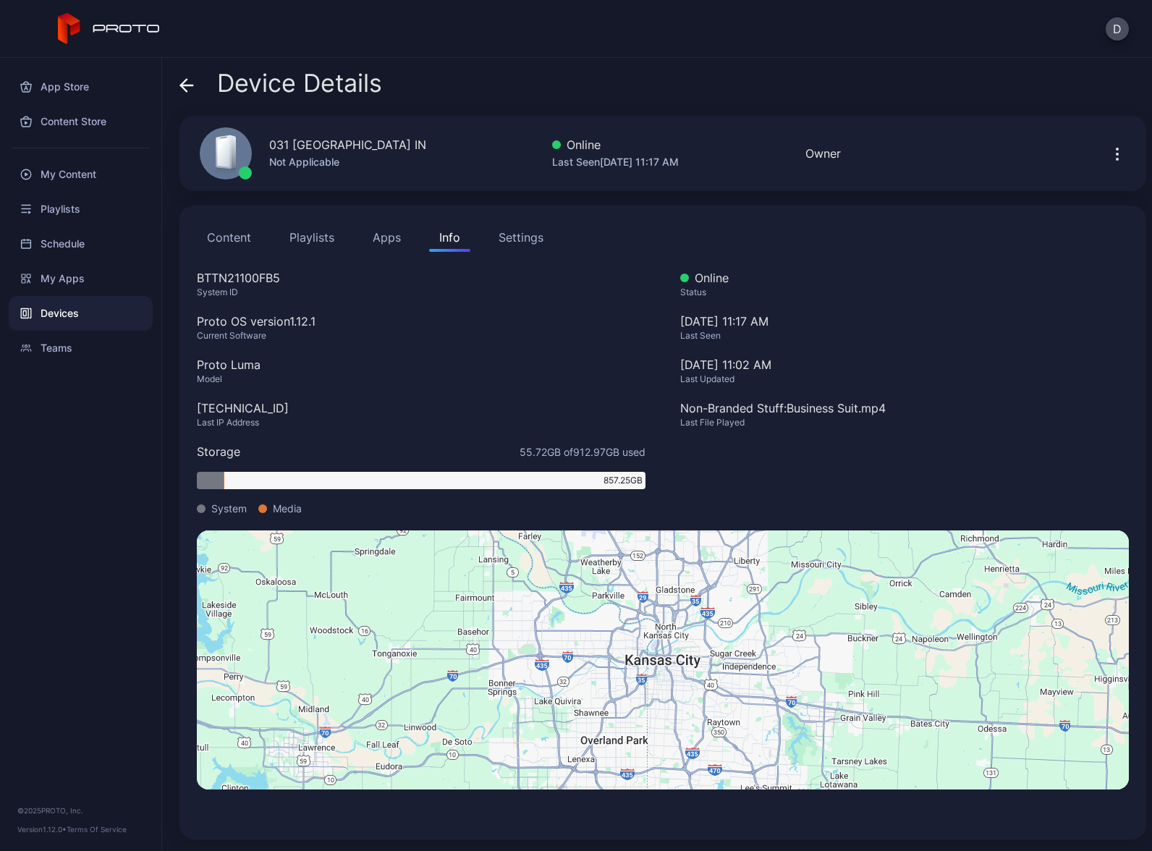
click at [238, 235] on button "Content" at bounding box center [229, 237] width 64 height 29
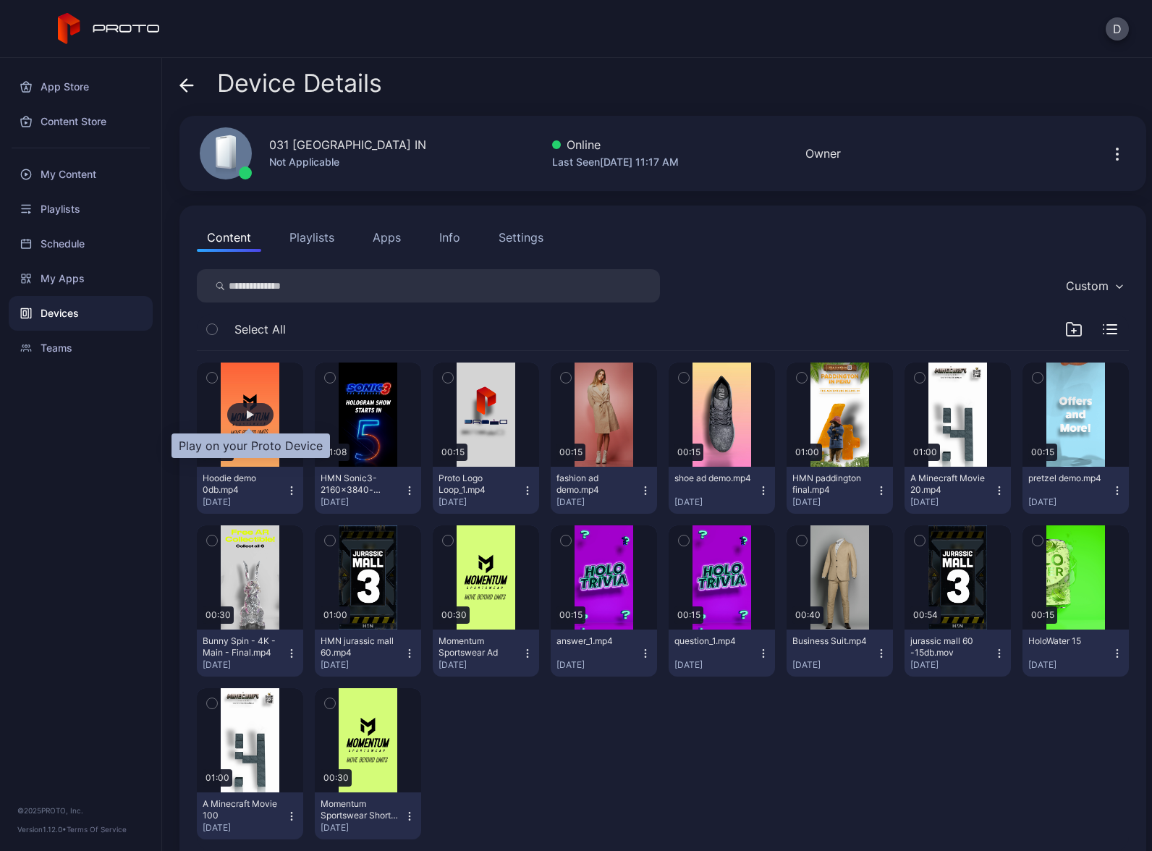
click at [250, 407] on div "button" at bounding box center [250, 414] width 46 height 23
click at [378, 237] on button "Apps" at bounding box center [387, 237] width 48 height 29
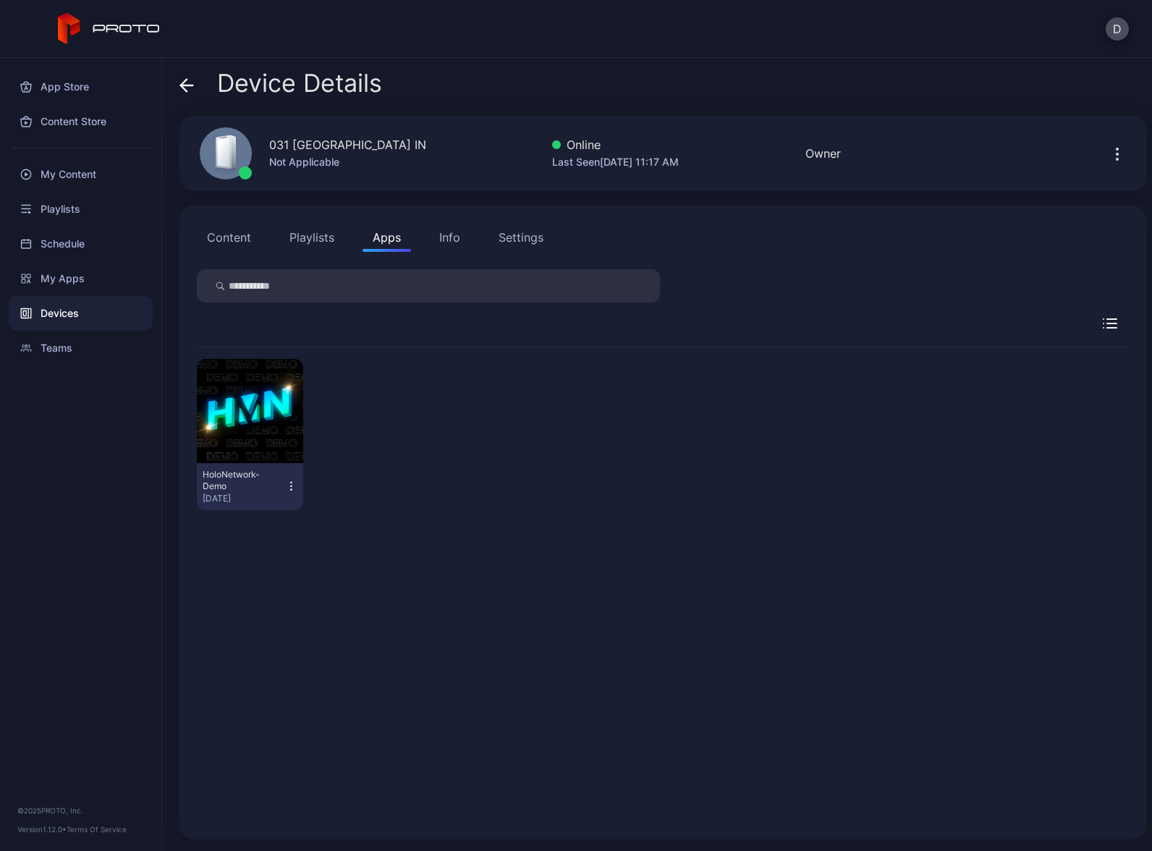
click at [291, 487] on icon "button" at bounding box center [291, 486] width 12 height 14
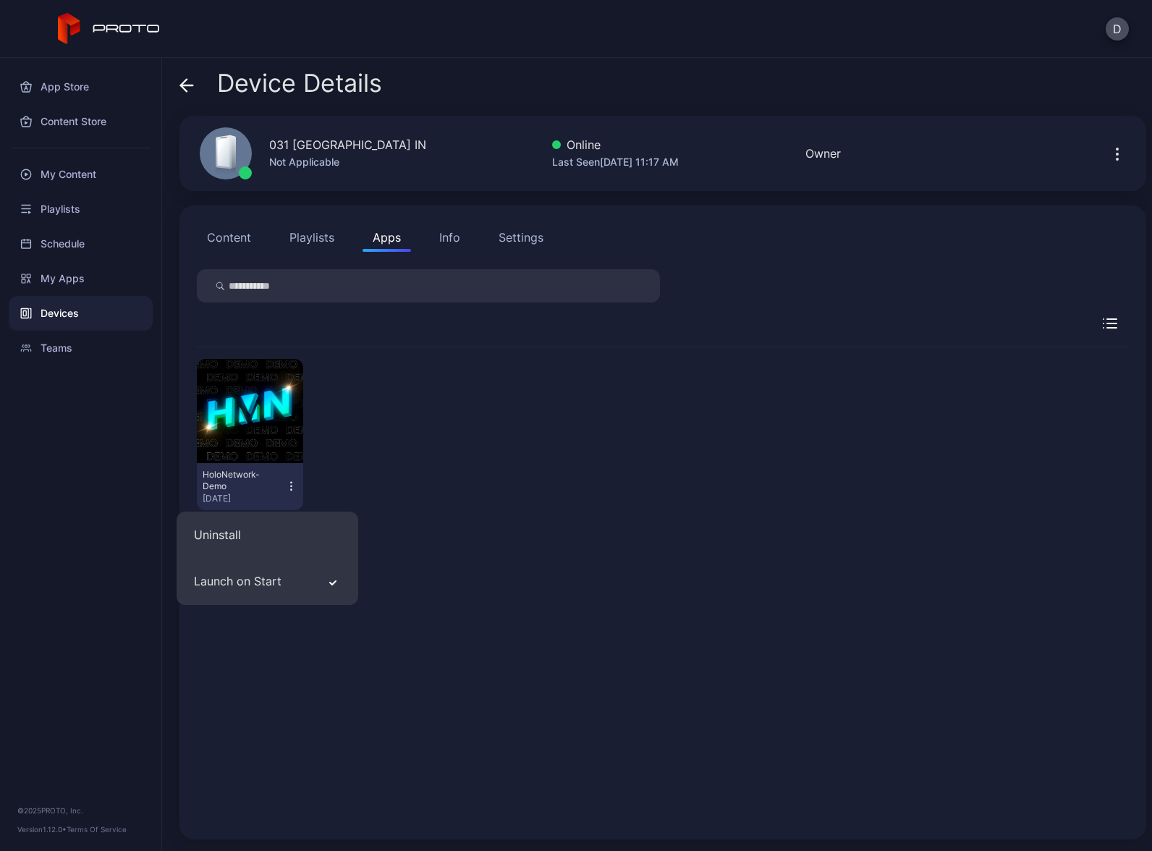
click at [376, 455] on div "HoloNetwork-Demo Aug 15, 2025" at bounding box center [663, 434] width 932 height 174
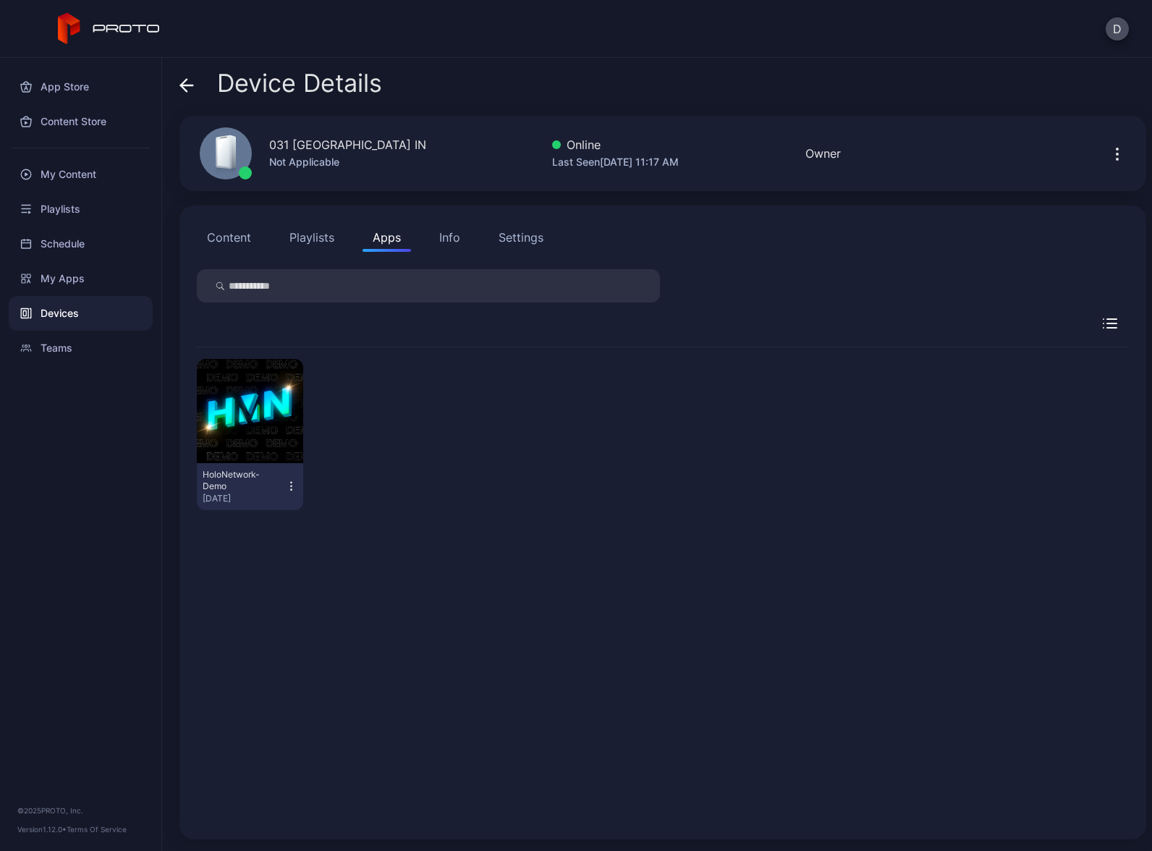
click at [1109, 153] on icon "button" at bounding box center [1117, 153] width 17 height 17
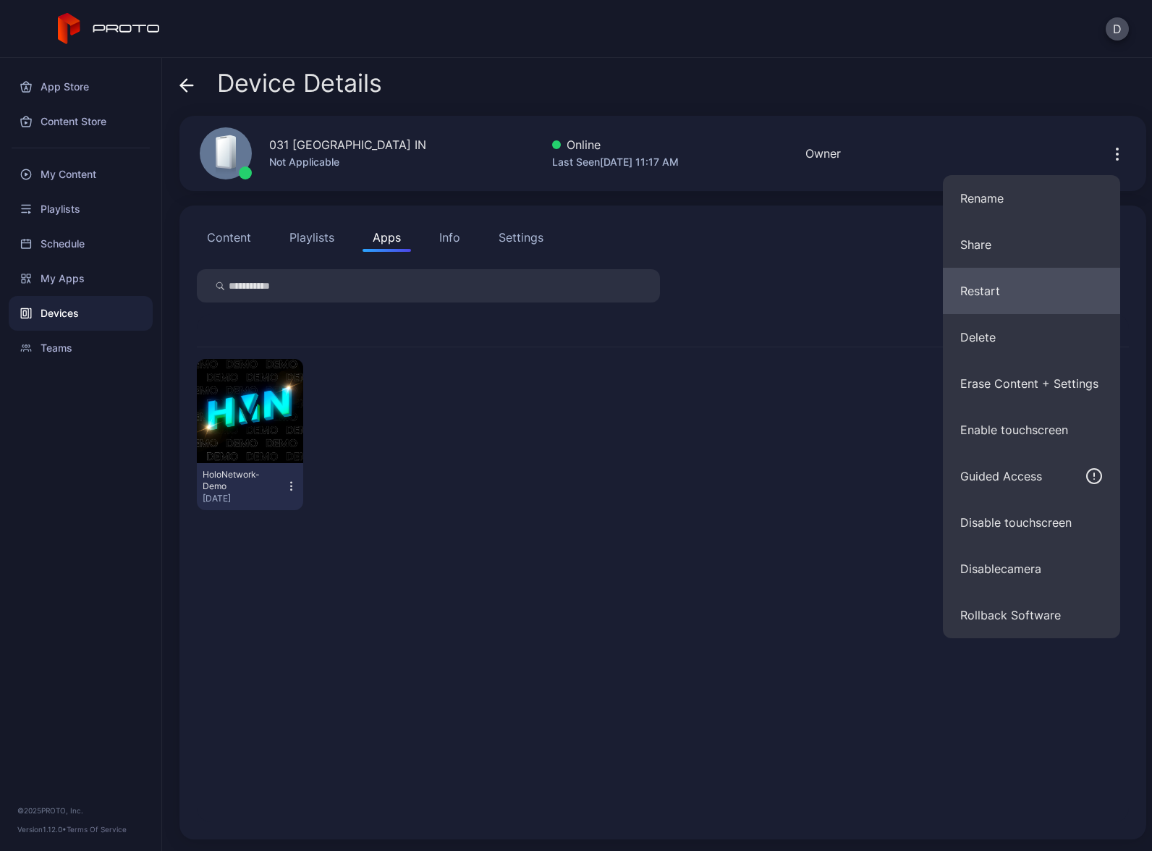
click at [1004, 289] on button "Restart" at bounding box center [1031, 291] width 177 height 46
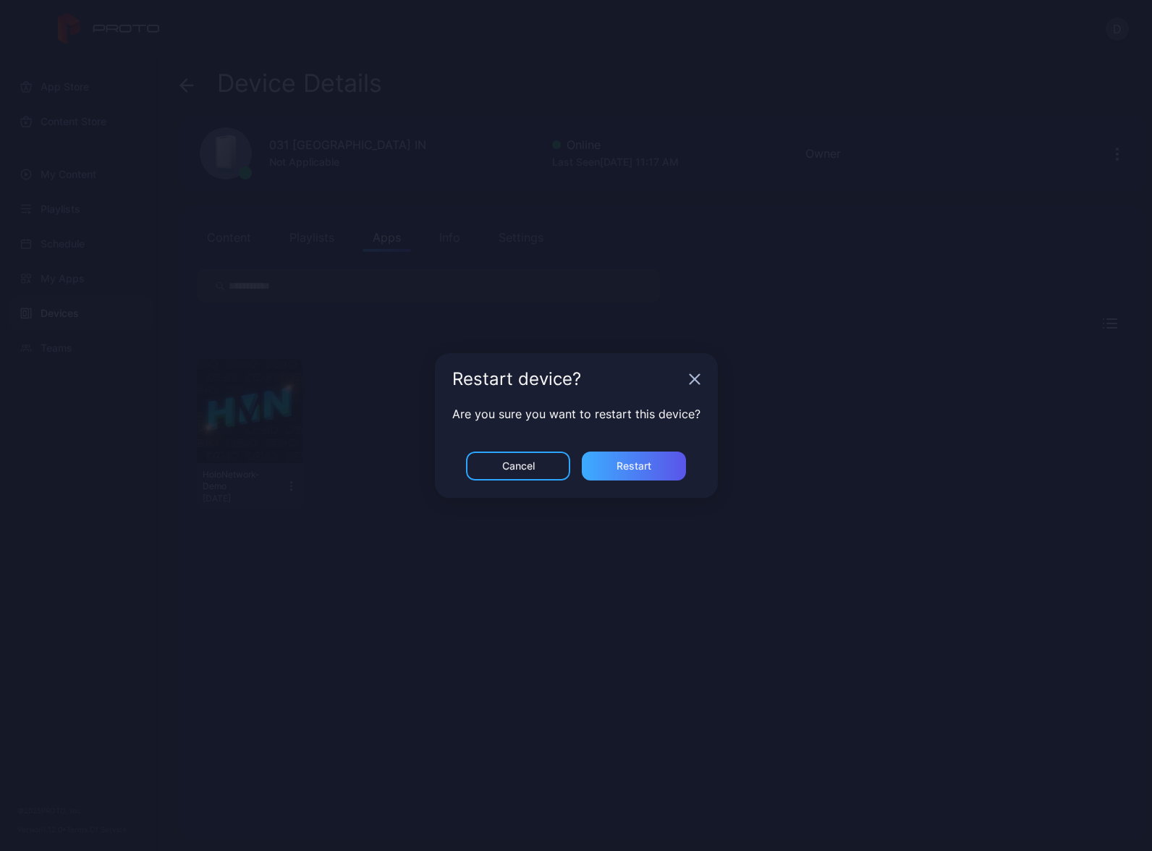
click at [646, 468] on div "Restart" at bounding box center [634, 466] width 35 height 12
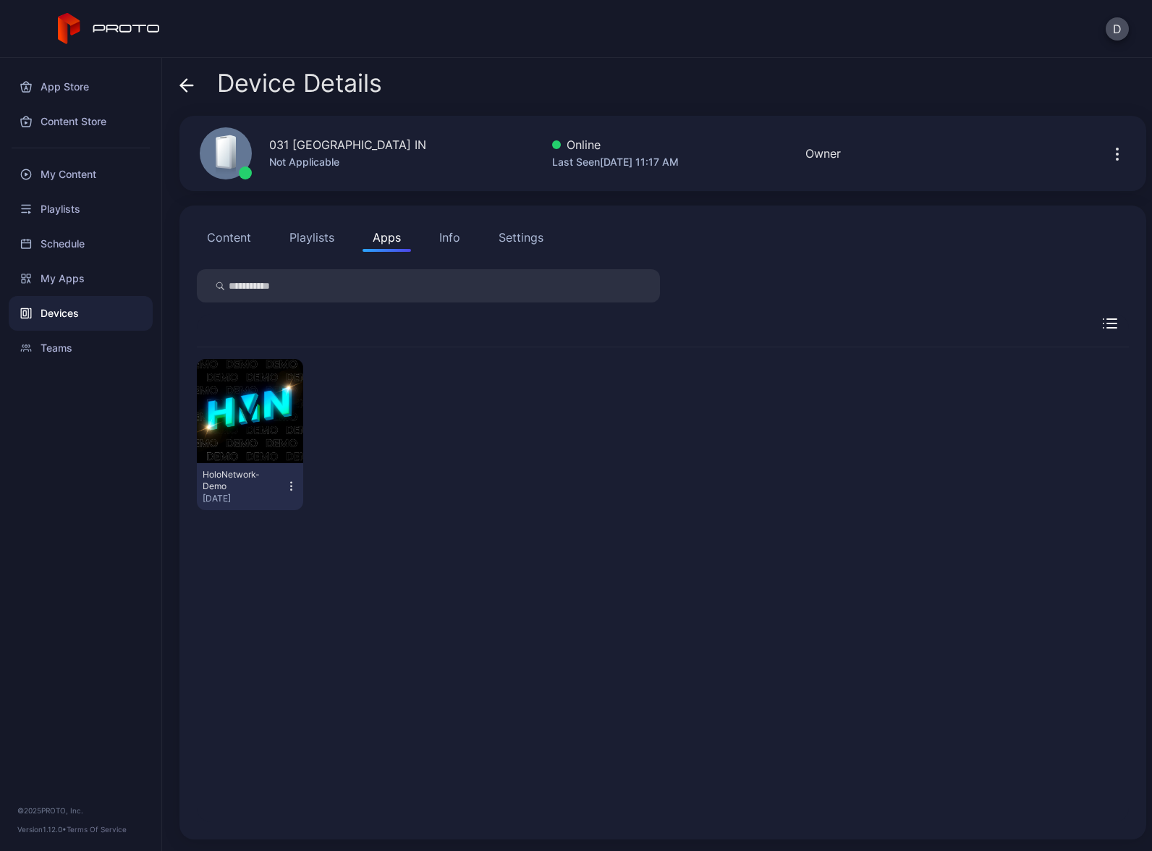
click at [75, 300] on div "Devices" at bounding box center [81, 313] width 144 height 35
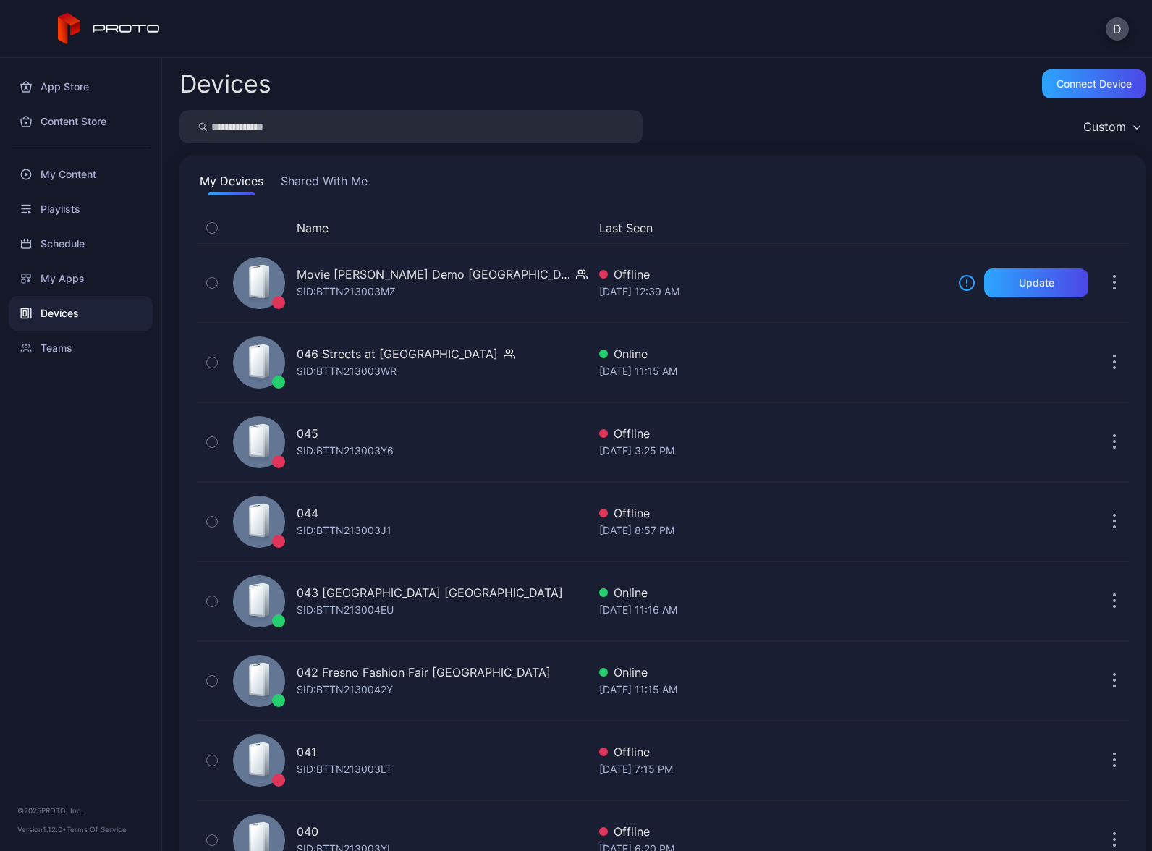
scroll to position [949, 0]
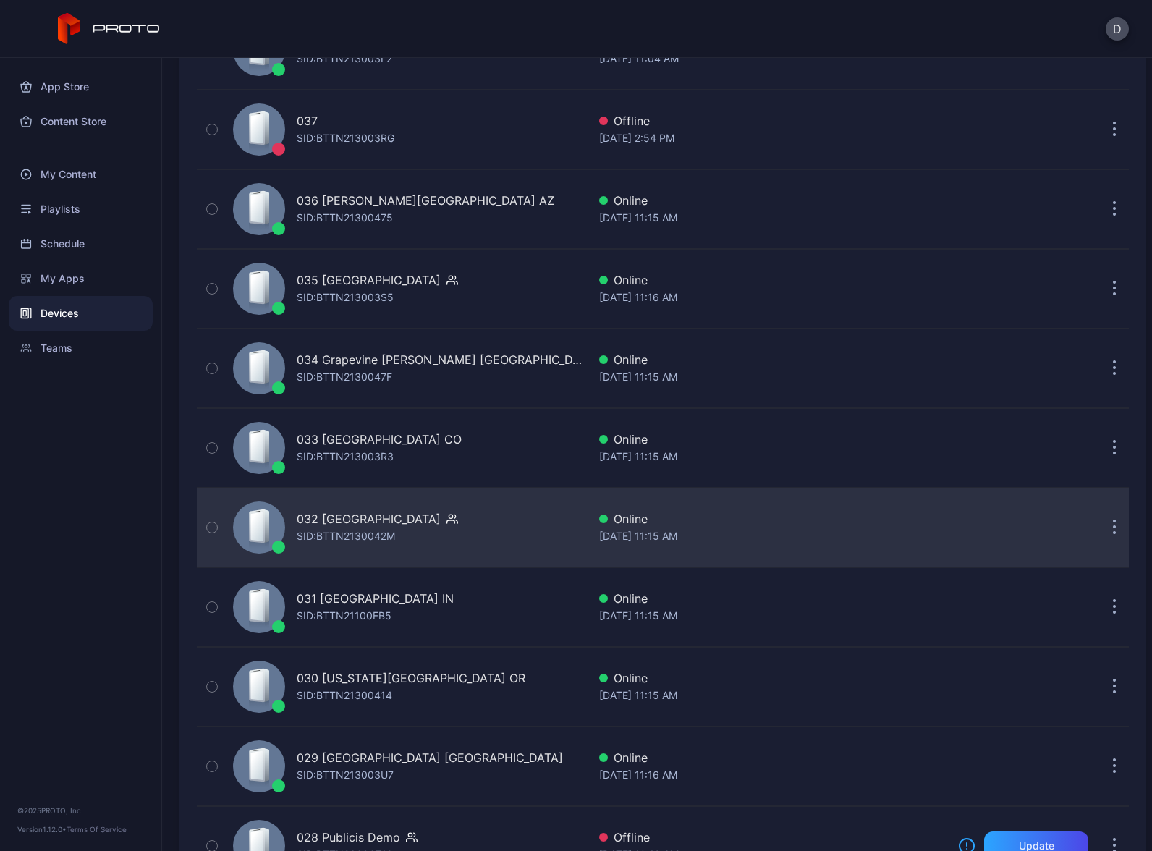
click at [459, 528] on div "032 Great Mall CA SID: BTTN2130042M" at bounding box center [407, 527] width 360 height 72
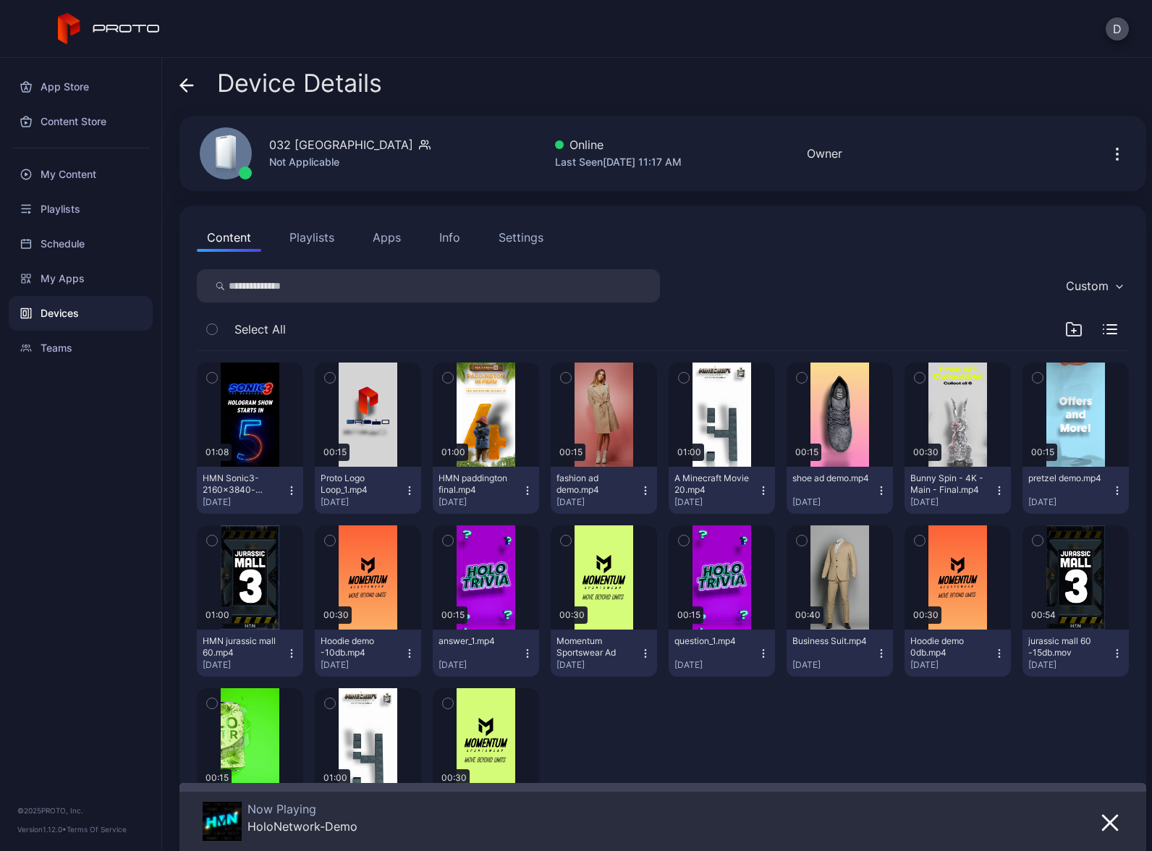
click at [381, 240] on button "Apps" at bounding box center [387, 237] width 48 height 29
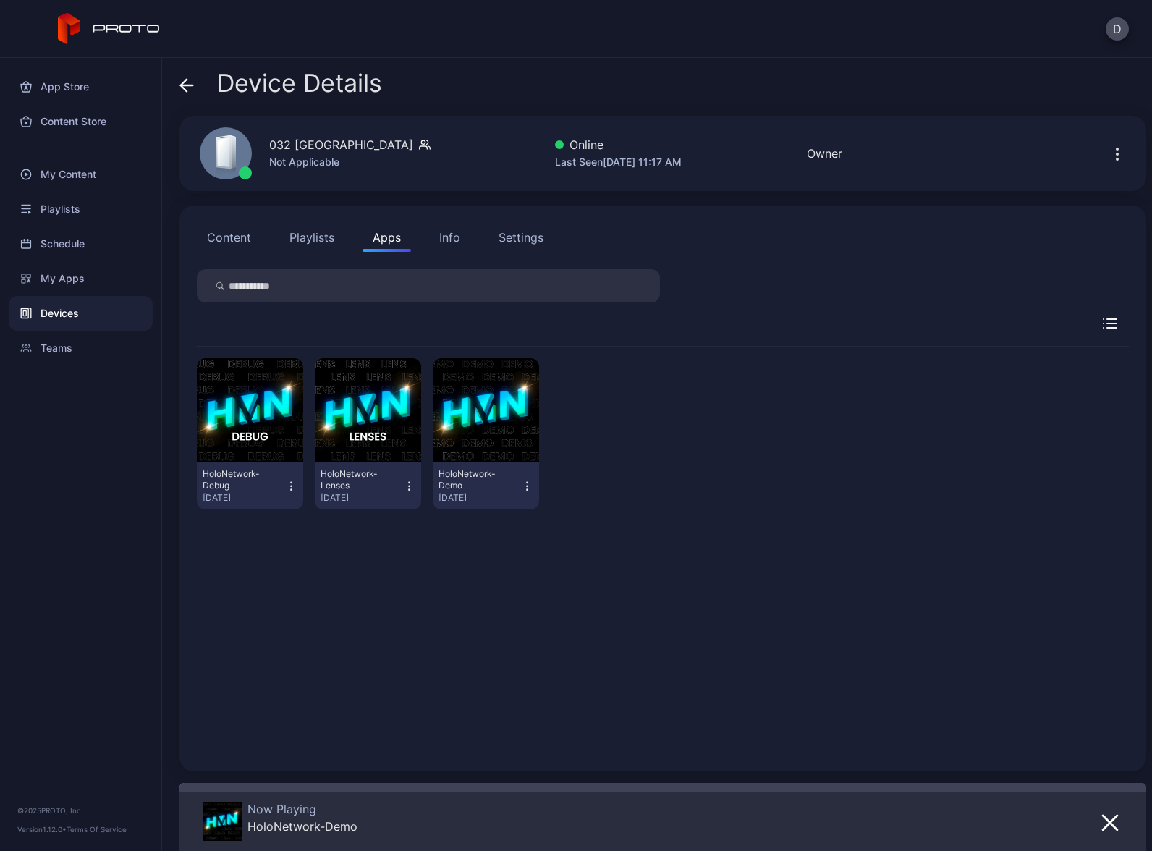
click at [521, 485] on icon "button" at bounding box center [527, 486] width 12 height 14
click at [488, 583] on button "Launch on Start" at bounding box center [480, 580] width 123 height 46
click at [82, 310] on div "Devices" at bounding box center [81, 313] width 144 height 35
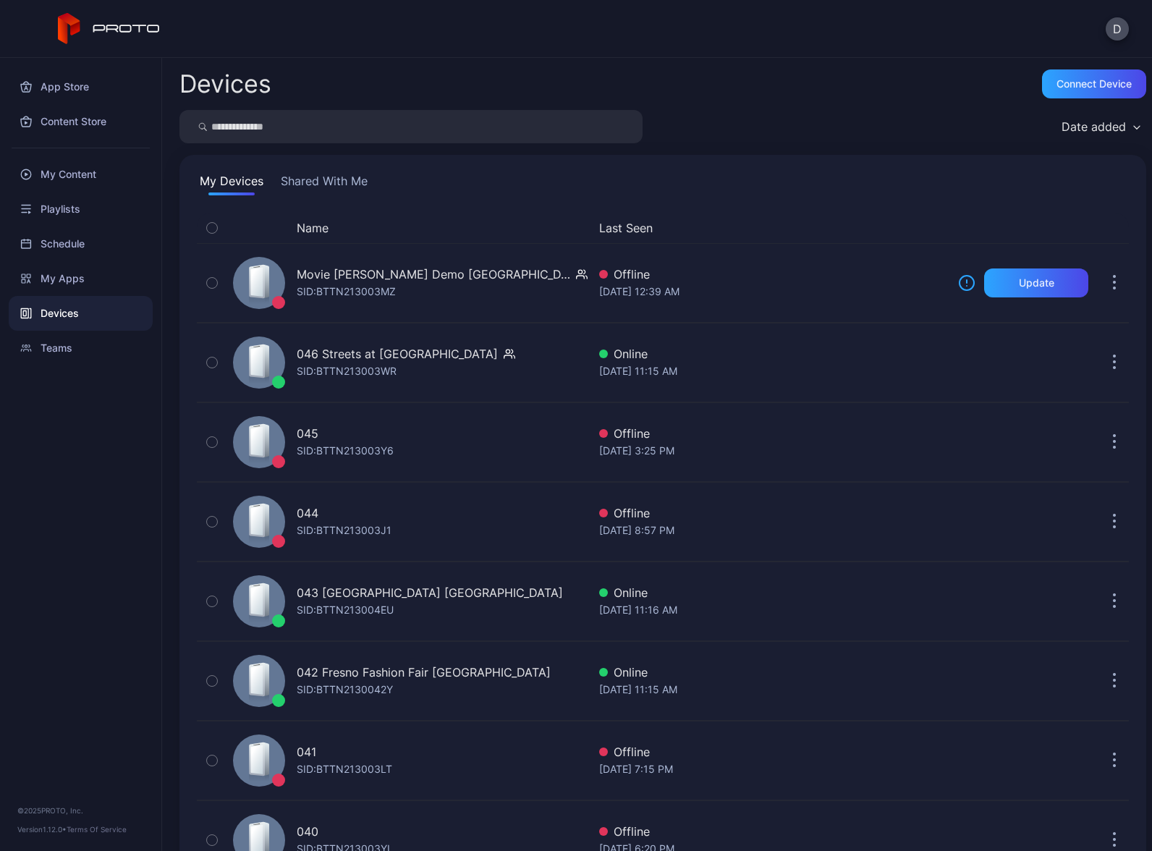
scroll to position [949, 0]
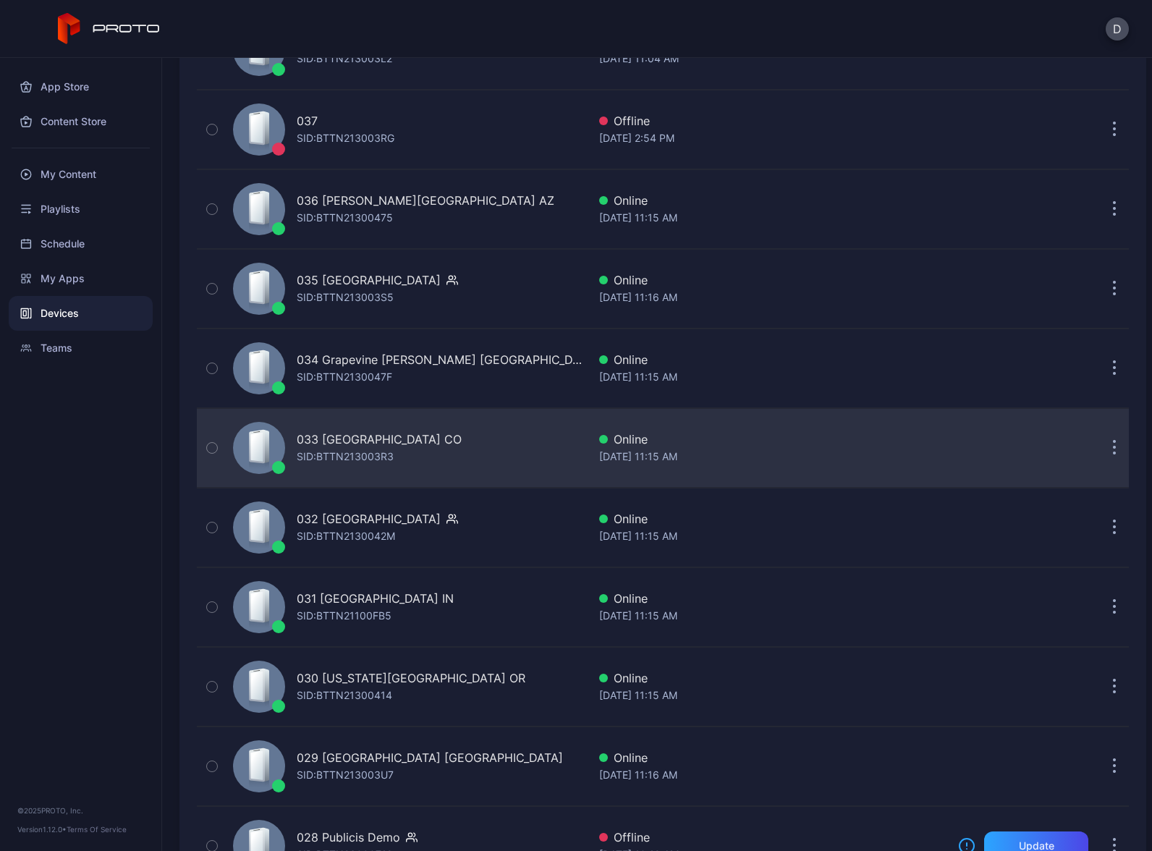
click at [481, 445] on div "033 FlatIron Crossing CO SID: BTTN213003R3" at bounding box center [407, 448] width 360 height 72
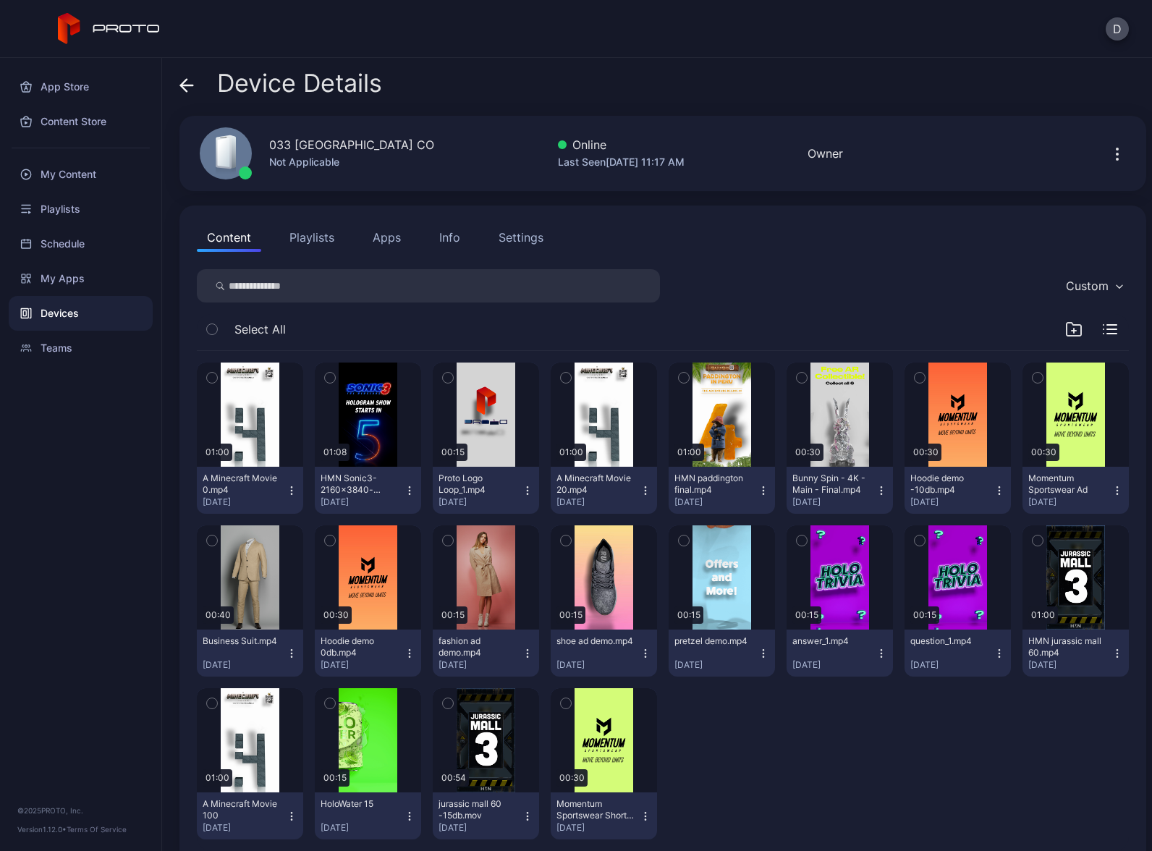
click at [389, 235] on button "Apps" at bounding box center [387, 237] width 48 height 29
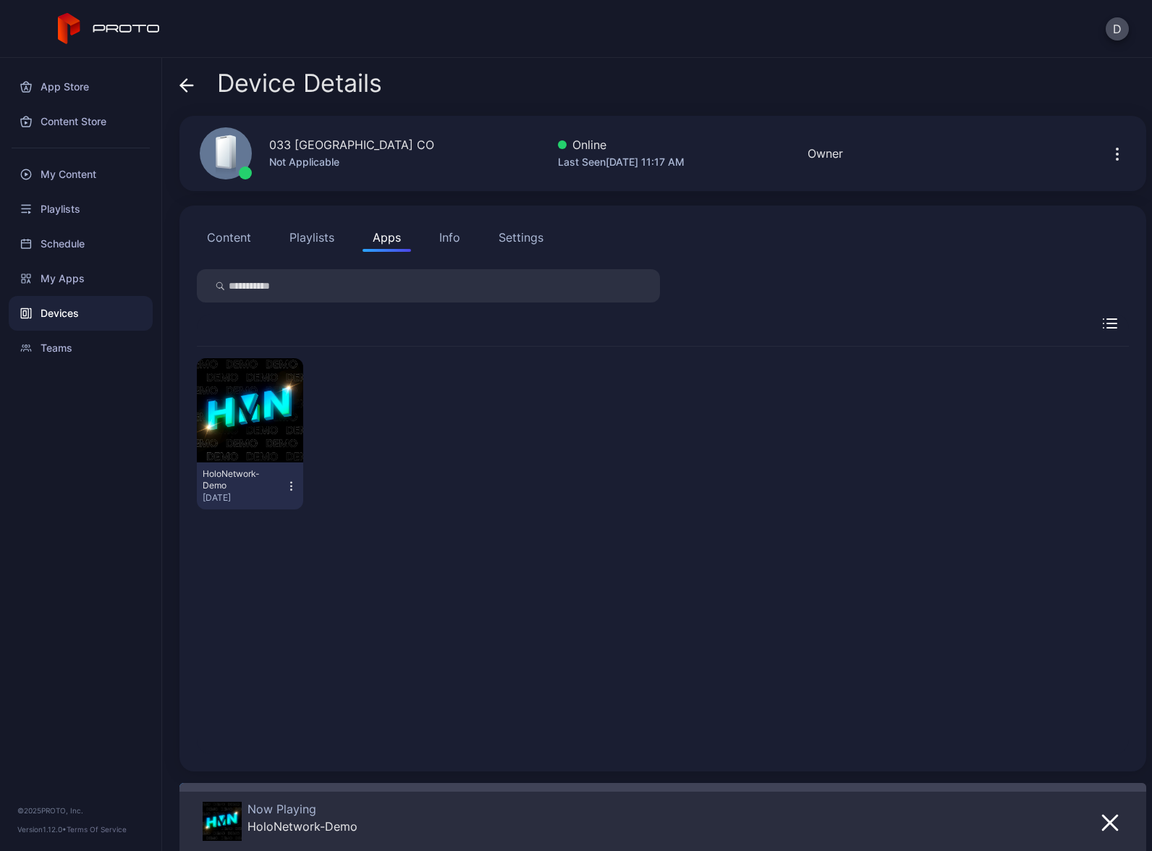
click at [287, 488] on icon "button" at bounding box center [291, 486] width 12 height 14
click at [263, 576] on button "Launch on Start" at bounding box center [248, 580] width 123 height 46
click at [109, 316] on div "Devices" at bounding box center [81, 313] width 144 height 35
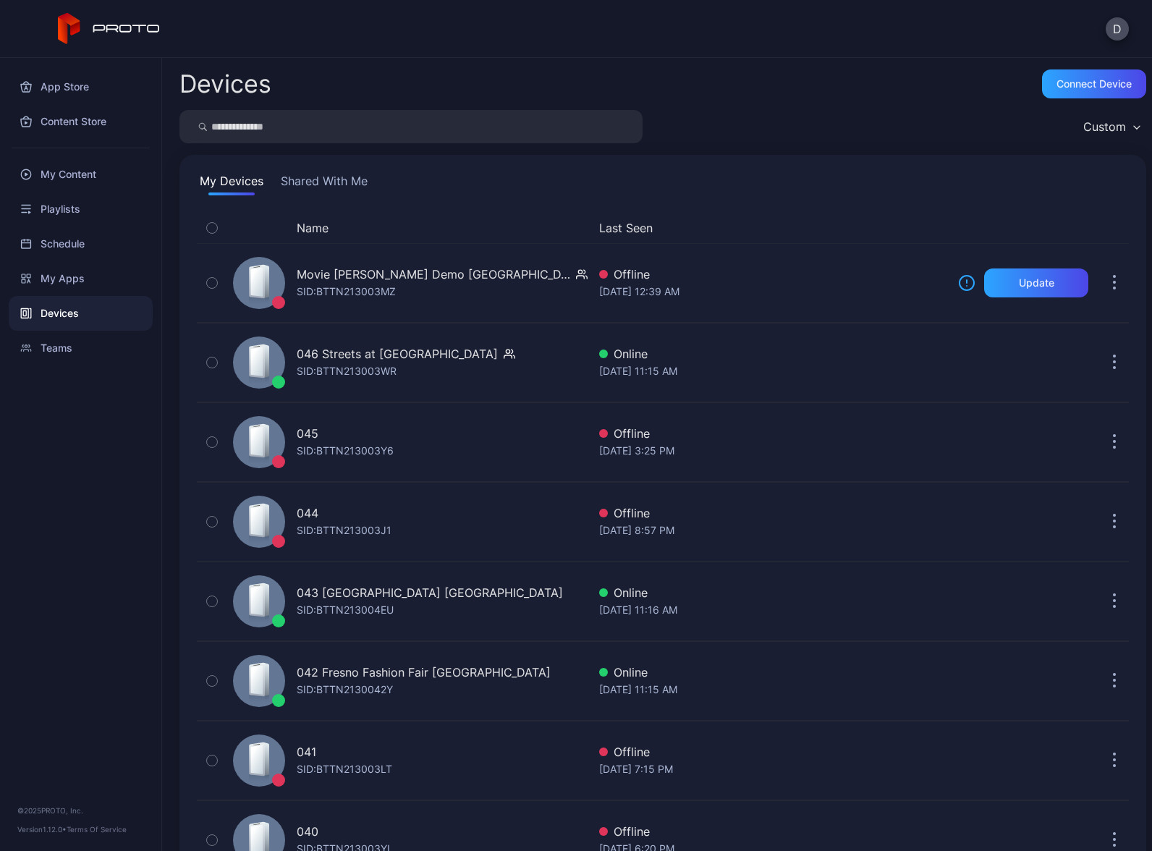
scroll to position [949, 0]
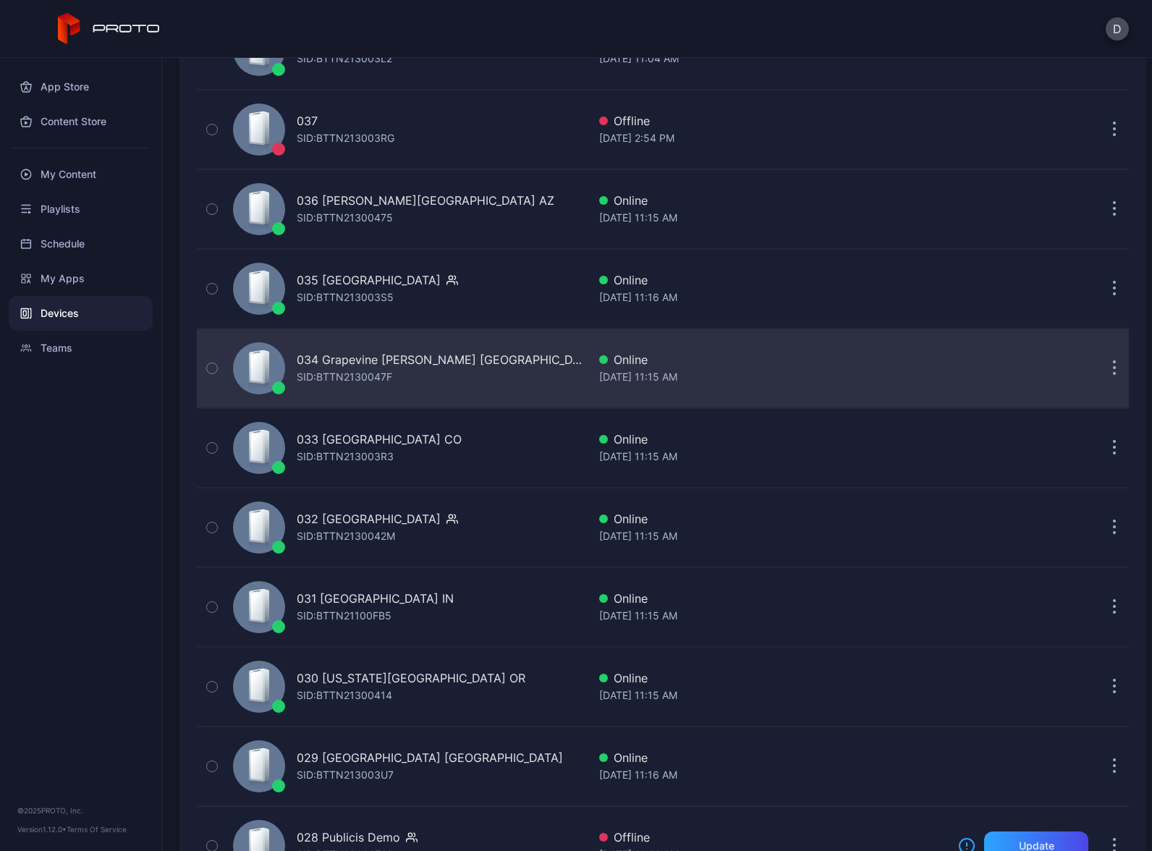
click at [461, 373] on div "034 Grapevine Mills TX SID: BTTN2130047F" at bounding box center [407, 368] width 360 height 72
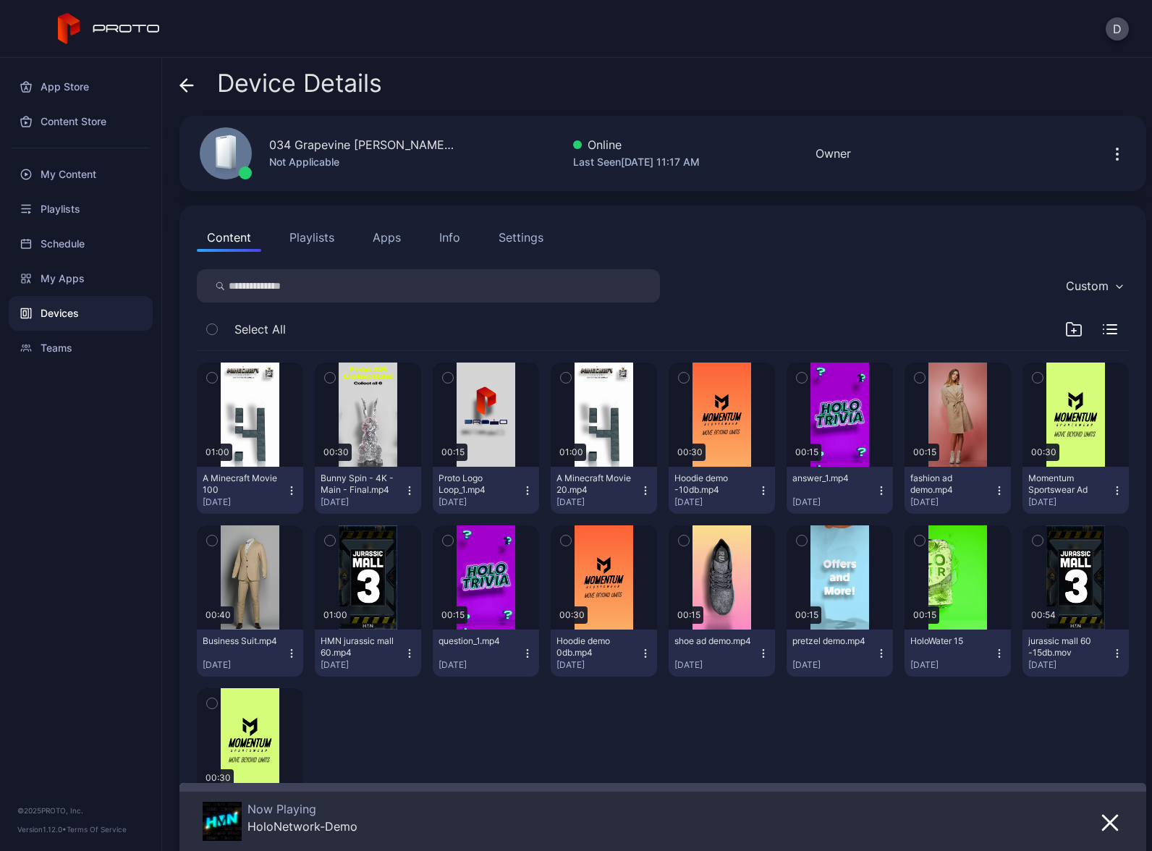
click at [391, 240] on button "Apps" at bounding box center [387, 237] width 48 height 29
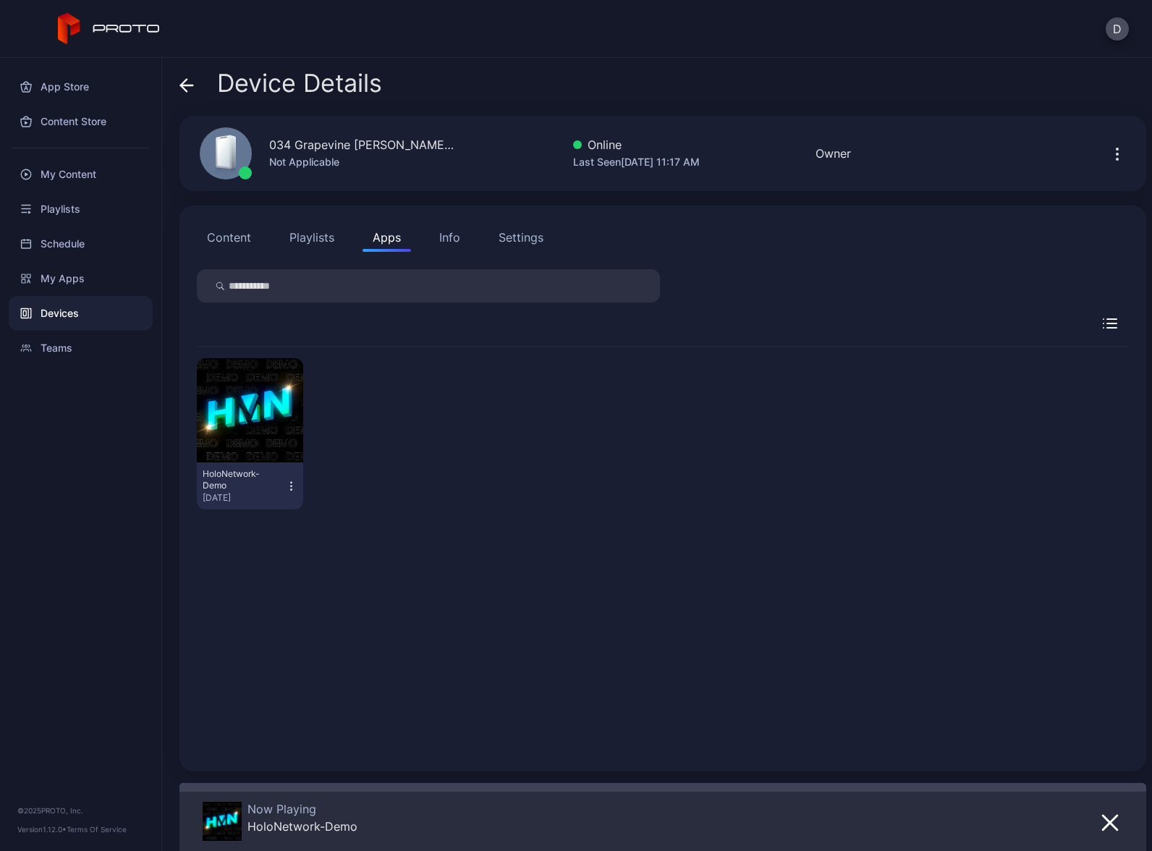
click at [287, 486] on icon "button" at bounding box center [291, 486] width 12 height 14
click at [277, 579] on button "Launch on Start" at bounding box center [248, 580] width 123 height 46
click at [109, 314] on div "Devices" at bounding box center [81, 313] width 144 height 35
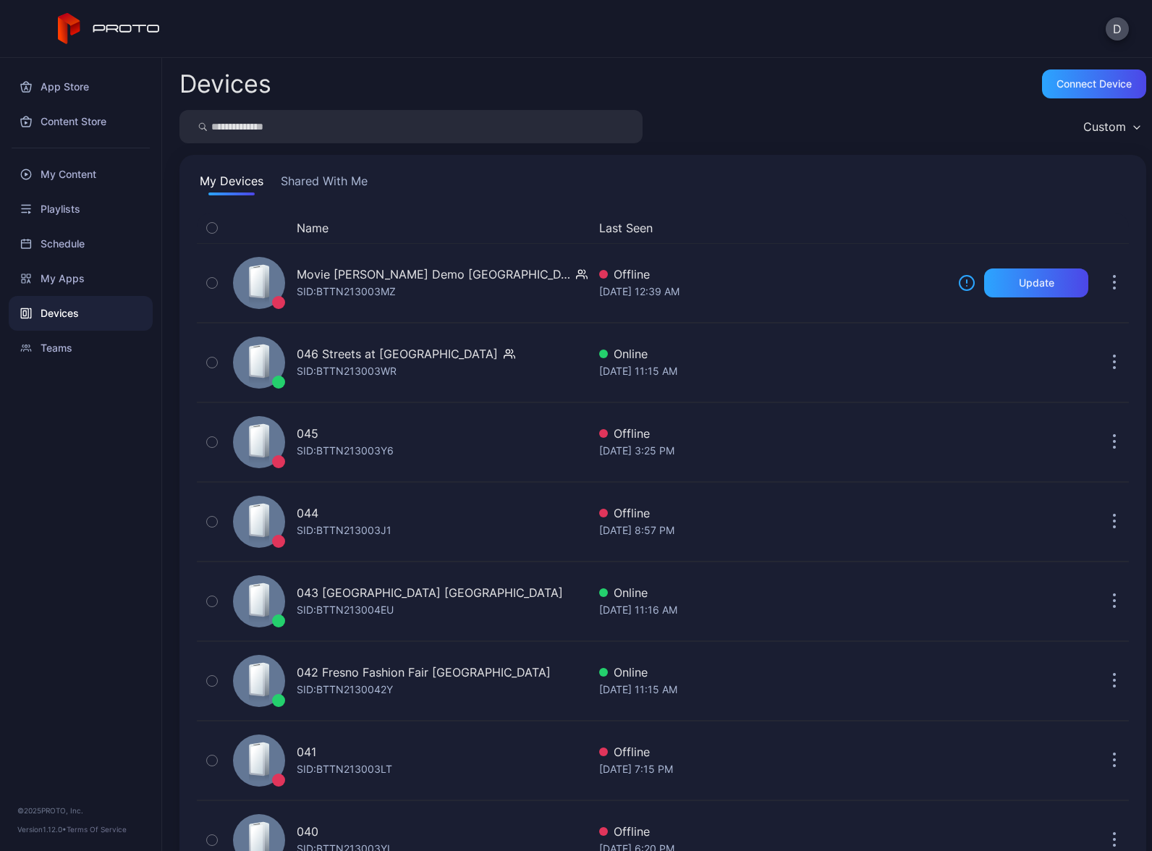
scroll to position [949, 0]
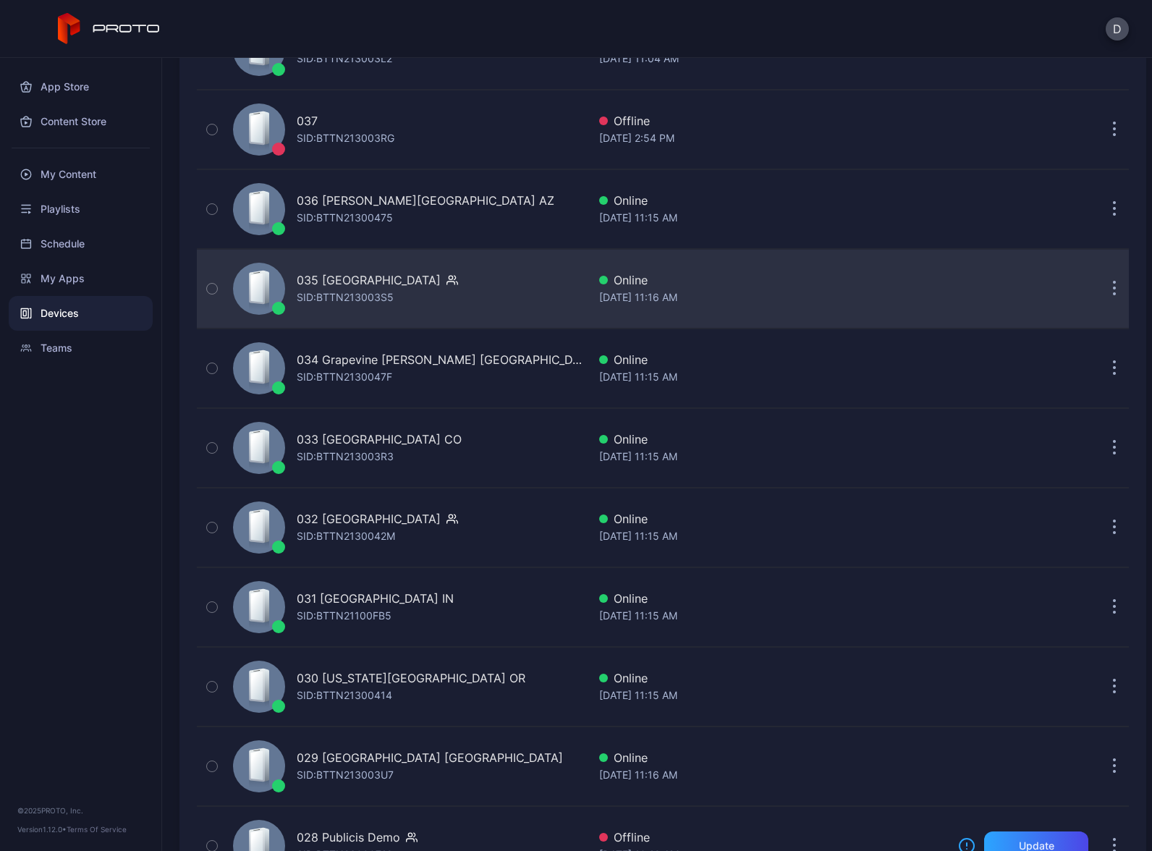
click at [479, 297] on div "035 Mission Viejo CA SID: BTTN213003S5" at bounding box center [407, 289] width 360 height 72
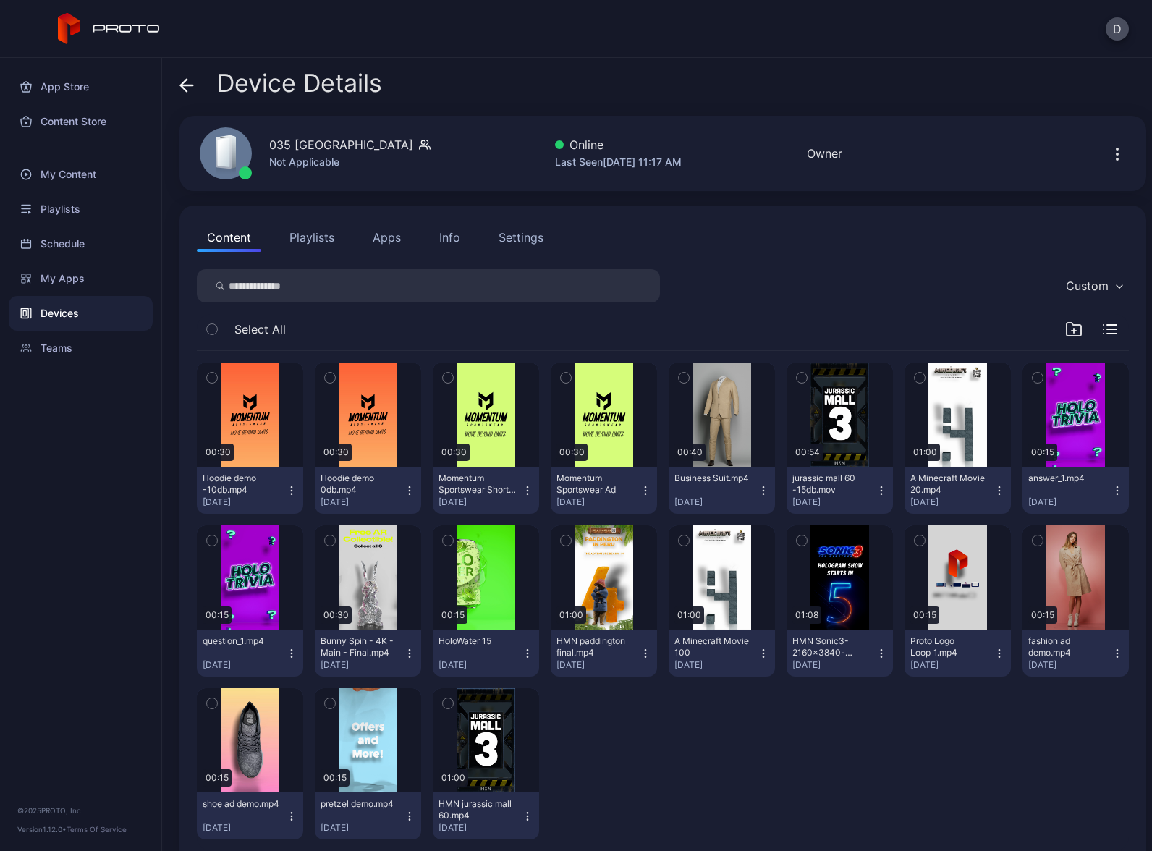
click at [373, 237] on button "Apps" at bounding box center [387, 237] width 48 height 29
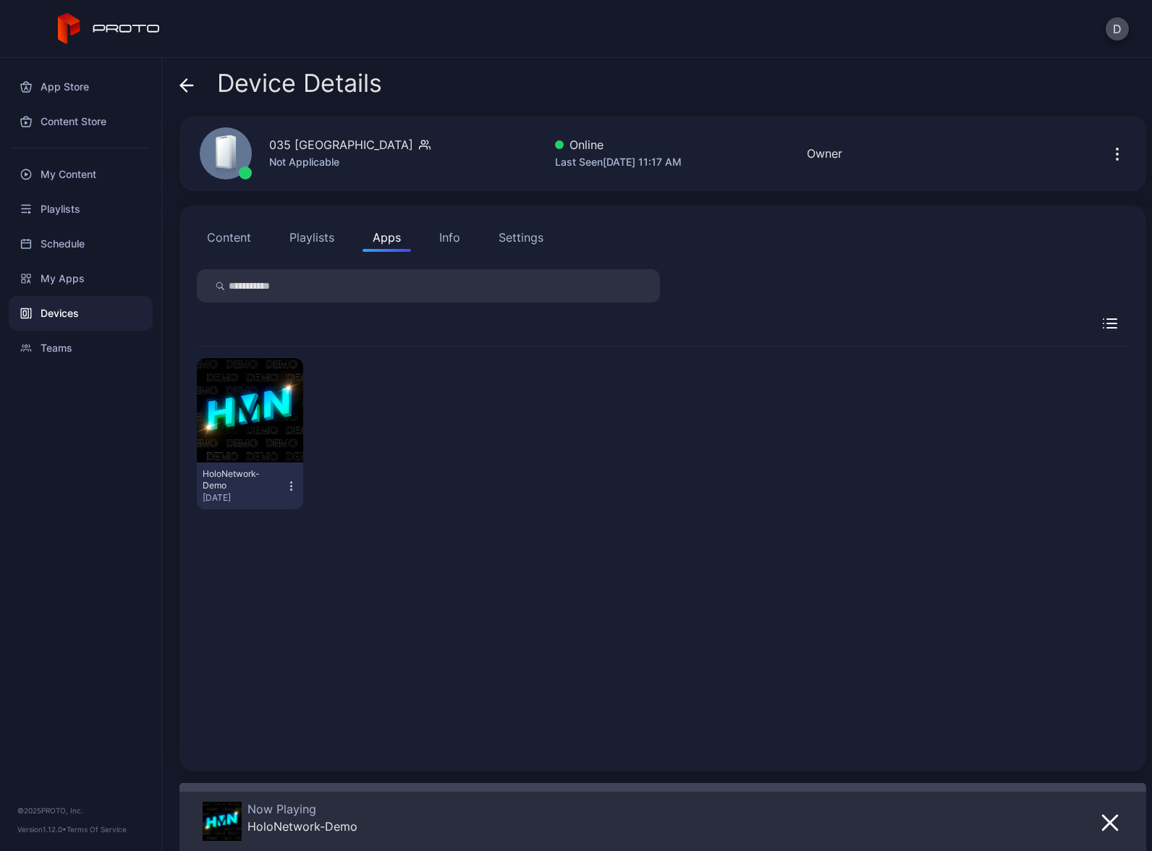
click at [289, 485] on icon "button" at bounding box center [291, 486] width 12 height 14
click at [288, 583] on button "Launch on Start" at bounding box center [248, 580] width 123 height 46
click at [97, 312] on div "Devices" at bounding box center [81, 313] width 144 height 35
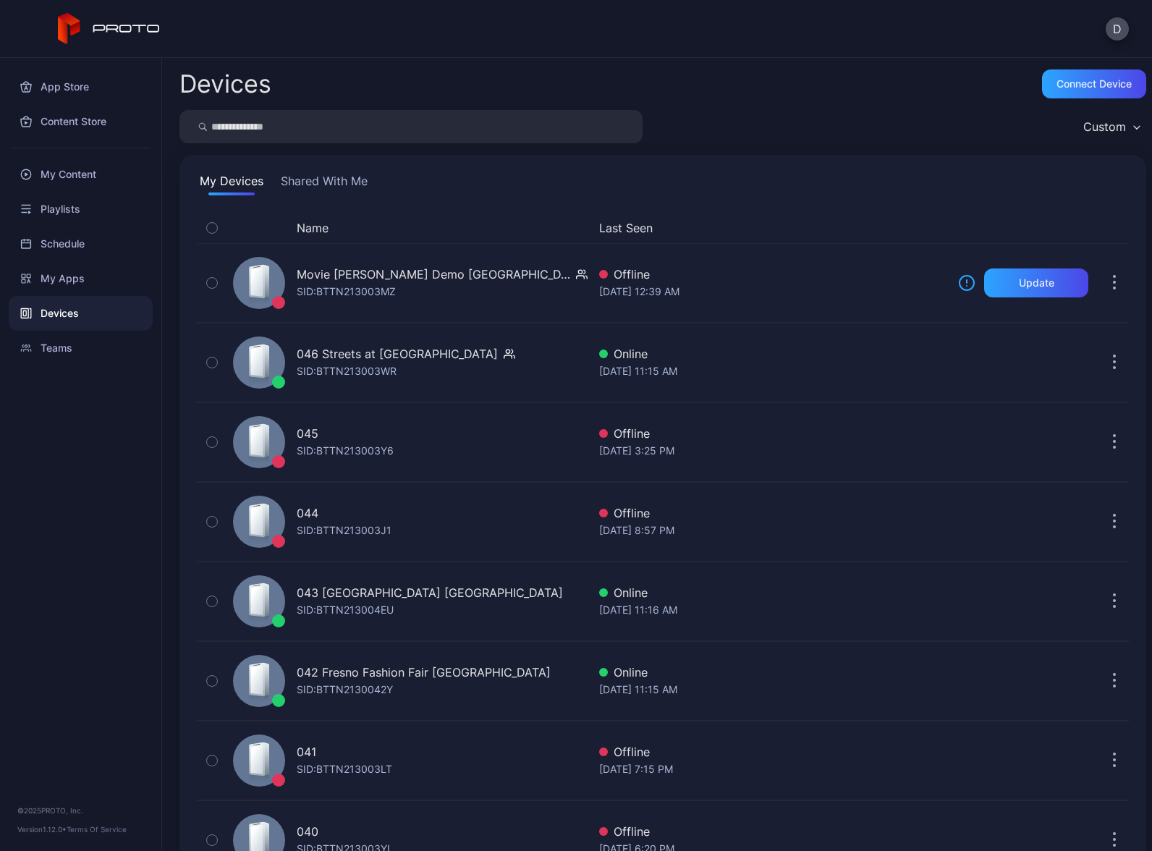
scroll to position [949, 0]
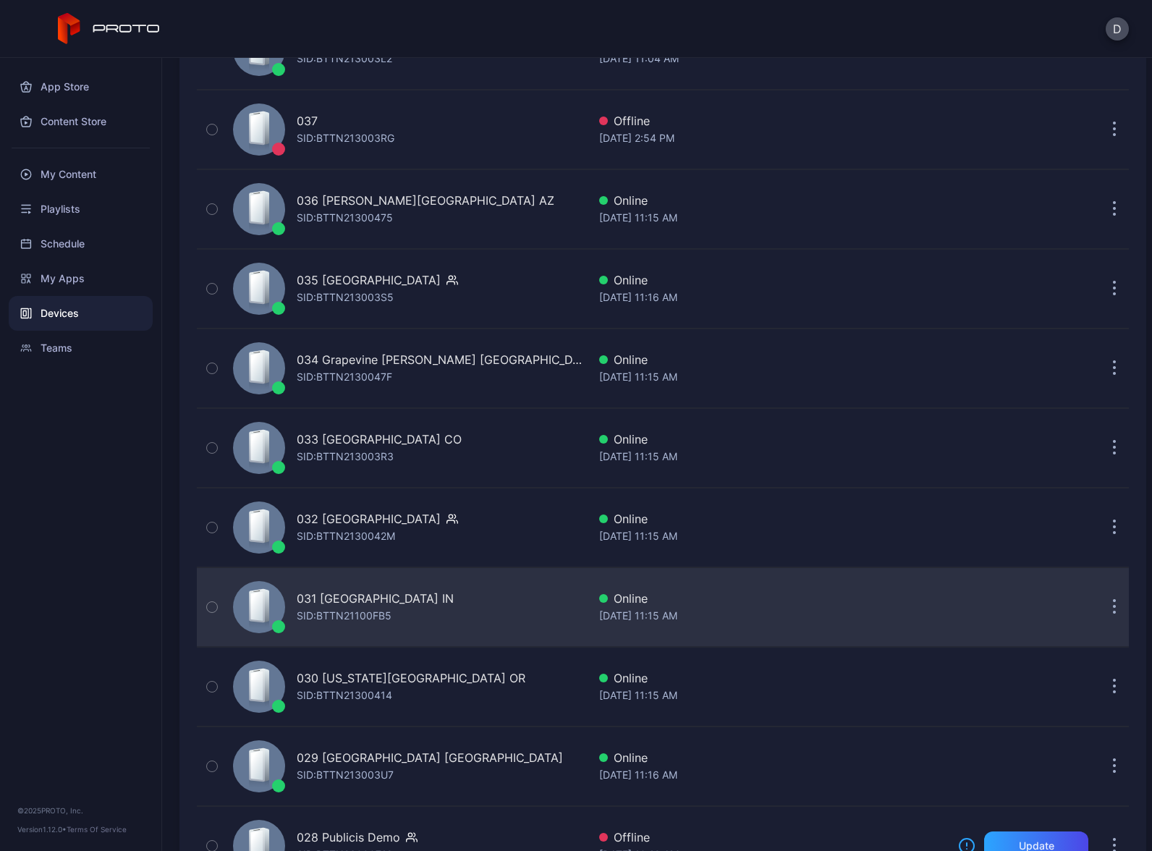
click at [488, 615] on div "031 Castleton Square IN SID: BTTN21100FB5" at bounding box center [407, 607] width 360 height 72
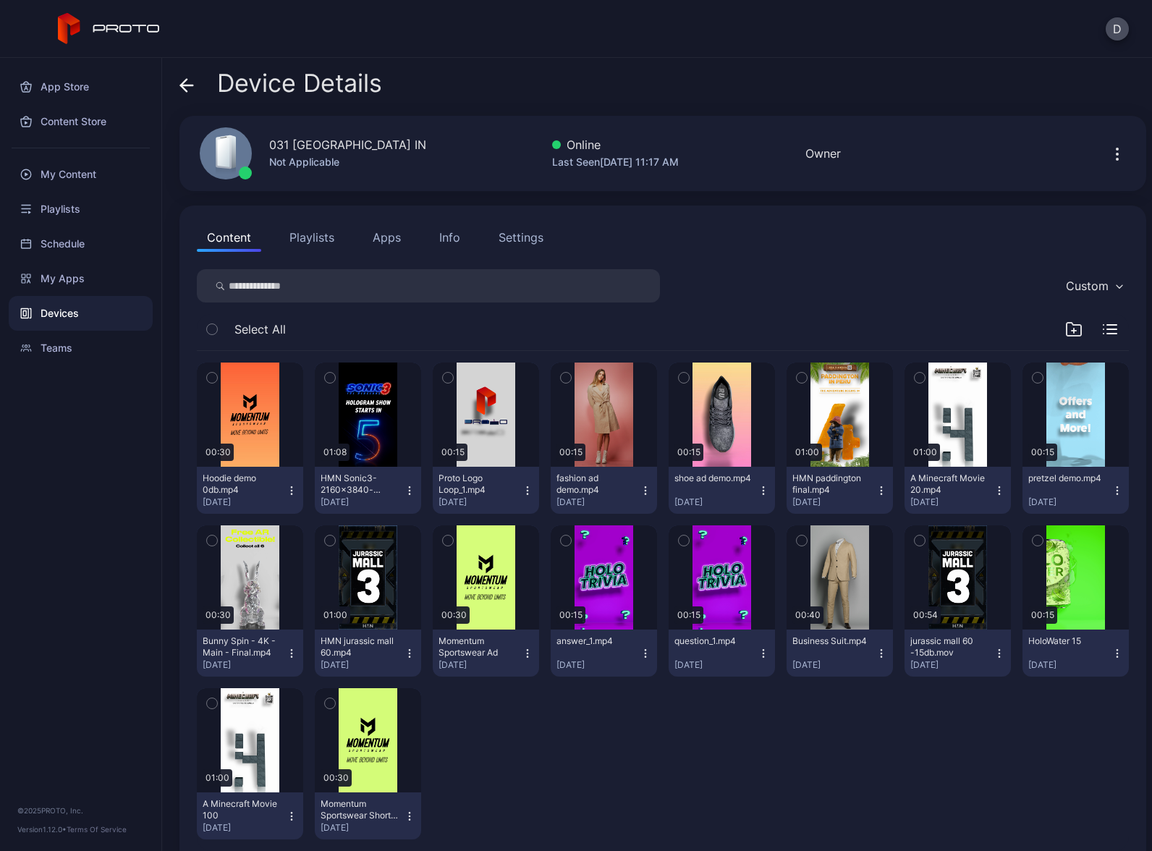
click at [392, 235] on button "Apps" at bounding box center [387, 237] width 48 height 29
click at [394, 240] on button "Apps" at bounding box center [387, 237] width 48 height 29
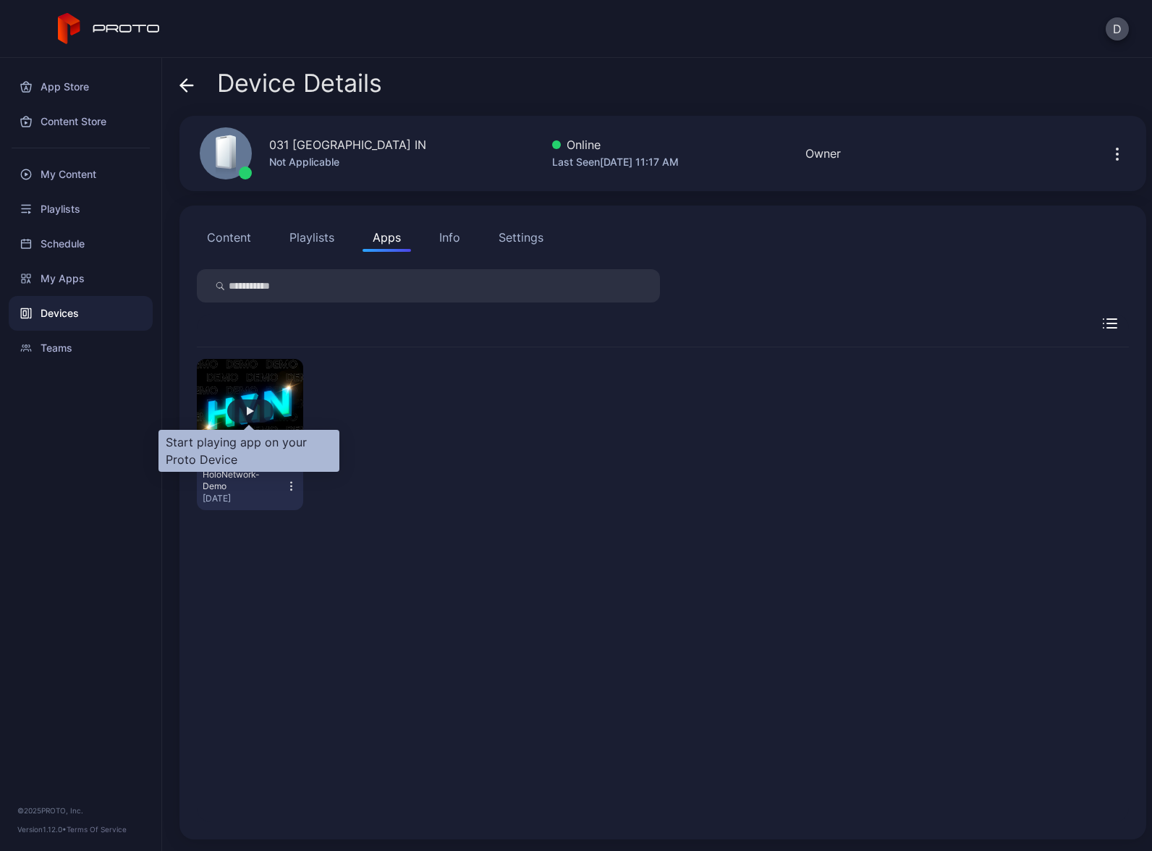
click at [248, 417] on div "button" at bounding box center [250, 410] width 46 height 23
click at [289, 486] on icon "button" at bounding box center [291, 486] width 12 height 14
drag, startPoint x: 420, startPoint y: 439, endPoint x: 689, endPoint y: 321, distance: 293.9
click at [420, 439] on div "HoloNetwork-Demo Aug 15, 2025" at bounding box center [663, 434] width 932 height 174
click at [1109, 148] on icon "button" at bounding box center [1117, 153] width 17 height 17
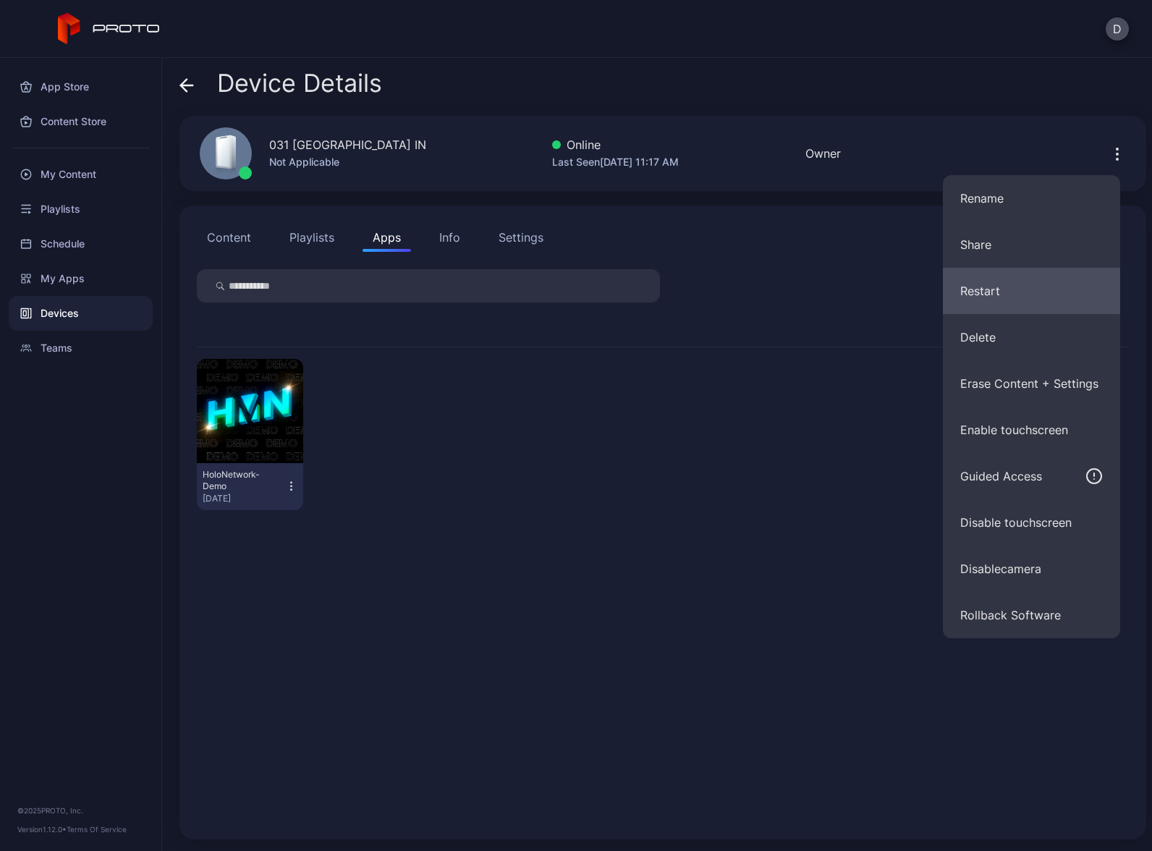
click at [1008, 292] on button "Restart" at bounding box center [1031, 291] width 177 height 46
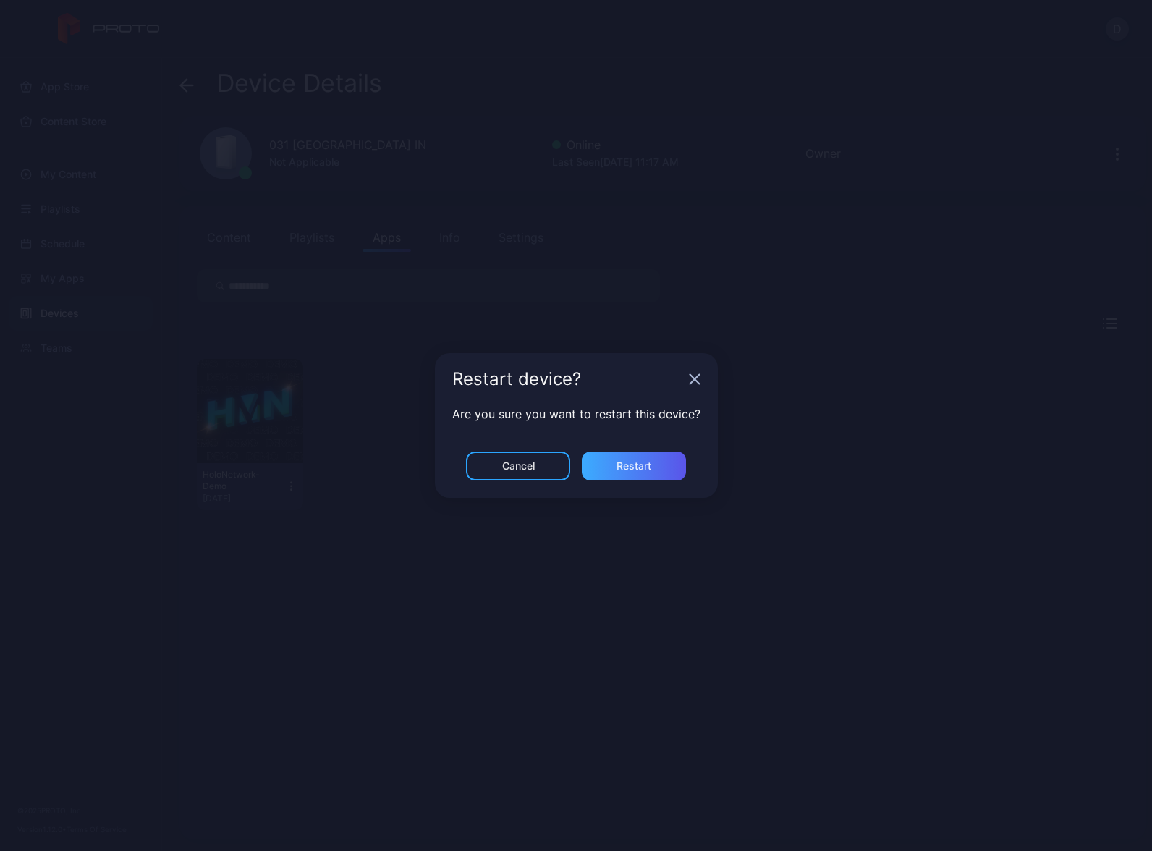
click at [634, 464] on div "Restart" at bounding box center [634, 466] width 35 height 12
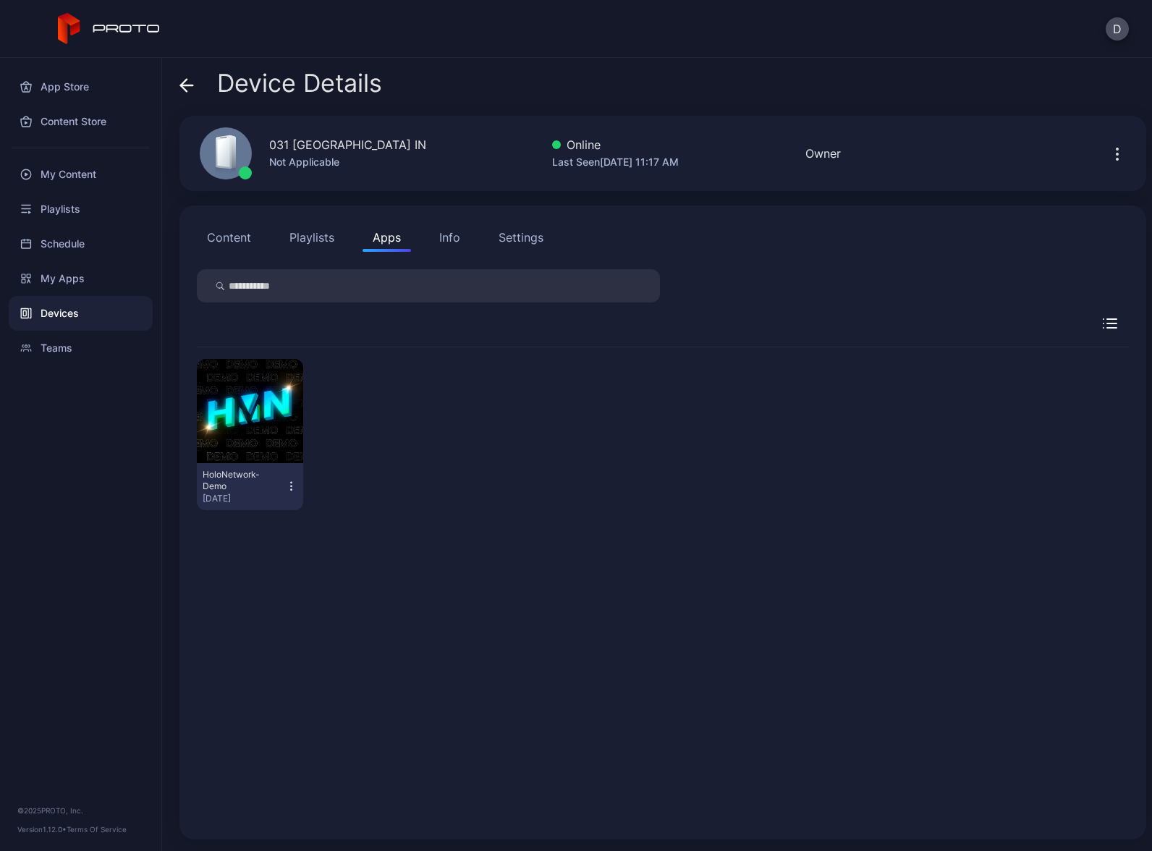
click at [80, 316] on div "Devices" at bounding box center [81, 313] width 144 height 35
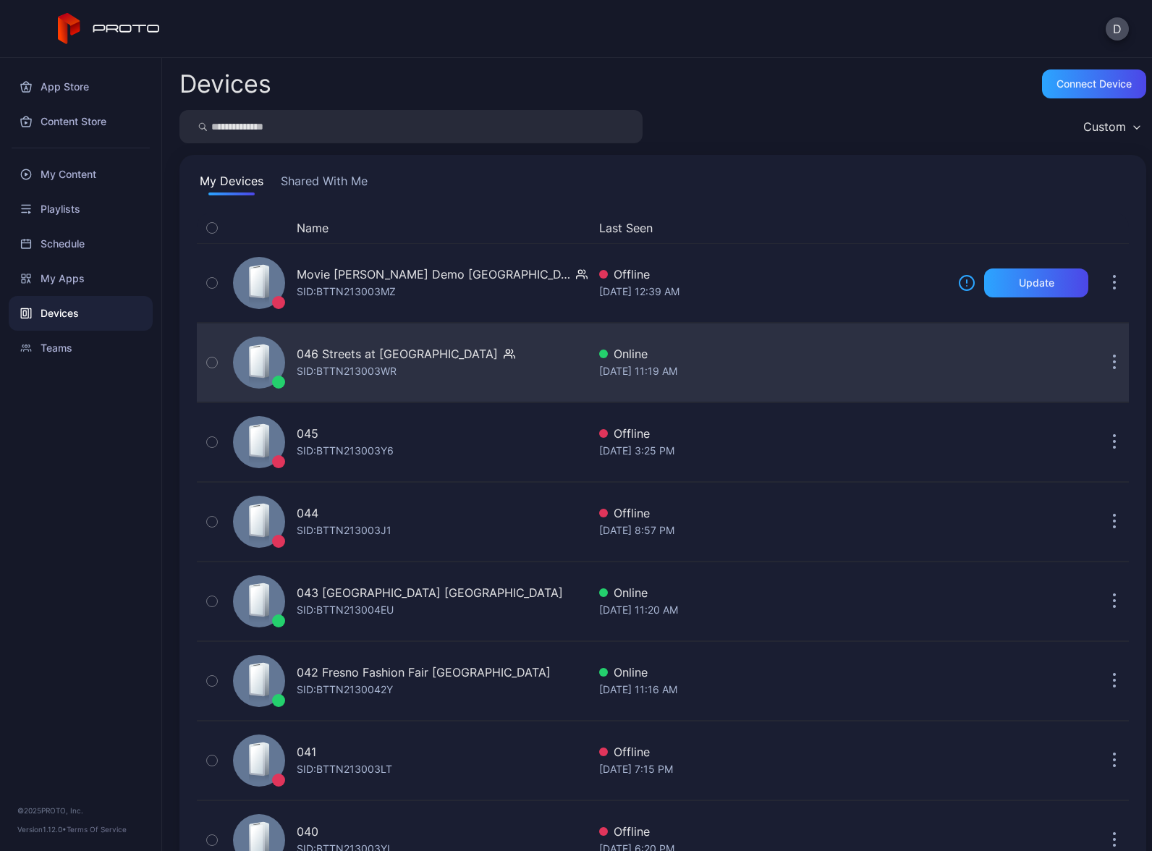
click at [383, 376] on div "SID: BTTN213003WR" at bounding box center [347, 371] width 100 height 17
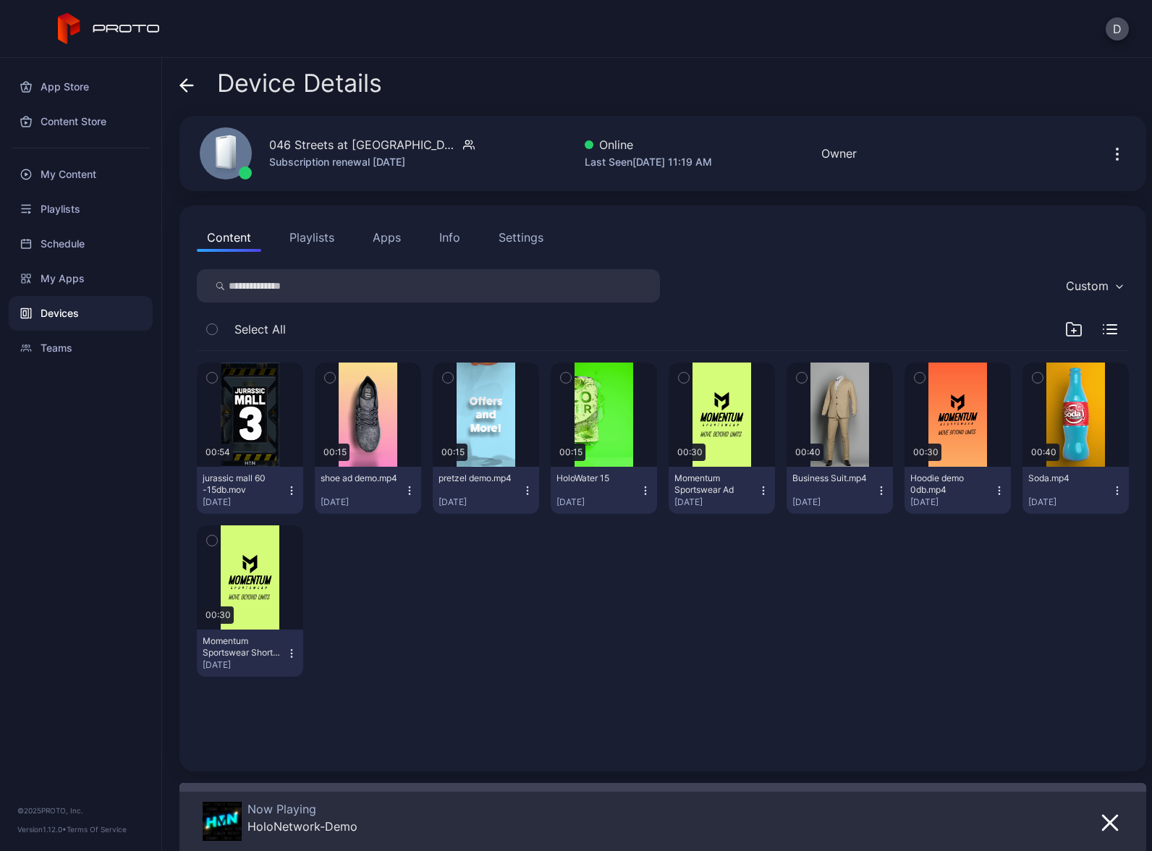
click at [383, 241] on button "Apps" at bounding box center [387, 237] width 48 height 29
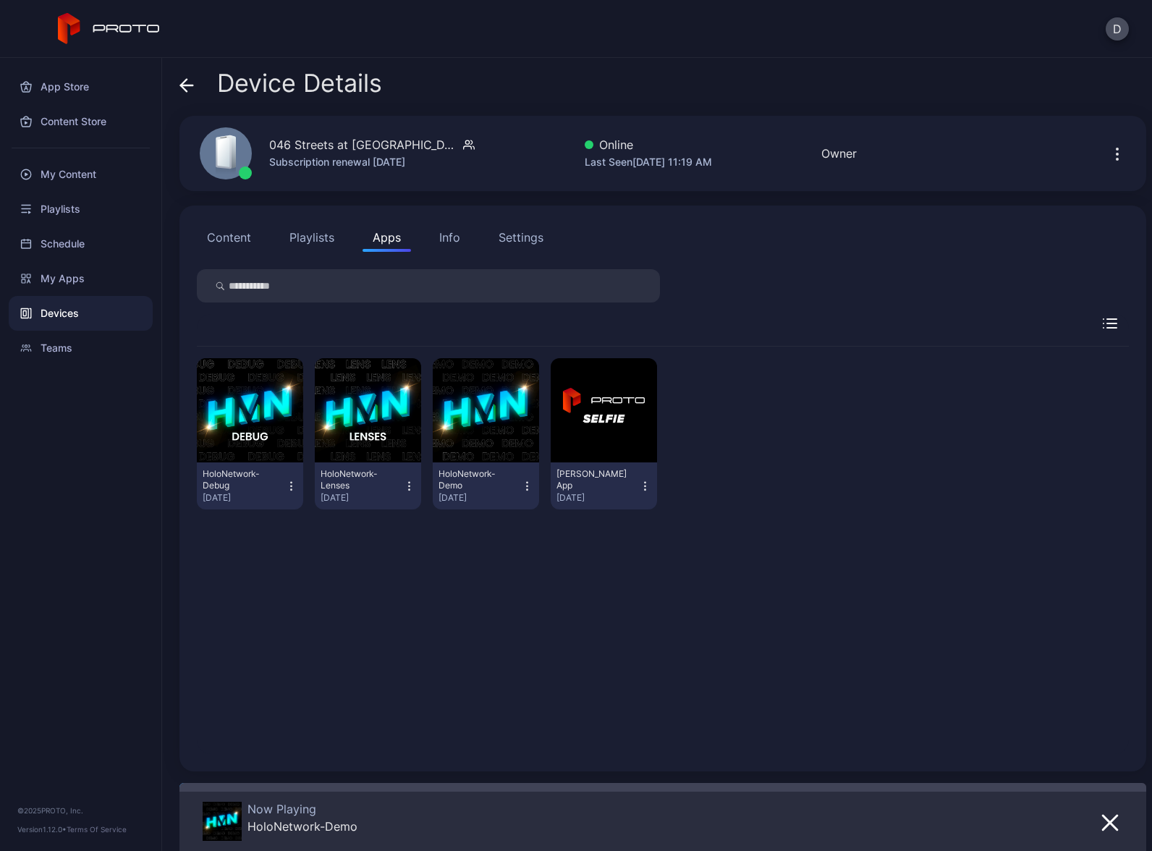
click at [523, 487] on icon "button" at bounding box center [527, 486] width 12 height 14
click at [495, 587] on button "Launch on Start" at bounding box center [480, 580] width 123 height 46
click at [100, 318] on div "Devices" at bounding box center [81, 313] width 144 height 35
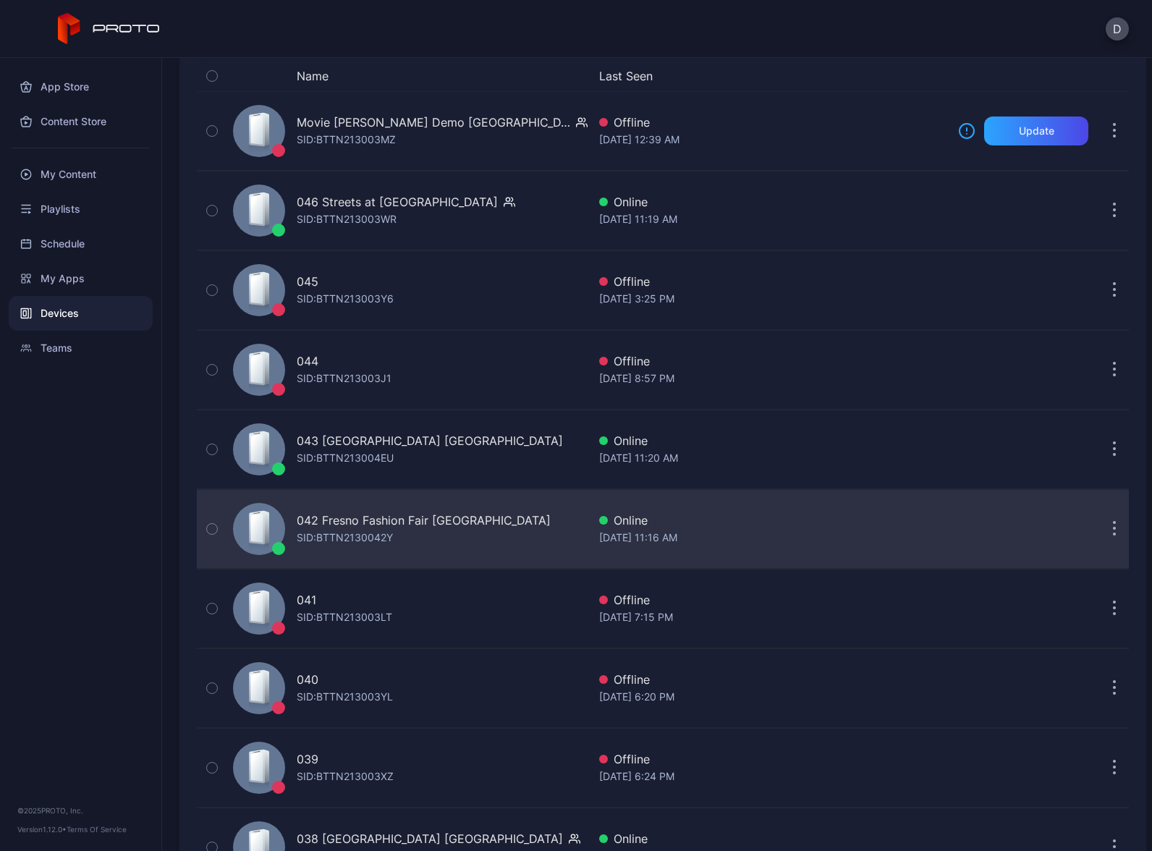
scroll to position [214, 0]
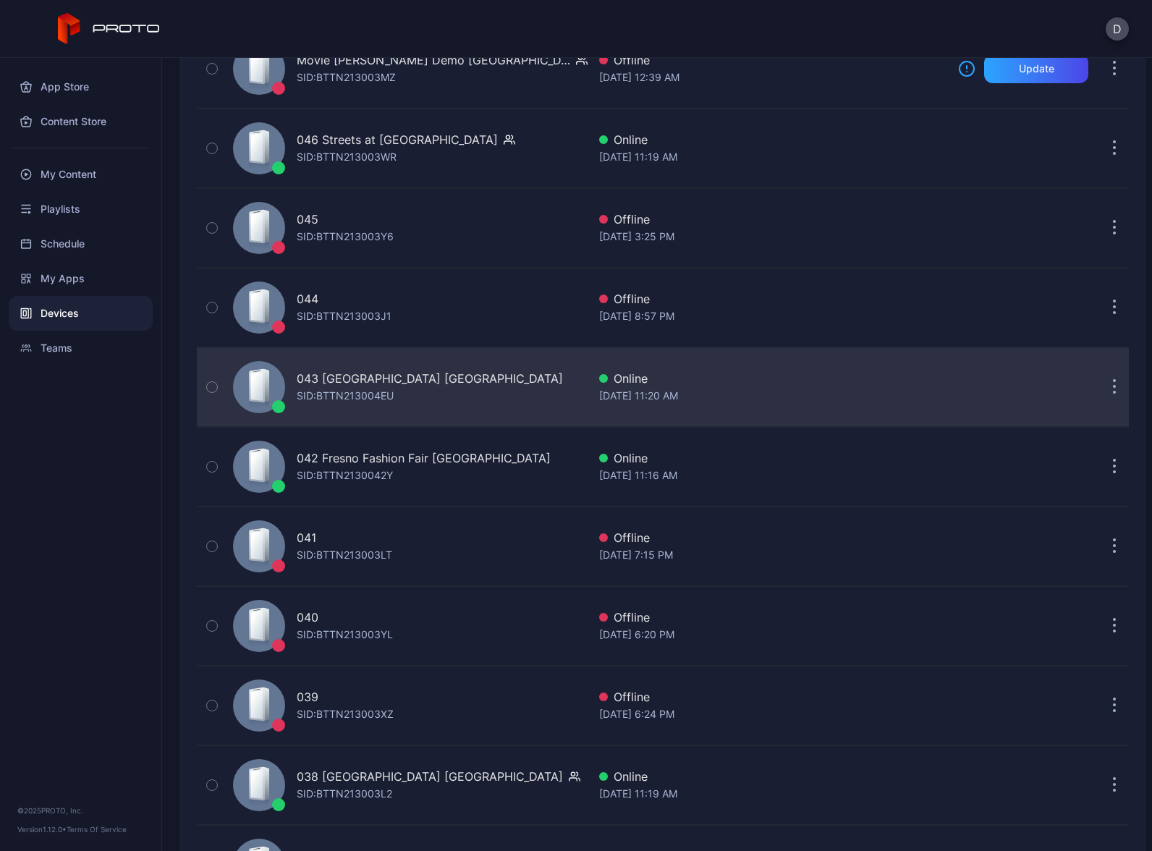
click at [458, 379] on div "043 North Star Mall TX SID: BTTN213004EU" at bounding box center [407, 387] width 360 height 72
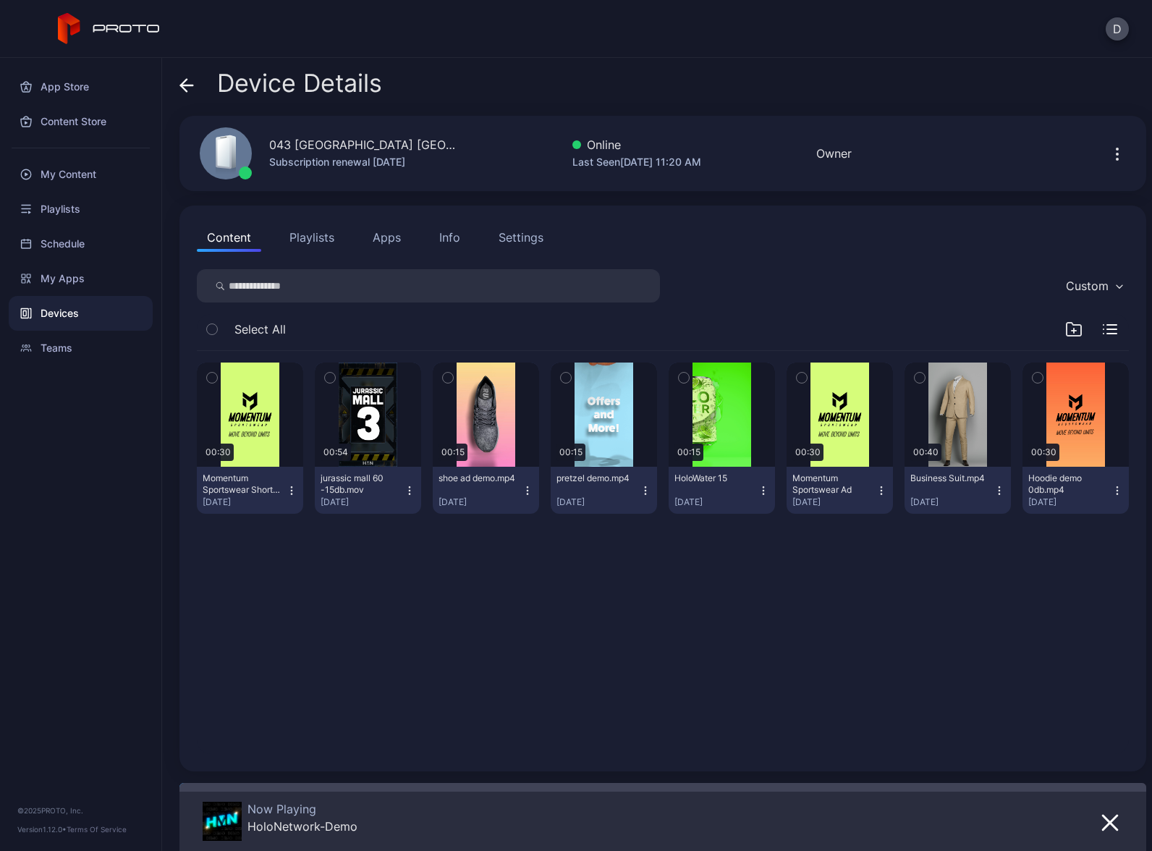
click at [397, 235] on button "Apps" at bounding box center [387, 237] width 48 height 29
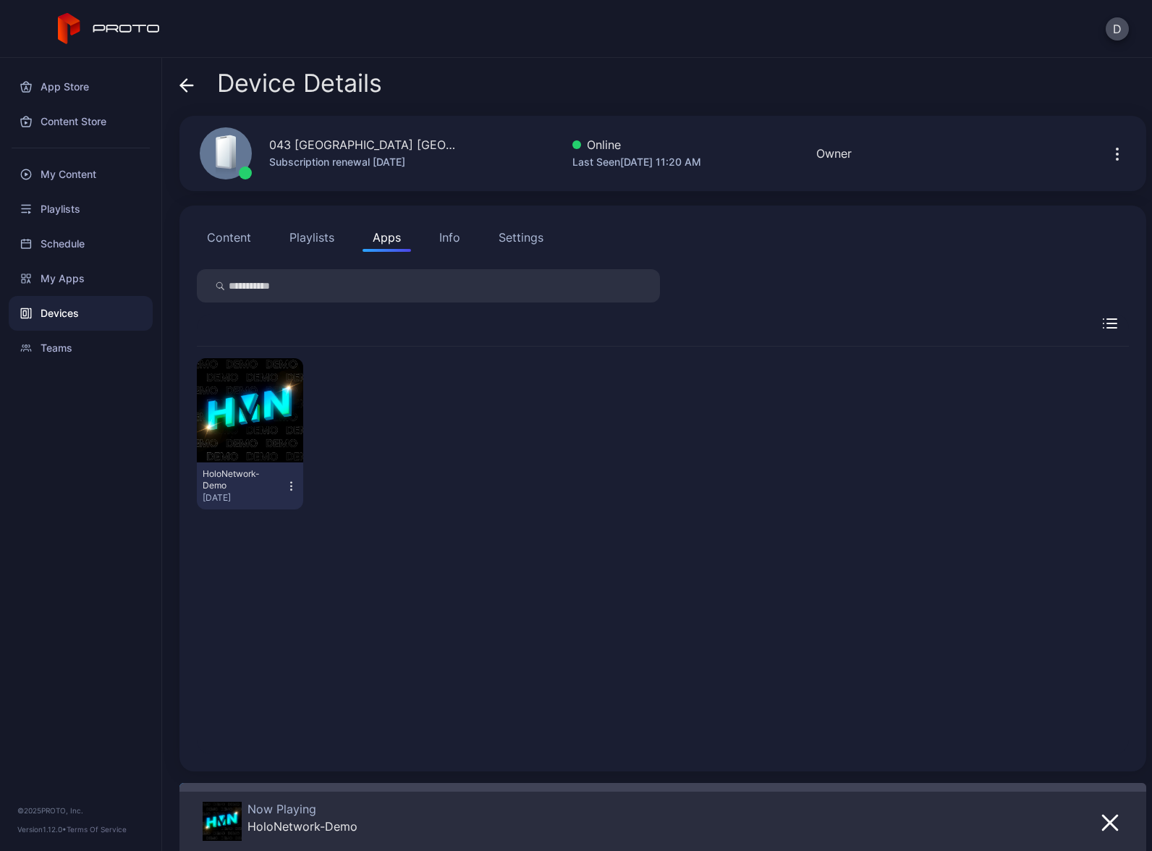
click at [286, 490] on icon "button" at bounding box center [291, 486] width 12 height 14
click at [272, 583] on button "Launch on Start" at bounding box center [248, 580] width 123 height 46
click at [104, 313] on div "Devices" at bounding box center [81, 313] width 144 height 35
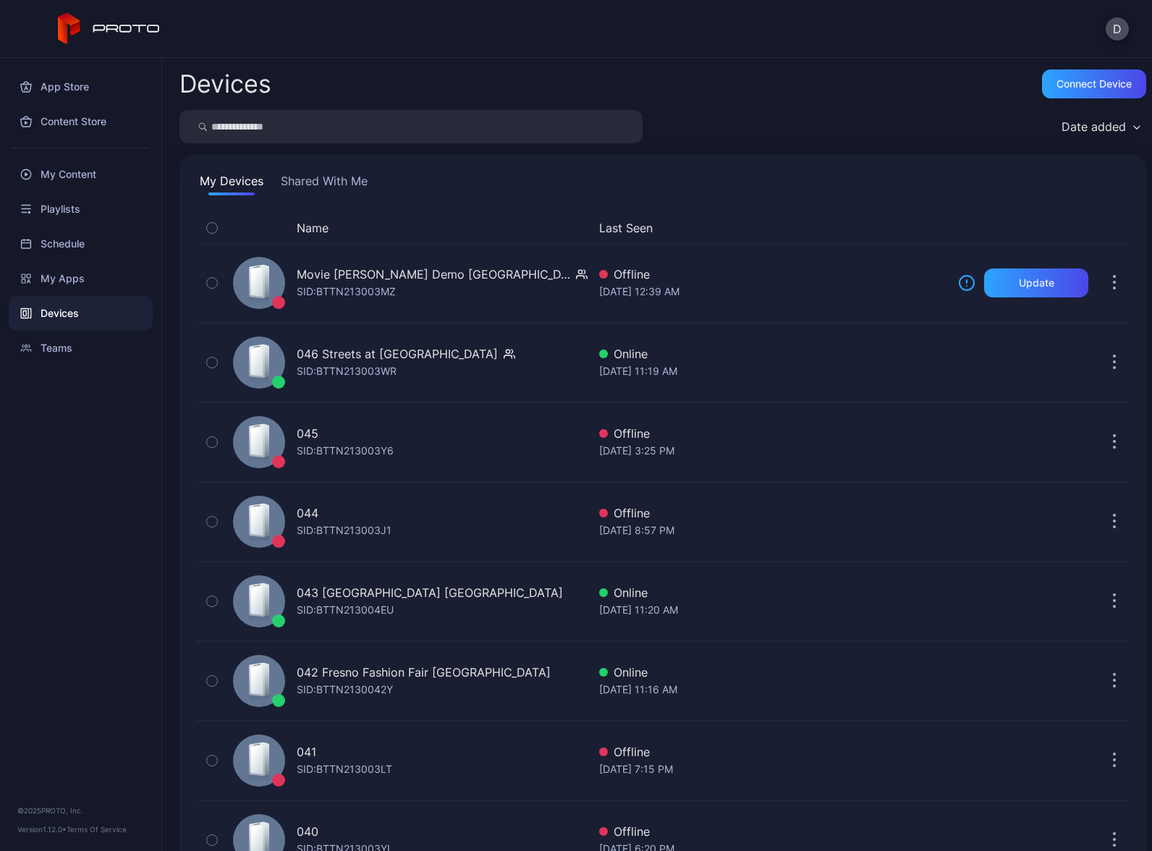
scroll to position [214, 0]
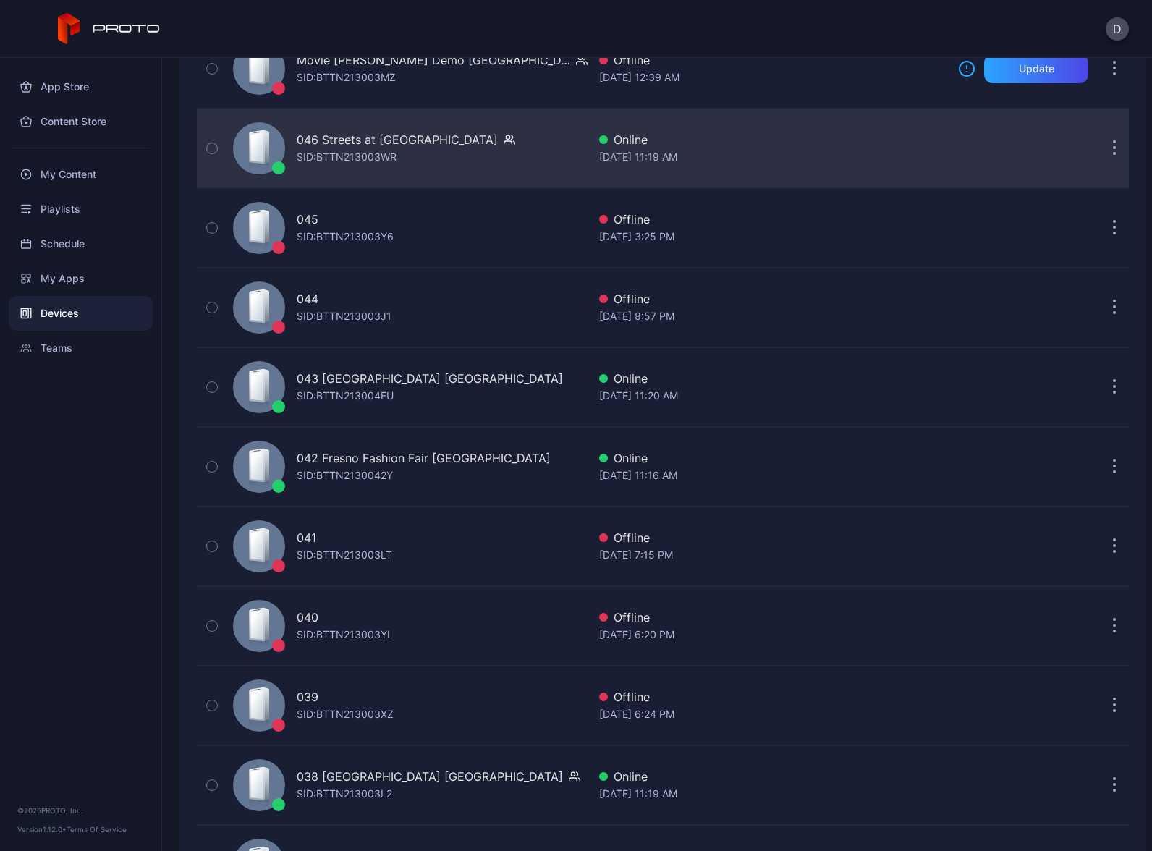
click at [494, 145] on div "046 Streets at Southpoint NC SID: BTTN213003WR" at bounding box center [407, 148] width 360 height 72
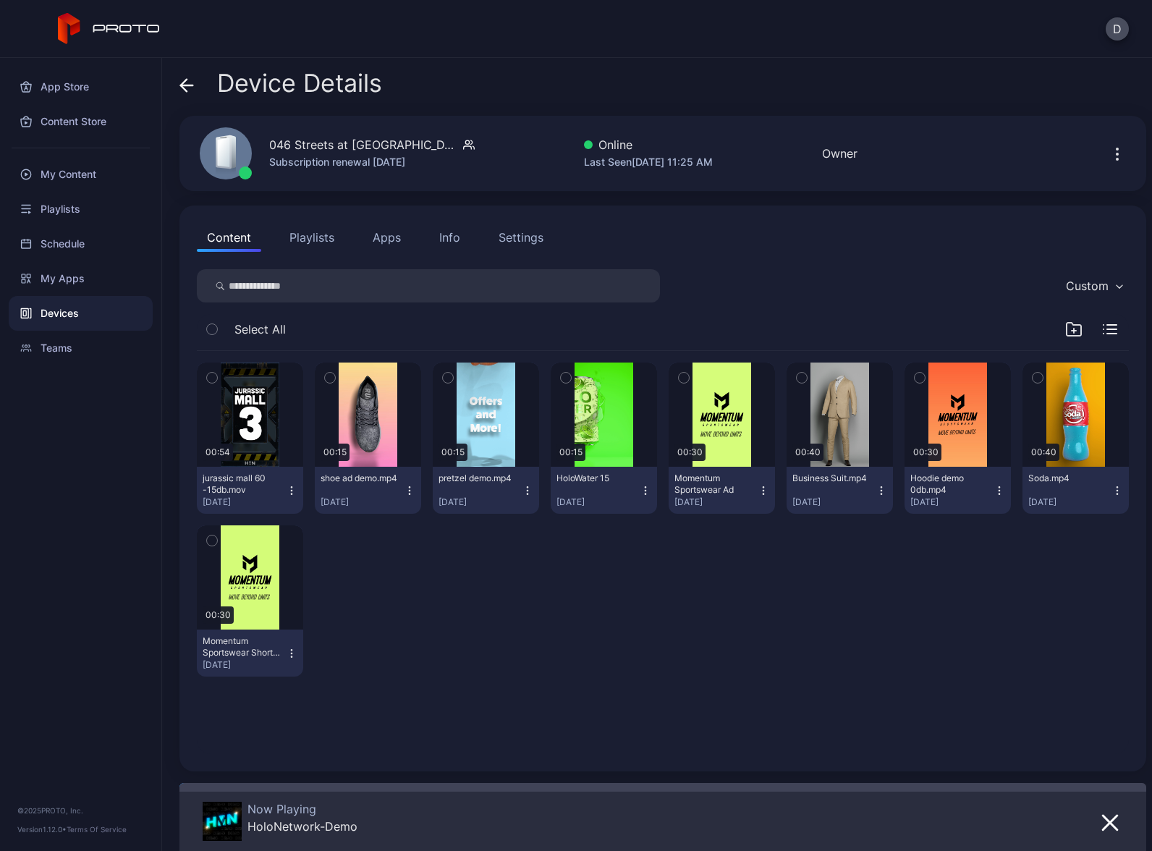
click at [386, 237] on button "Apps" at bounding box center [387, 237] width 48 height 29
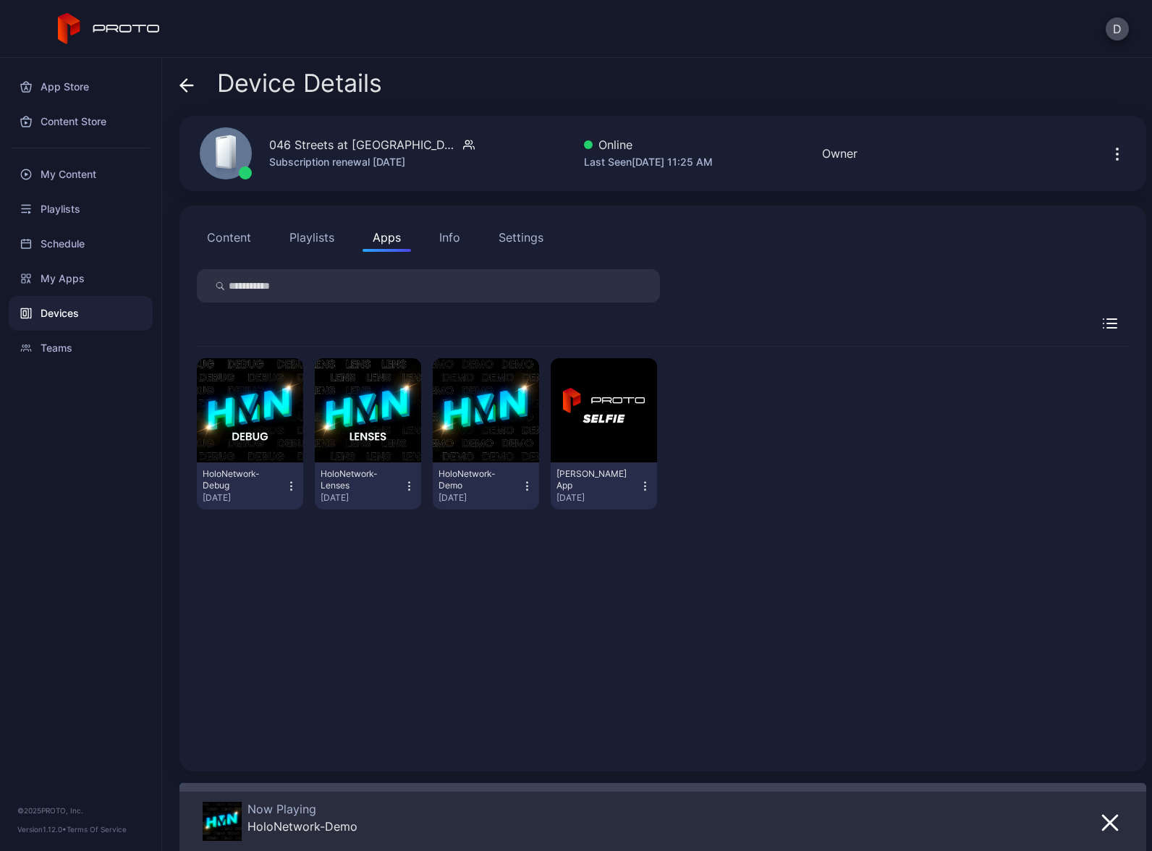
click at [527, 486] on icon "button" at bounding box center [527, 486] width 1 height 1
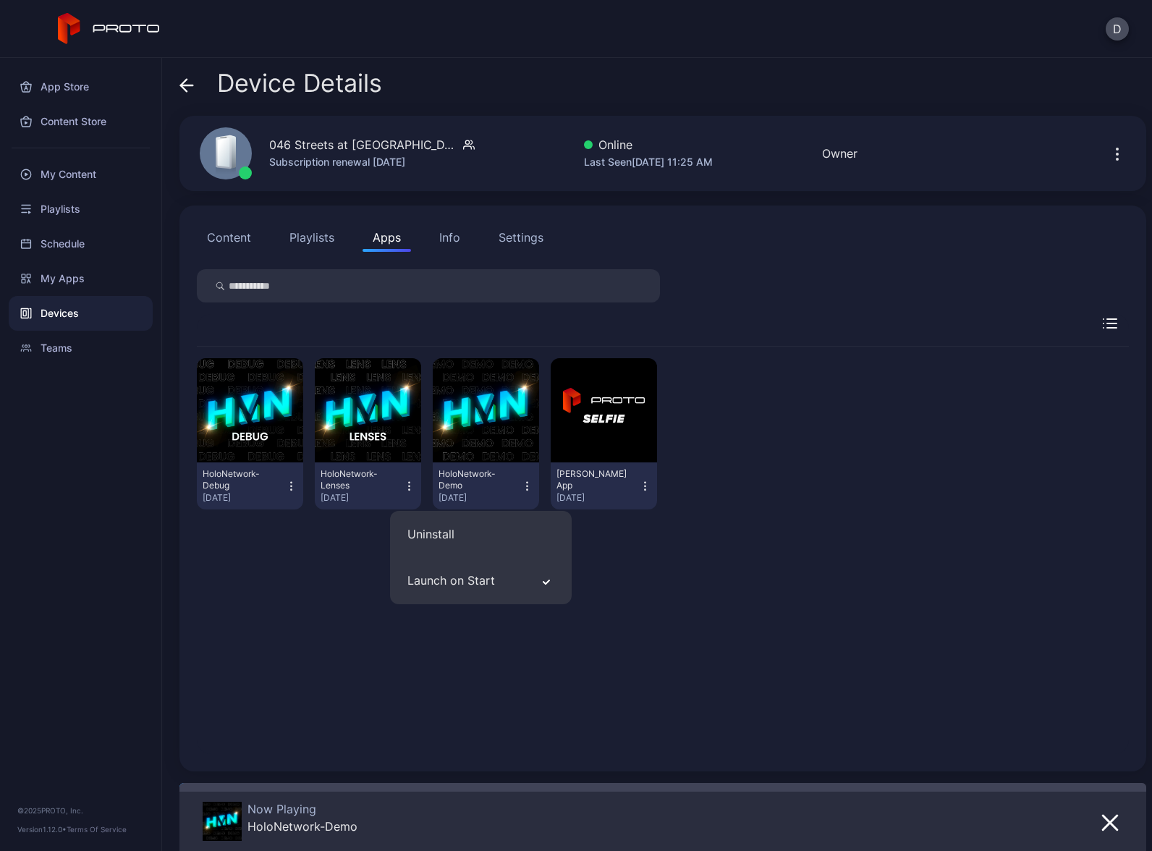
click at [94, 316] on div "Devices" at bounding box center [81, 313] width 144 height 35
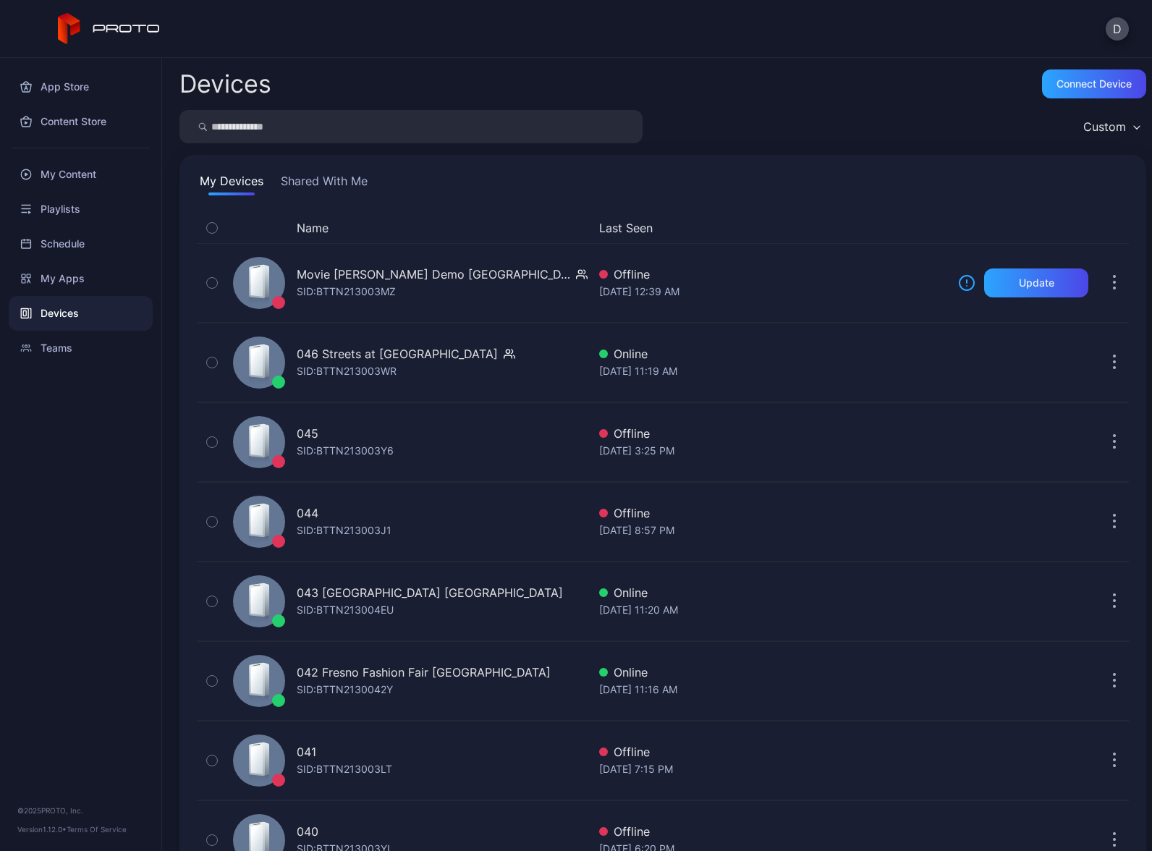
scroll to position [214, 0]
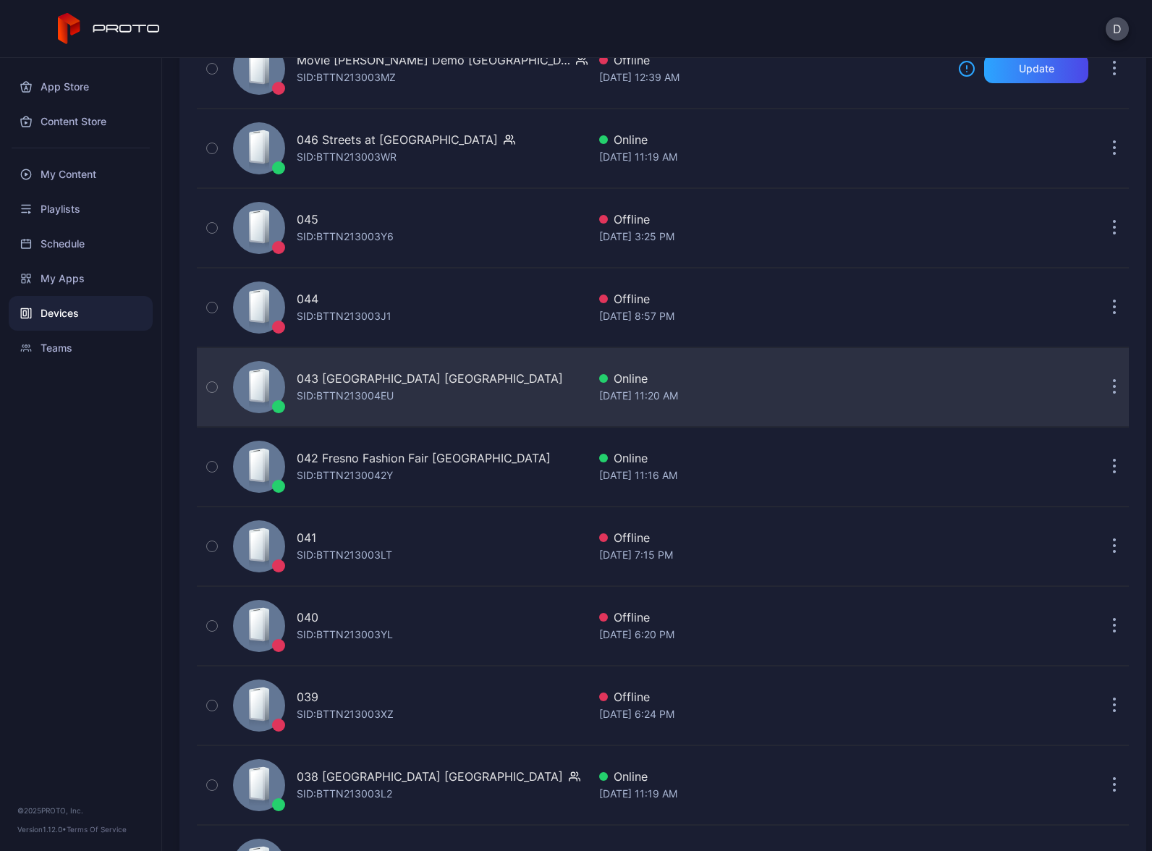
click at [457, 389] on div "043 North Star Mall TX SID: BTTN213004EU" at bounding box center [407, 387] width 360 height 72
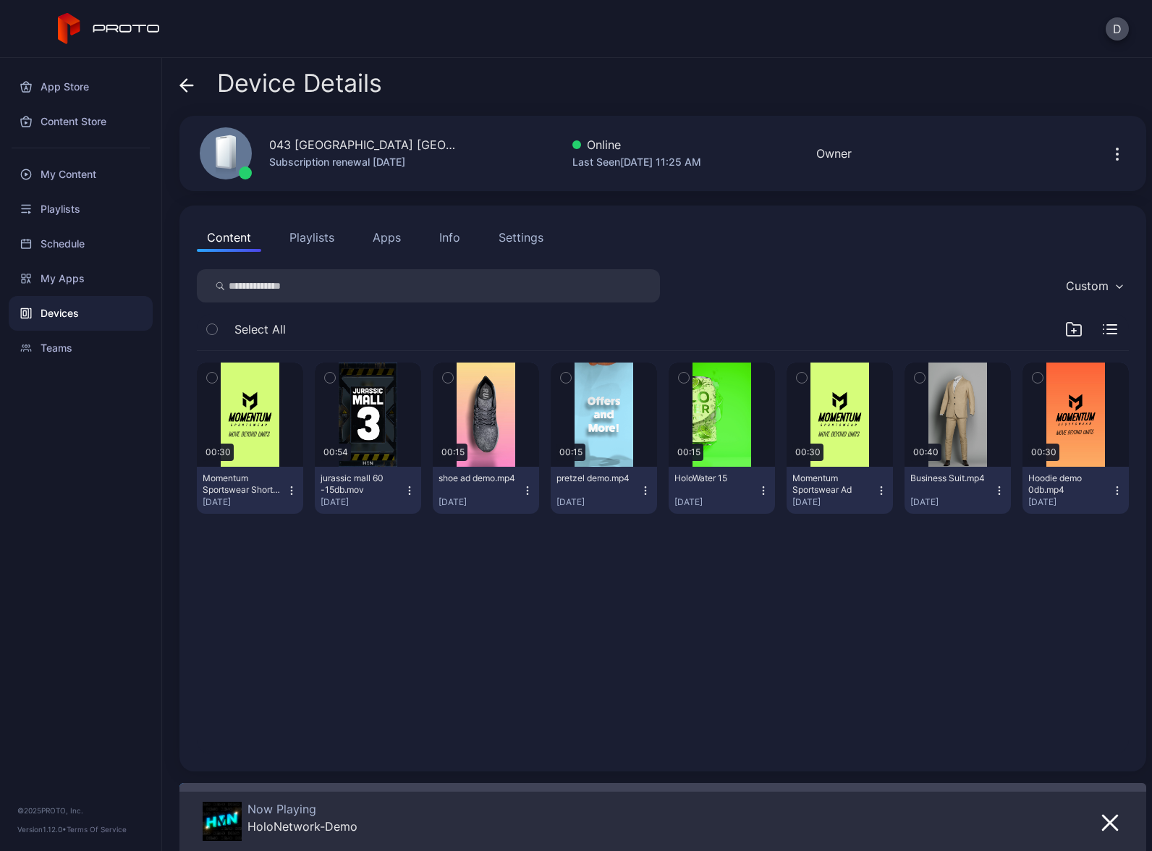
click at [397, 232] on button "Apps" at bounding box center [387, 237] width 48 height 29
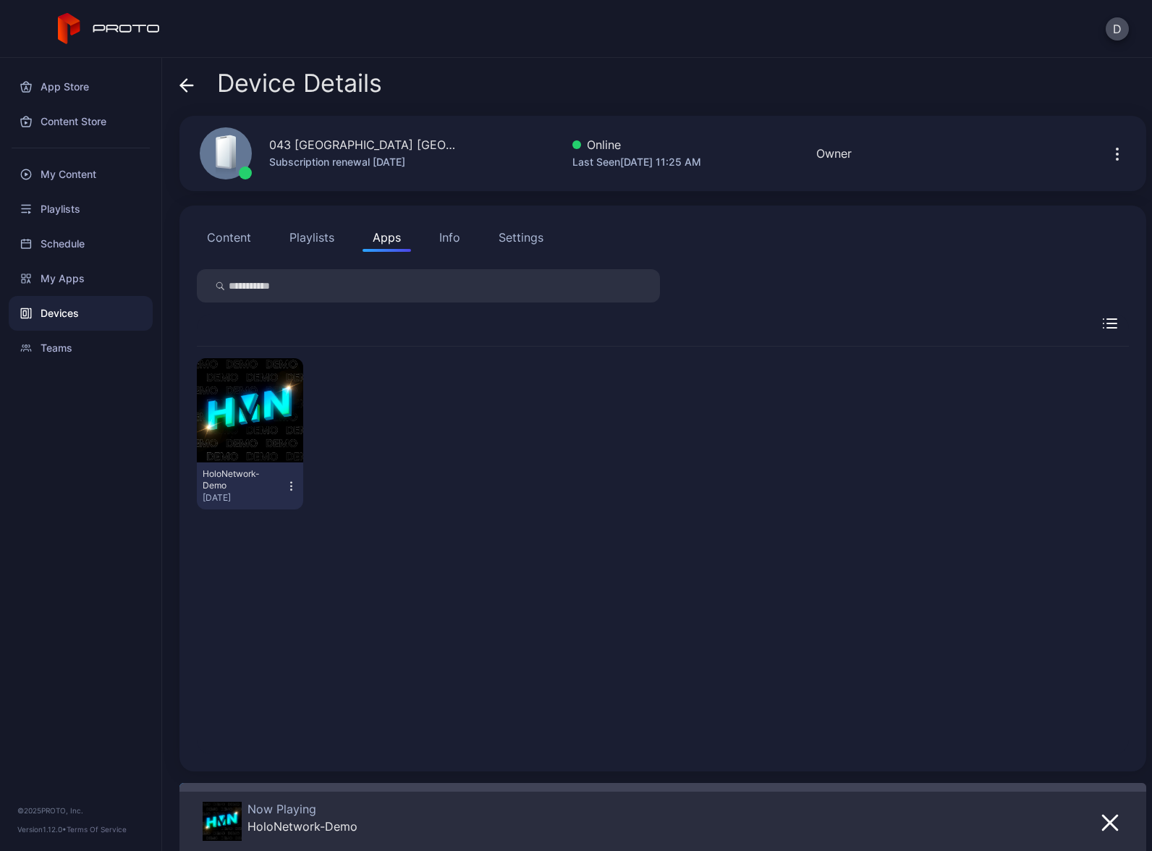
click at [291, 481] on icon "button" at bounding box center [291, 486] width 12 height 14
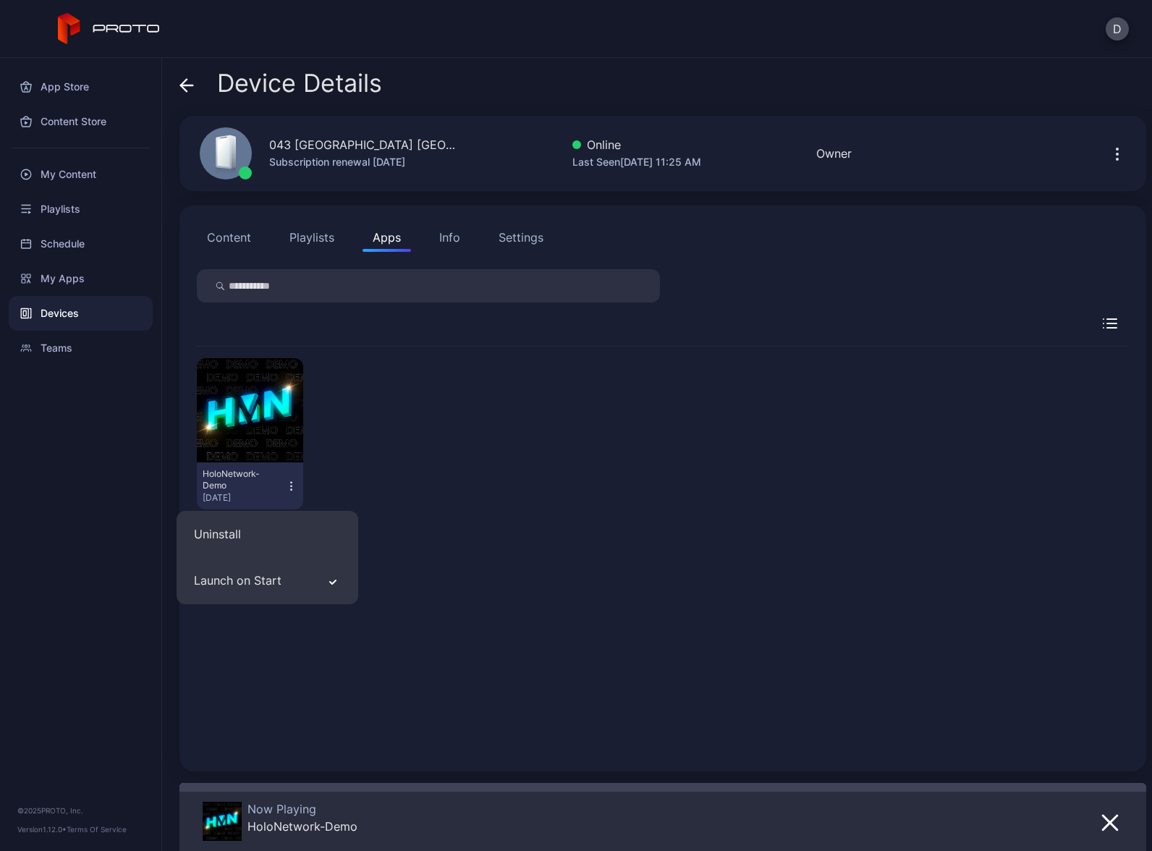
click at [89, 307] on div "Devices" at bounding box center [81, 313] width 144 height 35
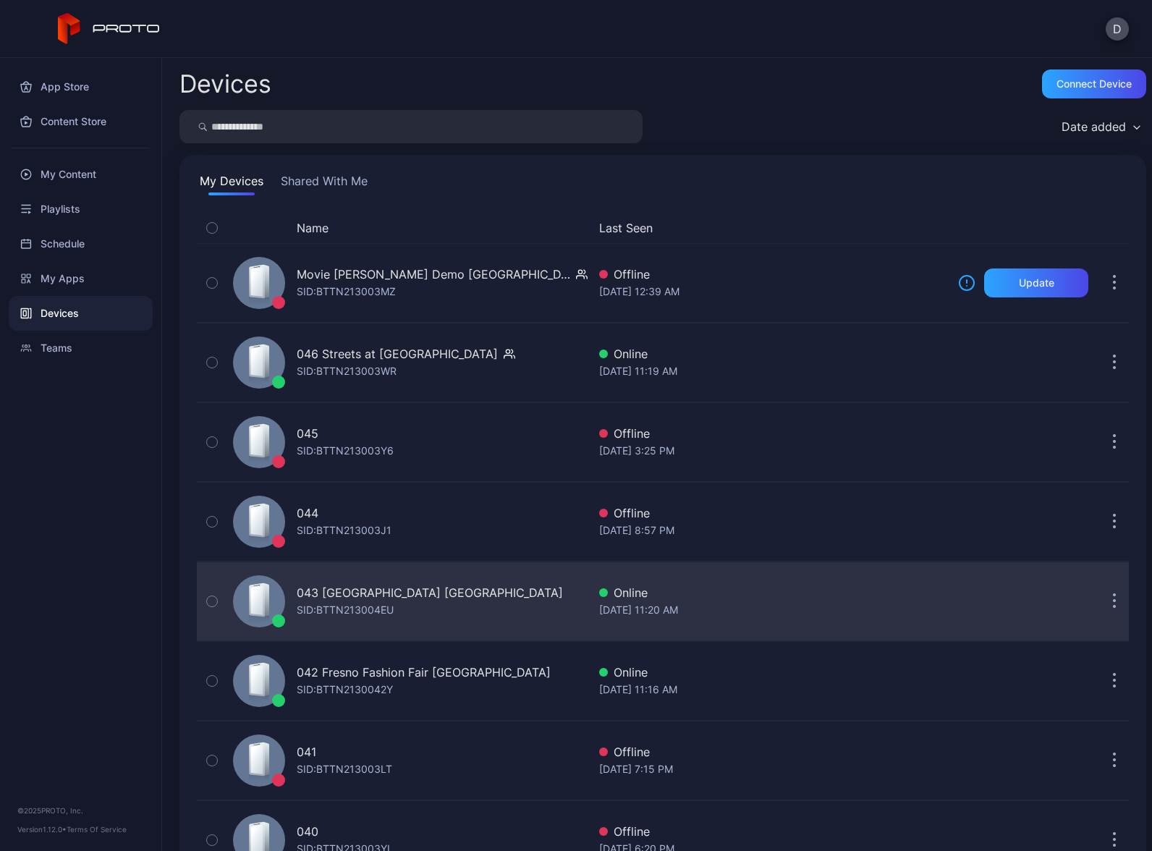
scroll to position [214, 0]
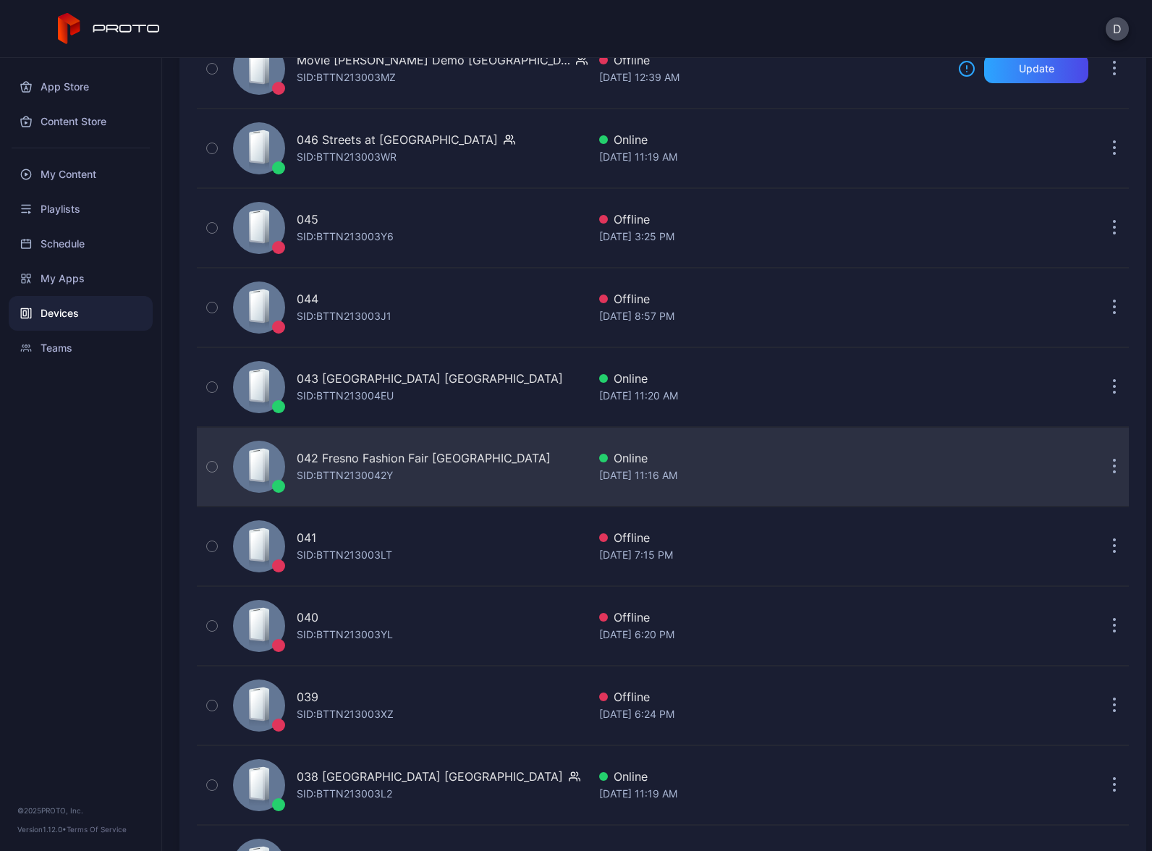
click at [482, 466] on div "042 Fresno Fashion Fair CA SID: BTTN2130042Y" at bounding box center [407, 467] width 360 height 72
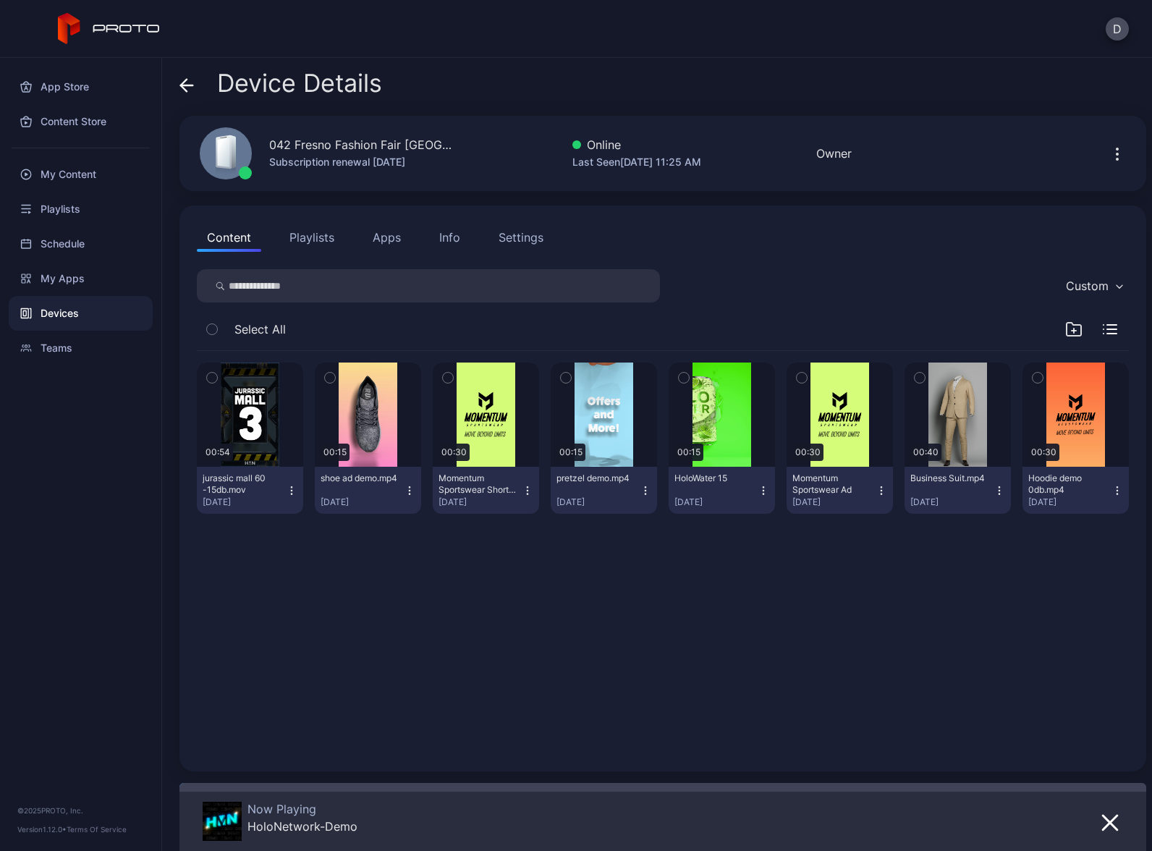
click at [376, 234] on button "Apps" at bounding box center [387, 237] width 48 height 29
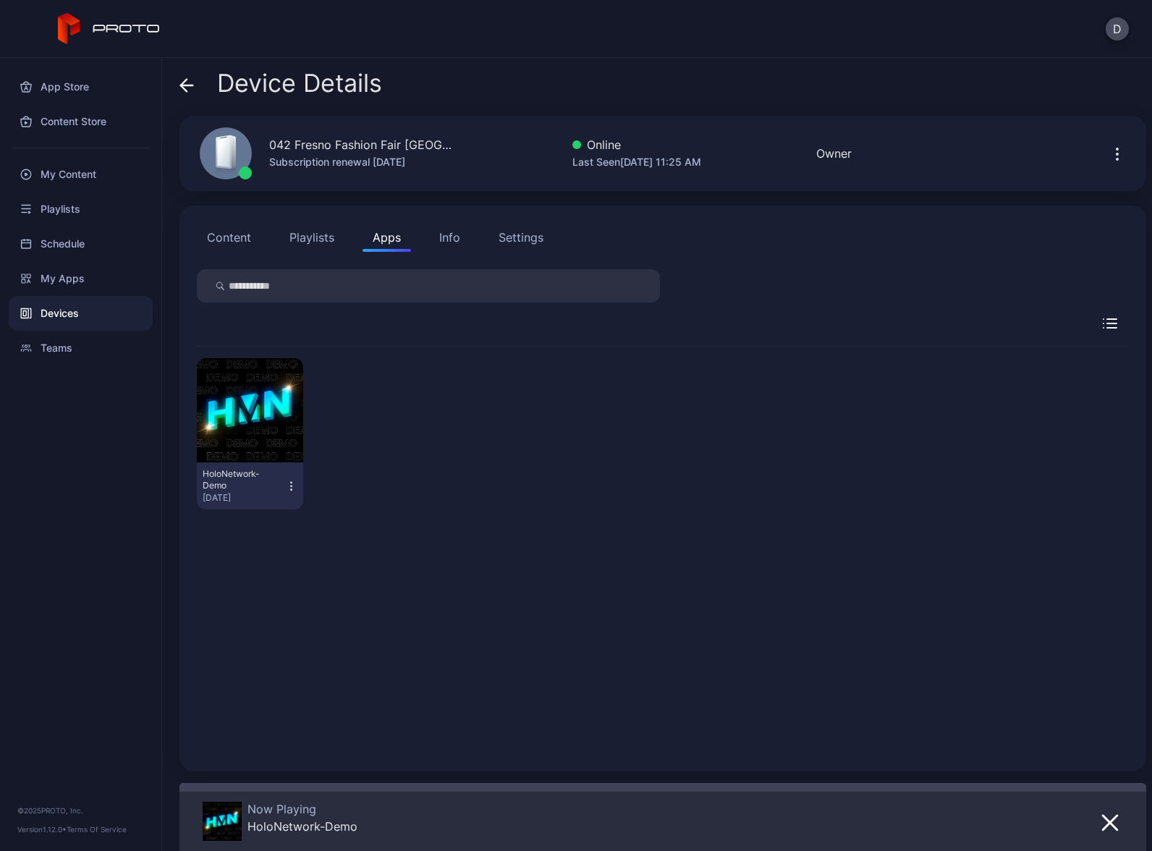
click at [289, 484] on icon "button" at bounding box center [291, 486] width 12 height 14
click at [268, 580] on button "Launch on Start" at bounding box center [248, 580] width 123 height 46
click at [105, 316] on div "Devices" at bounding box center [81, 313] width 144 height 35
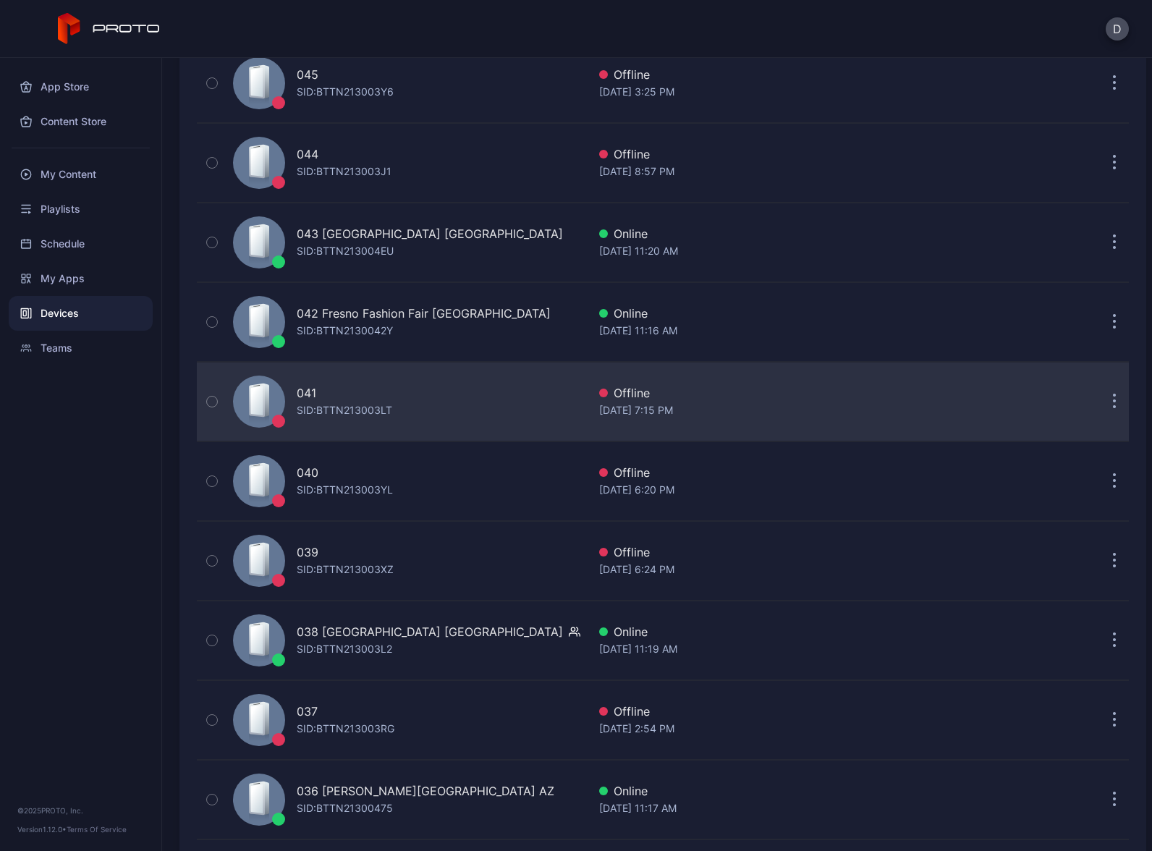
scroll to position [416, 0]
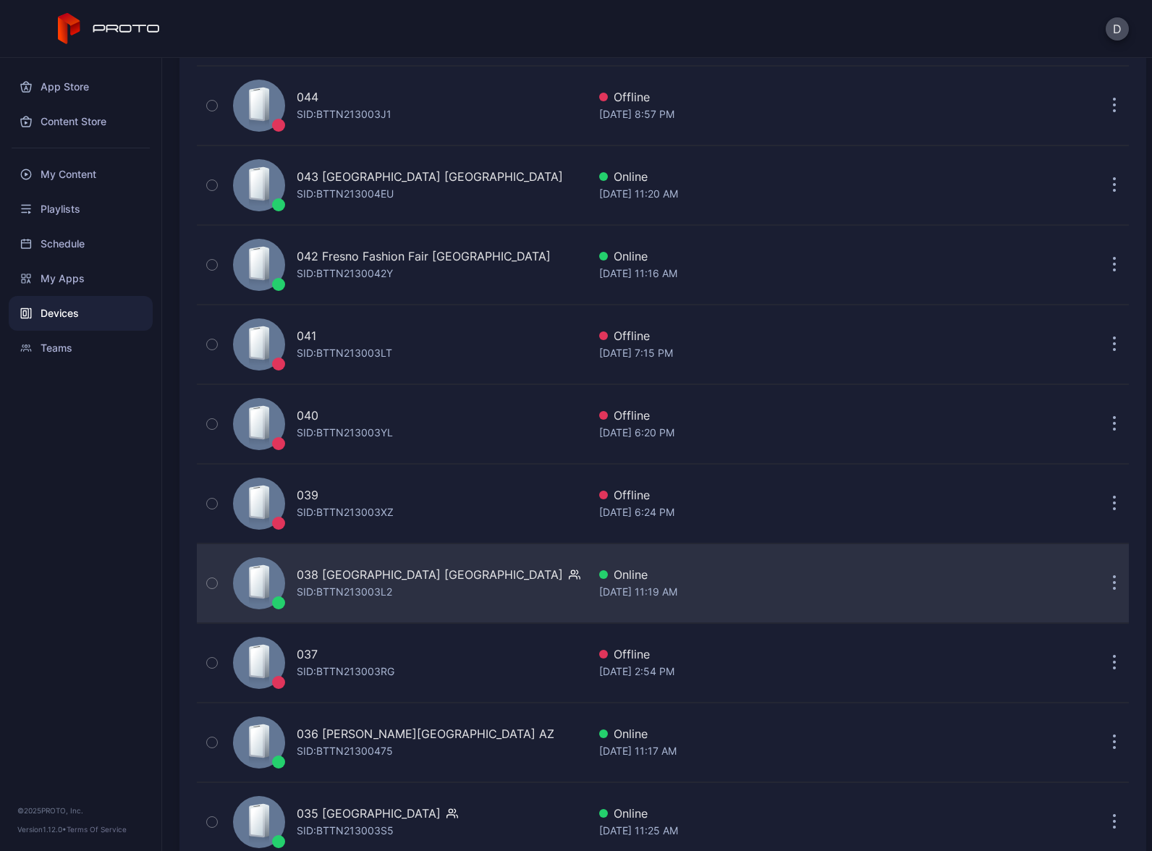
click at [467, 575] on div "038 Mayfair Mall WI SID: BTTN213003L2" at bounding box center [407, 583] width 360 height 72
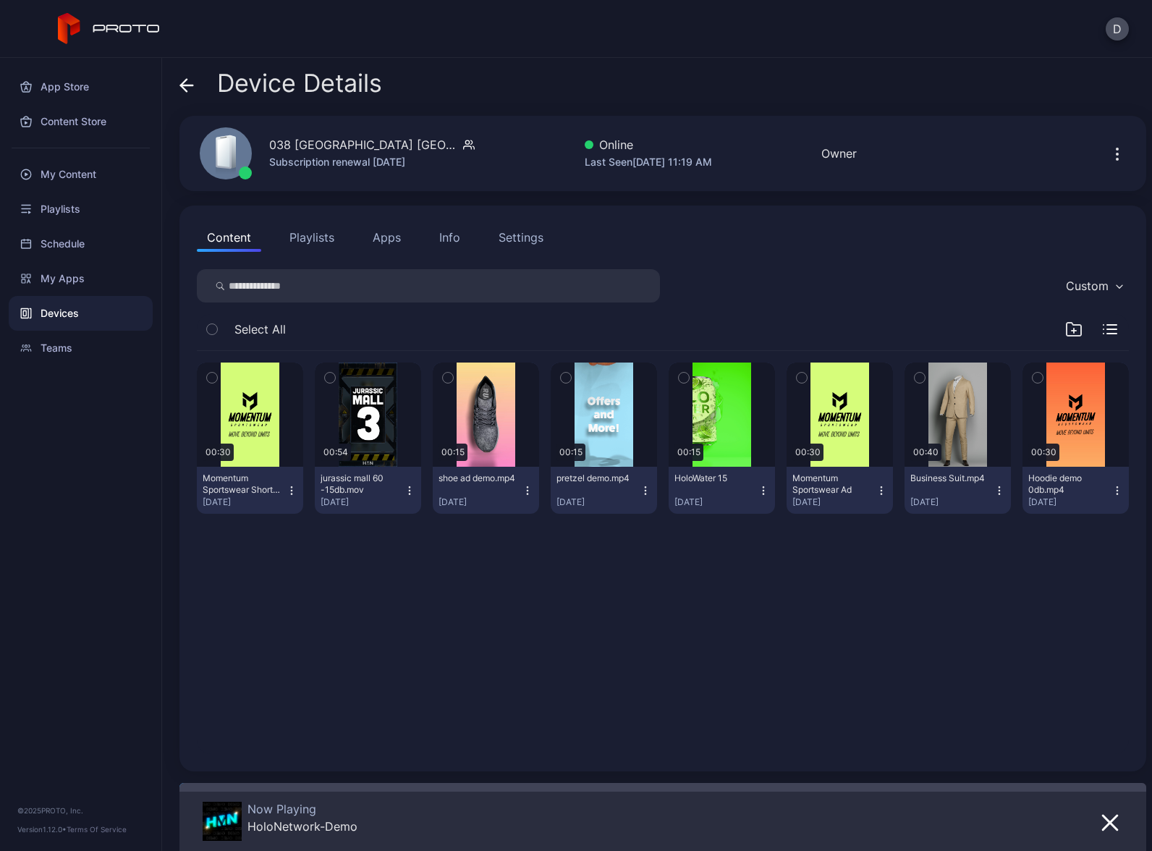
drag, startPoint x: 388, startPoint y: 237, endPoint x: 386, endPoint y: 245, distance: 8.3
click at [388, 237] on button "Apps" at bounding box center [387, 237] width 48 height 29
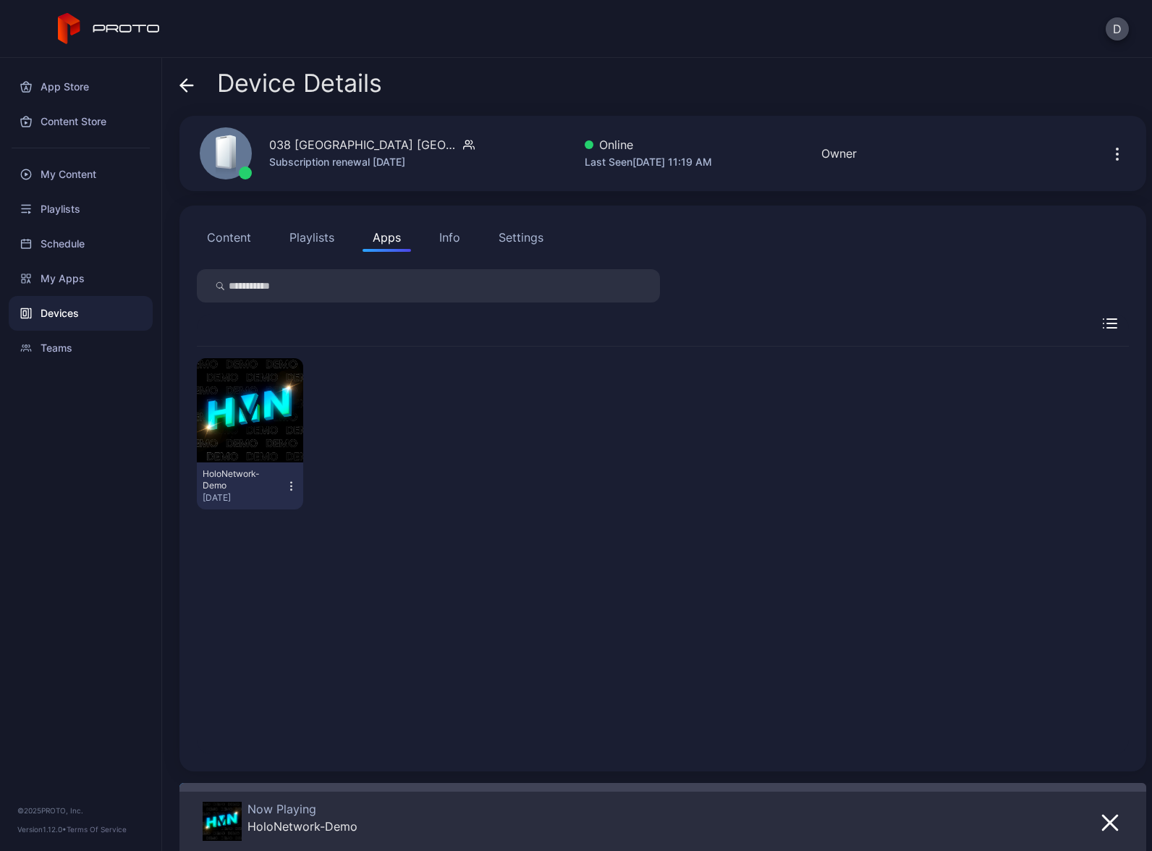
click at [290, 481] on icon "button" at bounding box center [291, 486] width 12 height 14
click at [258, 587] on button "Launch on Start" at bounding box center [248, 580] width 123 height 46
click at [91, 310] on div "Devices" at bounding box center [81, 313] width 144 height 35
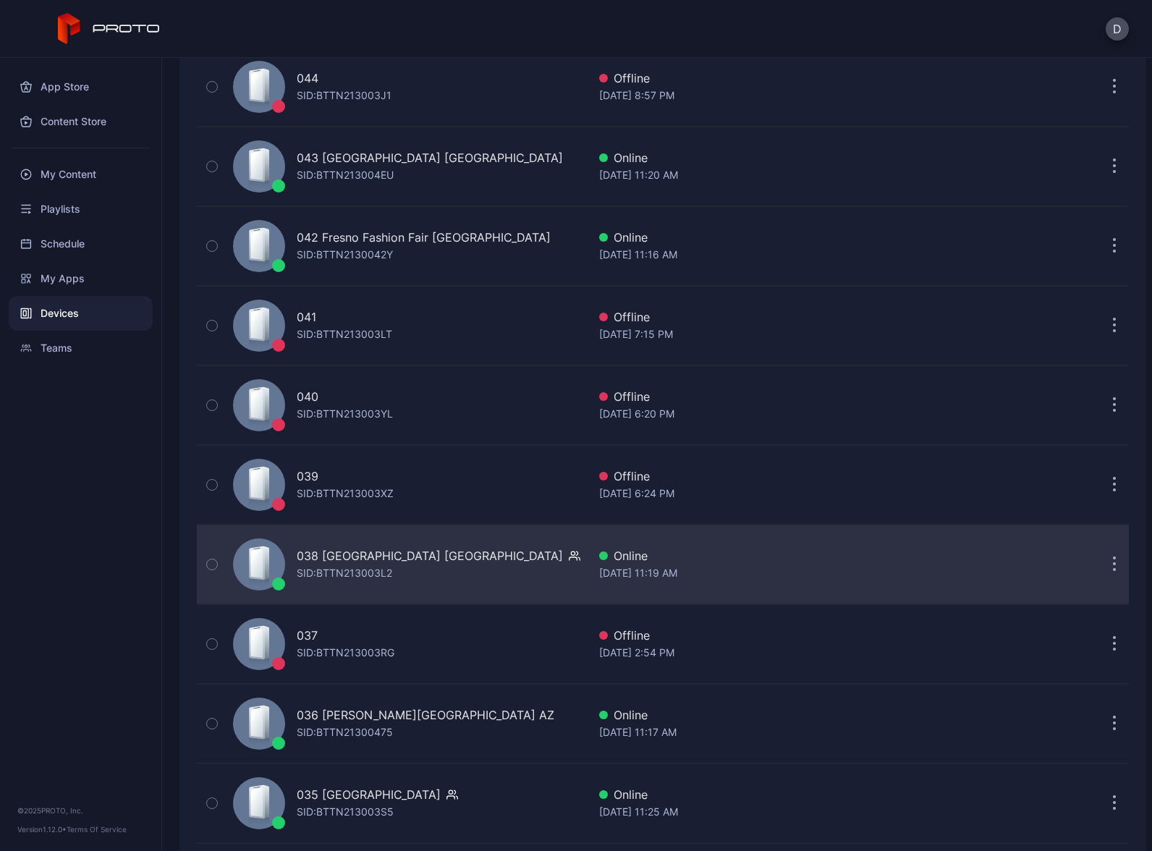
scroll to position [626, 0]
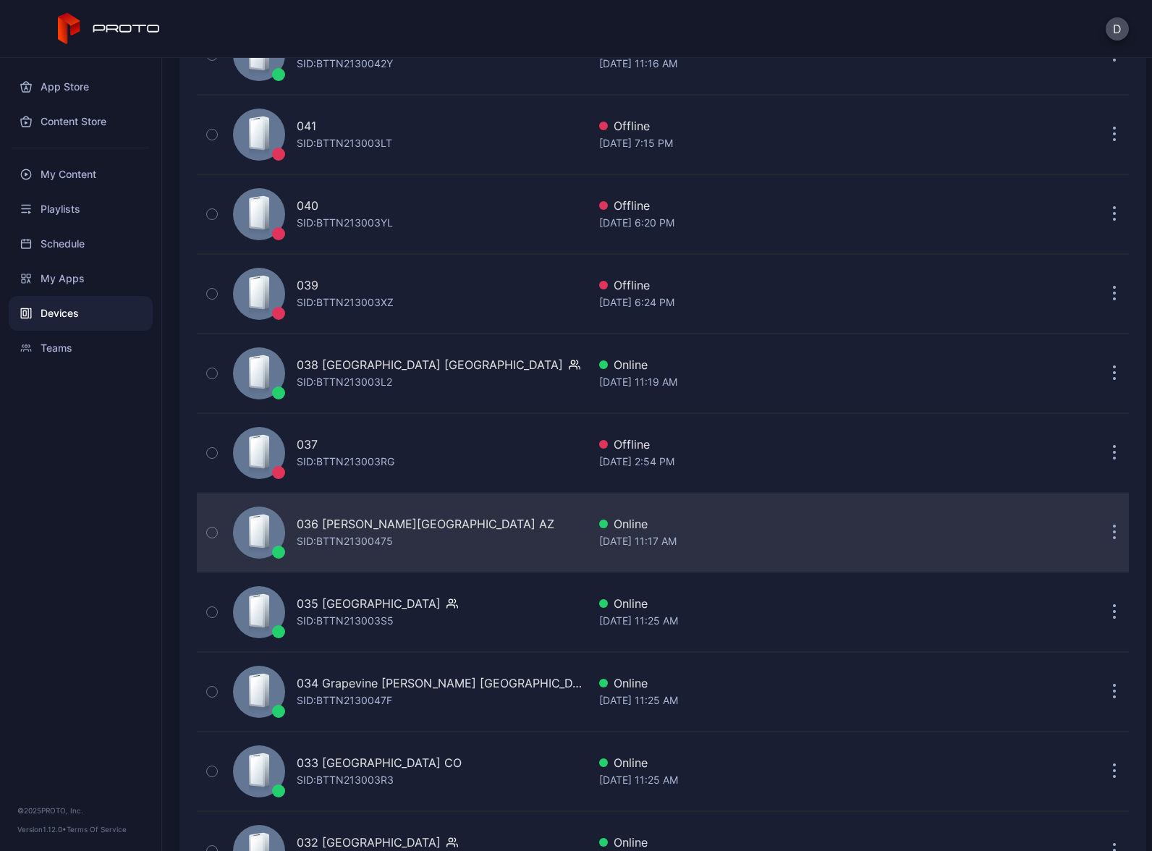
click at [515, 541] on div "036 Chandler Fashion Center AZ SID: BTTN21300475" at bounding box center [407, 532] width 360 height 72
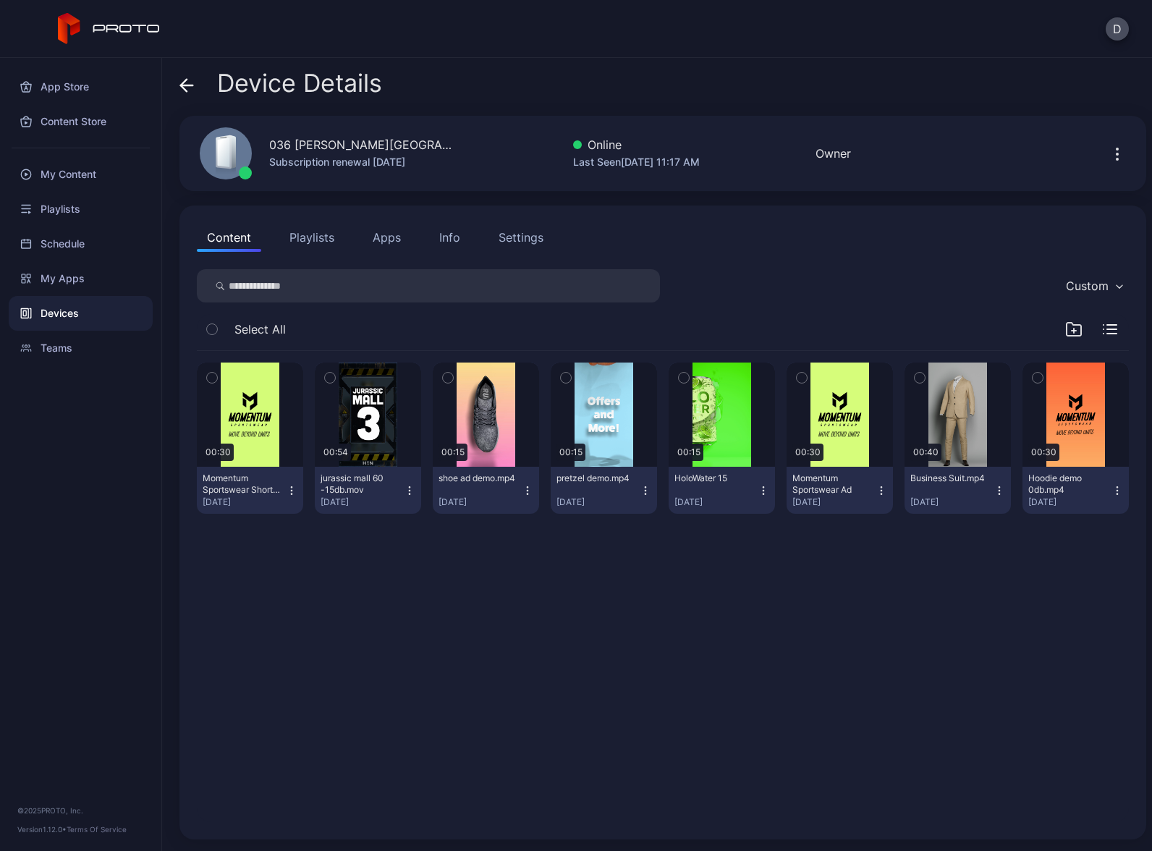
click at [374, 240] on button "Apps" at bounding box center [387, 237] width 48 height 29
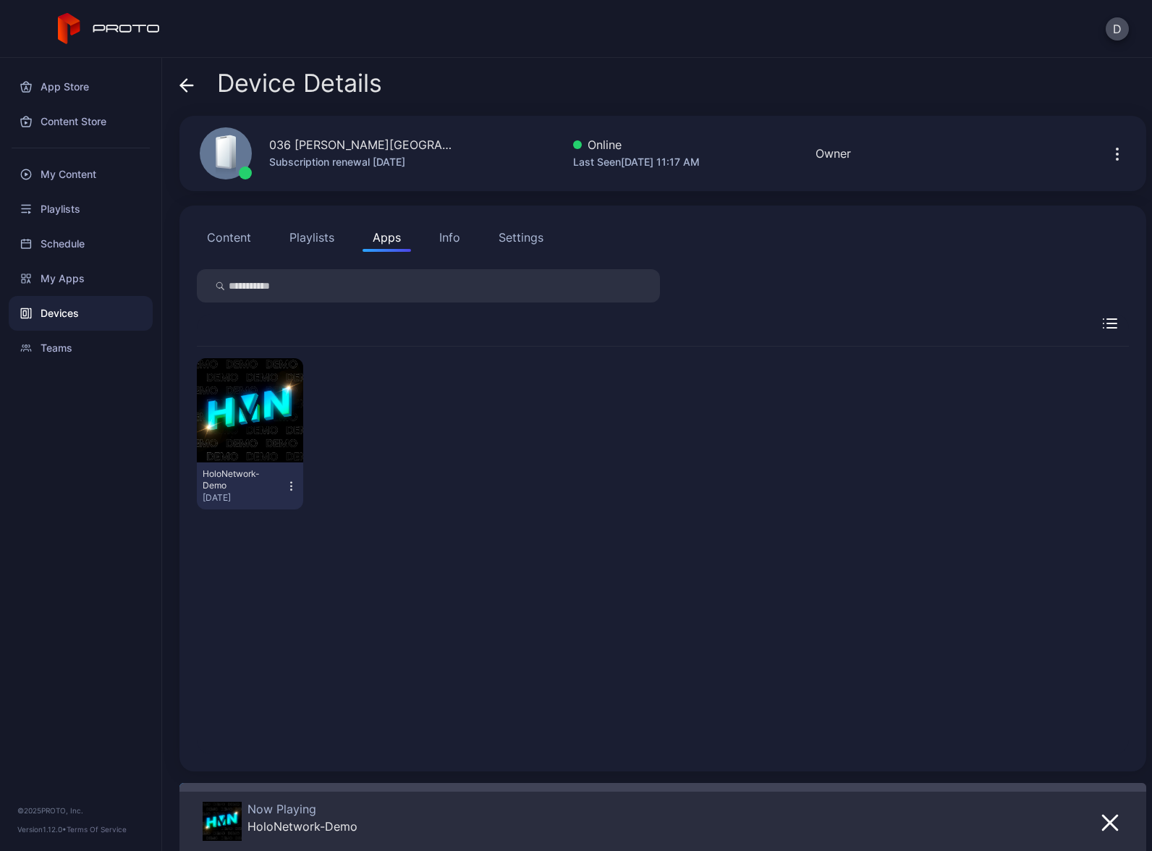
click at [286, 486] on icon "button" at bounding box center [291, 486] width 12 height 14
click at [266, 591] on button "Launch on Start" at bounding box center [248, 580] width 123 height 46
click at [90, 317] on div "Devices" at bounding box center [81, 313] width 144 height 35
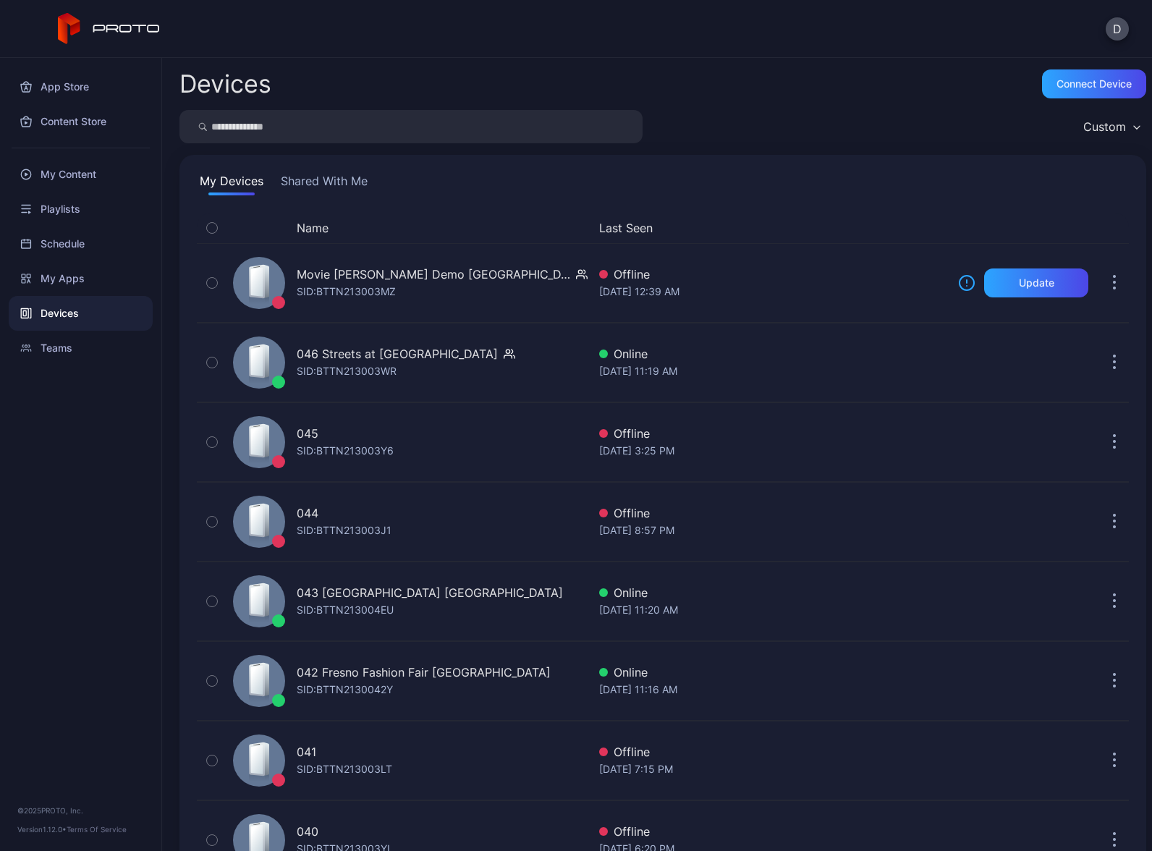
scroll to position [626, 0]
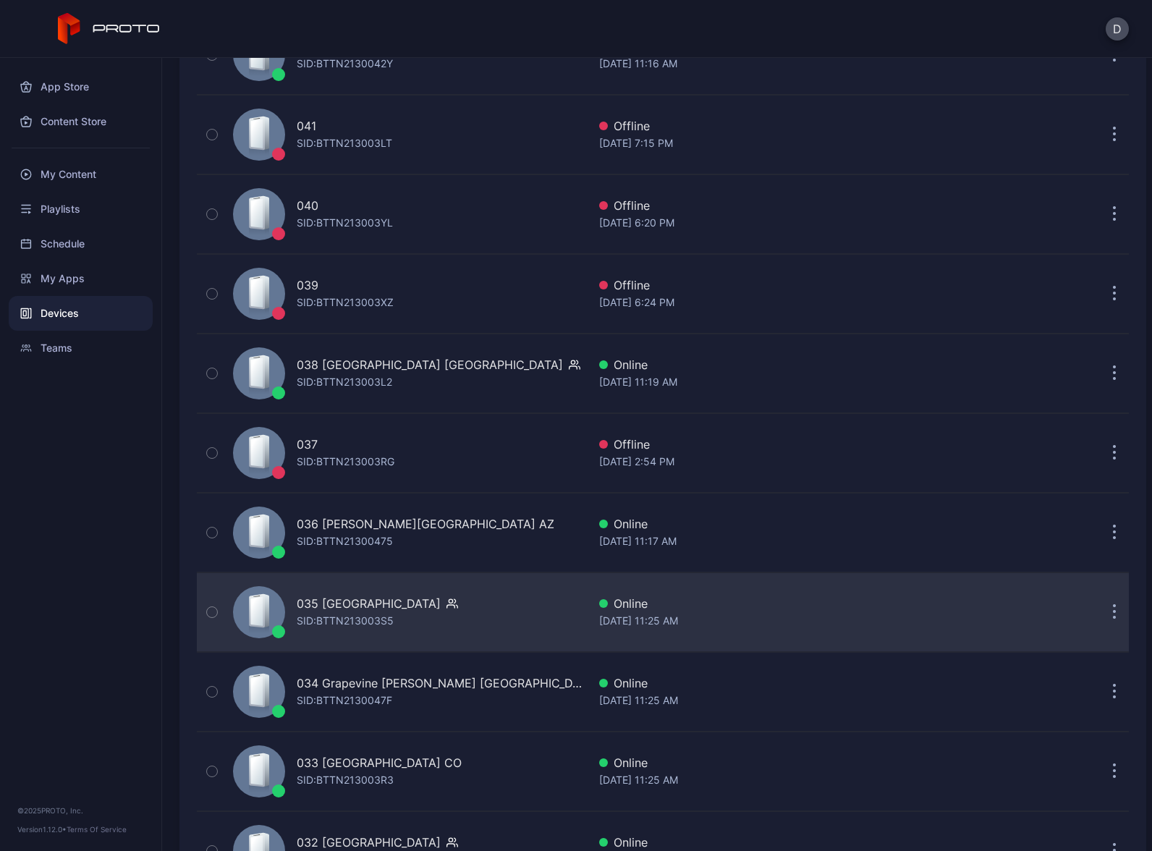
click at [467, 606] on div "035 Mission Viejo CA SID: BTTN213003S5" at bounding box center [407, 612] width 360 height 72
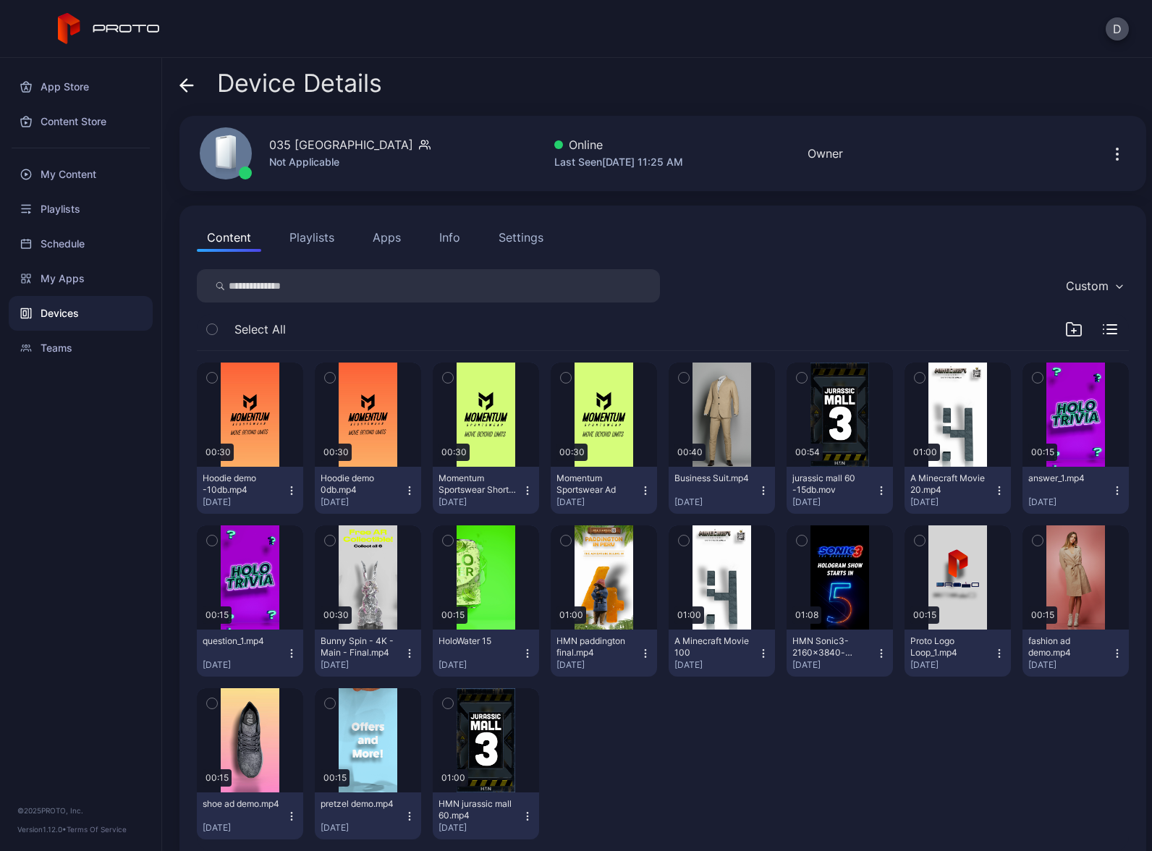
click at [384, 236] on button "Apps" at bounding box center [387, 237] width 48 height 29
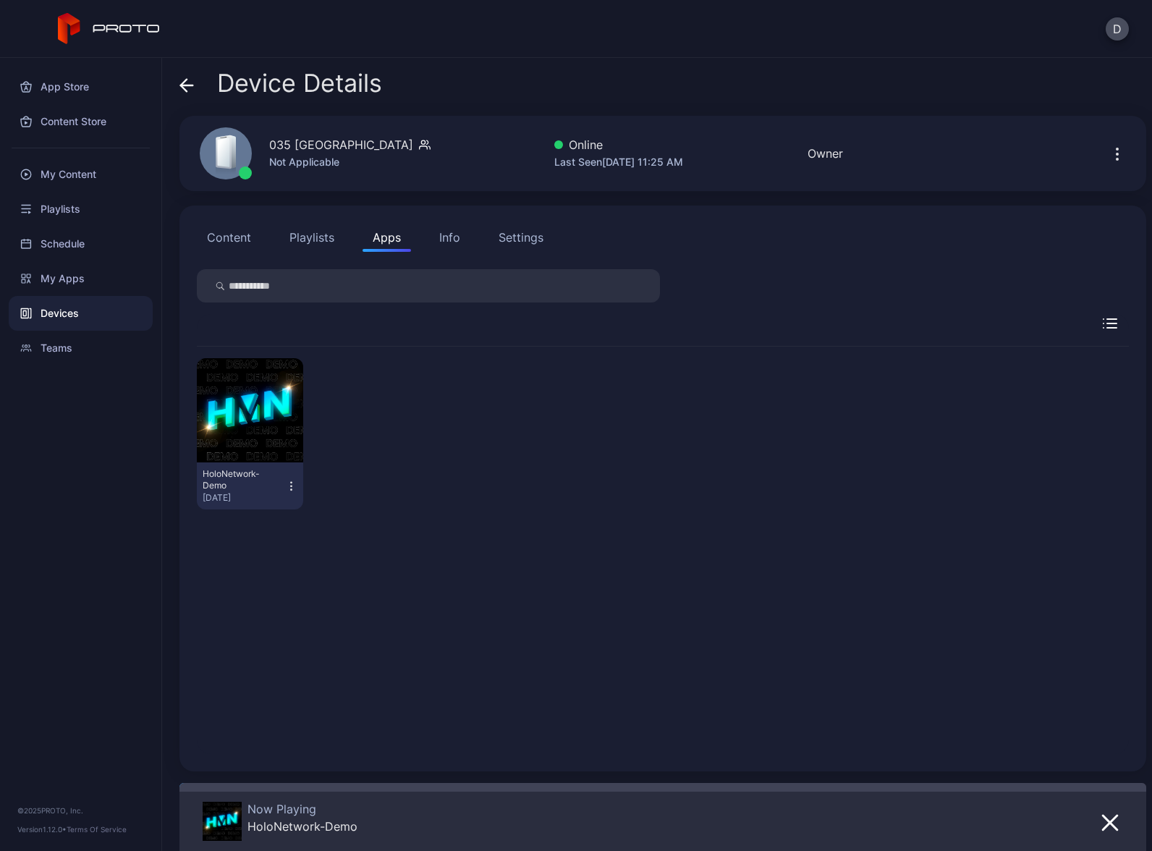
click at [286, 483] on icon "button" at bounding box center [291, 486] width 12 height 14
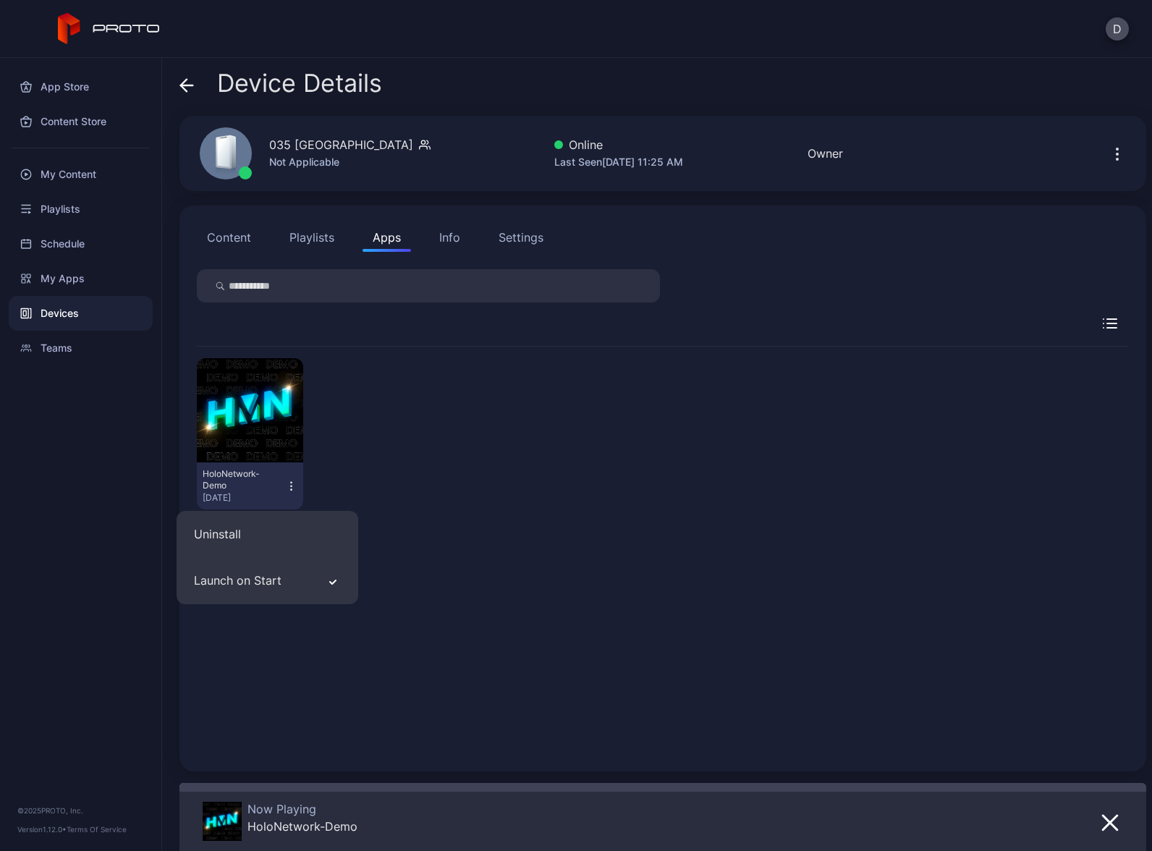
click at [430, 425] on div "HoloNetwork-Demo Aug 15, 2025" at bounding box center [663, 434] width 932 height 174
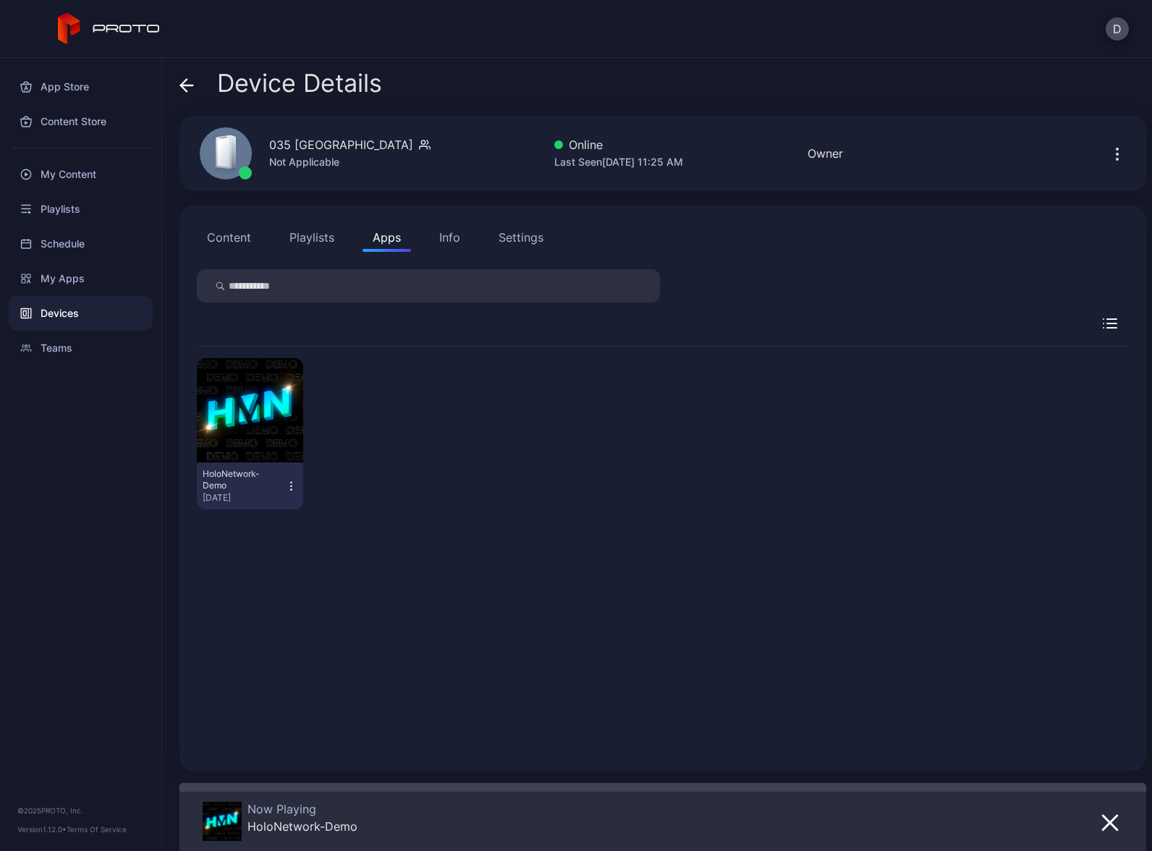
click at [96, 308] on div "Devices" at bounding box center [81, 313] width 144 height 35
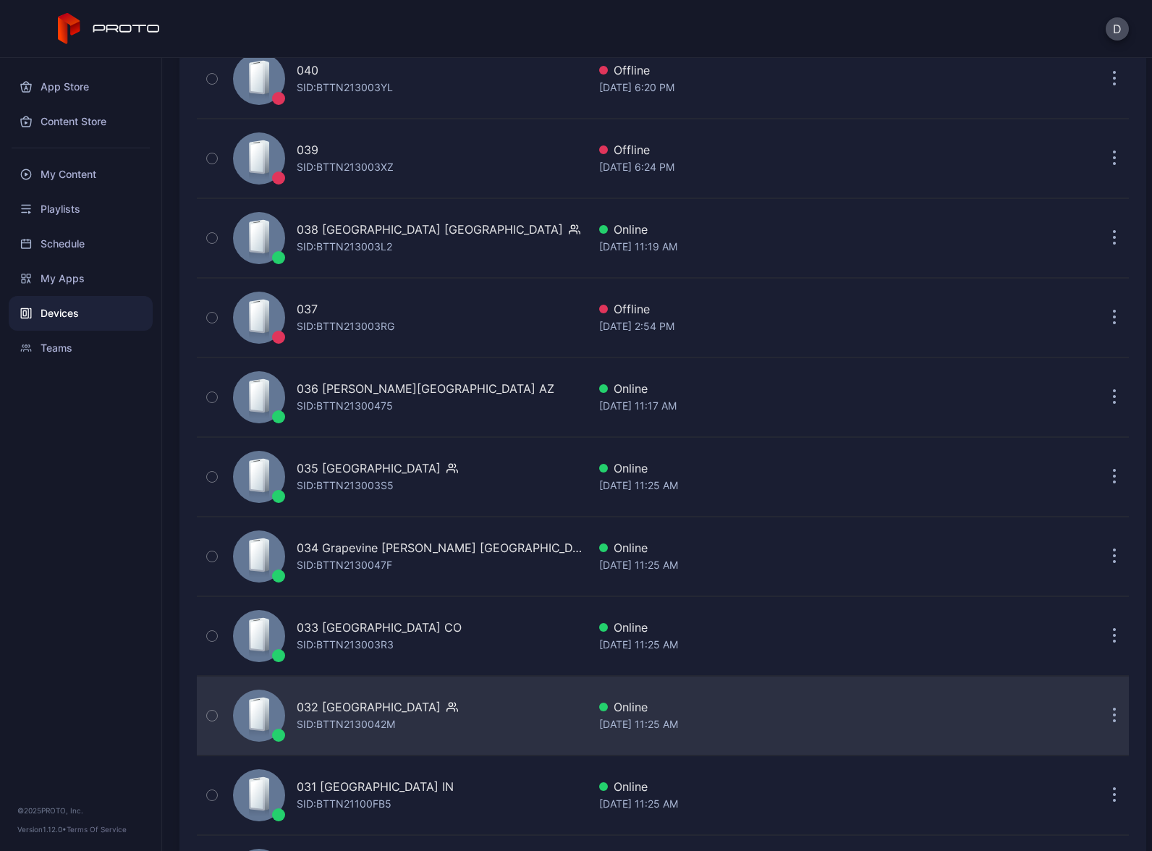
scroll to position [964, 0]
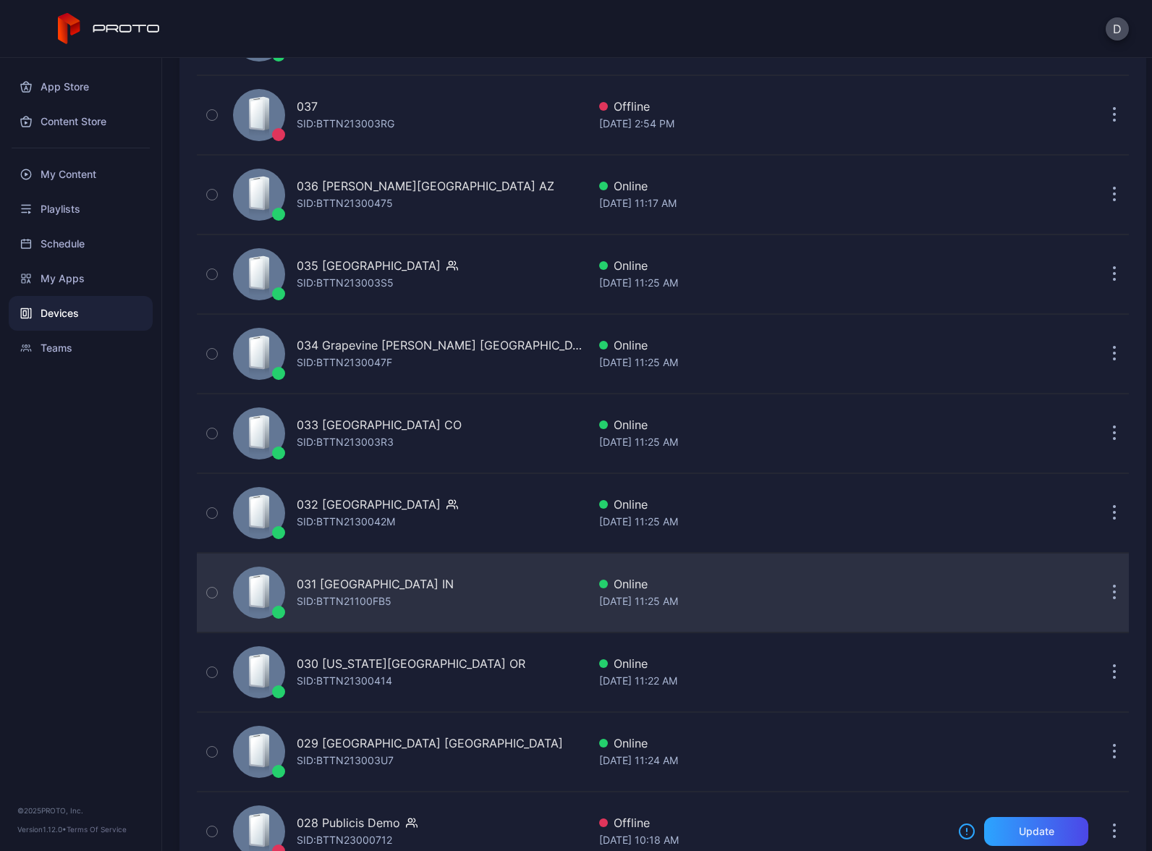
click at [467, 596] on div "031 Castleton Square IN SID: BTTN21100FB5" at bounding box center [407, 593] width 360 height 72
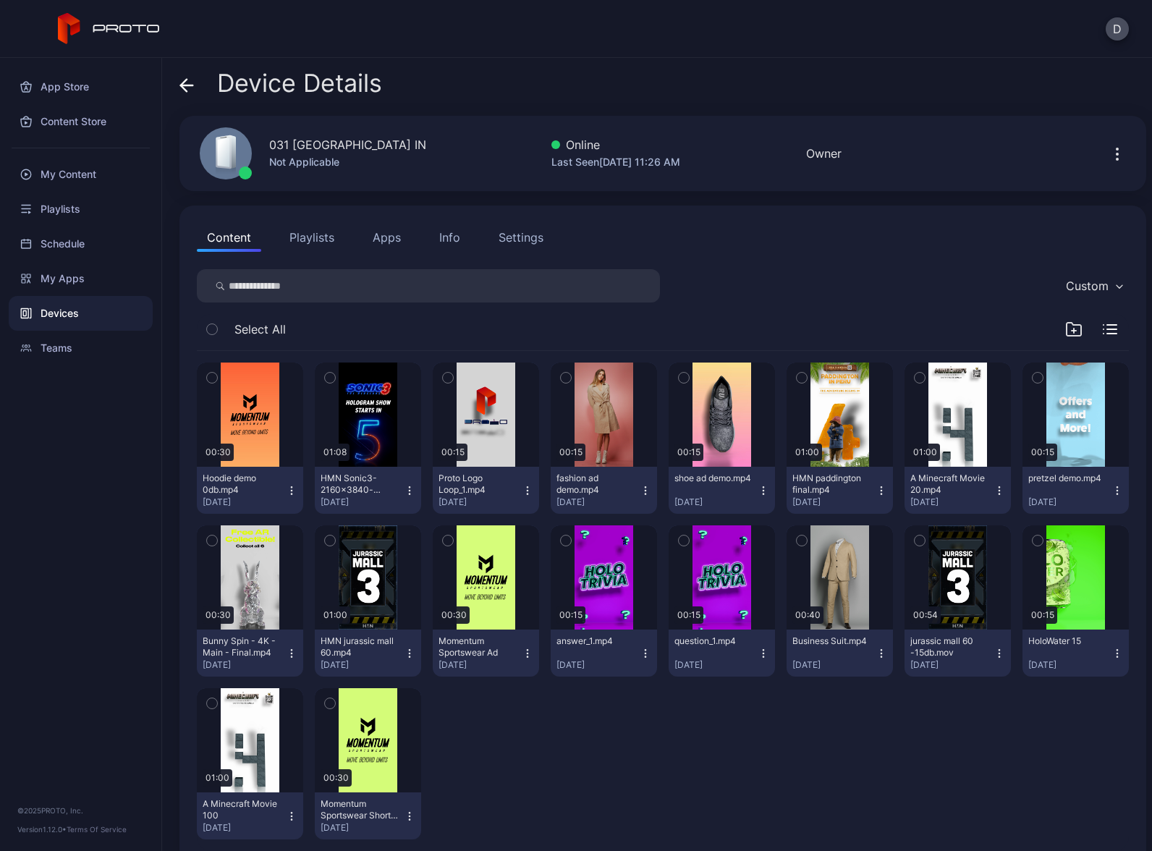
click at [383, 235] on button "Apps" at bounding box center [387, 237] width 48 height 29
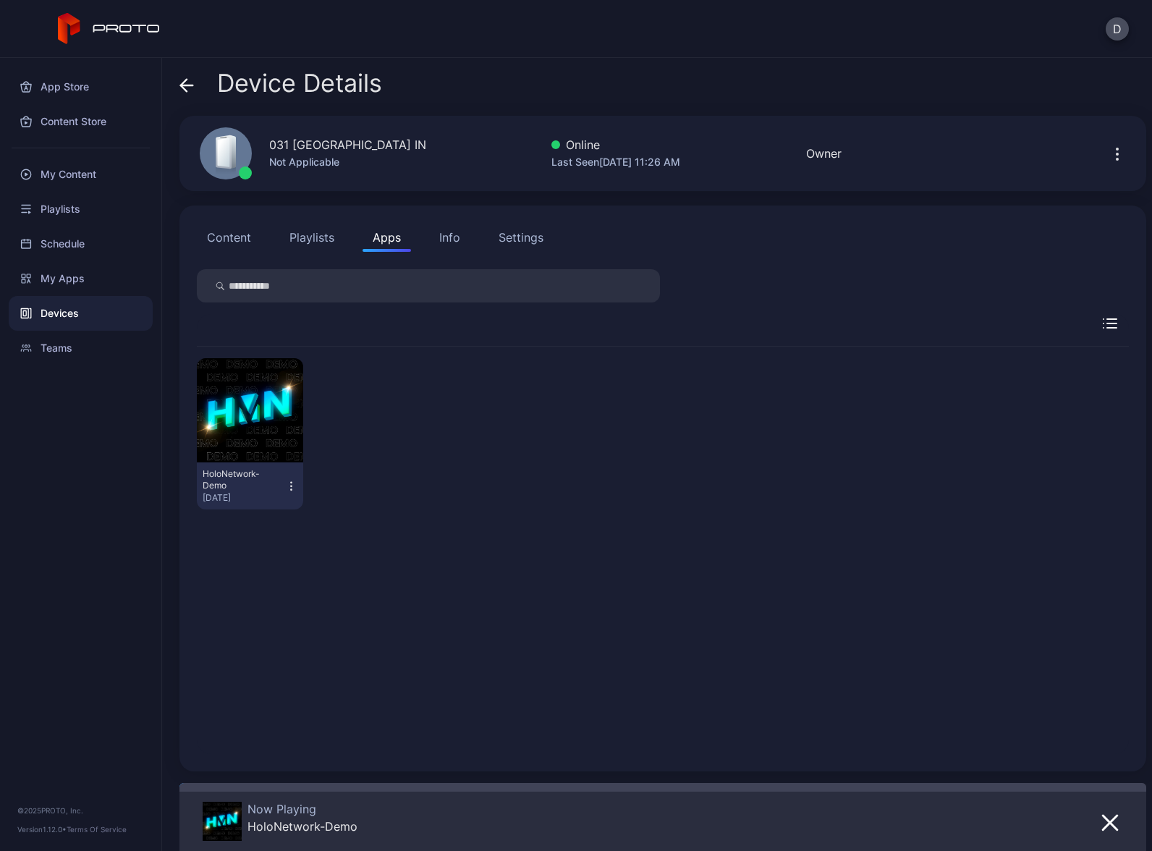
click at [286, 490] on icon "button" at bounding box center [291, 486] width 12 height 14
click at [530, 439] on div "HoloNetwork-Demo Aug 15, 2025" at bounding box center [663, 434] width 932 height 174
click at [491, 415] on div "HoloNetwork-Demo Aug 15, 2025" at bounding box center [663, 434] width 932 height 174
click at [91, 314] on div "Devices" at bounding box center [81, 313] width 144 height 35
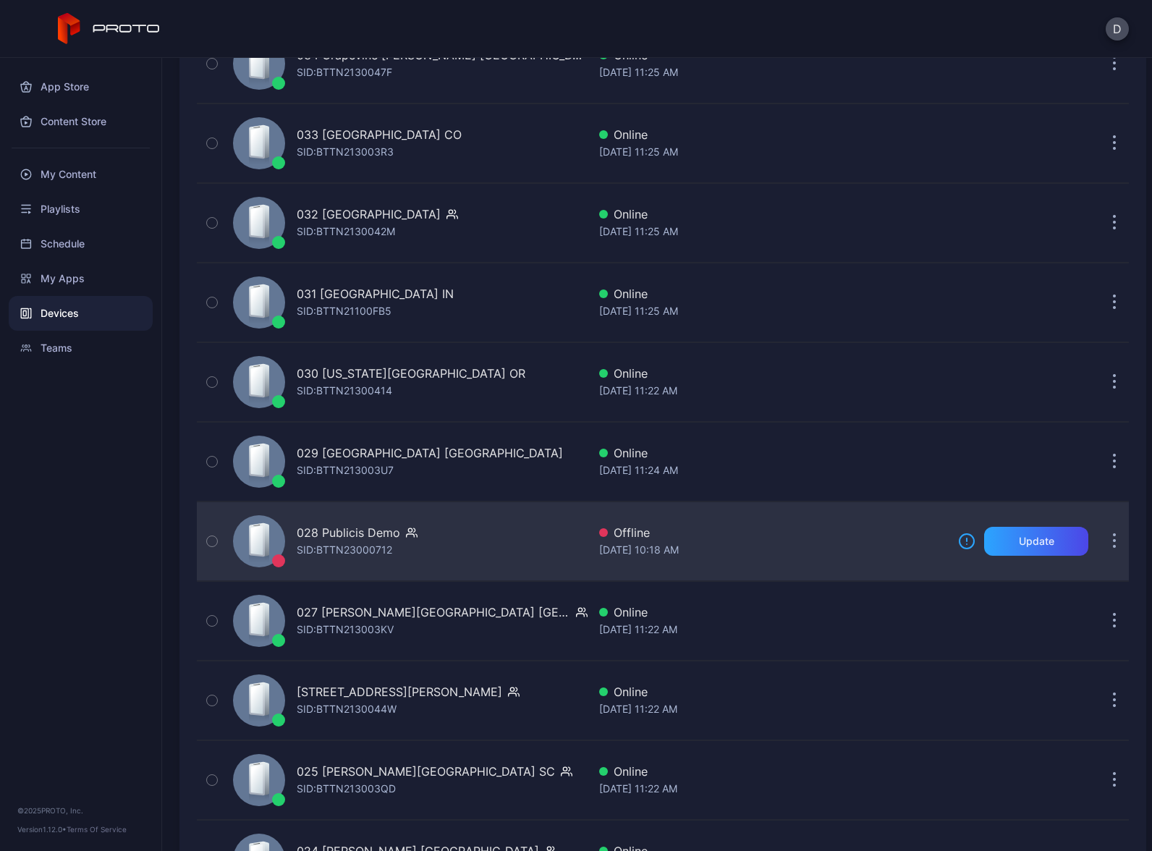
scroll to position [1329, 0]
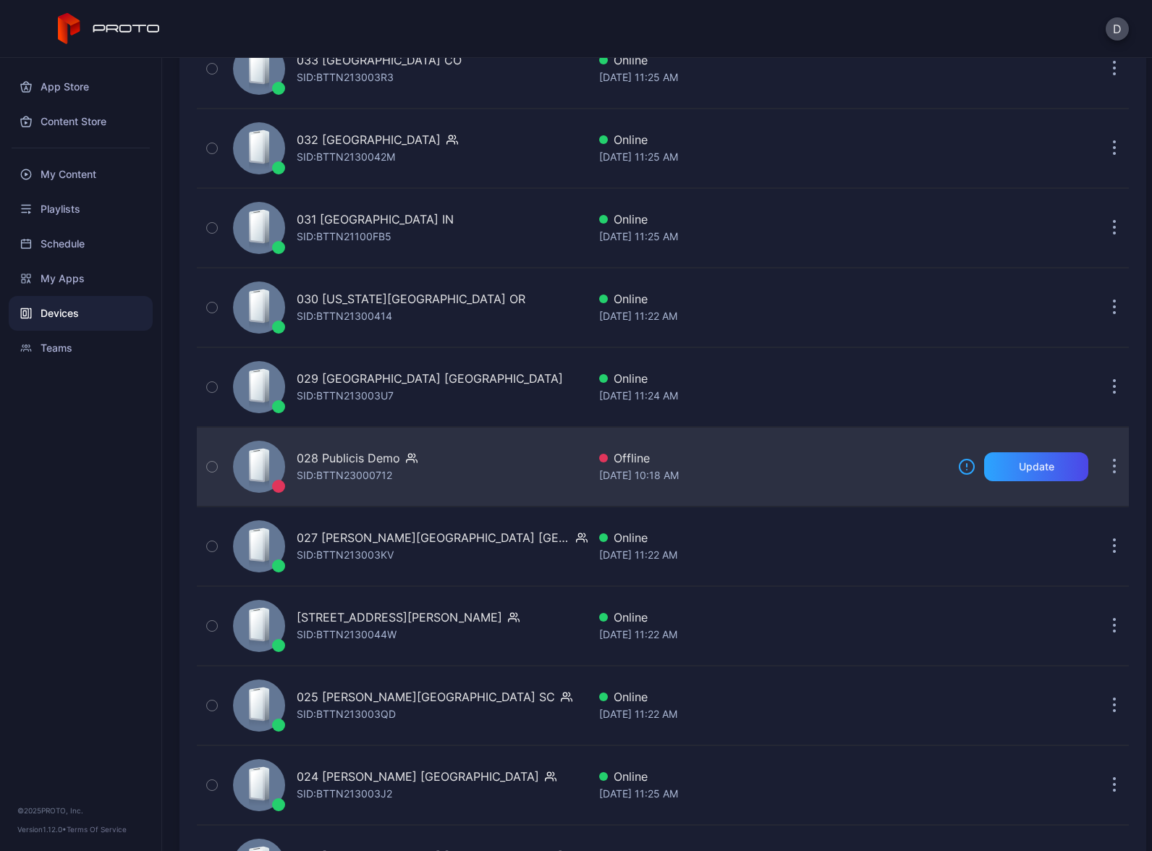
click at [453, 466] on div "028 Publicis Demo SID: BTTN23000712" at bounding box center [407, 467] width 360 height 72
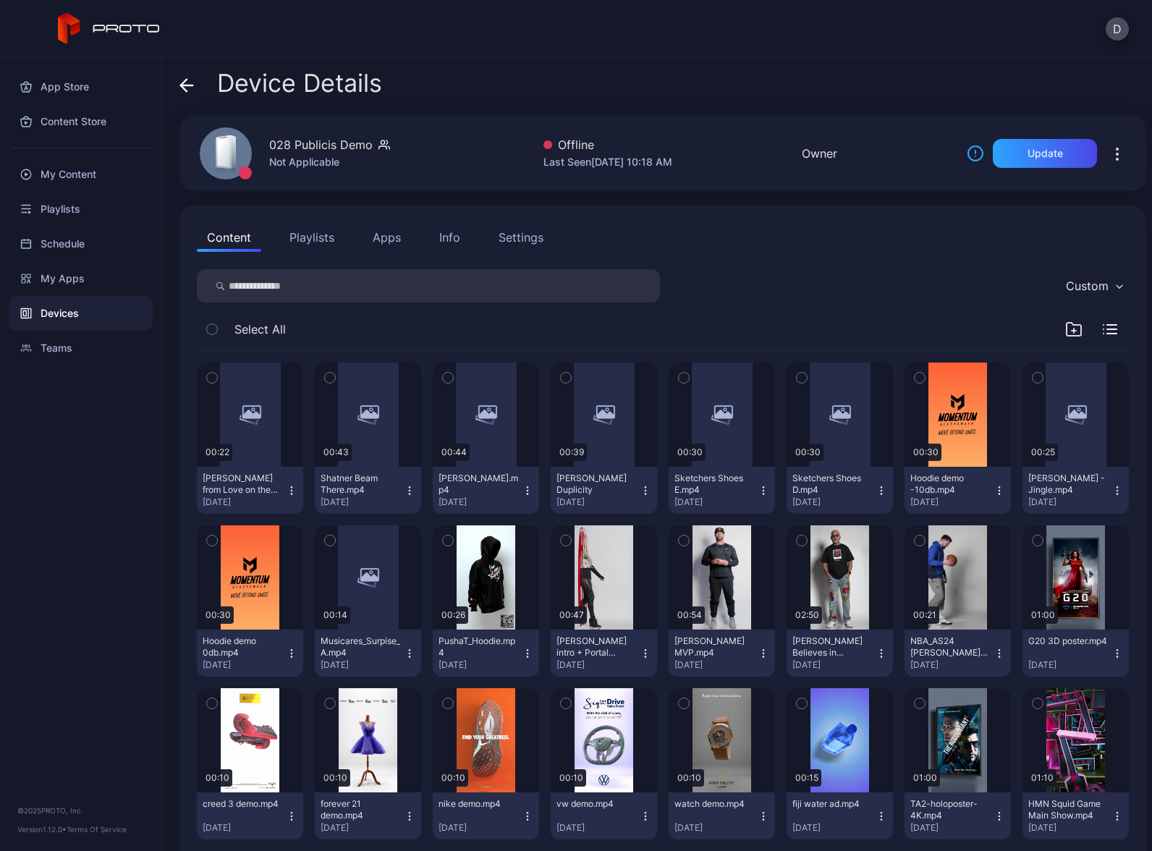
click at [390, 240] on button "Apps" at bounding box center [387, 237] width 48 height 29
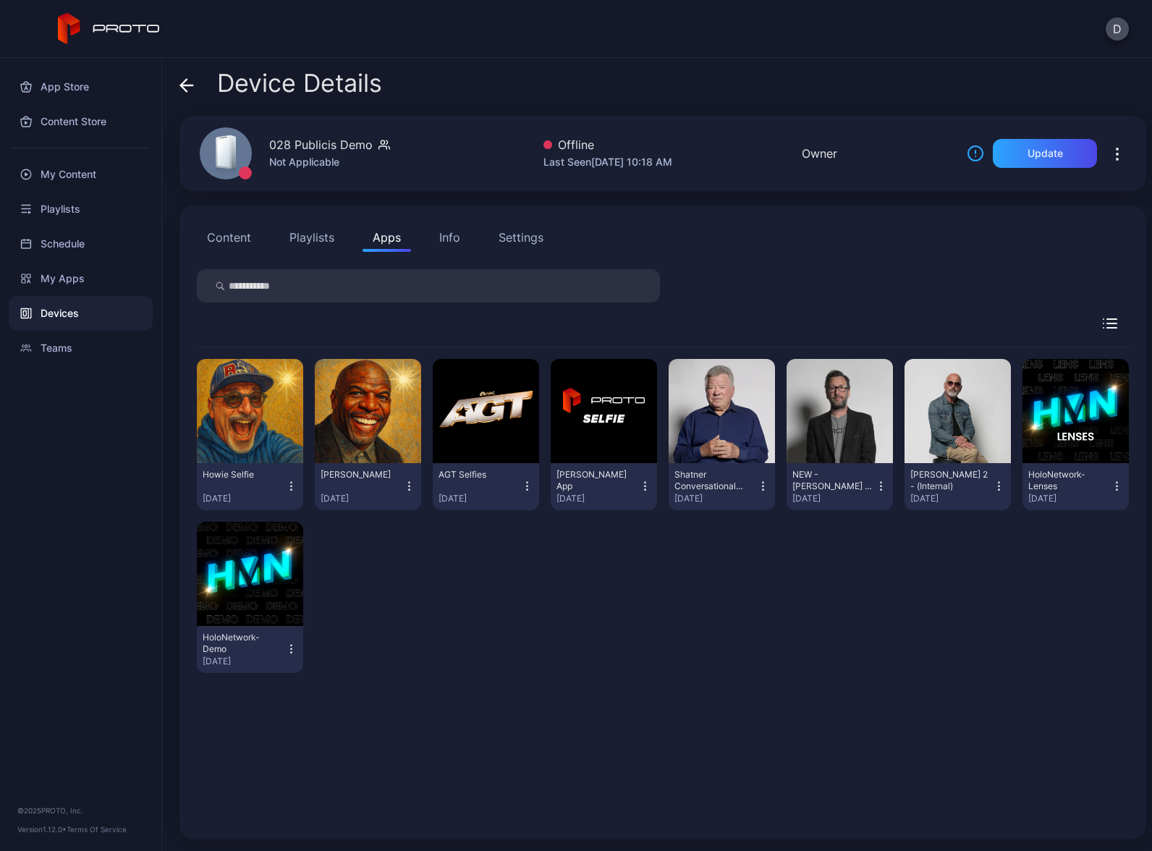
click at [291, 649] on icon "button" at bounding box center [291, 648] width 1 height 1
click at [373, 618] on div "Howie Selfie Jul 14, 2025 Terry Selfie Jul 14, 2025 AGT Selfies Jul 14, 2025 Da…" at bounding box center [663, 515] width 932 height 337
click at [1041, 156] on div "Update" at bounding box center [1045, 154] width 35 height 12
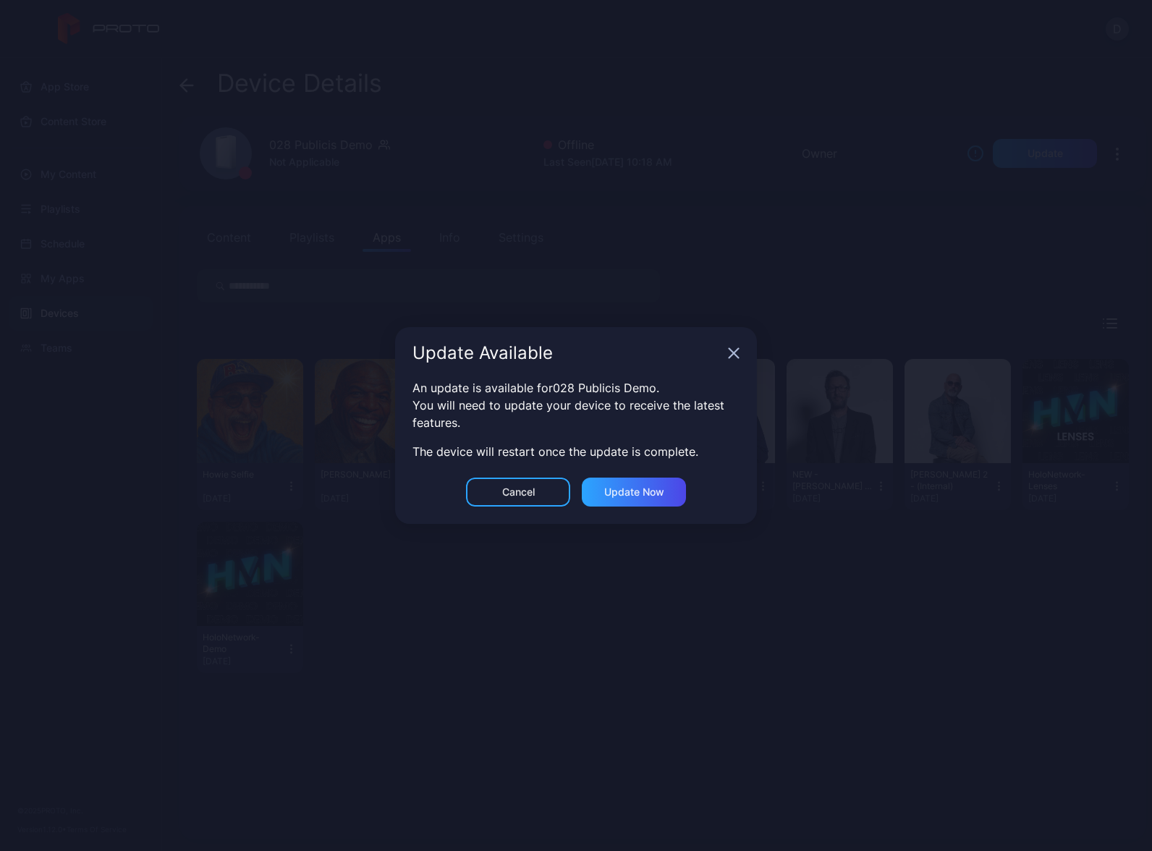
click at [735, 357] on icon "button" at bounding box center [734, 353] width 12 height 12
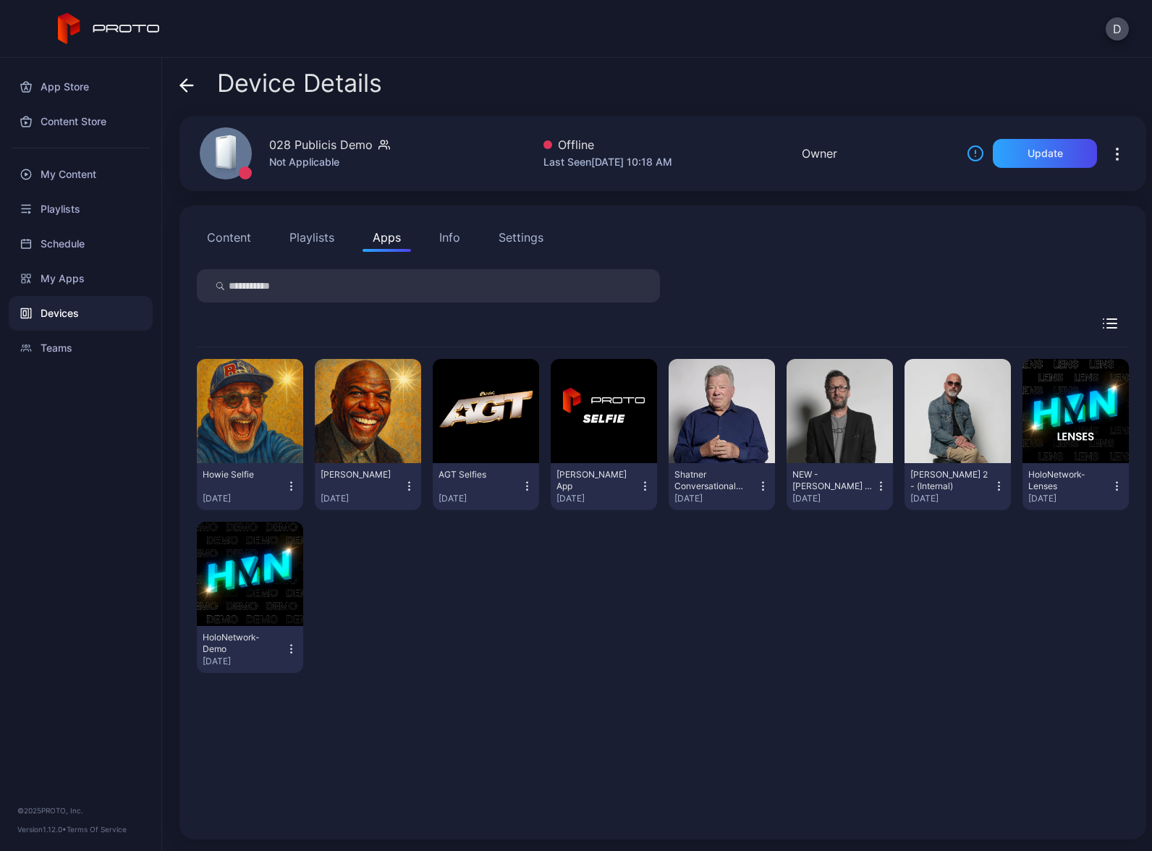
click at [194, 92] on div "Device Details" at bounding box center [280, 86] width 203 height 35
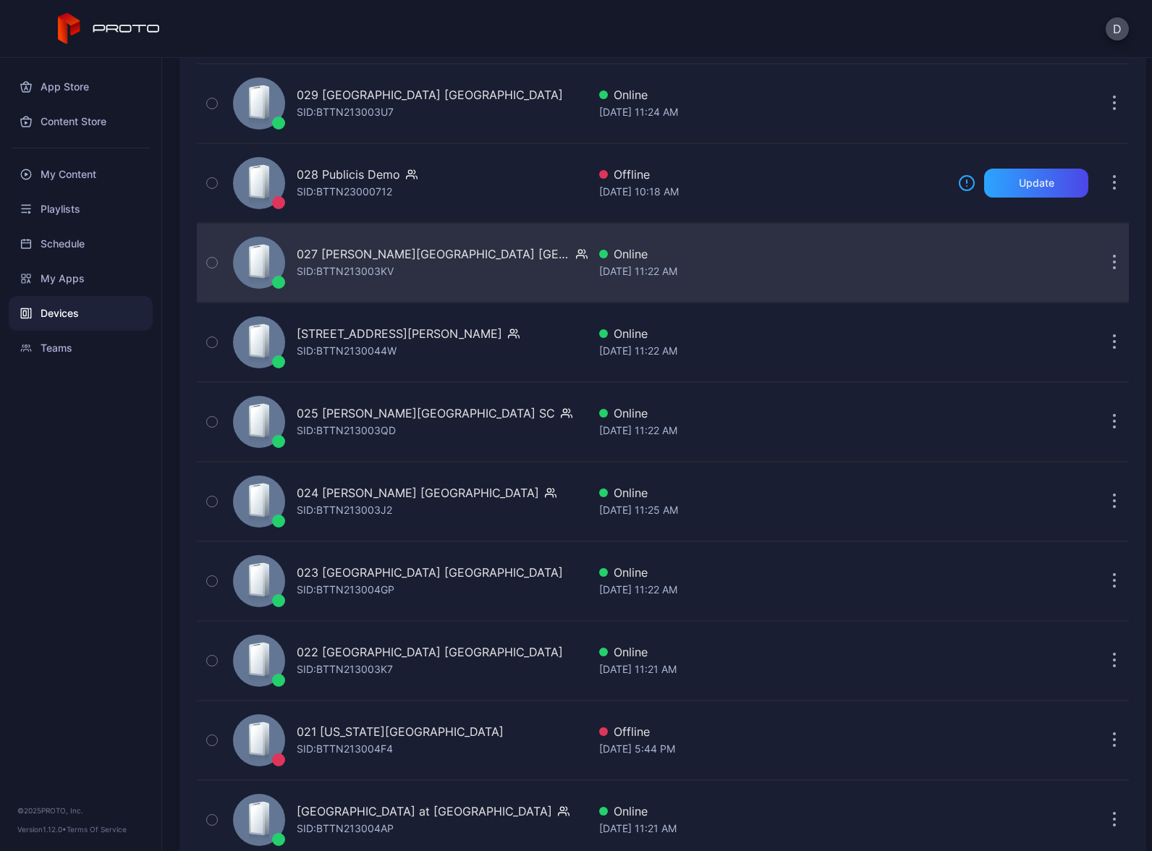
scroll to position [1761, 0]
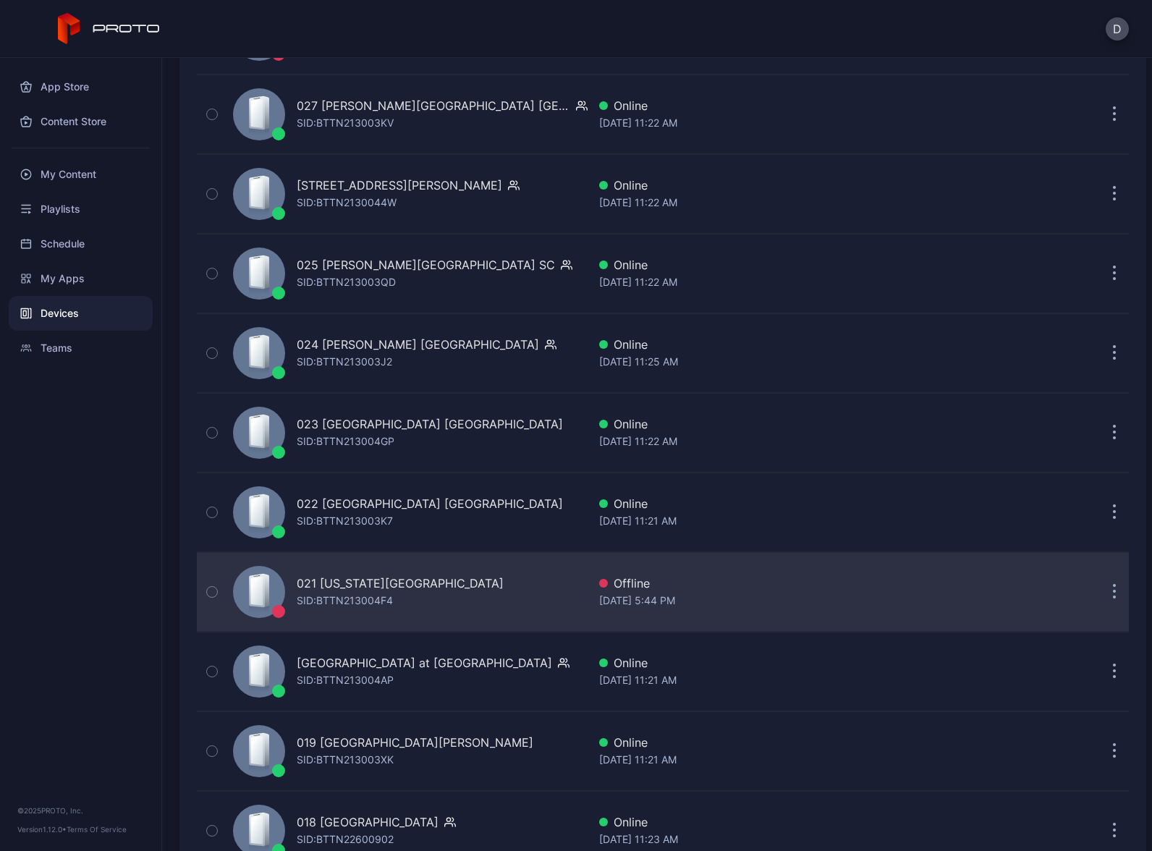
click at [448, 595] on div "021 Florida Mall FL SID: BTTN213004F4" at bounding box center [407, 592] width 360 height 72
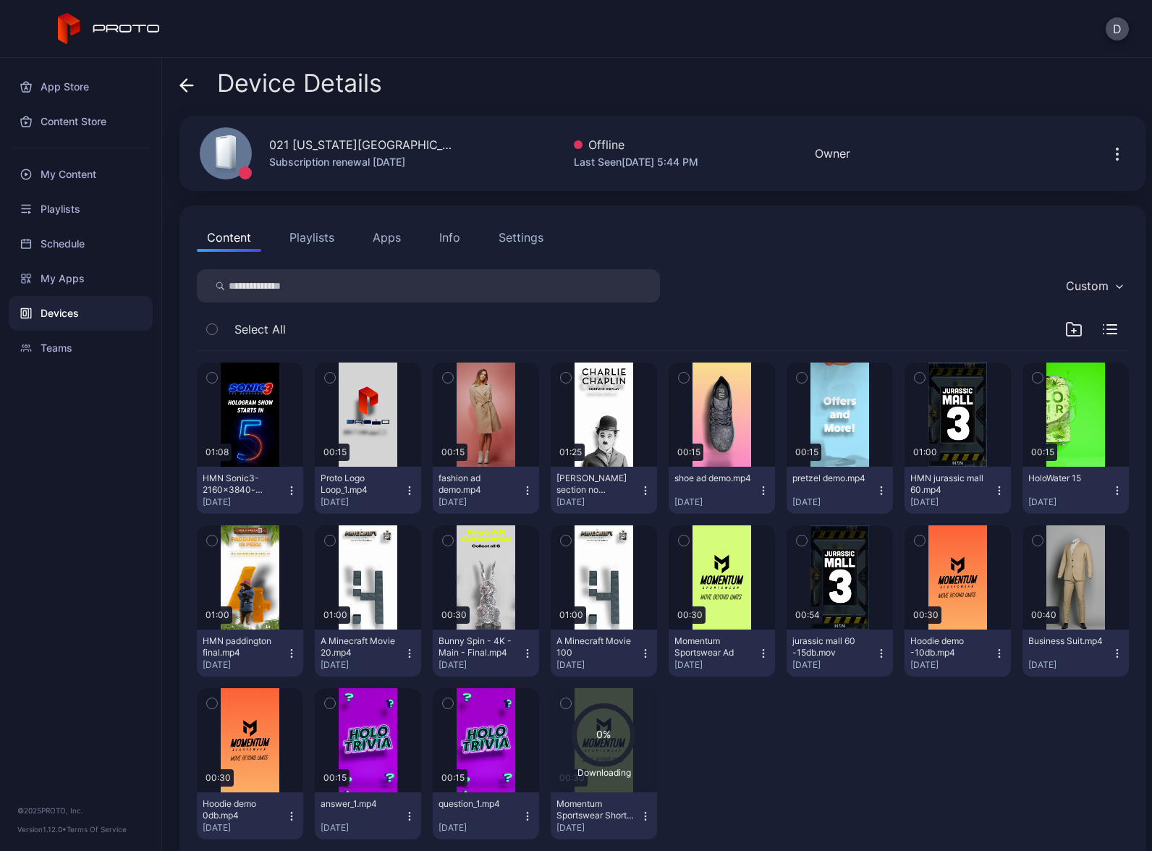
click at [755, 255] on div "Content Playlists Apps Info Settings Custom Select All 01:08 HMN Sonic3-2160x38…" at bounding box center [662, 537] width 967 height 663
click at [390, 236] on button "Apps" at bounding box center [387, 237] width 48 height 29
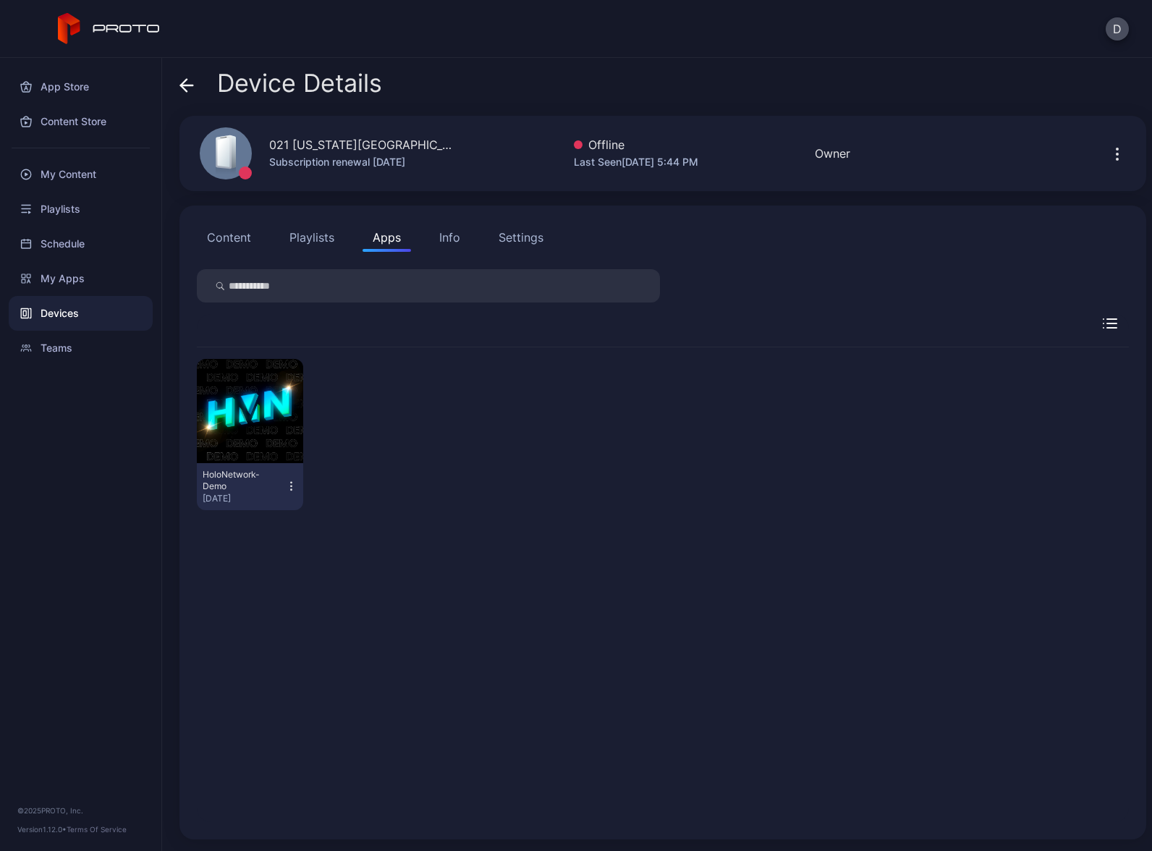
click at [292, 485] on icon "button" at bounding box center [291, 486] width 12 height 14
click at [276, 589] on button "Launch on Start" at bounding box center [248, 581] width 123 height 46
click at [236, 237] on button "Content" at bounding box center [229, 237] width 64 height 29
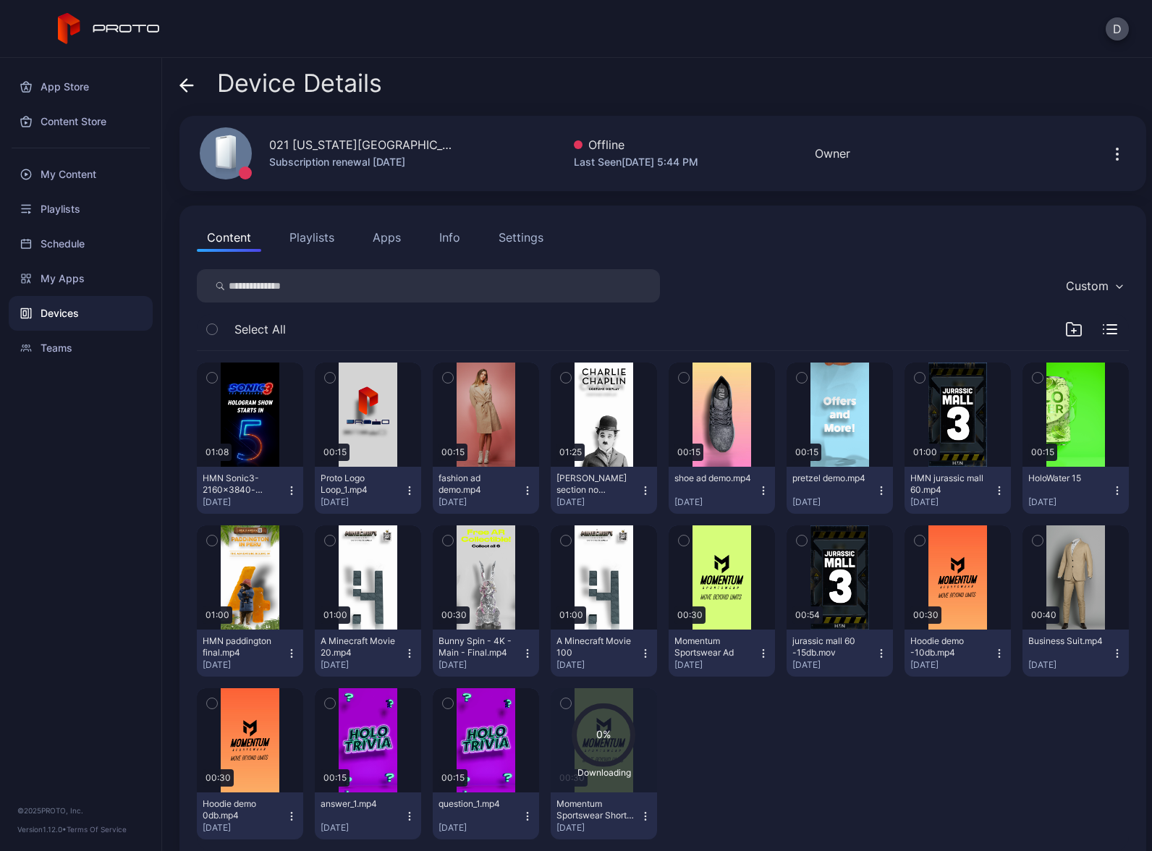
click at [96, 310] on div "Devices" at bounding box center [81, 313] width 144 height 35
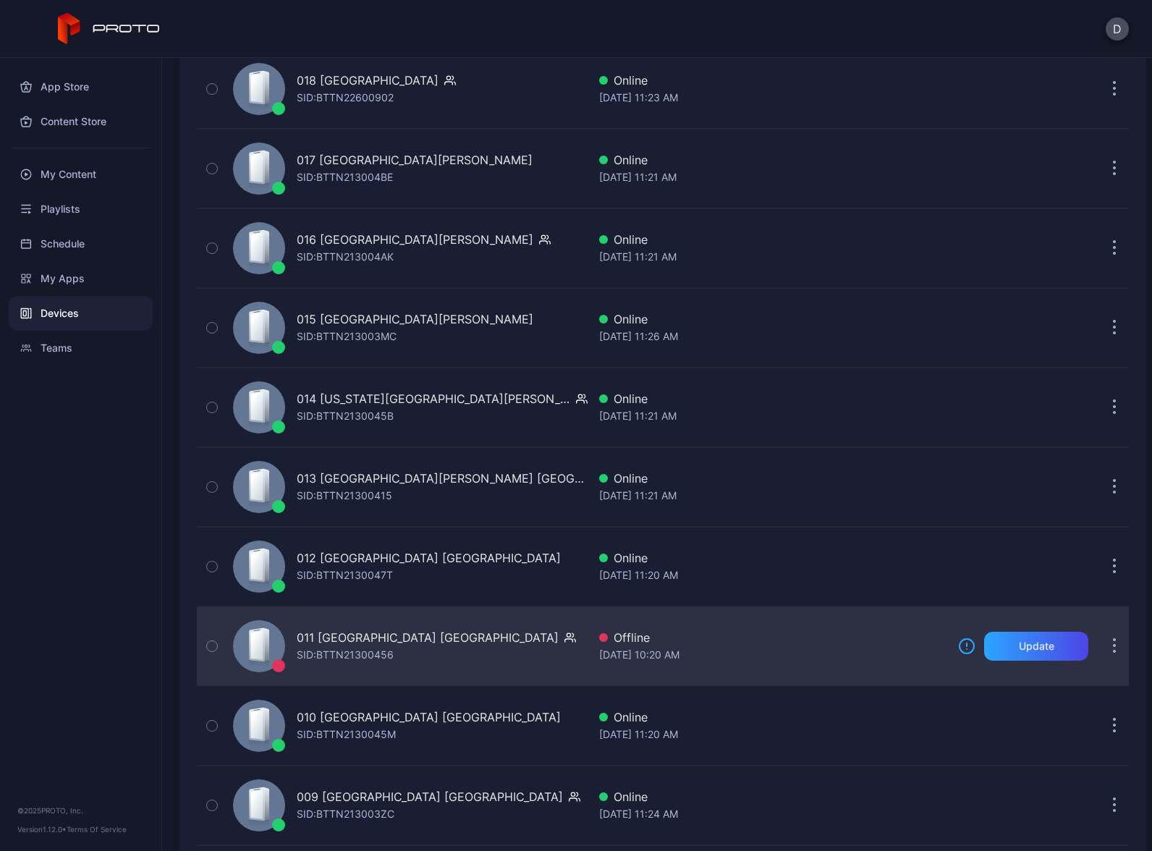
scroll to position [2652, 0]
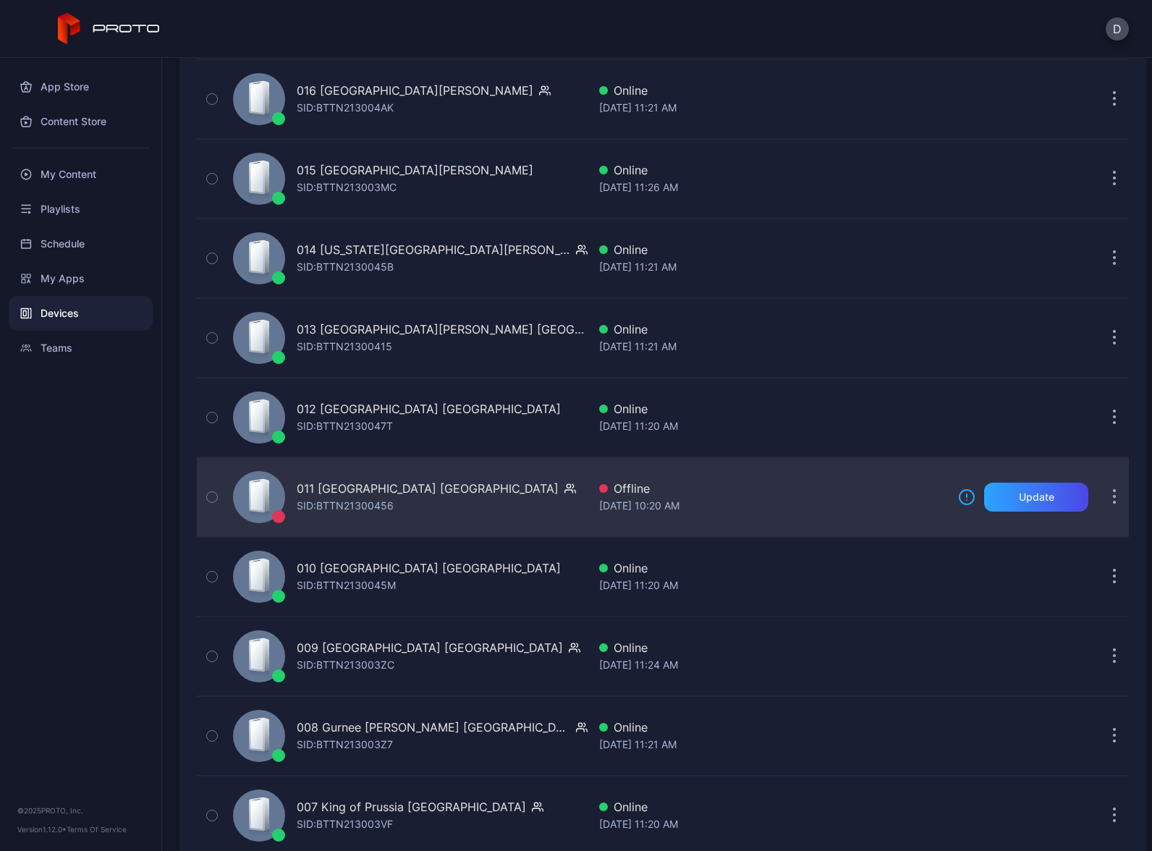
click at [485, 494] on div "011 Briarwood Mall MI SID: BTTN21300456" at bounding box center [407, 497] width 360 height 72
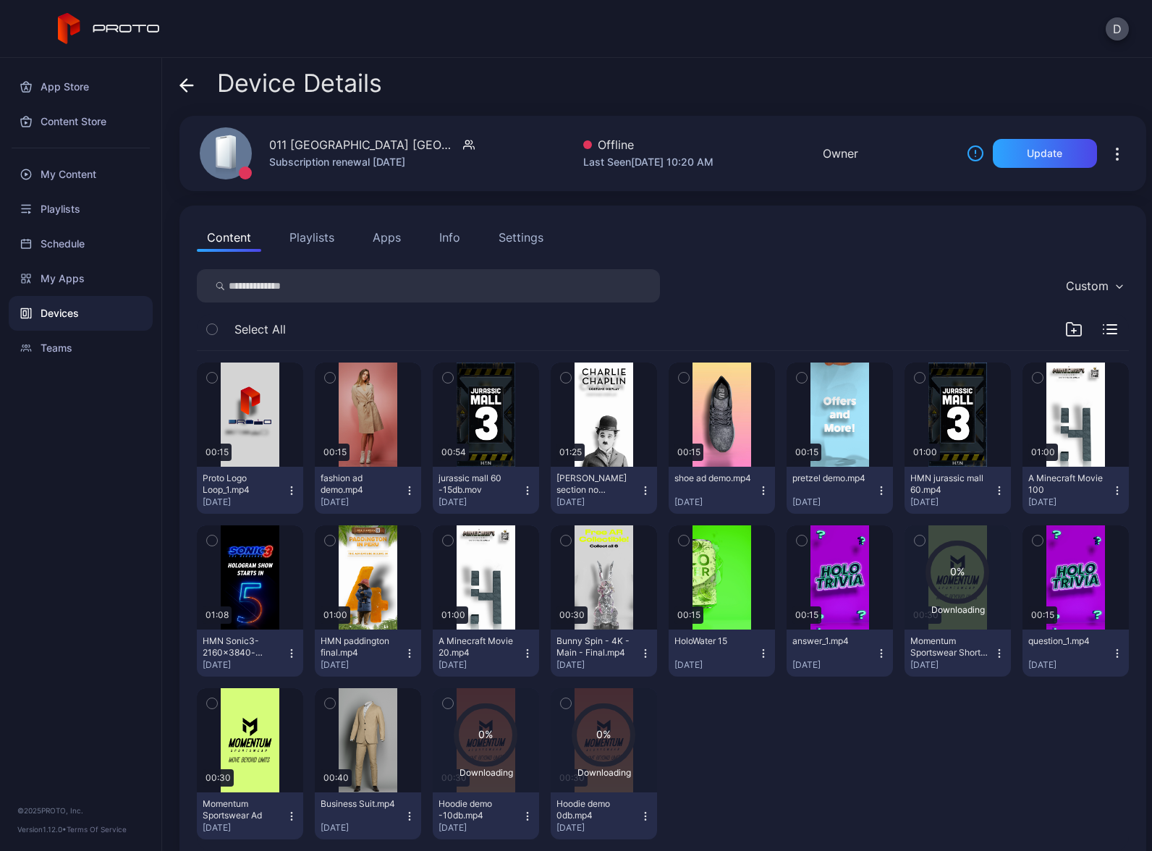
click at [386, 234] on button "Apps" at bounding box center [387, 237] width 48 height 29
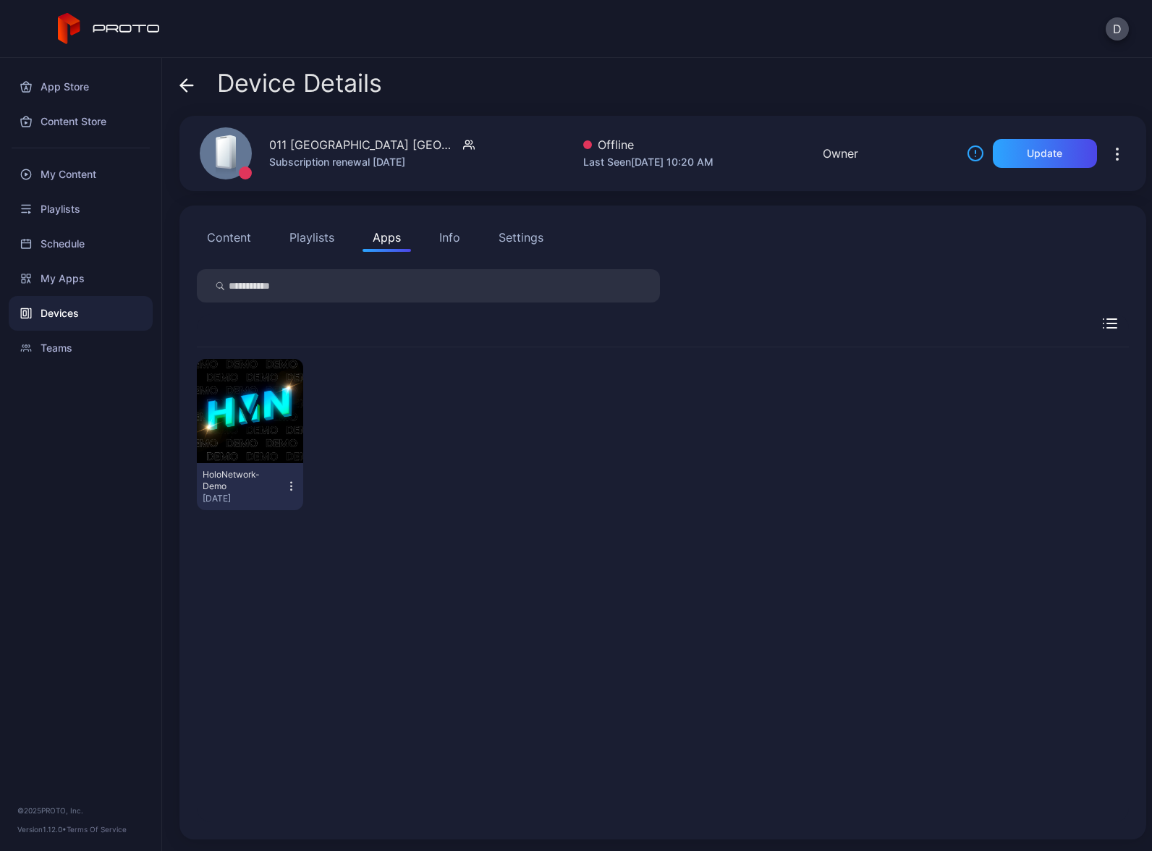
click at [291, 483] on icon "button" at bounding box center [291, 482] width 1 height 1
click at [235, 586] on button "Launch on Start" at bounding box center [248, 581] width 123 height 46
click at [181, 78] on icon at bounding box center [186, 85] width 14 height 14
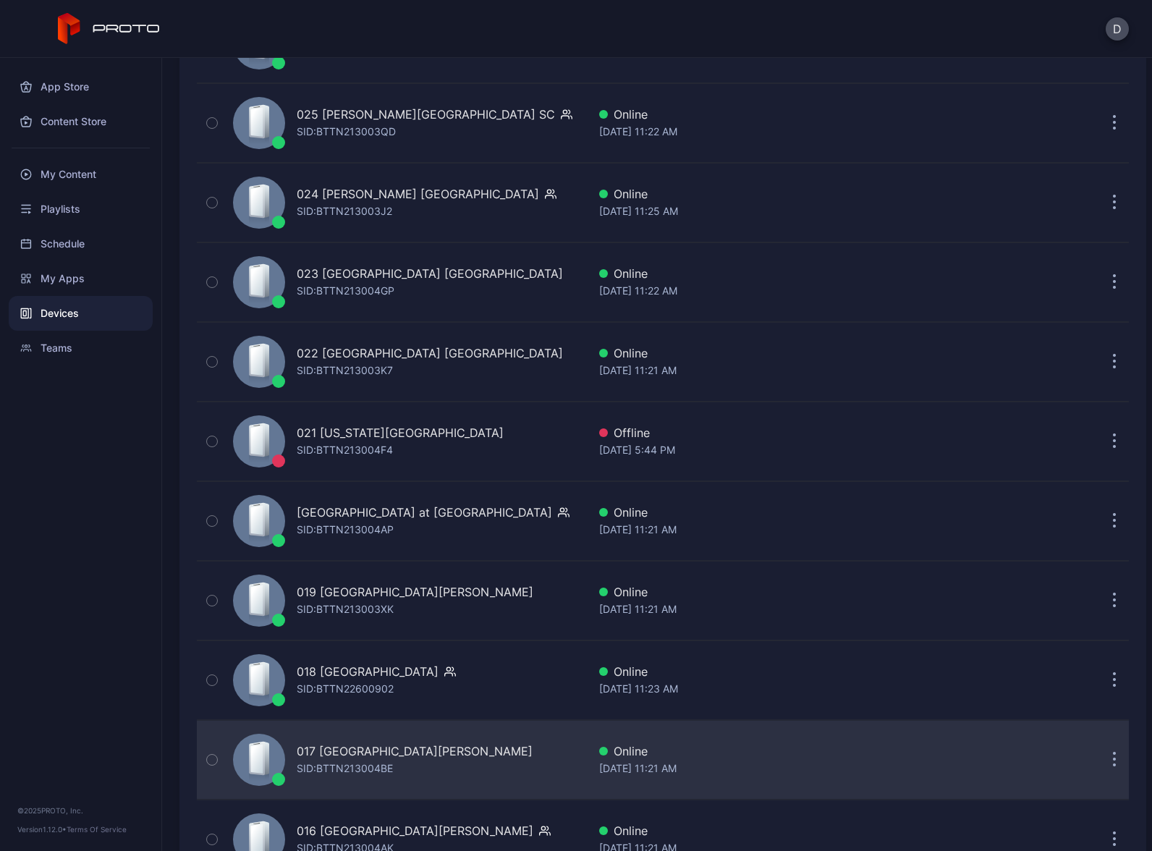
scroll to position [1831, 0]
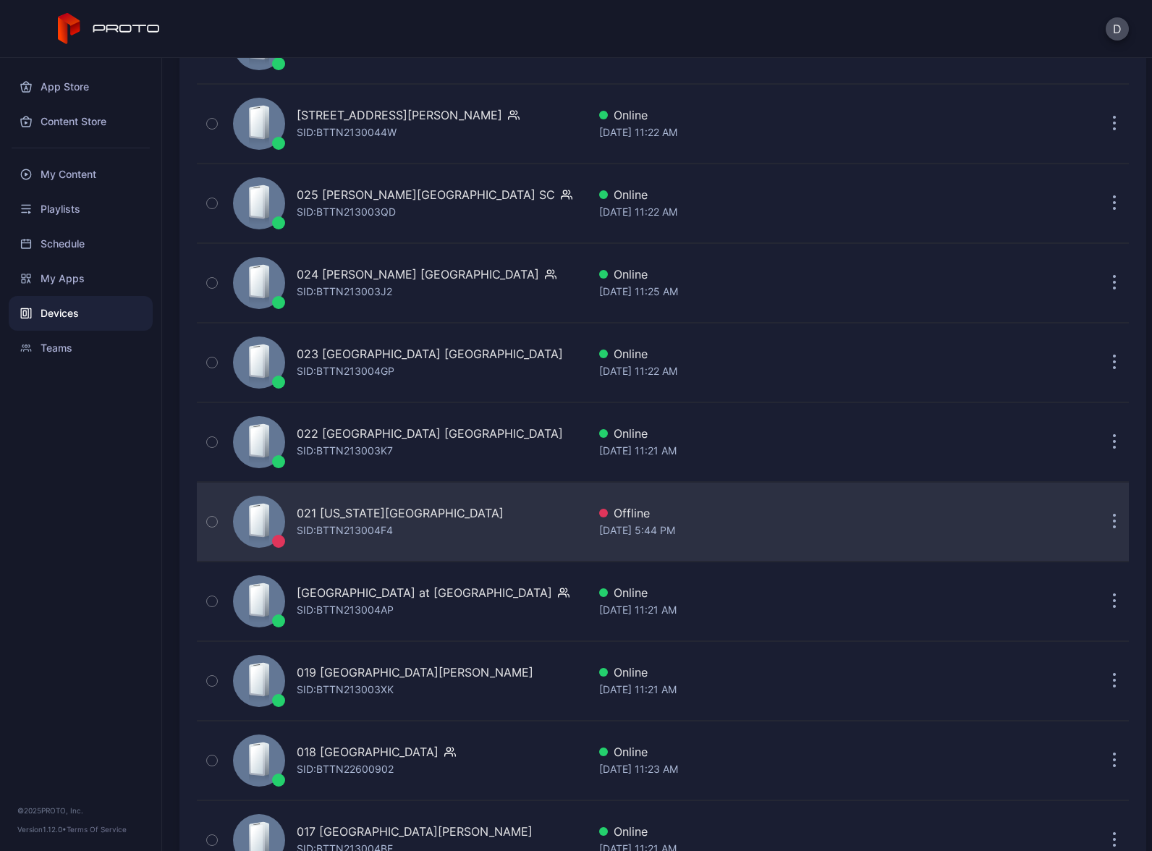
click at [471, 521] on div "021 Florida Mall FL SID: BTTN213004F4" at bounding box center [407, 522] width 360 height 72
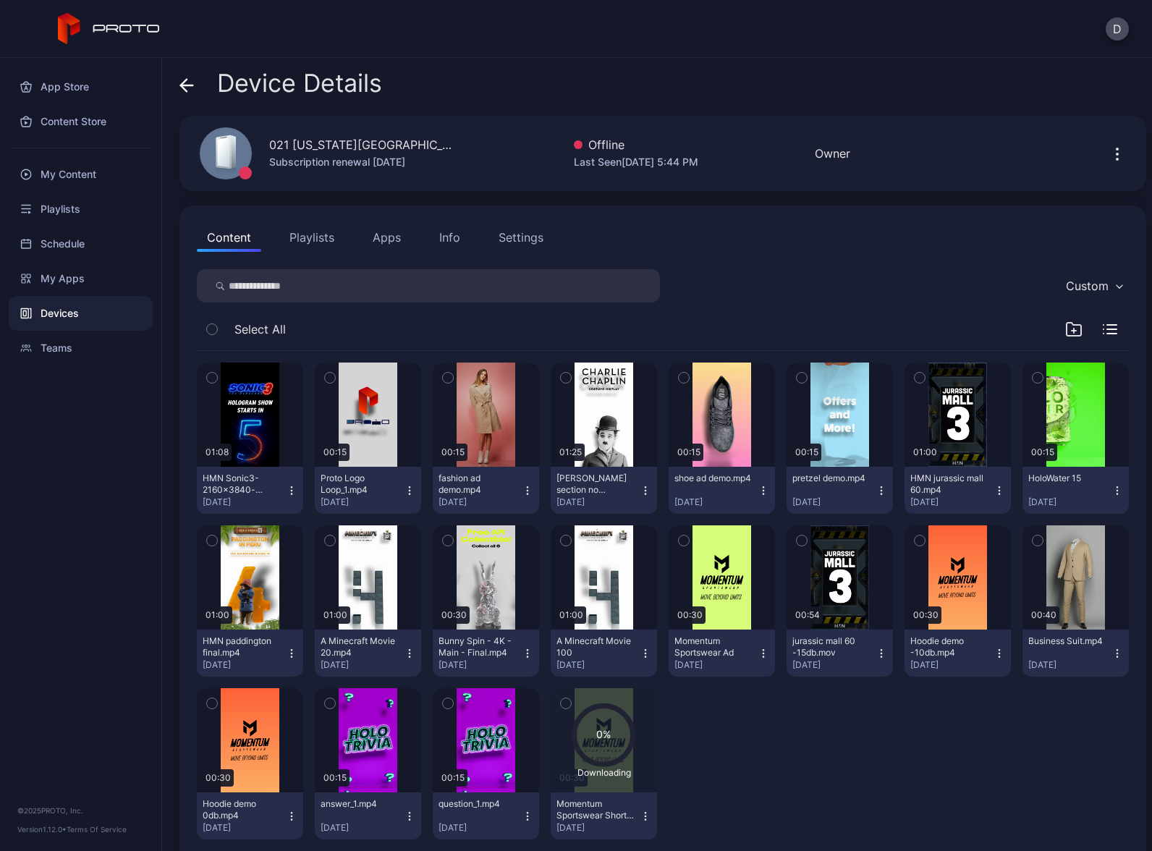
click at [193, 90] on icon at bounding box center [186, 85] width 14 height 14
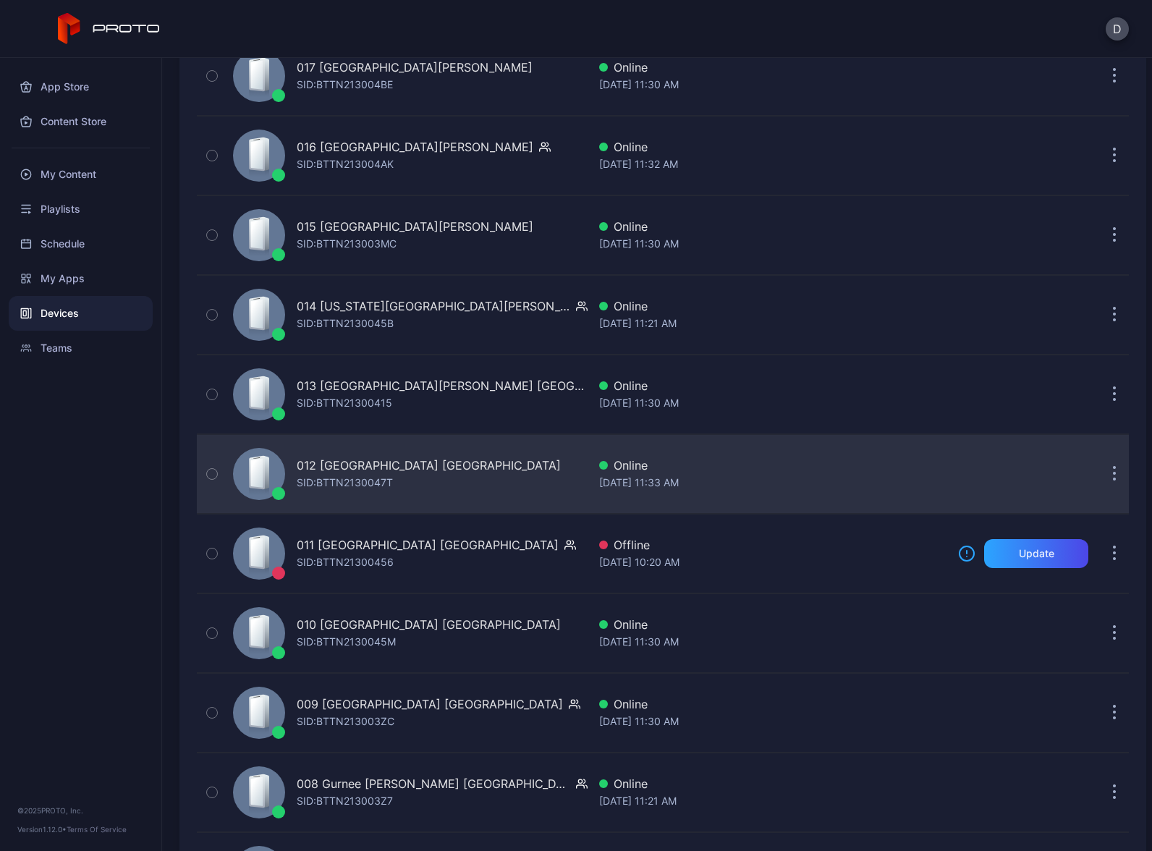
scroll to position [2926, 0]
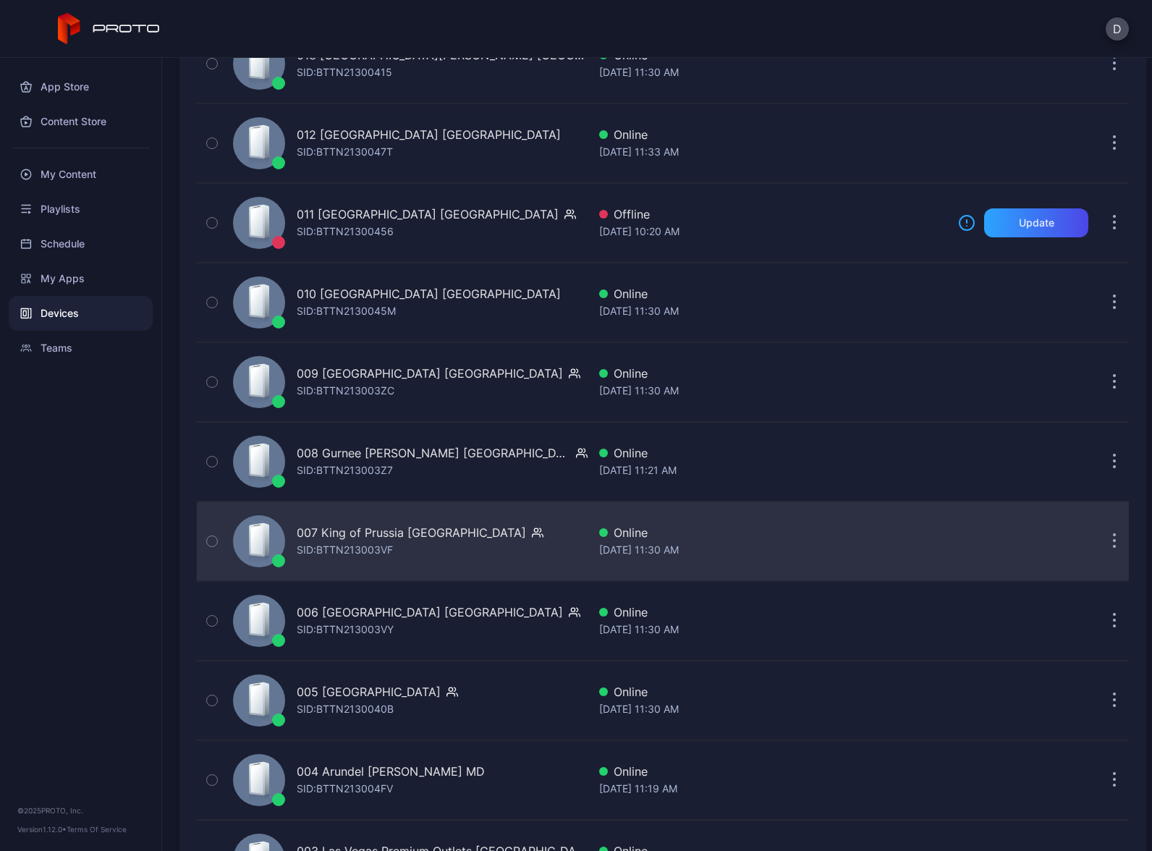
click at [464, 538] on div "007 King of Prussia PA SID: BTTN213003VF" at bounding box center [407, 541] width 360 height 72
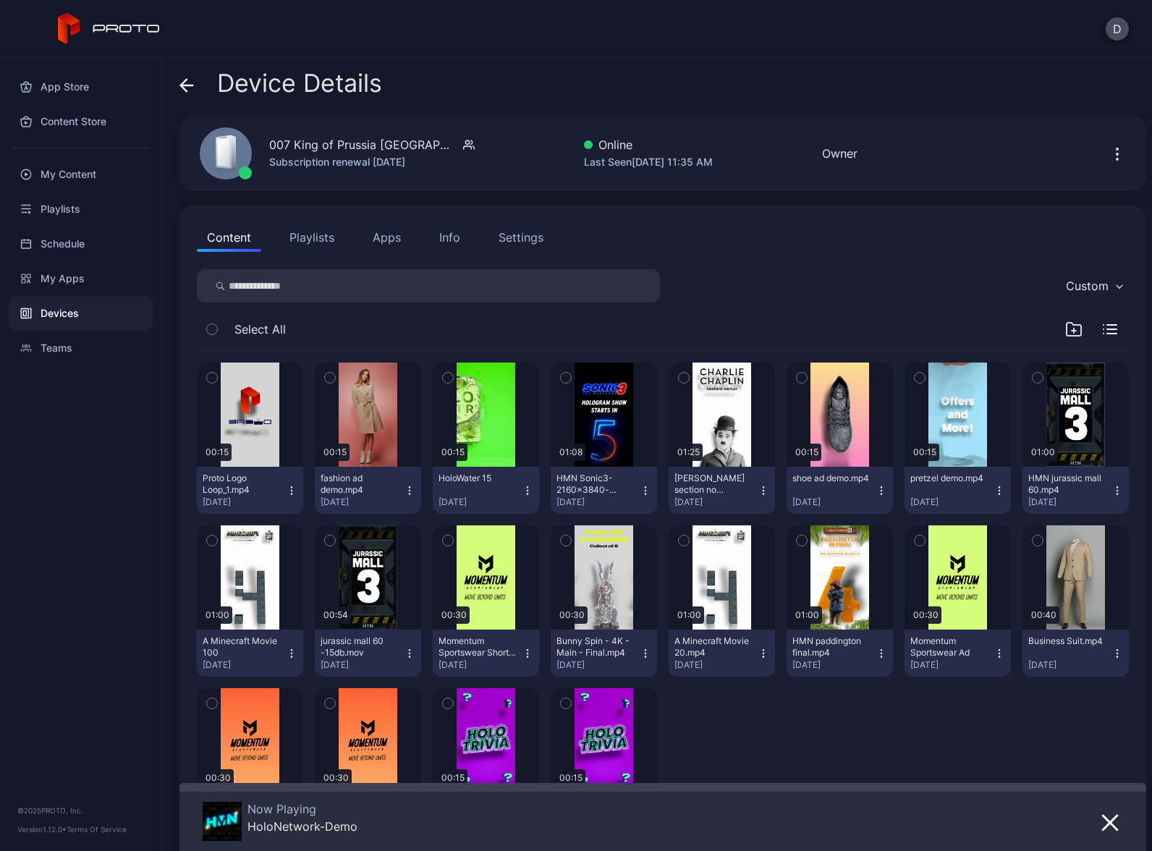
click at [185, 87] on icon at bounding box center [186, 85] width 14 height 14
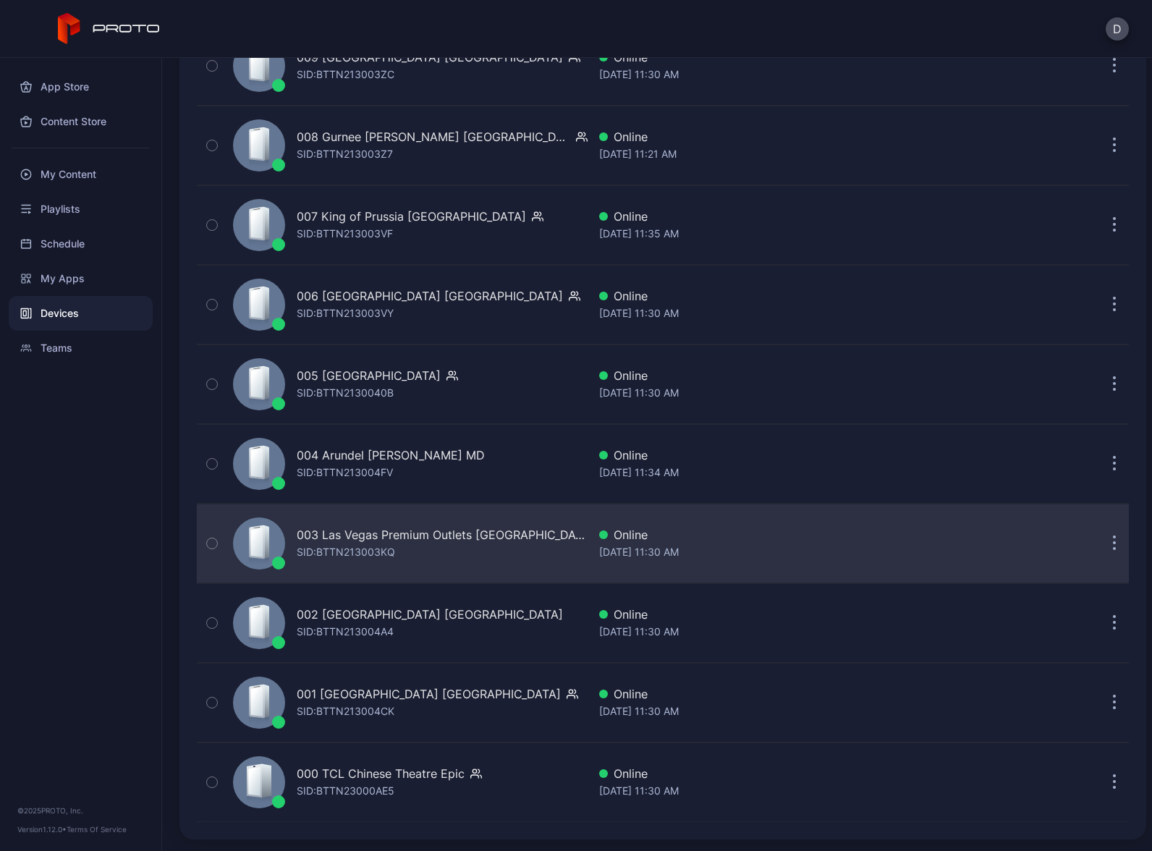
scroll to position [2998, 0]
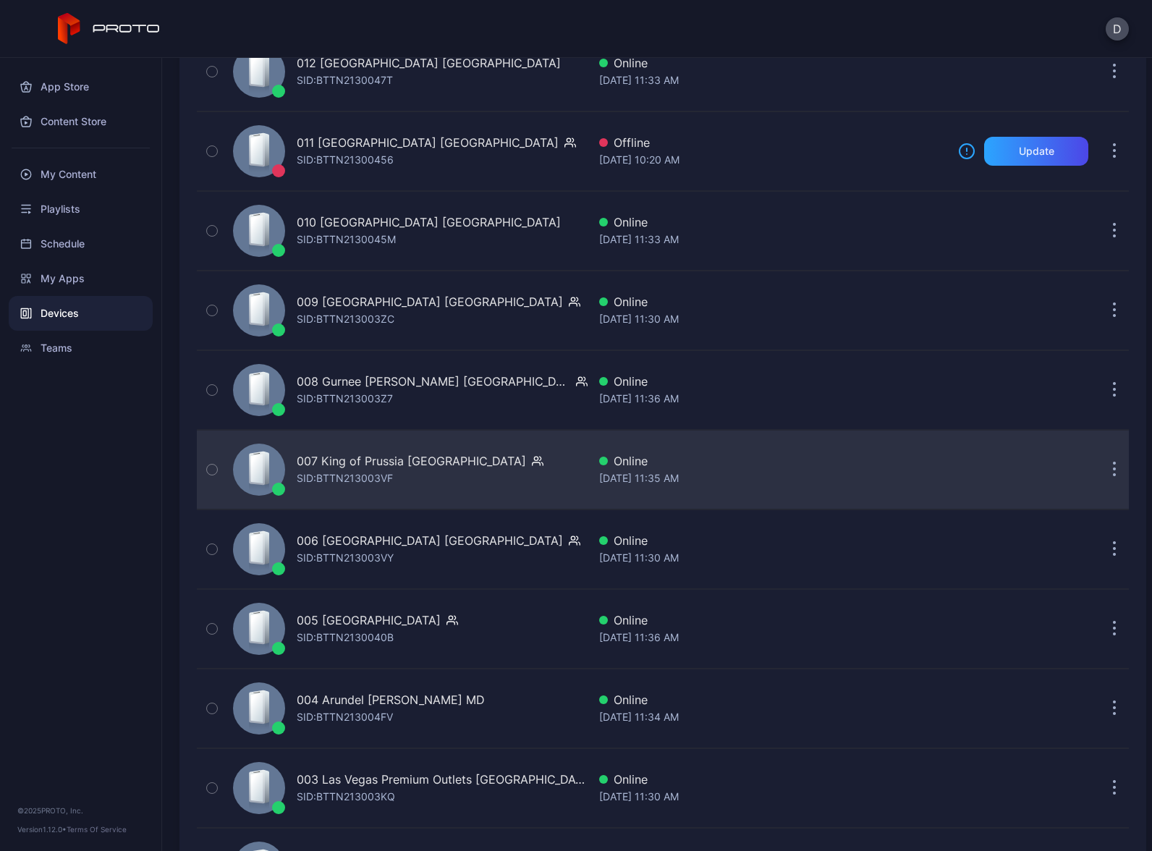
click at [476, 468] on div "007 King of Prussia PA SID: BTTN213003VF" at bounding box center [407, 469] width 360 height 72
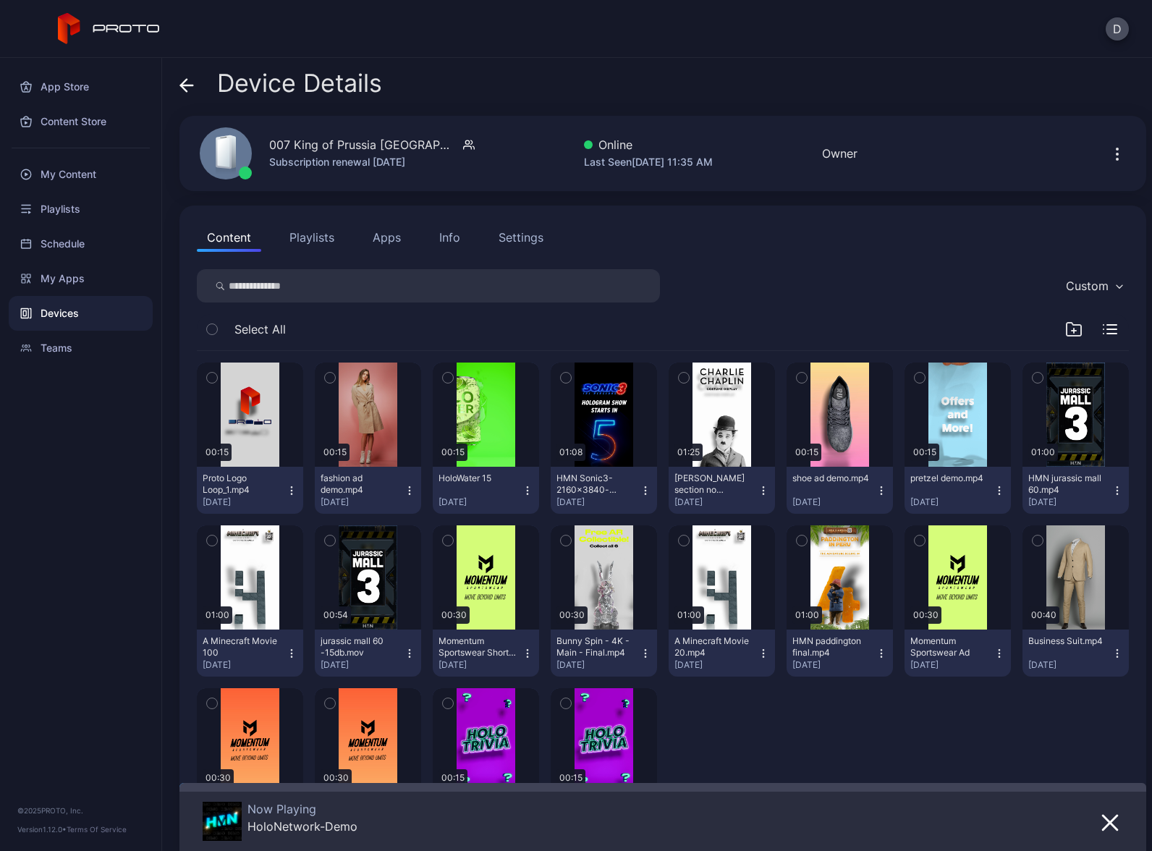
click at [190, 81] on icon at bounding box center [186, 85] width 14 height 14
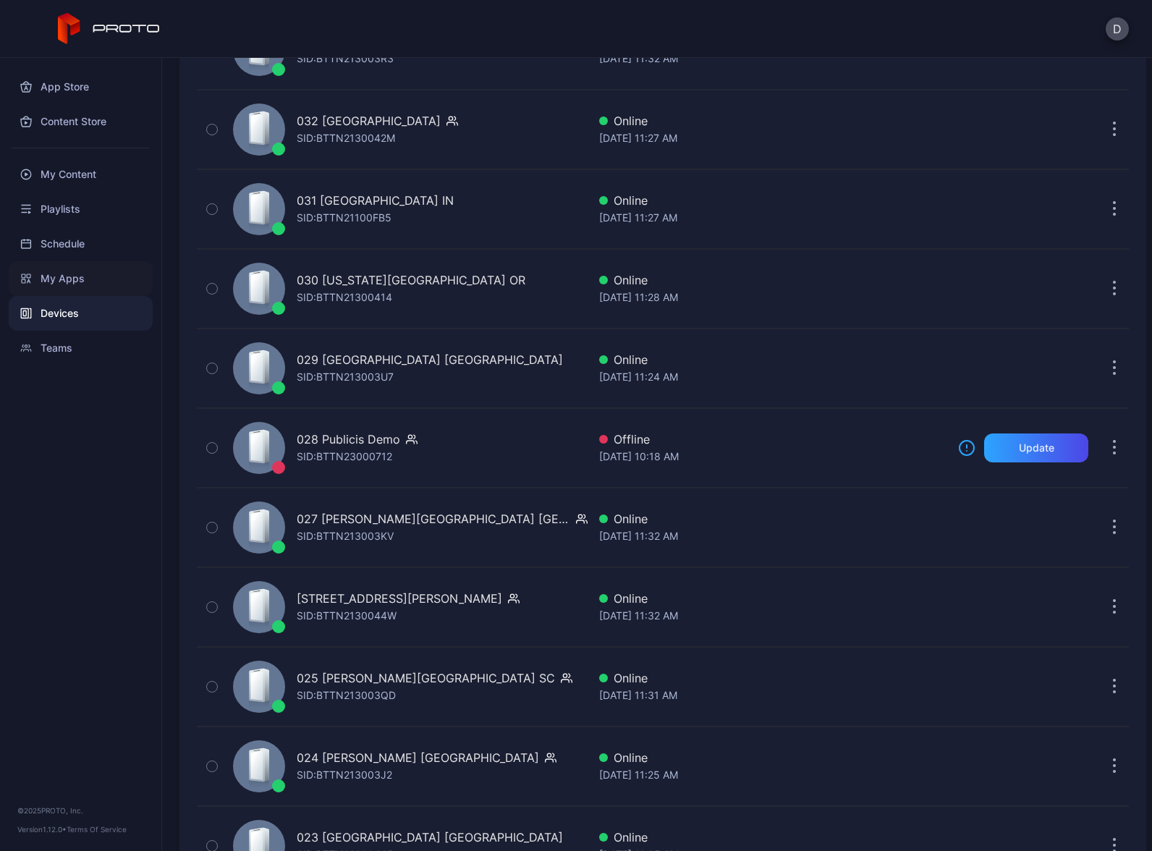
scroll to position [1329, 0]
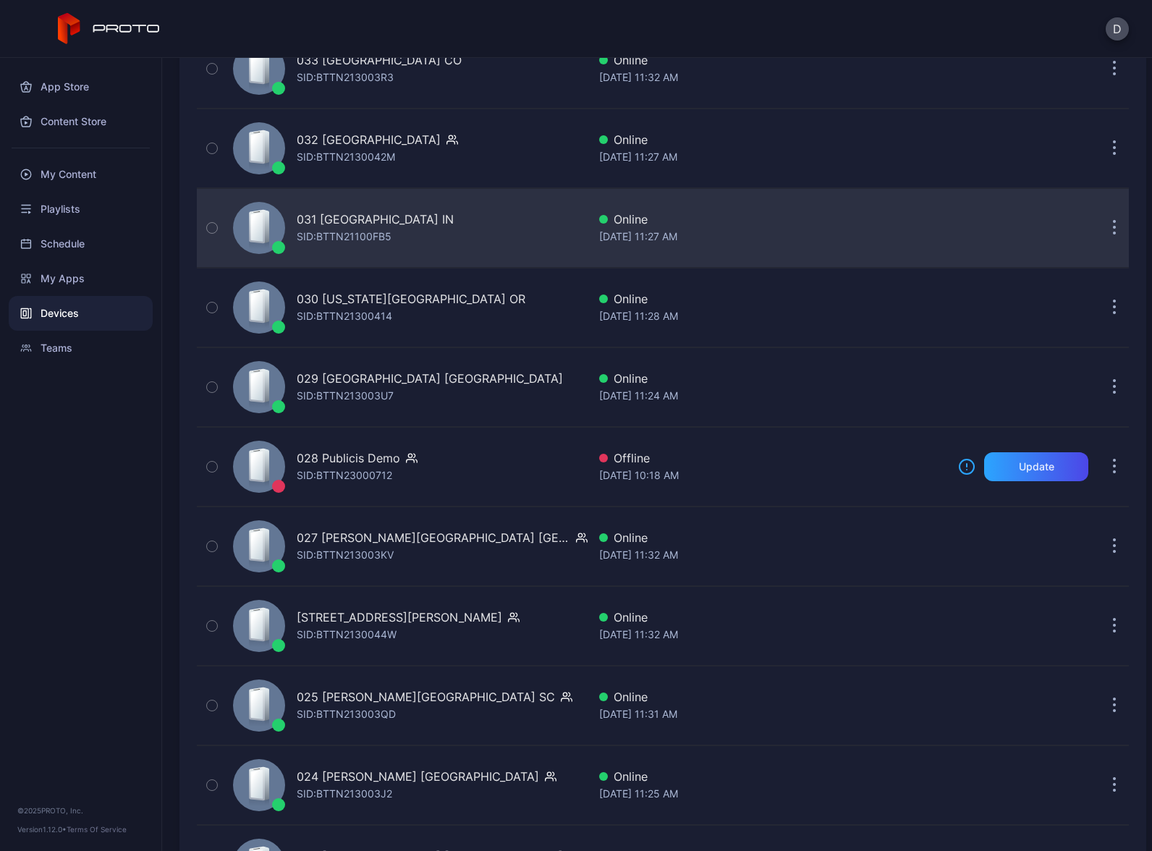
click at [473, 227] on div "031 Castleton Square IN SID: BTTN21100FB5" at bounding box center [407, 228] width 360 height 72
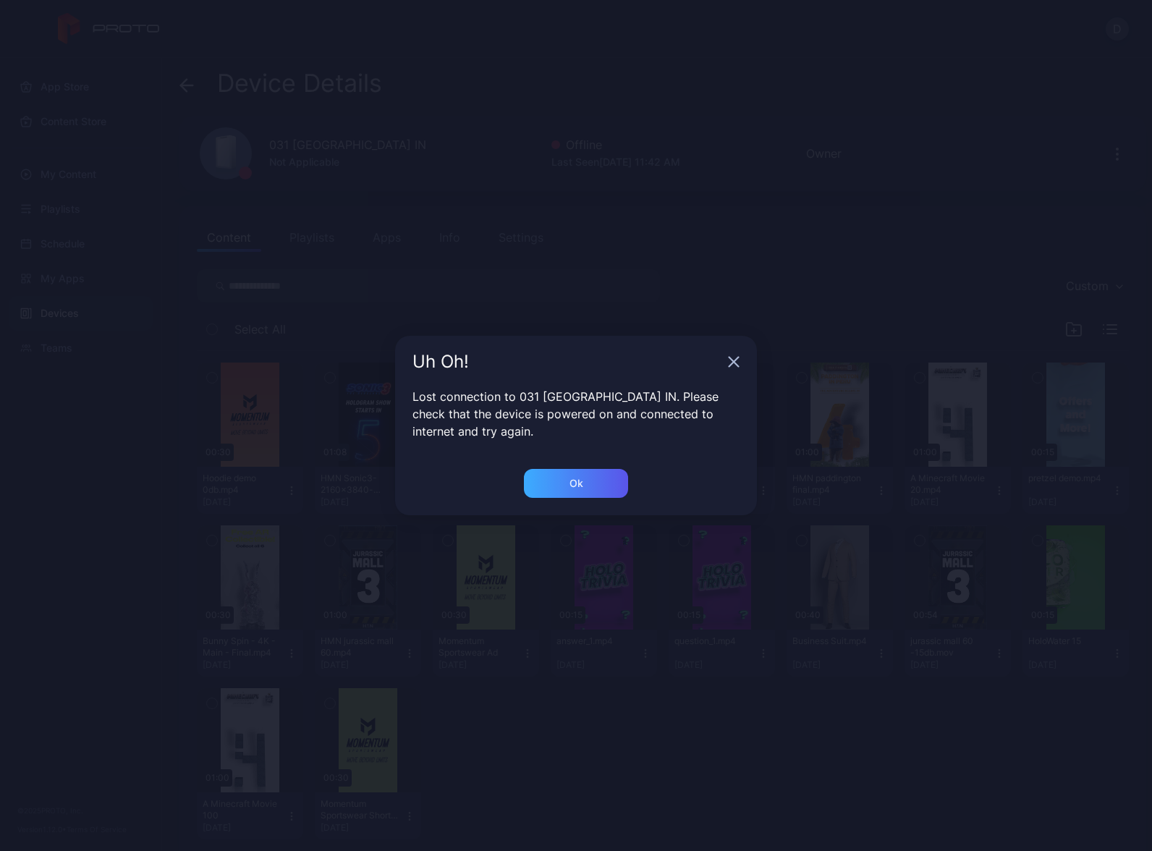
click at [580, 483] on div "Ok" at bounding box center [577, 484] width 14 height 12
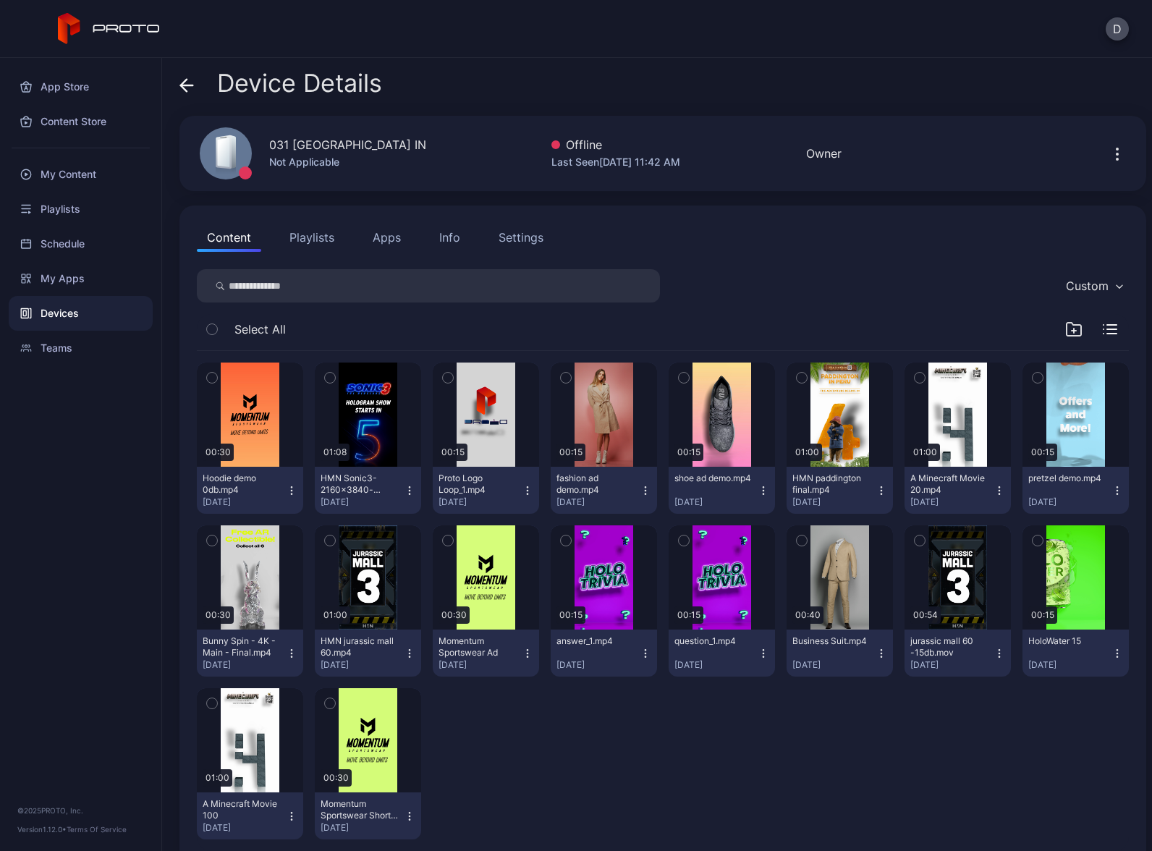
click at [753, 227] on div "Content Playlists Apps Info Settings" at bounding box center [663, 237] width 932 height 29
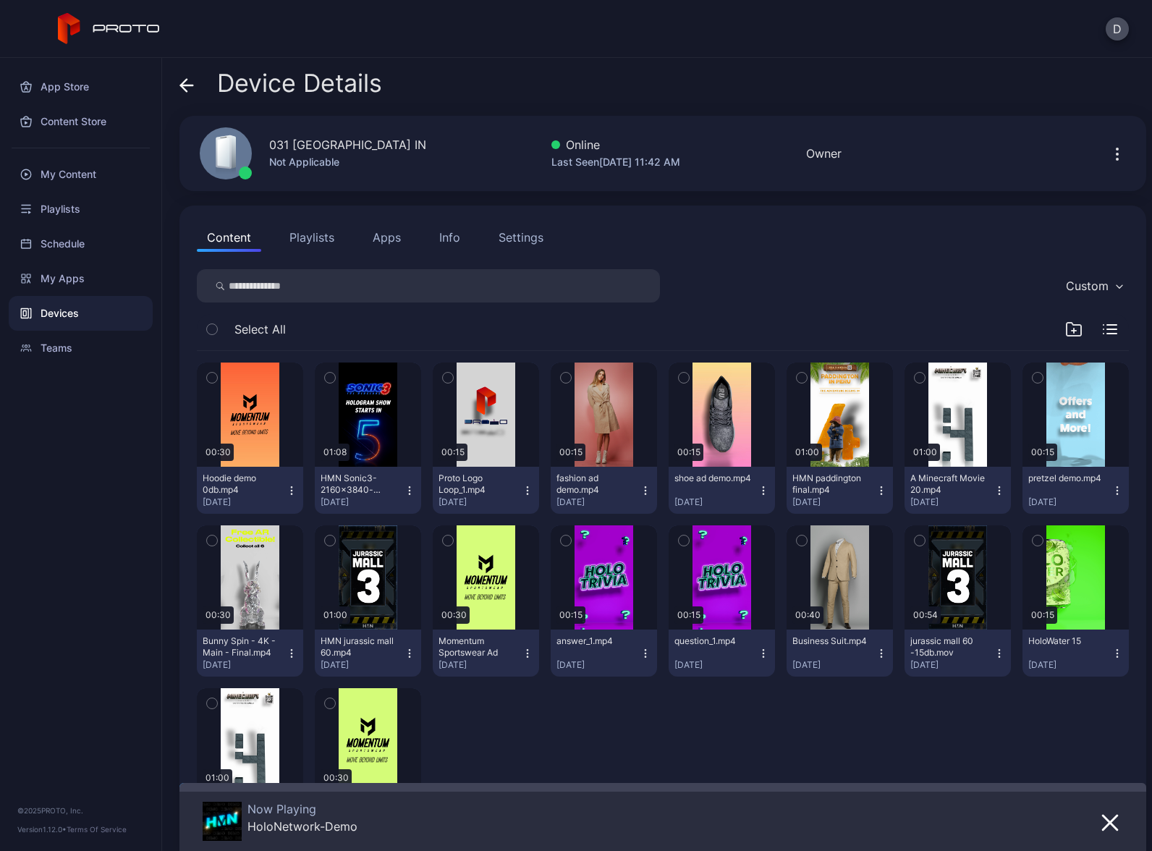
click at [190, 82] on icon at bounding box center [186, 85] width 14 height 14
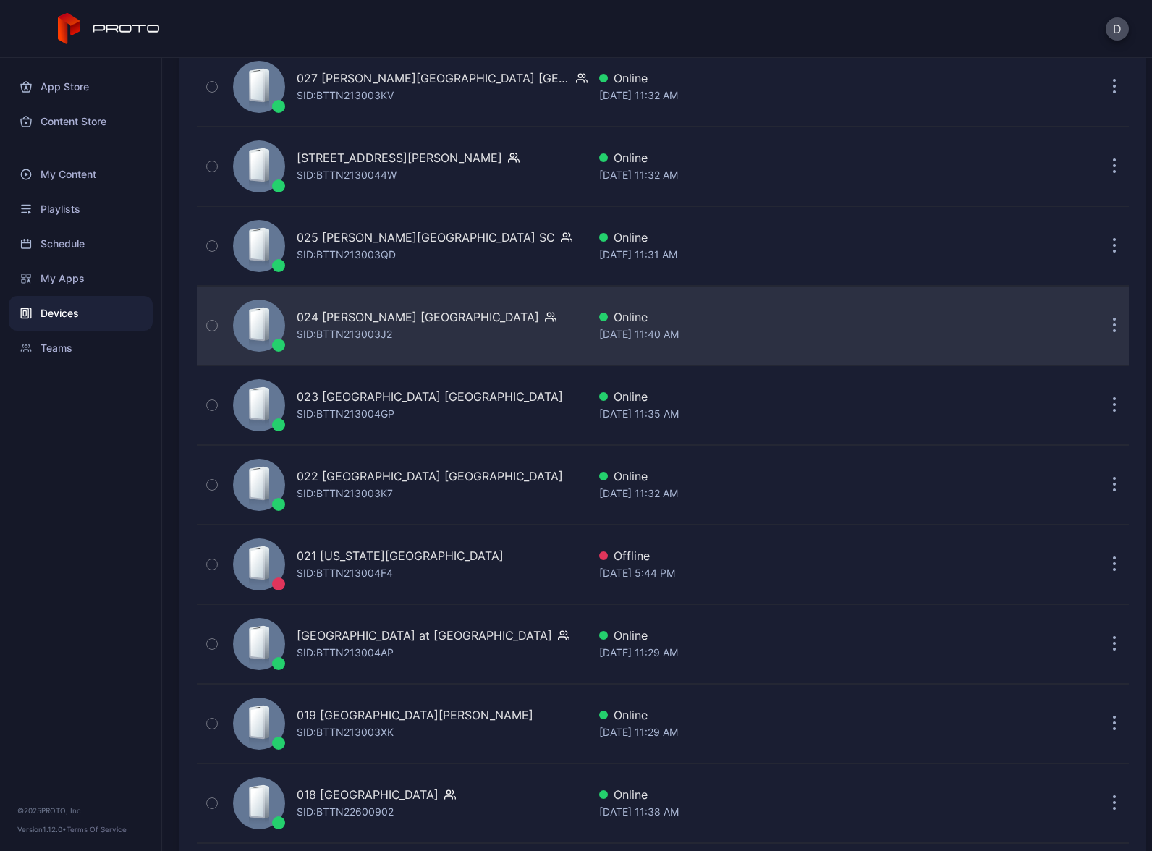
scroll to position [2007, 0]
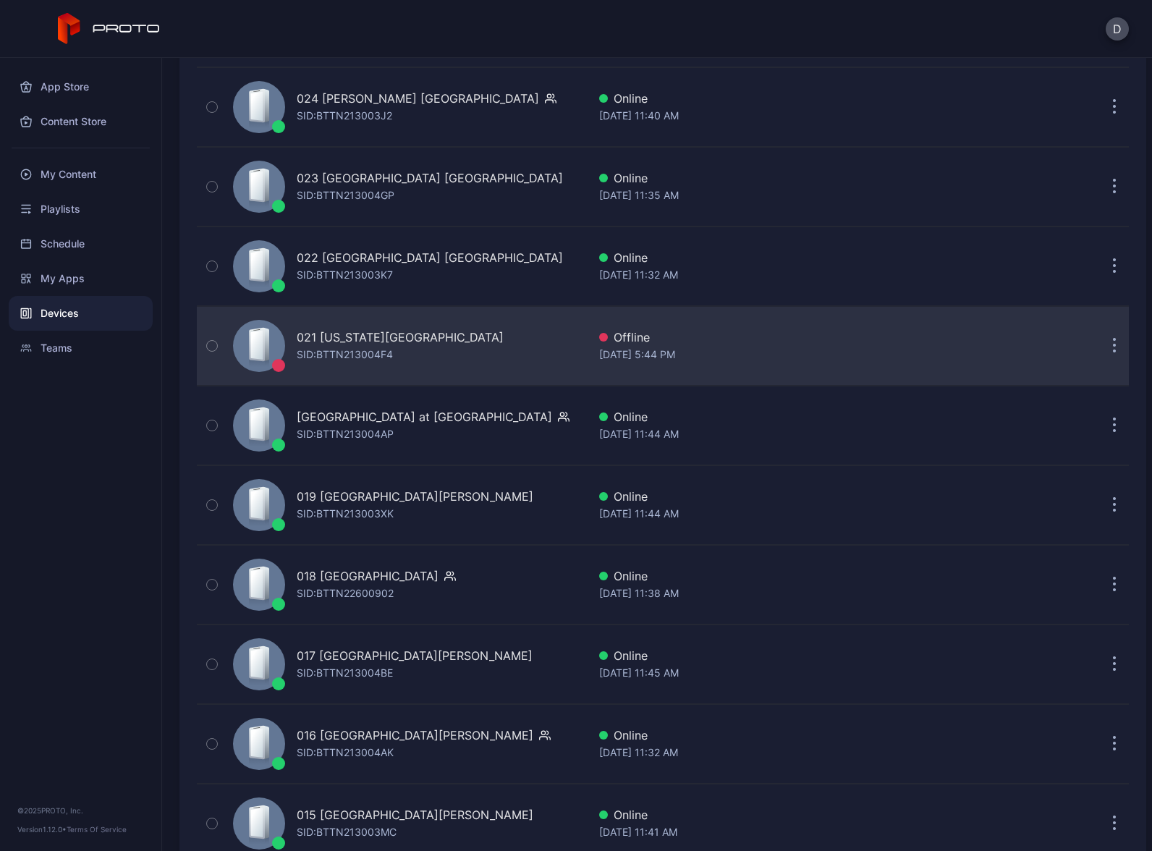
click at [497, 339] on div "021 Florida Mall FL SID: BTTN213004F4" at bounding box center [407, 346] width 360 height 72
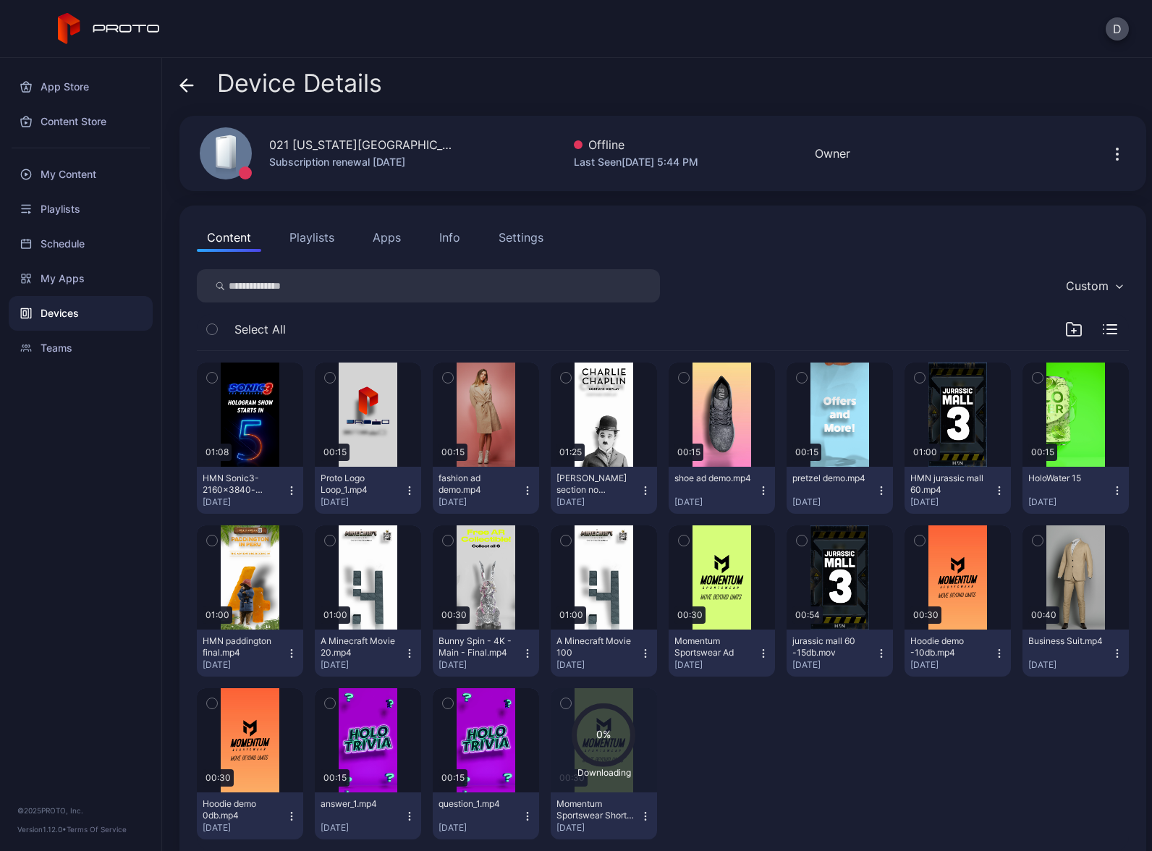
click at [444, 135] on div "021 Florida Mall FL Subscription renewal Dec 11, 2025 Offline Last Seen Aug 18,…" at bounding box center [662, 153] width 967 height 75
click at [775, 264] on div "Content Playlists Apps Info Settings Custom Select All 01:08 HMN Sonic3-2160x38…" at bounding box center [662, 537] width 967 height 663
click at [910, 268] on div "Content Playlists Apps Info Settings Custom Select All 01:08 HMN Sonic3-2160x38…" at bounding box center [662, 537] width 967 height 663
click at [182, 90] on icon at bounding box center [186, 85] width 14 height 14
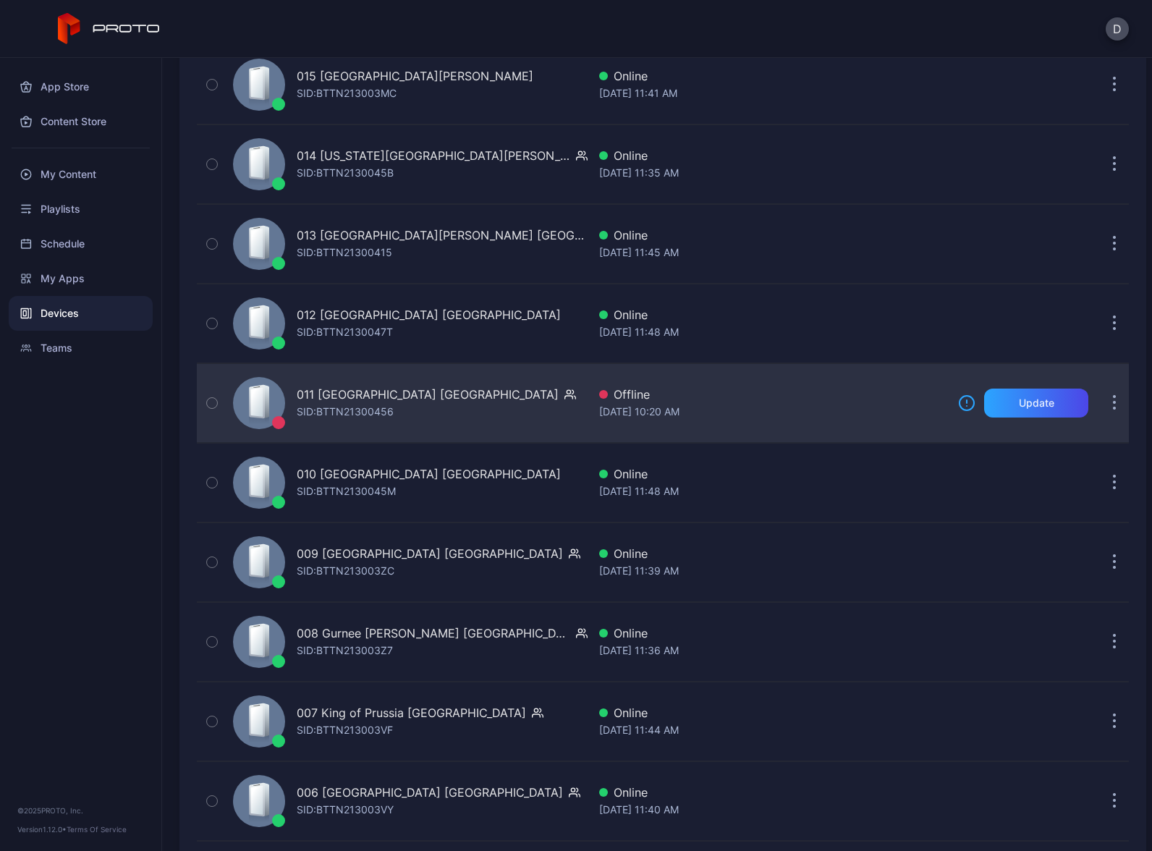
scroll to position [3171, 0]
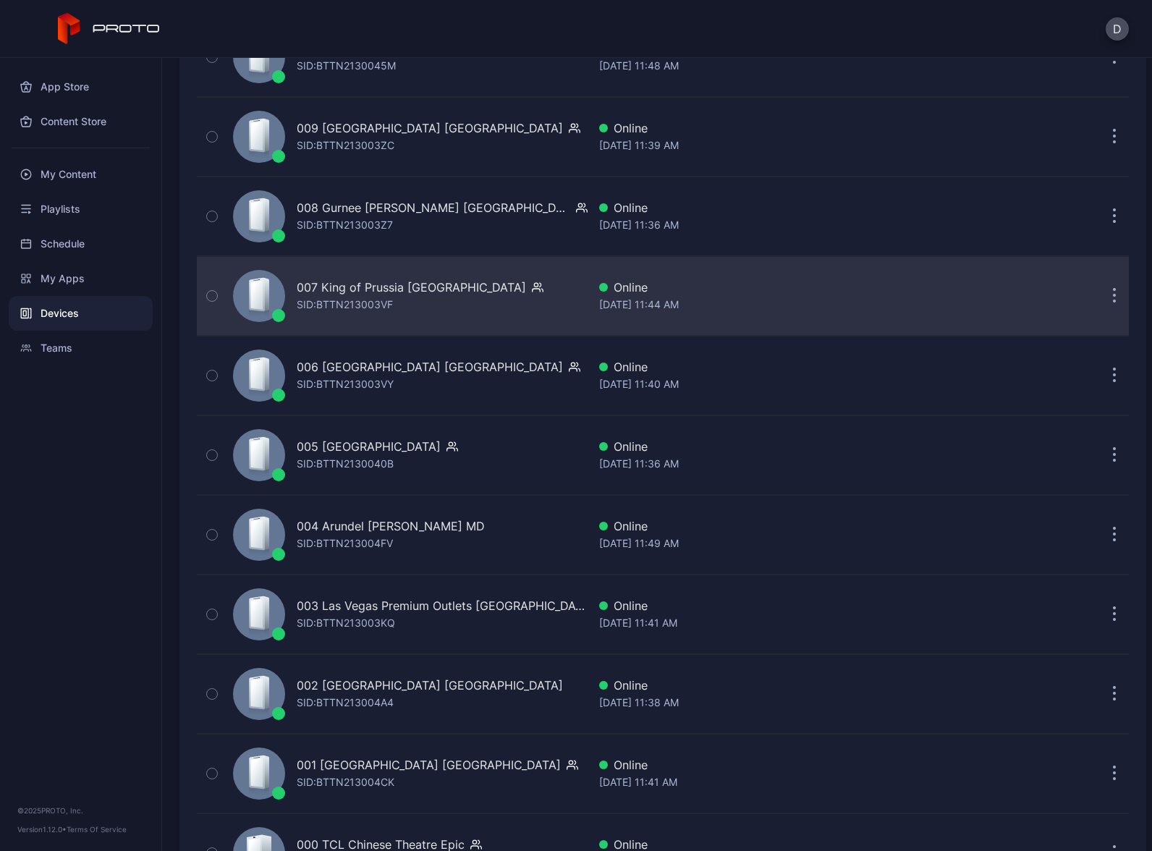
click at [454, 285] on div "007 King of Prussia PA SID: BTTN213003VF" at bounding box center [407, 296] width 360 height 72
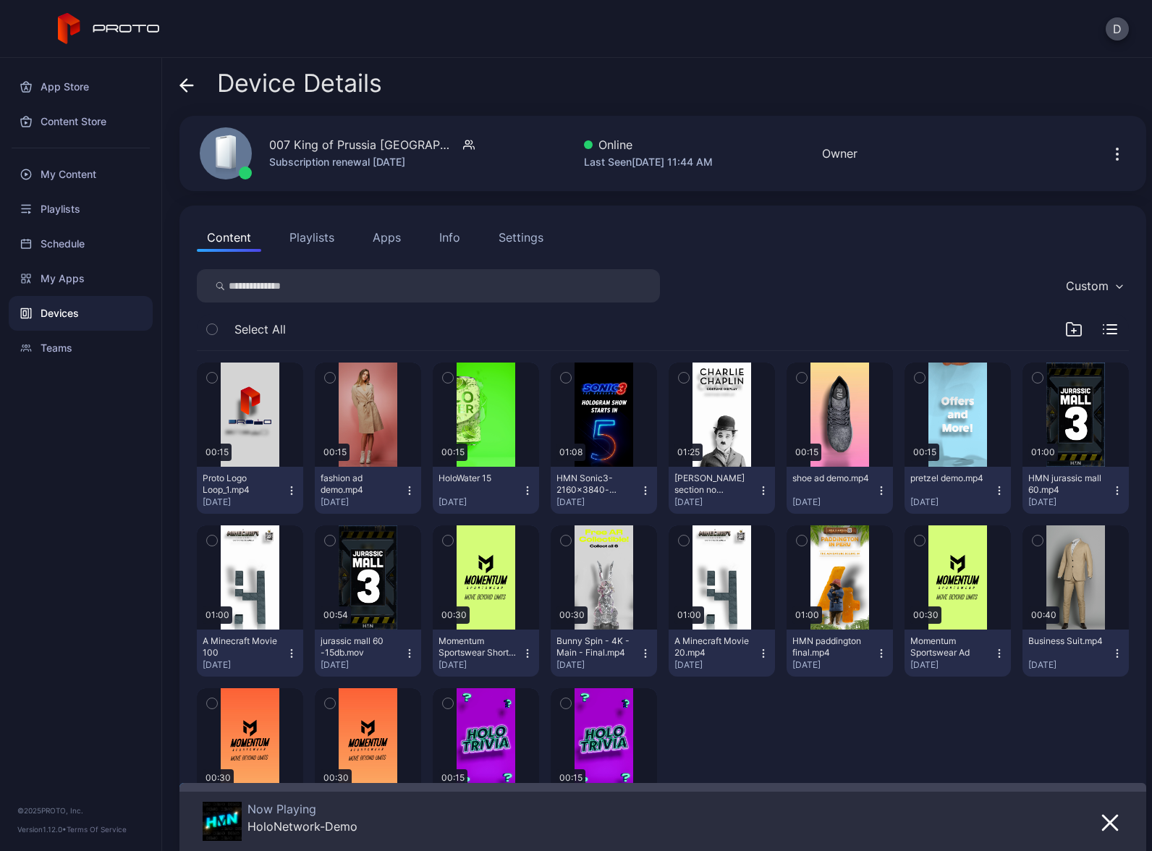
click at [181, 87] on icon at bounding box center [184, 85] width 6 height 12
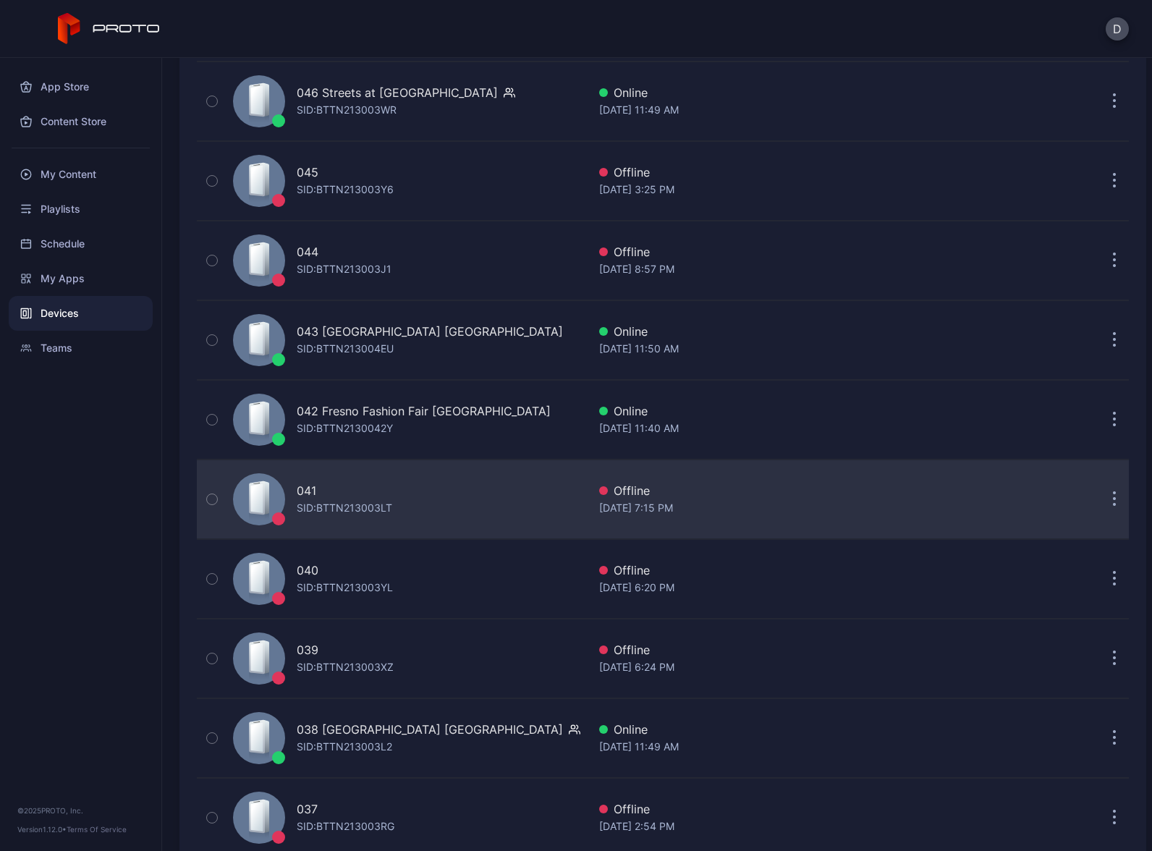
scroll to position [9, 0]
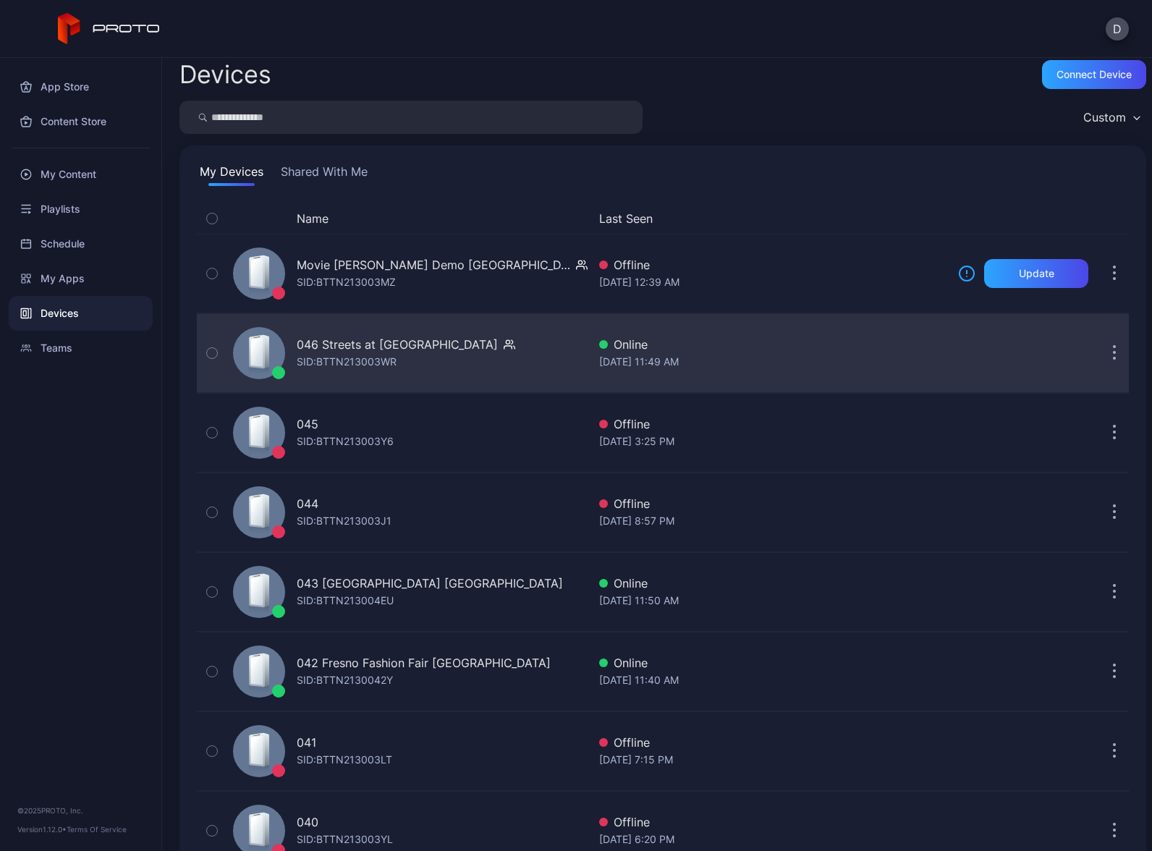
click at [511, 355] on div "046 Streets at Southpoint NC SID: BTTN213003WR" at bounding box center [407, 353] width 360 height 72
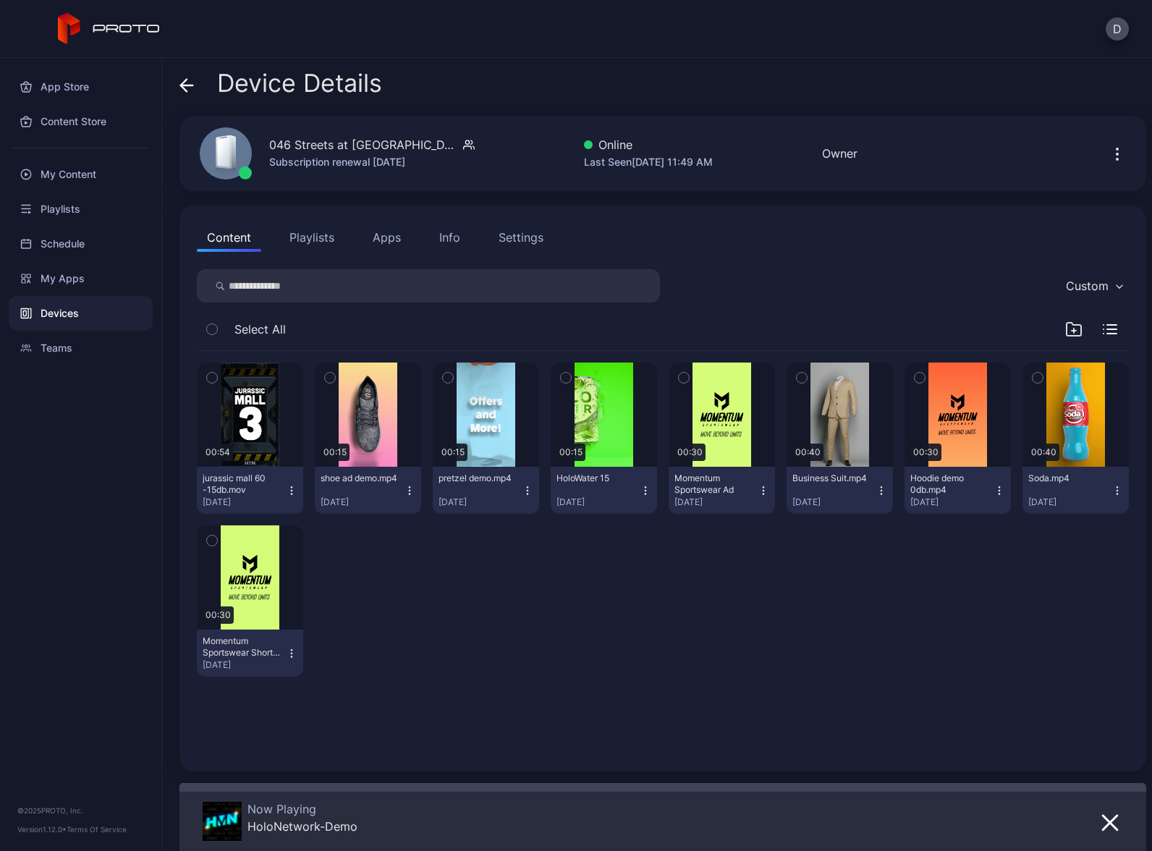
click at [524, 238] on div "Settings" at bounding box center [521, 237] width 45 height 17
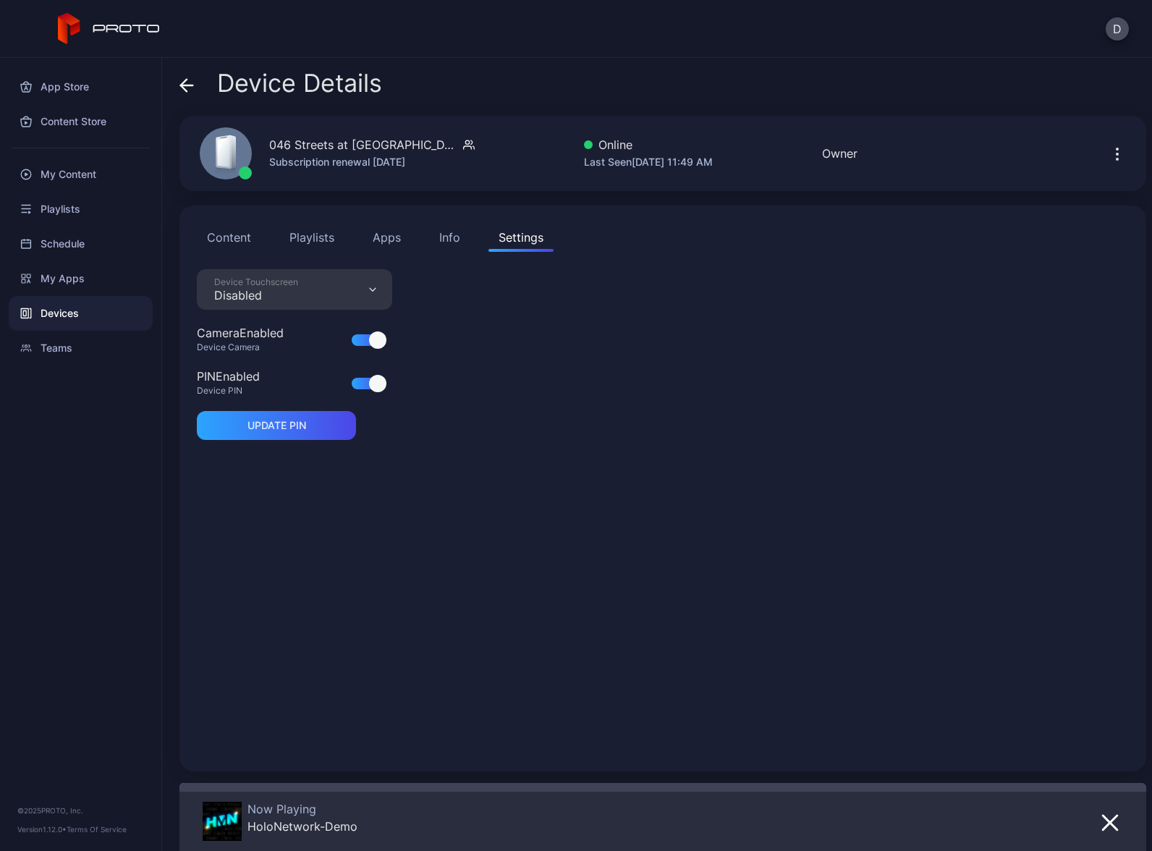
click at [450, 237] on div "Info" at bounding box center [449, 237] width 21 height 17
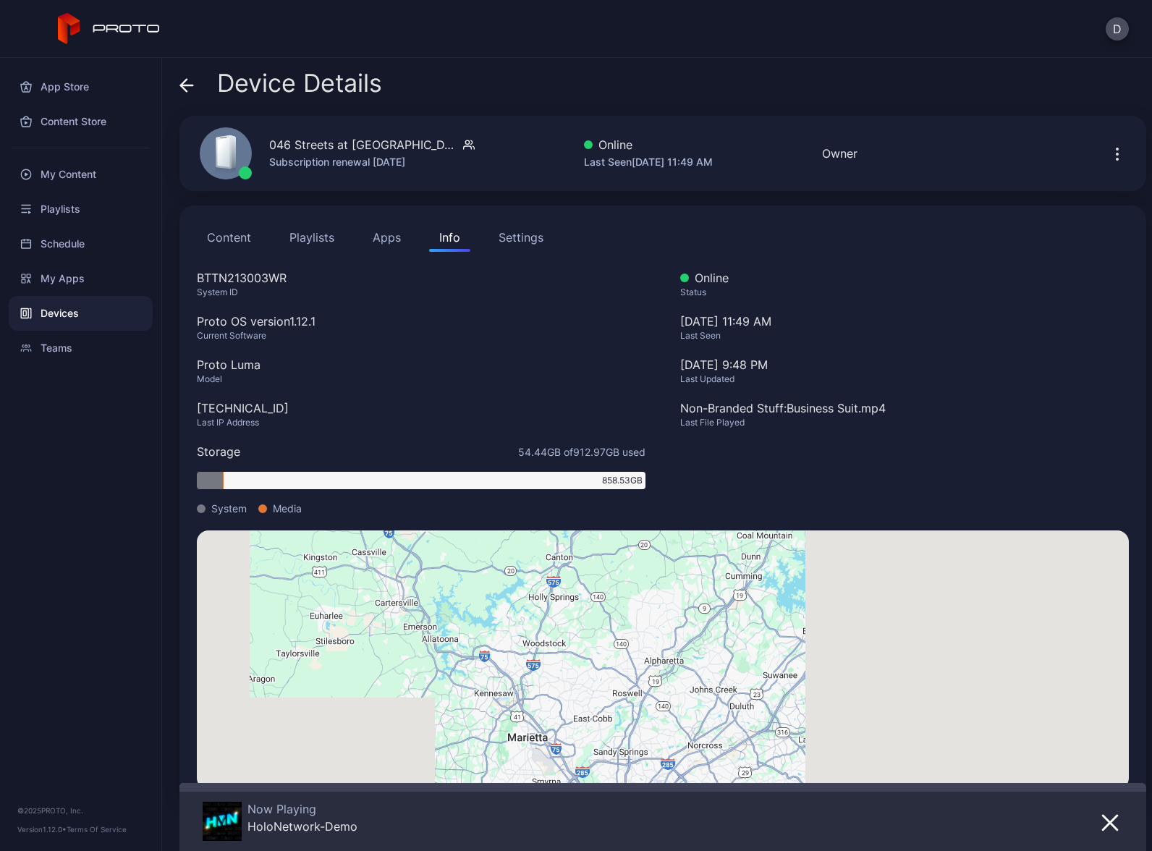
click at [393, 237] on button "Apps" at bounding box center [387, 237] width 48 height 29
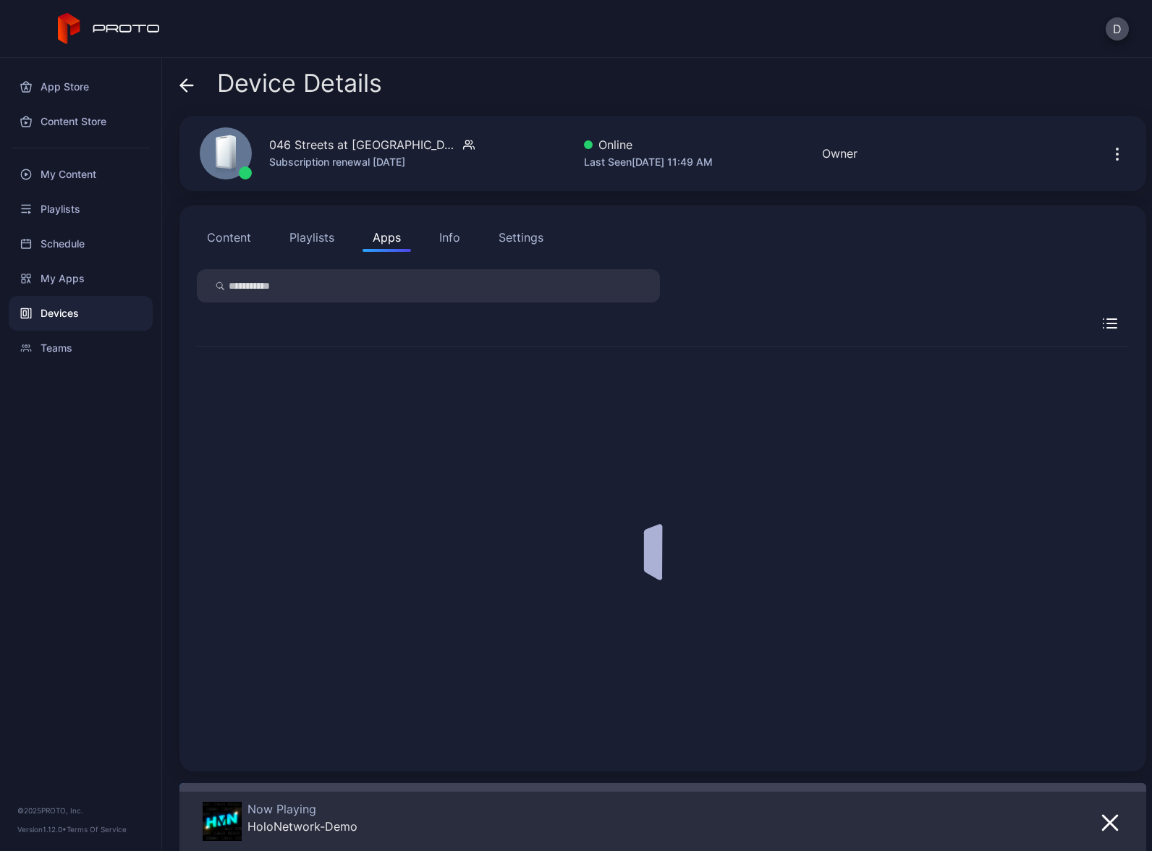
click at [295, 236] on button "Playlists" at bounding box center [311, 237] width 65 height 29
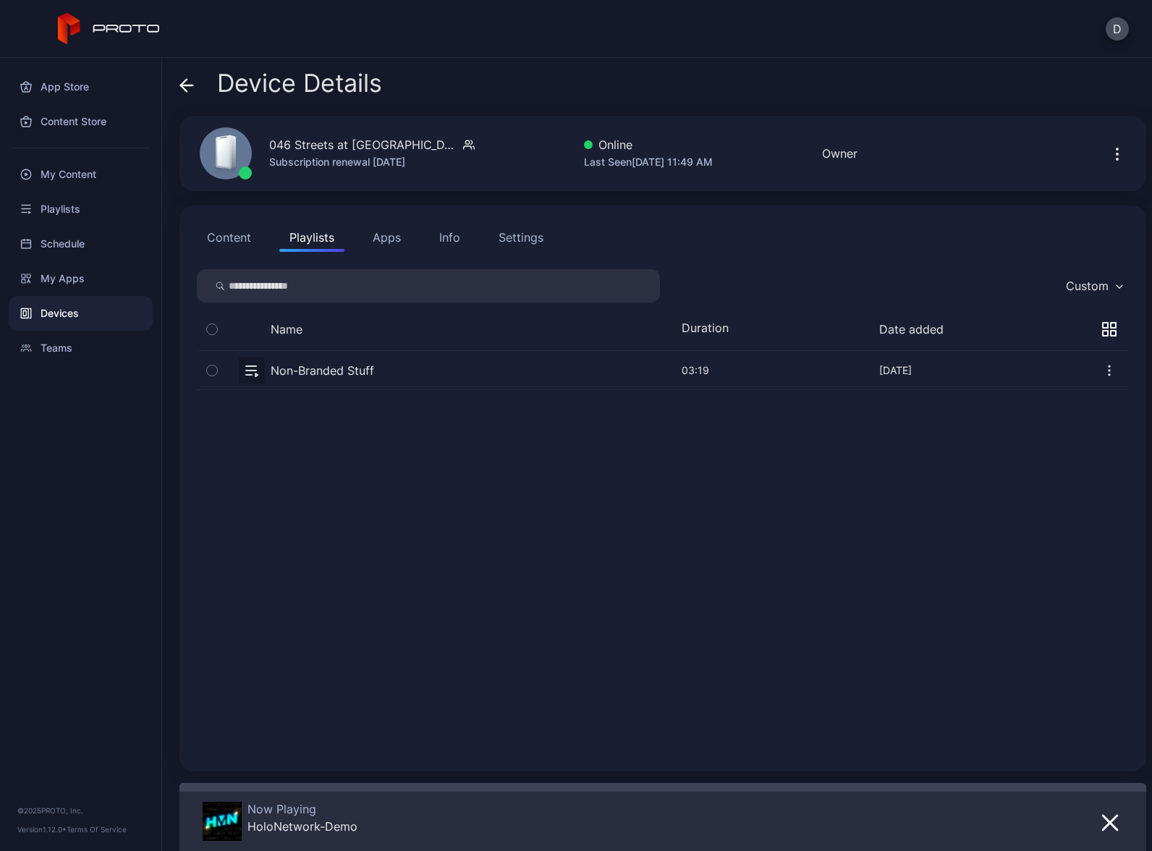
click at [242, 236] on button "Content" at bounding box center [229, 237] width 64 height 29
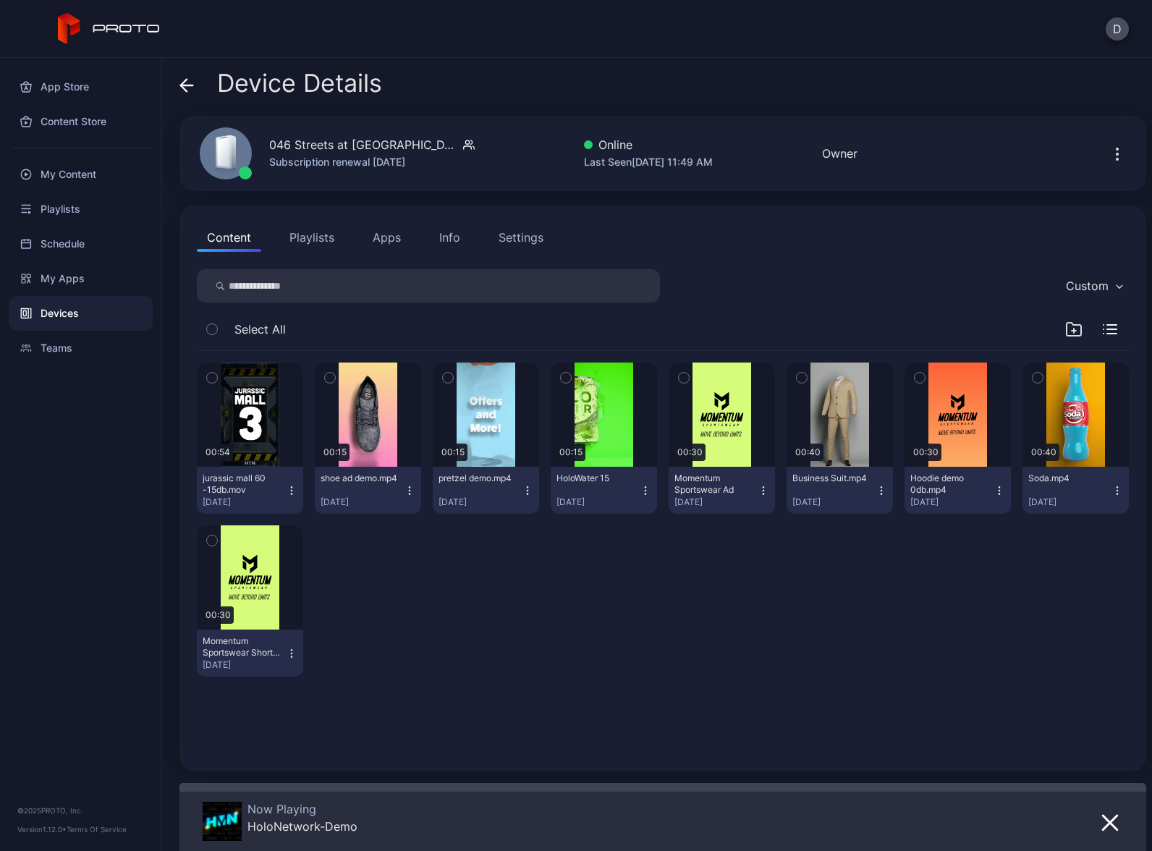
click at [87, 313] on div "Devices" at bounding box center [81, 313] width 144 height 35
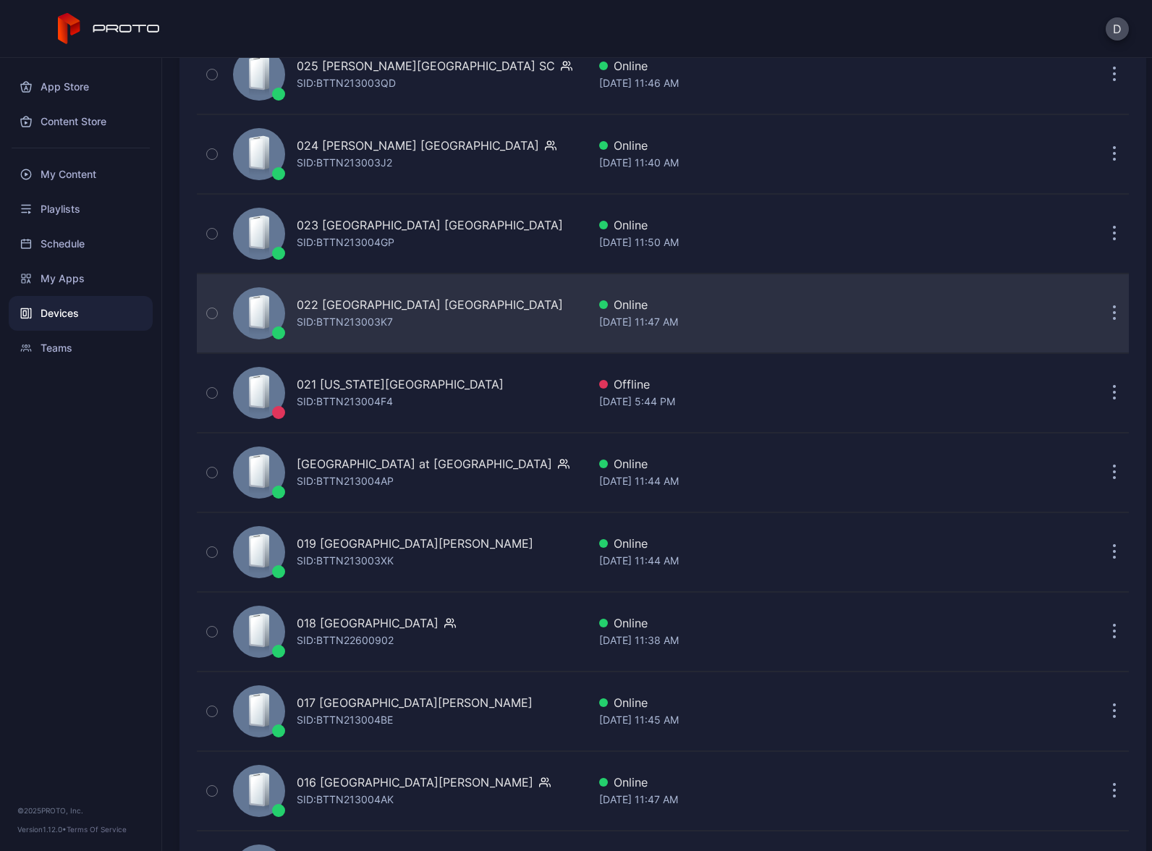
scroll to position [1969, 0]
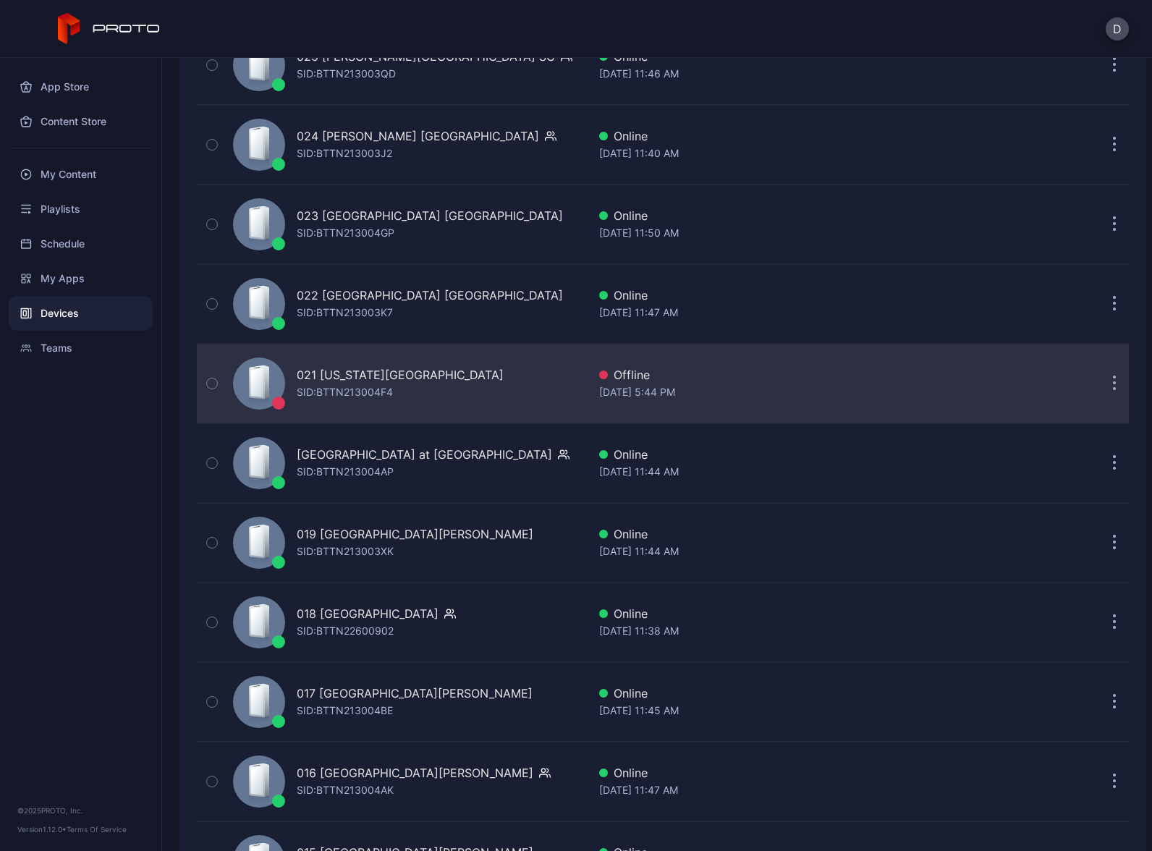
click at [434, 379] on div "021 Florida Mall FL SID: BTTN213004F4" at bounding box center [407, 383] width 360 height 72
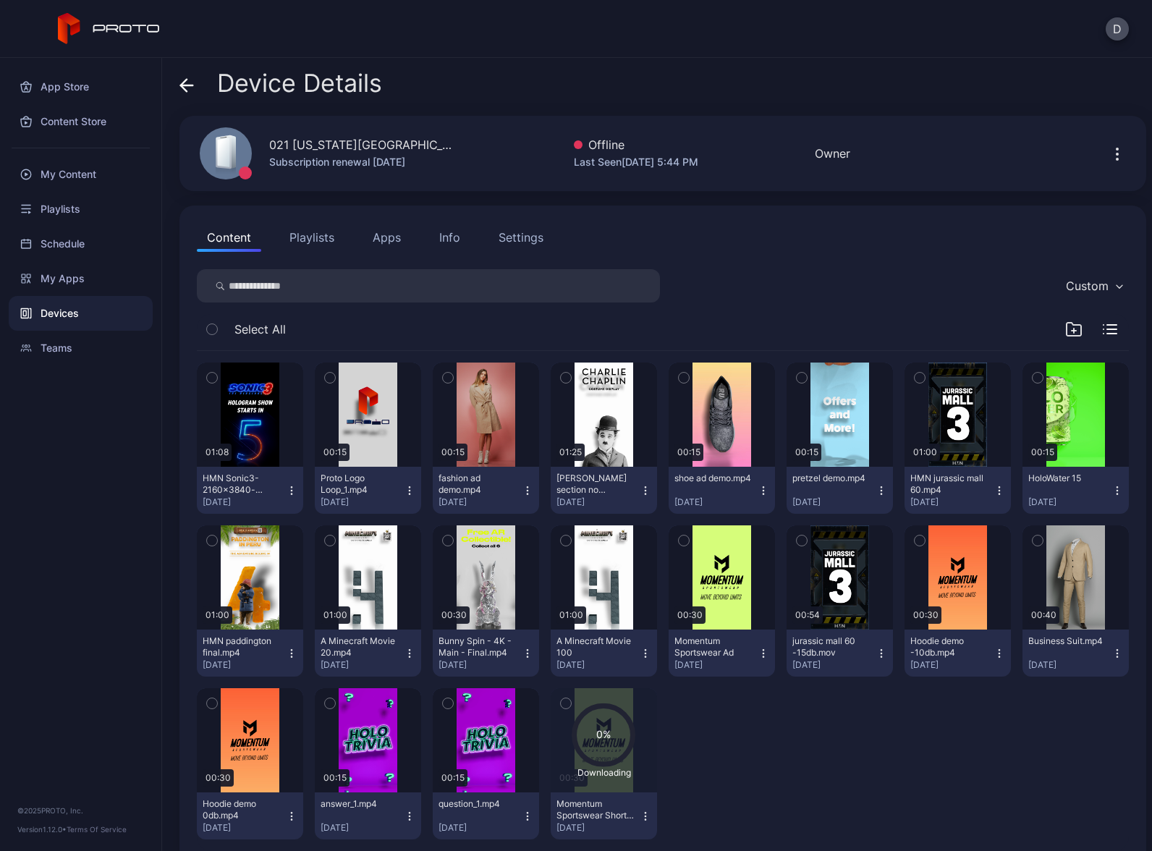
click at [185, 87] on icon at bounding box center [186, 85] width 14 height 14
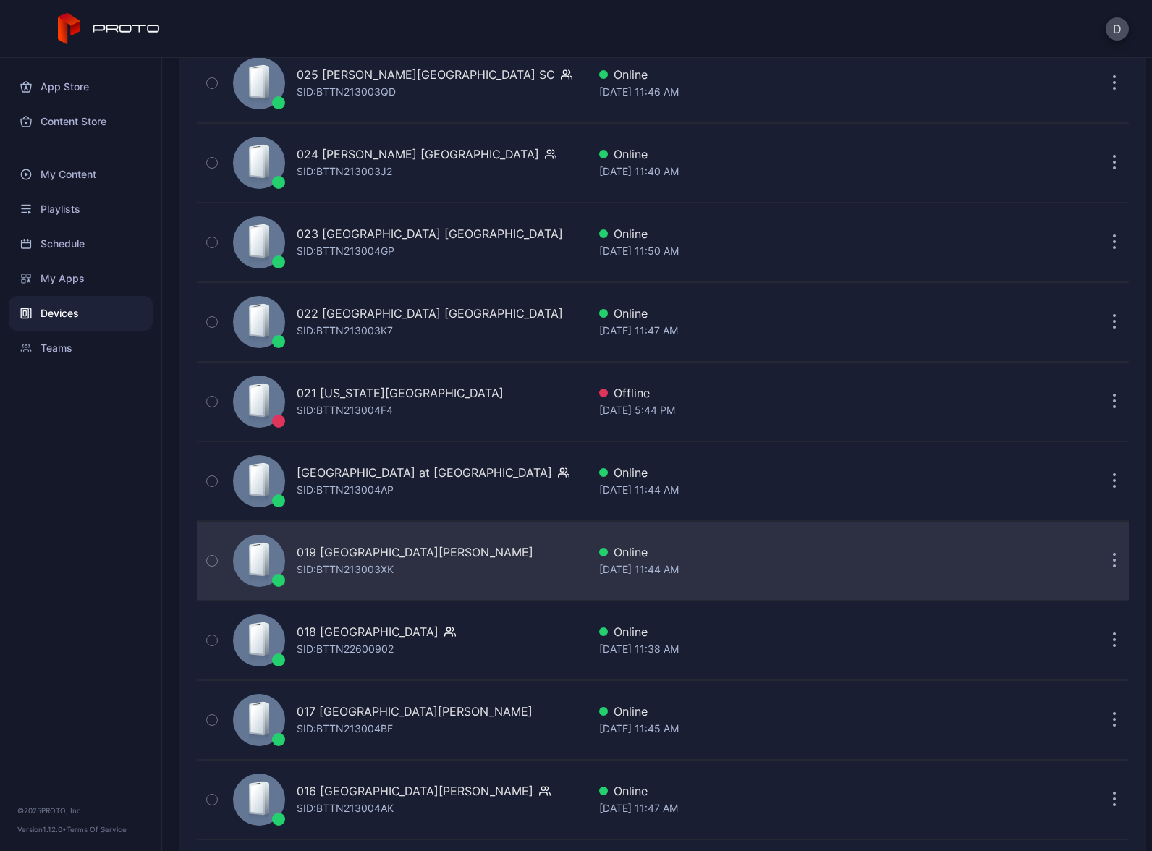
scroll to position [2073, 0]
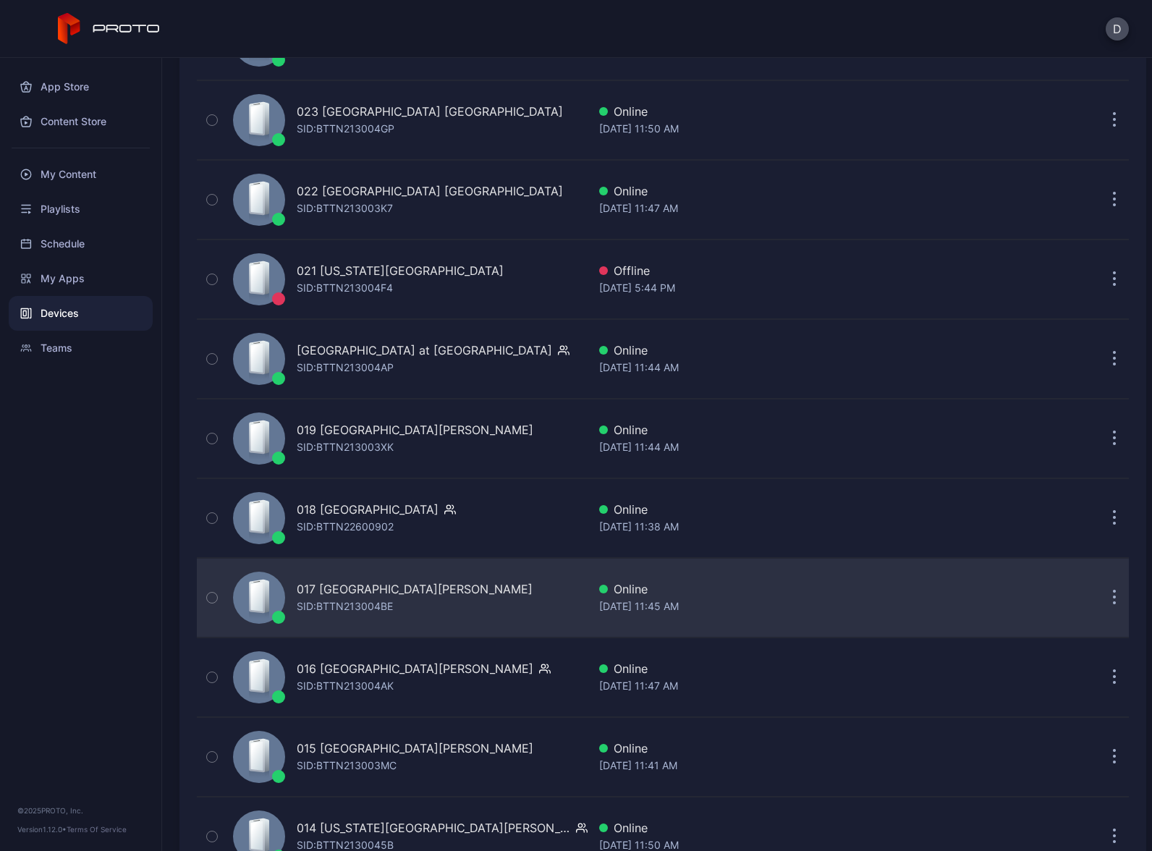
click at [453, 609] on div "017 Sawgrass Mills FL SID: BTTN213004BE" at bounding box center [407, 598] width 360 height 72
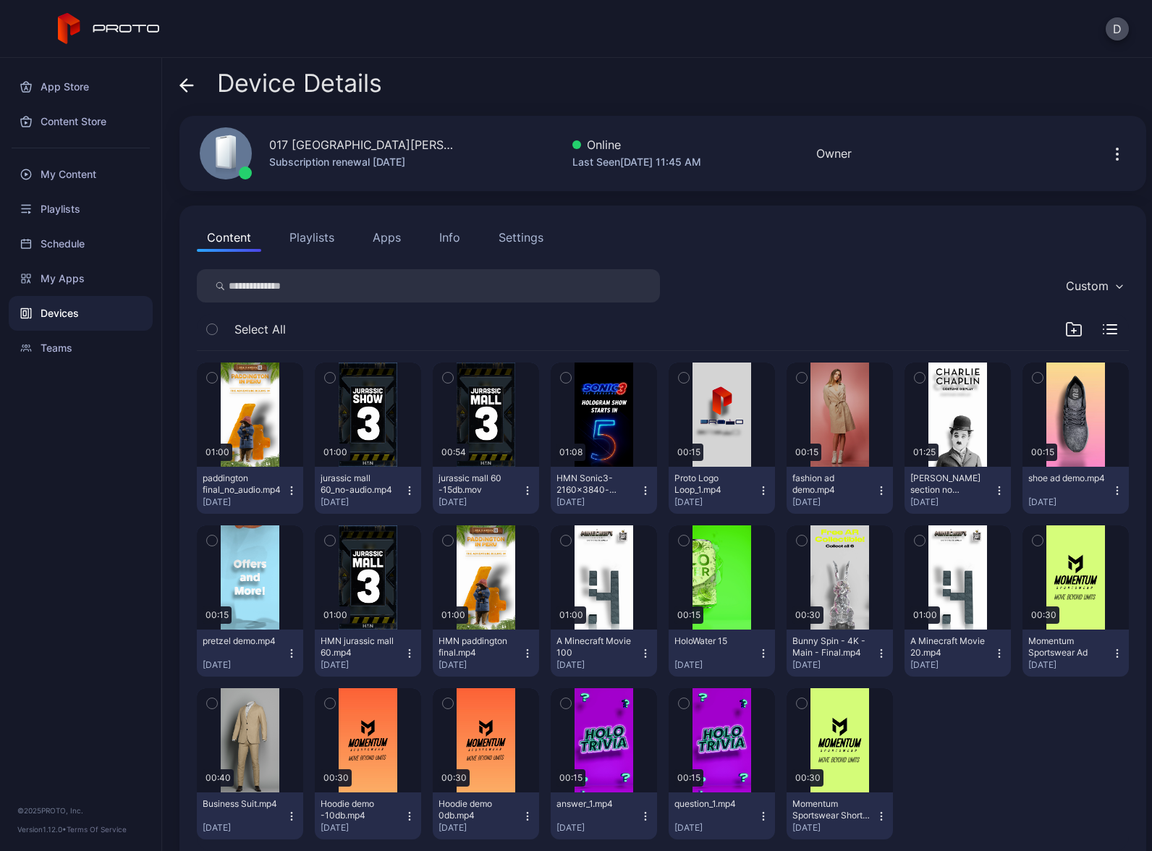
click at [396, 239] on button "Apps" at bounding box center [387, 237] width 48 height 29
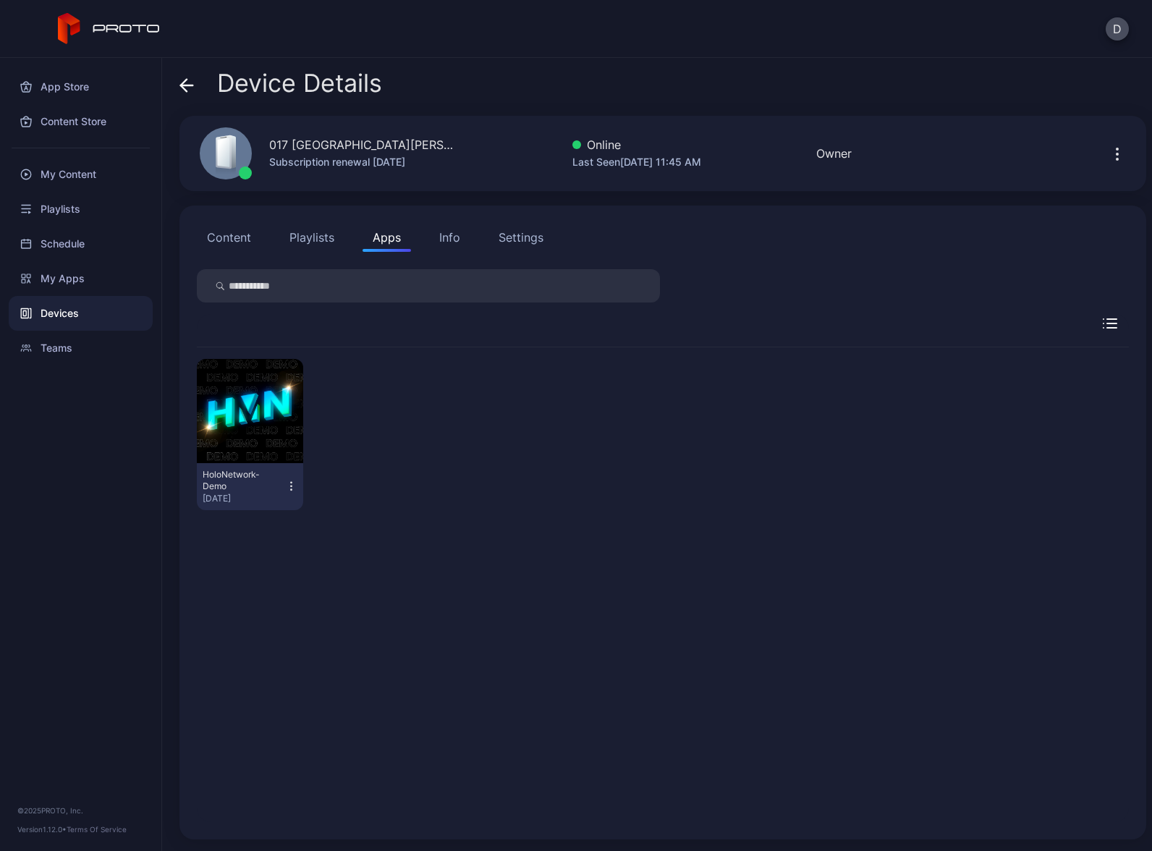
click at [448, 413] on div "HoloNetwork-Demo Aug 18, 2025" at bounding box center [663, 434] width 932 height 174
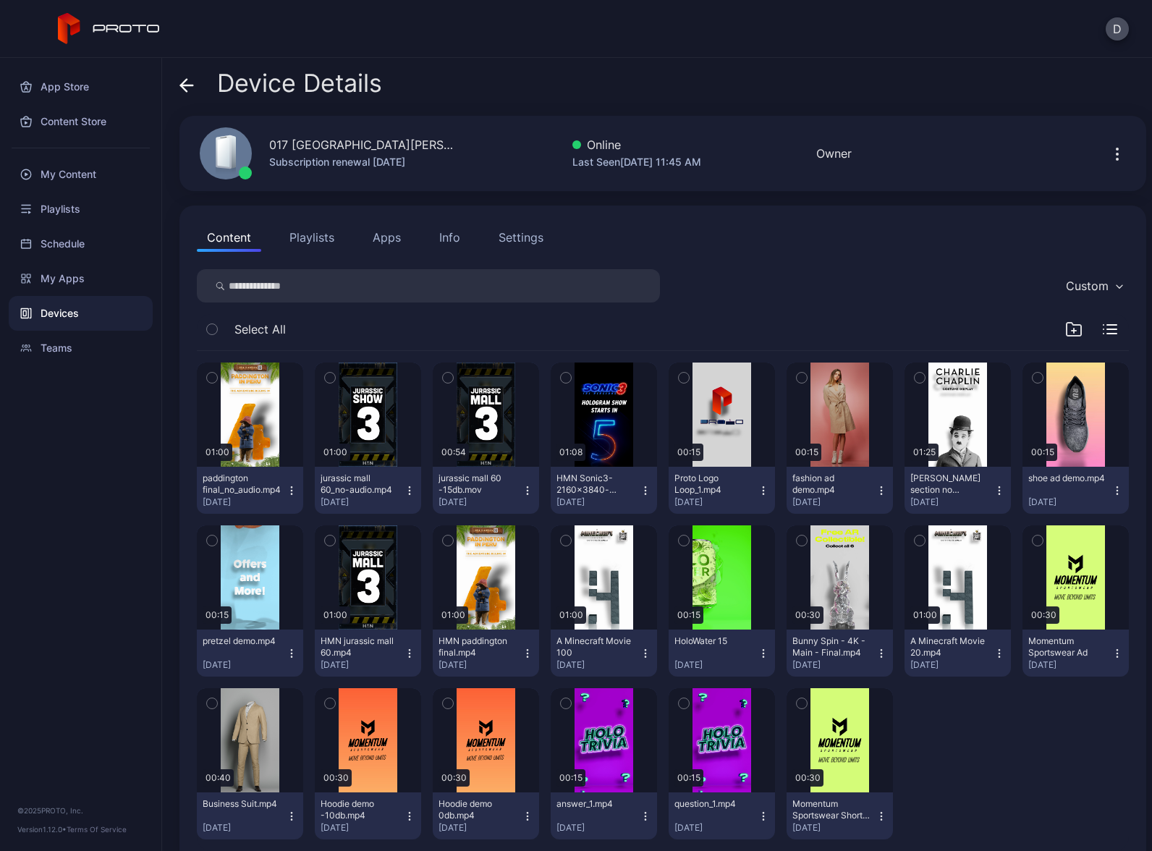
click at [364, 238] on button "Apps" at bounding box center [387, 237] width 48 height 29
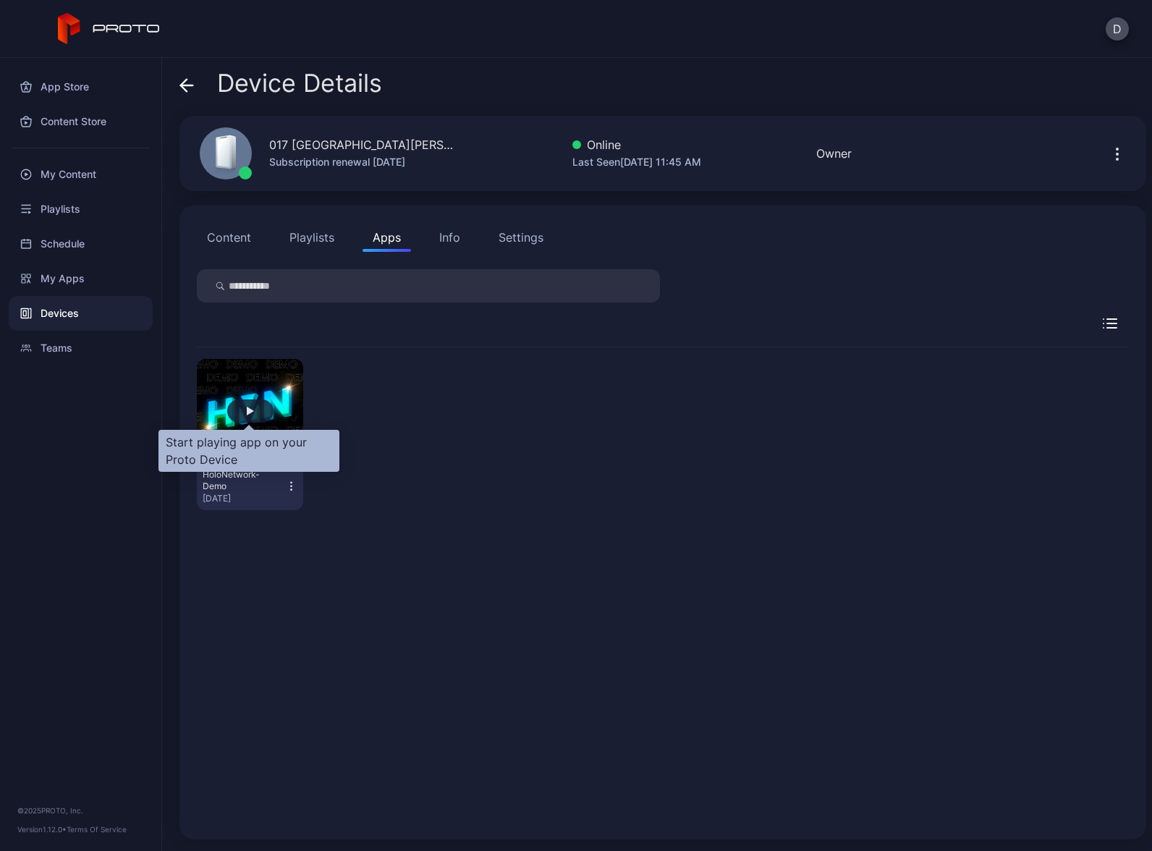
click at [254, 404] on div "button" at bounding box center [250, 410] width 46 height 23
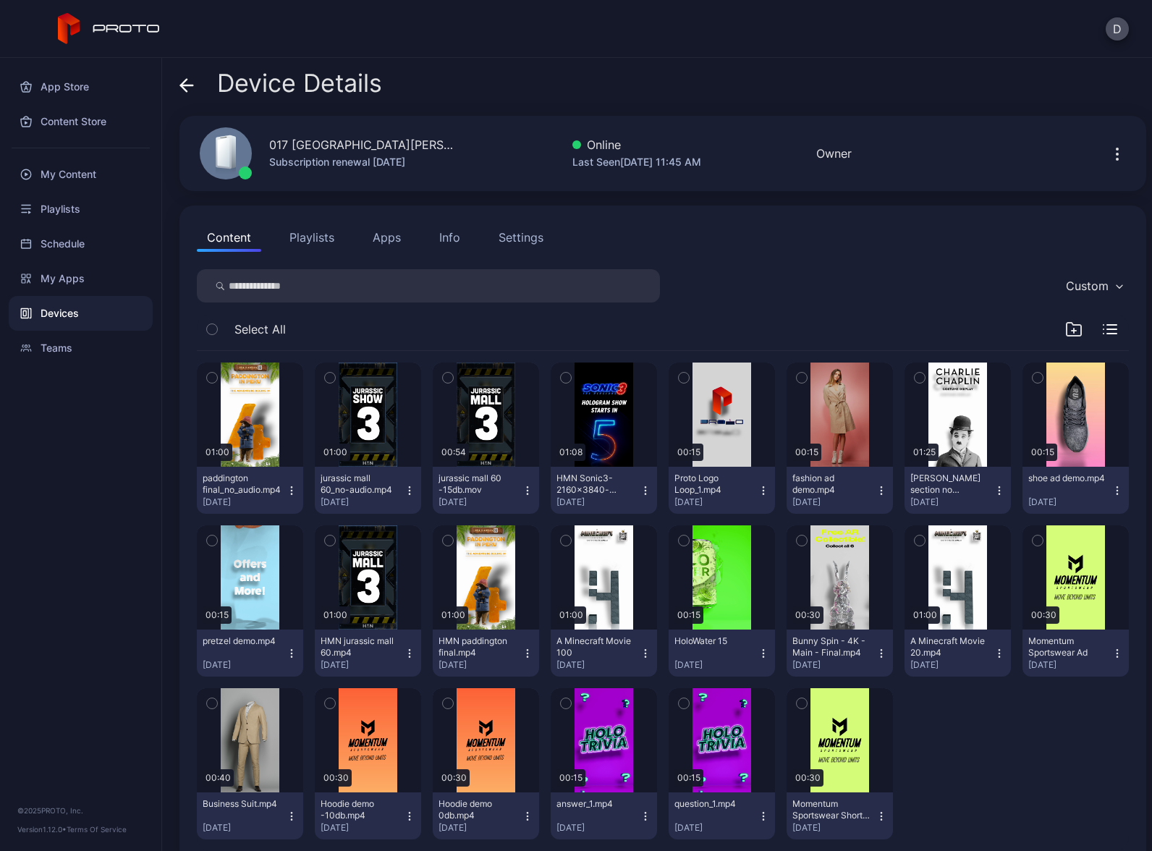
click at [527, 240] on div "Settings" at bounding box center [521, 237] width 45 height 17
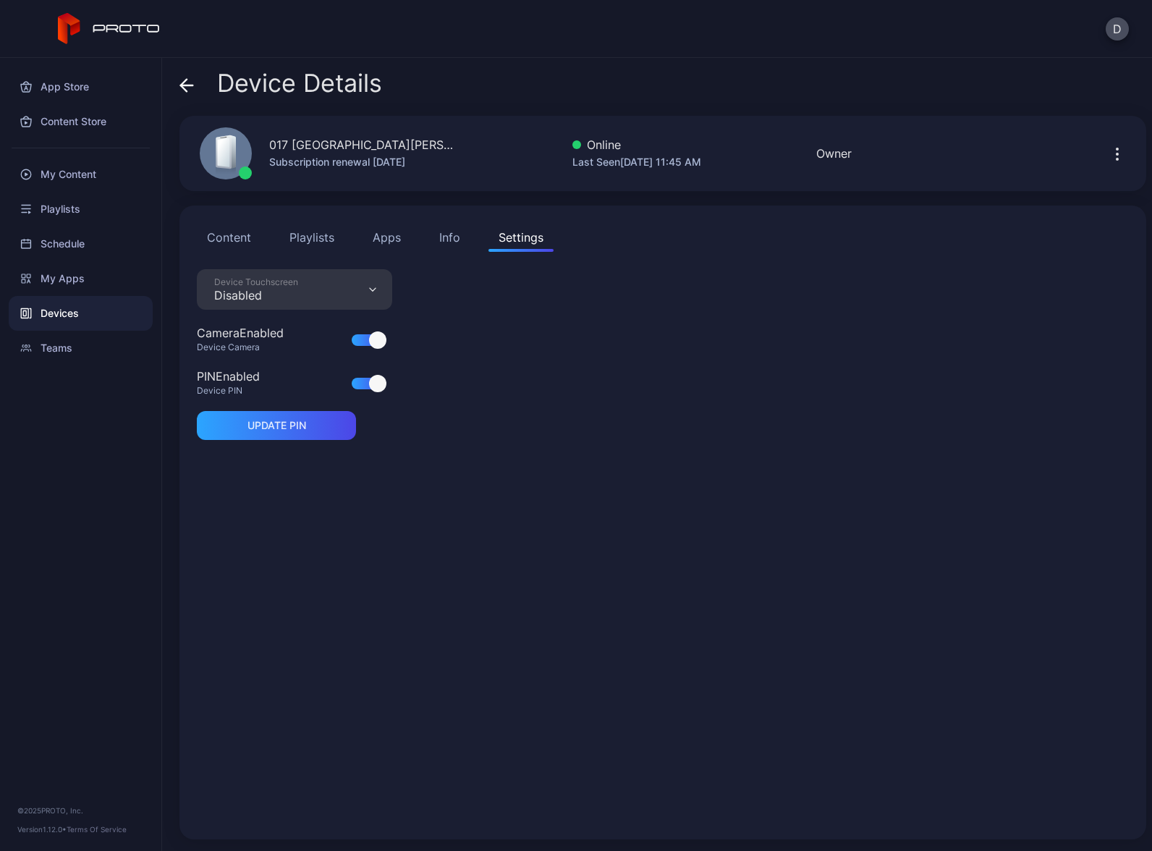
click at [216, 242] on button "Content" at bounding box center [229, 237] width 64 height 29
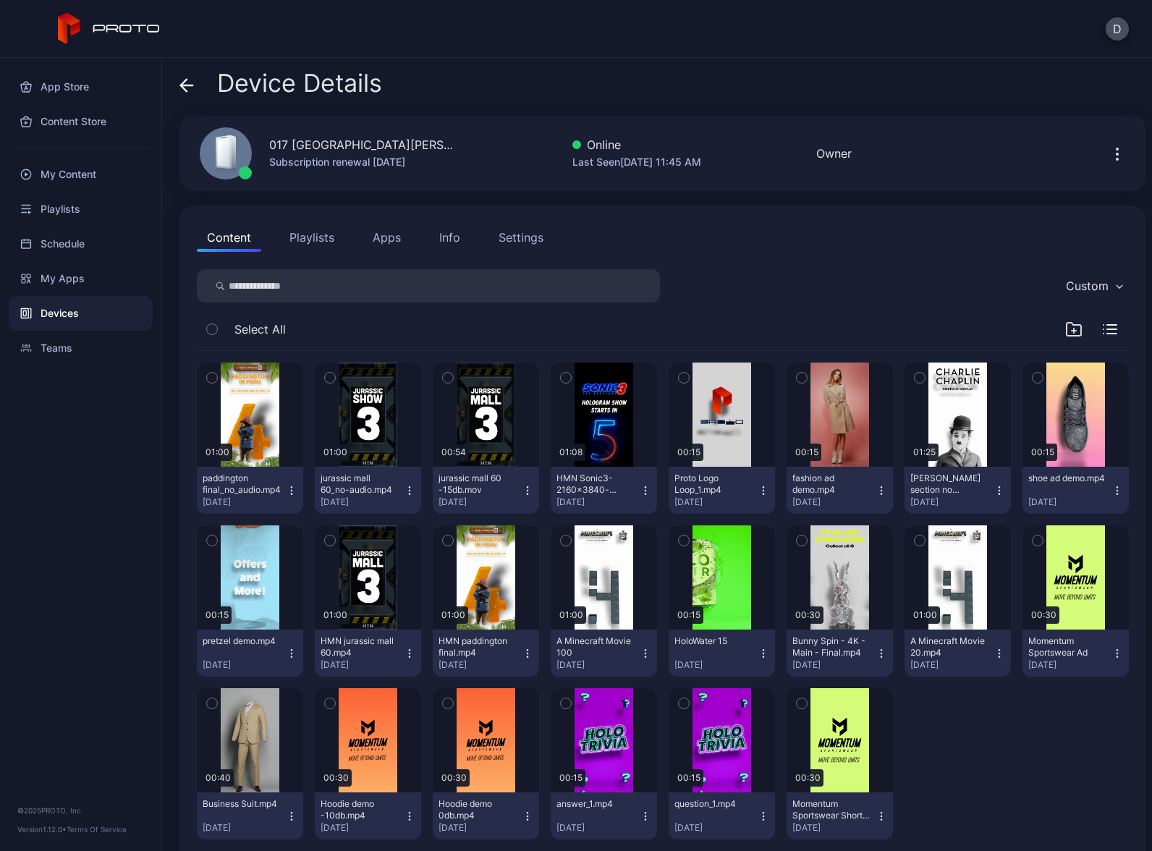
click at [387, 230] on button "Apps" at bounding box center [387, 237] width 48 height 29
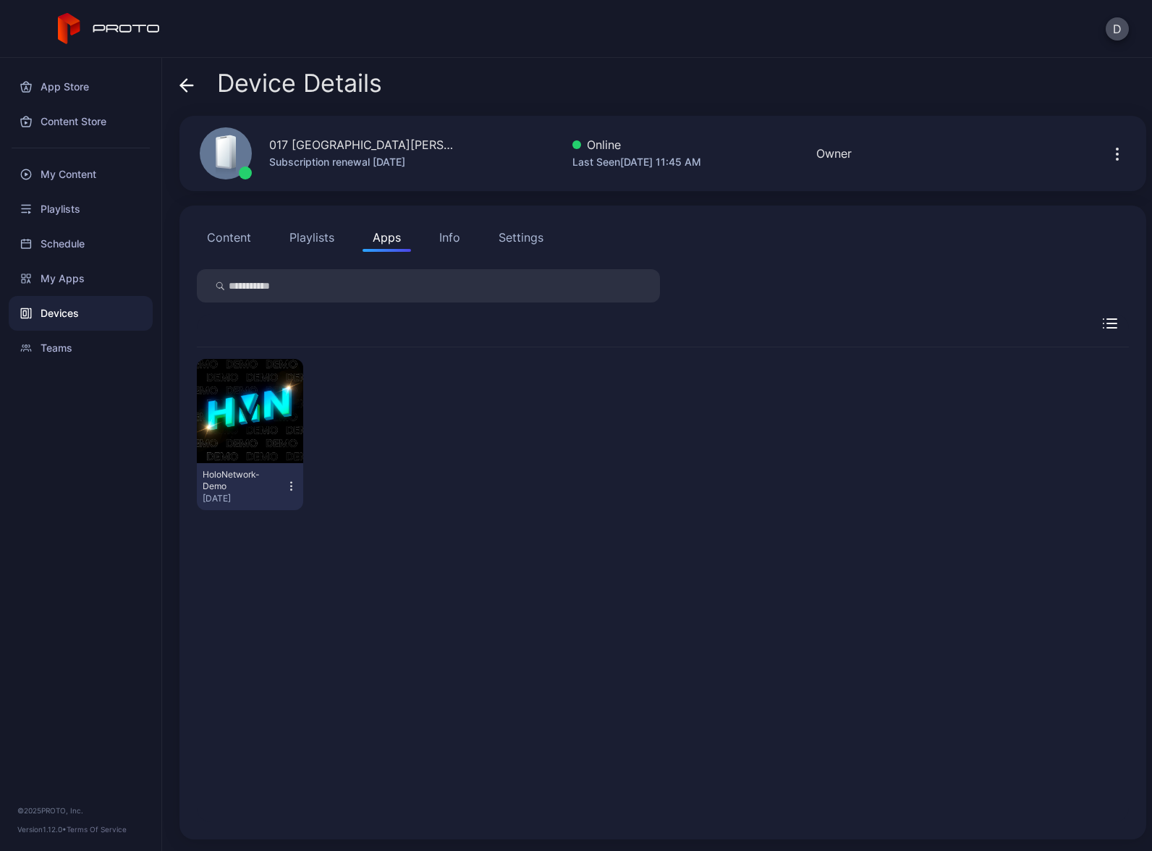
click at [190, 83] on icon at bounding box center [186, 85] width 14 height 14
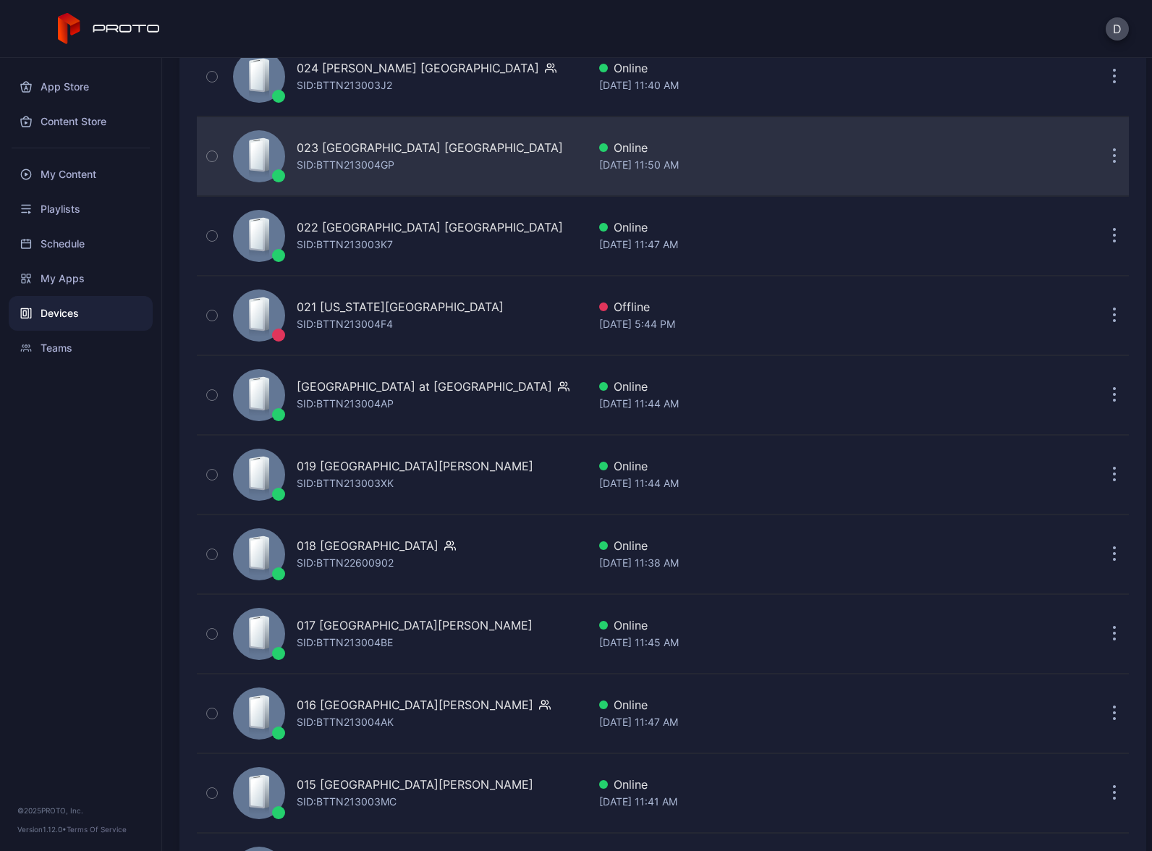
scroll to position [2112, 0]
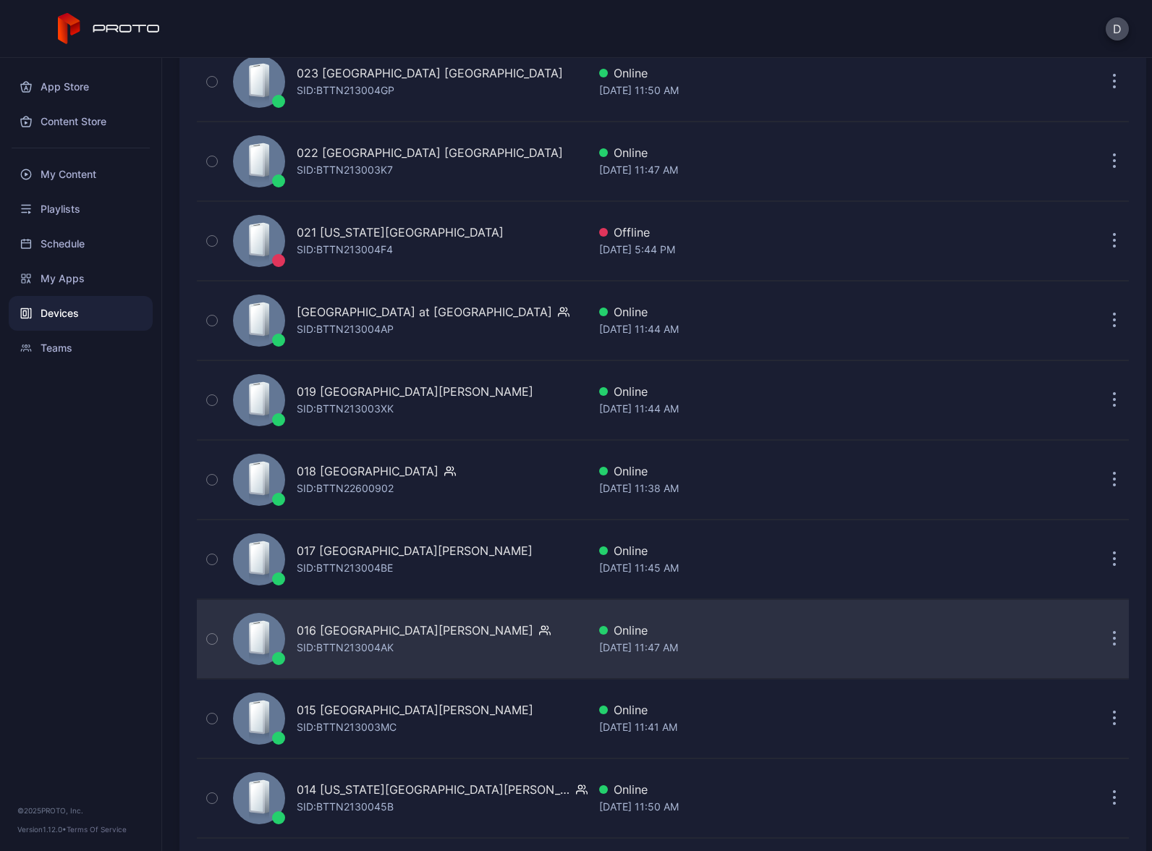
click at [475, 634] on div "016 [GEOGRAPHIC_DATA][PERSON_NAME] [PERSON_NAME]: BTTN213004AK" at bounding box center [407, 639] width 360 height 72
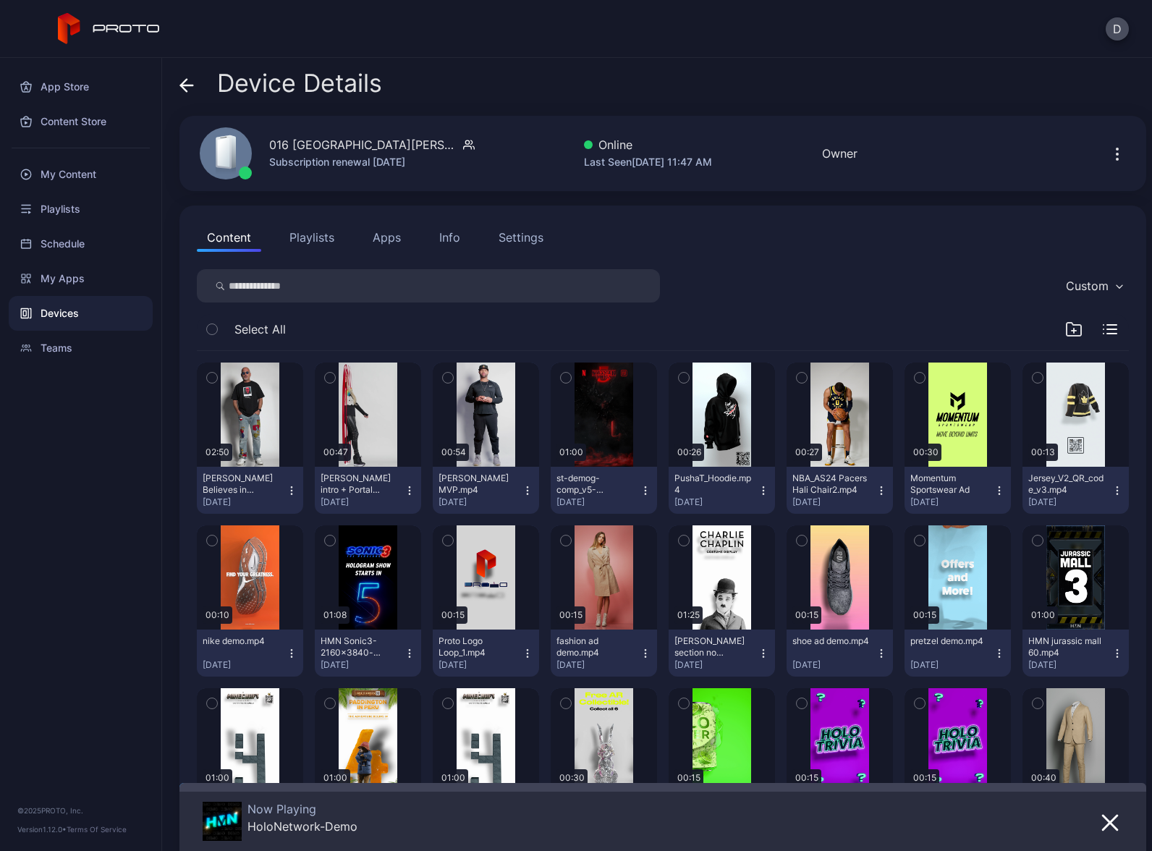
click at [187, 83] on icon at bounding box center [186, 85] width 14 height 14
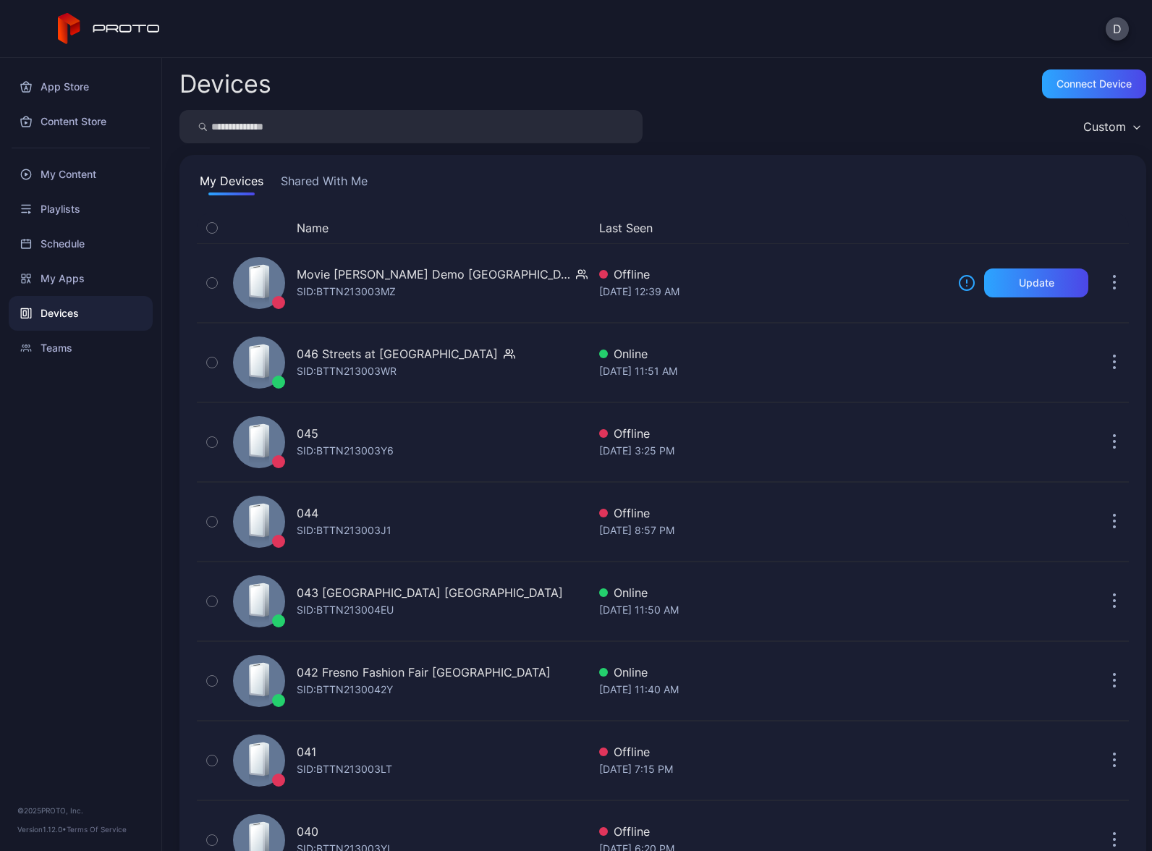
scroll to position [2112, 0]
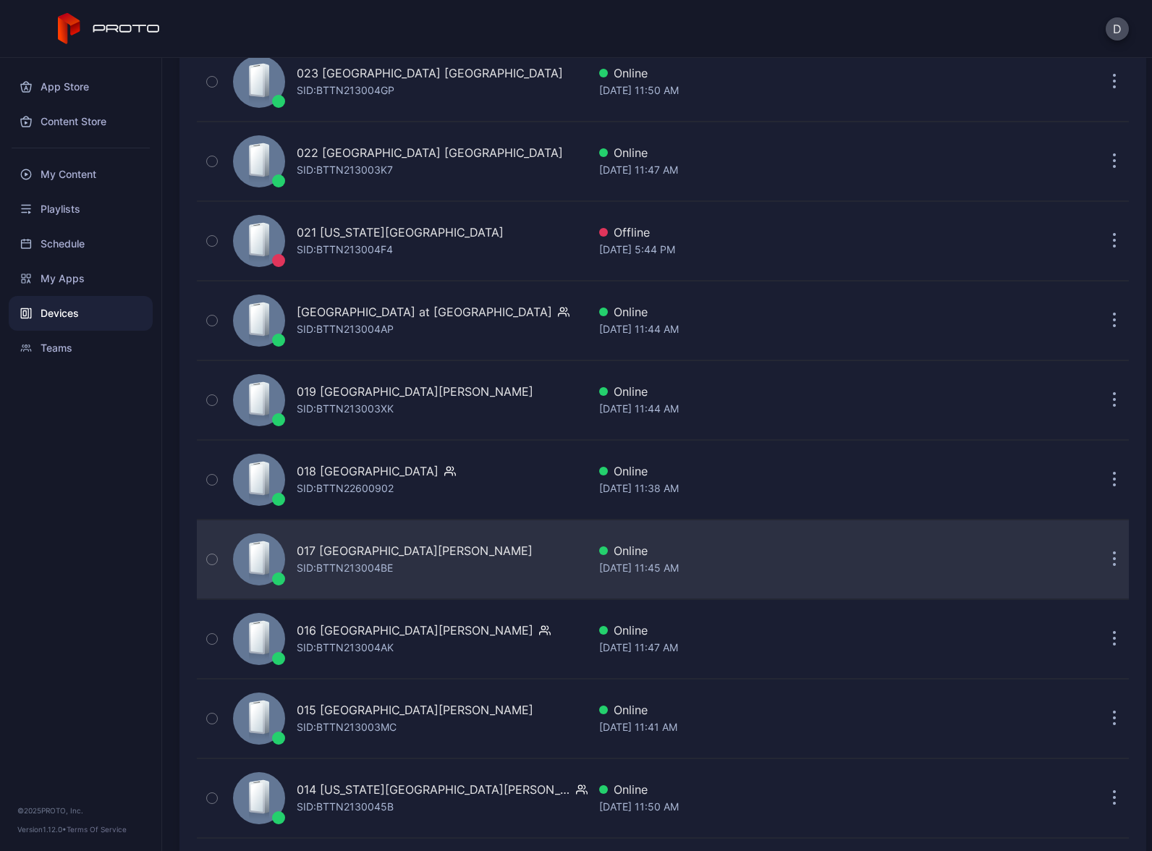
click at [447, 551] on div "017 Sawgrass [PERSON_NAME] [GEOGRAPHIC_DATA] [PERSON_NAME]: BTTN213004BE" at bounding box center [407, 559] width 360 height 72
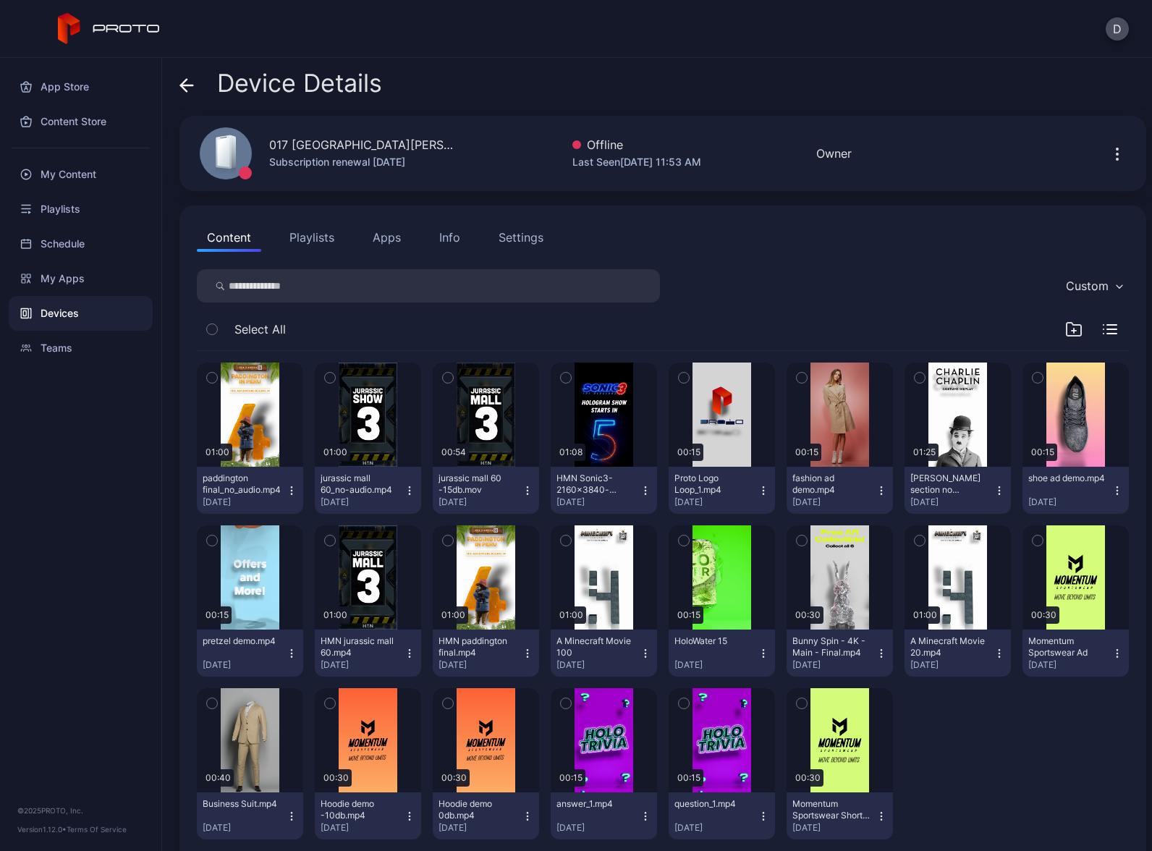
click at [380, 234] on button "Apps" at bounding box center [387, 237] width 48 height 29
click at [391, 240] on button "Apps" at bounding box center [387, 237] width 48 height 29
click at [375, 227] on button "Apps" at bounding box center [387, 237] width 48 height 29
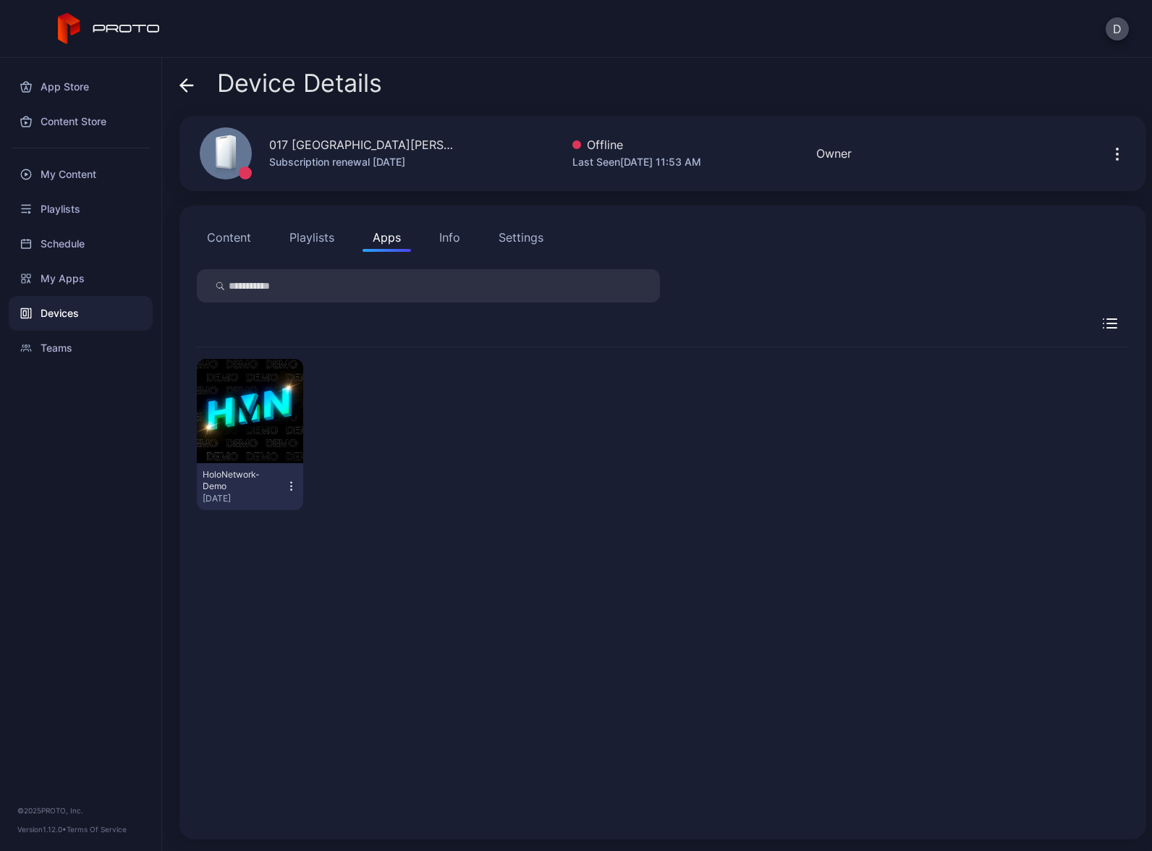
click at [289, 485] on icon "button" at bounding box center [291, 486] width 12 height 14
click at [447, 410] on div "HoloNetwork-Demo Aug 18, 2025" at bounding box center [663, 434] width 932 height 174
click at [387, 238] on button "Apps" at bounding box center [387, 237] width 48 height 29
click at [89, 318] on div "Devices" at bounding box center [81, 313] width 144 height 35
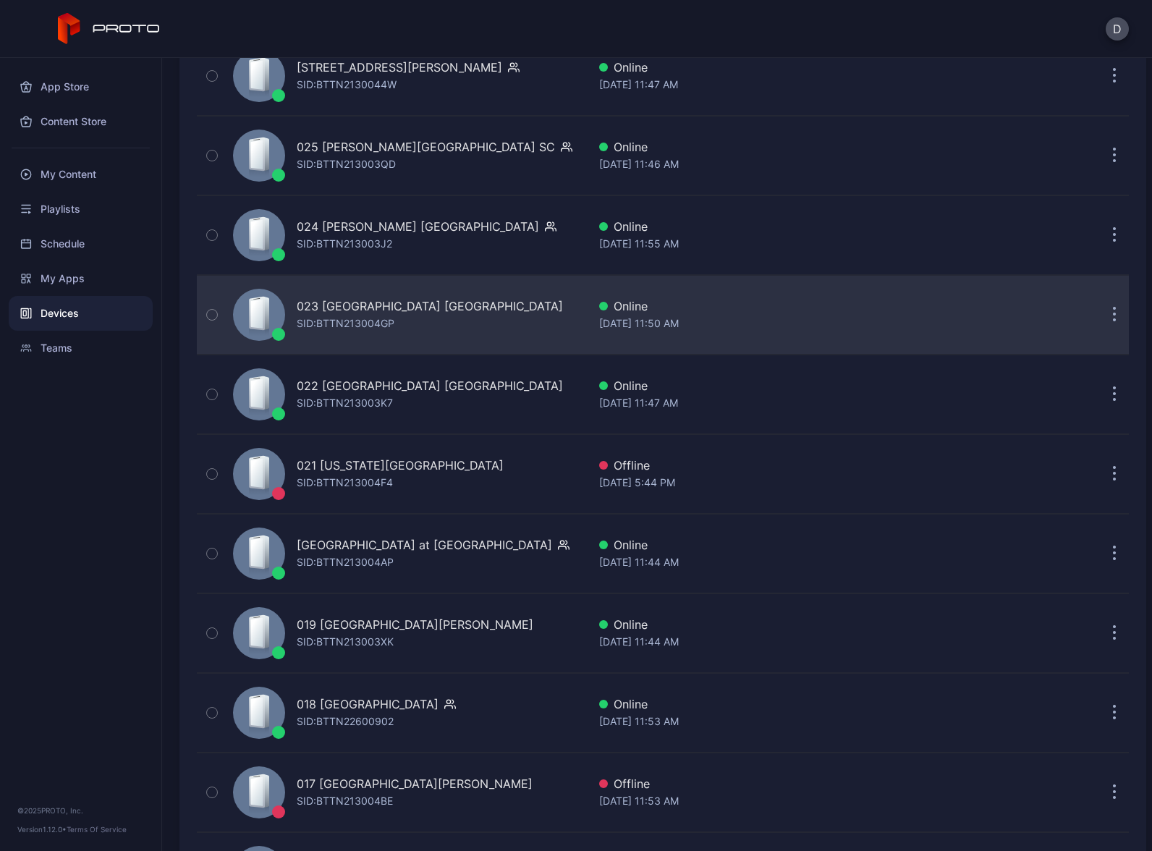
scroll to position [2278, 0]
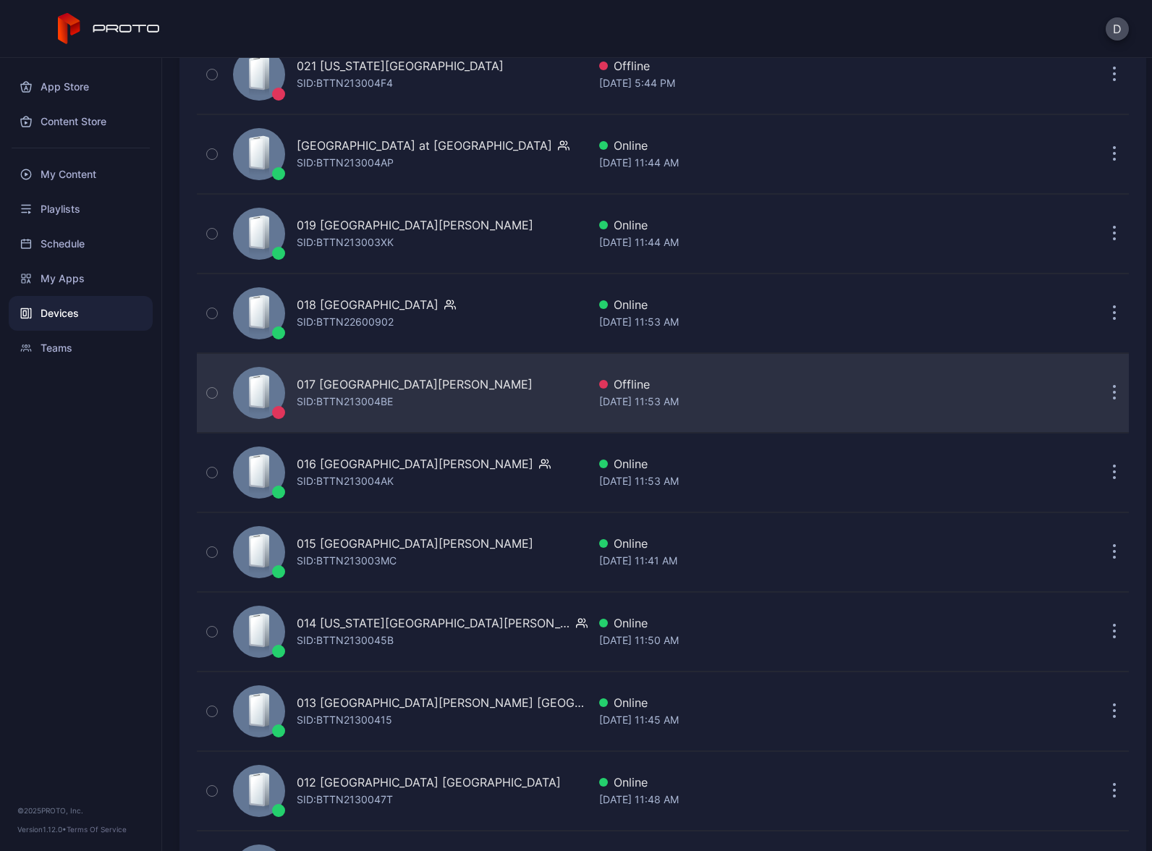
click at [481, 394] on div "017 Sawgrass Mills FL SID: BTTN213004BE" at bounding box center [407, 393] width 360 height 72
